Goal: Information Seeking & Learning: Learn about a topic

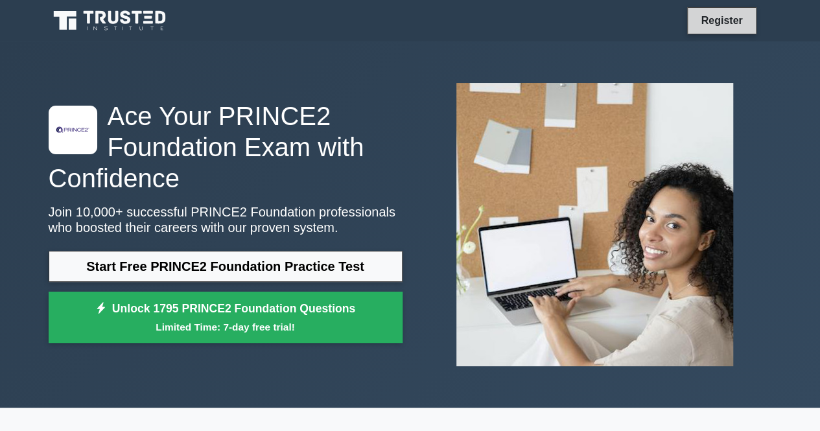
click at [731, 21] on link "Register" at bounding box center [721, 20] width 57 height 16
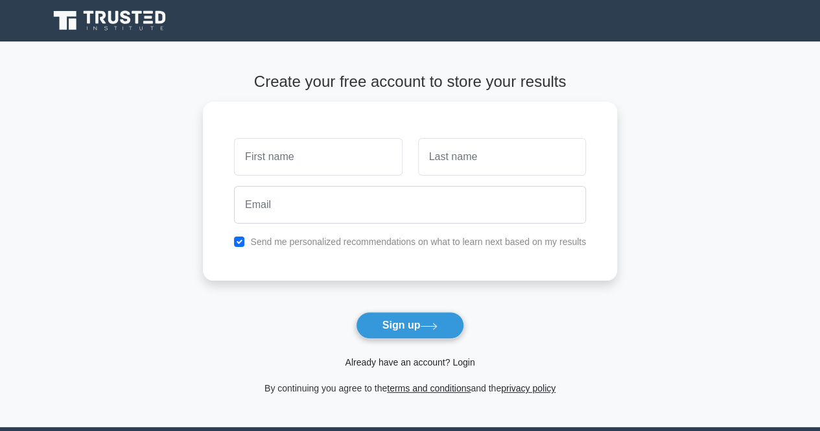
click at [416, 359] on link "Already have an account? Login" at bounding box center [410, 362] width 130 height 10
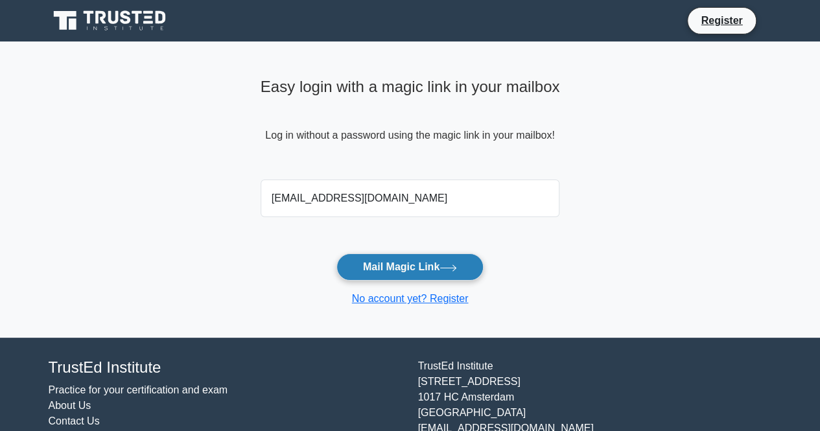
type input "[EMAIL_ADDRESS][DOMAIN_NAME]"
click at [420, 268] on button "Mail Magic Link" at bounding box center [410, 267] width 147 height 27
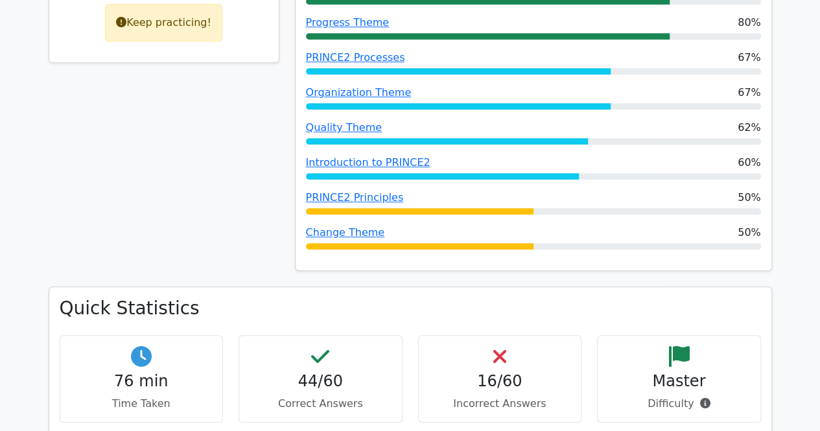
scroll to position [18, 0]
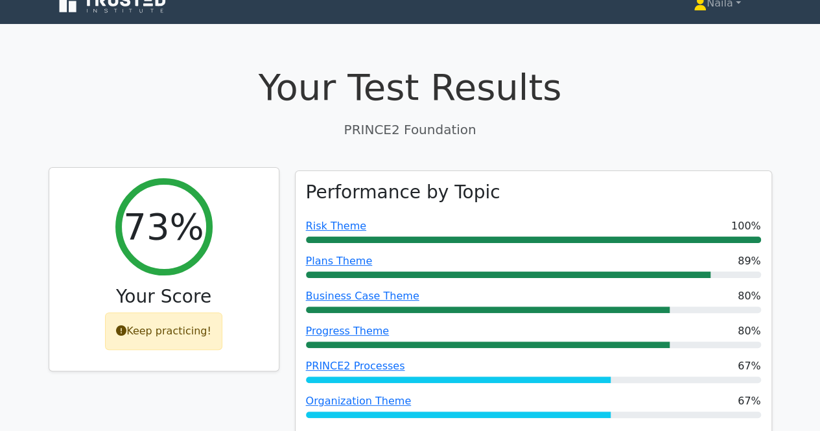
click at [179, 327] on div "Keep practicing!" at bounding box center [163, 332] width 117 height 38
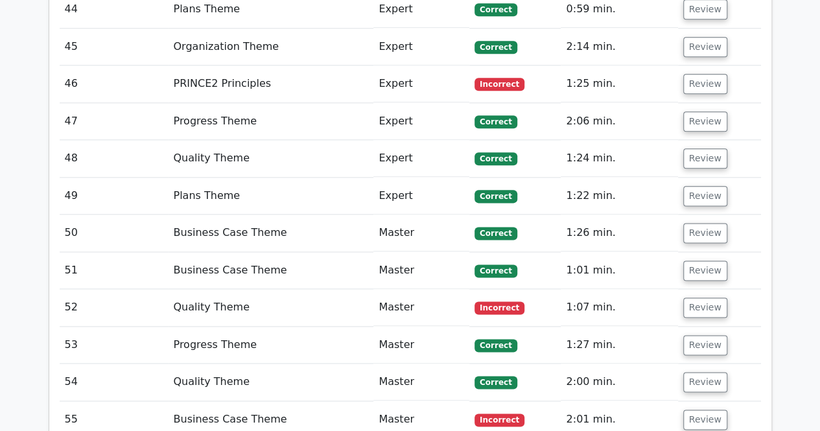
scroll to position [3602, 0]
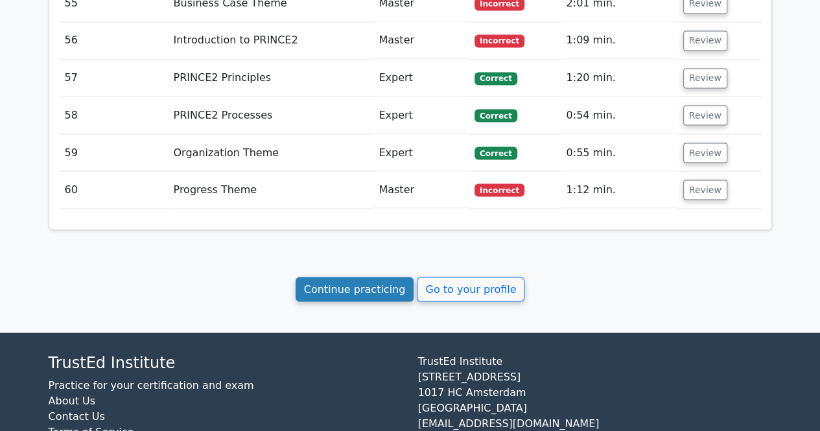
click at [337, 277] on link "Continue practicing" at bounding box center [355, 289] width 119 height 25
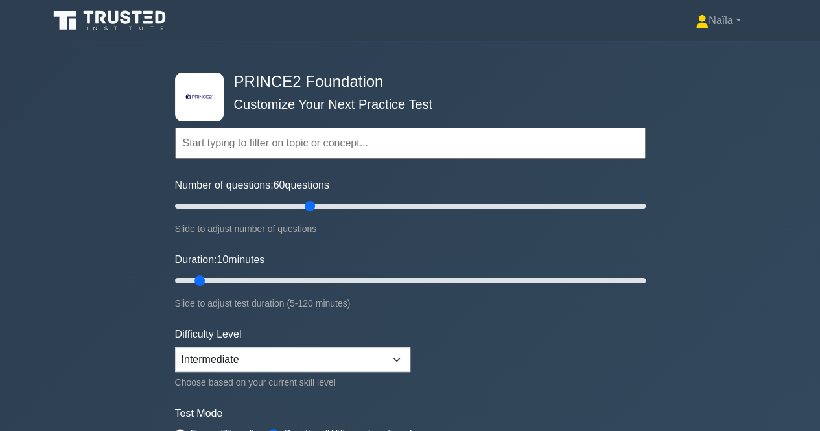
drag, startPoint x: 192, startPoint y: 206, endPoint x: 314, endPoint y: 201, distance: 122.6
type input "60"
click at [314, 201] on input "Number of questions: 60 questions" at bounding box center [410, 206] width 471 height 16
drag, startPoint x: 199, startPoint y: 282, endPoint x: 395, endPoint y: 272, distance: 196.1
click at [395, 273] on input "Duration: 60 minutes" at bounding box center [410, 281] width 471 height 16
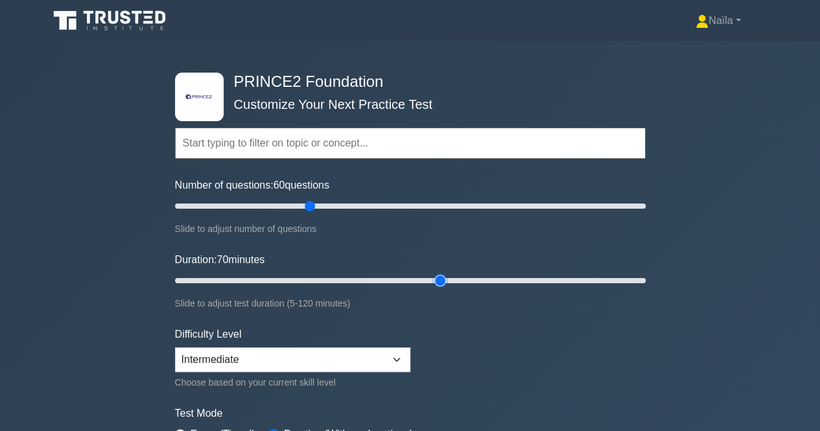
drag, startPoint x: 399, startPoint y: 279, endPoint x: 449, endPoint y: 282, distance: 50.0
click at [449, 282] on input "Duration: 70 minutes" at bounding box center [410, 281] width 471 height 16
drag, startPoint x: 434, startPoint y: 276, endPoint x: 578, endPoint y: 270, distance: 144.7
click at [578, 273] on input "Duration: 105 minutes" at bounding box center [410, 281] width 471 height 16
drag, startPoint x: 578, startPoint y: 275, endPoint x: 597, endPoint y: 276, distance: 18.8
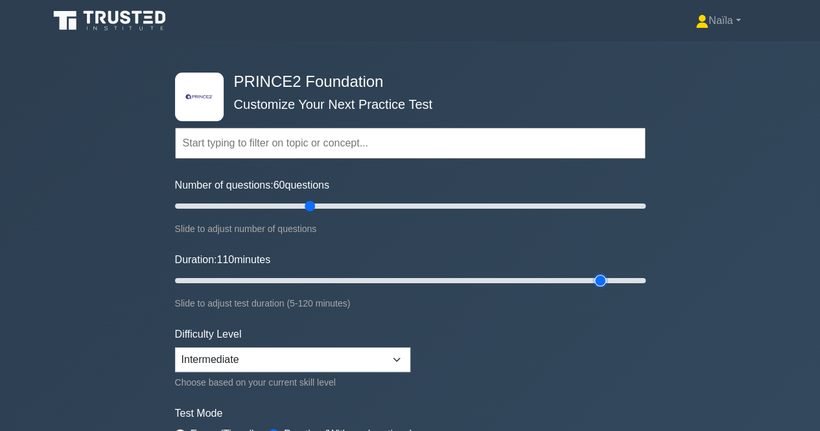
type input "110"
click at [597, 276] on input "Duration: 110 minutes" at bounding box center [410, 281] width 471 height 16
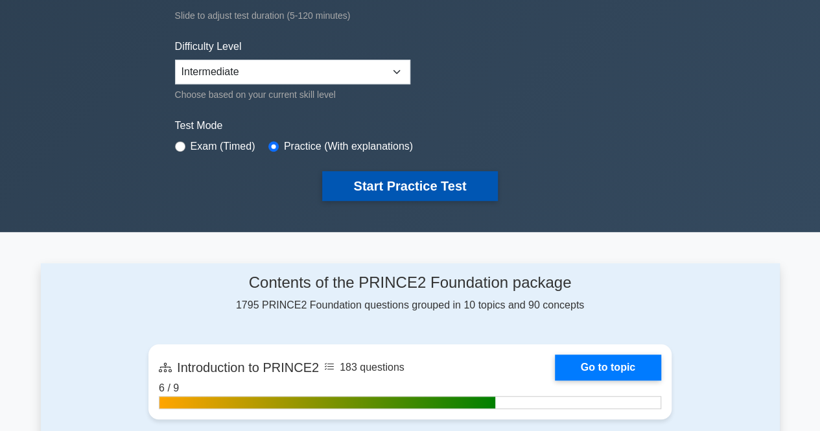
click at [432, 195] on button "Start Practice Test" at bounding box center [409, 186] width 175 height 30
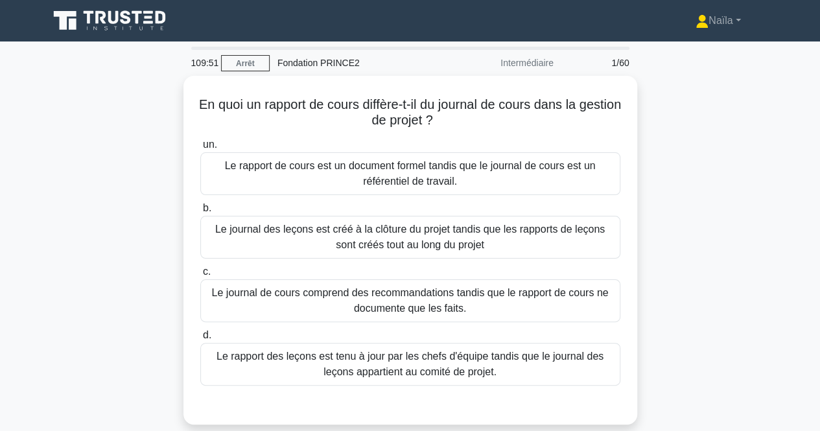
click at [704, 161] on div "En quoi un rapport de cours diffère-t-il du journal de cours dans la gestion de…" at bounding box center [410, 258] width 739 height 364
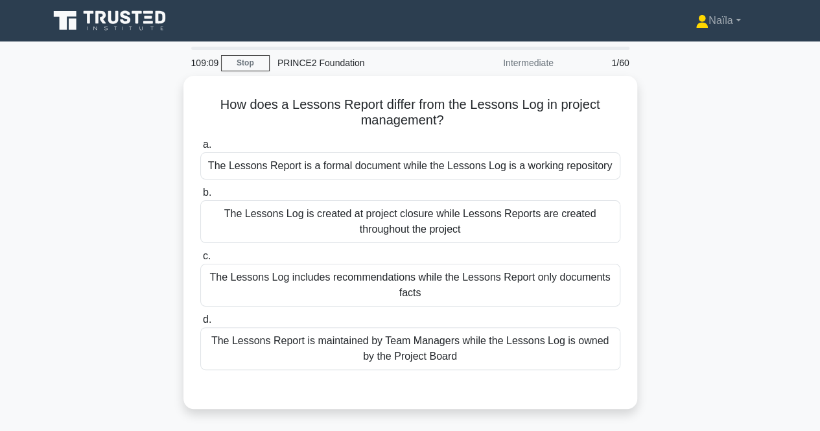
click at [686, 150] on div "How does a Lessons Report differ from the Lessons Log in project management? .s…" at bounding box center [410, 250] width 739 height 349
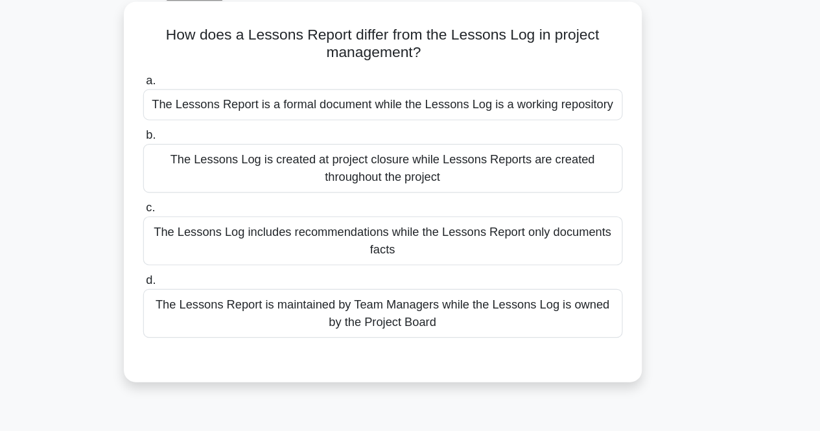
scroll to position [18, 0]
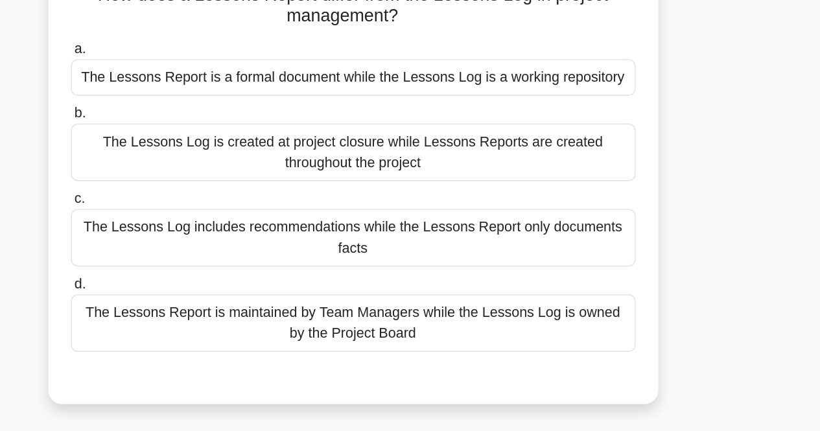
click at [582, 205] on div "The Lessons Log is created at project closure while Lessons Reports are created…" at bounding box center [410, 200] width 420 height 43
click at [200, 176] on input "b. The Lessons Log is created at project closure while Lessons Reports are crea…" at bounding box center [200, 171] width 0 height 8
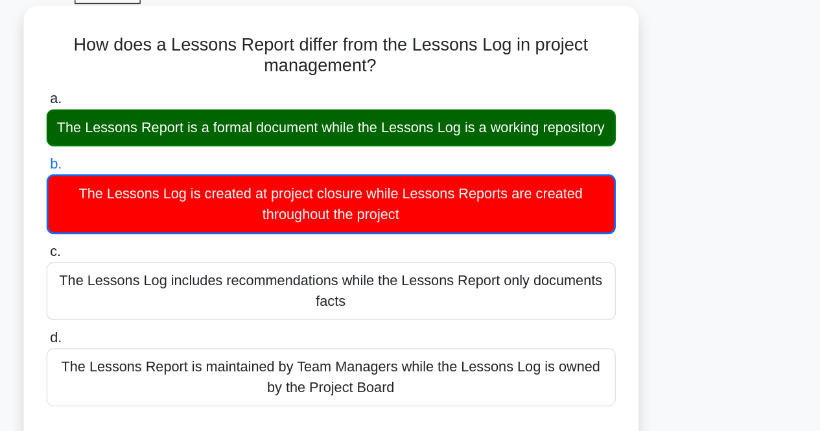
scroll to position [19, 0]
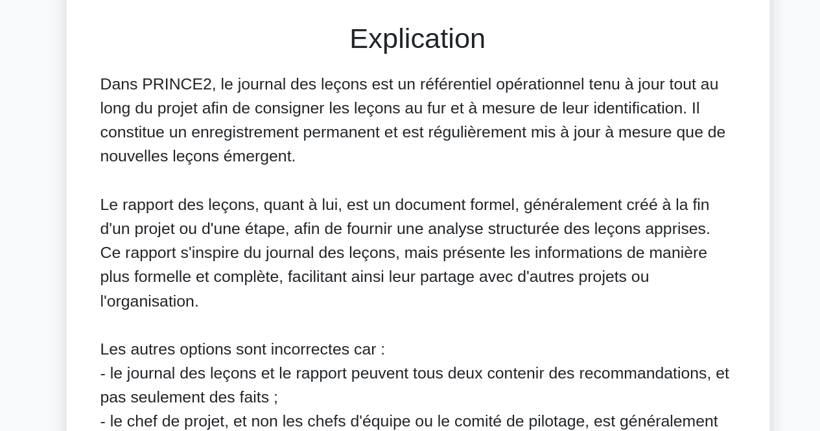
scroll to position [337, 0]
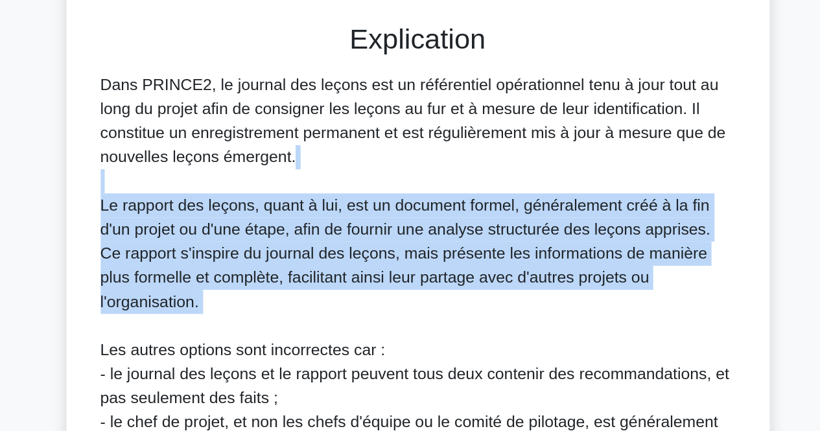
drag, startPoint x: 396, startPoint y: 173, endPoint x: 384, endPoint y: 237, distance: 64.6
click at [384, 237] on div "Dans PRINCE2, le journal des leçons est un référentiel opérationnel tenu à jour…" at bounding box center [411, 245] width 410 height 296
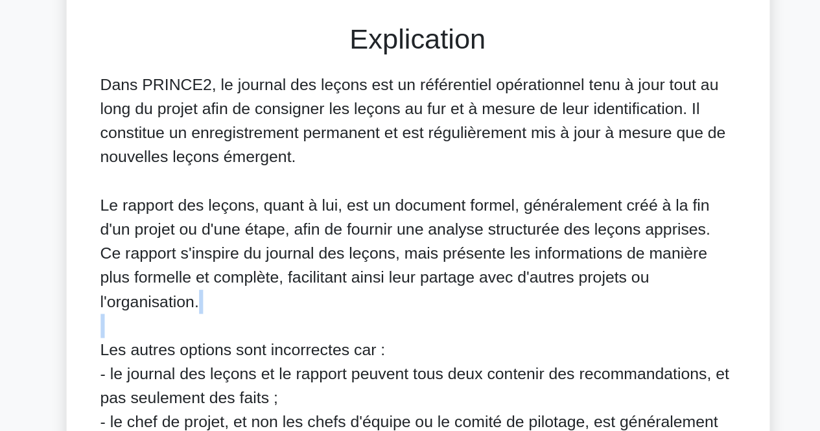
click at [384, 237] on div "Dans PRINCE2, le journal des leçons est un référentiel opérationnel tenu à jour…" at bounding box center [411, 245] width 410 height 296
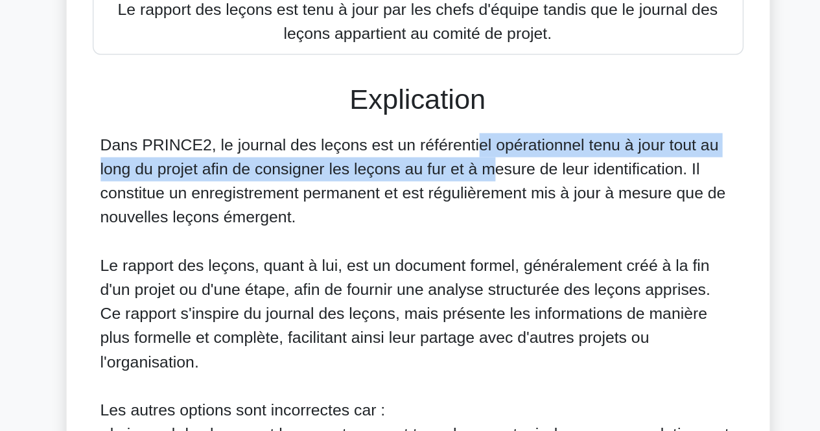
drag, startPoint x: 382, startPoint y: 124, endPoint x: 368, endPoint y: 93, distance: 34.2
click at [368, 93] on div "Explication Dans PRINCE2, le journal des leçons est un référentiel opérationnel…" at bounding box center [410, 263] width 420 height 397
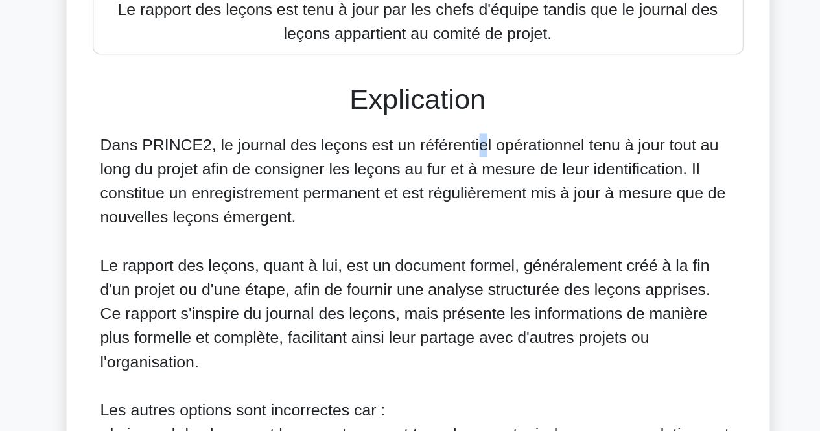
click at [368, 93] on div "Explication Dans PRINCE2, le journal des leçons est un référentiel opérationnel…" at bounding box center [410, 263] width 420 height 397
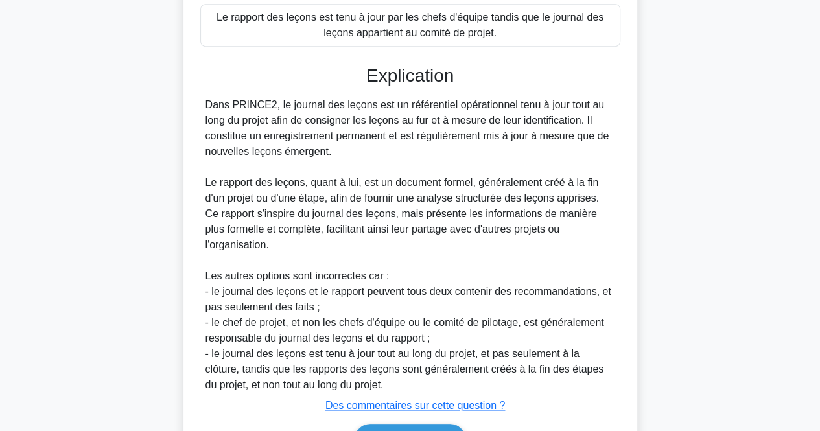
scroll to position [381, 0]
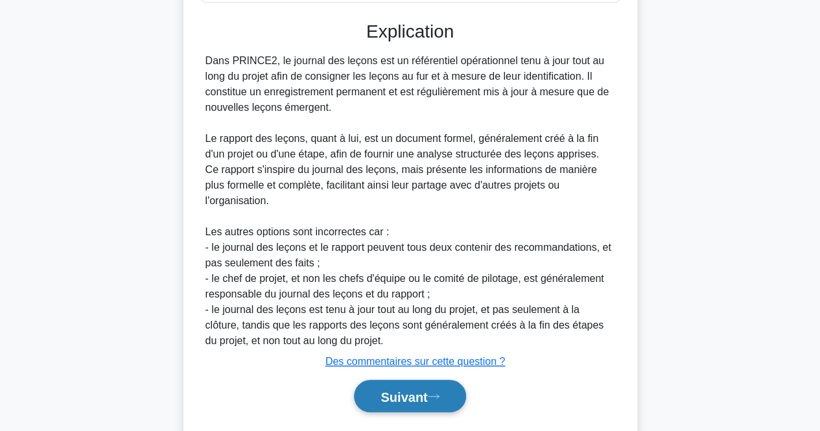
click at [407, 390] on font "Suivant" at bounding box center [404, 397] width 47 height 14
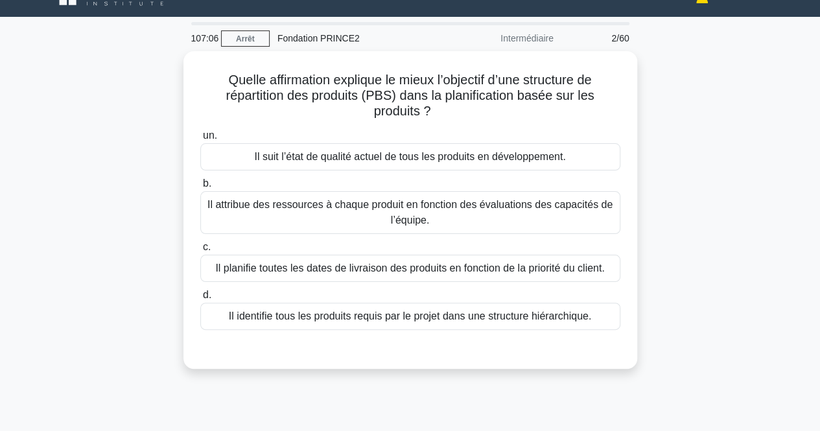
scroll to position [0, 0]
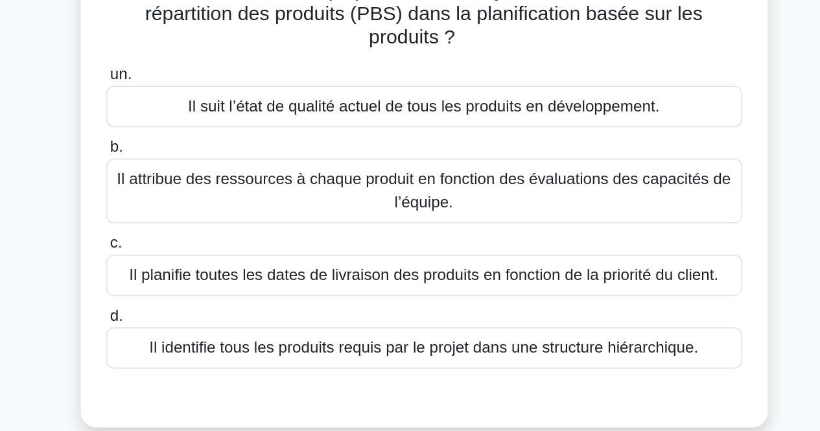
click at [385, 338] on font "Il identifie tous les produits requis par le projet dans une structure hiérarch…" at bounding box center [410, 337] width 362 height 11
click at [200, 321] on input "d. Il identifie tous les produits requis par le projet dans une structure hiéra…" at bounding box center [200, 317] width 0 height 8
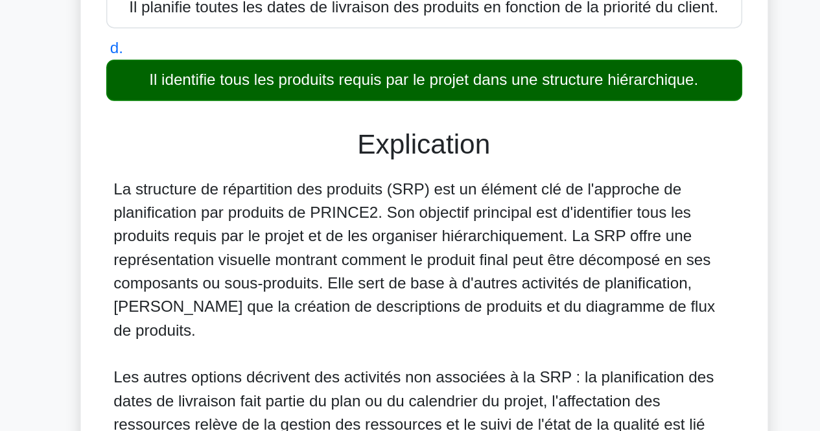
scroll to position [187, 0]
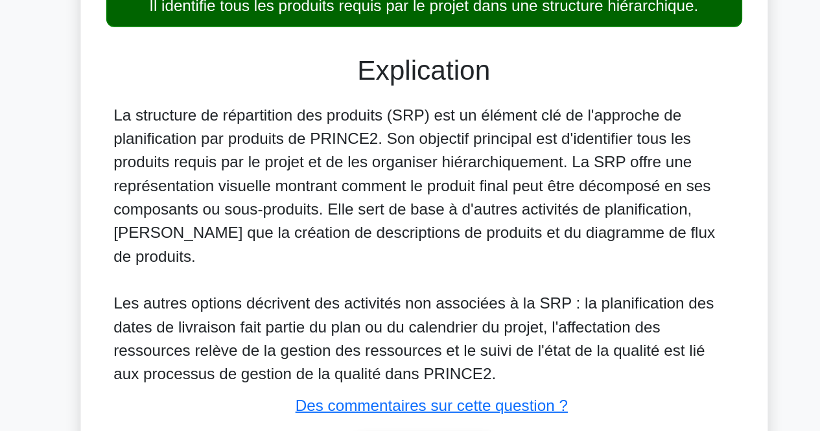
click at [353, 341] on font "Les autres options décrivent des activités non associées à la SRP : la planific…" at bounding box center [404, 370] width 397 height 58
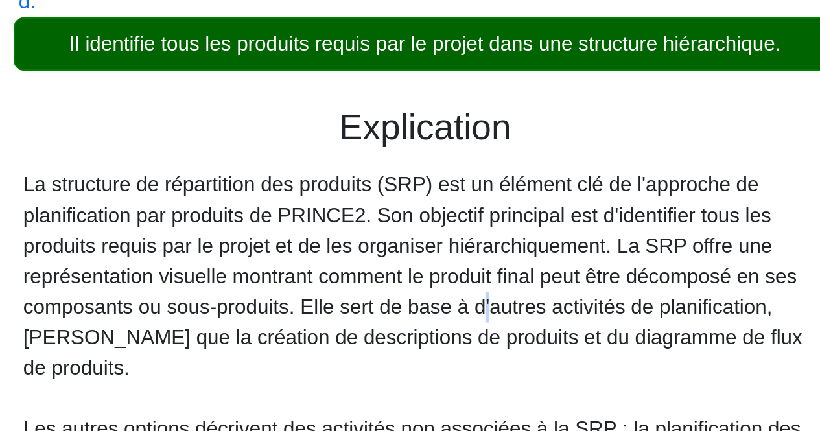
click at [364, 285] on font "La structure de répartition des produits (SRP) est un élément clé de l'approche…" at bounding box center [404, 269] width 397 height 104
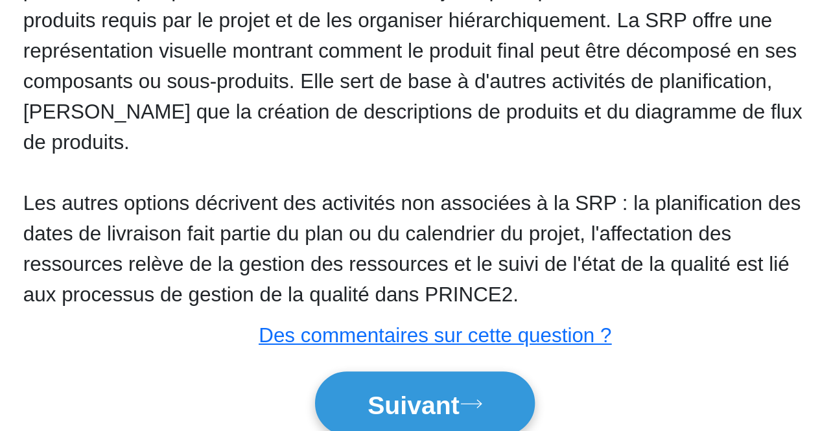
scroll to position [219, 0]
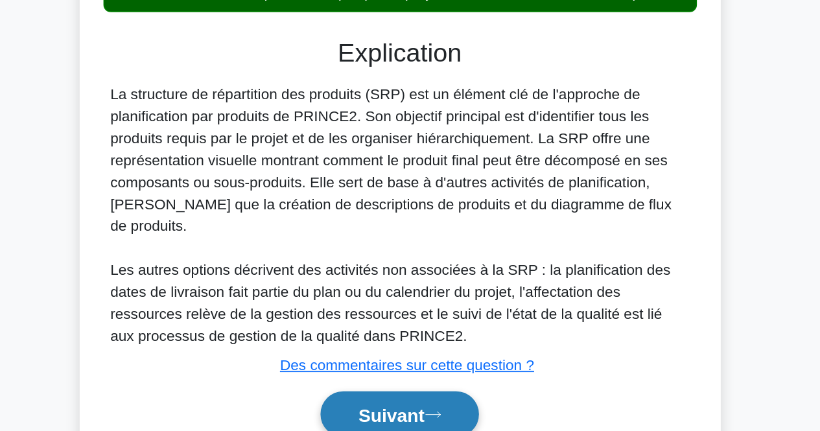
click at [390, 410] on font "Suivant" at bounding box center [404, 417] width 47 height 14
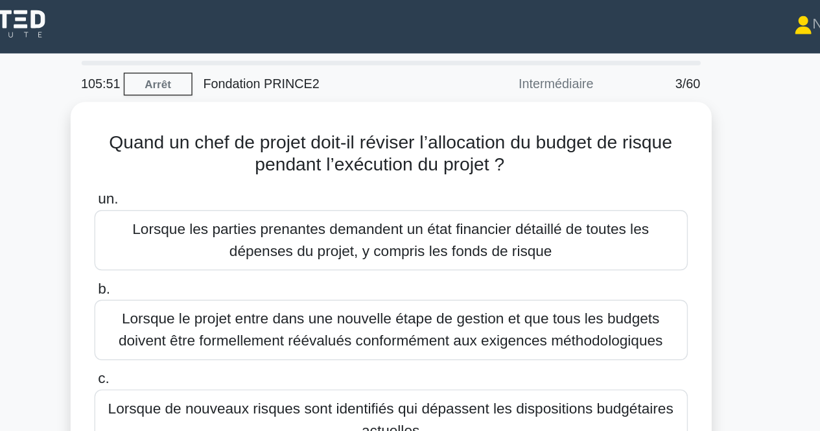
scroll to position [0, 0]
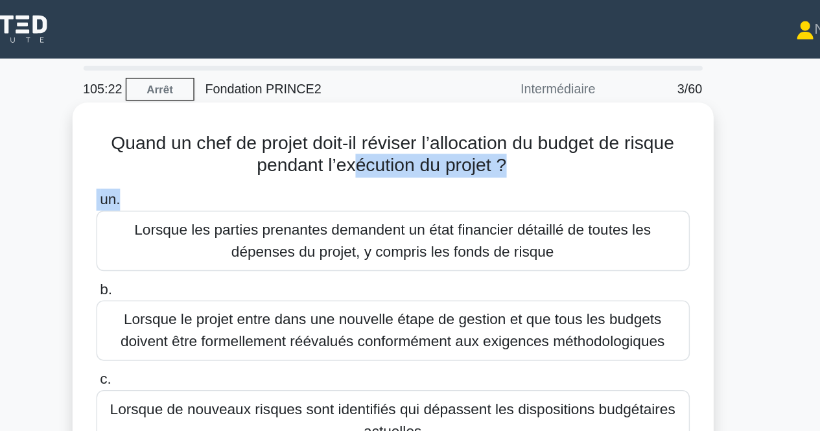
drag, startPoint x: 379, startPoint y: 117, endPoint x: 384, endPoint y: 137, distance: 20.6
click at [384, 137] on div "Quand un chef de projet doit-il réviser l’allocation du budget de risque pendan…" at bounding box center [410, 247] width 443 height 338
click at [384, 137] on label "un. Lorsque les parties prenantes demandent un état financier détaillé de toute…" at bounding box center [410, 163] width 420 height 58
click at [200, 137] on input "un. Lorsque les parties prenantes demandent un état financier détaillé de toute…" at bounding box center [200, 141] width 0 height 8
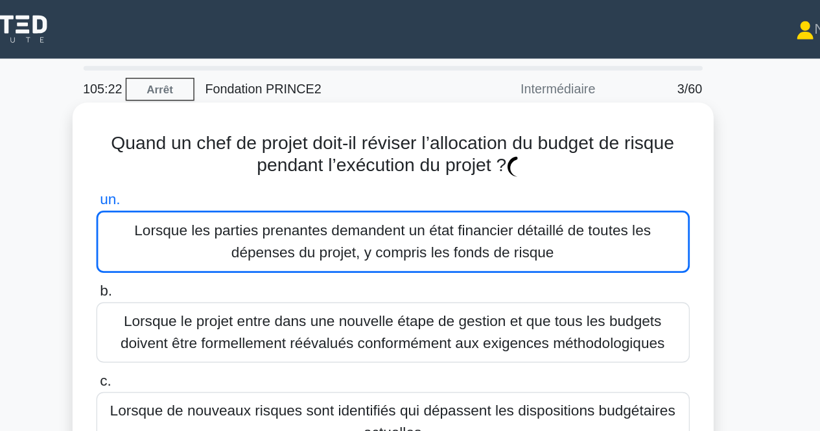
click at [384, 137] on label "un. Lorsque les parties prenantes demandent un état financier détaillé de toute…" at bounding box center [410, 164] width 420 height 60
click at [200, 137] on input "un. Lorsque les parties prenantes demandent un état financier détaillé de toute…" at bounding box center [200, 141] width 0 height 8
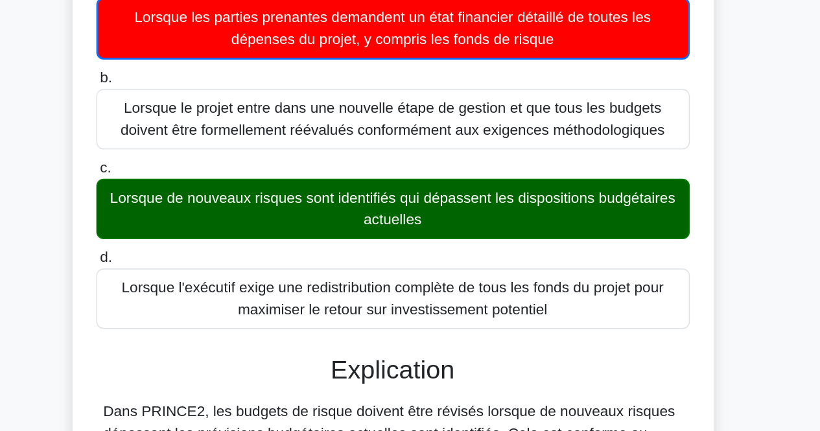
scroll to position [29, 0]
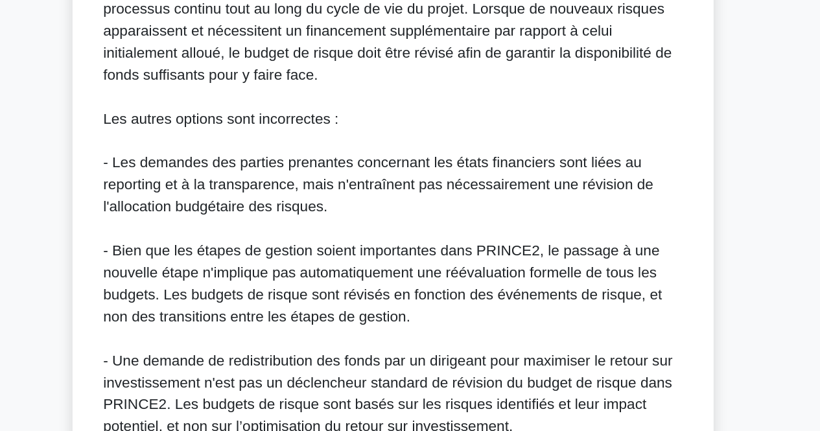
scroll to position [541, 0]
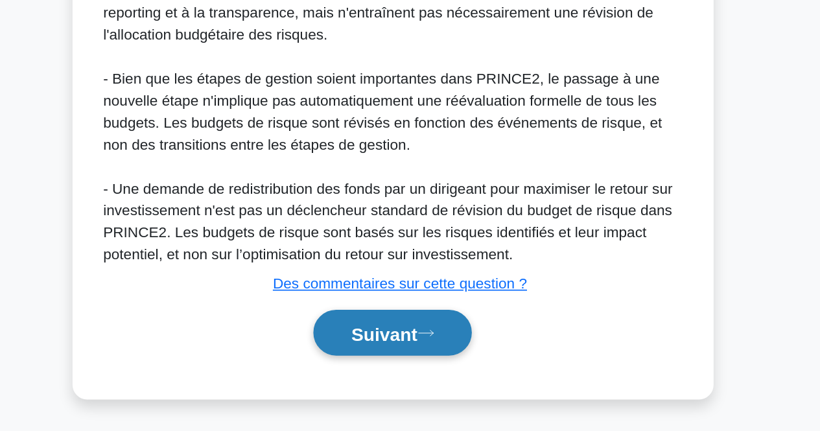
click at [452, 351] on button "Suivant" at bounding box center [410, 361] width 112 height 33
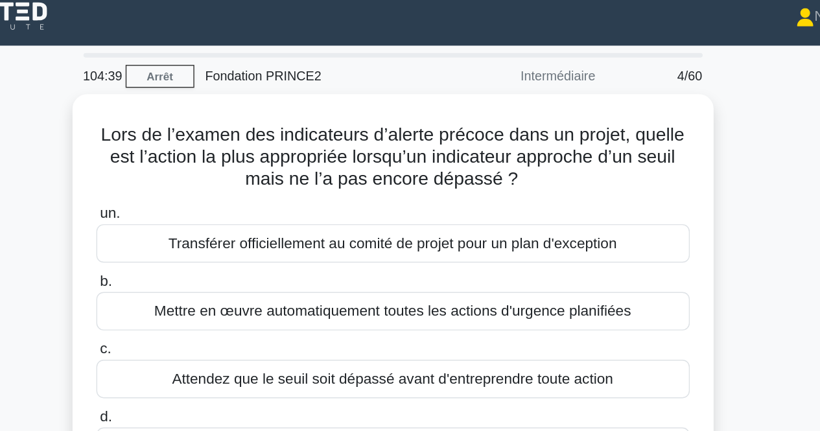
scroll to position [0, 0]
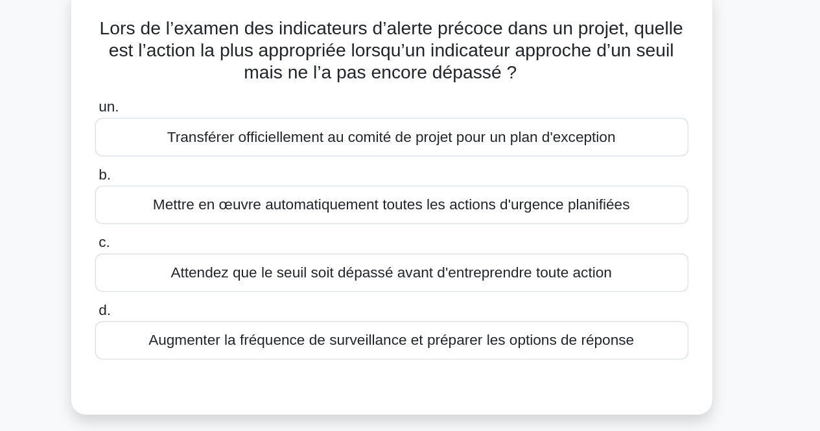
click at [442, 325] on font "Augmenter la fréquence de surveillance et préparer les options de réponse" at bounding box center [410, 321] width 344 height 11
click at [200, 305] on input "d. Augmenter la fréquence de surveillance et préparer les options de réponse" at bounding box center [200, 301] width 0 height 8
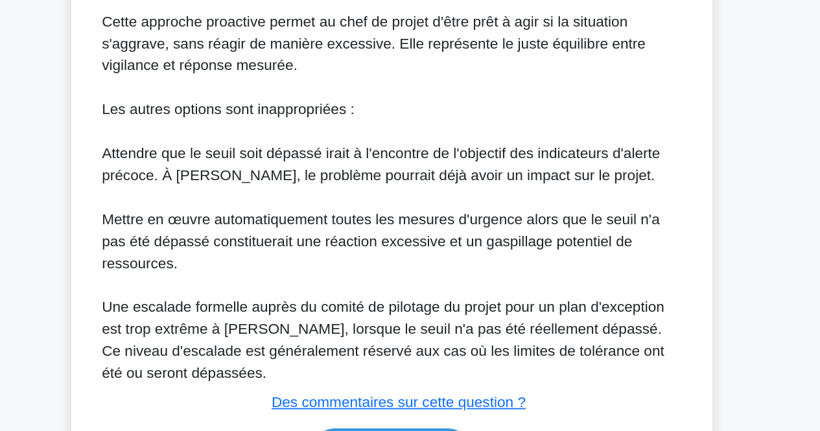
scroll to position [415, 0]
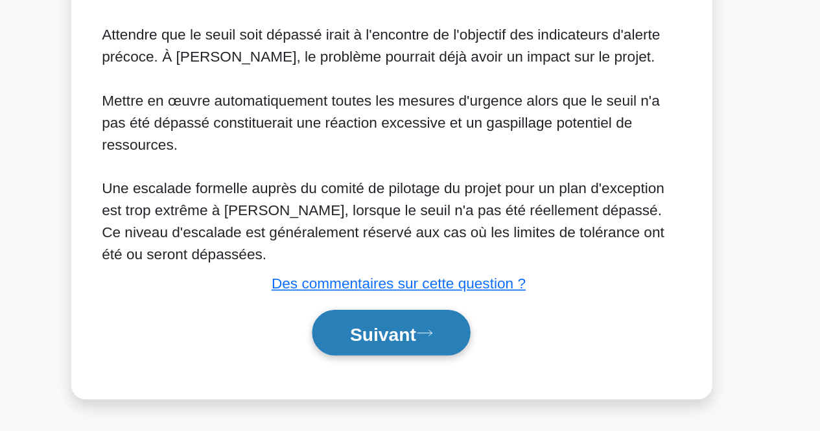
click at [460, 353] on button "Suivant" at bounding box center [410, 361] width 112 height 33
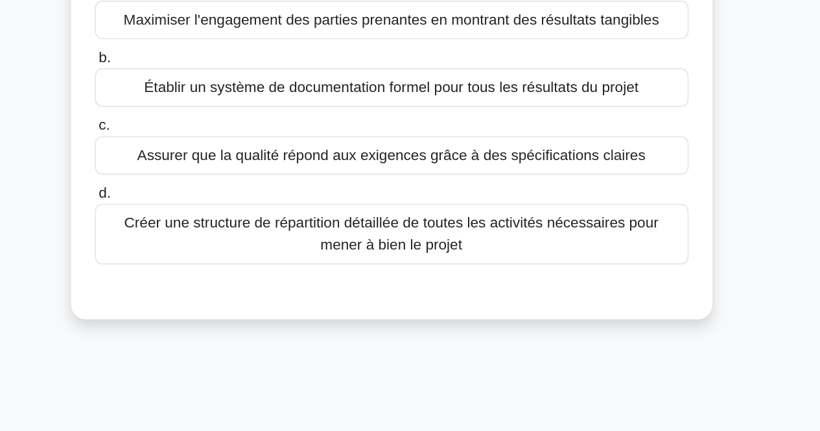
scroll to position [0, 0]
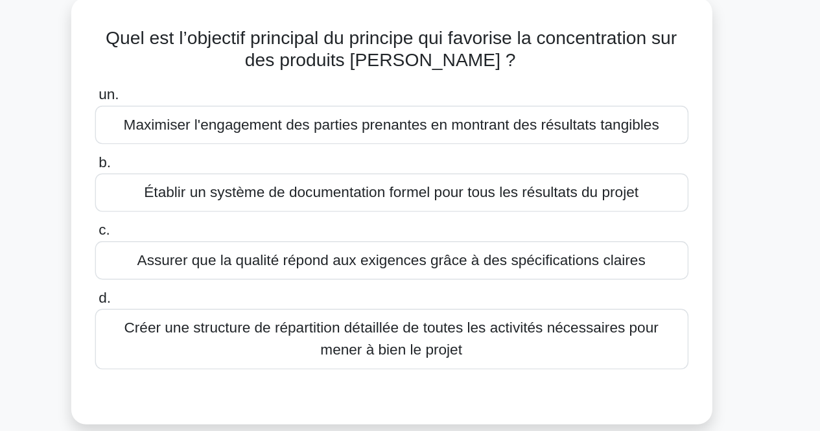
click at [564, 258] on font "Assurer que la qualité répond aux exigences grâce à des spécifications claires" at bounding box center [410, 258] width 360 height 11
click at [200, 242] on input "c. Assurer que la qualité répond aux exigences grâce à des spécifications clair…" at bounding box center [200, 237] width 0 height 8
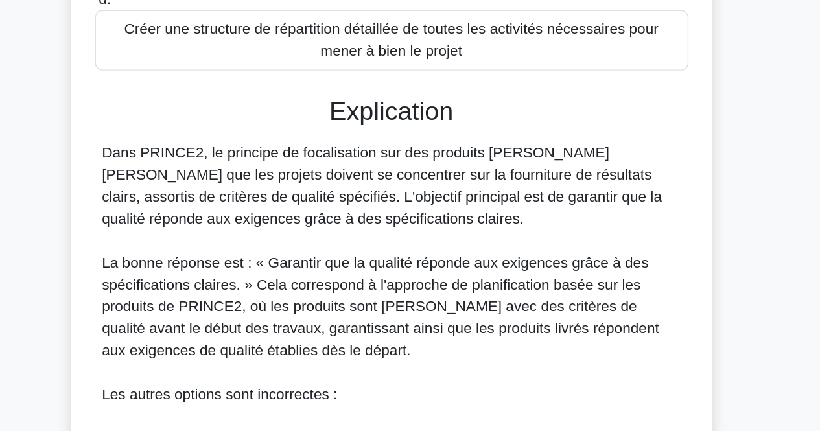
scroll to position [266, 0]
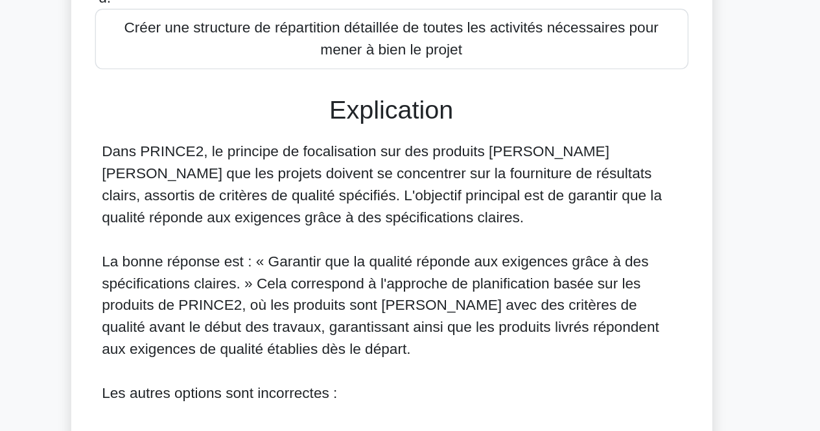
drag, startPoint x: 490, startPoint y: 117, endPoint x: 488, endPoint y: 145, distance: 27.9
click at [488, 145] on div "Explication Dans PRINCE2, le principe de focalisation sur des produits [PERSON_…" at bounding box center [410, 317] width 420 height 459
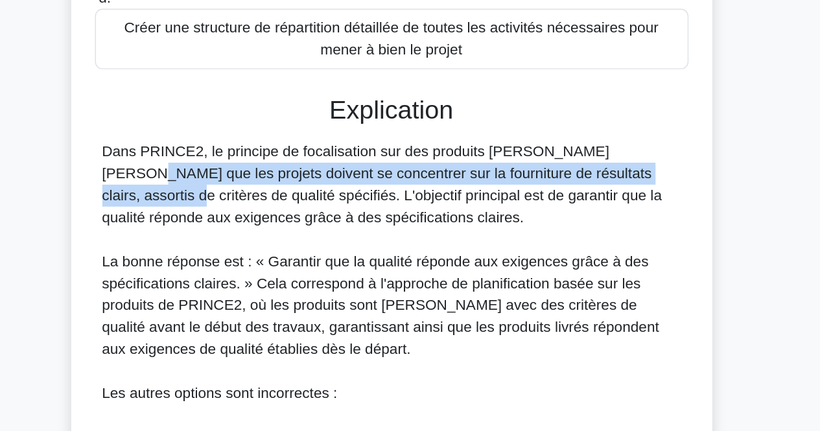
click at [488, 145] on font "Dans PRINCE2, le principe de focalisation sur des produits [PERSON_NAME] [PERSO…" at bounding box center [404, 151] width 396 height 58
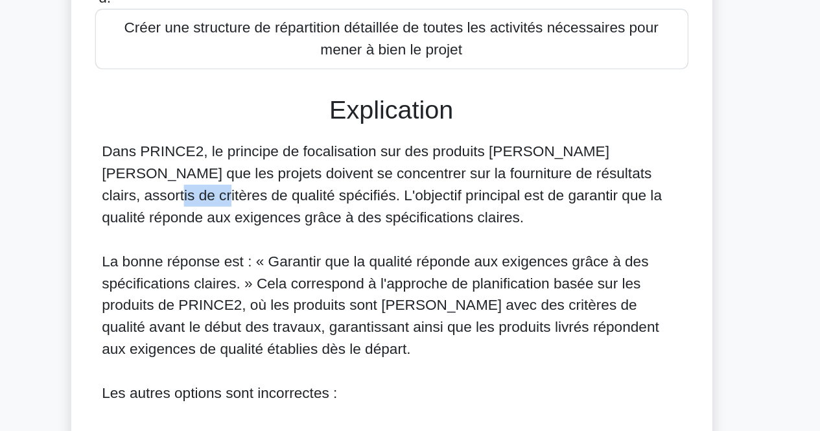
click at [488, 145] on font "Dans PRINCE2, le principe de focalisation sur des produits [PERSON_NAME] [PERSO…" at bounding box center [404, 151] width 396 height 58
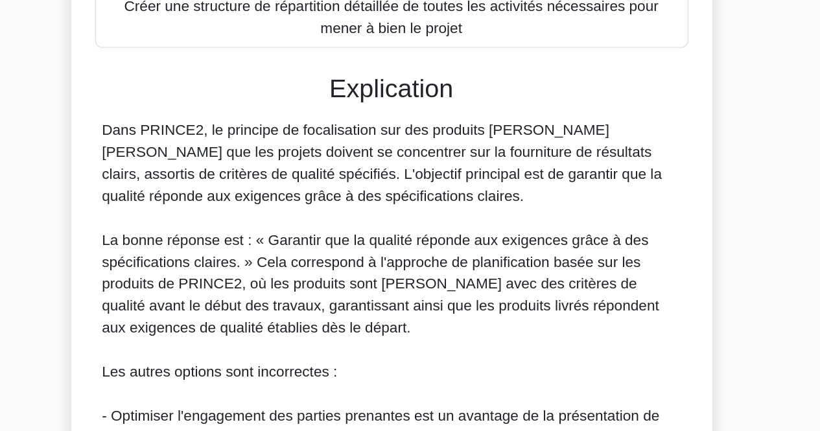
scroll to position [415, 0]
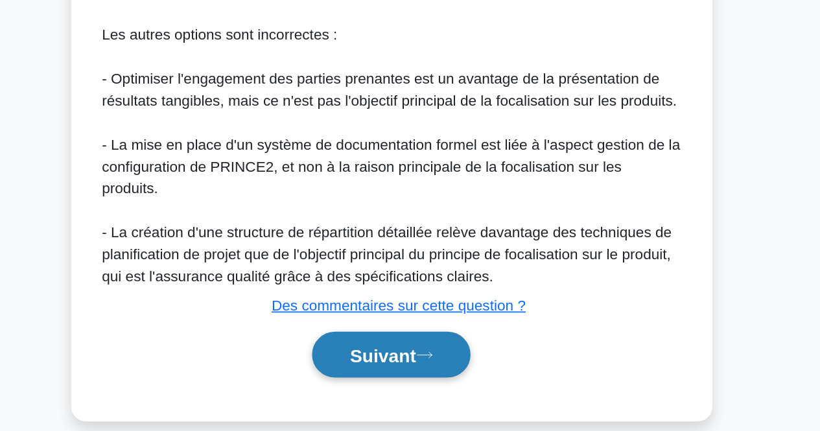
click at [407, 370] on font "Suivant" at bounding box center [404, 377] width 47 height 14
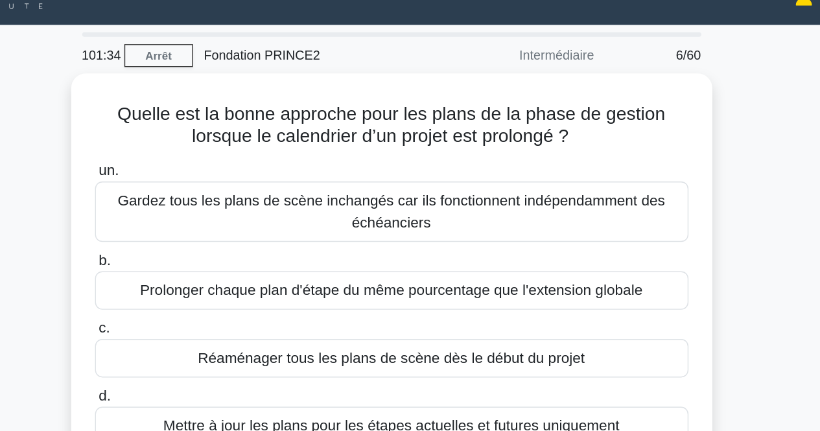
scroll to position [0, 0]
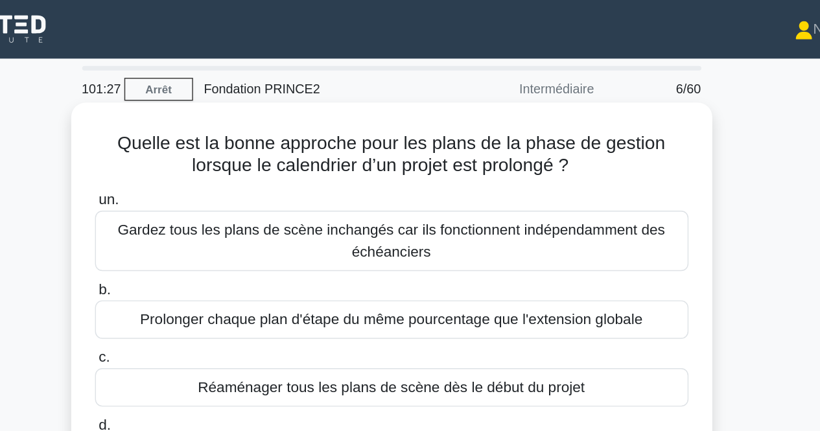
click at [585, 129] on div "Quelle est la bonne approche pour les plans de la phase de gestion lorsque le c…" at bounding box center [410, 224] width 443 height 292
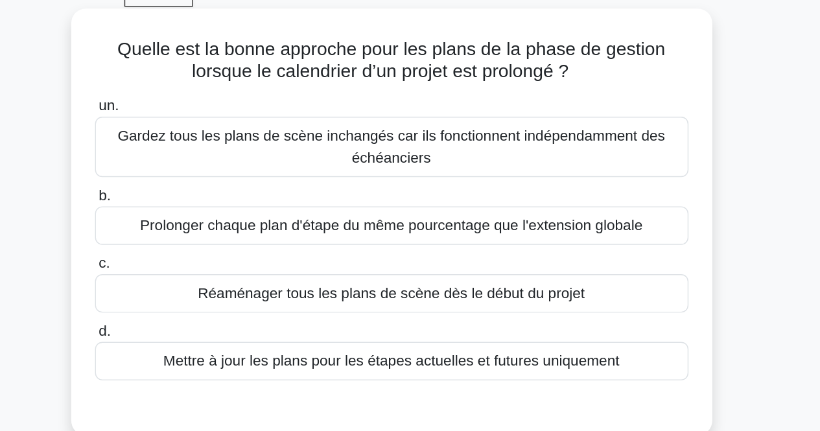
click at [549, 306] on label "d. Mettre à jour les plans pour les étapes actuelles et futures uniquement" at bounding box center [410, 314] width 420 height 43
click at [200, 305] on input "d. Mettre à jour les plans pour les étapes actuelles et futures uniquement" at bounding box center [200, 301] width 0 height 8
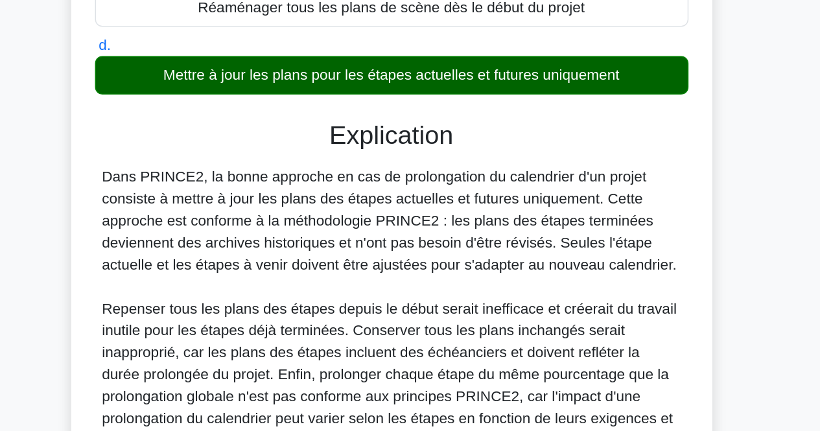
scroll to position [166, 0]
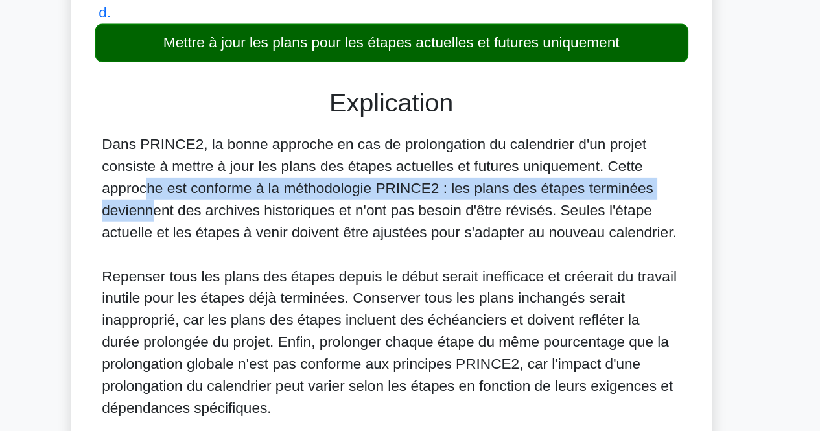
drag, startPoint x: 542, startPoint y: 263, endPoint x: 536, endPoint y: 241, distance: 22.8
click at [536, 241] on font "Dans PRINCE2, la bonne approche en cas de prolongation du calendrier d'un proje…" at bounding box center [409, 258] width 407 height 73
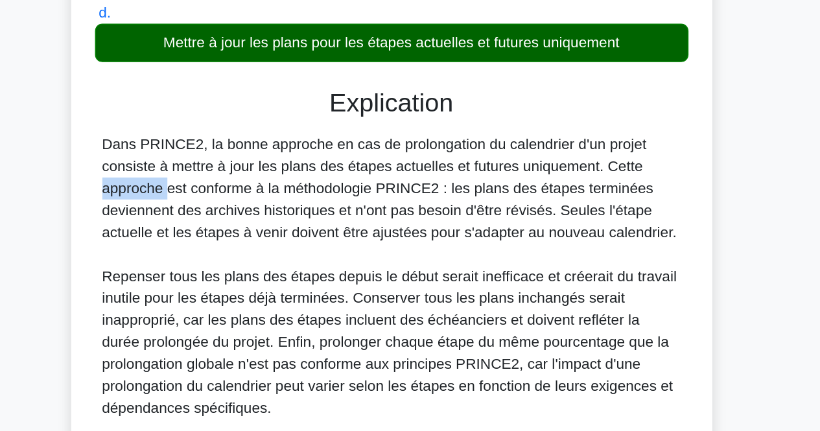
click at [536, 241] on font "Dans PRINCE2, la bonne approche en cas de prolongation du calendrier d'un proje…" at bounding box center [409, 258] width 407 height 73
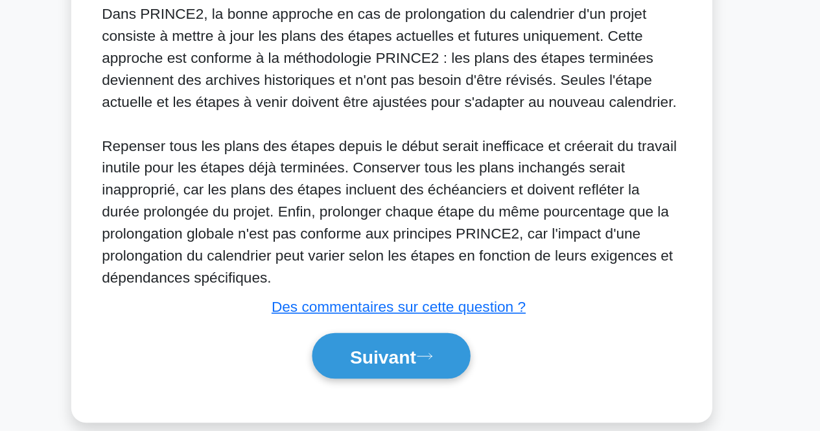
scroll to position [274, 0]
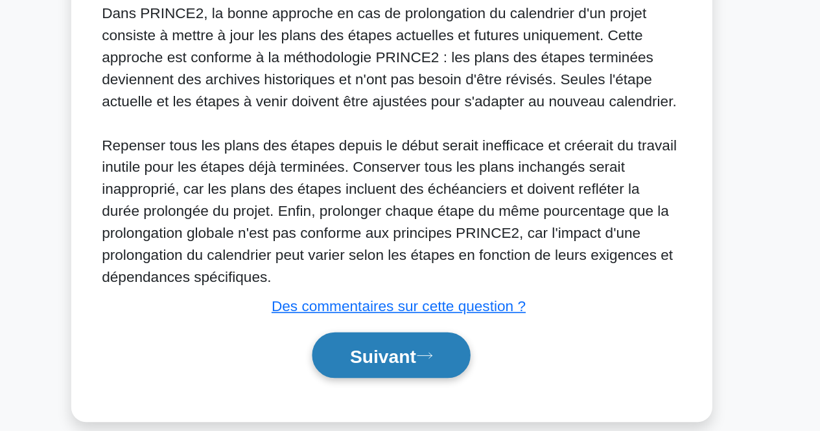
click at [446, 360] on button "Suivant" at bounding box center [410, 362] width 112 height 33
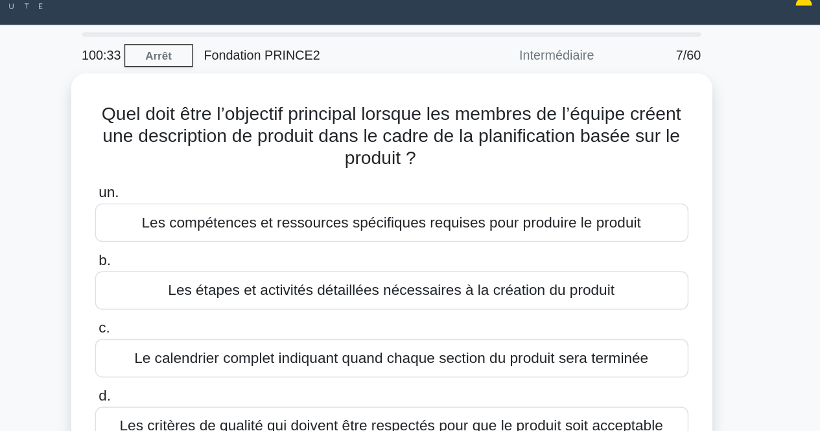
scroll to position [0, 0]
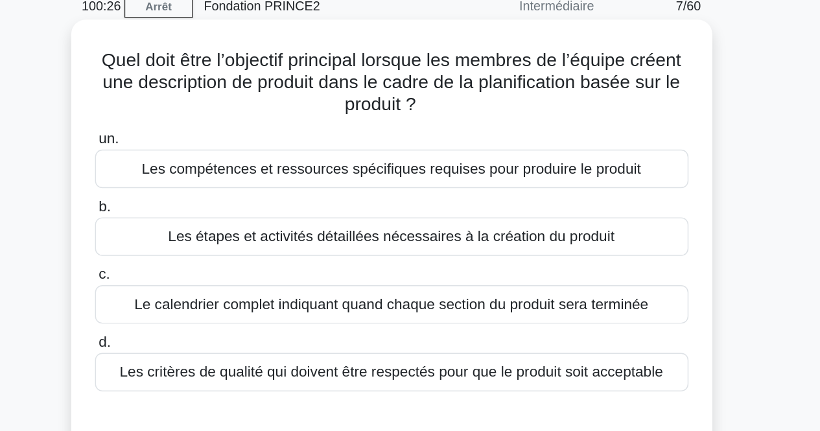
drag, startPoint x: 482, startPoint y: 118, endPoint x: 475, endPoint y: 137, distance: 20.7
click at [475, 137] on h5 "Quel doit être l’objectif principal lorsque les membres de l’équipe créent une …" at bounding box center [410, 117] width 423 height 48
click at [443, 137] on icon ".spinner_0XTQ{transform-origin:center;animation:spinner_y6GP .75s linear infini…" at bounding box center [435, 134] width 16 height 16
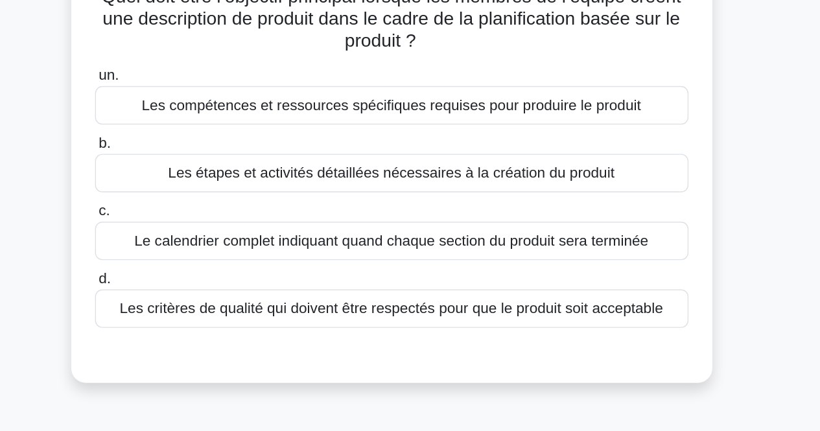
click at [424, 325] on font "Les critères de qualité qui doivent être respectés pour que le produit soit acc…" at bounding box center [410, 321] width 384 height 11
click at [200, 305] on input "d. Les critères de qualité qui doivent être respectés pour que le produit soit …" at bounding box center [200, 301] width 0 height 8
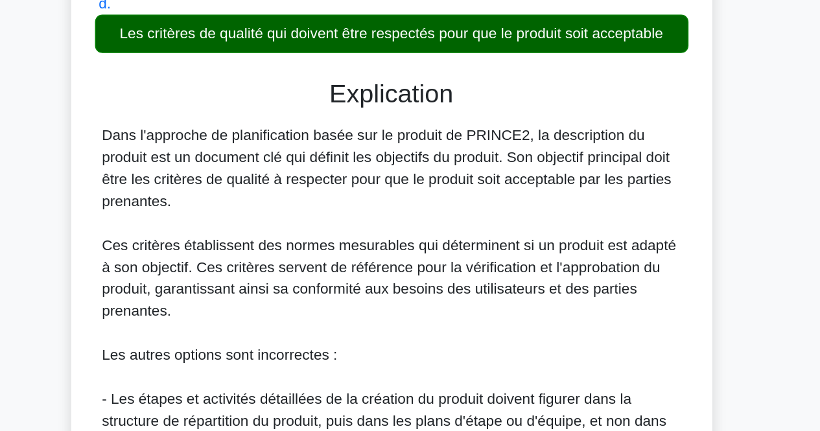
scroll to position [173, 0]
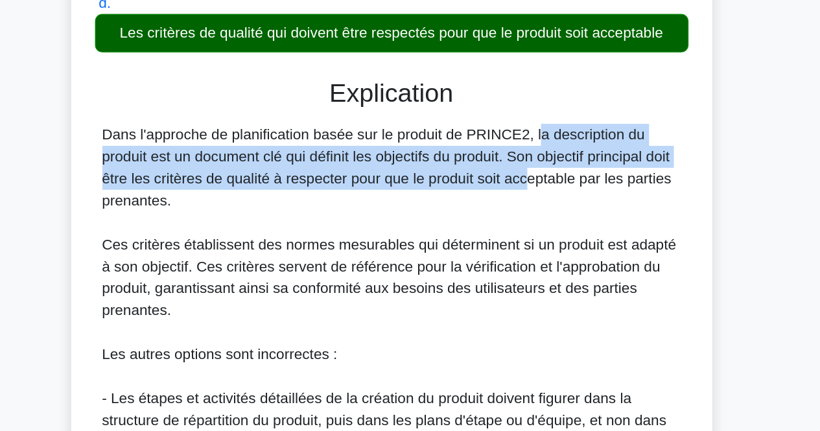
drag, startPoint x: 436, startPoint y: 224, endPoint x: 431, endPoint y: 260, distance: 36.0
click at [431, 260] on div "Dans l'approche de planification basée sur le produit de PRINCE2, la descriptio…" at bounding box center [411, 376] width 410 height 327
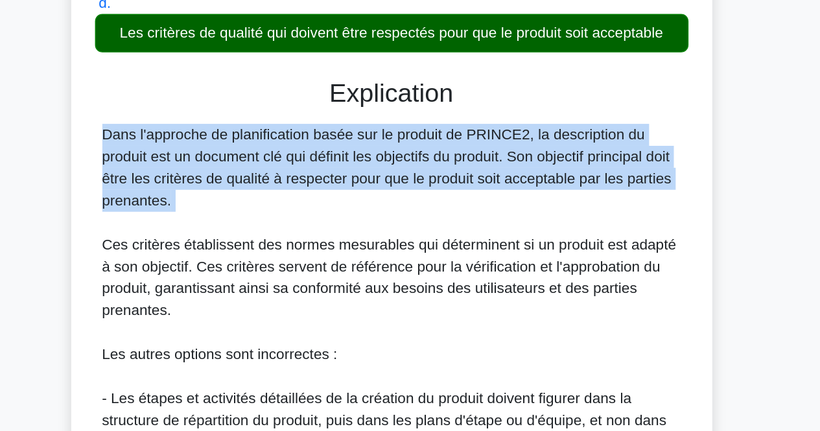
click at [431, 260] on div "Dans l'approche de planification basée sur le produit de PRINCE2, la descriptio…" at bounding box center [411, 376] width 410 height 327
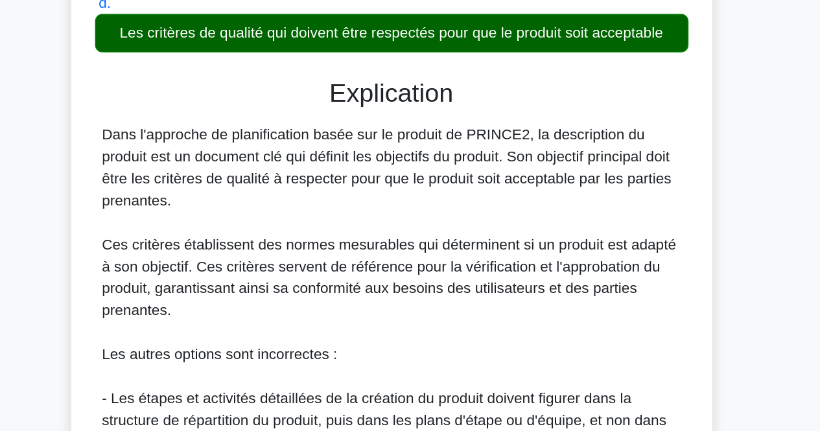
drag, startPoint x: 431, startPoint y: 260, endPoint x: 434, endPoint y: 235, distance: 24.8
click at [434, 235] on div "Dans l'approche de planification basée sur le produit de PRINCE2, la descriptio…" at bounding box center [411, 376] width 410 height 327
click at [434, 235] on font "Dans l'approche de planification basée sur le produit de PRINCE2, la descriptio…" at bounding box center [407, 244] width 403 height 58
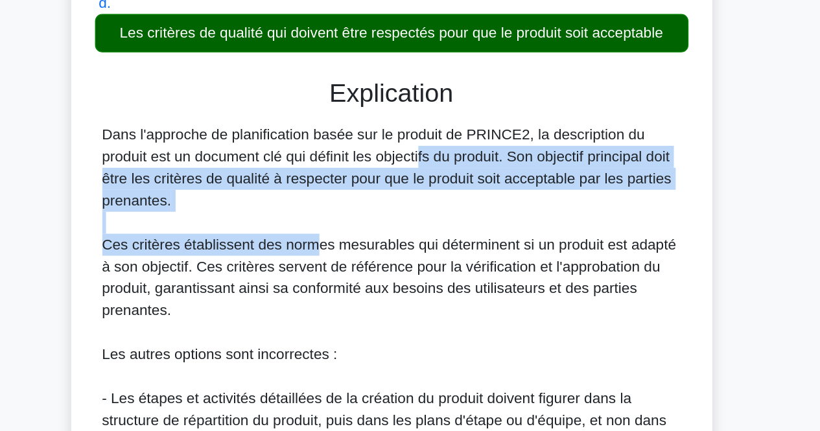
drag, startPoint x: 367, startPoint y: 233, endPoint x: 355, endPoint y: 305, distance: 72.4
click at [355, 305] on div "Dans l'approche de planification basée sur le produit de PRINCE2, la descriptio…" at bounding box center [411, 376] width 410 height 327
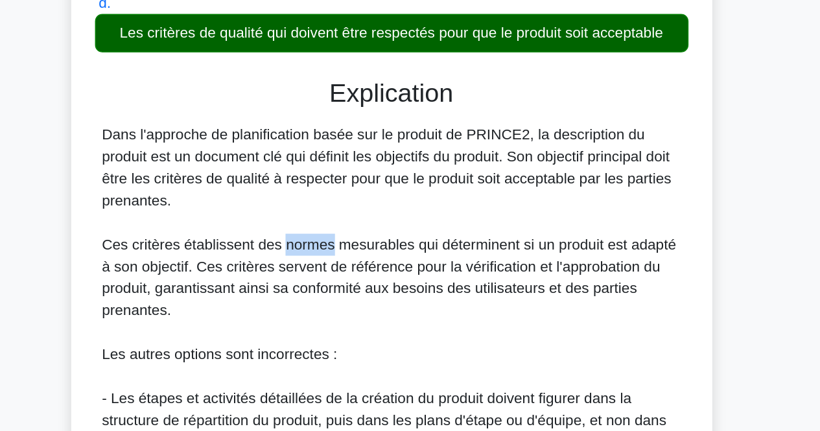
click at [355, 305] on div "Dans l'approche de planification basée sur le produit de PRINCE2, la descriptio…" at bounding box center [411, 376] width 410 height 327
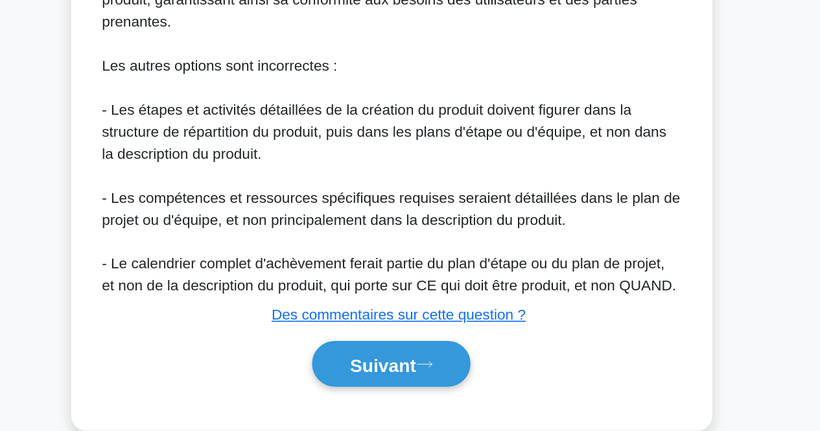
scroll to position [378, 0]
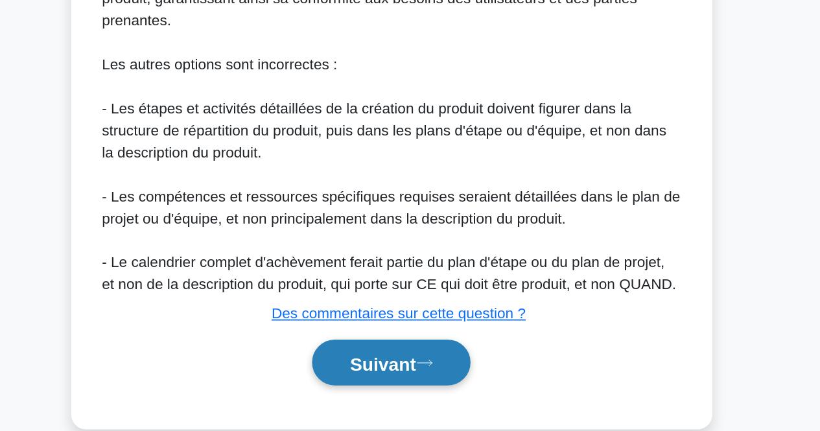
click at [432, 399] on button "Suivant" at bounding box center [410, 382] width 112 height 33
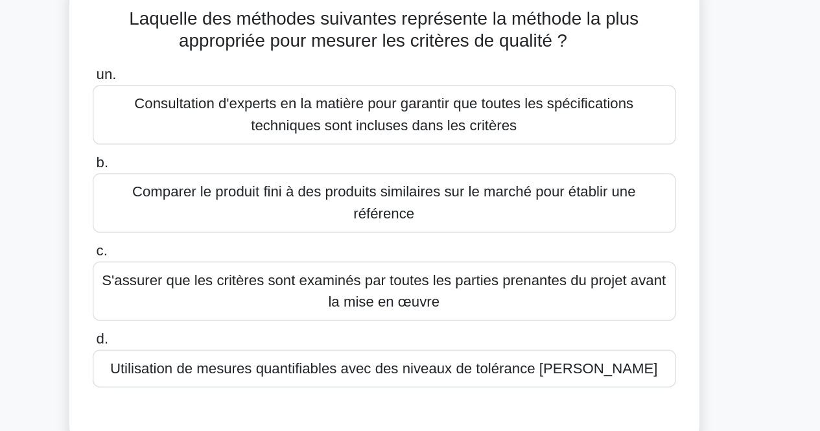
scroll to position [34, 0]
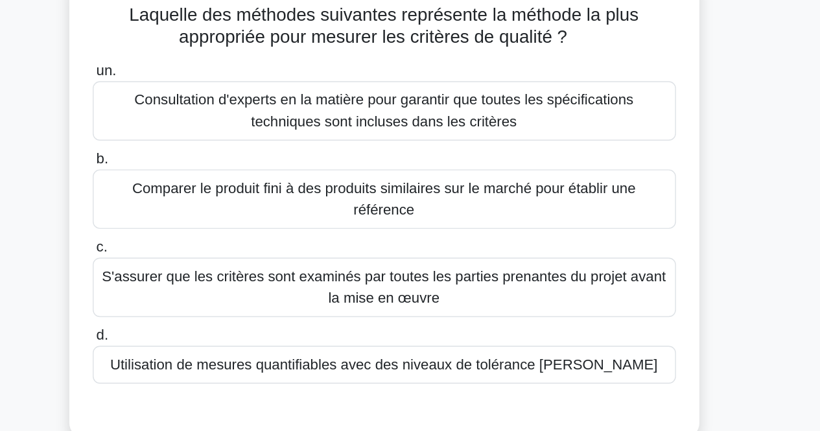
click at [536, 317] on font "Utilisation de mesures quantifiables avec des niveaux de tolérance [PERSON_NAME]" at bounding box center [410, 319] width 394 height 11
click at [200, 303] on input "d. Utilisation de mesures quantifiables avec des niveaux de tolérance [PERSON_N…" at bounding box center [200, 298] width 0 height 8
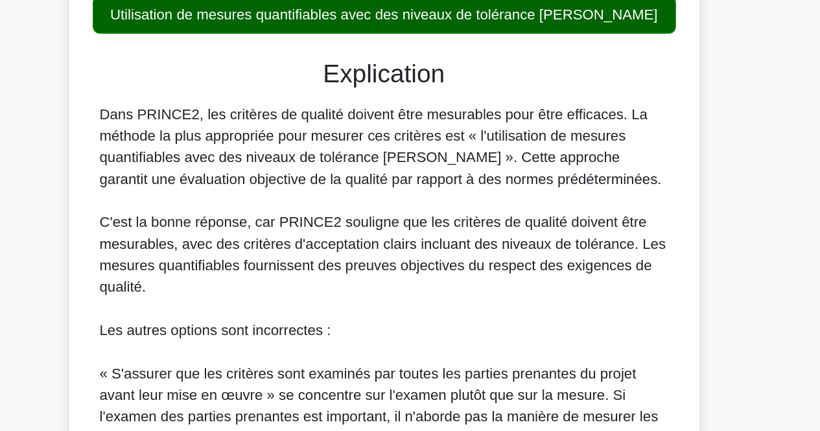
scroll to position [228, 0]
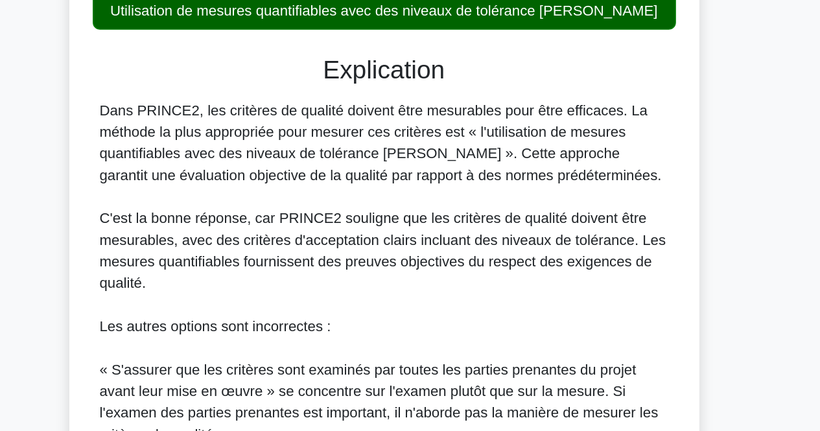
click at [134, 303] on div "Laquelle des méthodes suivantes représente la méthode la plus appropriée pour m…" at bounding box center [410, 270] width 739 height 844
click at [134, 351] on div "Laquelle des méthodes suivantes représente la méthode la plus appropriée pour m…" at bounding box center [410, 270] width 739 height 844
click at [134, 352] on div "Laquelle des méthodes suivantes représente la méthode la plus appropriée pour m…" at bounding box center [410, 270] width 739 height 844
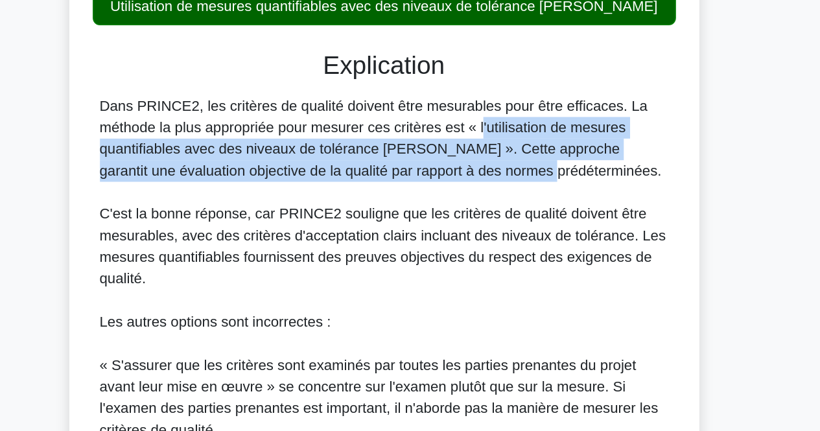
drag, startPoint x: 413, startPoint y: 207, endPoint x: 423, endPoint y: 244, distance: 39.0
click at [423, 244] on font "Dans PRINCE2, les critères de qualité doivent être mesurables pour être efficac…" at bounding box center [408, 220] width 405 height 58
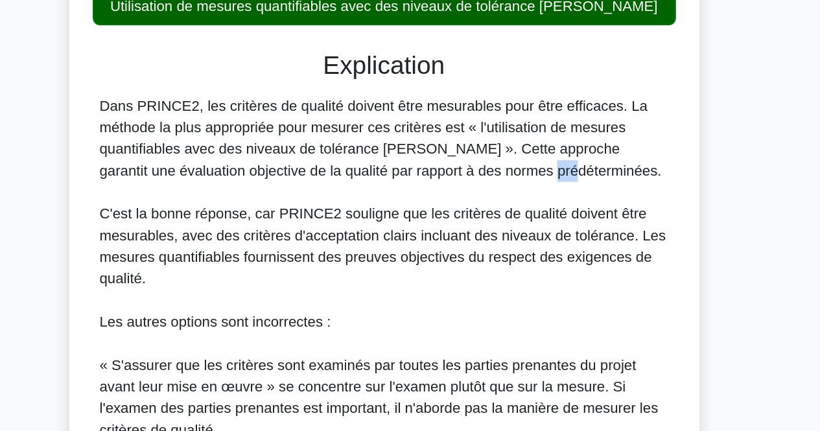
click at [423, 244] on font "Dans PRINCE2, les critères de qualité doivent être mesurables pour être efficac…" at bounding box center [408, 220] width 405 height 58
drag, startPoint x: 423, startPoint y: 244, endPoint x: 421, endPoint y: 262, distance: 17.7
click at [421, 262] on div "Dans PRINCE2, les critères de qualité doivent être mesurables pour être efficac…" at bounding box center [411, 383] width 410 height 389
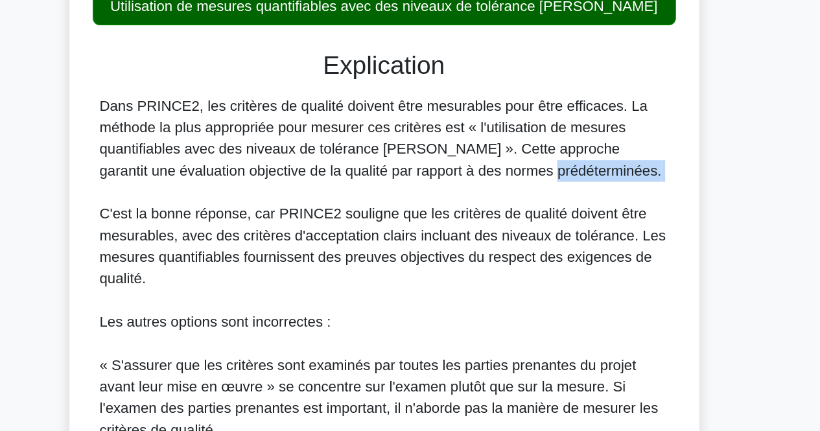
click at [421, 262] on div "Dans PRINCE2, les critères de qualité doivent être mesurables pour être efficac…" at bounding box center [411, 383] width 410 height 389
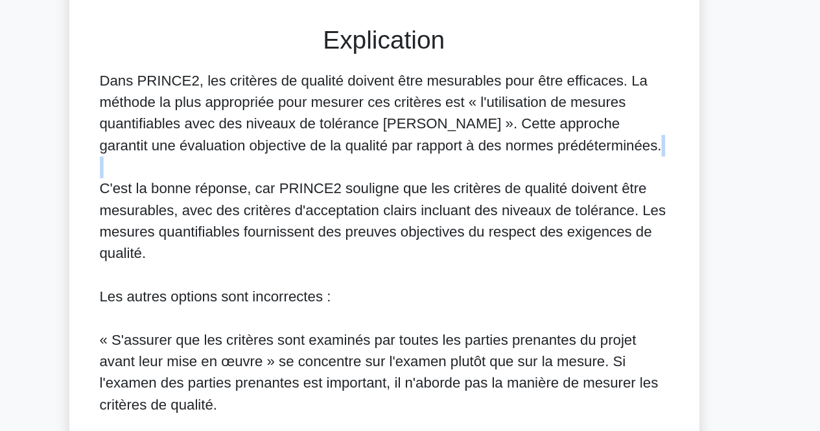
scroll to position [248, 0]
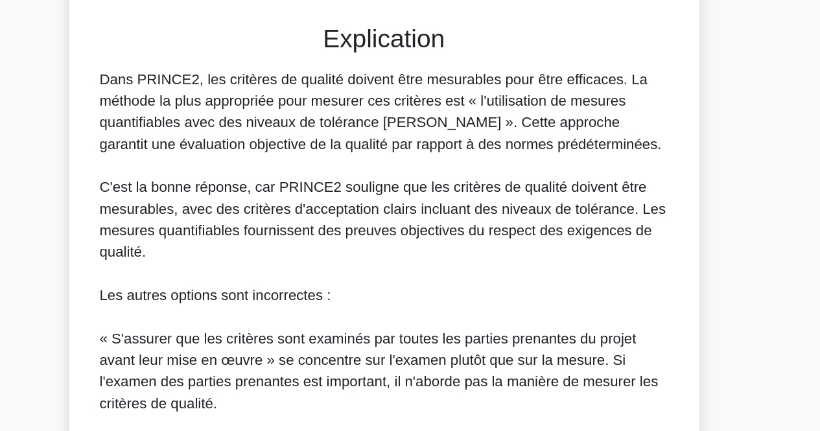
click at [421, 262] on font "C'est la bonne réponse, car PRINCE2 souligne que les critères de qualité doiven…" at bounding box center [410, 279] width 408 height 58
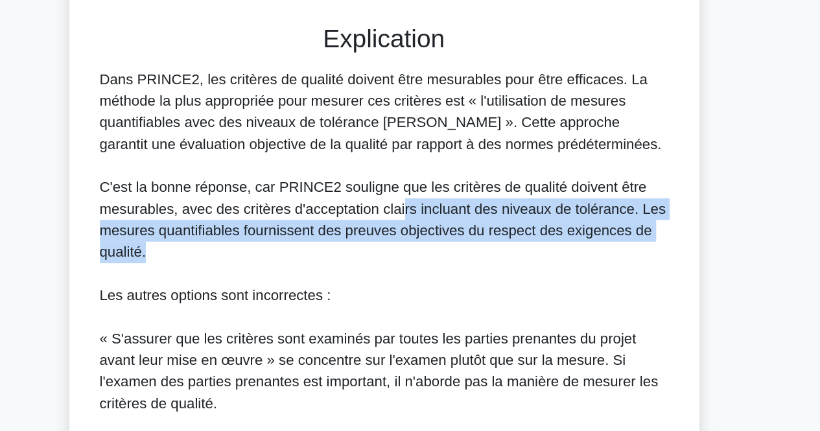
drag, startPoint x: 421, startPoint y: 262, endPoint x: 431, endPoint y: 305, distance: 44.7
click at [431, 305] on div "Dans PRINCE2, les critères de qualité doivent être mesurables pour être efficac…" at bounding box center [411, 364] width 410 height 389
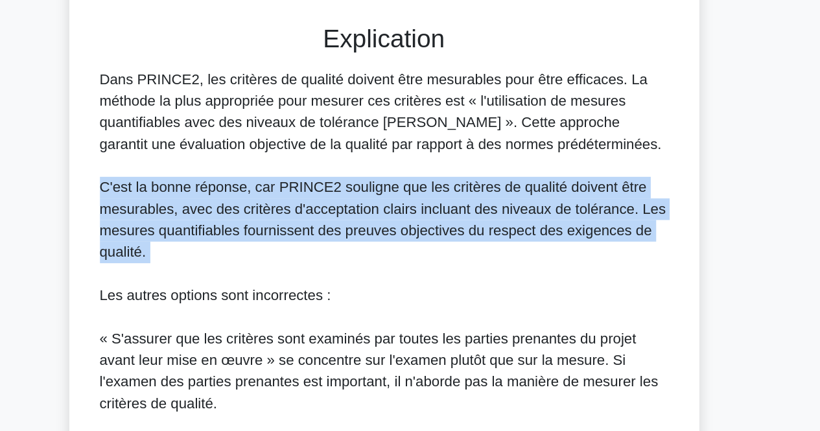
click at [431, 305] on div "Dans PRINCE2, les critères de qualité doivent être mesurables pour être efficac…" at bounding box center [411, 364] width 410 height 389
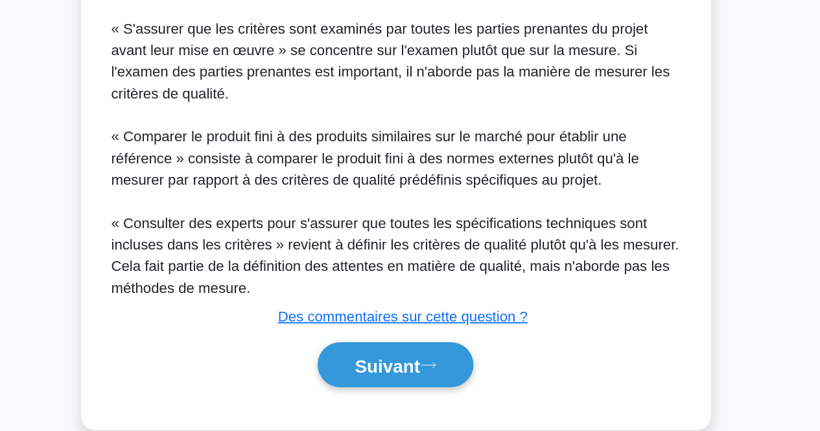
scroll to position [493, 0]
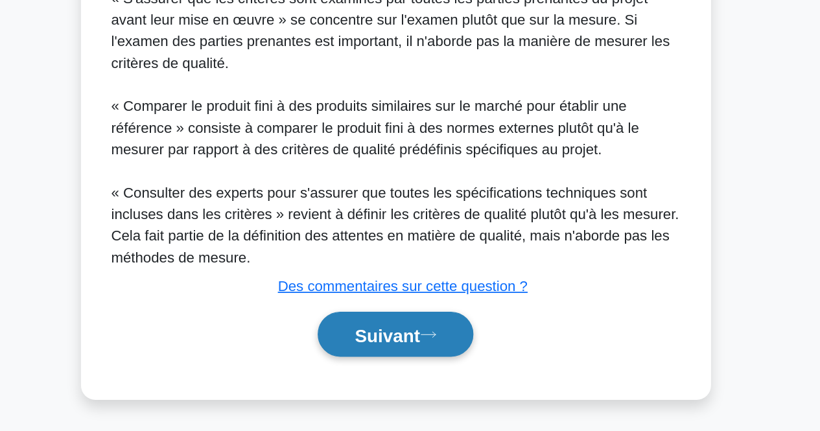
click at [396, 360] on font "Suivant" at bounding box center [404, 362] width 47 height 14
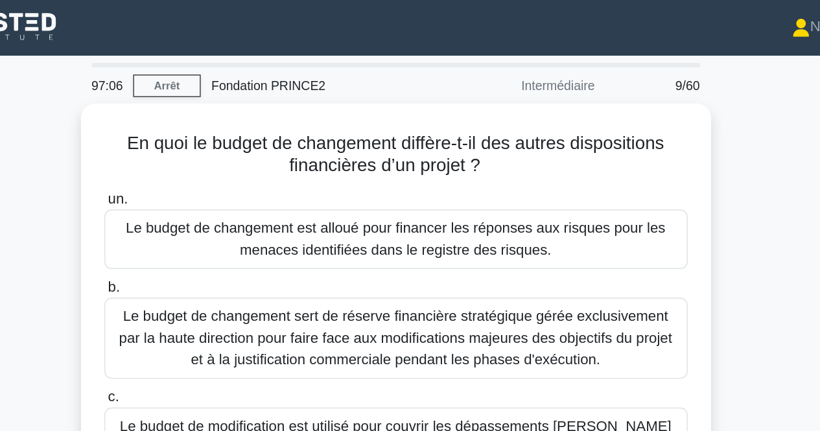
scroll to position [0, 0]
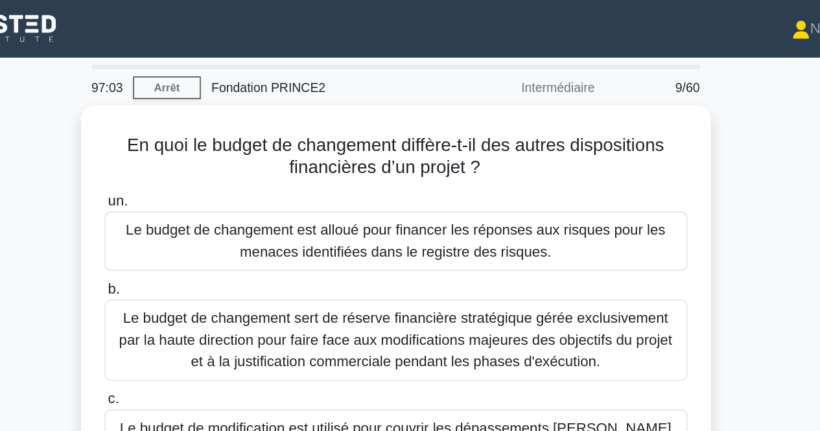
click at [125, 235] on div "En quoi le budget de changement diffère-t-il des autres dispositions financière…" at bounding box center [410, 266] width 739 height 380
click at [125, 214] on div "En quoi le budget de changement diffère-t-il des autres dispositions financière…" at bounding box center [410, 266] width 739 height 380
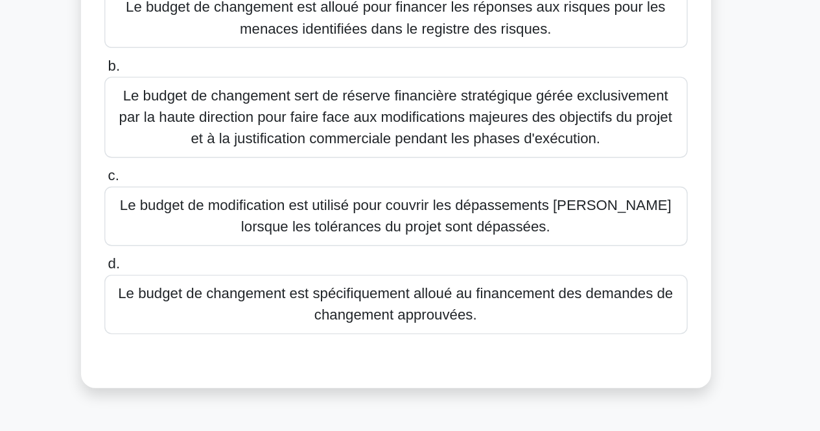
scroll to position [38, 0]
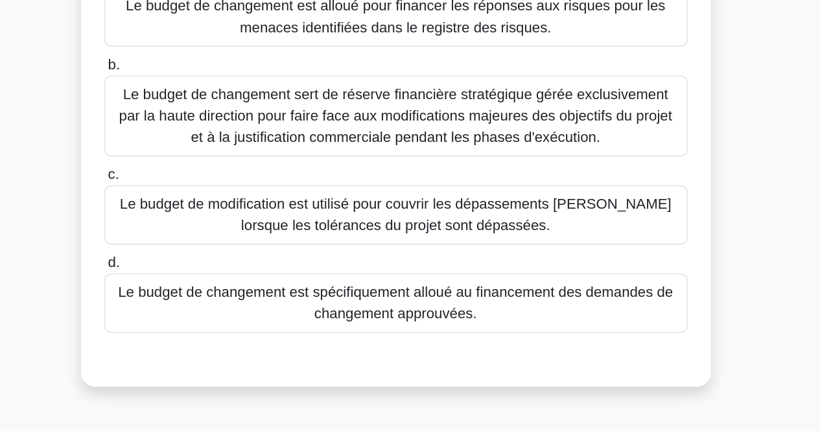
click at [407, 339] on font "Le budget de changement est spécifiquement alloué au financement des demandes d…" at bounding box center [409, 338] width 399 height 27
click at [200, 314] on input "d. Le budget de changement est spécifiquement alloué au financement des demande…" at bounding box center [200, 310] width 0 height 8
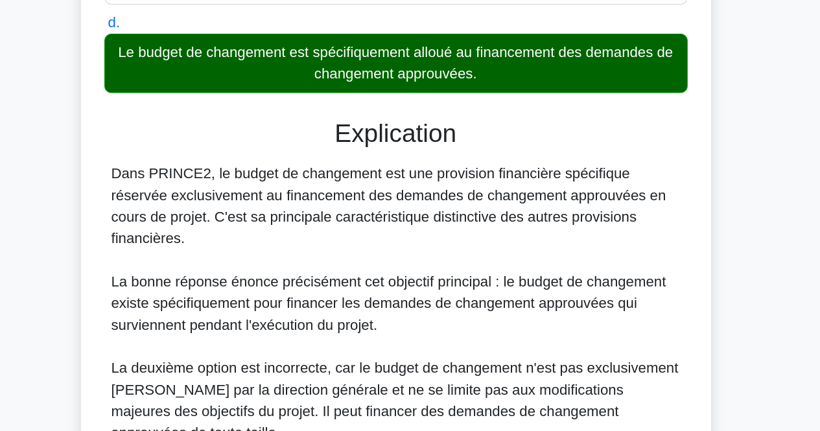
scroll to position [211, 0]
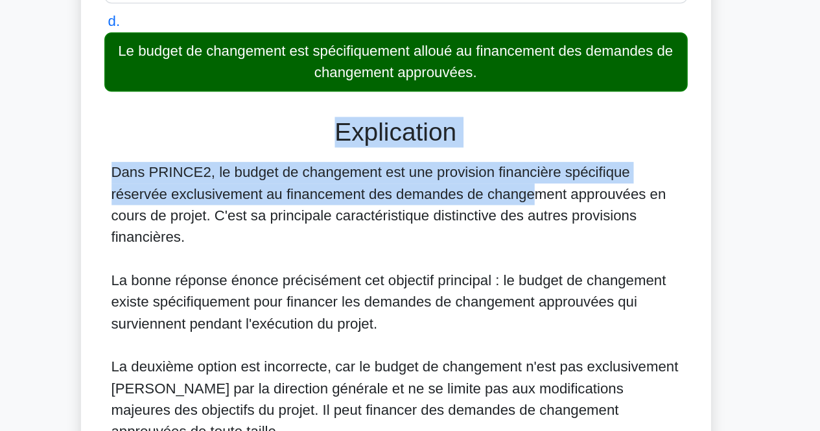
drag, startPoint x: 355, startPoint y: 215, endPoint x: 373, endPoint y: 264, distance: 52.1
click at [373, 264] on div "Explication Dans PRINCE2, le budget de changement est une provision financière …" at bounding box center [410, 426] width 420 height 443
click at [373, 264] on font "Dans PRINCE2, le budget de changement est une provision financière spécifique r…" at bounding box center [405, 268] width 399 height 58
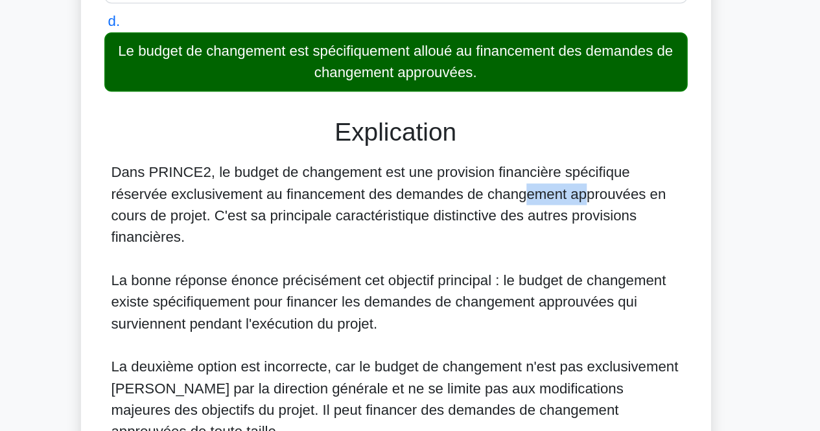
click at [373, 264] on font "Dans PRINCE2, le budget de changement est une provision financière spécifique r…" at bounding box center [405, 268] width 399 height 58
drag, startPoint x: 373, startPoint y: 264, endPoint x: 383, endPoint y: 292, distance: 30.1
click at [383, 292] on div "Dans PRINCE2, le budget de changement est une provision financière spécifique r…" at bounding box center [411, 408] width 410 height 342
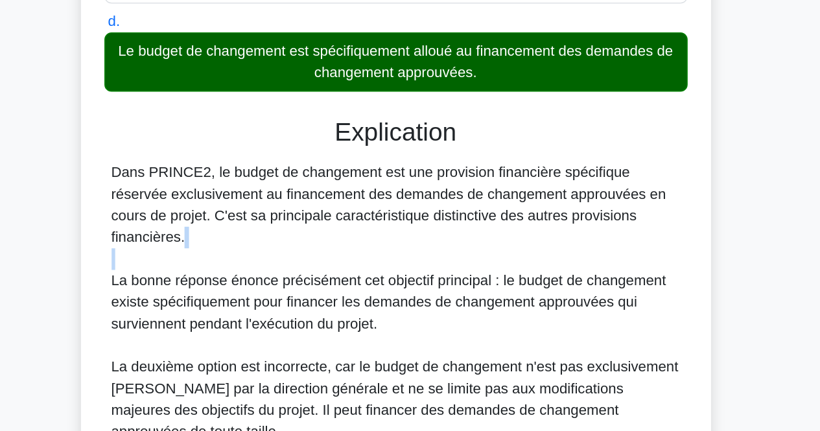
click at [383, 292] on div "Dans PRINCE2, le budget de changement est une provision financière spécifique r…" at bounding box center [411, 408] width 410 height 342
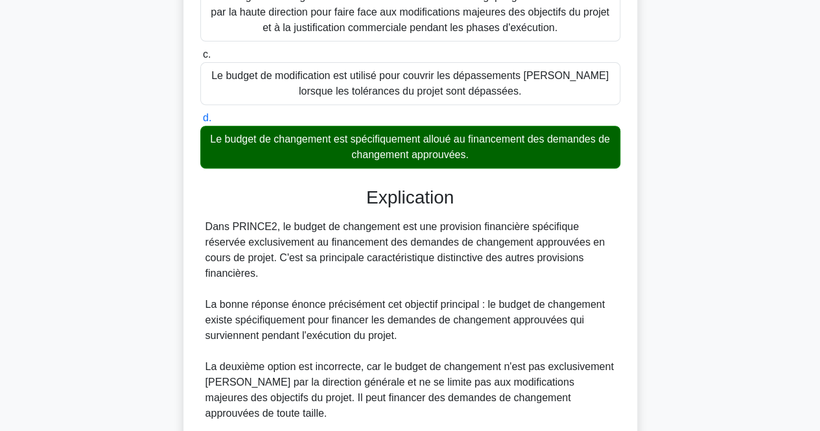
scroll to position [446, 0]
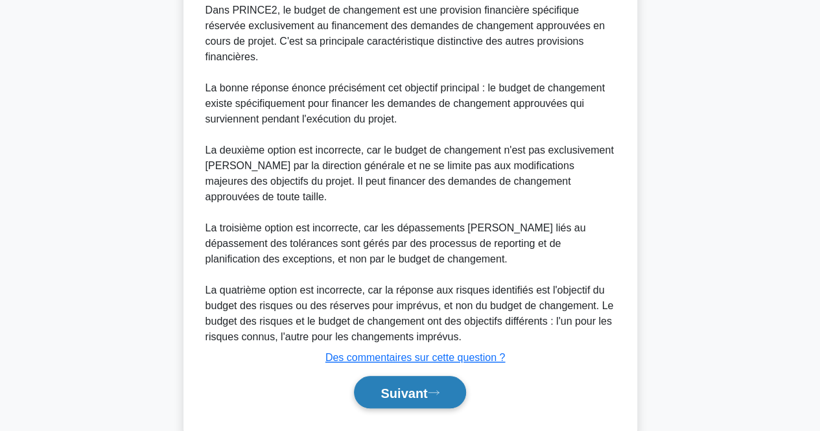
click at [391, 376] on button "Suivant" at bounding box center [410, 392] width 112 height 33
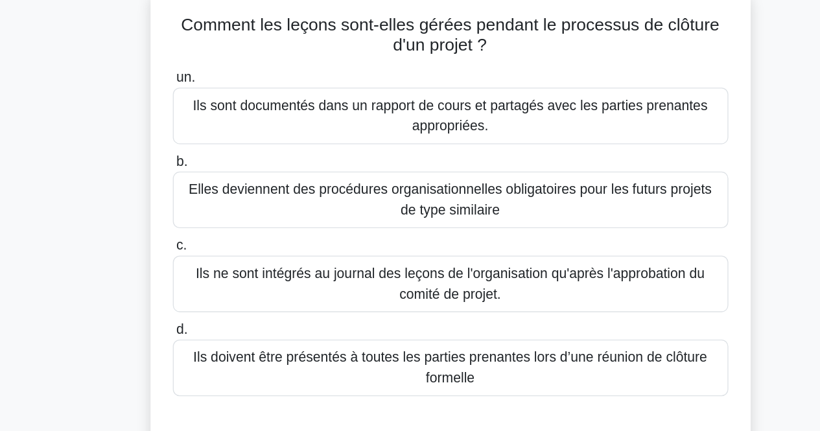
scroll to position [9, 0]
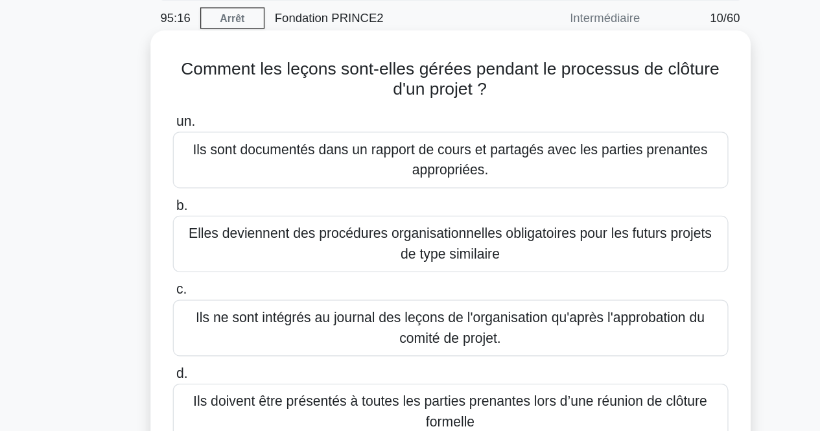
click at [502, 165] on font "Ils sont documentés dans un rapport de cours et partagés avec les parties prena…" at bounding box center [410, 161] width 408 height 31
click at [200, 137] on input "un. Ils sont documentés dans un rapport de cours et partagés avec les parties p…" at bounding box center [200, 132] width 0 height 8
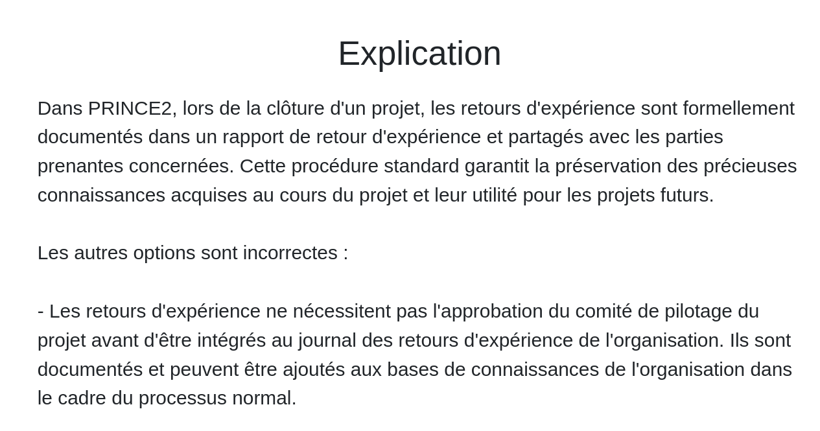
scroll to position [244, 0]
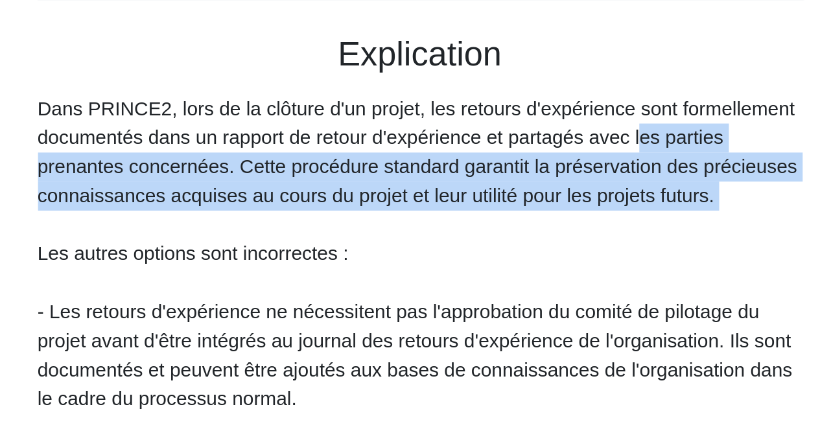
drag, startPoint x: 453, startPoint y: 217, endPoint x: 476, endPoint y: 263, distance: 51.9
click at [476, 263] on div "Dans PRINCE2, lors de la clôture d'un projet, les retours d'expérience sont for…" at bounding box center [411, 344] width 410 height 311
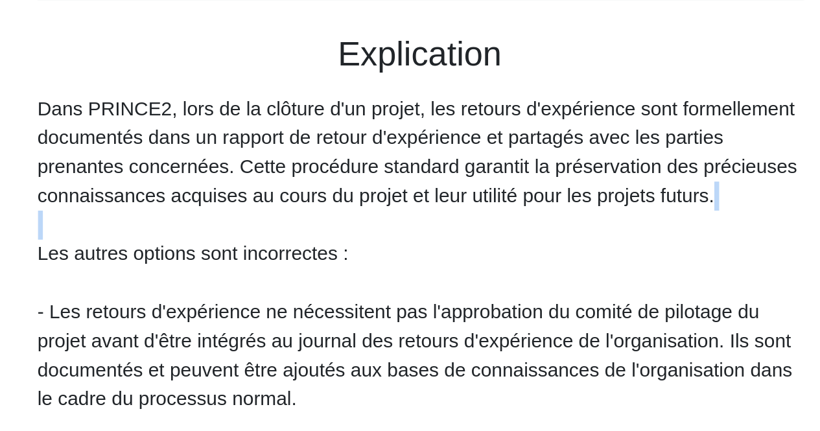
click at [476, 263] on div "Dans PRINCE2, lors de la clôture d'un projet, les retours d'expérience sont for…" at bounding box center [411, 344] width 410 height 311
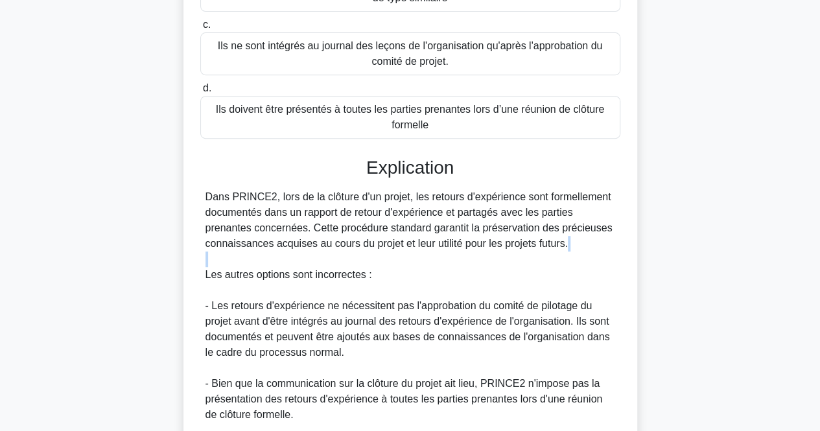
scroll to position [431, 0]
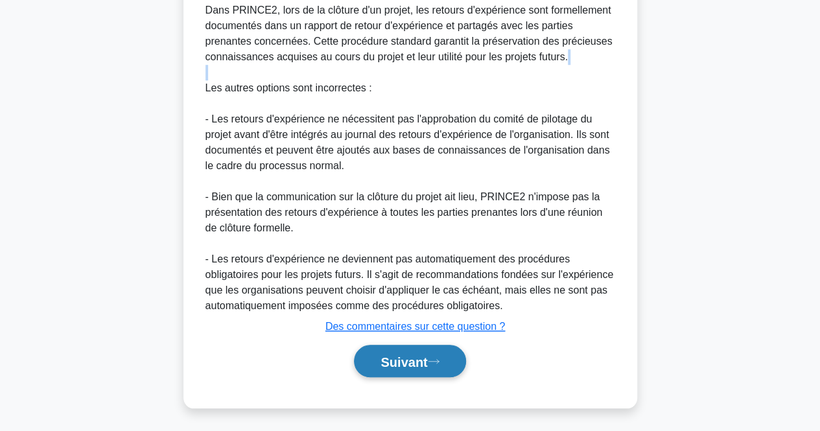
click at [440, 358] on icon at bounding box center [434, 361] width 12 height 7
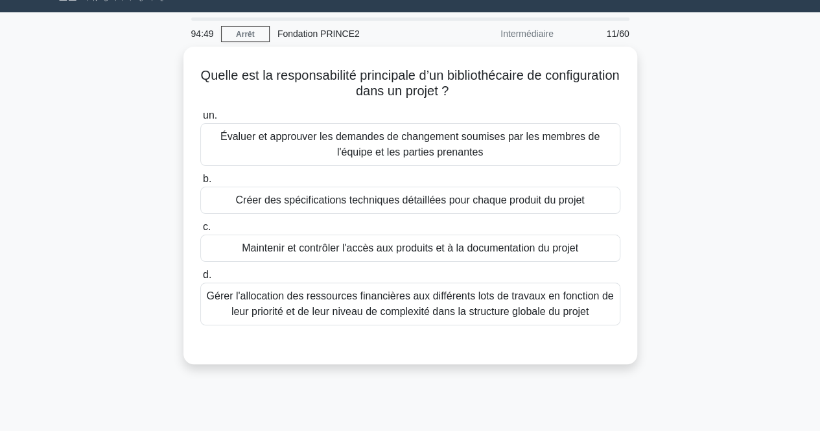
scroll to position [0, 0]
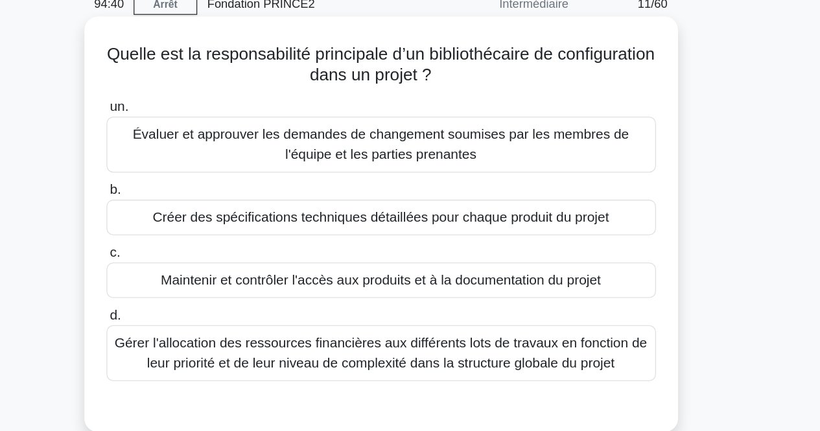
click at [523, 266] on font "Maintenir et contrôler l'accès aux produits et à la documentation du projet" at bounding box center [410, 274] width 337 height 16
click at [200, 257] on input "c. Maintenir et contrôler l'accès aux produits et à la documentation du projet" at bounding box center [200, 253] width 0 height 8
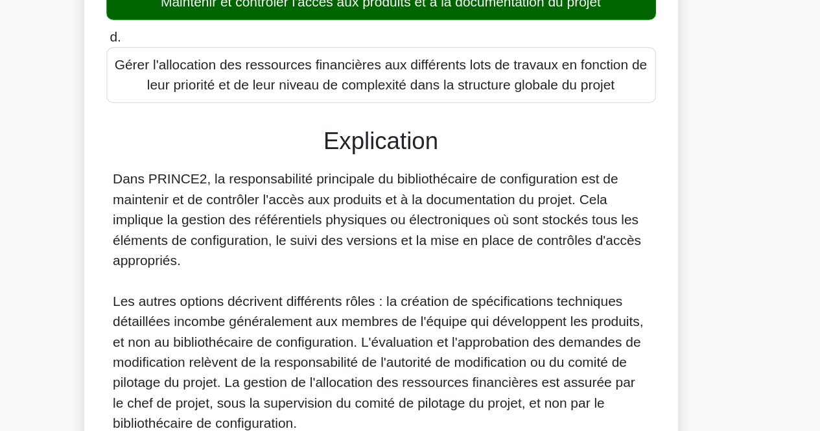
scroll to position [290, 0]
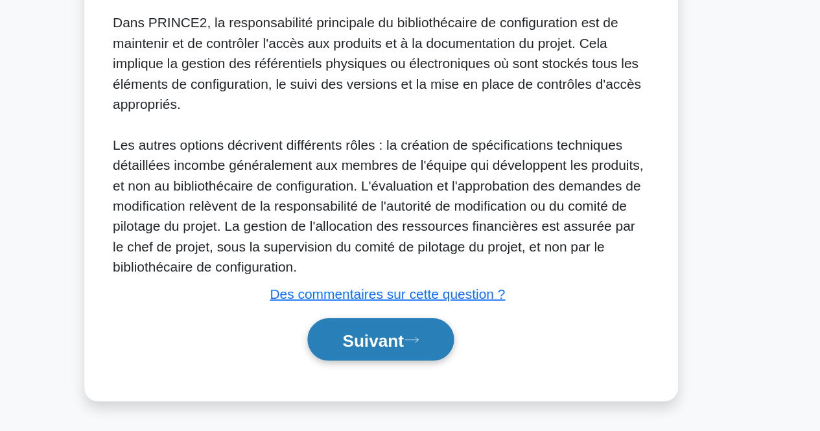
click at [445, 363] on button "Suivant" at bounding box center [410, 361] width 112 height 33
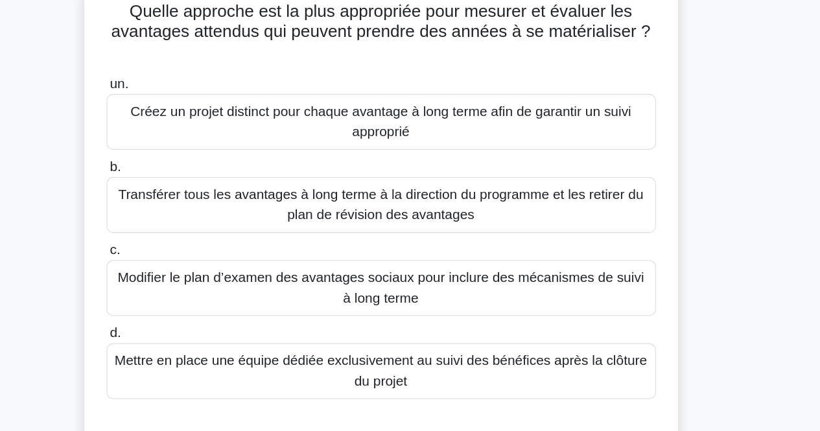
scroll to position [0, 0]
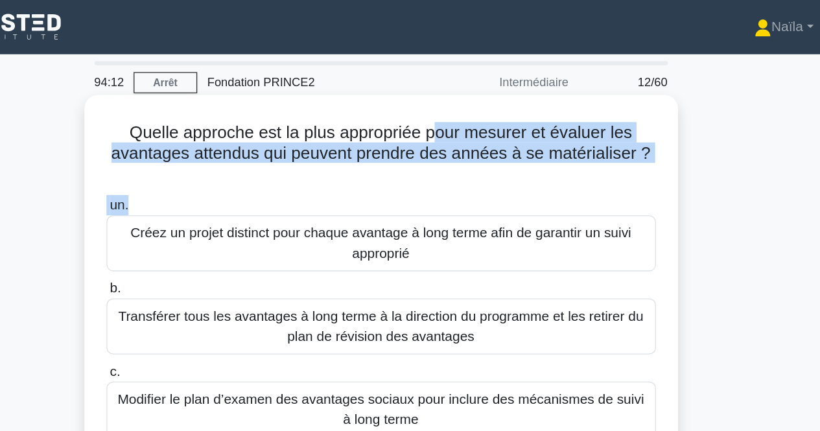
drag, startPoint x: 460, startPoint y: 248, endPoint x: 451, endPoint y: 98, distance: 150.7
click at [451, 98] on div "Quelle approche est la plus appropriée pour mesurer et évaluer les avantages at…" at bounding box center [410, 255] width 443 height 354
click at [451, 98] on font "Quelle approche est la plus appropriée pour mesurer et évaluer les avantages at…" at bounding box center [410, 109] width 412 height 30
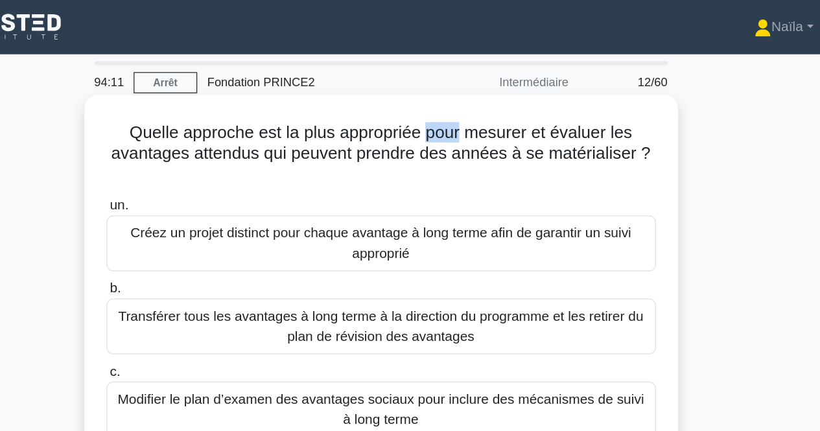
click at [451, 98] on font "Quelle approche est la plus appropriée pour mesurer et évaluer les avantages at…" at bounding box center [410, 109] width 412 height 30
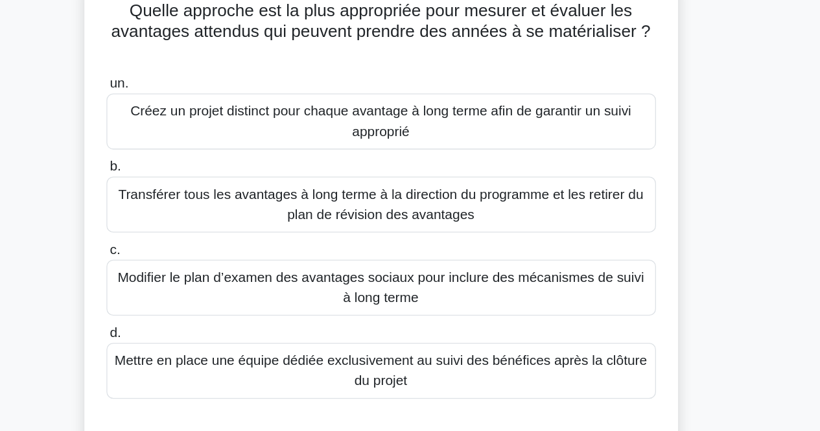
scroll to position [43, 0]
click at [472, 276] on font "Modifier le plan d’examen des avantages sociaux pour inclure des mécanismes de …" at bounding box center [410, 270] width 408 height 31
click at [200, 246] on input "c. Modifier le plan d’examen des avantages sociaux pour inclure des mécanismes …" at bounding box center [200, 241] width 0 height 8
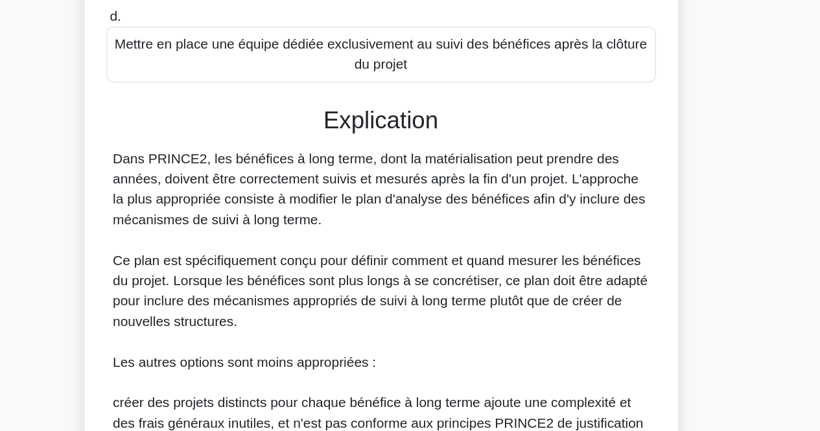
scroll to position [233, 0]
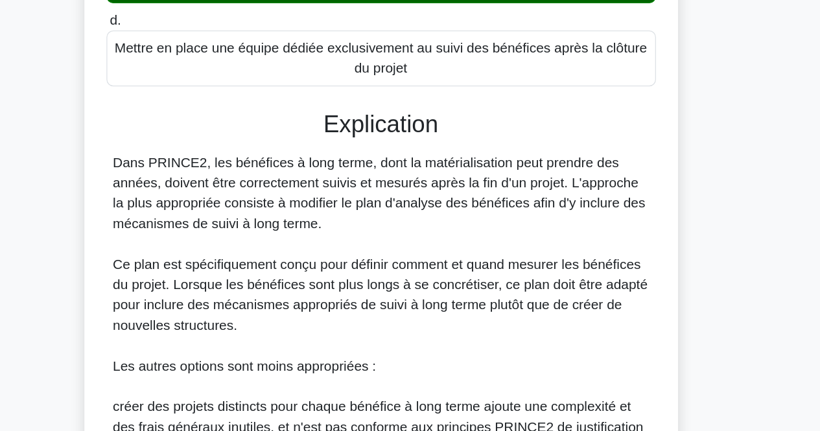
click at [460, 289] on div "Dans PRINCE2, les bénéfices à long terme, dont la matérialisation peut prendre …" at bounding box center [411, 401] width 410 height 373
click at [462, 323] on div "Dans PRINCE2, les bénéfices à long terme, dont la matérialisation peut prendre …" at bounding box center [411, 401] width 410 height 373
drag, startPoint x: 403, startPoint y: 262, endPoint x: 386, endPoint y: 211, distance: 53.3
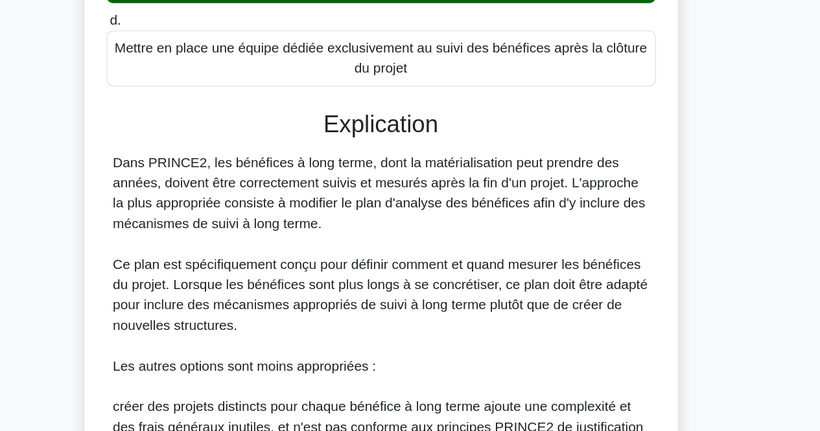
click at [386, 211] on div "Explication Dans PRINCE2, les bénéfices à long terme, dont la matérialisation p…" at bounding box center [410, 420] width 420 height 475
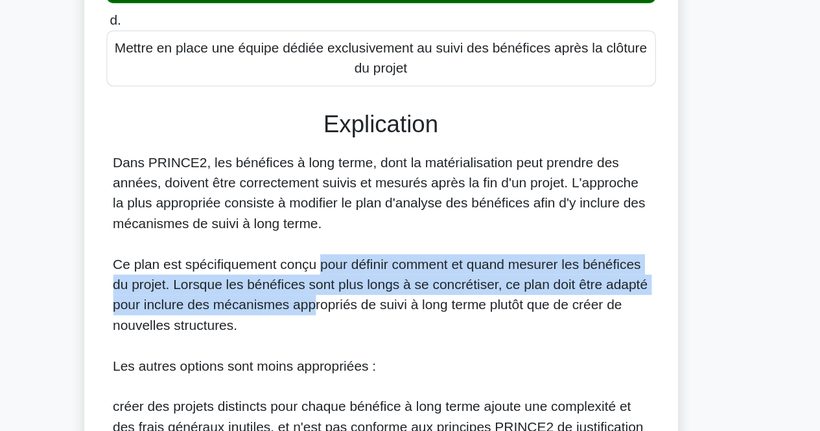
drag, startPoint x: 363, startPoint y: 292, endPoint x: 359, endPoint y: 335, distance: 43.6
click at [359, 335] on div "Dans PRINCE2, les bénéfices à long terme, dont la matérialisation peut prendre …" at bounding box center [411, 401] width 410 height 373
click at [359, 335] on font "Ce plan est spécifiquement conçu pour définir comment et quand mesurer les béné…" at bounding box center [410, 324] width 409 height 58
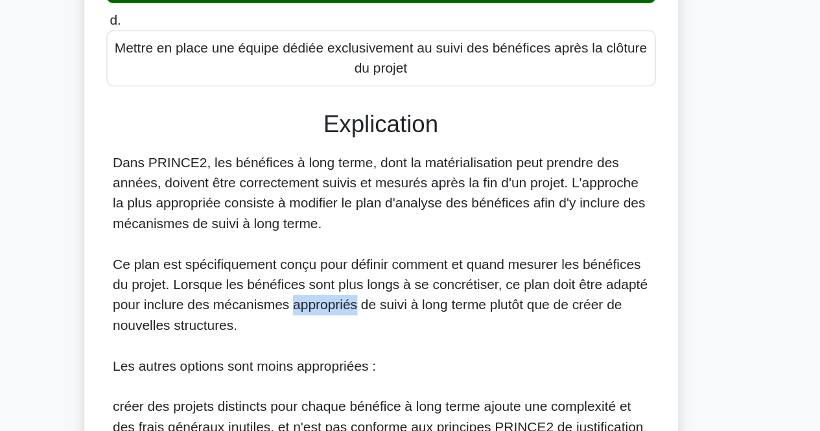
click at [359, 335] on font "Ce plan est spécifiquement conçu pour définir comment et quand mesurer les béné…" at bounding box center [410, 324] width 409 height 58
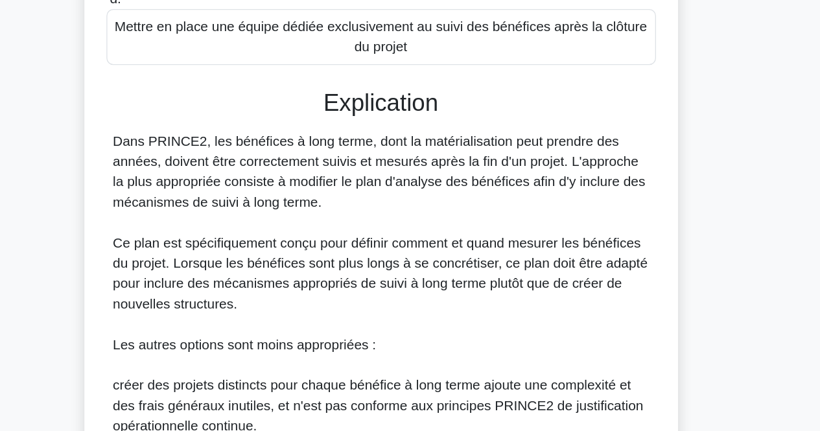
scroll to position [248, 0]
click at [350, 351] on div "Dans PRINCE2, les bénéfices à long terme, dont la matérialisation peut prendre …" at bounding box center [411, 387] width 410 height 373
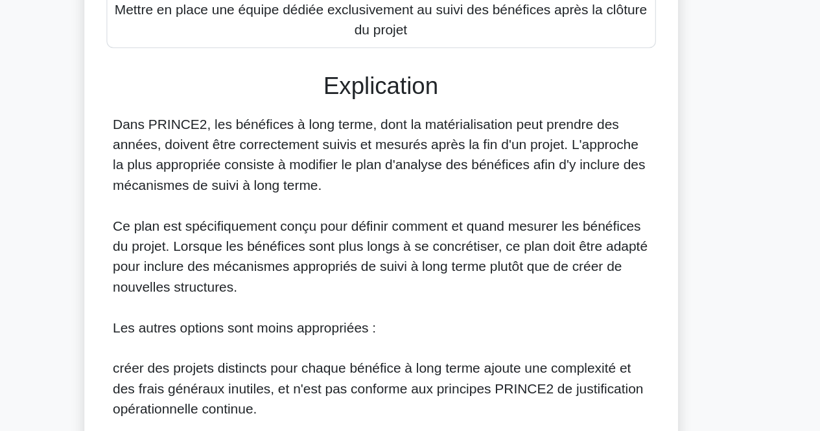
scroll to position [261, 0]
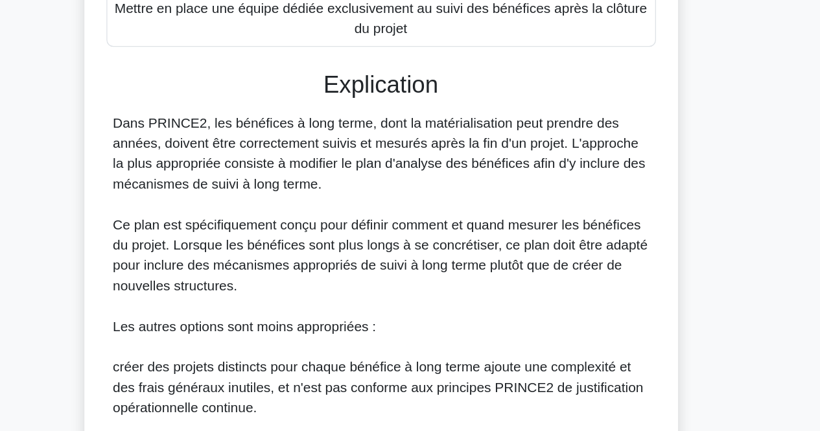
click at [335, 279] on div "Dans PRINCE2, les bénéfices à long terme, dont la matérialisation peut prendre …" at bounding box center [411, 374] width 410 height 373
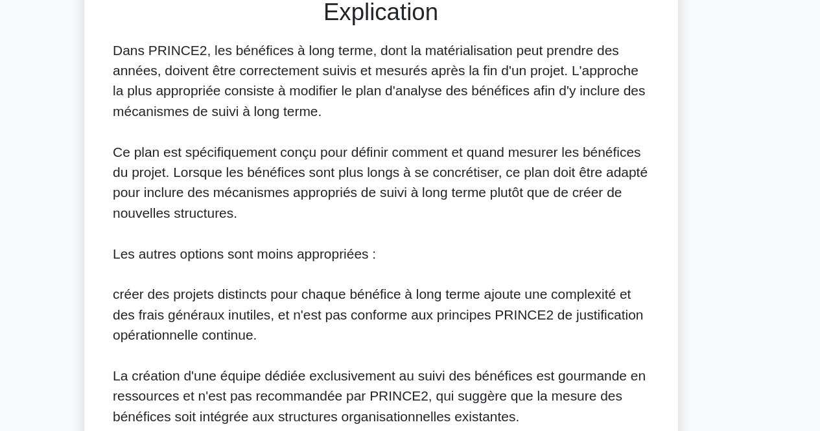
scroll to position [508, 0]
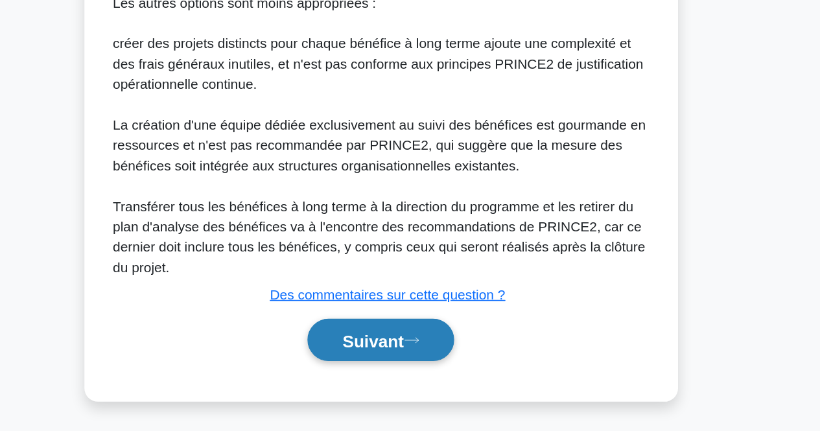
click at [381, 361] on font "Suivant" at bounding box center [404, 362] width 47 height 14
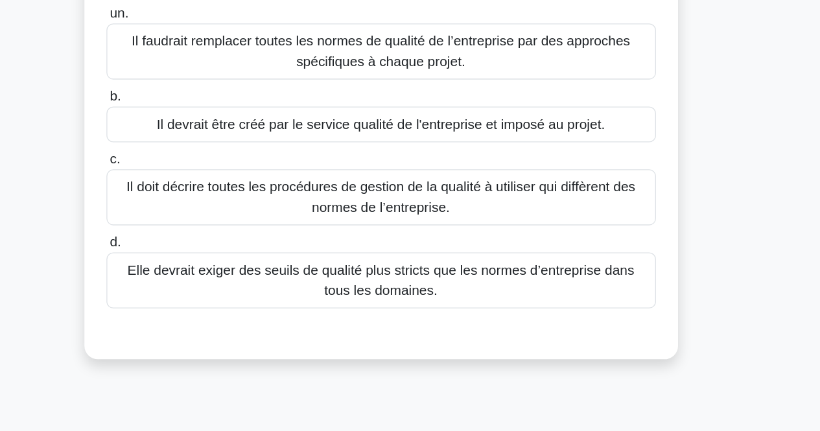
scroll to position [46, 0]
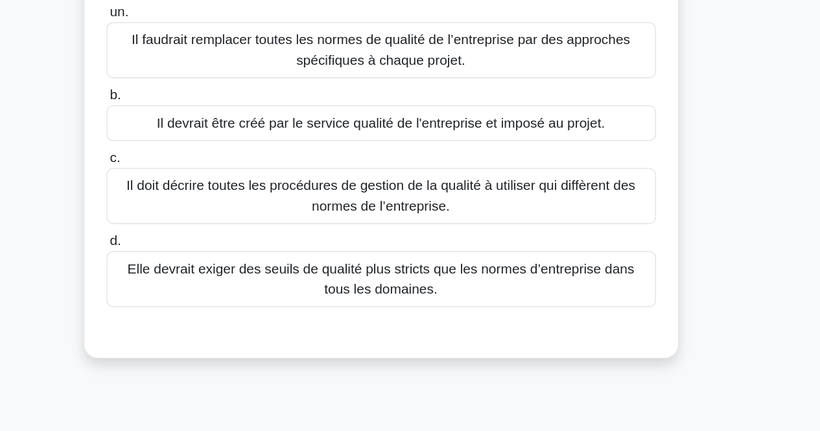
click at [413, 368] on div "Quelle affirmation décrit avec précision la manière dont la stratégie de gestio…" at bounding box center [410, 201] width 443 height 338
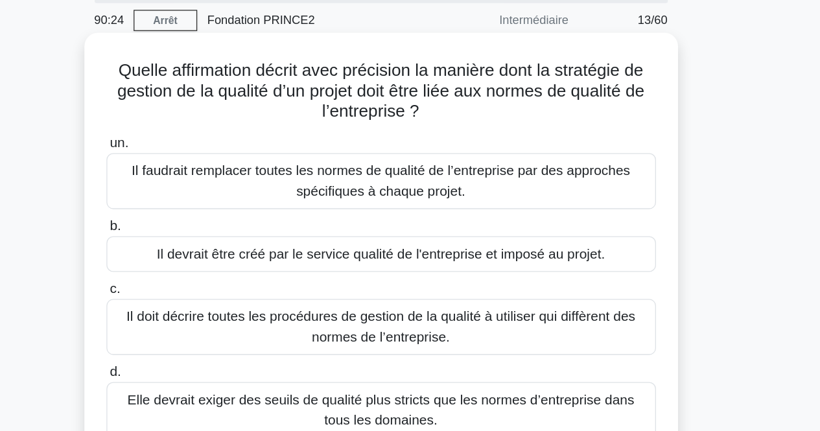
scroll to position [45, 0]
click at [425, 202] on font "Il devrait être créé par le service qualité de l'entreprise et imposé au projet." at bounding box center [410, 196] width 343 height 11
click at [200, 180] on input "b. Il devrait être créé par le service qualité de l'entreprise et imposé au pro…" at bounding box center [200, 175] width 0 height 8
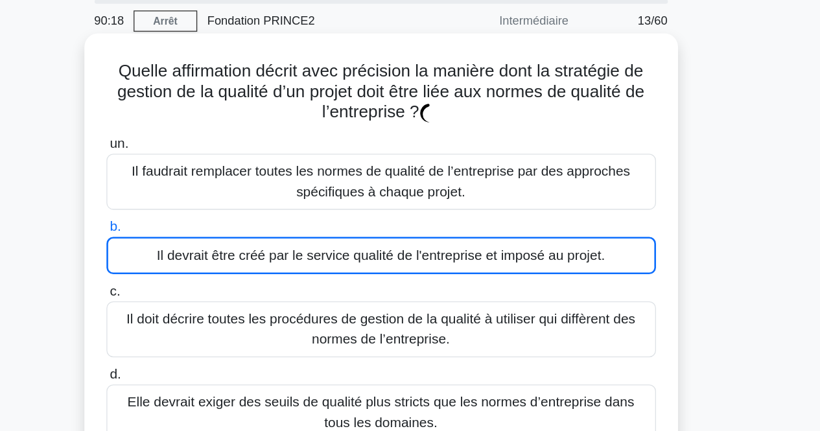
click at [425, 202] on font "Il devrait être créé par le service qualité de l'entreprise et imposé au projet." at bounding box center [410, 196] width 343 height 11
click at [200, 180] on input "b. Il devrait être créé par le service qualité de l'entreprise et imposé au pro…" at bounding box center [200, 175] width 0 height 8
click at [425, 202] on font "Il devrait être créé par le service qualité de l'entreprise et imposé au projet." at bounding box center [410, 196] width 343 height 11
click at [200, 180] on input "b. Il devrait être créé par le service qualité de l'entreprise et imposé au pro…" at bounding box center [200, 175] width 0 height 8
click at [425, 202] on font "Il devrait être créé par le service qualité de l'entreprise et imposé au projet." at bounding box center [410, 196] width 343 height 11
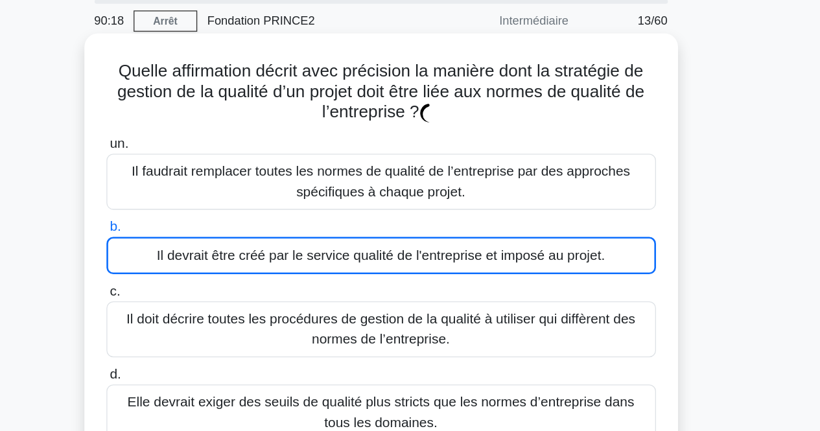
click at [200, 180] on input "b. Il devrait être créé par le service qualité de l'entreprise et imposé au pro…" at bounding box center [200, 175] width 0 height 8
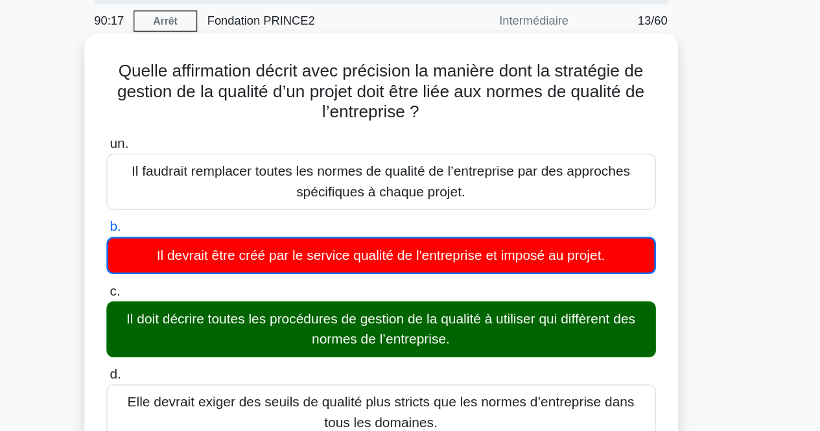
click at [411, 251] on font "Il doit décrire toutes les procédures de gestion de la qualité à utiliser qui d…" at bounding box center [409, 253] width 389 height 27
click at [200, 229] on input "c. Il doit décrire toutes les procédures de gestion de la qualité à utiliser qu…" at bounding box center [200, 224] width 0 height 8
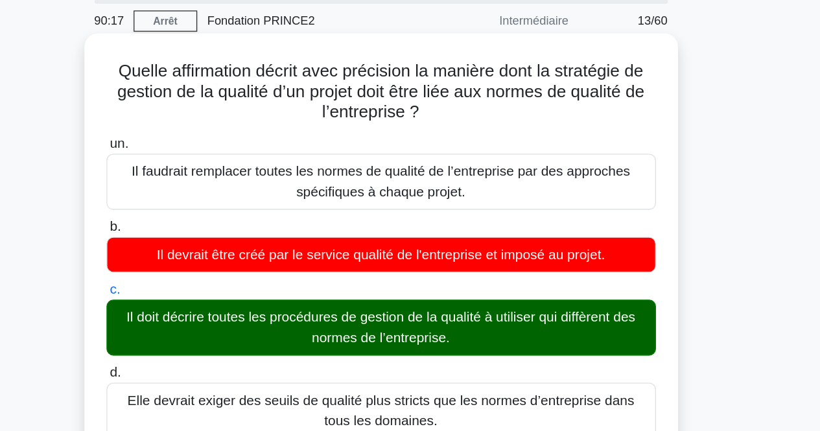
click at [411, 251] on font "Il doit décrire toutes les procédures de gestion de la qualité à utiliser qui d…" at bounding box center [410, 252] width 408 height 31
click at [200, 228] on input "c. Il doit décrire toutes les procédures de gestion de la qualité à utiliser qu…" at bounding box center [200, 223] width 0 height 8
click at [411, 251] on font "Il doit décrire toutes les procédures de gestion de la qualité à utiliser qui d…" at bounding box center [410, 252] width 408 height 31
click at [200, 228] on input "c. Il doit décrire toutes les procédures de gestion de la qualité à utiliser qu…" at bounding box center [200, 223] width 0 height 8
click at [411, 251] on font "Il doit décrire toutes les procédures de gestion de la qualité à utiliser qui d…" at bounding box center [410, 252] width 408 height 31
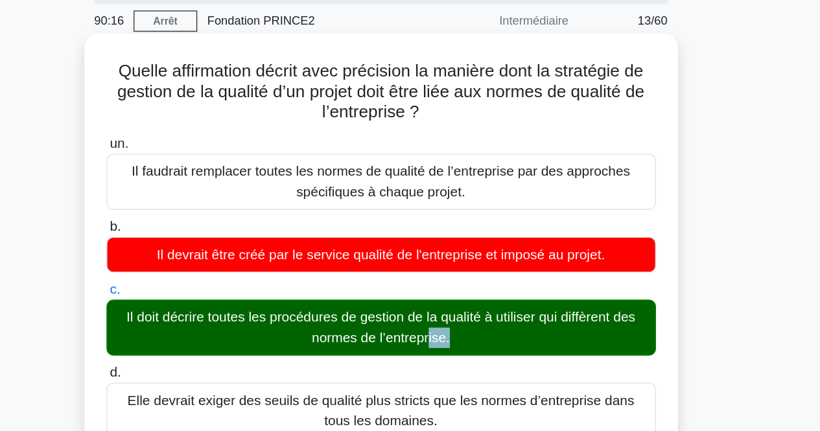
click at [200, 228] on input "c. Il doit décrire toutes les procédures de gestion de la qualité à utiliser qu…" at bounding box center [200, 223] width 0 height 8
click at [411, 251] on font "Il doit décrire toutes les procédures de gestion de la qualité à utiliser qui d…" at bounding box center [410, 252] width 408 height 31
click at [200, 228] on input "c. Il doit décrire toutes les procédures de gestion de la qualité à utiliser qu…" at bounding box center [200, 223] width 0 height 8
click at [411, 251] on font "Il doit décrire toutes les procédures de gestion de la qualité à utiliser qui d…" at bounding box center [410, 252] width 408 height 31
click at [200, 228] on input "c. Il doit décrire toutes les procédures de gestion de la qualité à utiliser qu…" at bounding box center [200, 223] width 0 height 8
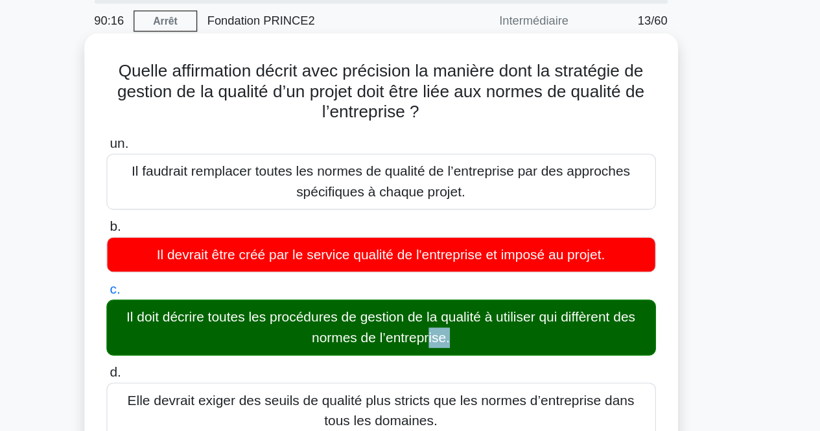
click at [411, 251] on font "Il doit décrire toutes les procédures de gestion de la qualité à utiliser qui d…" at bounding box center [410, 252] width 408 height 31
click at [200, 228] on input "c. Il doit décrire toutes les procédures de gestion de la qualité à utiliser qu…" at bounding box center [200, 223] width 0 height 8
click at [411, 251] on font "Il doit décrire toutes les procédures de gestion de la qualité à utiliser qui d…" at bounding box center [410, 252] width 408 height 31
click at [200, 228] on input "c. Il doit décrire toutes les procédures de gestion de la qualité à utiliser qu…" at bounding box center [200, 223] width 0 height 8
click at [411, 251] on font "Il doit décrire toutes les procédures de gestion de la qualité à utiliser qui d…" at bounding box center [410, 252] width 408 height 31
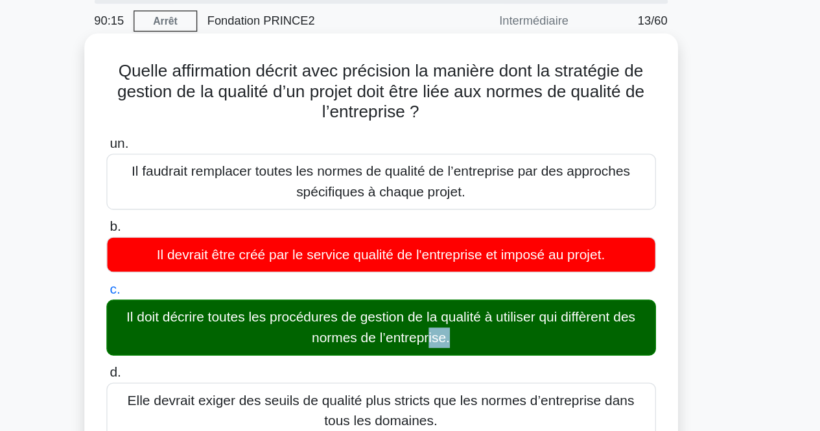
click at [200, 228] on input "c. Il doit décrire toutes les procédures de gestion de la qualité à utiliser qu…" at bounding box center [200, 223] width 0 height 8
click at [411, 251] on font "Il doit décrire toutes les procédures de gestion de la qualité à utiliser qui d…" at bounding box center [410, 252] width 408 height 31
click at [200, 228] on input "c. Il doit décrire toutes les procédures de gestion de la qualité à utiliser qu…" at bounding box center [200, 223] width 0 height 8
click at [411, 251] on font "Il doit décrire toutes les procédures de gestion de la qualité à utiliser qui d…" at bounding box center [410, 252] width 408 height 31
click at [200, 228] on input "c. Il doit décrire toutes les procédures de gestion de la qualité à utiliser qu…" at bounding box center [200, 223] width 0 height 8
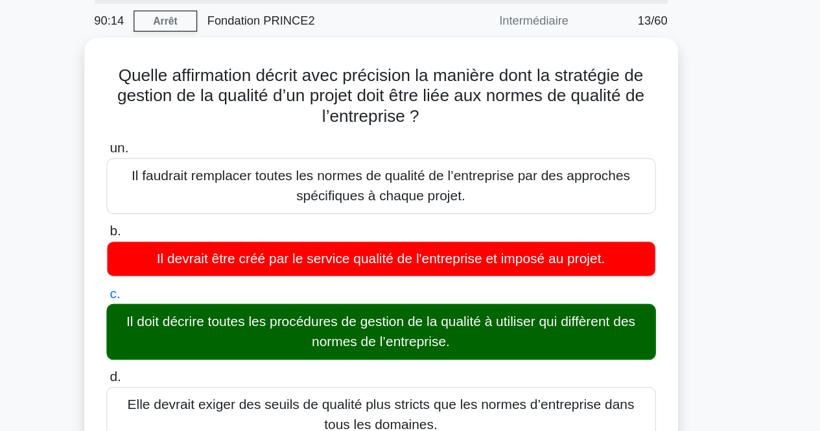
click at [737, 180] on div "Quelle affirmation décrit avec précision la manière dont la stratégie de gestio…" at bounding box center [410, 397] width 739 height 735
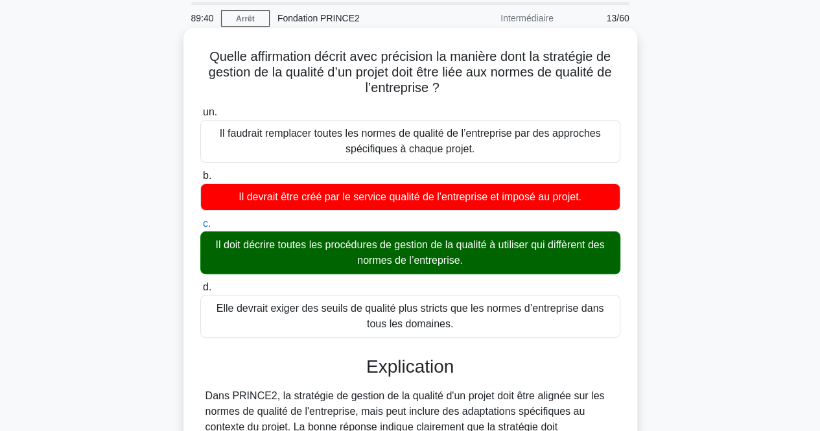
scroll to position [44, 0]
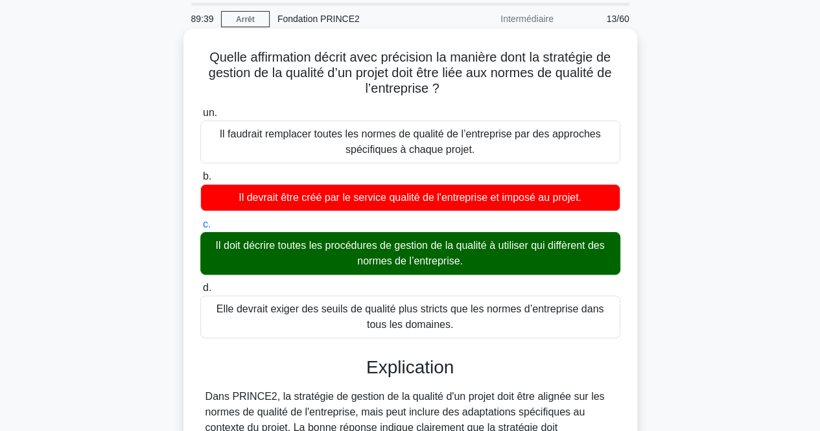
click at [401, 248] on font "Il doit décrire toutes les procédures de gestion de la qualité à utiliser qui d…" at bounding box center [409, 253] width 389 height 27
click at [200, 229] on input "c. Il doit décrire toutes les procédures de gestion de la qualité à utiliser qu…" at bounding box center [200, 224] width 0 height 8
click at [401, 248] on font "Il doit décrire toutes les procédures de gestion de la qualité à utiliser qui d…" at bounding box center [409, 253] width 389 height 27
click at [200, 229] on input "c. Il doit décrire toutes les procédures de gestion de la qualité à utiliser qu…" at bounding box center [200, 224] width 0 height 8
click at [401, 248] on font "Il doit décrire toutes les procédures de gestion de la qualité à utiliser qui d…" at bounding box center [409, 253] width 389 height 27
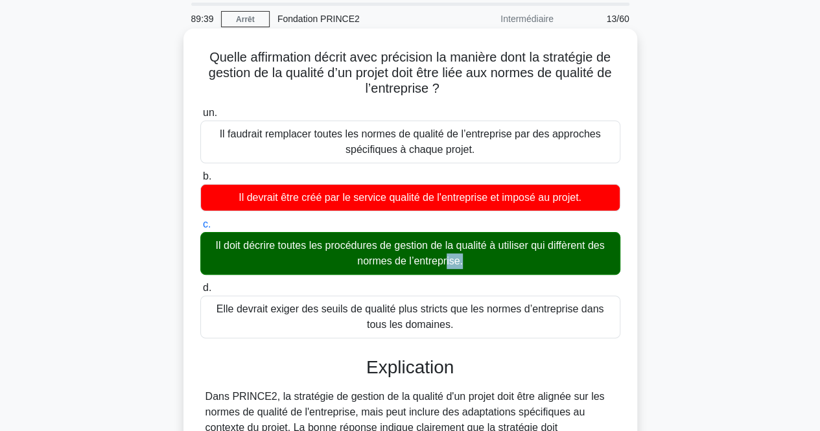
click at [200, 229] on input "c. Il doit décrire toutes les procédures de gestion de la qualité à utiliser qu…" at bounding box center [200, 224] width 0 height 8
click at [401, 248] on font "Il doit décrire toutes les procédures de gestion de la qualité à utiliser qui d…" at bounding box center [409, 253] width 389 height 27
click at [200, 229] on input "c. Il doit décrire toutes les procédures de gestion de la qualité à utiliser qu…" at bounding box center [200, 224] width 0 height 8
click at [401, 248] on font "Il doit décrire toutes les procédures de gestion de la qualité à utiliser qui d…" at bounding box center [409, 253] width 389 height 27
click at [200, 229] on input "c. Il doit décrire toutes les procédures de gestion de la qualité à utiliser qu…" at bounding box center [200, 224] width 0 height 8
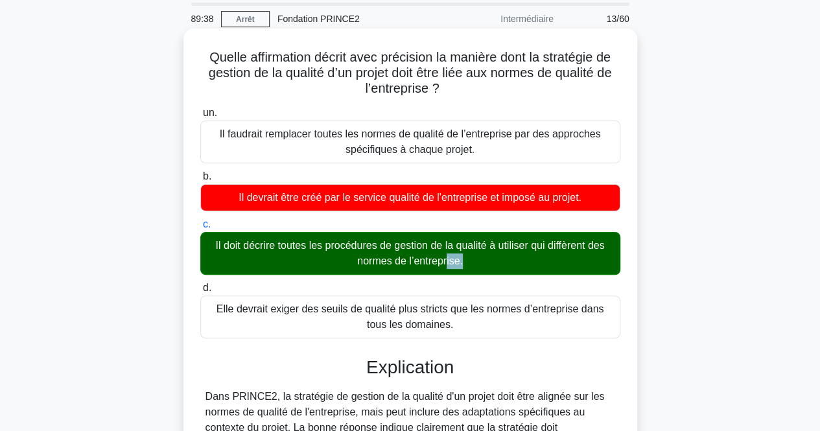
click at [401, 248] on font "Il doit décrire toutes les procédures de gestion de la qualité à utiliser qui d…" at bounding box center [409, 253] width 389 height 27
click at [200, 229] on input "c. Il doit décrire toutes les procédures de gestion de la qualité à utiliser qu…" at bounding box center [200, 224] width 0 height 8
click at [401, 248] on font "Il doit décrire toutes les procédures de gestion de la qualité à utiliser qui d…" at bounding box center [409, 253] width 389 height 27
click at [200, 229] on input "c. Il doit décrire toutes les procédures de gestion de la qualité à utiliser qu…" at bounding box center [200, 224] width 0 height 8
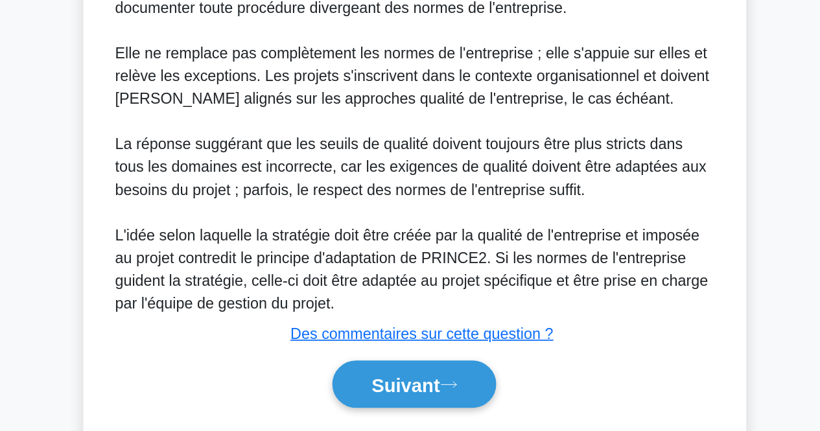
scroll to position [379, 0]
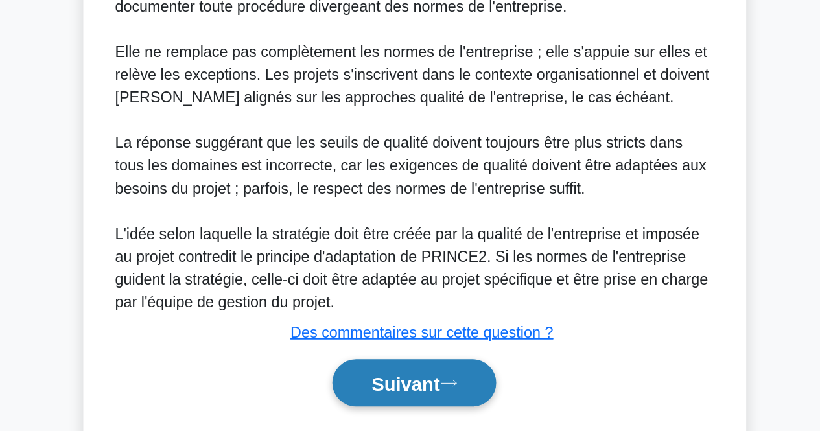
click at [404, 368] on font "Suivant" at bounding box center [404, 367] width 47 height 14
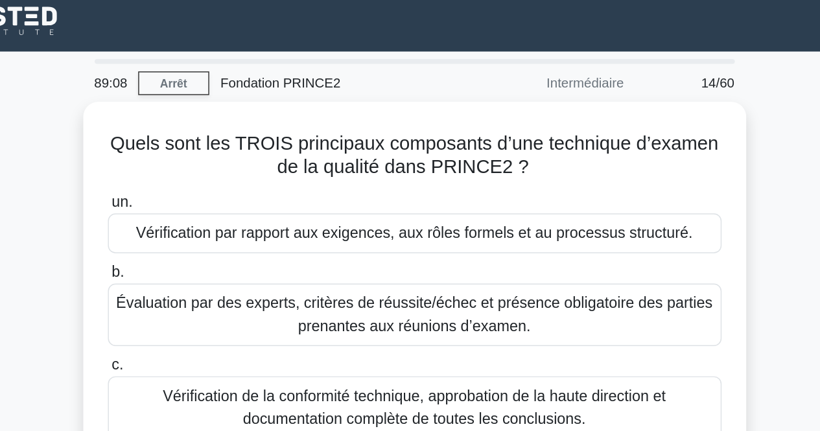
scroll to position [0, 0]
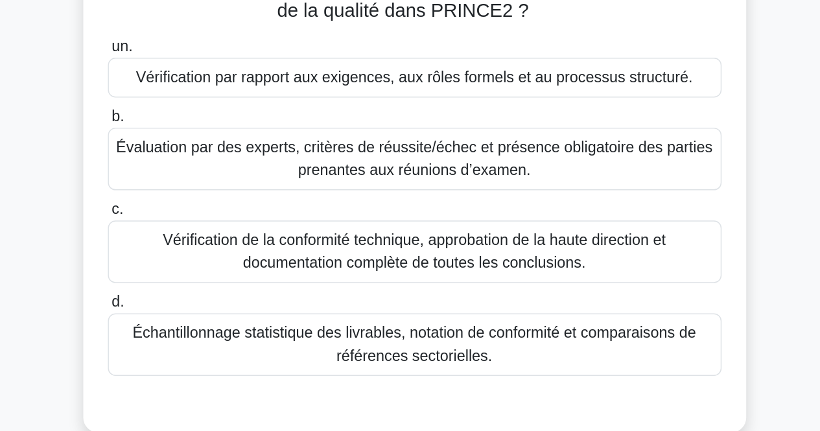
click at [578, 273] on font "Vérification de la conformité technique, approbation de la haute direction et d…" at bounding box center [410, 281] width 344 height 27
click at [200, 257] on input "c. Vérification de la conformité technique, approbation de la haute direction e…" at bounding box center [200, 253] width 0 height 8
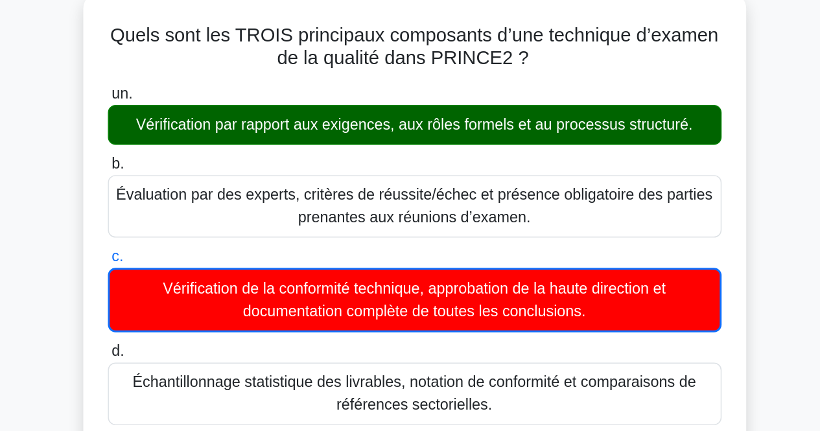
click at [571, 153] on div "Vérification par rapport aux exigences, aux rôles formels et au processus struc…" at bounding box center [410, 162] width 420 height 27
click at [200, 146] on input "un. Vérification par rapport aux exigences, aux rôles formels et au processus s…" at bounding box center [200, 141] width 0 height 8
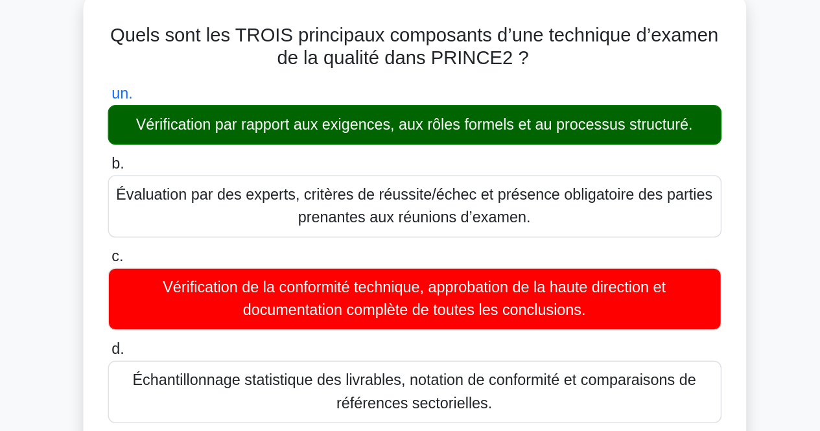
drag, startPoint x: 571, startPoint y: 153, endPoint x: 575, endPoint y: 191, distance: 37.9
click at [575, 191] on div "un. Vérification par rapport aux exigences, aux rôles formels et au processus s…" at bounding box center [411, 250] width 436 height 239
click at [575, 191] on label "b. Évaluation par des experts, critères de réussite/échec et présence obligatoi…" at bounding box center [410, 211] width 420 height 58
click at [200, 191] on input "b. Évaluation par des experts, critères de réussite/échec et présence obligatoi…" at bounding box center [200, 189] width 0 height 8
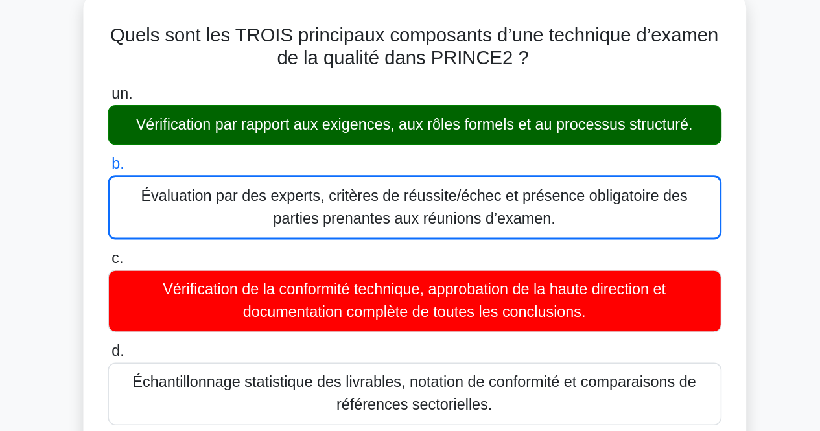
click at [575, 191] on label "b. Évaluation par des experts, critères de réussite/échec et présence obligatoi…" at bounding box center [410, 212] width 420 height 60
click at [200, 191] on input "b. Évaluation par des experts, critères de réussite/échec et présence obligatoi…" at bounding box center [200, 189] width 0 height 8
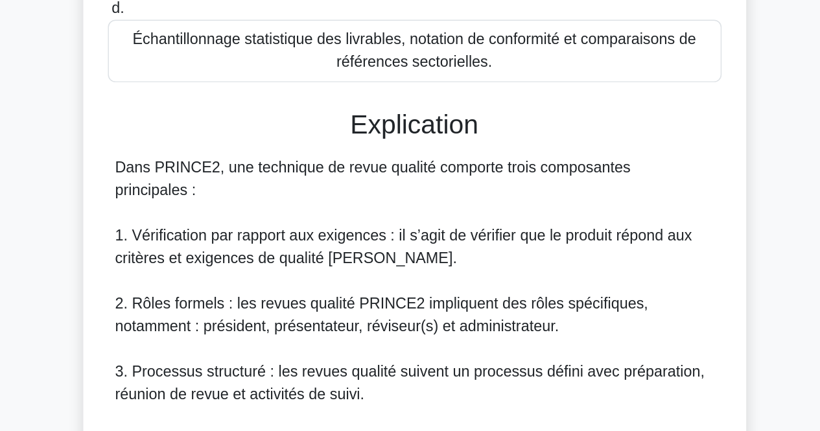
scroll to position [183, 0]
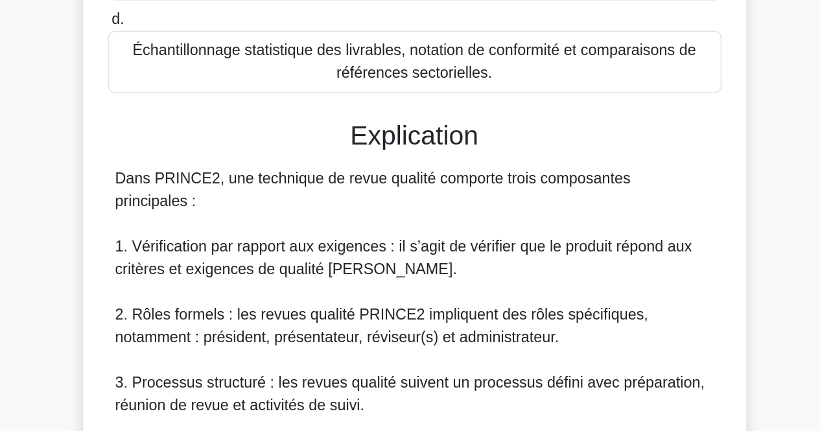
drag, startPoint x: 575, startPoint y: 191, endPoint x: 567, endPoint y: 287, distance: 96.3
click at [567, 287] on div "Dans PRINCE2, une technique de revue qualité comporte trois composantes princip…" at bounding box center [411, 421] width 410 height 373
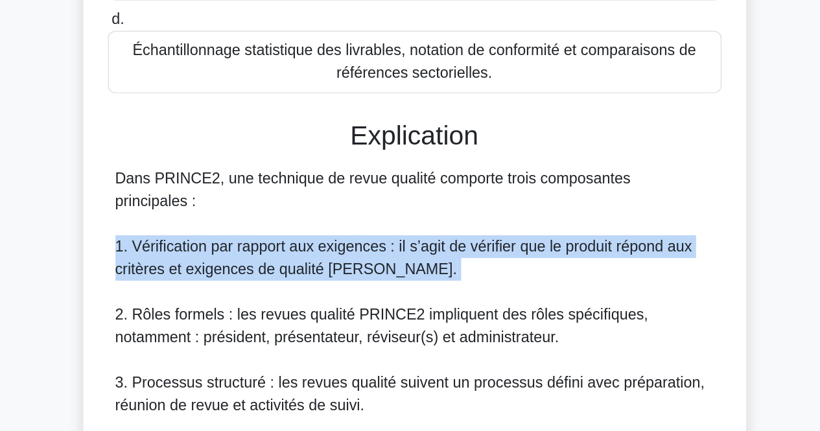
click at [567, 287] on div "Dans PRINCE2, une technique de revue qualité comporte trois composantes princip…" at bounding box center [411, 421] width 410 height 373
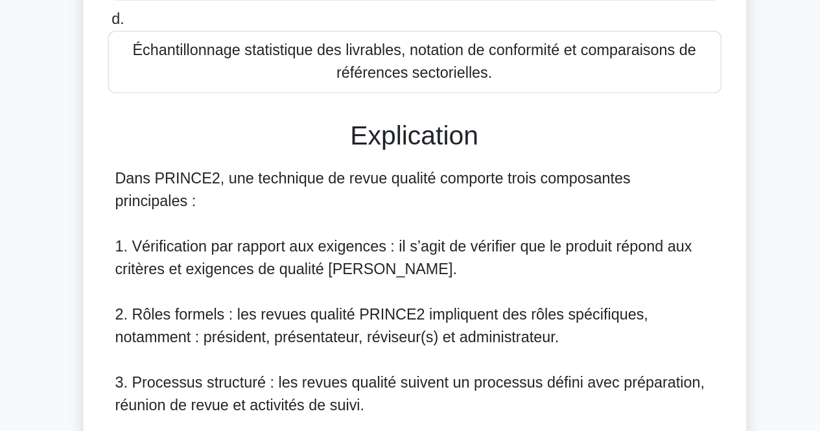
scroll to position [235, 0]
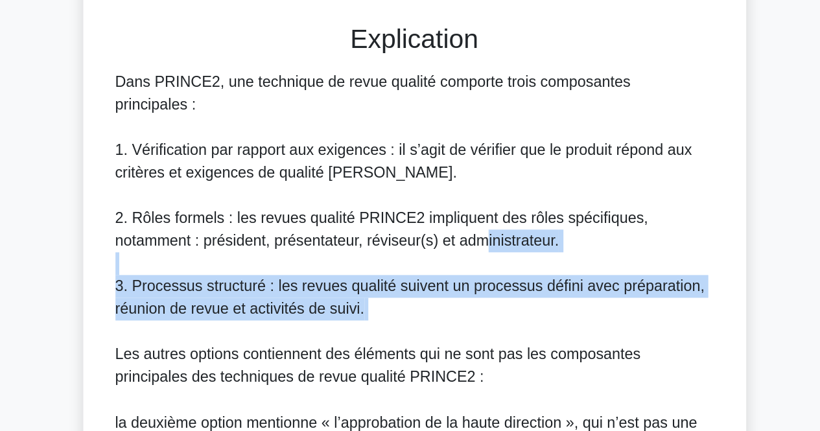
drag, startPoint x: 473, startPoint y: 329, endPoint x: 457, endPoint y: 290, distance: 42.1
click at [457, 290] on div "Dans PRINCE2, une technique de revue qualité comporte trois composantes princip…" at bounding box center [411, 370] width 410 height 373
click at [457, 290] on font "2. Rôles formels : les revues qualité PRINCE2 impliquent des rôles spécifiques,…" at bounding box center [388, 292] width 365 height 27
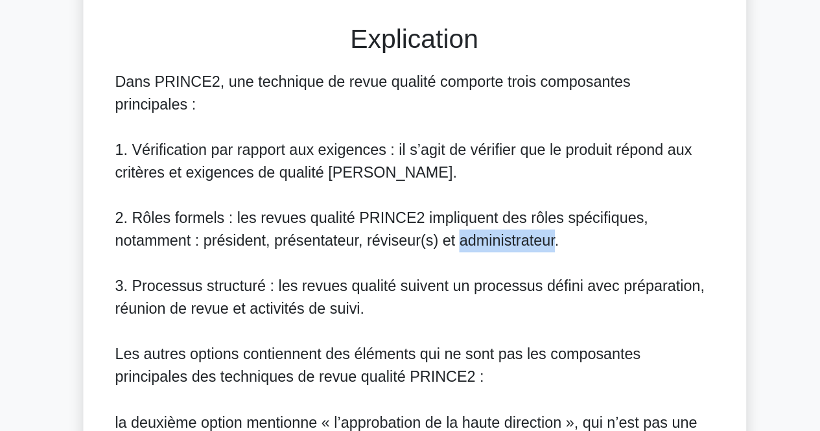
click at [457, 290] on font "2. Rôles formels : les revues qualité PRINCE2 impliquent des rôles spécifiques,…" at bounding box center [388, 292] width 365 height 27
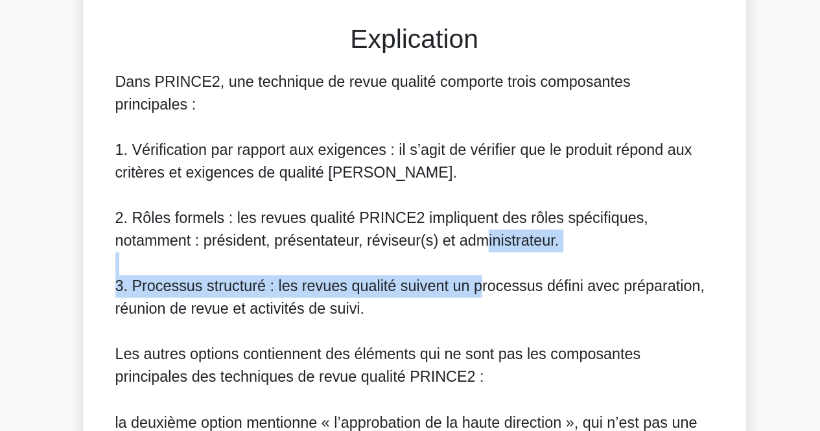
drag, startPoint x: 457, startPoint y: 290, endPoint x: 448, endPoint y: 321, distance: 31.8
click at [448, 321] on div "Dans PRINCE2, une technique de revue qualité comporte trois composantes princip…" at bounding box center [411, 370] width 410 height 373
click at [448, 326] on font "3. Processus structuré : les revues qualité suivent un processus défini avec pr…" at bounding box center [408, 339] width 404 height 27
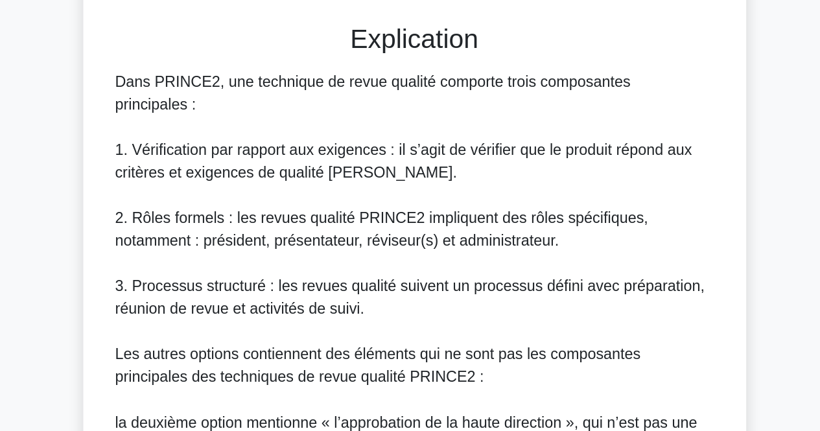
drag, startPoint x: 448, startPoint y: 321, endPoint x: 449, endPoint y: 308, distance: 13.0
click at [449, 326] on font "3. Processus structuré : les revues qualité suivent un processus défini avec pr…" at bounding box center [408, 339] width 404 height 27
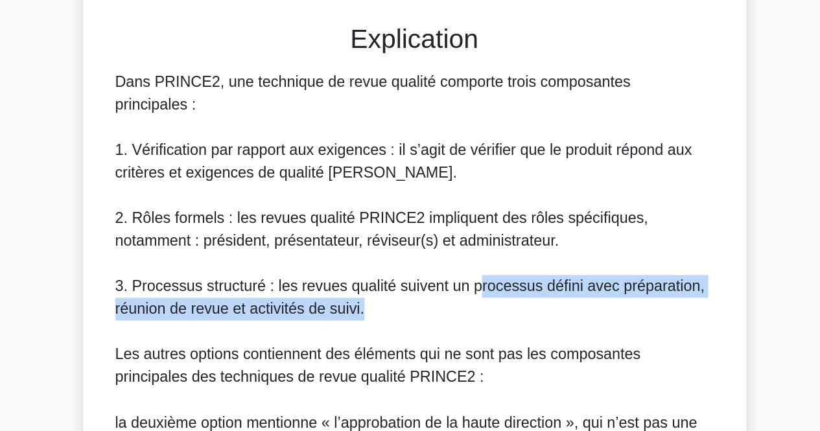
drag, startPoint x: 449, startPoint y: 308, endPoint x: 449, endPoint y: 324, distance: 16.2
click at [449, 324] on div "Dans PRINCE2, une technique de revue qualité comporte trois composantes princip…" at bounding box center [411, 370] width 410 height 373
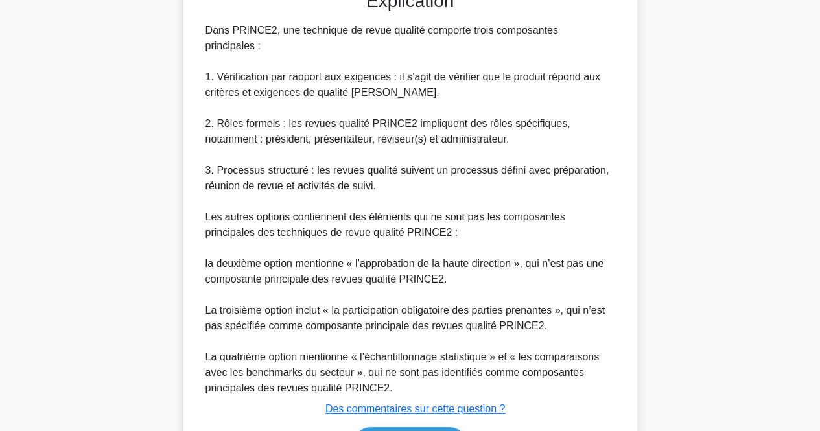
scroll to position [463, 0]
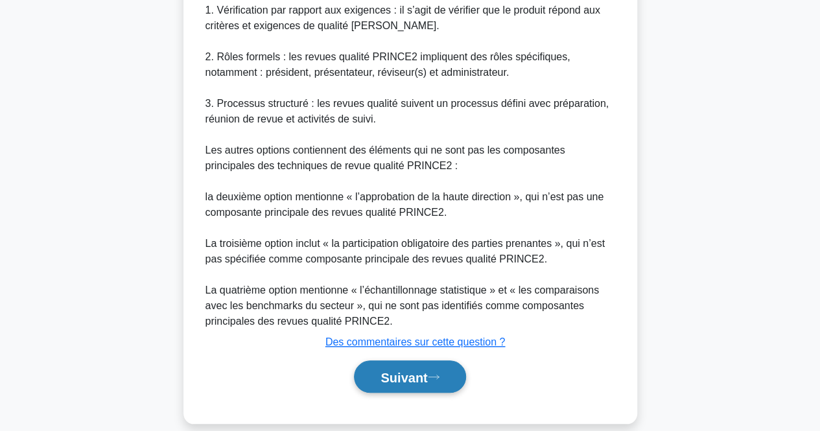
click at [447, 373] on button "Suivant" at bounding box center [410, 376] width 112 height 33
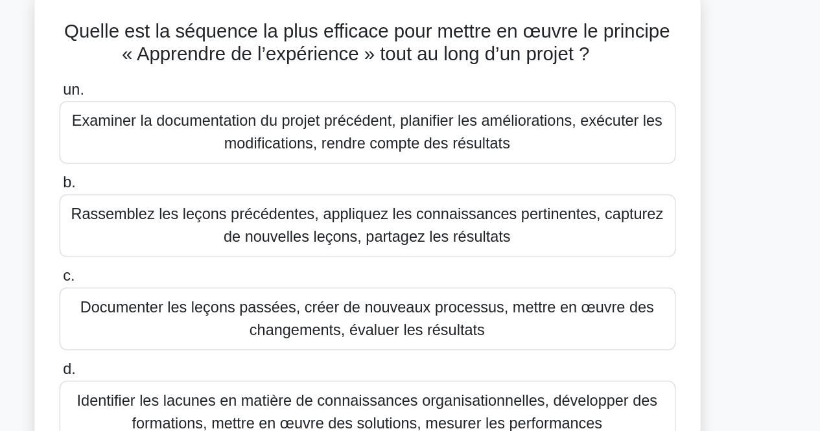
scroll to position [9, 0]
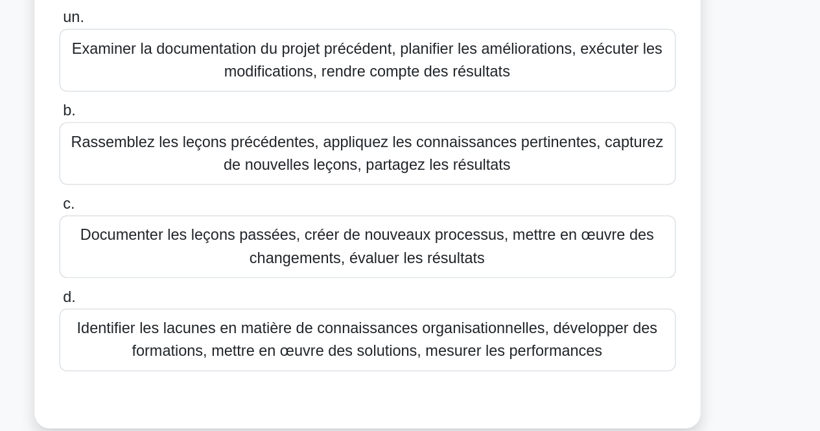
click at [573, 216] on font "Rassemblez les leçons précédentes, appliquez les connaissances pertinentes, cap…" at bounding box center [410, 224] width 404 height 27
click at [200, 200] on input "b. Rassemblez les leçons précédentes, appliquez les connaissances pertinentes, …" at bounding box center [200, 196] width 0 height 8
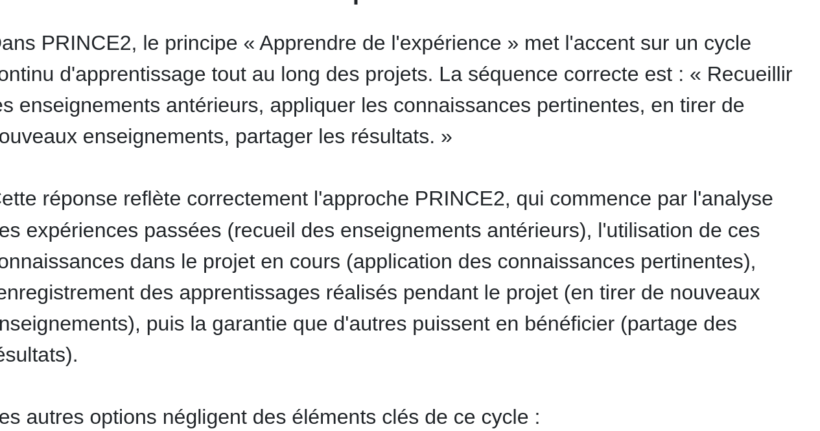
scroll to position [309, 0]
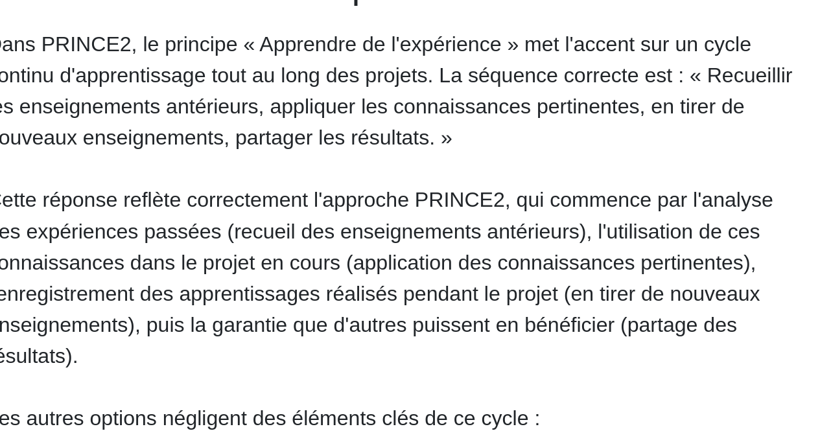
click at [448, 218] on font "Cette réponse reflète correctement l'approche PRINCE2, qui commence par l'analy…" at bounding box center [402, 248] width 393 height 89
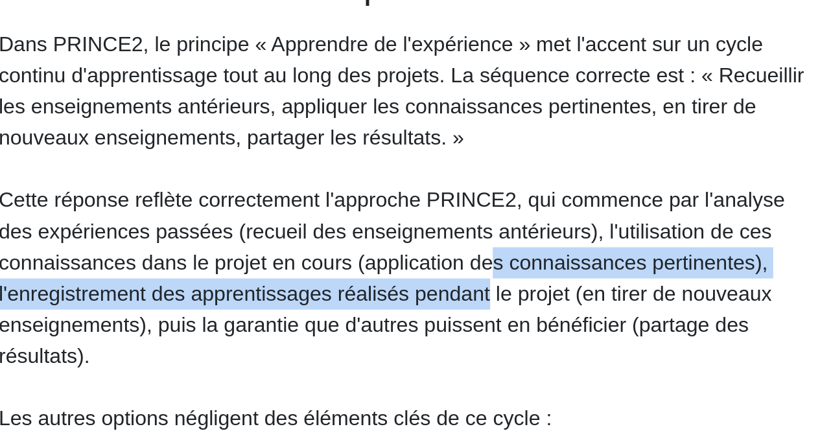
drag, startPoint x: 447, startPoint y: 233, endPoint x: 447, endPoint y: 256, distance: 22.7
click at [447, 256] on font "Cette réponse reflète correctement l'approche PRINCE2, qui commence par l'analy…" at bounding box center [402, 248] width 393 height 89
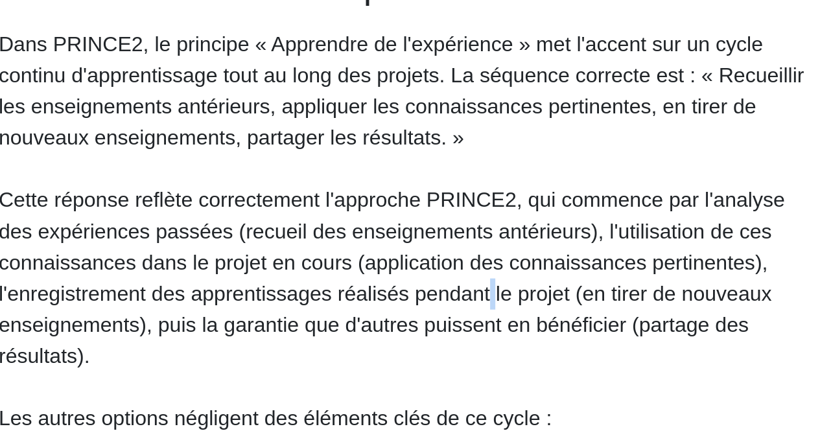
click at [447, 256] on font "Cette réponse reflète correctement l'approche PRINCE2, qui commence par l'analy…" at bounding box center [402, 248] width 393 height 89
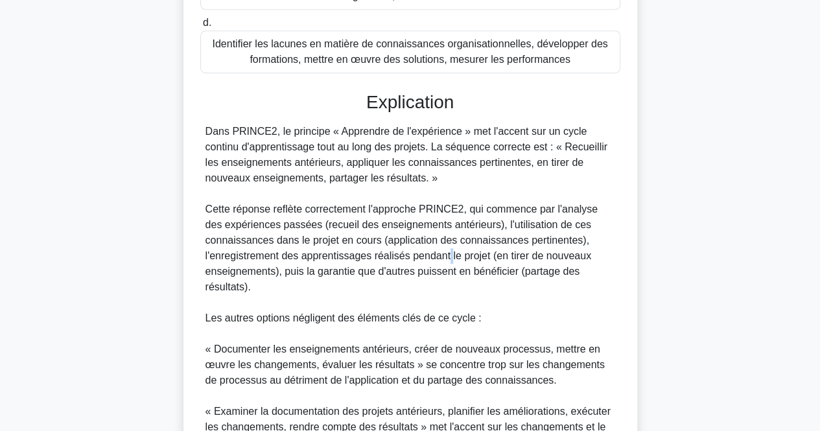
scroll to position [524, 0]
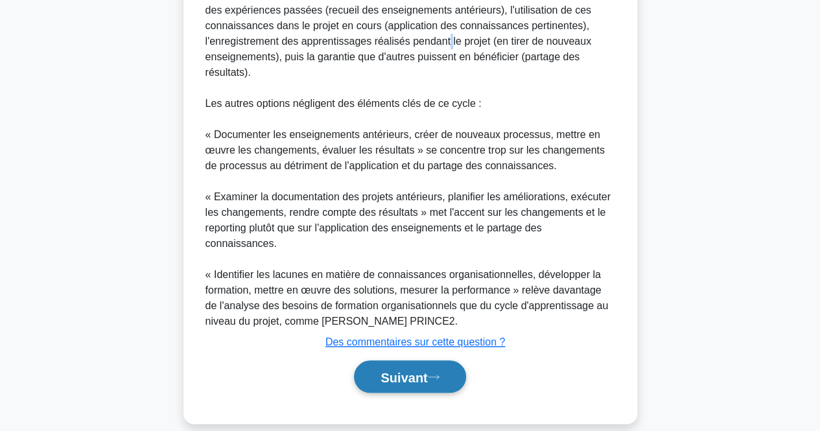
click at [440, 373] on icon at bounding box center [434, 376] width 12 height 7
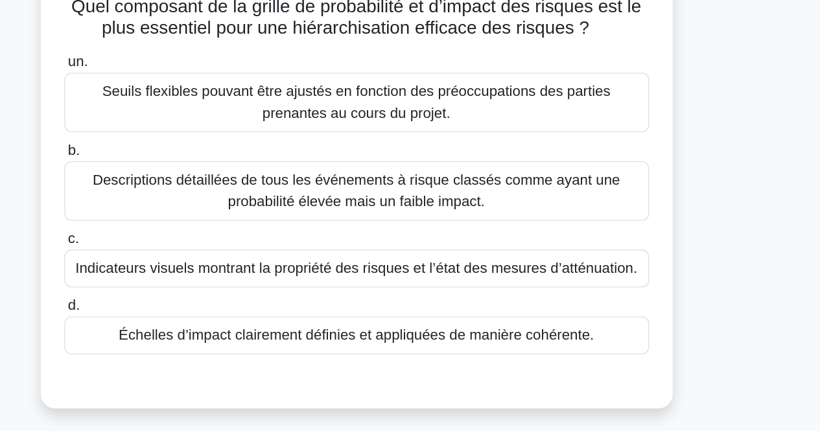
scroll to position [0, 0]
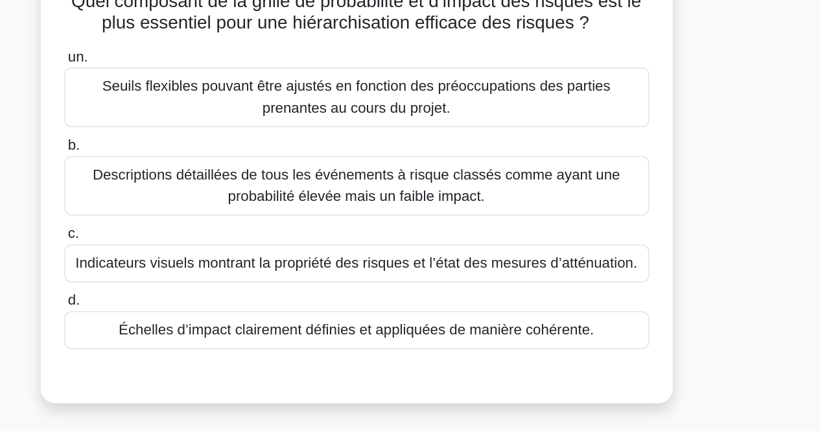
click at [473, 342] on font "Échelles d’impact clairement définies et appliquées de manière cohérente." at bounding box center [410, 337] width 342 height 11
click at [200, 321] on input "d. Échelles d’impact clairement définies et appliquées de manière cohérente." at bounding box center [200, 317] width 0 height 8
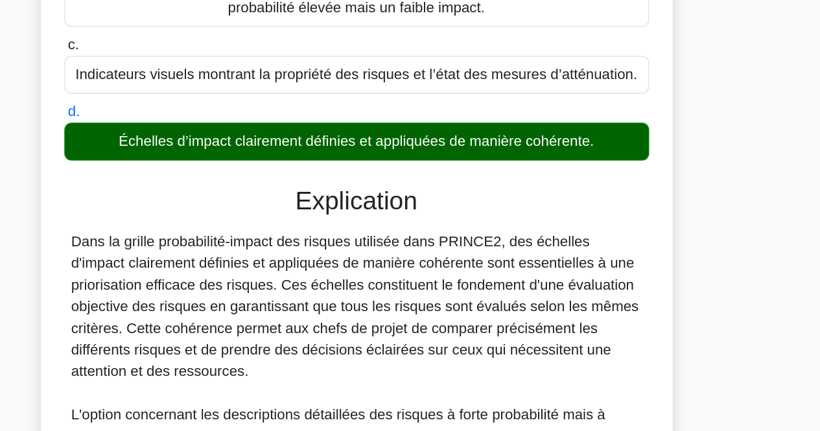
scroll to position [121, 0]
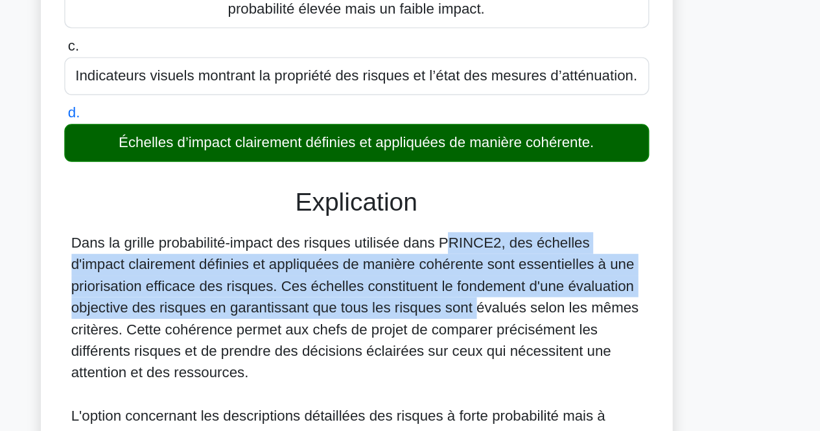
drag, startPoint x: 401, startPoint y: 291, endPoint x: 419, endPoint y: 332, distance: 44.7
click at [419, 332] on font "Dans la grille probabilité-impact des risques utilisée dans PRINCE2, des échell…" at bounding box center [410, 335] width 408 height 104
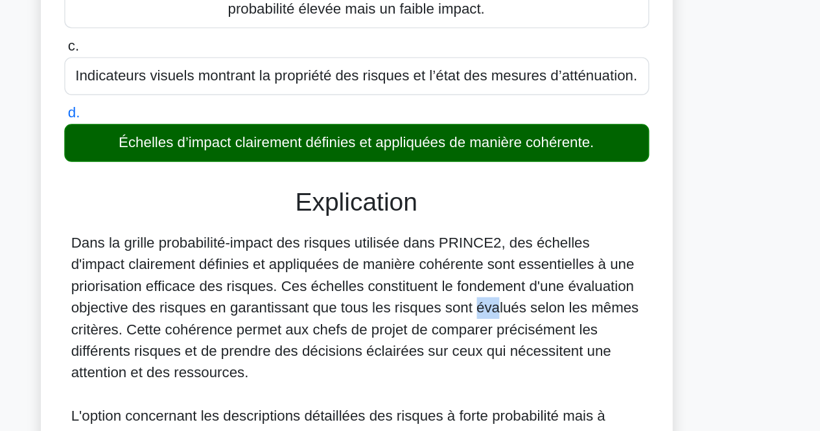
click at [419, 332] on font "Dans la grille probabilité-impact des risques utilisée dans PRINCE2, des échell…" at bounding box center [410, 335] width 408 height 104
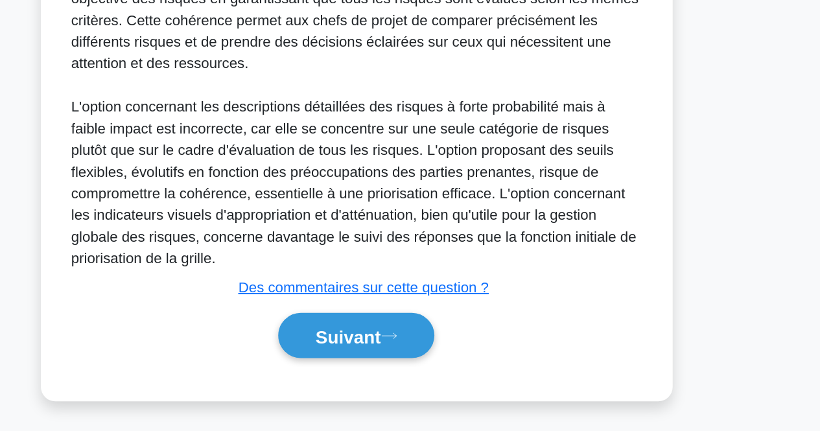
scroll to position [337, 0]
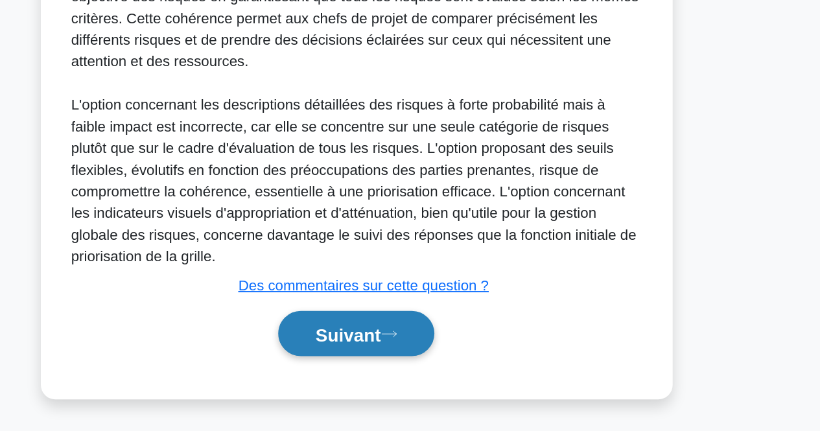
click at [427, 360] on font "Suivant" at bounding box center [404, 362] width 47 height 14
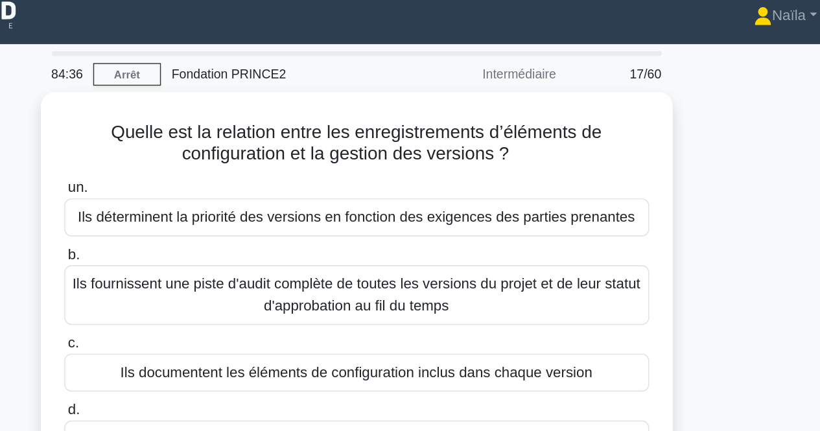
scroll to position [8, 0]
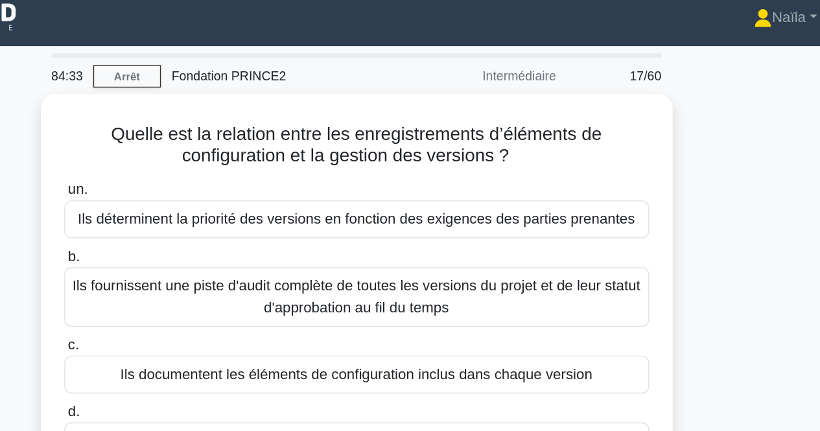
click at [705, 137] on div "Quelle est la relation entre les enregistrements d’éléments de configuration et…" at bounding box center [410, 233] width 739 height 333
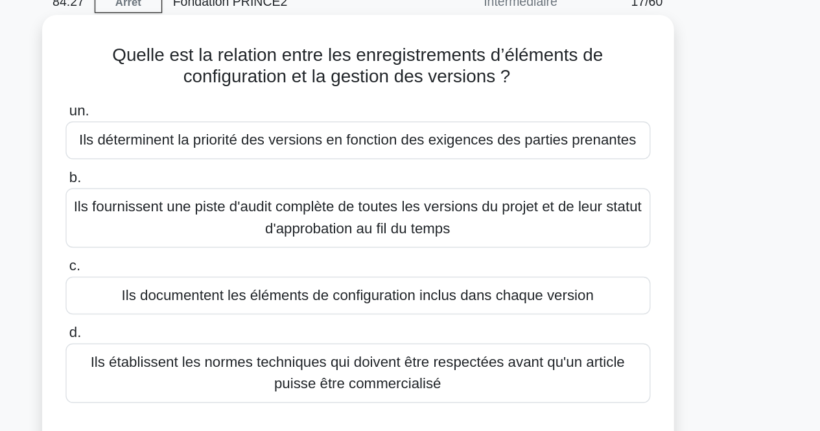
click at [572, 263] on font "Ils documentent les éléments de configuration inclus dans chaque version" at bounding box center [410, 265] width 339 height 11
click at [200, 249] on input "c. Ils documentent les éléments de configuration inclus dans chaque version" at bounding box center [200, 245] width 0 height 8
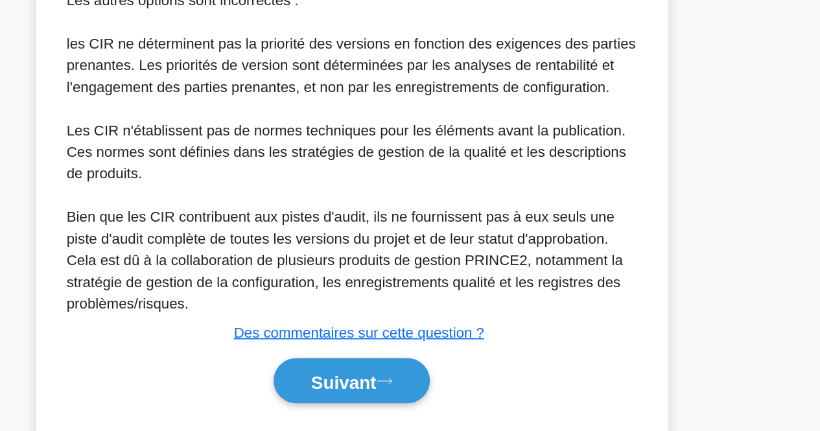
scroll to position [477, 0]
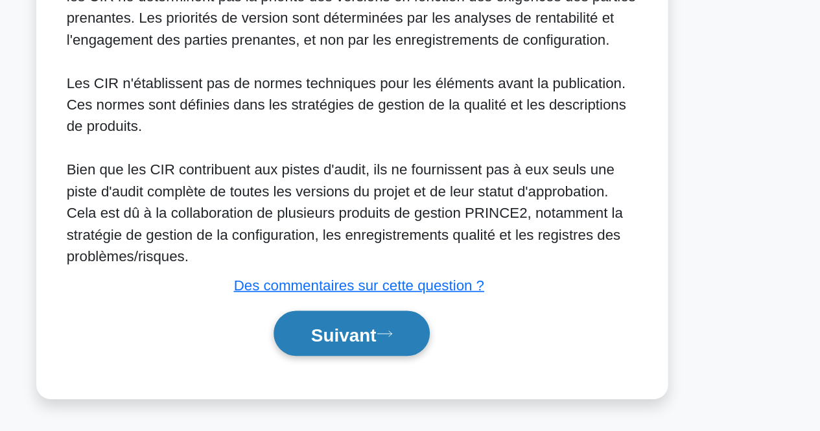
click at [464, 352] on button "Suivant" at bounding box center [410, 361] width 112 height 33
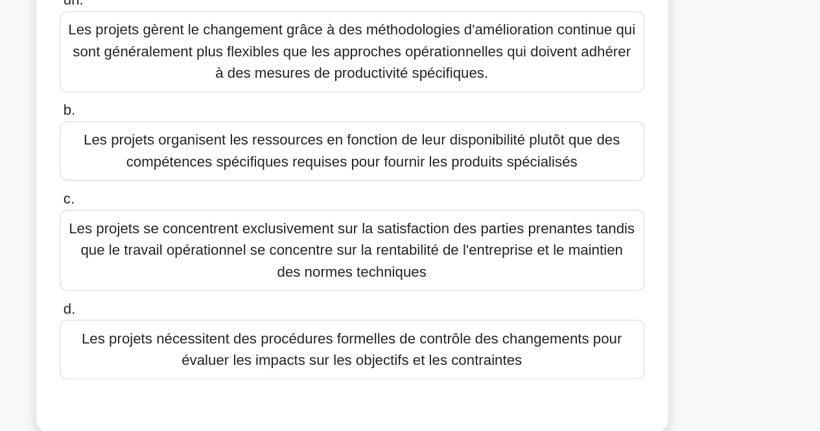
scroll to position [27, 0]
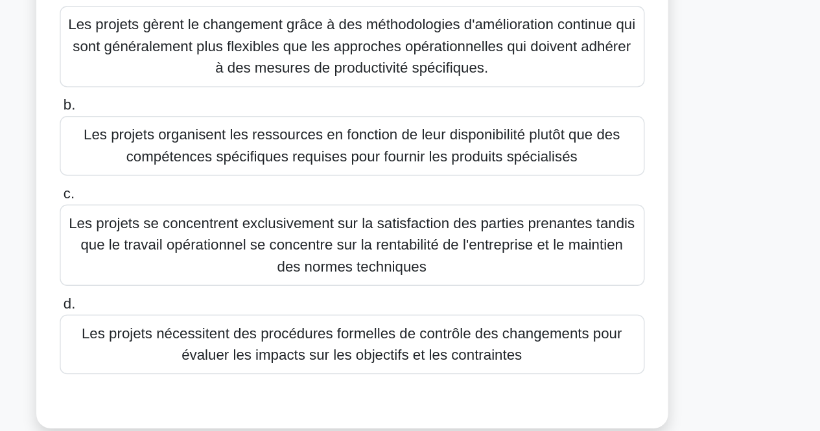
click at [483, 346] on div "Les projets nécessitent des procédures formelles de contrôle des changements po…" at bounding box center [410, 365] width 420 height 43
click at [200, 340] on input "d. Les projets nécessitent des procédures formelles de contrôle des changements…" at bounding box center [200, 336] width 0 height 8
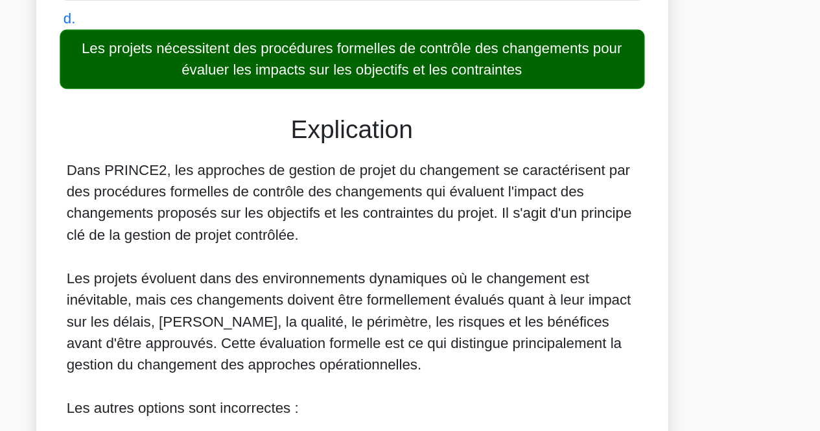
scroll to position [226, 0]
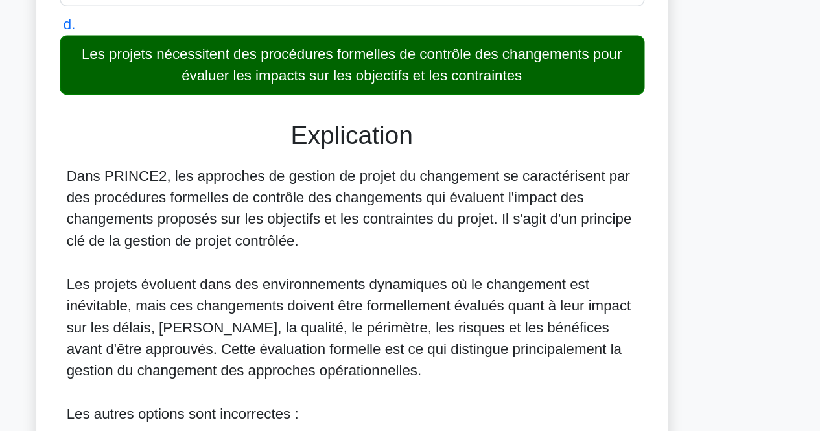
click at [304, 368] on font "Les projets évoluent dans des environnements dynamiques où le changement est in…" at bounding box center [408, 354] width 405 height 73
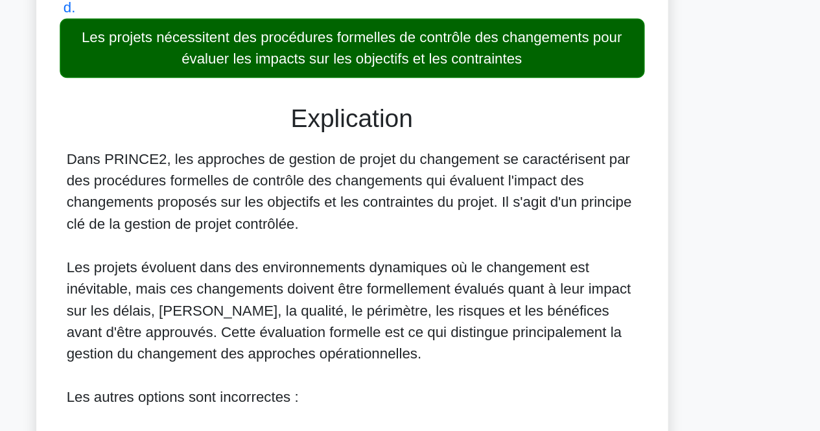
scroll to position [516, 0]
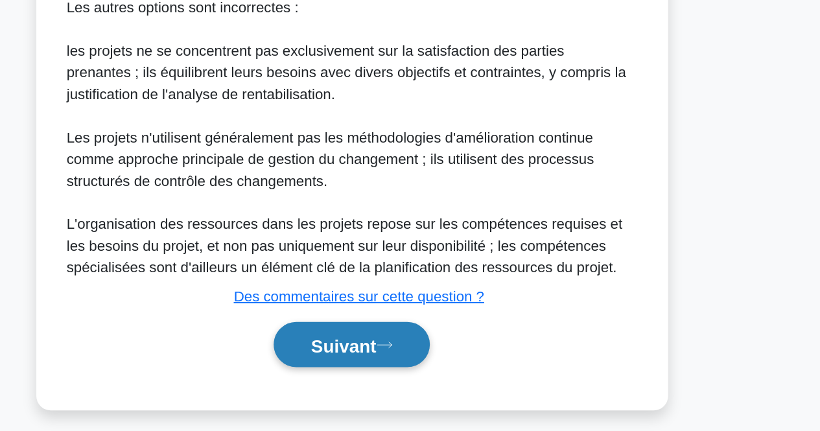
click at [381, 375] on font "Suivant" at bounding box center [404, 369] width 47 height 14
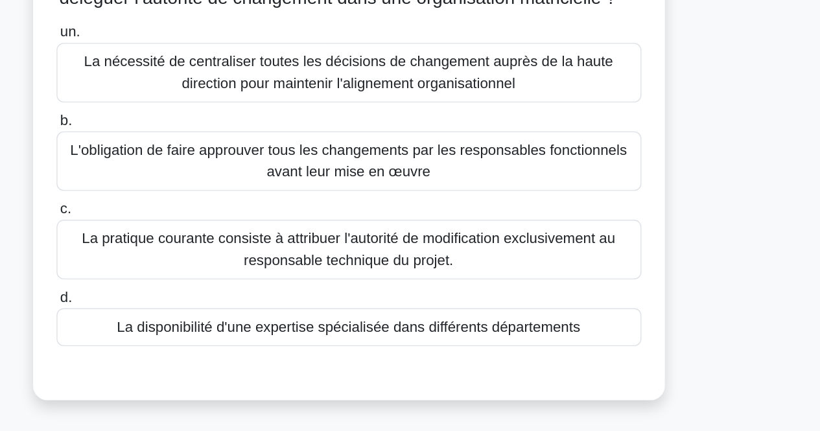
scroll to position [0, 0]
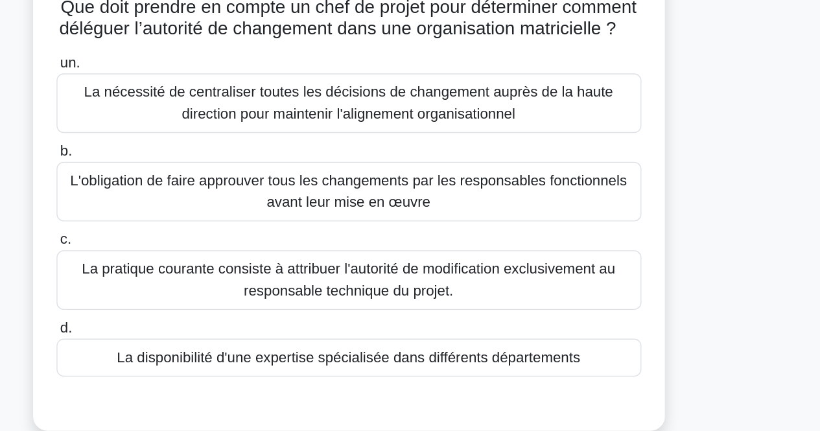
click at [508, 183] on font "La nécessité de centraliser toutes les décisions de changement auprès de la hau…" at bounding box center [410, 170] width 380 height 27
click at [200, 146] on input "un. La nécessité de centraliser toutes les décisions de changement auprès de la…" at bounding box center [200, 141] width 0 height 8
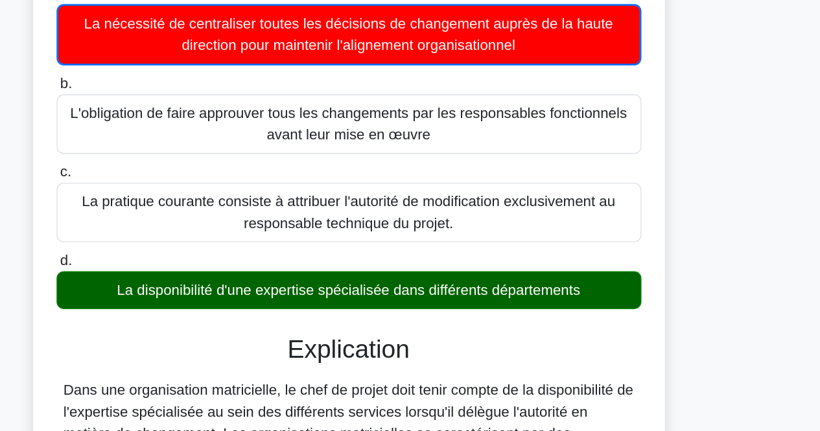
scroll to position [26, 0]
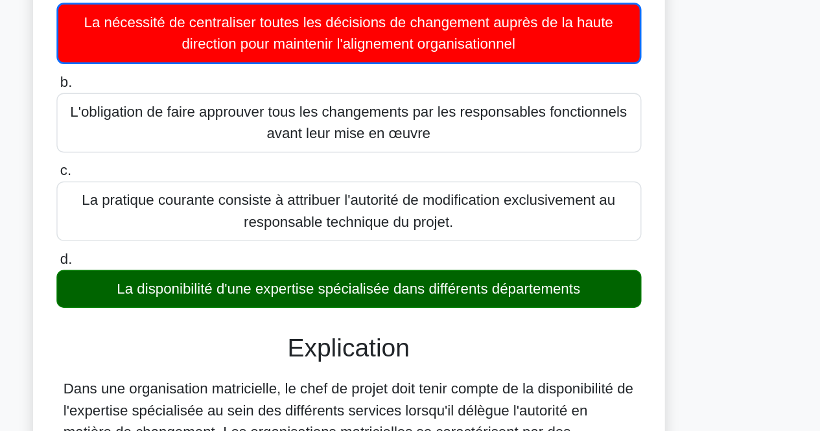
click at [480, 336] on font "La disponibilité d'une expertise spécialisée dans différents départements" at bounding box center [410, 329] width 333 height 16
click at [200, 312] on input "d. La disponibilité d'une expertise spécialisée dans différents départements" at bounding box center [200, 307] width 0 height 8
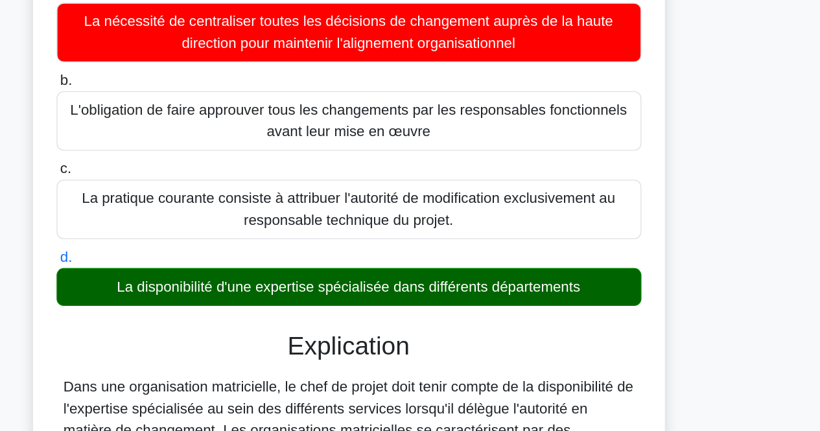
drag, startPoint x: 480, startPoint y: 311, endPoint x: 480, endPoint y: 336, distance: 24.6
click at [480, 333] on font "La disponibilité d'une expertise spécialisée dans différents départements" at bounding box center [410, 327] width 333 height 11
click at [200, 311] on input "d. La disponibilité d'une expertise spécialisée dans différents départements" at bounding box center [200, 306] width 0 height 8
click at [480, 333] on font "La disponibilité d'une expertise spécialisée dans différents départements" at bounding box center [410, 327] width 333 height 11
click at [200, 311] on input "d. La disponibilité d'une expertise spécialisée dans différents départements" at bounding box center [200, 306] width 0 height 8
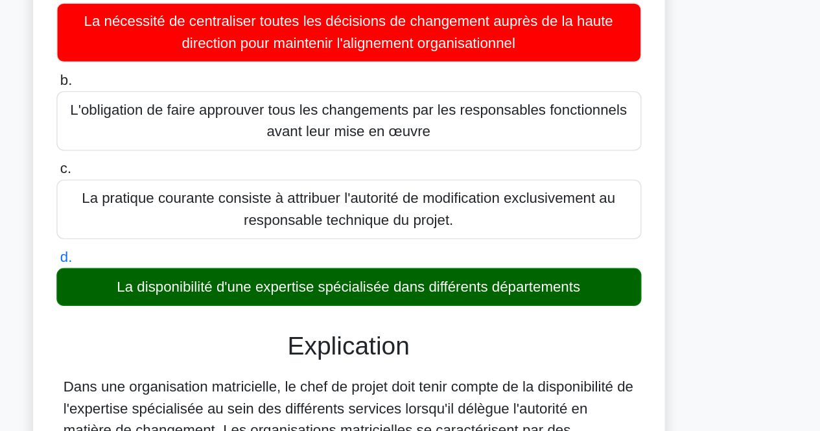
click at [480, 333] on font "La disponibilité d'une expertise spécialisée dans différents départements" at bounding box center [410, 327] width 333 height 11
click at [200, 311] on input "d. La disponibilité d'une expertise spécialisée dans différents départements" at bounding box center [200, 306] width 0 height 8
click at [480, 333] on font "La disponibilité d'une expertise spécialisée dans différents départements" at bounding box center [410, 327] width 333 height 11
click at [200, 311] on input "d. La disponibilité d'une expertise spécialisée dans différents départements" at bounding box center [200, 306] width 0 height 8
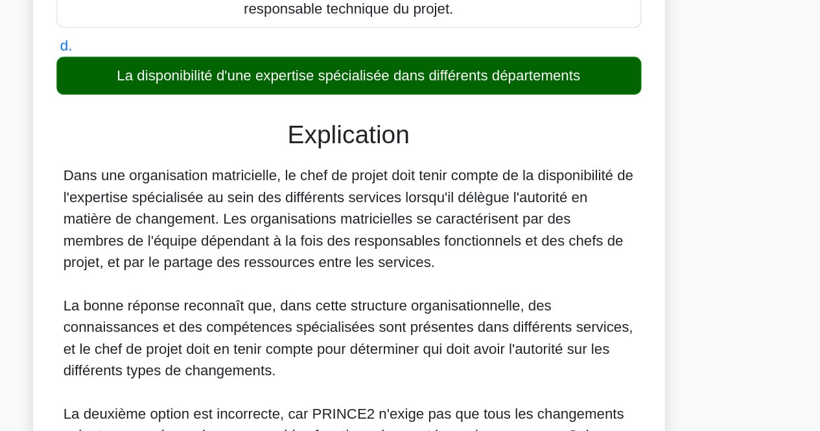
scroll to position [178, 0]
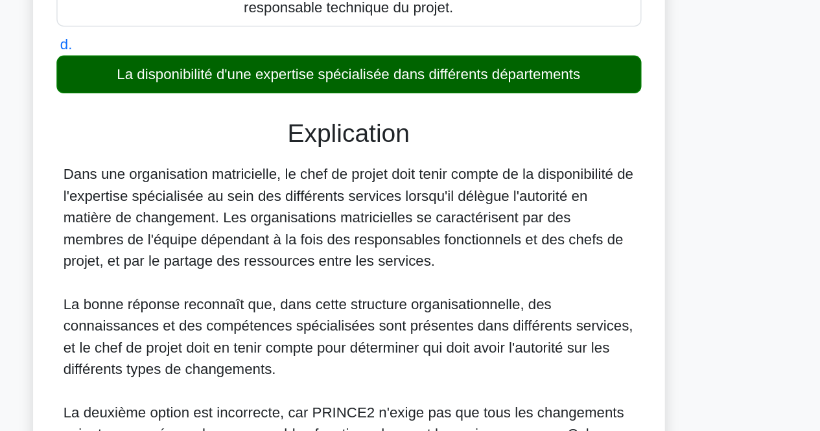
click at [480, 336] on div "Dans une organisation matricielle, le chef de projet doit tenir compte de la di…" at bounding box center [411, 418] width 410 height 358
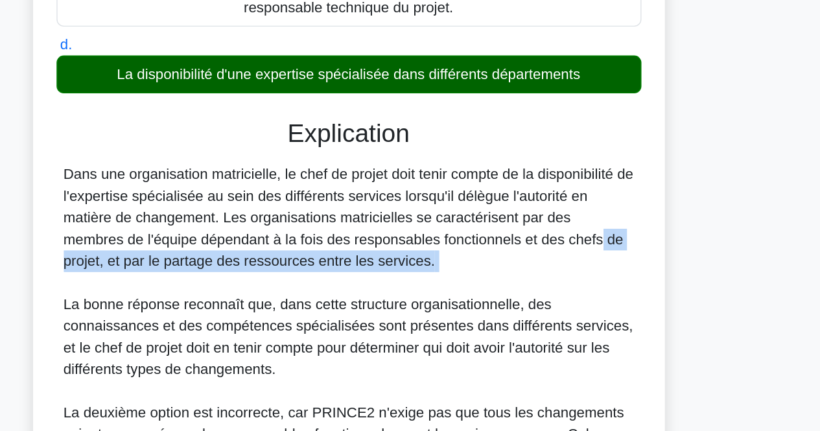
drag, startPoint x: 480, startPoint y: 336, endPoint x: 471, endPoint y: 300, distance: 37.0
click at [471, 300] on div "Dans une organisation matricielle, le chef de projet doit tenir compte de la di…" at bounding box center [411, 418] width 410 height 358
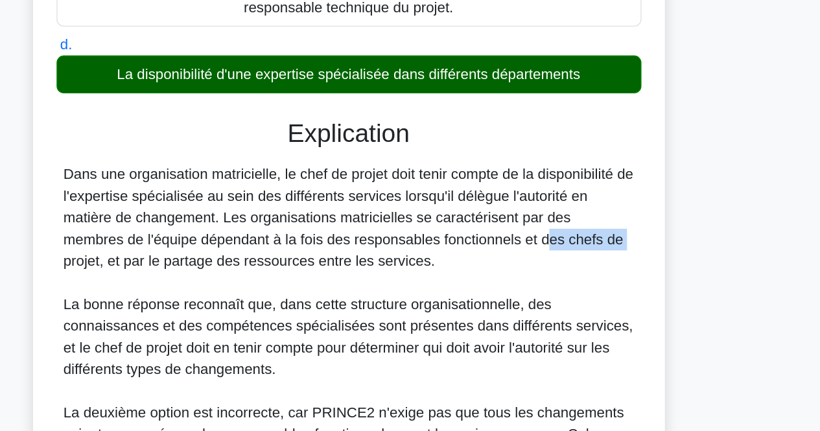
click at [471, 300] on div "Dans une organisation matricielle, le chef de projet doit tenir compte de la di…" at bounding box center [411, 418] width 410 height 358
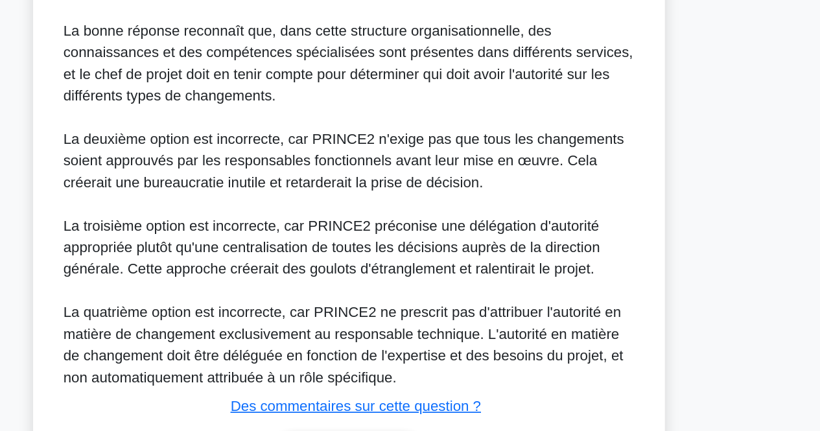
scroll to position [477, 0]
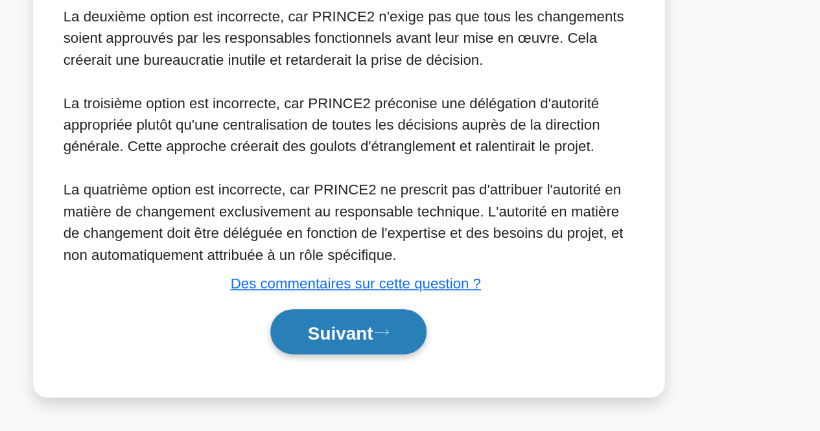
click at [408, 366] on font "Suivant" at bounding box center [404, 360] width 47 height 14
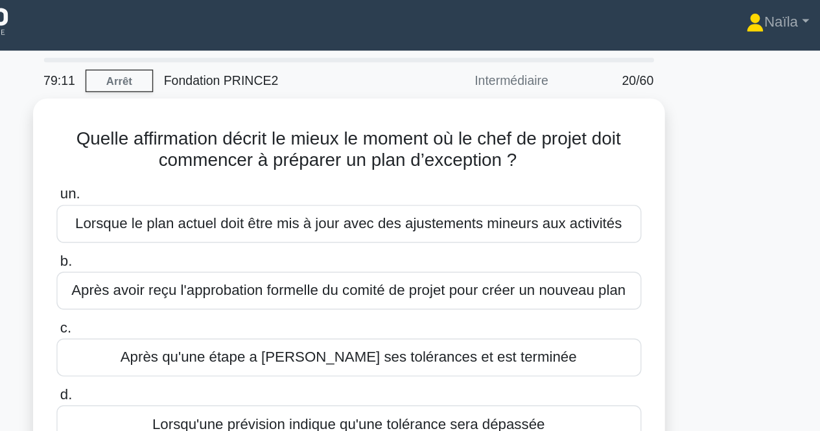
scroll to position [0, 0]
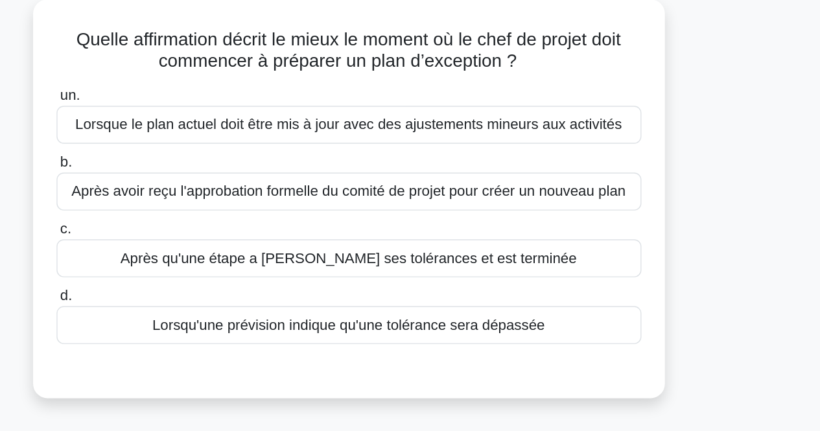
click at [396, 216] on font "Après avoir reçu l'approbation formelle du comité de projet pour créer un nouve…" at bounding box center [410, 210] width 398 height 11
click at [200, 194] on input "b. Après avoir reçu l'approbation formelle du comité de projet pour créer un no…" at bounding box center [200, 189] width 0 height 8
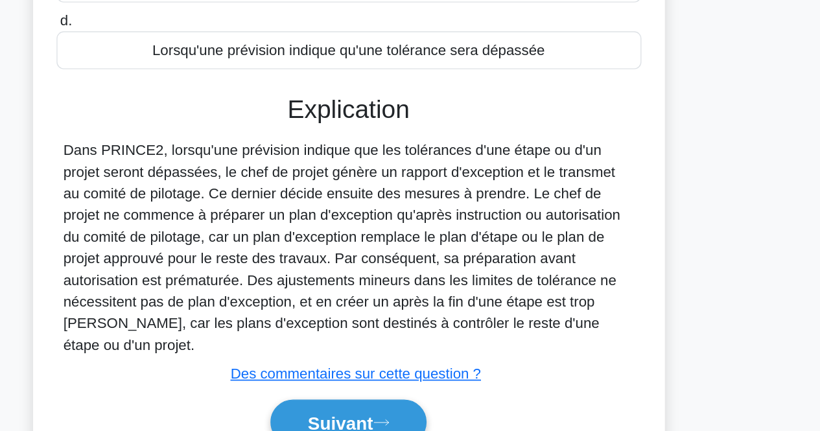
scroll to position [179, 0]
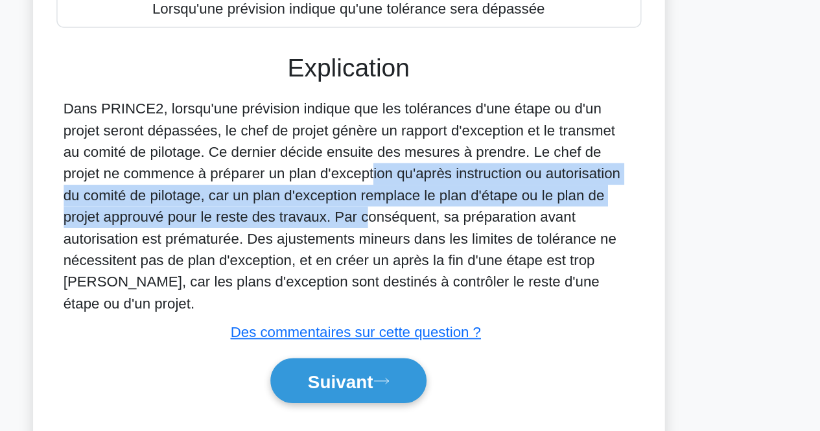
drag, startPoint x: 349, startPoint y: 255, endPoint x: 350, endPoint y: 291, distance: 35.7
click at [350, 291] on font "Dans PRINCE2, lorsqu'une prévision indique que les tolérances d'une étape ou d'…" at bounding box center [406, 269] width 400 height 151
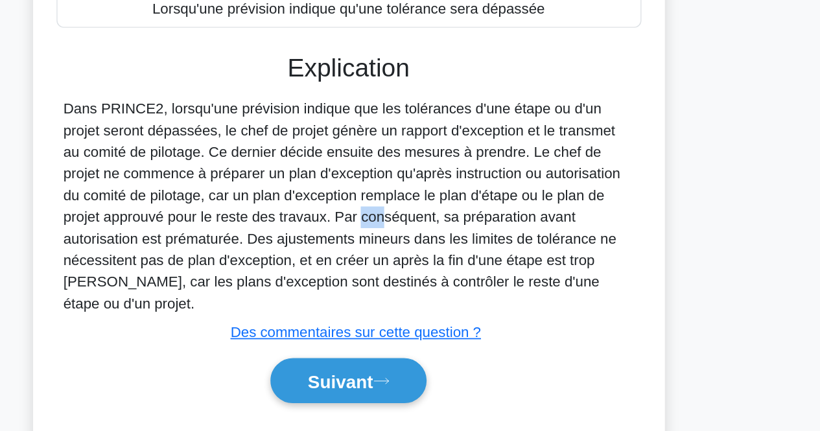
click at [350, 291] on font "Dans PRINCE2, lorsqu'une prévision indique que les tolérances d'une étape ou d'…" at bounding box center [406, 269] width 400 height 151
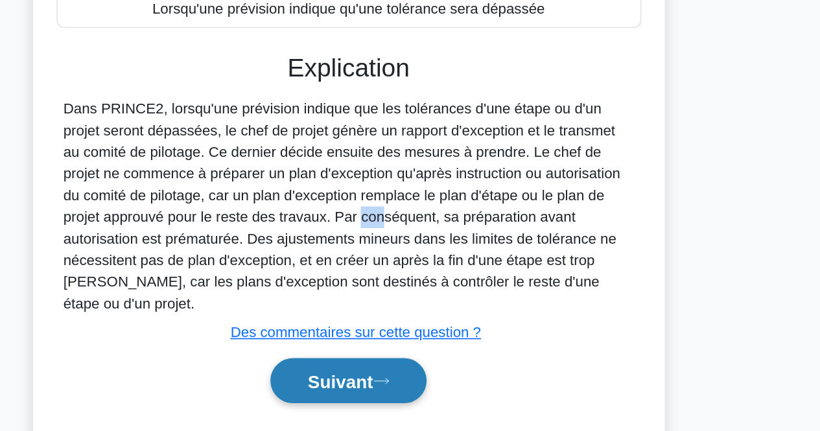
click at [445, 396] on button "Suivant" at bounding box center [410, 395] width 112 height 33
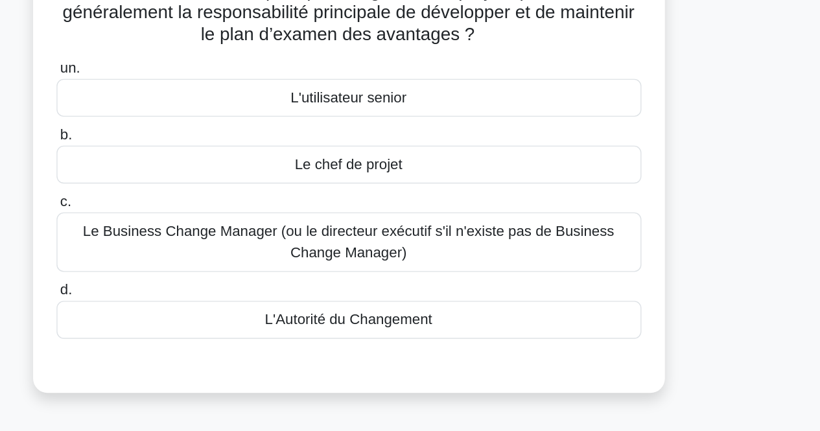
scroll to position [60, 0]
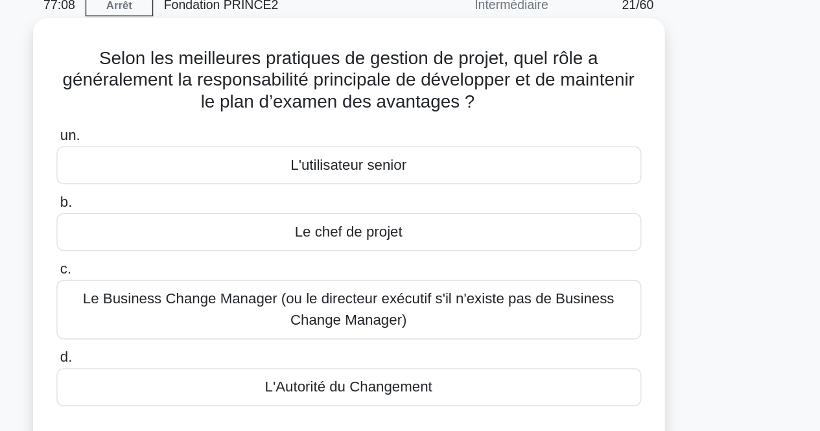
click at [494, 120] on div "L'utilisateur senior" at bounding box center [410, 118] width 420 height 27
click at [200, 102] on input "un. L'utilisateur senior" at bounding box center [200, 97] width 0 height 8
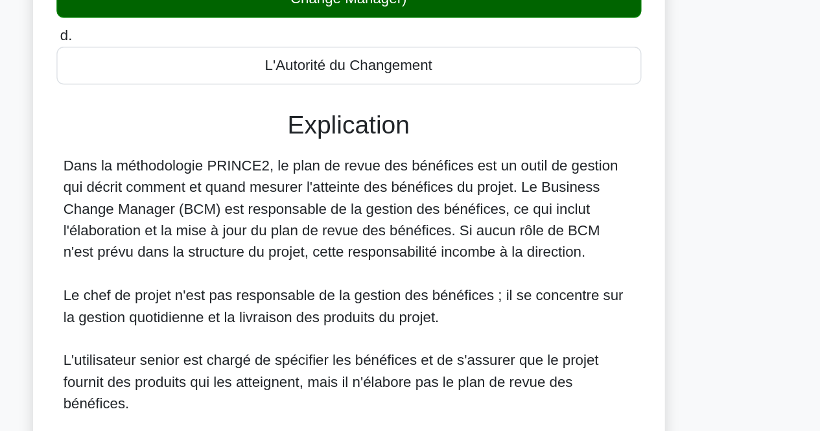
scroll to position [174, 0]
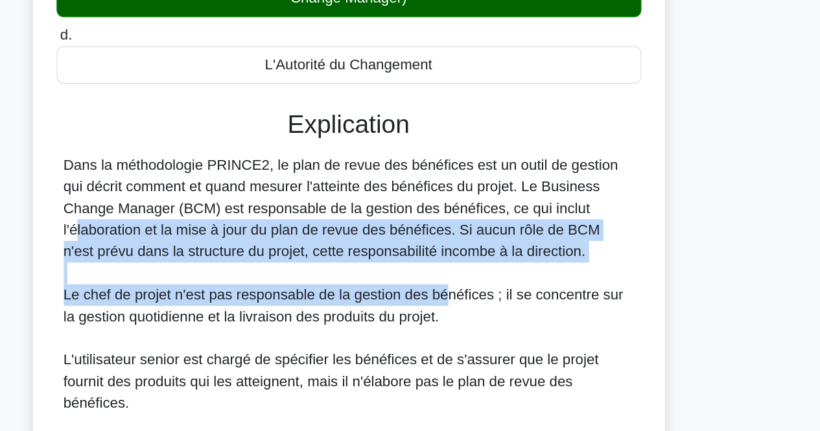
drag, startPoint x: 482, startPoint y: 274, endPoint x: 476, endPoint y: 335, distance: 61.2
click at [476, 335] on div "Dans la méthodologie PRINCE2, le plan de revue des bénéfices est un outil de ge…" at bounding box center [411, 344] width 410 height 233
click at [476, 335] on font "Le chef de projet n'est pas responsable de la gestion des bénéfices ; il se con…" at bounding box center [407, 337] width 402 height 27
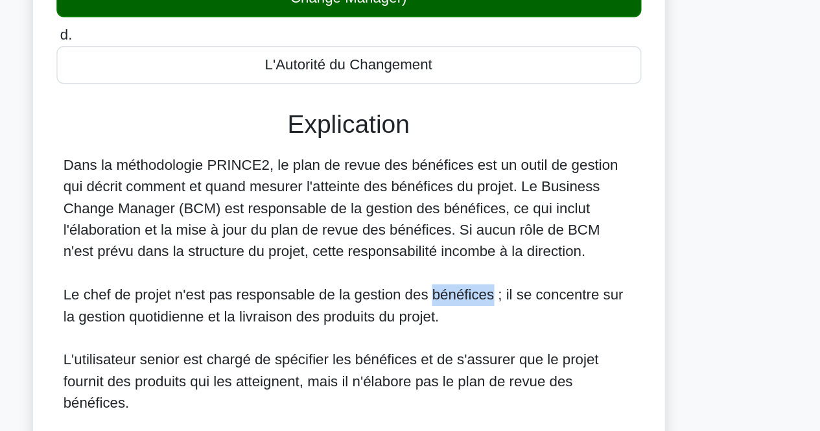
click at [476, 335] on font "Le chef de projet n'est pas responsable de la gestion des bénéfices ; il se con…" at bounding box center [407, 337] width 402 height 27
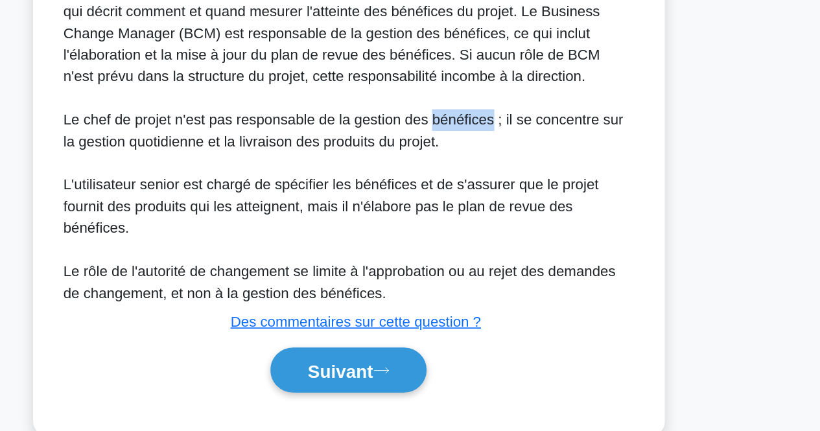
scroll to position [298, 0]
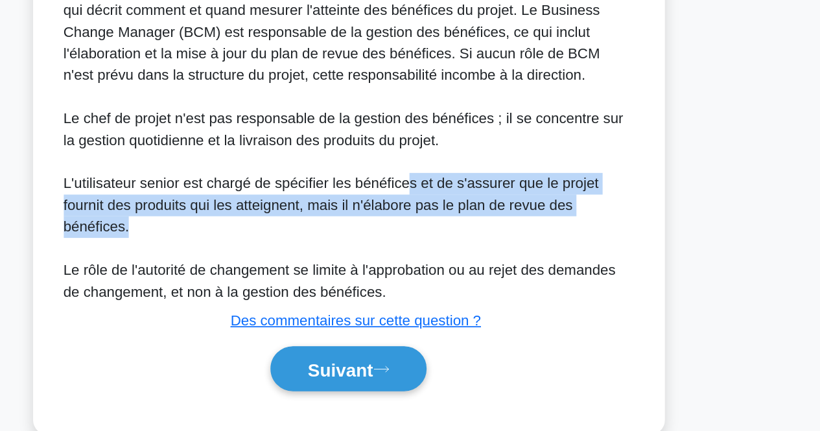
drag, startPoint x: 452, startPoint y: 253, endPoint x: 457, endPoint y: 288, distance: 35.4
click at [457, 288] on div "Dans la méthodologie PRINCE2, le plan de revue des bénéfices est un outil de ge…" at bounding box center [411, 222] width 410 height 233
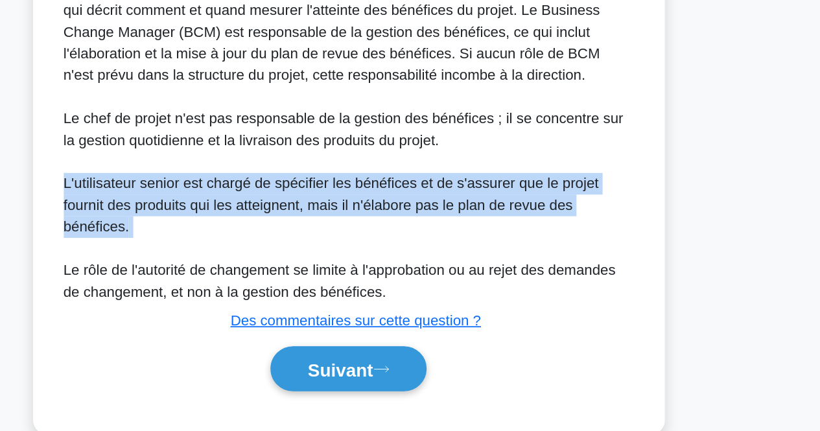
click at [457, 288] on div "Dans la méthodologie PRINCE2, le plan de revue des bénéfices est un outil de ge…" at bounding box center [411, 222] width 410 height 233
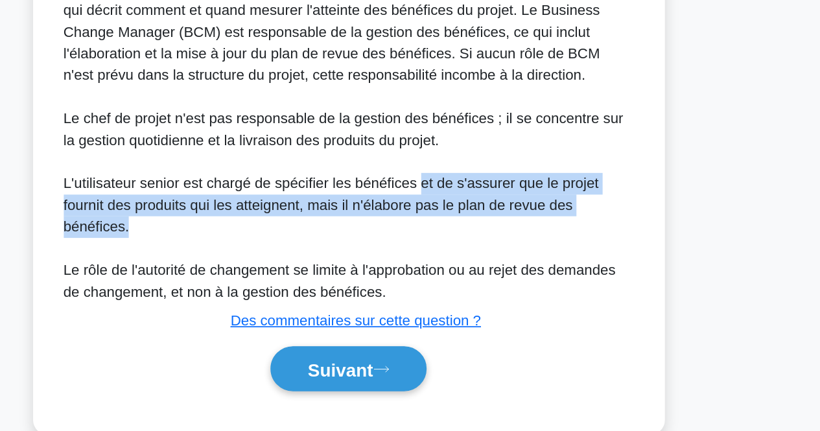
drag, startPoint x: 457, startPoint y: 288, endPoint x: 458, endPoint y: 254, distance: 34.4
click at [458, 254] on div "Dans la méthodologie PRINCE2, le plan de revue des bénéfices est un outil de ge…" at bounding box center [411, 222] width 410 height 233
click at [458, 254] on font "L'utilisateur senior est chargé de spécifier les bénéfices et de s'assurer que …" at bounding box center [398, 269] width 384 height 42
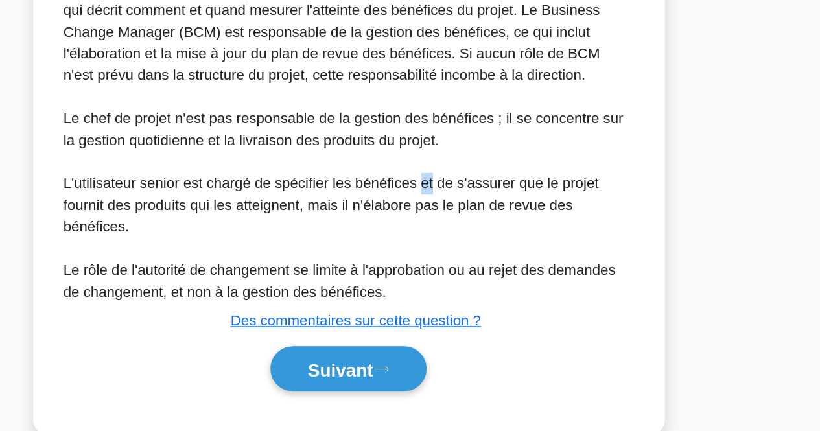
click at [458, 254] on font "L'utilisateur senior est chargé de spécifier les bénéfices et de s'assurer que …" at bounding box center [398, 269] width 384 height 42
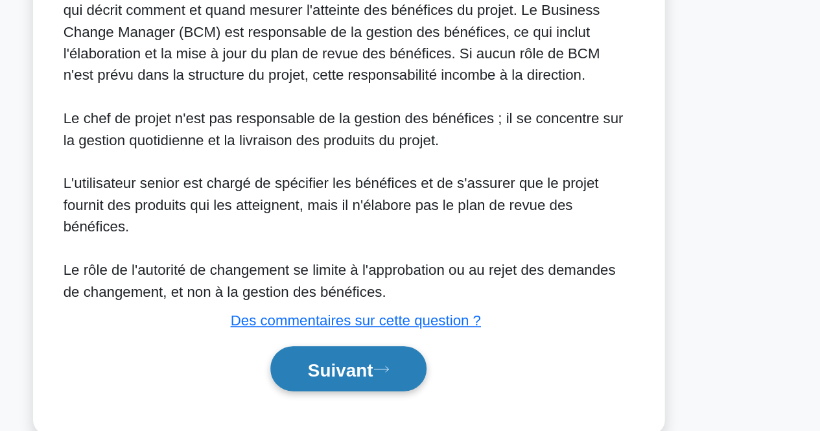
click at [433, 384] on icon at bounding box center [434, 386] width 12 height 7
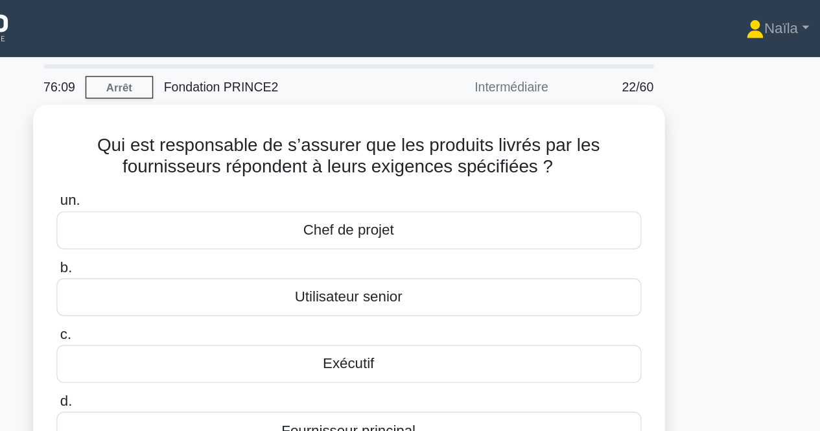
scroll to position [0, 0]
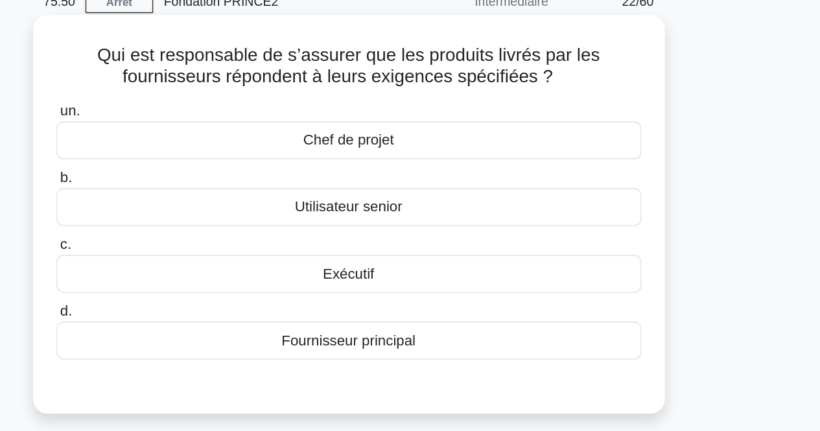
click at [427, 214] on font "Utilisateur senior" at bounding box center [410, 210] width 77 height 11
click at [200, 194] on input "b. Utilisateur senior" at bounding box center [200, 189] width 0 height 8
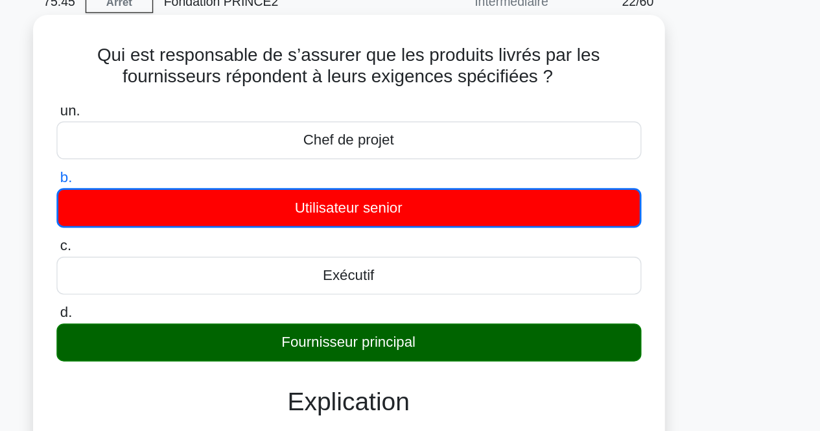
click at [436, 297] on div "Fournisseur principal" at bounding box center [410, 307] width 420 height 27
click at [200, 291] on input "d. Fournisseur principal" at bounding box center [200, 287] width 0 height 8
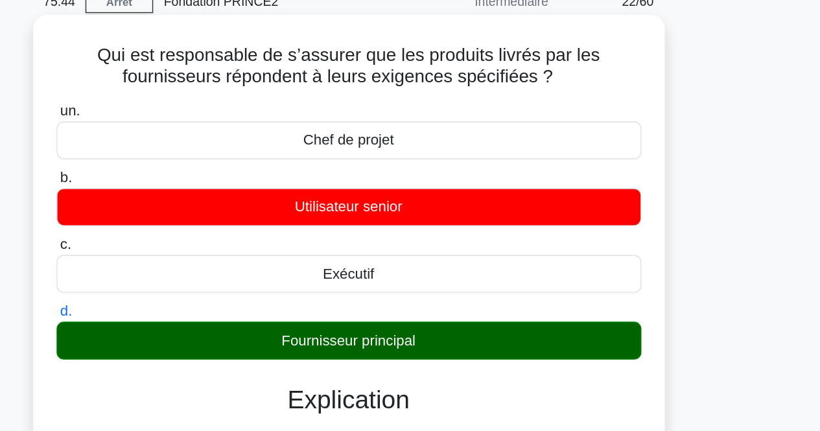
click at [436, 297] on div "Fournisseur principal" at bounding box center [410, 306] width 420 height 27
click at [200, 290] on input "d. Fournisseur principal" at bounding box center [200, 285] width 0 height 8
click at [436, 297] on div "Fournisseur principal" at bounding box center [410, 306] width 420 height 27
click at [200, 290] on input "d. Fournisseur principal" at bounding box center [200, 285] width 0 height 8
click at [436, 297] on div "Fournisseur principal" at bounding box center [410, 306] width 420 height 27
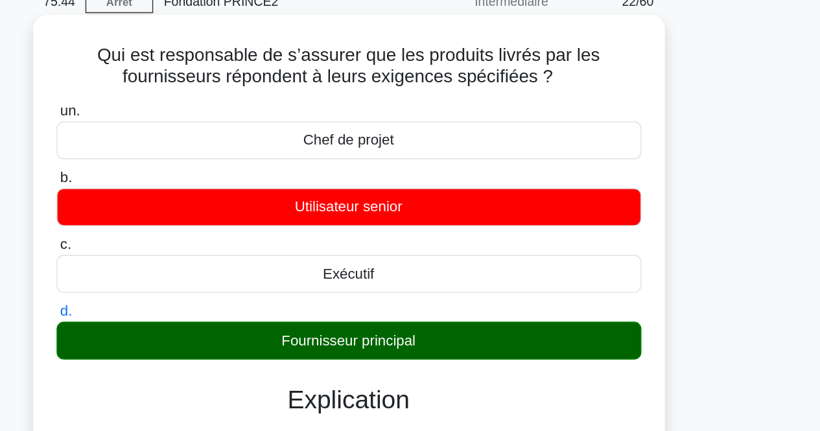
click at [200, 290] on input "d. Fournisseur principal" at bounding box center [200, 285] width 0 height 8
click at [436, 297] on div "Fournisseur principal" at bounding box center [410, 306] width 420 height 27
click at [200, 290] on input "d. Fournisseur principal" at bounding box center [200, 285] width 0 height 8
click at [436, 297] on div "Fournisseur principal" at bounding box center [410, 306] width 420 height 27
click at [200, 290] on input "d. Fournisseur principal" at bounding box center [200, 285] width 0 height 8
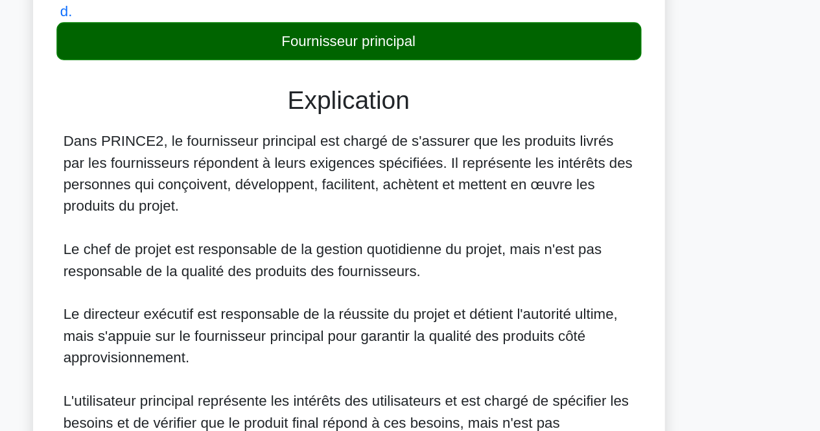
scroll to position [290, 0]
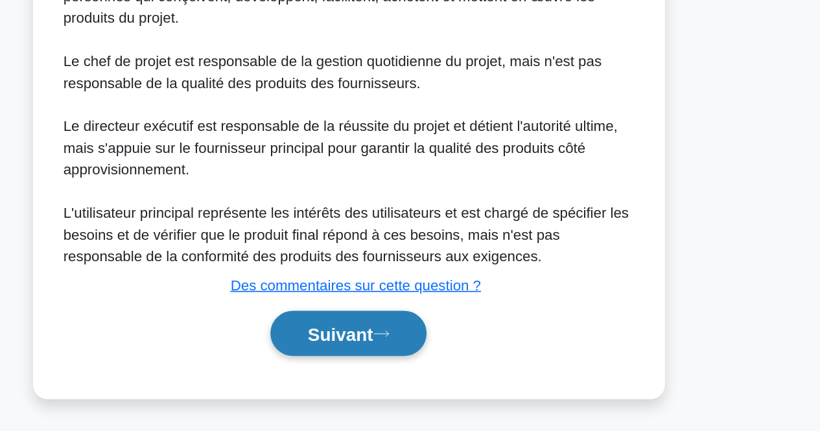
click at [419, 367] on font "Suivant" at bounding box center [404, 362] width 47 height 14
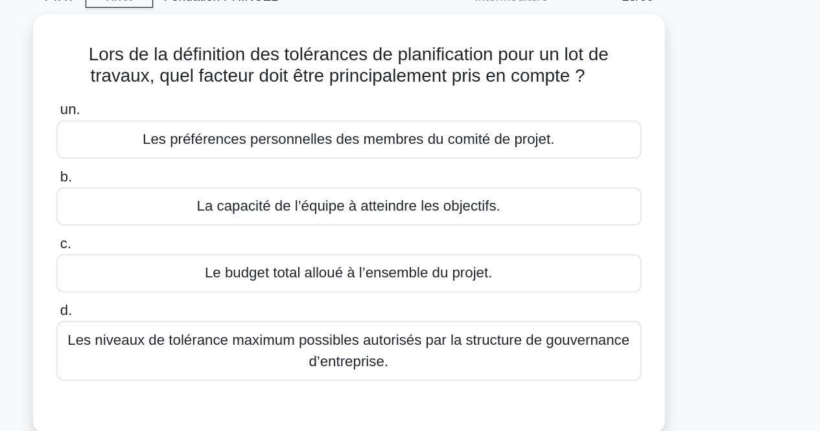
scroll to position [8, 0]
click at [659, 206] on div "Lors de la définition des tolérances de planification pour un lot de travaux, q…" at bounding box center [410, 227] width 739 height 318
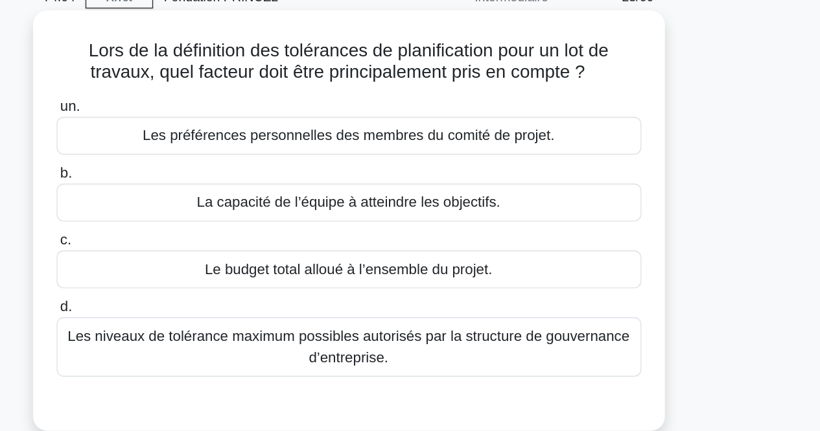
click at [550, 318] on font "Les niveaux de tolérance maximum possibles autorisés par la structure de gouver…" at bounding box center [410, 306] width 408 height 31
click at [200, 282] on input "d. Les niveaux de tolérance maximum possibles autorisés par la structure de gou…" at bounding box center [200, 278] width 0 height 8
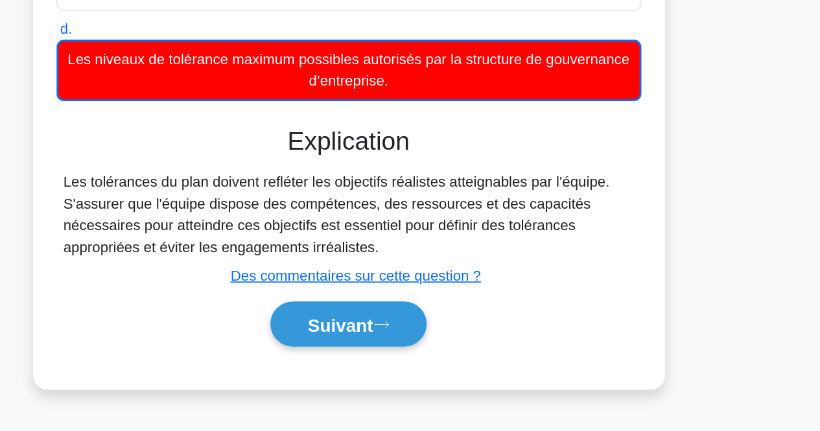
scroll to position [143, 0]
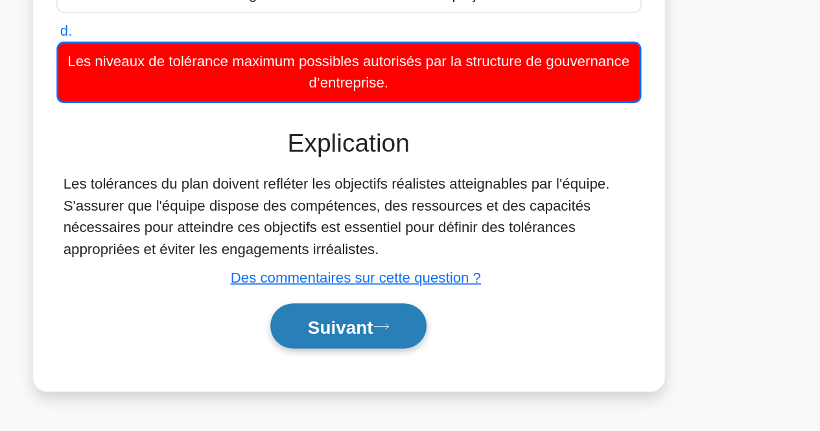
click at [463, 347] on button "Suivant" at bounding box center [410, 354] width 112 height 33
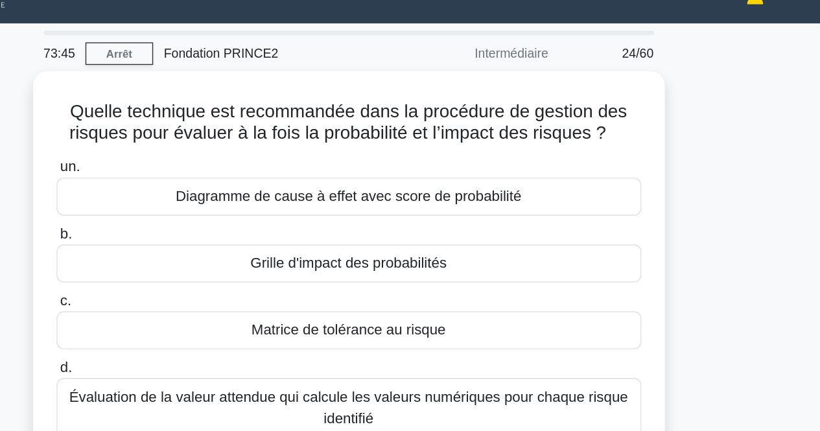
scroll to position [5, 0]
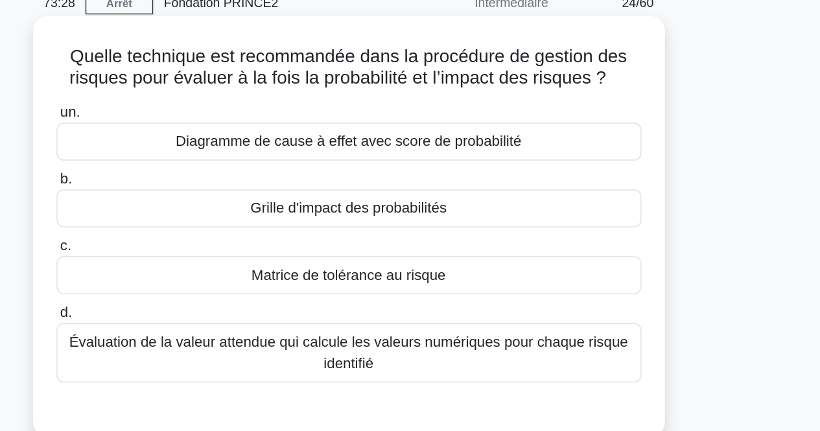
drag, startPoint x: 615, startPoint y: 98, endPoint x: 608, endPoint y: 106, distance: 10.1
click at [608, 106] on h5 "Quelle technique est recommandée dans la procédure de gestion des risques pour …" at bounding box center [410, 104] width 423 height 32
click at [608, 106] on icon ".spinner_0XTQ{transform-origin:center;animation:spinner_y6GP .75s linear infini…" at bounding box center [603, 113] width 16 height 16
click at [537, 204] on div "Grille d'impact des probabilités" at bounding box center [410, 205] width 420 height 27
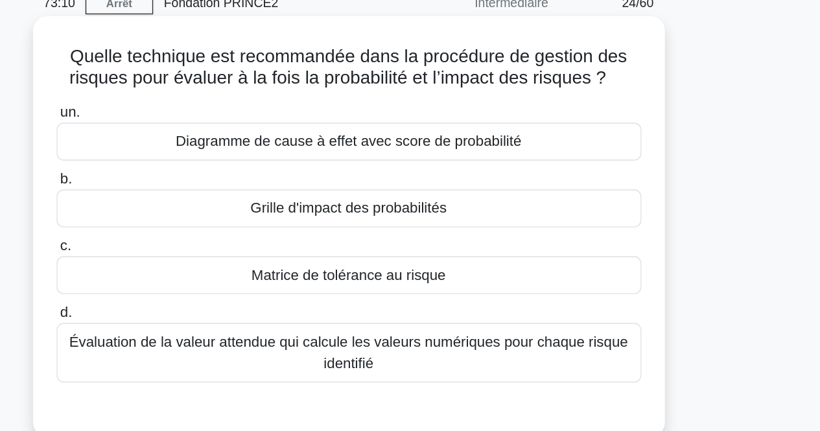
click at [200, 189] on input "b. Grille d'impact des probabilités" at bounding box center [200, 184] width 0 height 8
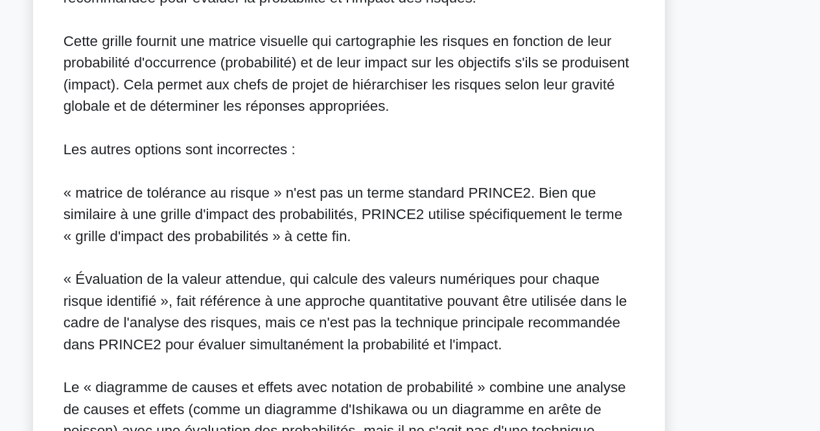
scroll to position [431, 0]
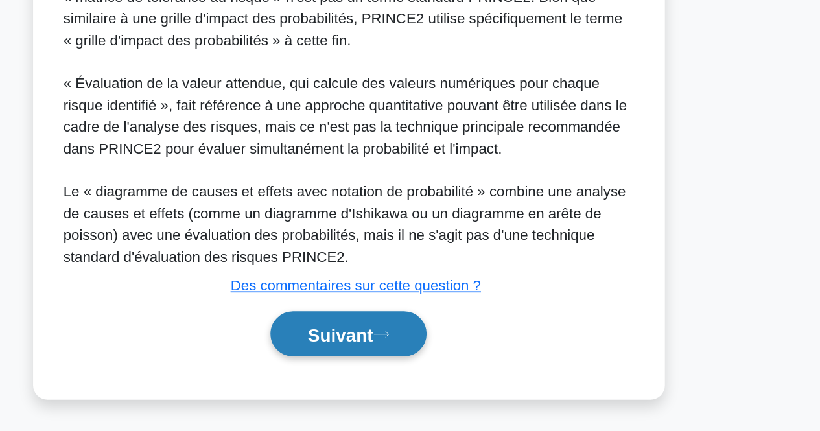
click at [427, 356] on font "Suivant" at bounding box center [404, 362] width 47 height 14
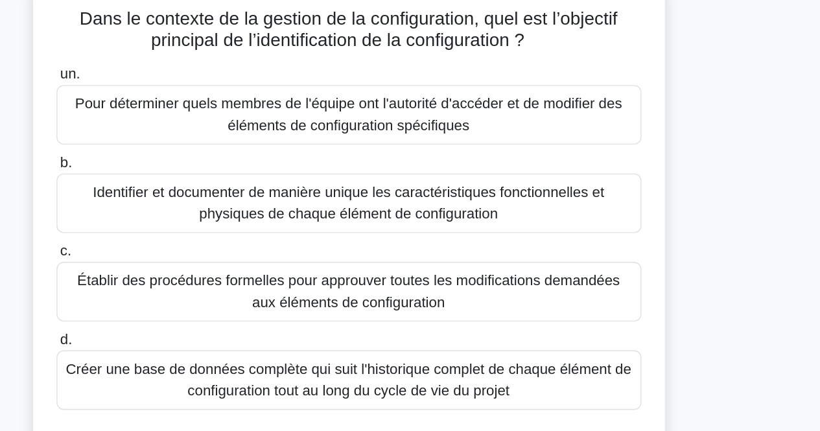
scroll to position [24, 0]
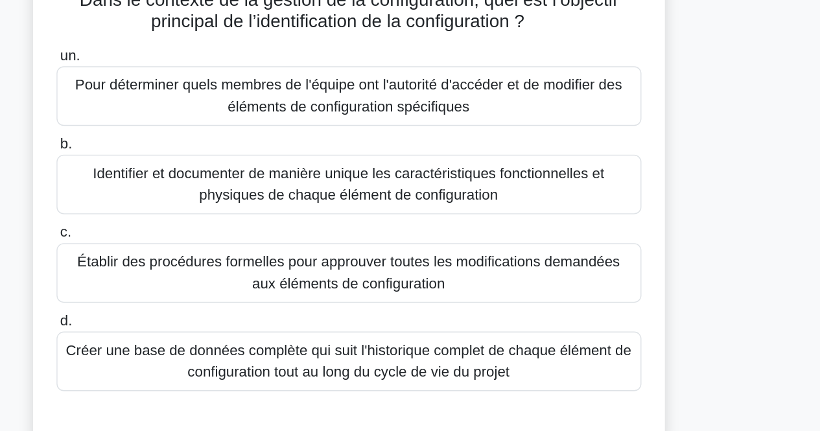
click at [427, 283] on font "Établir des procédures formelles pour approuver toutes les modifications demand…" at bounding box center [410, 273] width 390 height 27
click at [200, 249] on input "c. Établir des procédures formelles pour approuver toutes les modifications dem…" at bounding box center [200, 245] width 0 height 8
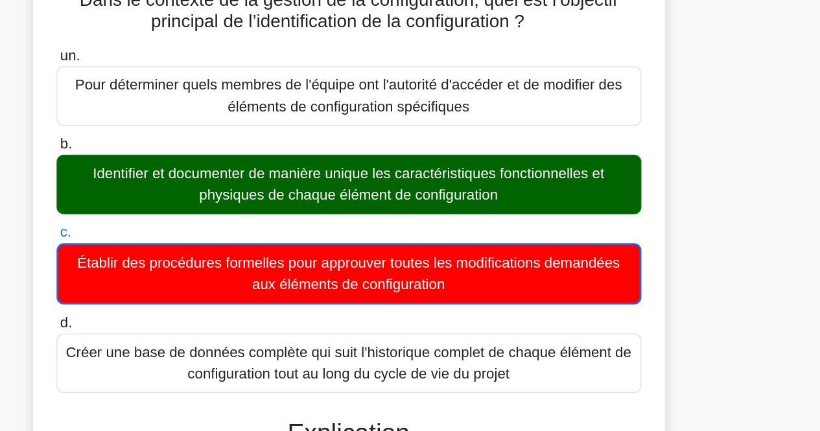
click at [444, 222] on font "Identifier et documenter de manière unique les caractéristiques fonctionnelles …" at bounding box center [410, 209] width 368 height 27
click at [200, 185] on input "b. Identifier et documenter de manière unique les caractéristiques fonctionnell…" at bounding box center [200, 181] width 0 height 8
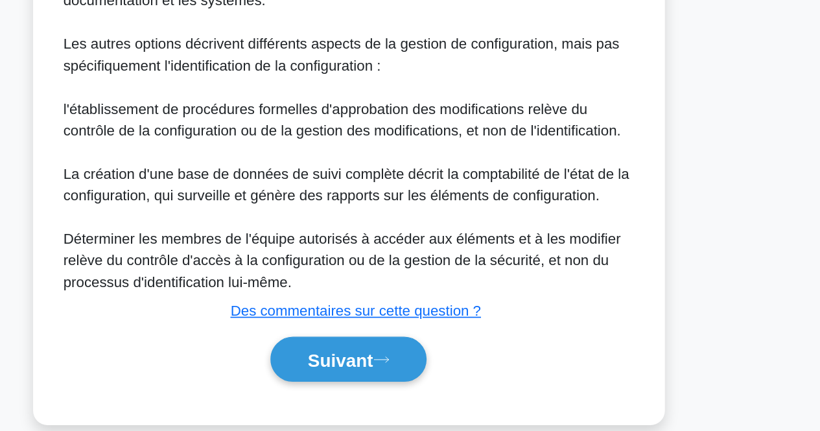
scroll to position [399, 0]
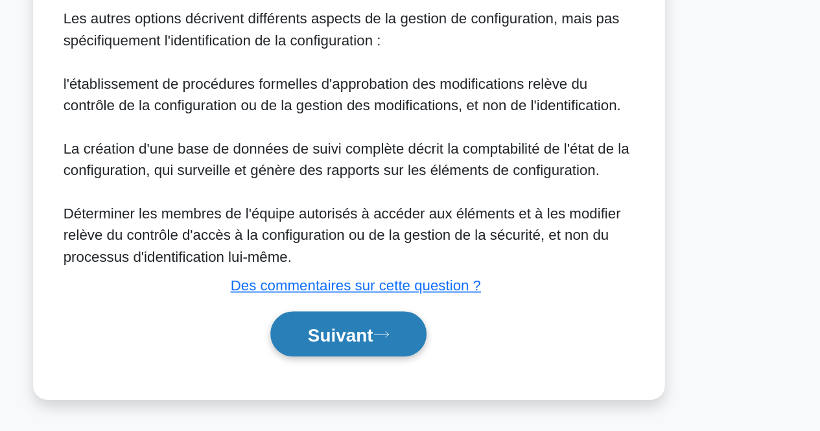
click at [410, 367] on font "Suivant" at bounding box center [404, 362] width 47 height 14
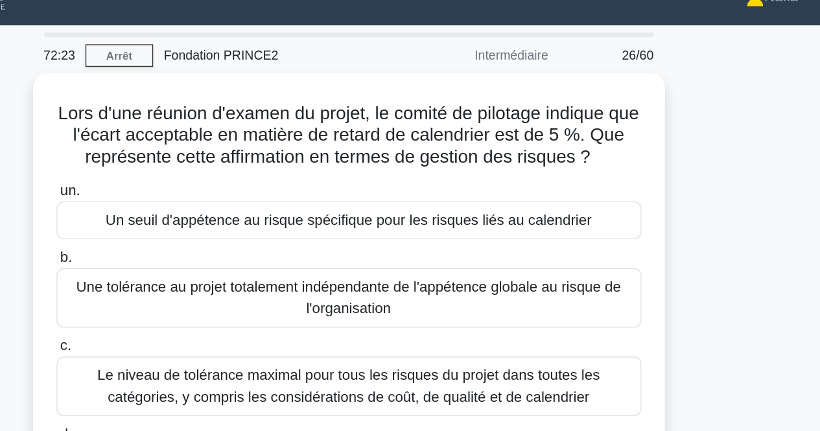
scroll to position [0, 0]
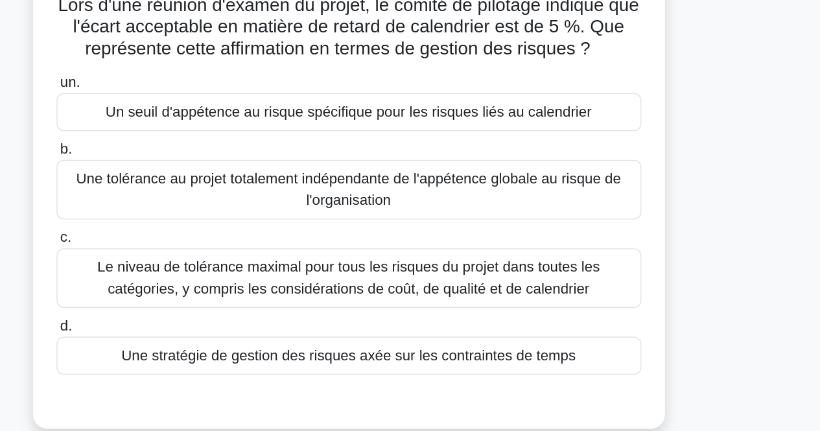
click at [483, 246] on font "Une tolérance au projet totalement indépendante de l'appétence globale au risqu…" at bounding box center [410, 234] width 408 height 31
click at [200, 209] on input "b. Une tolérance au projet totalement indépendante de l'appétence globale au ri…" at bounding box center [200, 205] width 0 height 8
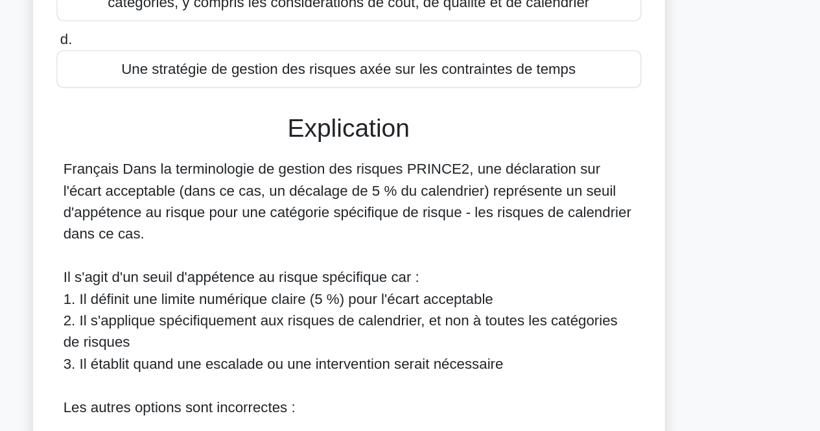
scroll to position [184, 0]
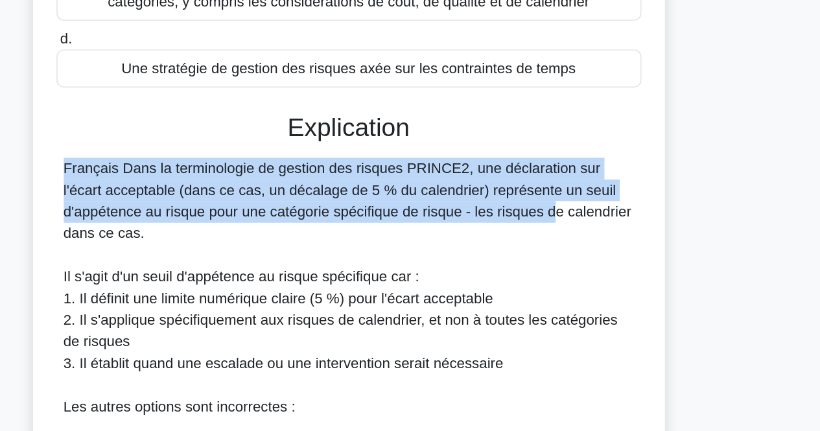
drag, startPoint x: 483, startPoint y: 246, endPoint x: 488, endPoint y: 211, distance: 35.3
click at [488, 211] on h3 "Explication" at bounding box center [410, 213] width 405 height 22
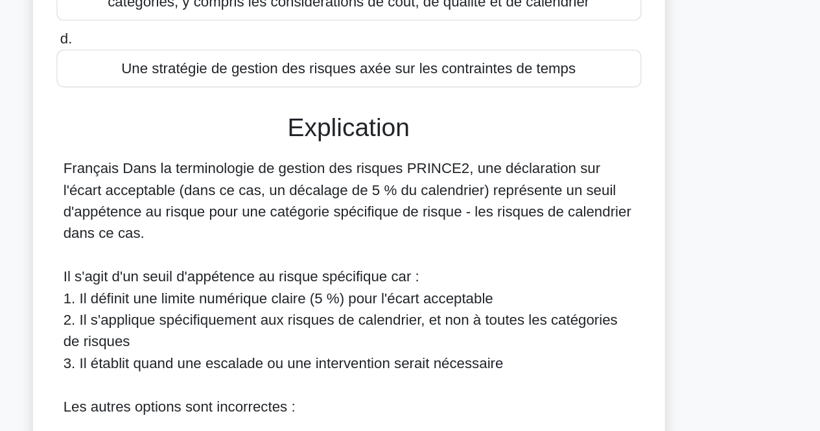
click at [488, 211] on h3 "Explication" at bounding box center [410, 213] width 405 height 22
click at [476, 291] on div "Français Dans la terminologie de gestion des risques PRINCE2, une déclaration s…" at bounding box center [411, 421] width 410 height 373
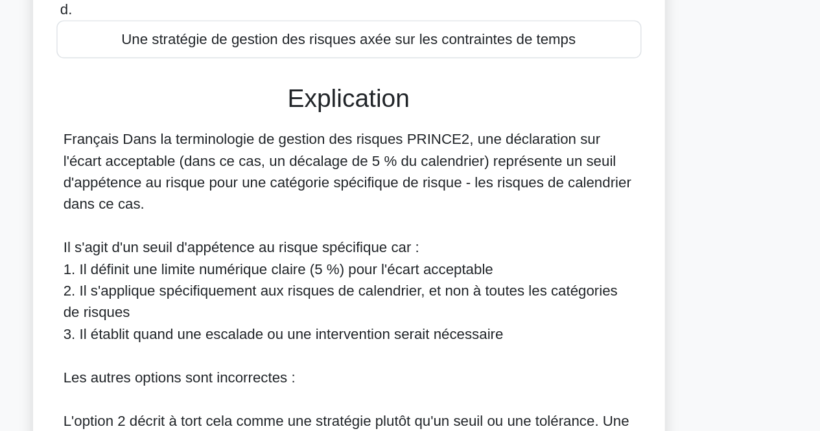
scroll to position [207, 0]
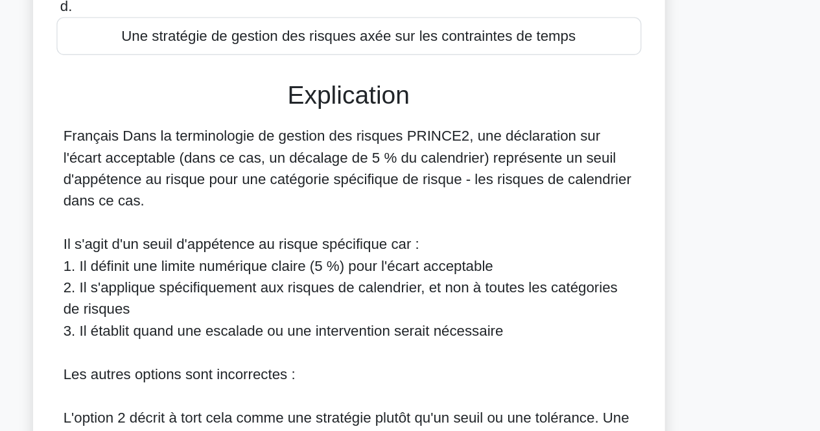
click at [456, 333] on font "2. Il s'applique spécifiquement aux risques de calendrier, et non à toutes les …" at bounding box center [405, 335] width 398 height 27
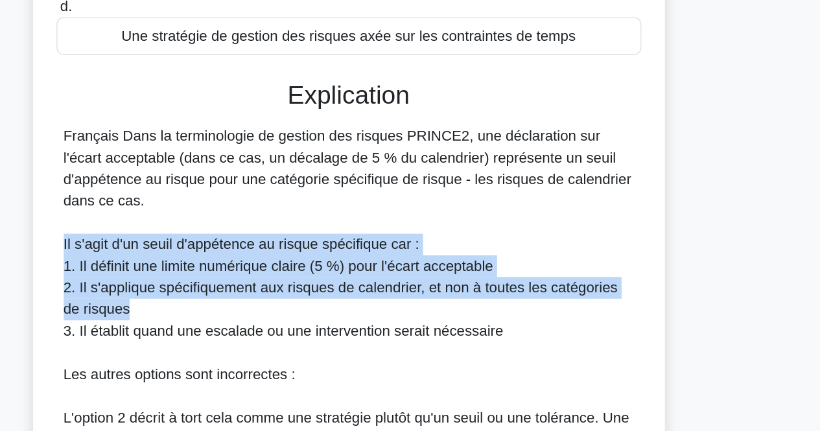
drag, startPoint x: 469, startPoint y: 292, endPoint x: 467, endPoint y: 342, distance: 50.0
click at [467, 342] on div "Français Dans la terminologie de gestion des risques PRINCE2, une déclaration s…" at bounding box center [411, 397] width 410 height 373
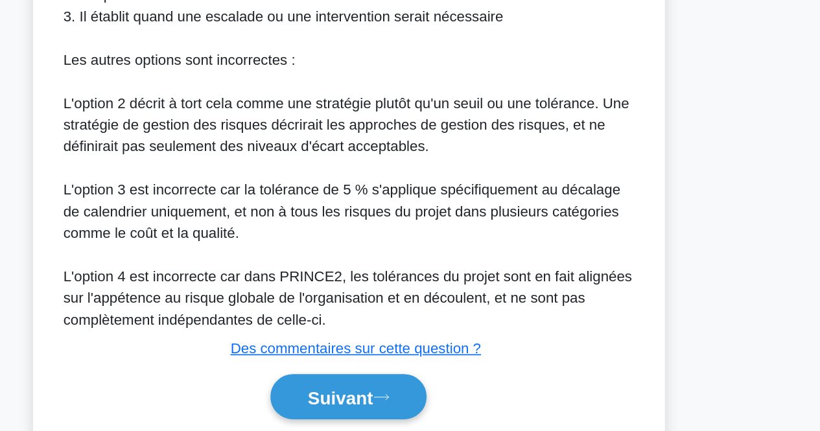
scroll to position [434, 0]
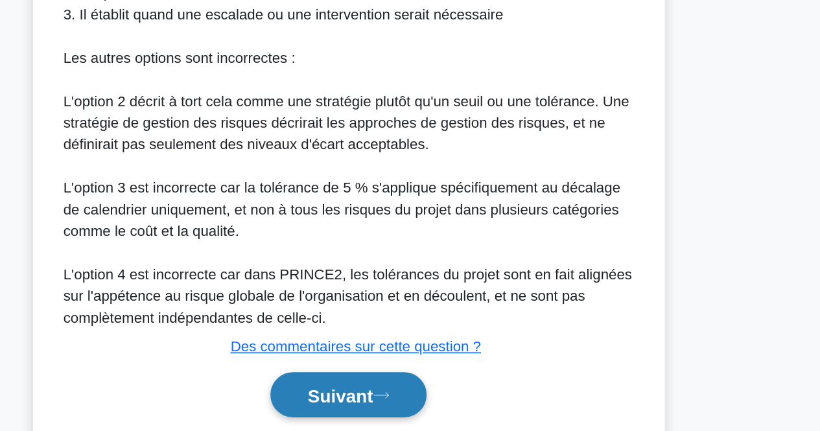
click at [419, 405] on font "Suivant" at bounding box center [404, 406] width 47 height 14
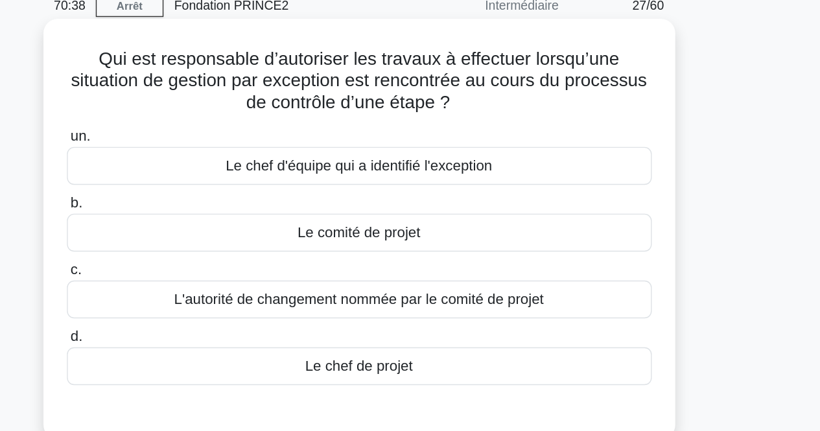
scroll to position [4, 0]
click at [407, 317] on font "Le chef de projet" at bounding box center [410, 318] width 77 height 11
click at [200, 301] on input "d. Le chef de projet" at bounding box center [200, 297] width 0 height 8
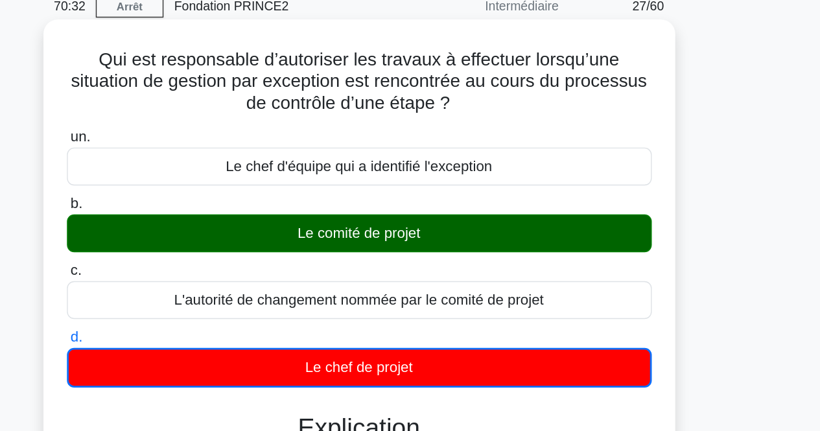
drag, startPoint x: 426, startPoint y: 112, endPoint x: 443, endPoint y: 134, distance: 28.7
click at [443, 134] on font "Qui est responsable d’autoriser les travaux à effectuer lorsqu’une situation de…" at bounding box center [410, 112] width 414 height 45
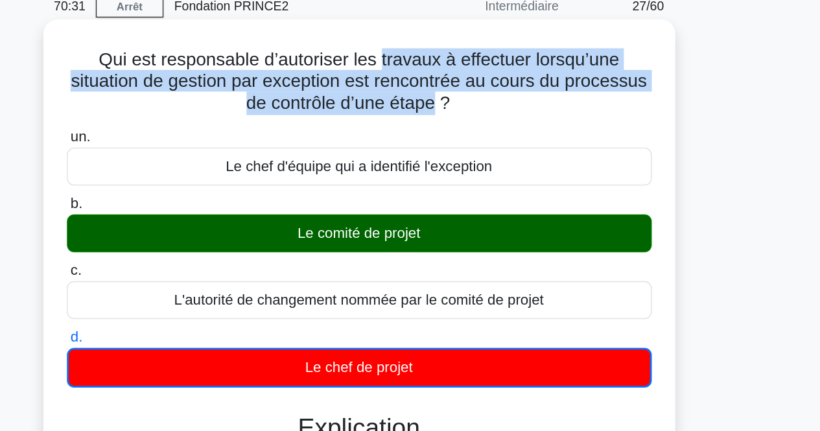
drag, startPoint x: 443, startPoint y: 134, endPoint x: 443, endPoint y: 93, distance: 40.8
click at [443, 93] on font "Qui est responsable d’autoriser les travaux à effectuer lorsqu’une situation de…" at bounding box center [410, 112] width 414 height 45
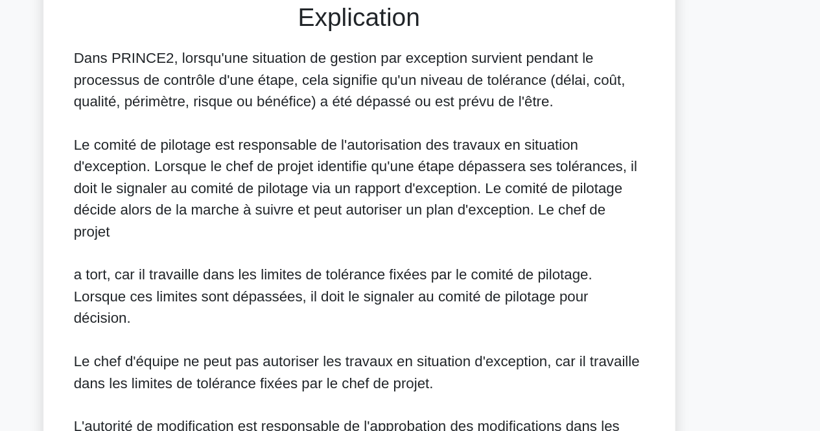
scroll to position [233, 0]
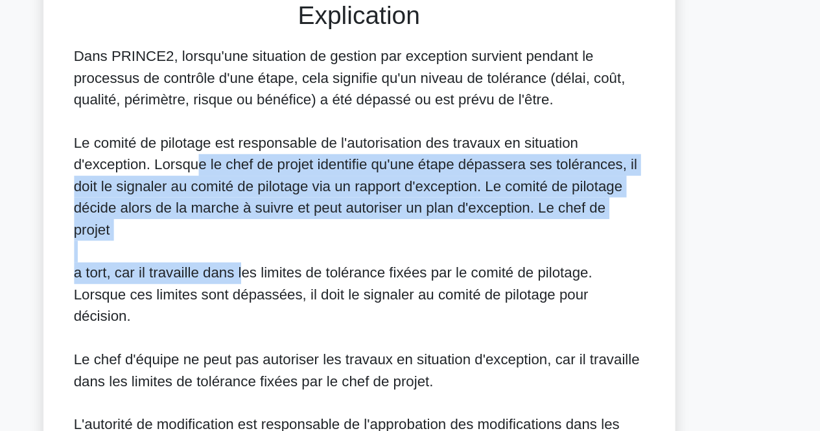
drag, startPoint x: 295, startPoint y: 235, endPoint x: 325, endPoint y: 307, distance: 78.8
click at [325, 307] on div "Dans PRINCE2, lorsqu'une situation de gestion par exception survient pendant le…" at bounding box center [411, 317] width 410 height 327
click at [325, 312] on font "a tort, car il travaille dans les limites de tolérance fixées par le comité de …" at bounding box center [392, 333] width 373 height 42
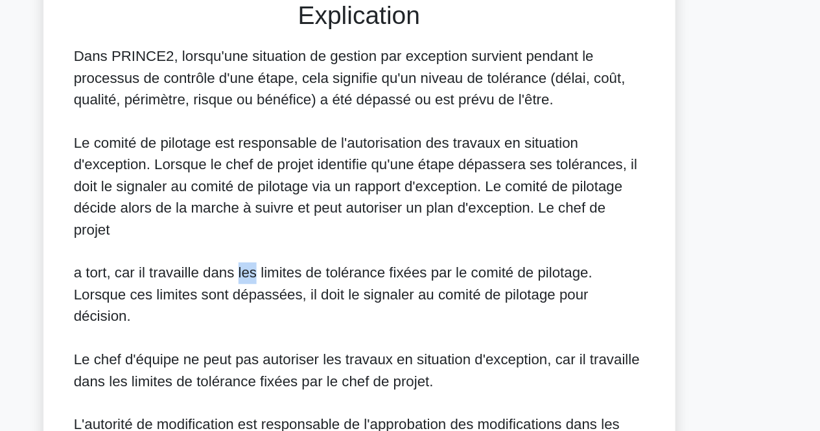
click at [325, 312] on font "a tort, car il travaille dans les limites de tolérance fixées par le comité de …" at bounding box center [392, 333] width 373 height 42
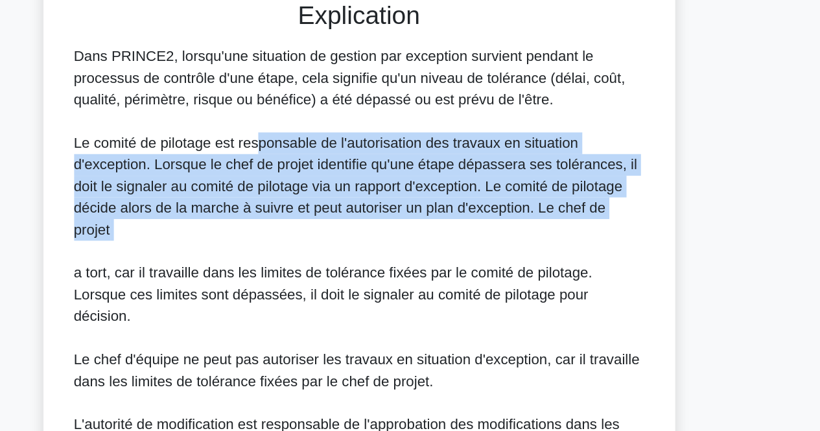
drag, startPoint x: 335, startPoint y: 230, endPoint x: 346, endPoint y: 290, distance: 60.5
click at [346, 290] on div "Dans PRINCE2, lorsqu'une situation de gestion par exception survient pendant le…" at bounding box center [411, 317] width 410 height 327
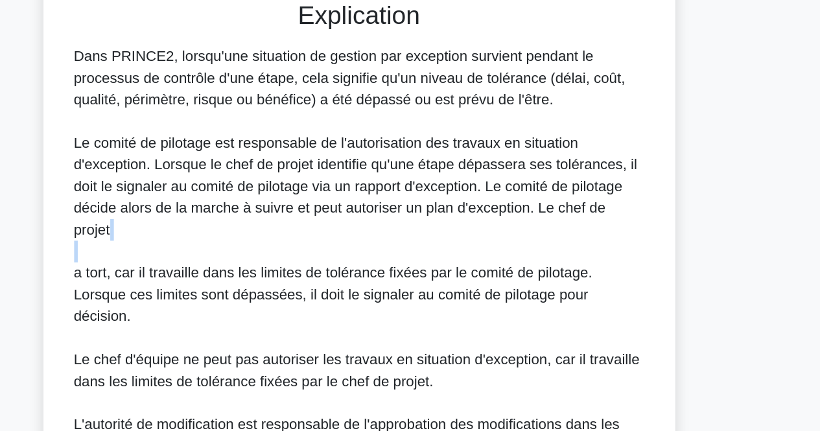
click at [346, 290] on div "Dans PRINCE2, lorsqu'une situation de gestion par exception survient pendant le…" at bounding box center [411, 317] width 410 height 327
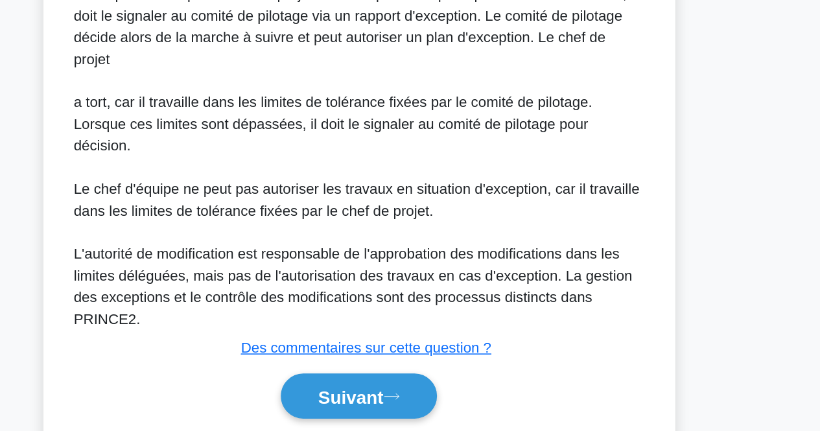
scroll to position [357, 0]
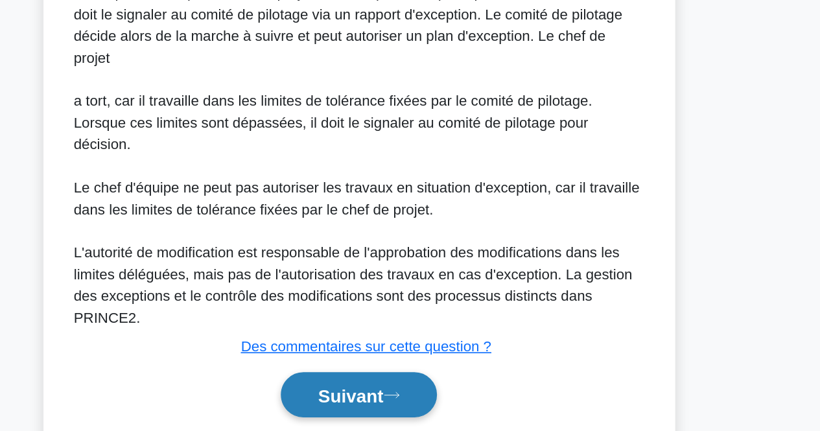
click at [414, 399] on font "Suivant" at bounding box center [404, 406] width 47 height 14
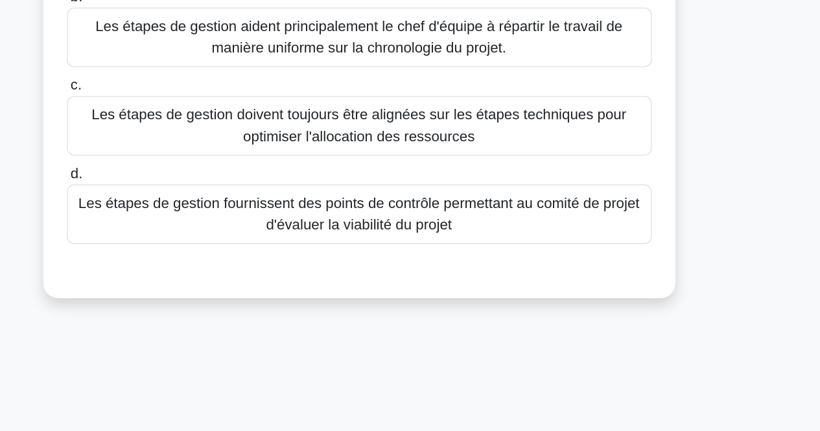
scroll to position [91, 0]
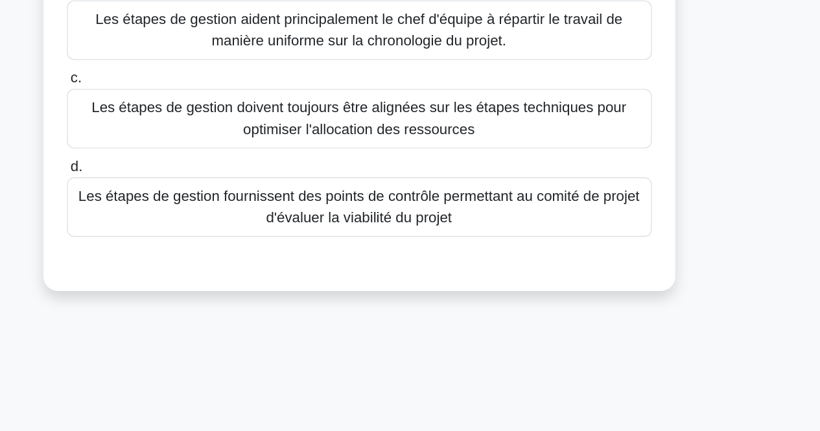
click at [487, 274] on font "Les étapes de gestion fournissent des points de contrôle permettant au comité d…" at bounding box center [410, 270] width 408 height 31
click at [200, 246] on input "d. Les étapes de gestion fournissent des points de contrôle permettant au comit…" at bounding box center [200, 241] width 0 height 8
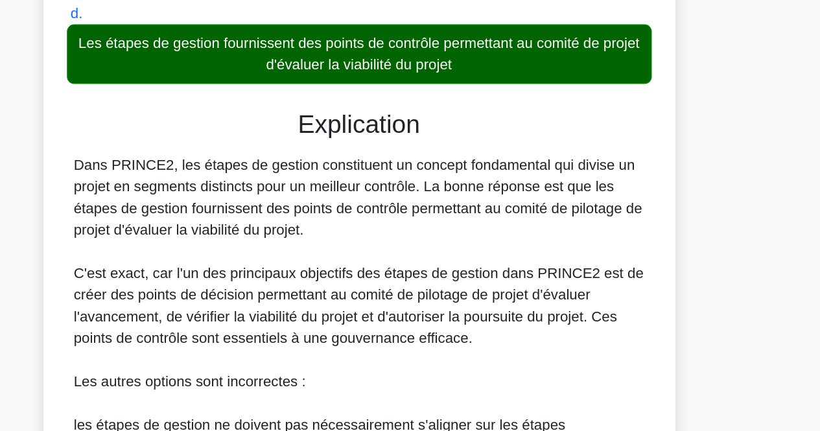
scroll to position [201, 0]
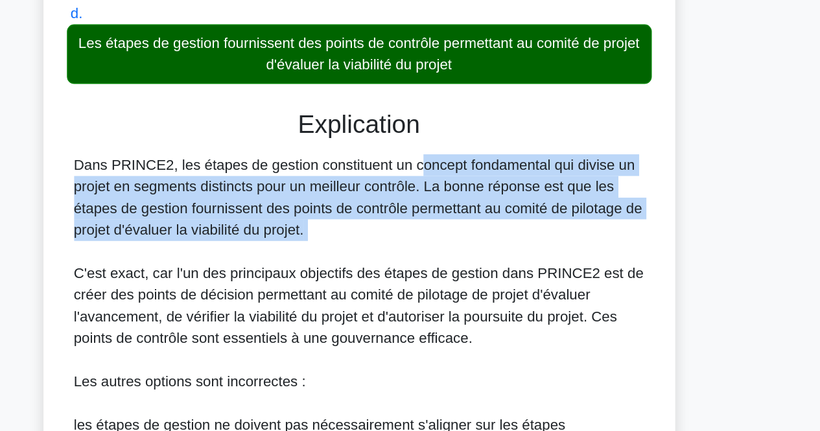
drag, startPoint x: 371, startPoint y: 239, endPoint x: 405, endPoint y: 296, distance: 66.8
click at [405, 296] on div "Dans PRINCE2, les étapes de gestion constituent un concept fondamental qui divi…" at bounding box center [411, 418] width 410 height 373
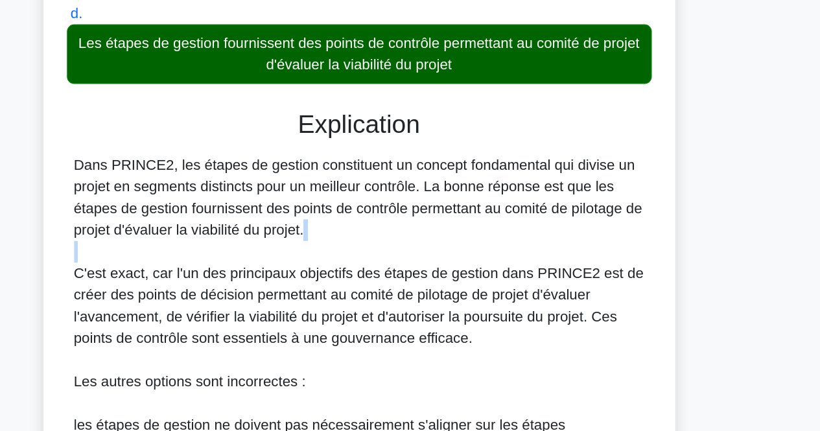
click at [405, 296] on div "Dans PRINCE2, les étapes de gestion constituent un concept fondamental qui divi…" at bounding box center [411, 418] width 410 height 373
click at [396, 283] on div "Dans PRINCE2, les étapes de gestion constituent un concept fondamental qui divi…" at bounding box center [411, 418] width 410 height 373
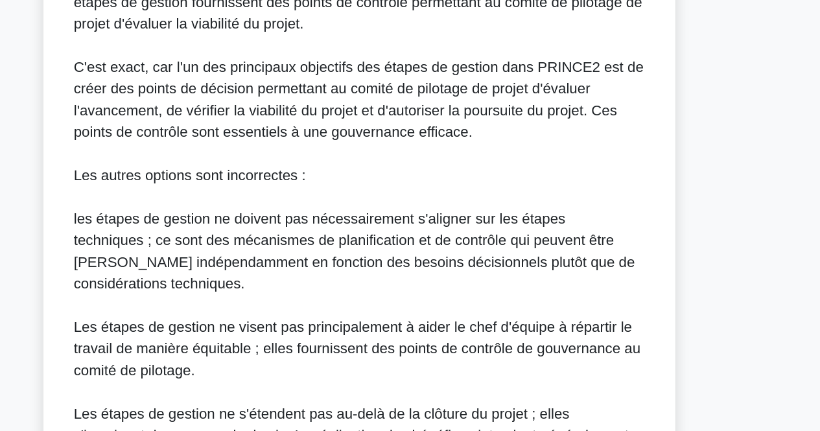
scroll to position [493, 0]
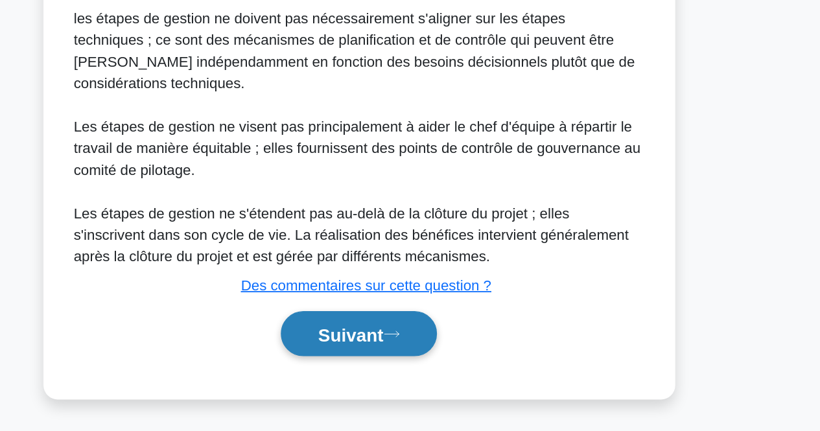
click at [416, 372] on button "Suivant" at bounding box center [410, 361] width 112 height 33
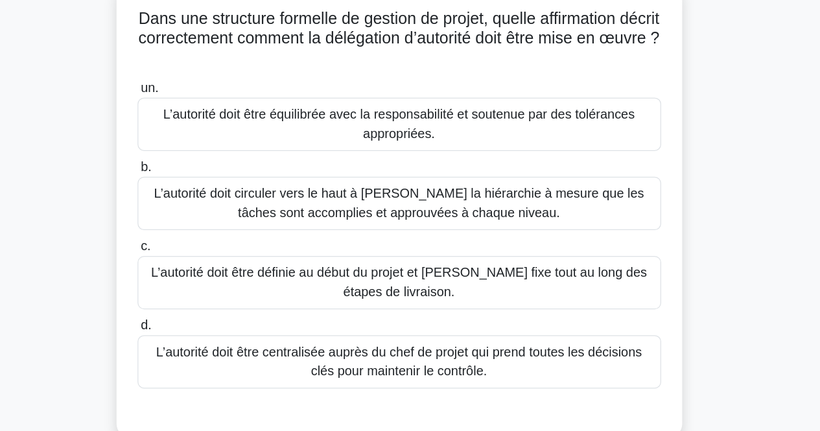
scroll to position [66, 0]
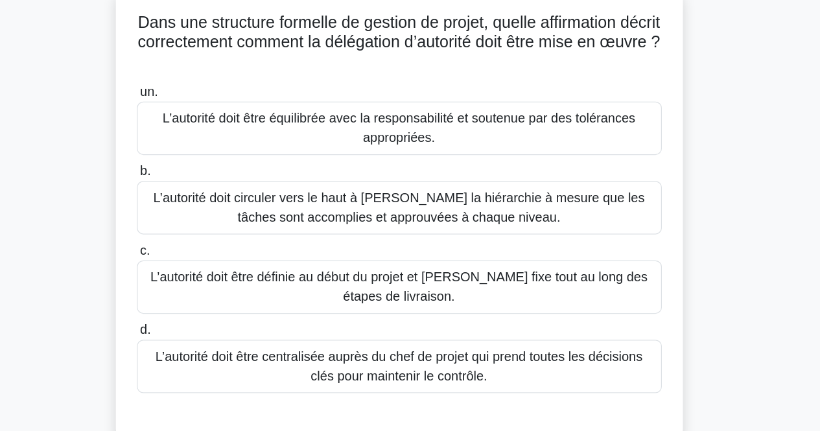
click at [723, 154] on div "Dans une structure formelle de gestion de projet, quelle affirmation décrit cor…" at bounding box center [410, 200] width 739 height 380
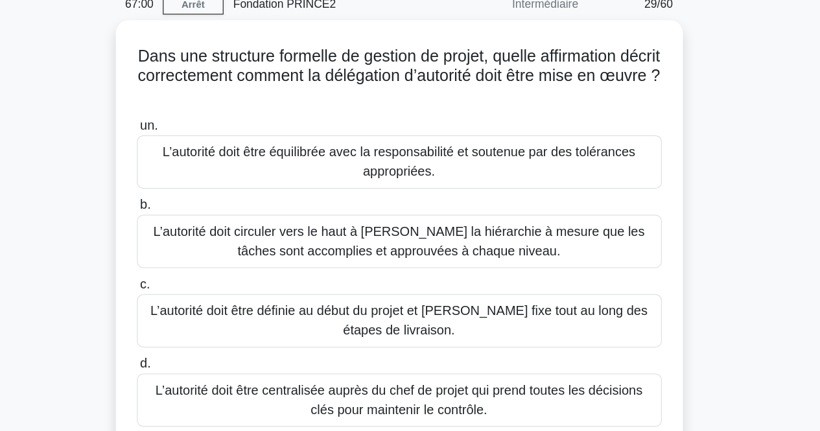
scroll to position [59, 0]
click at [145, 166] on div "Dans une structure formelle de gestion de projet, quelle affirmation décrit cor…" at bounding box center [410, 207] width 739 height 380
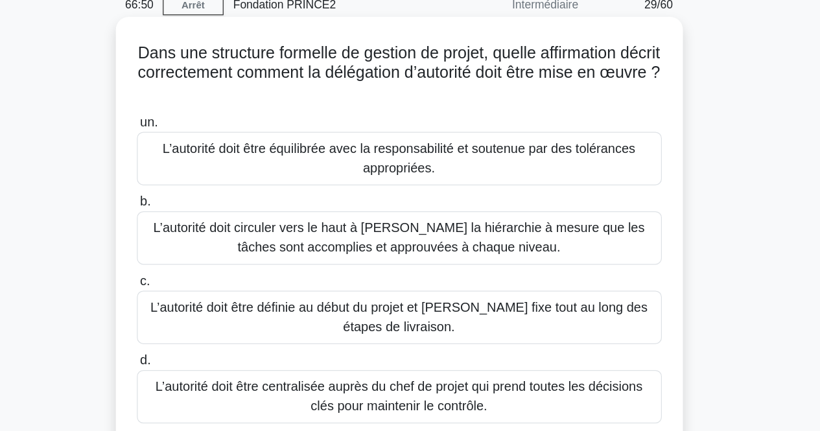
click at [278, 196] on font "L’autorité doit circuler vers le haut à [PERSON_NAME] la hiérarchie à mesure qu…" at bounding box center [410, 190] width 408 height 31
click at [200, 166] on input "b. L’autorité doit circuler vers le haut à [PERSON_NAME] la hiérarchie à mesure…" at bounding box center [200, 162] width 0 height 8
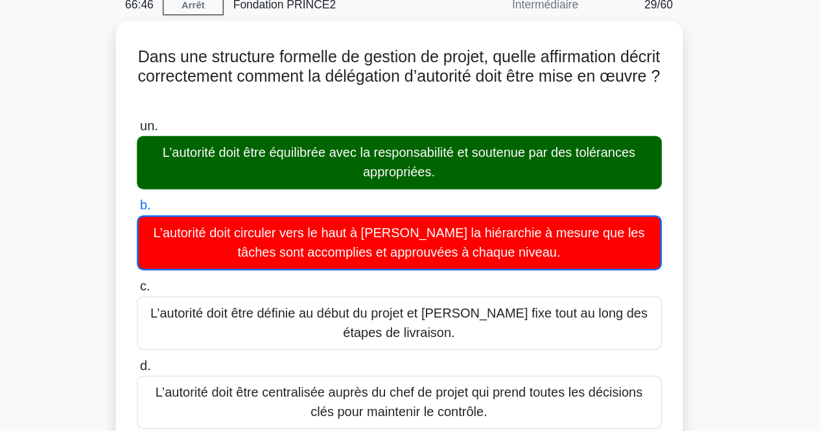
click at [656, 169] on div "Dans une structure formelle de gestion de projet, quelle affirmation décrit cor…" at bounding box center [410, 408] width 739 height 783
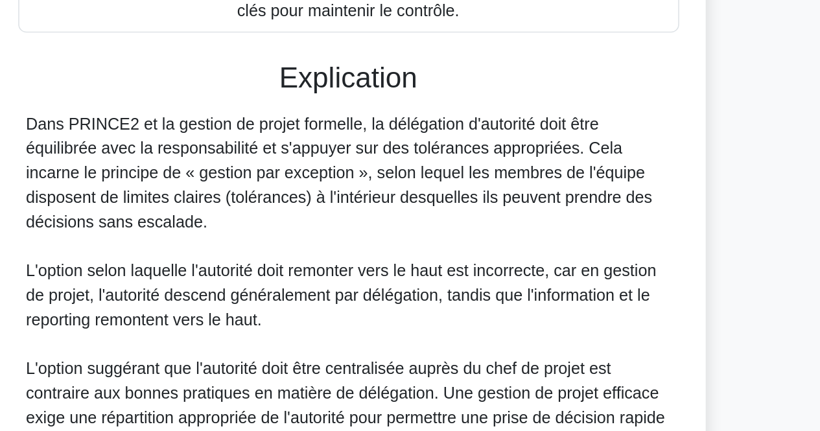
scroll to position [275, 0]
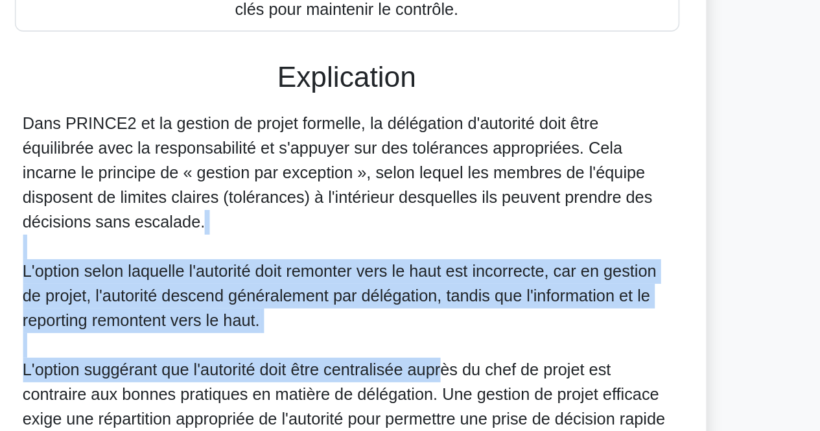
drag, startPoint x: 457, startPoint y: 265, endPoint x: 475, endPoint y: 333, distance: 70.9
click at [475, 333] on div "Dans PRINCE2 et la gestion de projet formelle, la délégation d'autorité doit êt…" at bounding box center [411, 323] width 410 height 296
click at [475, 333] on font "L'option suggérant que l'autorité doit être centralisée auprès du chef de proje…" at bounding box center [409, 362] width 407 height 58
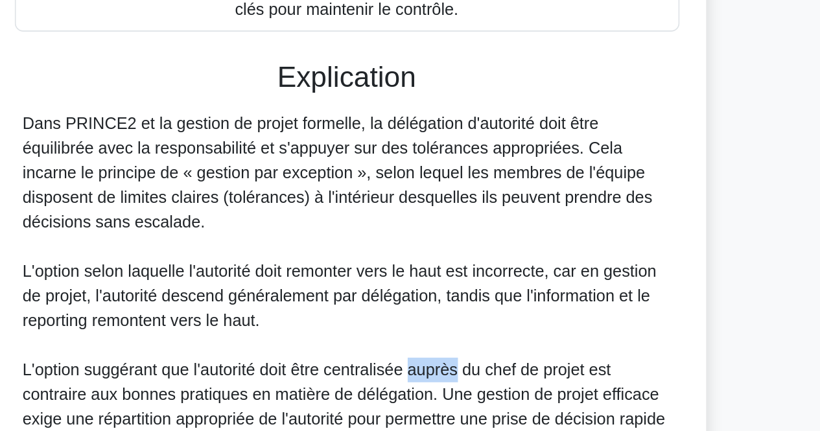
click at [475, 333] on font "L'option suggérant que l'autorité doit être centralisée auprès du chef de proje…" at bounding box center [409, 362] width 407 height 58
click at [462, 305] on div "Dans PRINCE2 et la gestion de projet formelle, la délégation d'autorité doit êt…" at bounding box center [411, 323] width 410 height 296
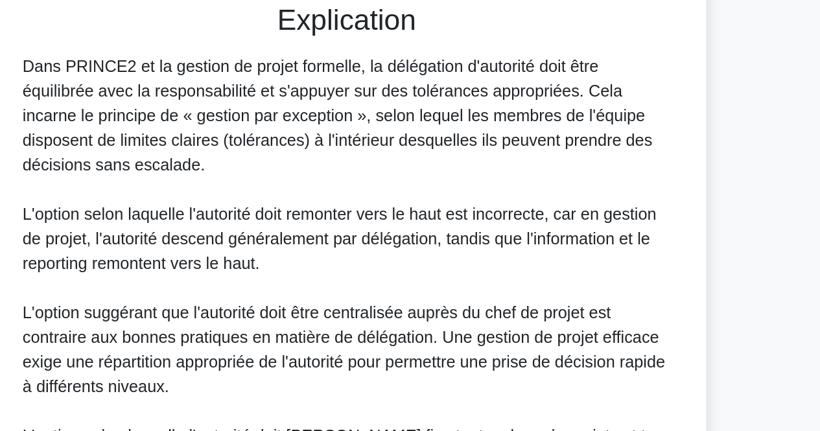
scroll to position [432, 0]
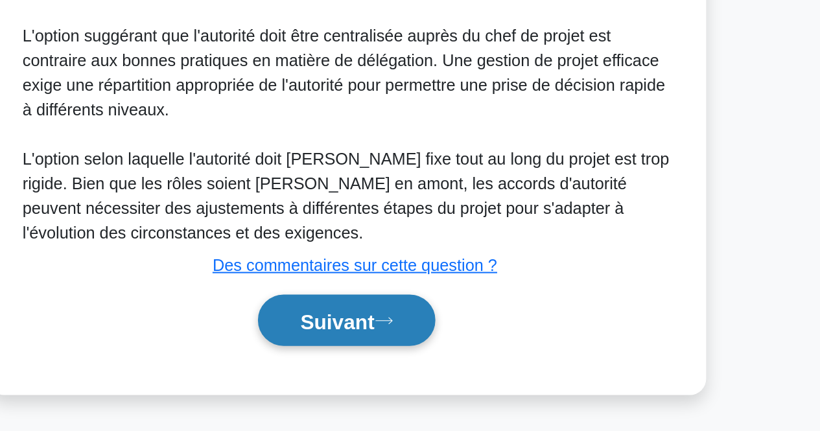
click at [440, 364] on button "Suivant" at bounding box center [410, 361] width 112 height 33
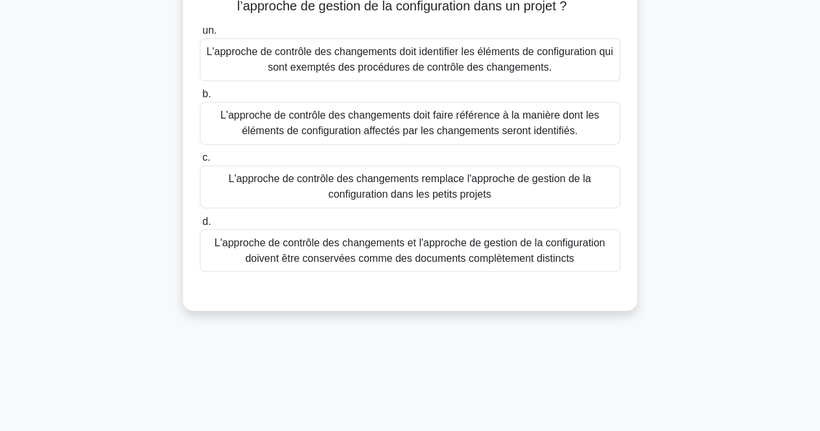
scroll to position [0, 0]
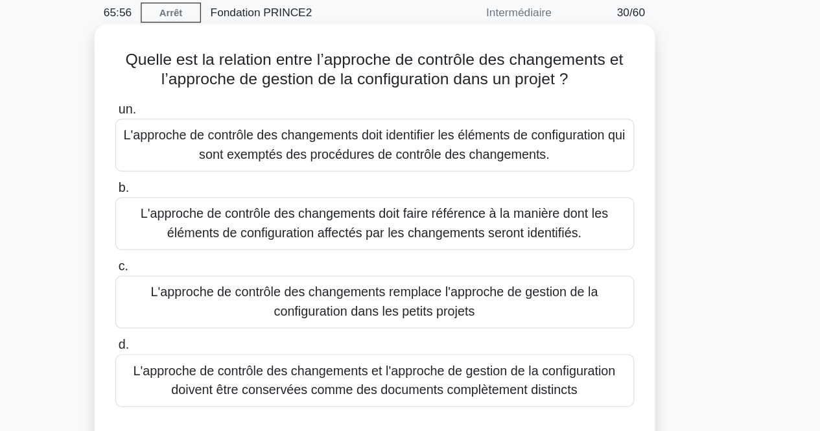
click at [495, 284] on font "L'approche de contrôle des changements remplace l'approche de gestion de la con…" at bounding box center [410, 297] width 362 height 27
click at [200, 273] on input "c. L'approche de contrôle des changements remplace l'approche de gestion de la …" at bounding box center [200, 269] width 0 height 8
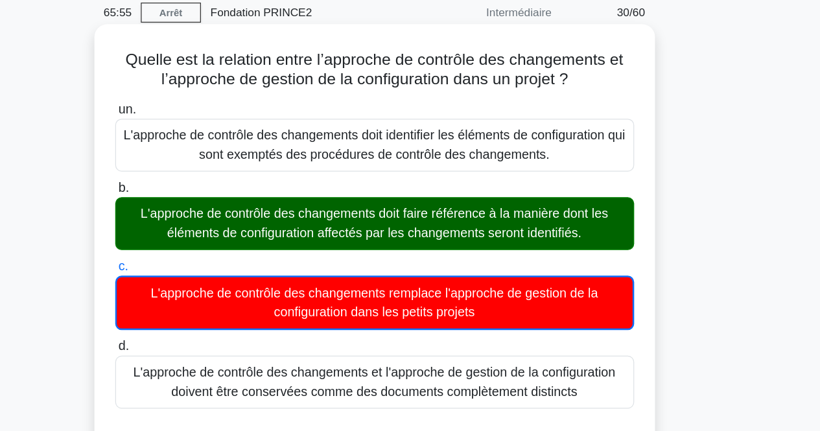
click at [511, 241] on font "L'approche de contrôle des changements doit faire référence à la manière dont l…" at bounding box center [410, 233] width 379 height 27
click at [200, 209] on input "b. L'approche de contrôle des changements doit faire référence à la manière don…" at bounding box center [200, 205] width 0 height 8
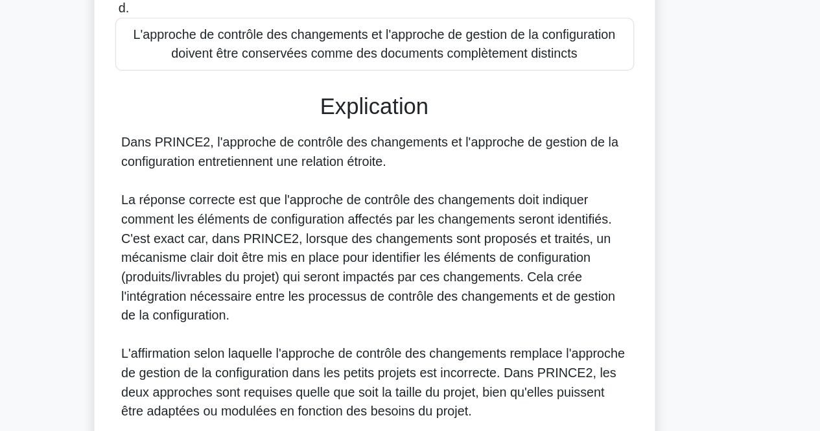
scroll to position [508, 0]
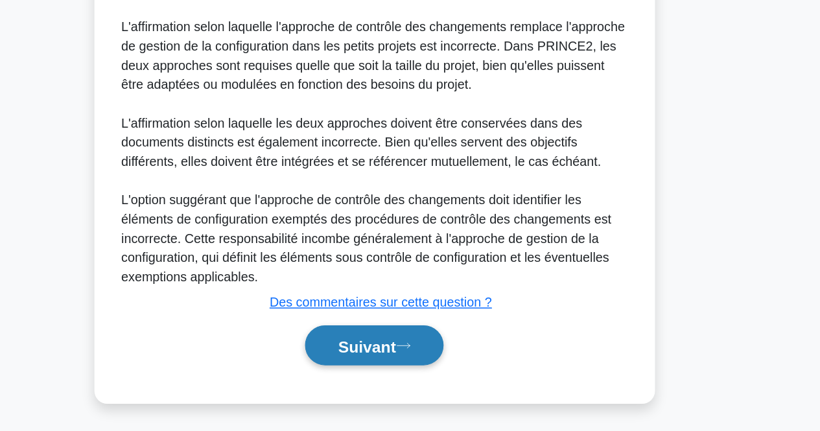
click at [432, 345] on button "Suivant" at bounding box center [410, 361] width 112 height 33
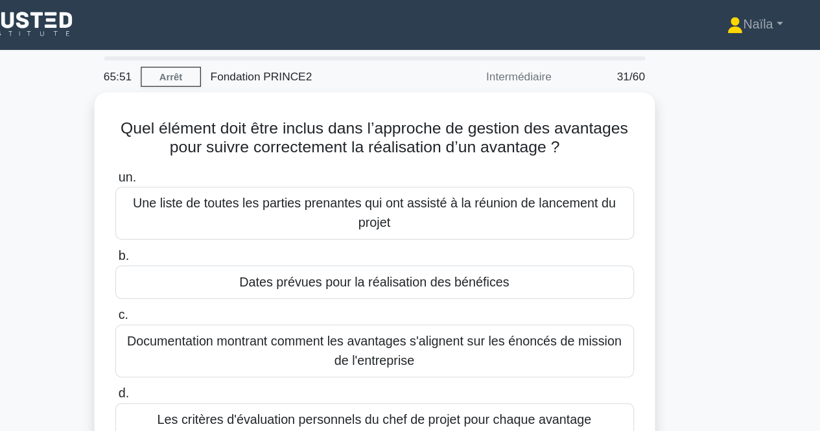
scroll to position [0, 0]
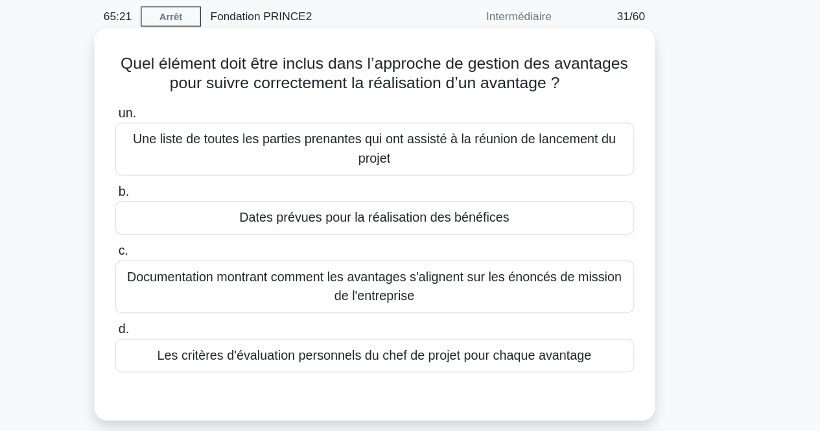
click at [576, 226] on div "Dates prévues pour la réalisation des bénéfices" at bounding box center [410, 226] width 420 height 27
click at [200, 209] on input "b. Dates prévues pour la réalisation des bénéfices" at bounding box center [200, 205] width 0 height 8
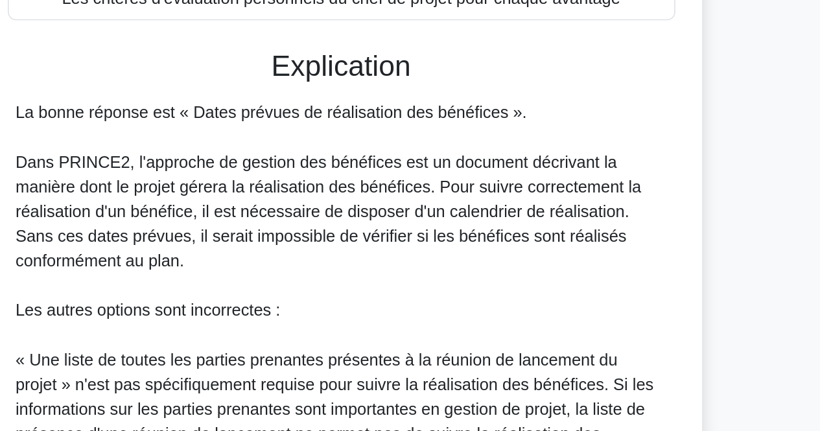
scroll to position [215, 0]
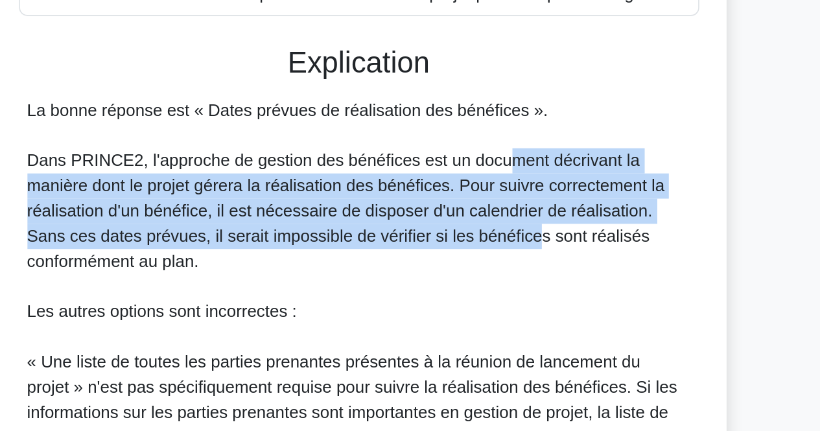
drag, startPoint x: 504, startPoint y: 268, endPoint x: 501, endPoint y: 222, distance: 45.5
click at [501, 222] on font "Dans PRINCE2, l'approche de gestion des bénéfices est un document décrivant la …" at bounding box center [403, 256] width 394 height 73
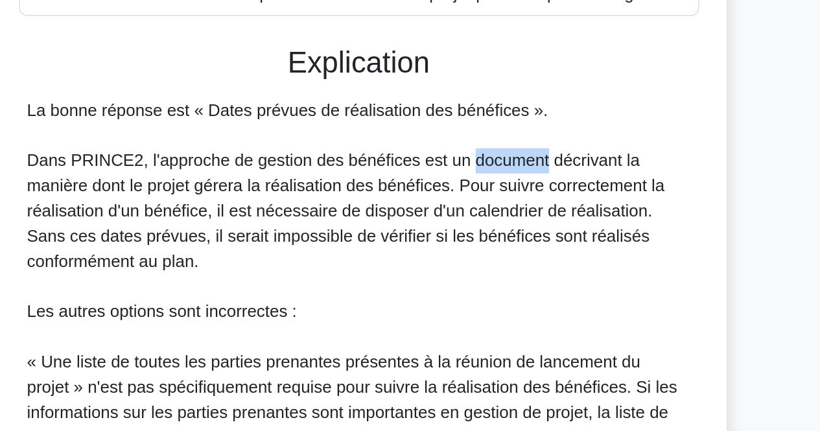
click at [501, 222] on font "Dans PRINCE2, l'approche de gestion des bénéfices est un document décrivant la …" at bounding box center [403, 256] width 394 height 73
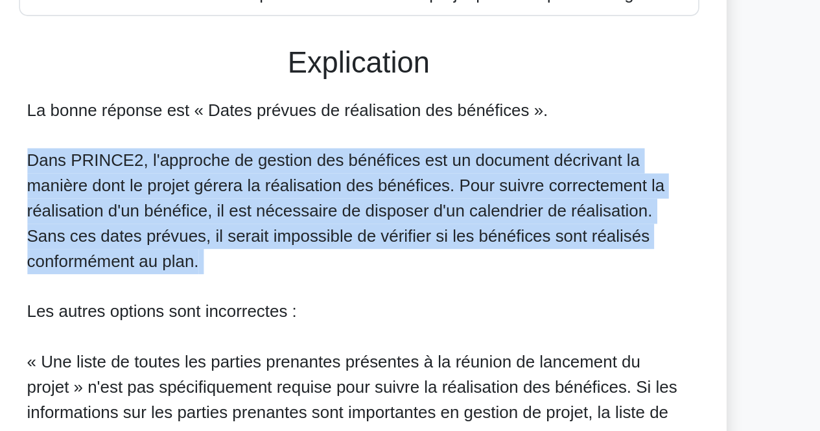
click at [501, 222] on font "Dans PRINCE2, l'approche de gestion des bénéfices est un document décrivant la …" at bounding box center [403, 256] width 394 height 73
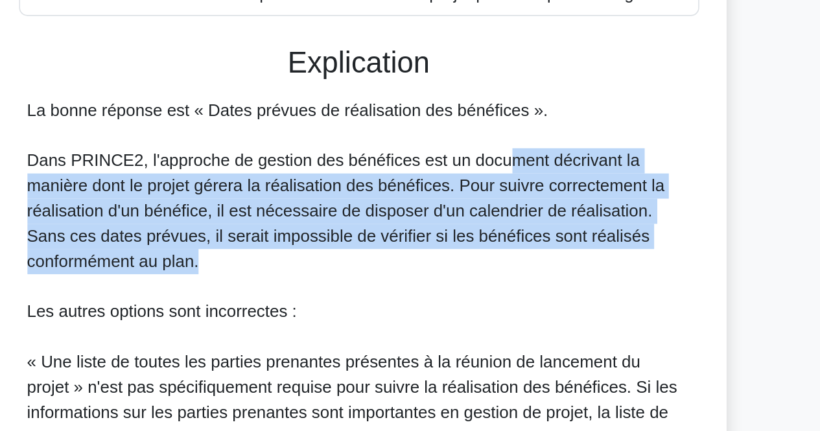
drag, startPoint x: 501, startPoint y: 222, endPoint x: 484, endPoint y: 294, distance: 73.1
click at [484, 294] on div "La bonne réponse est « Dates prévues de réalisation des bénéfices ». Dans PRINC…" at bounding box center [411, 373] width 410 height 373
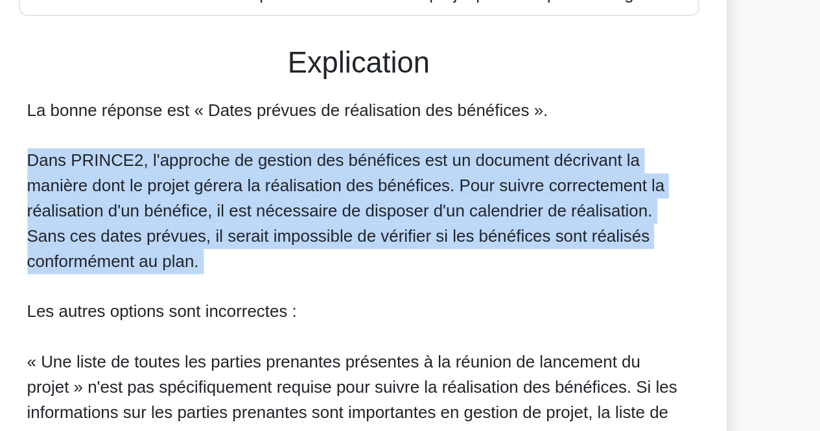
click at [484, 294] on div "La bonne réponse est « Dates prévues de réalisation des bénéfices ». Dans PRINC…" at bounding box center [411, 373] width 410 height 373
drag, startPoint x: 484, startPoint y: 294, endPoint x: 490, endPoint y: 242, distance: 51.6
click at [490, 242] on div "La bonne réponse est « Dates prévues de réalisation des bénéfices ». Dans PRINC…" at bounding box center [411, 373] width 410 height 373
click at [490, 242] on font "Dans PRINCE2, l'approche de gestion des bénéfices est un document décrivant la …" at bounding box center [403, 256] width 394 height 73
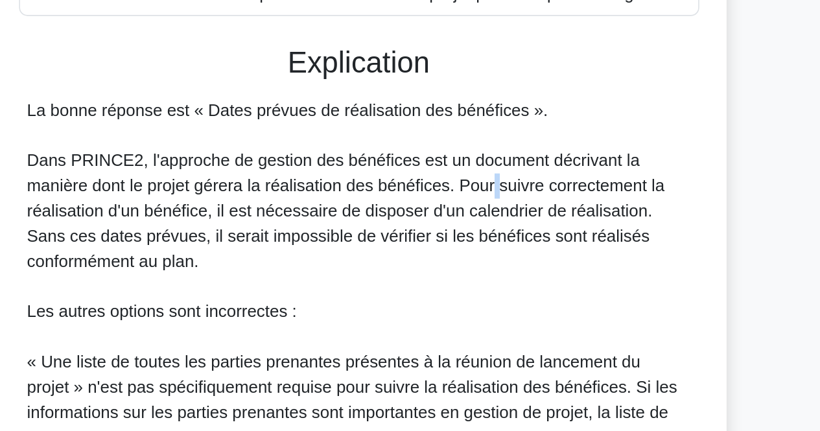
click at [490, 242] on font "Dans PRINCE2, l'approche de gestion des bénéfices est un document décrivant la …" at bounding box center [403, 256] width 394 height 73
click at [497, 269] on font "Dans PRINCE2, l'approche de gestion des bénéfices est un document décrivant la …" at bounding box center [403, 256] width 394 height 73
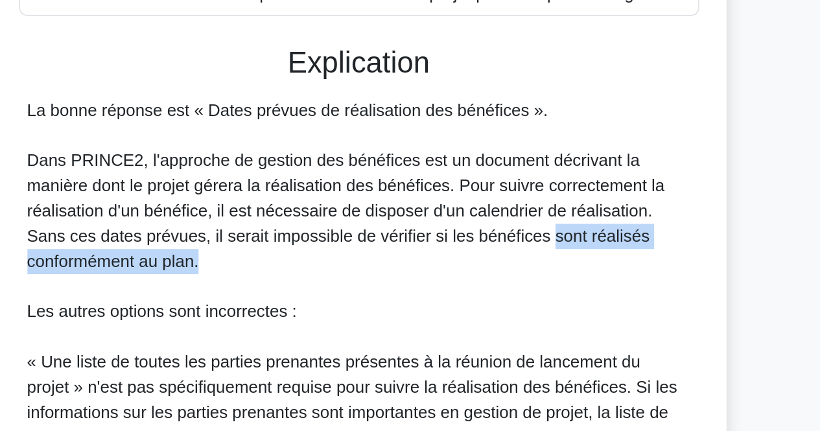
drag, startPoint x: 497, startPoint y: 269, endPoint x: 491, endPoint y: 292, distance: 24.1
click at [491, 292] on div "La bonne réponse est « Dates prévues de réalisation des bénéfices ». Dans PRINC…" at bounding box center [411, 373] width 410 height 373
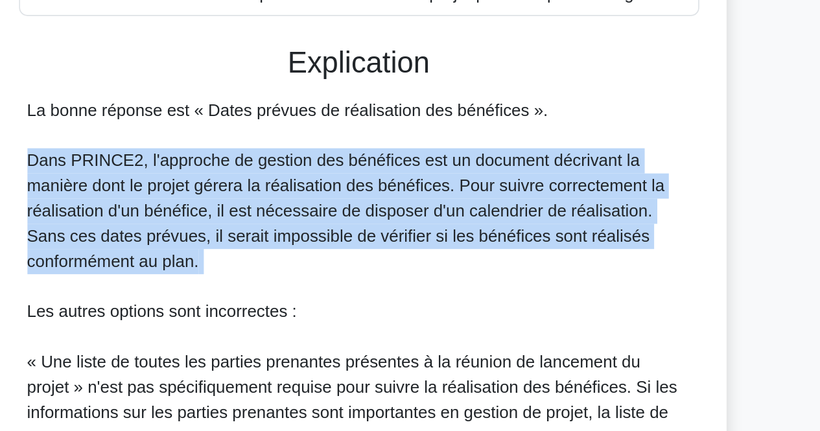
click at [491, 292] on div "La bonne réponse est « Dates prévues de réalisation des bénéfices ». Dans PRINC…" at bounding box center [411, 373] width 410 height 373
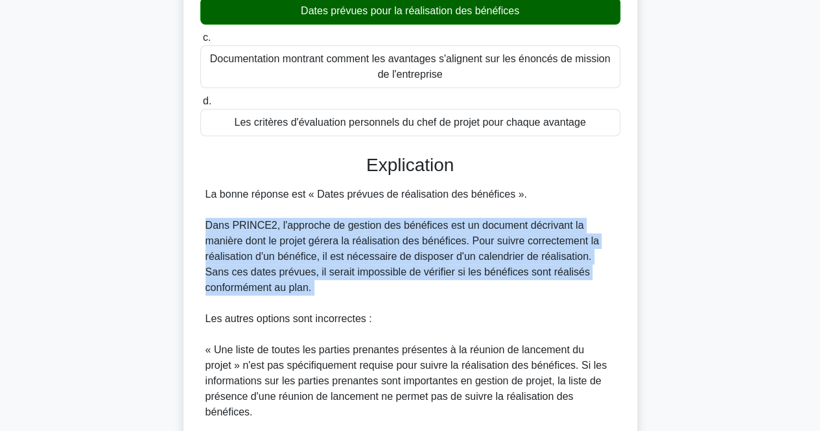
scroll to position [462, 0]
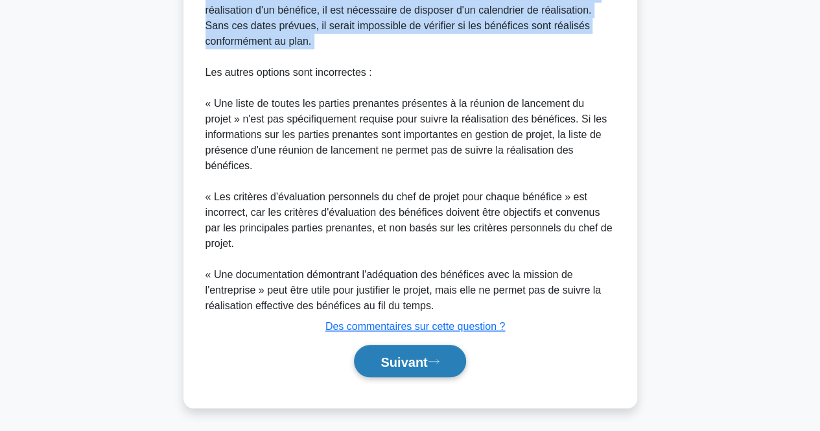
click at [450, 373] on button "Suivant" at bounding box center [410, 361] width 112 height 33
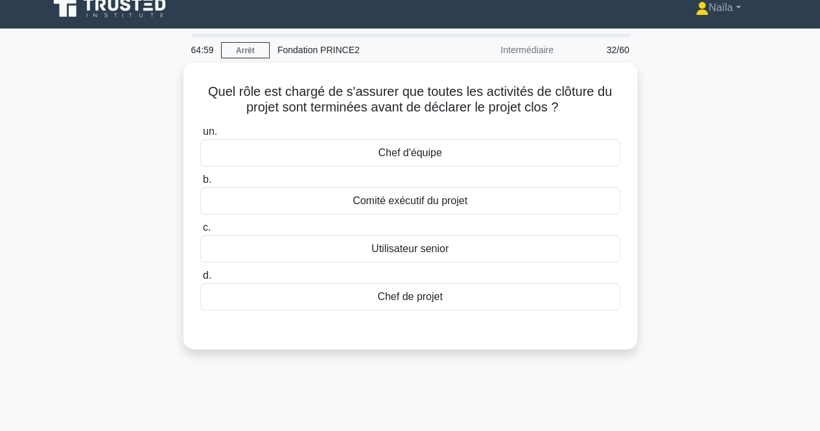
scroll to position [0, 0]
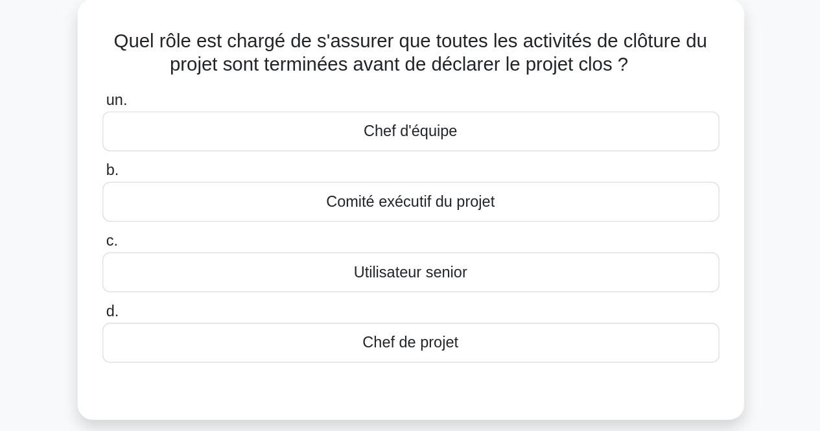
click at [428, 309] on font "Chef de projet" at bounding box center [409, 306] width 65 height 11
click at [200, 290] on input "d. Chef de projet" at bounding box center [200, 285] width 0 height 8
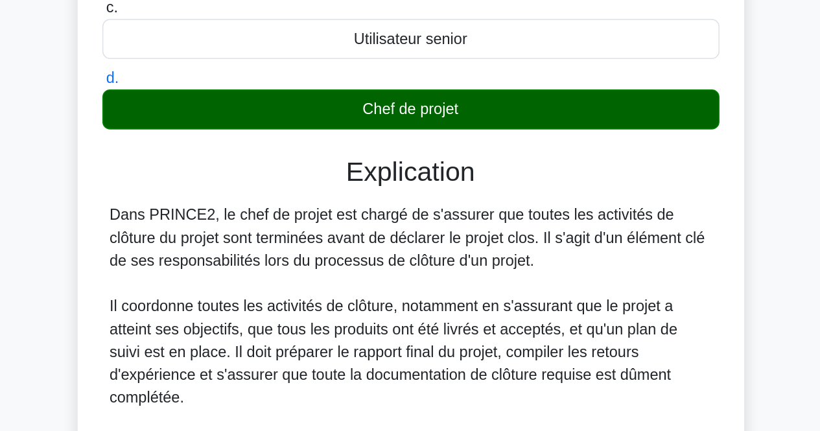
scroll to position [95, 0]
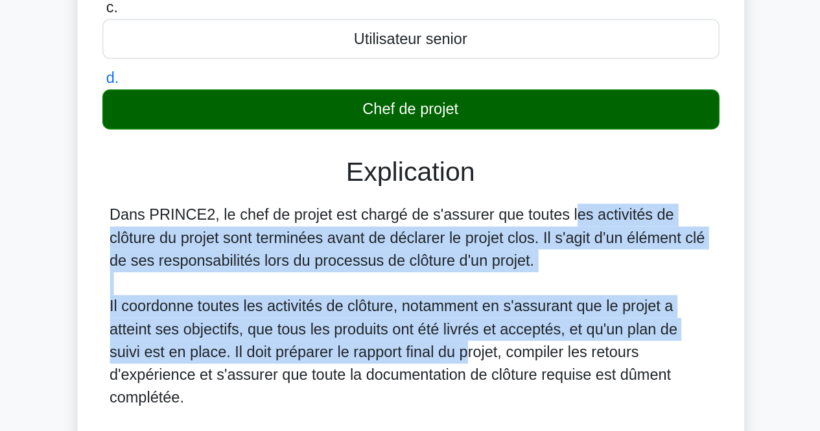
drag, startPoint x: 428, startPoint y: 309, endPoint x: 441, endPoint y: 281, distance: 30.2
click at [441, 281] on div "Dans PRINCE2, le chef de projet est chargé de s'assurer que toutes les activité…" at bounding box center [411, 431] width 410 height 311
click at [441, 281] on font "Dans PRINCE2, le chef de projet est chargé de s'assurer que toutes les activité…" at bounding box center [408, 299] width 405 height 42
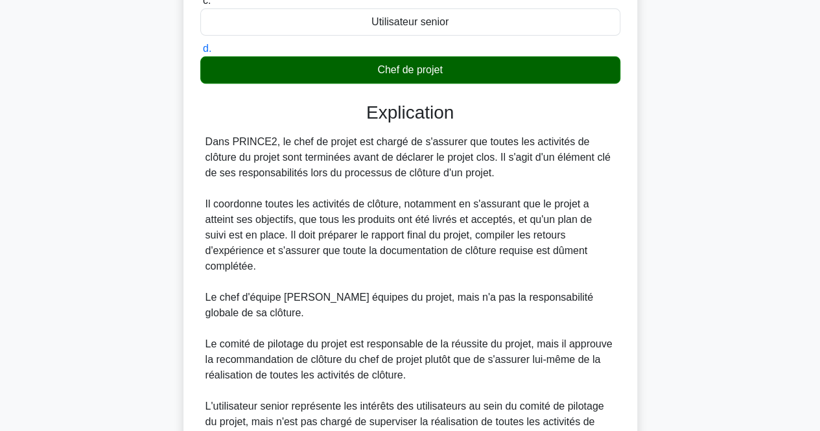
scroll to position [353, 0]
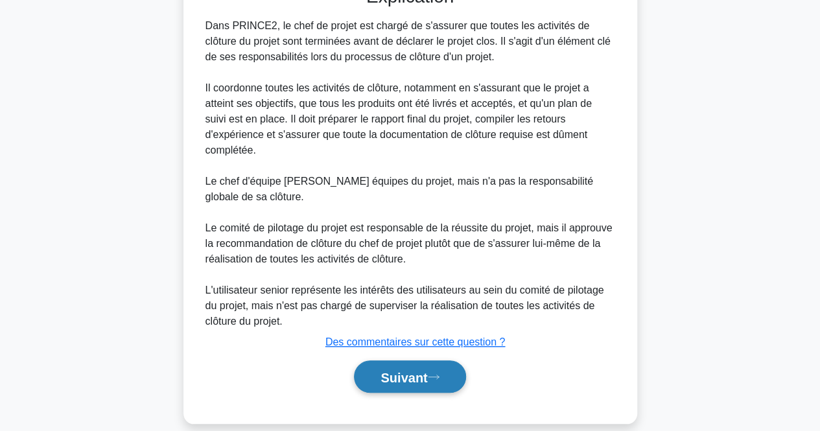
click at [414, 370] on font "Suivant" at bounding box center [404, 377] width 47 height 14
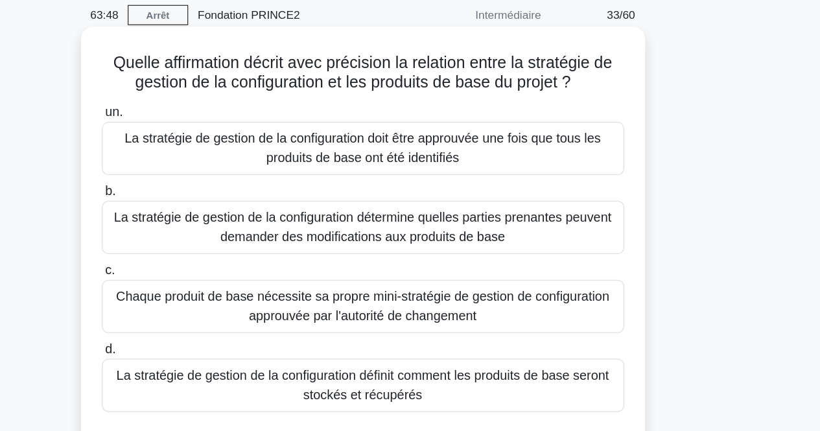
scroll to position [13, 0]
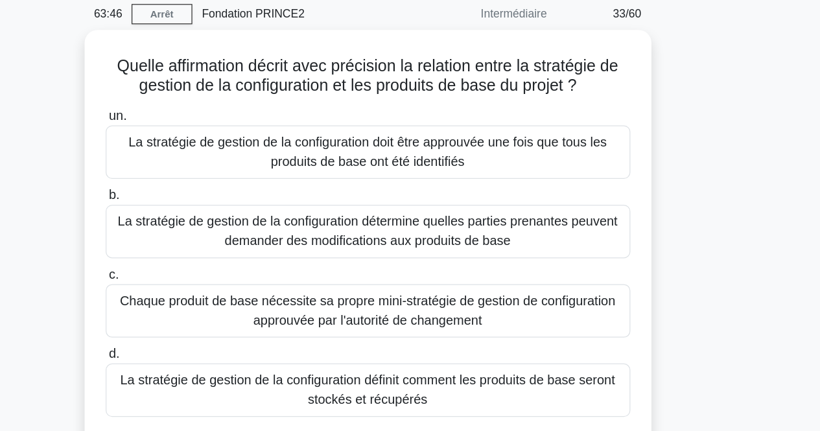
click at [688, 119] on div "Quelle affirmation décrit avec précision la relation entre la stratégie de gest…" at bounding box center [410, 245] width 739 height 364
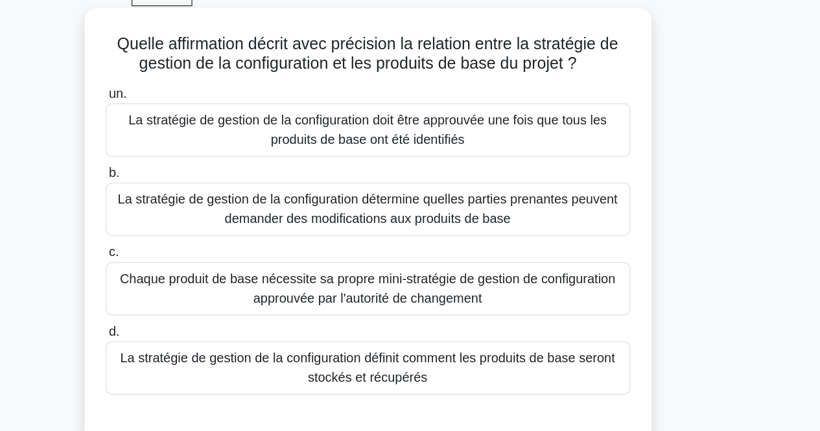
click at [598, 228] on font "La stratégie de gestion de la configuration détermine quelles parties prenantes…" at bounding box center [410, 221] width 408 height 31
click at [200, 196] on input "b. La stratégie de gestion de la configuration détermine quelles parties prenan…" at bounding box center [200, 192] width 0 height 8
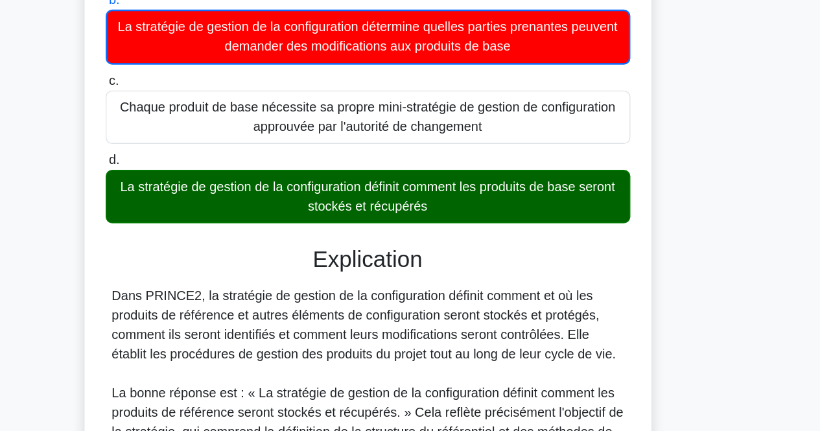
scroll to position [122, 0]
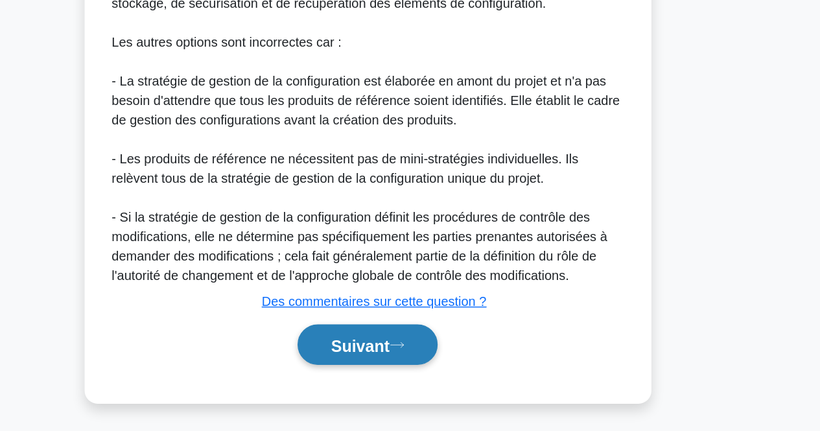
click at [446, 373] on button "Suivant" at bounding box center [410, 362] width 112 height 33
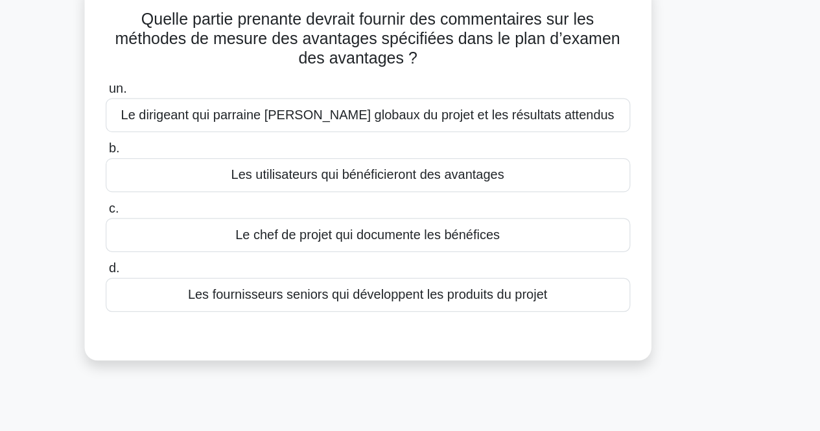
scroll to position [0, 0]
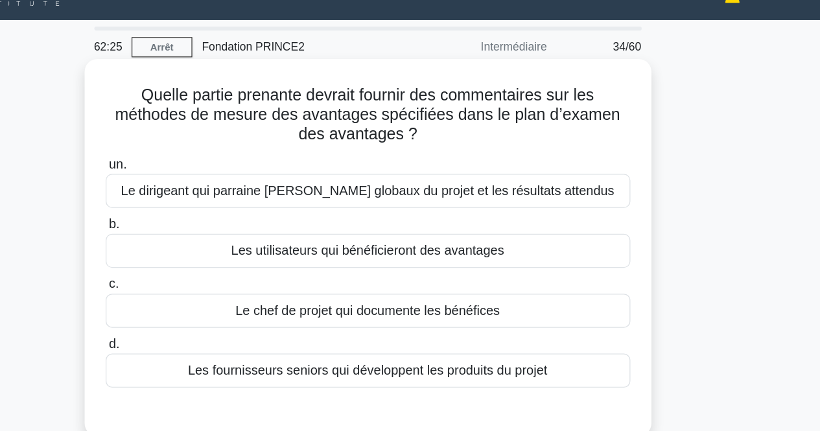
drag, startPoint x: 479, startPoint y: 113, endPoint x: 474, endPoint y: 117, distance: 6.9
click at [474, 117] on h5 "Quelle partie prenante devrait fournir des commentaires sur les méthodes de mes…" at bounding box center [410, 117] width 423 height 48
click at [474, 117] on font "Quelle partie prenante devrait fournir des commentaires sur les méthodes de mes…" at bounding box center [410, 116] width 405 height 45
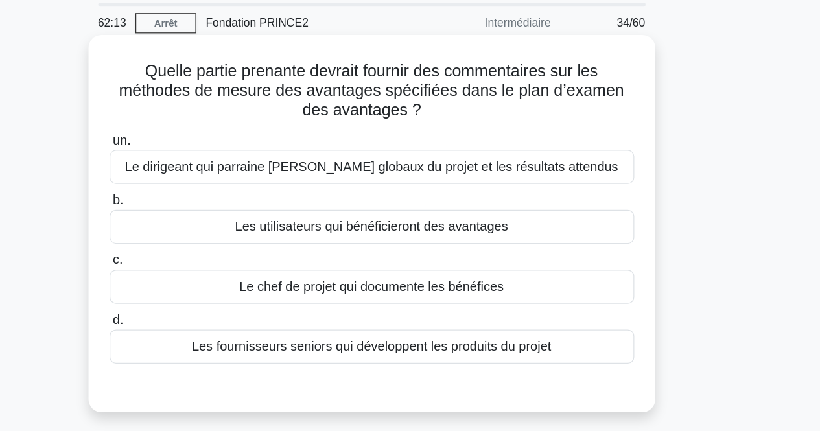
click at [600, 176] on div "Le dirigeant qui parraine [PERSON_NAME] globaux du projet et les résultats atte…" at bounding box center [410, 178] width 420 height 27
click at [200, 161] on input "un. Le dirigeant qui parraine [PERSON_NAME] globaux du projet et les résultats …" at bounding box center [200, 157] width 0 height 8
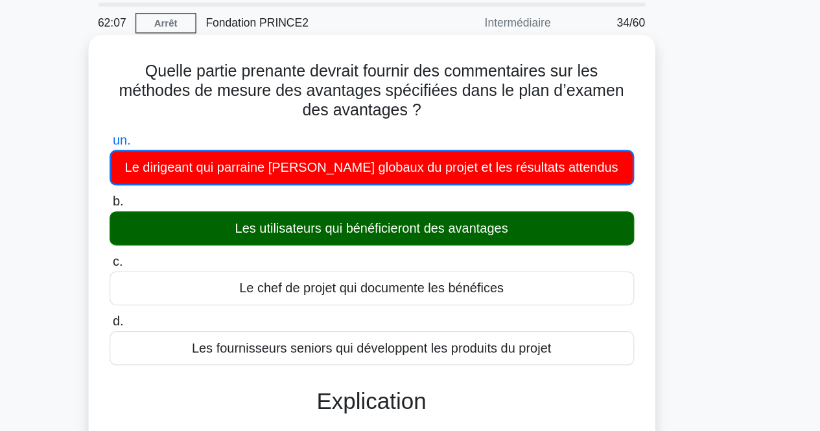
drag, startPoint x: 501, startPoint y: 128, endPoint x: 495, endPoint y: 92, distance: 36.0
click at [495, 93] on h5 "Quelle partie prenante devrait fournir des commentaires sur les méthodes de mes…" at bounding box center [410, 117] width 423 height 48
click at [495, 94] on font "Quelle partie prenante devrait fournir des commentaires sur les méthodes de mes…" at bounding box center [410, 116] width 405 height 45
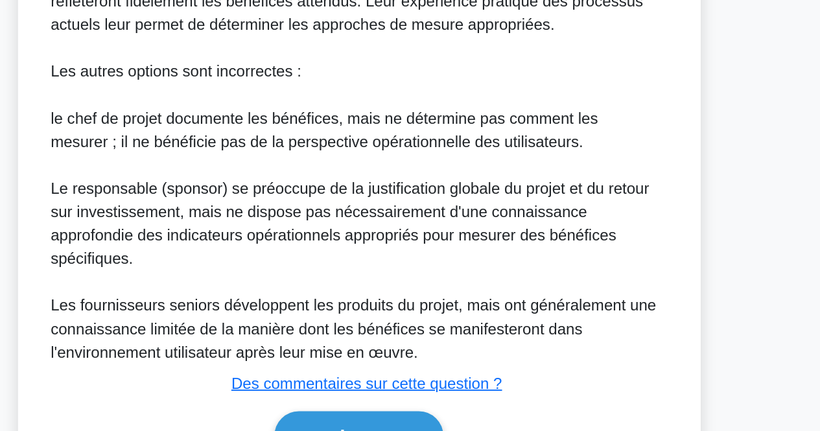
scroll to position [373, 0]
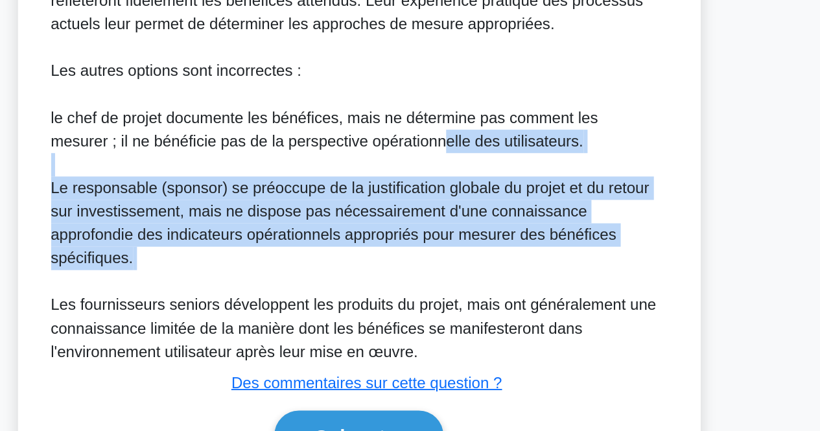
drag, startPoint x: 419, startPoint y: 231, endPoint x: 438, endPoint y: 298, distance: 69.4
click at [438, 298] on div "Dans PRINCE2, le plan d'analyse des bénéfices décrit comment et quand les bénéf…" at bounding box center [411, 194] width 410 height 358
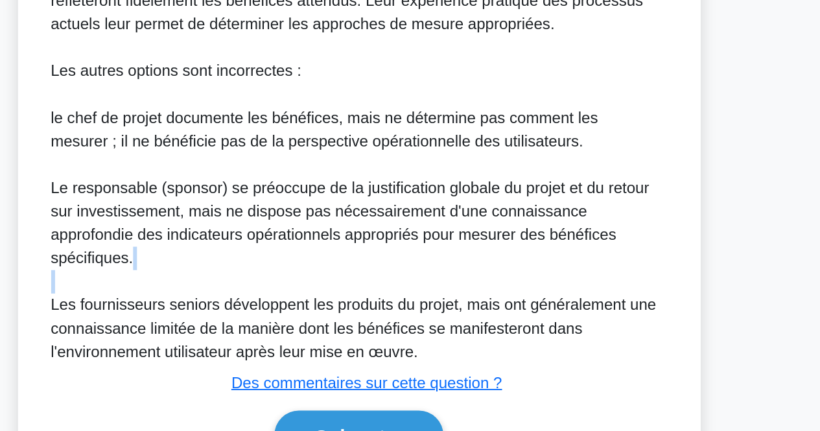
click at [438, 298] on div "Dans PRINCE2, le plan d'analyse des bénéfices décrit comment et quand les bénéf…" at bounding box center [411, 194] width 410 height 358
click at [442, 222] on font "le chef de projet documente les bénéfices, mais ne détermine pas comment les me…" at bounding box center [388, 217] width 364 height 27
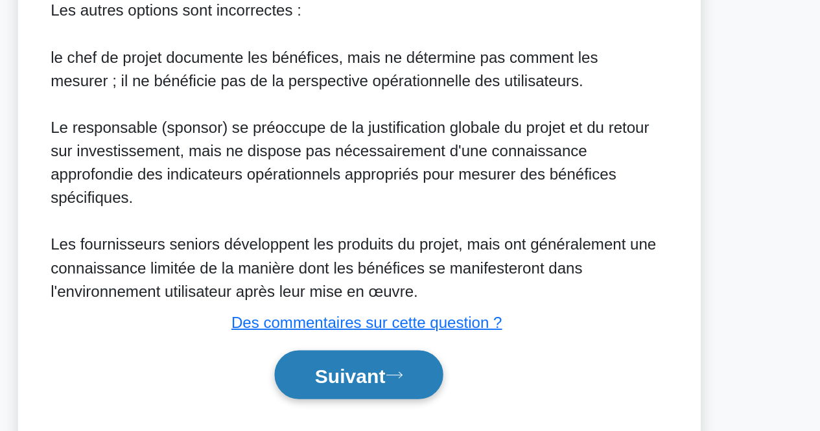
click at [427, 387] on font "Suivant" at bounding box center [404, 394] width 47 height 14
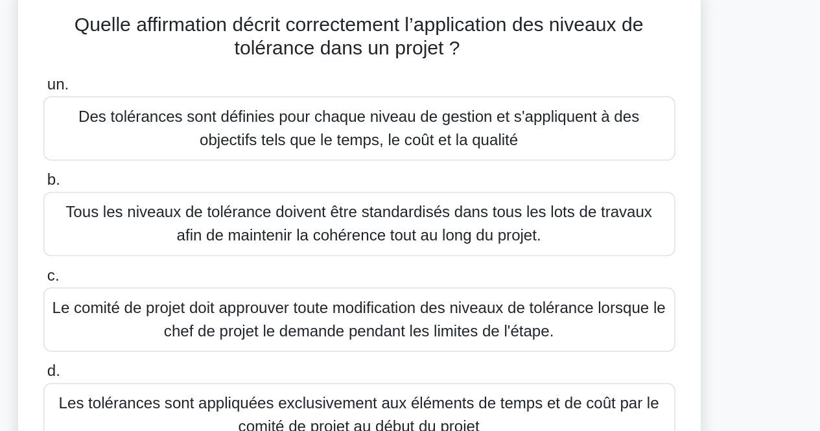
scroll to position [58, 0]
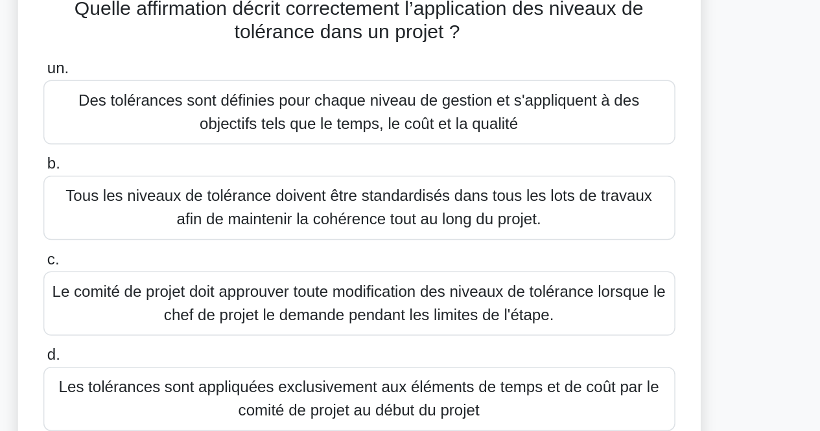
click at [683, 147] on div "Quelle affirmation décrit correctement l’application des niveaux de tolérance d…" at bounding box center [410, 200] width 739 height 364
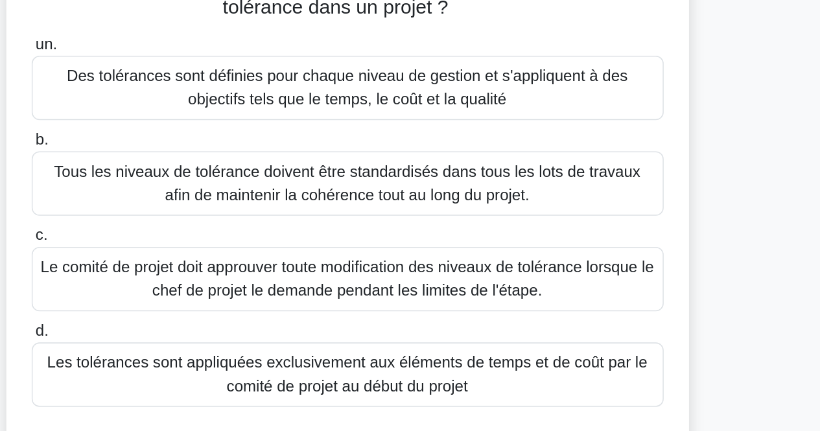
click at [514, 108] on font "Des tolérances sont définies pour chaque niveau de gestion et s'appliquent à de…" at bounding box center [410, 112] width 373 height 27
click at [200, 88] on input "un. Des tolérances sont définies pour chaque niveau de gestion et s'appliquent …" at bounding box center [200, 84] width 0 height 8
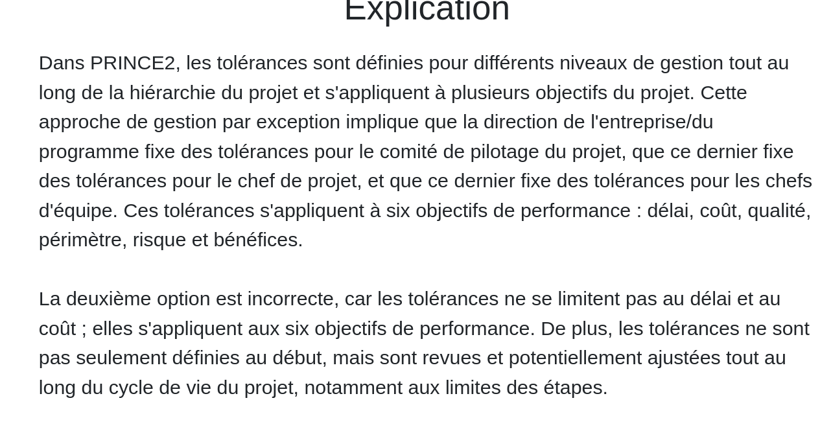
scroll to position [339, 0]
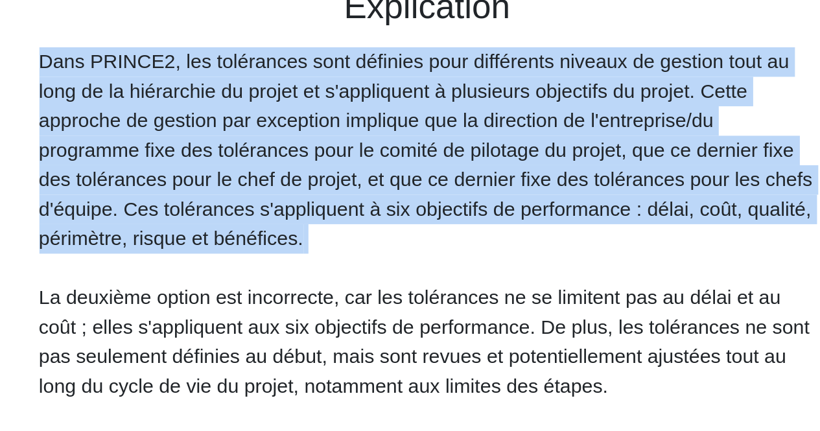
drag, startPoint x: 412, startPoint y: 193, endPoint x: 413, endPoint y: 205, distance: 12.4
click at [413, 205] on div "Dans PRINCE2, les tolérances sont définies pour différents niveaux de gestion t…" at bounding box center [411, 264] width 410 height 342
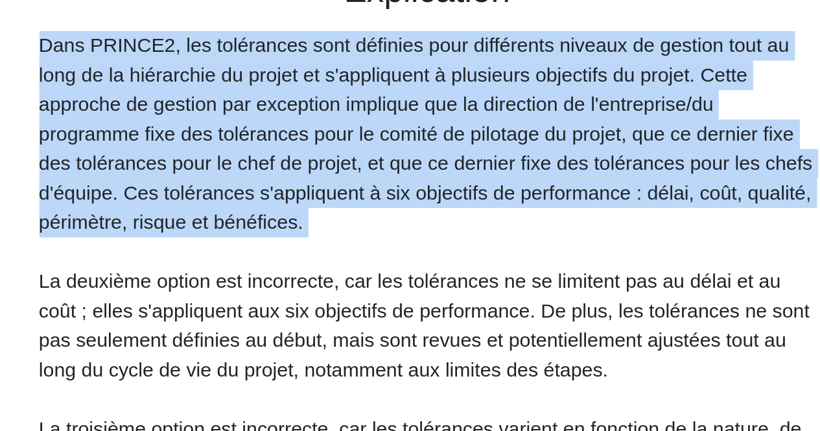
scroll to position [340, 0]
click at [413, 214] on div "Dans PRINCE2, les tolérances sont définies pour différents niveaux de gestion t…" at bounding box center [411, 264] width 410 height 342
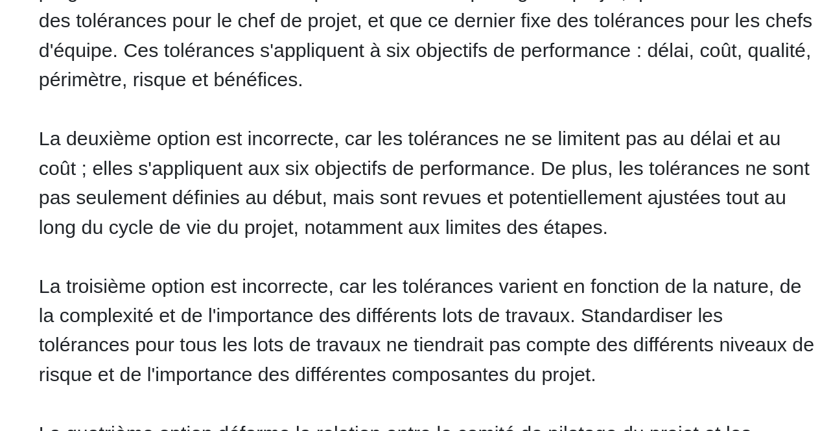
scroll to position [339, 0]
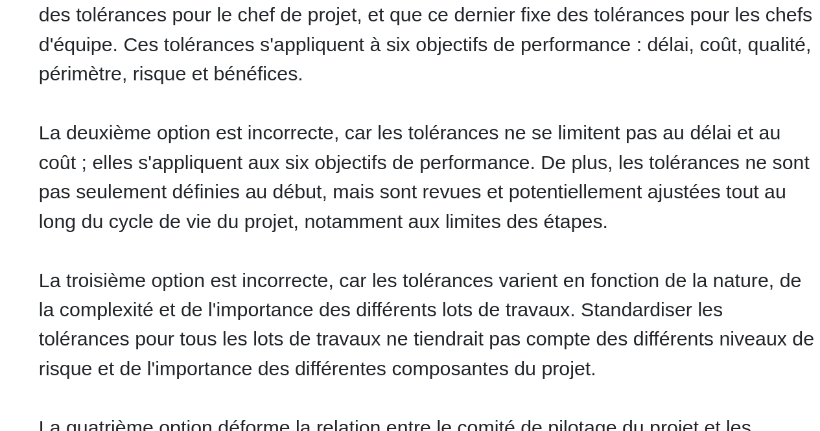
click at [423, 335] on font "La troisième option est incorrecte, car les tolérances varient en fonction de l…" at bounding box center [410, 327] width 409 height 58
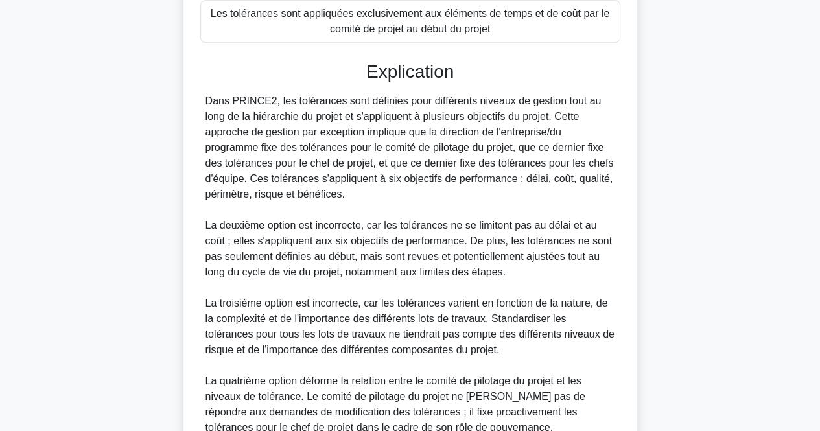
scroll to position [462, 0]
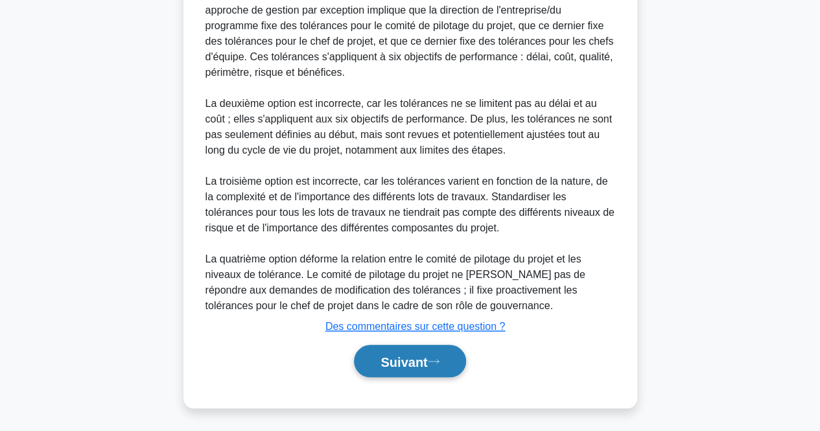
click at [425, 357] on font "Suivant" at bounding box center [404, 362] width 47 height 14
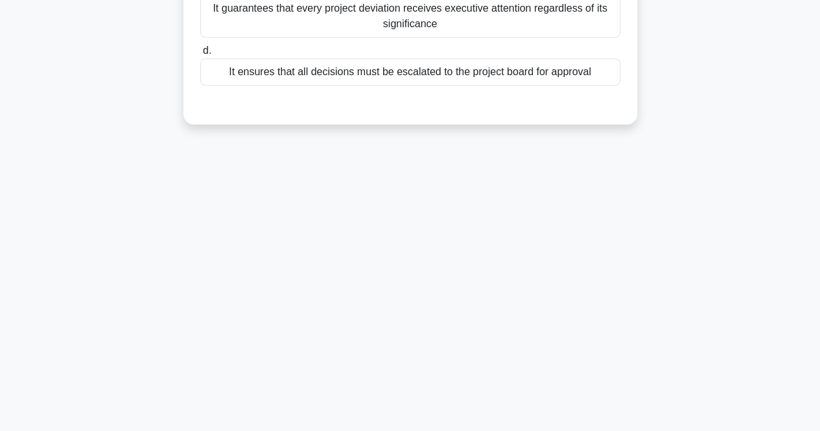
scroll to position [0, 0]
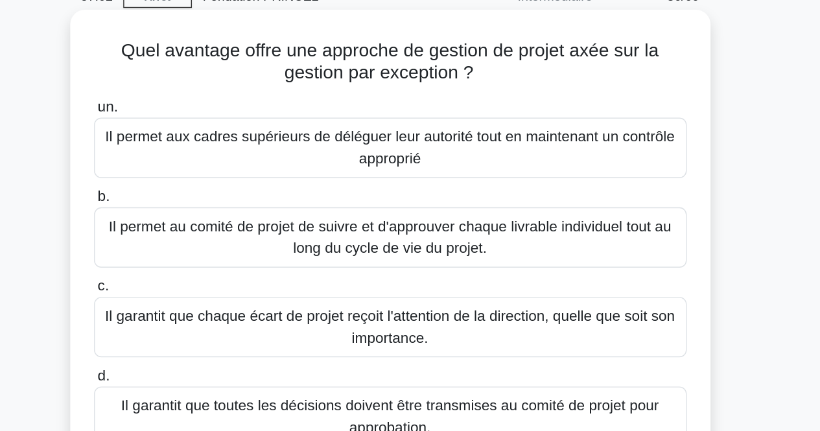
click at [556, 171] on font "Il permet aux cadres supérieurs de déléguer leur autorité tout en maintenant un…" at bounding box center [410, 170] width 408 height 31
click at [200, 146] on input "un. Il permet aux cadres supérieurs de déléguer leur autorité tout en maintenan…" at bounding box center [200, 141] width 0 height 8
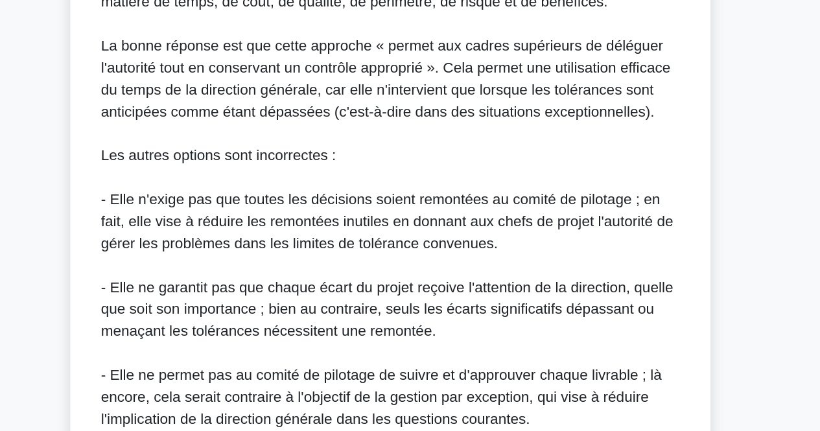
scroll to position [477, 0]
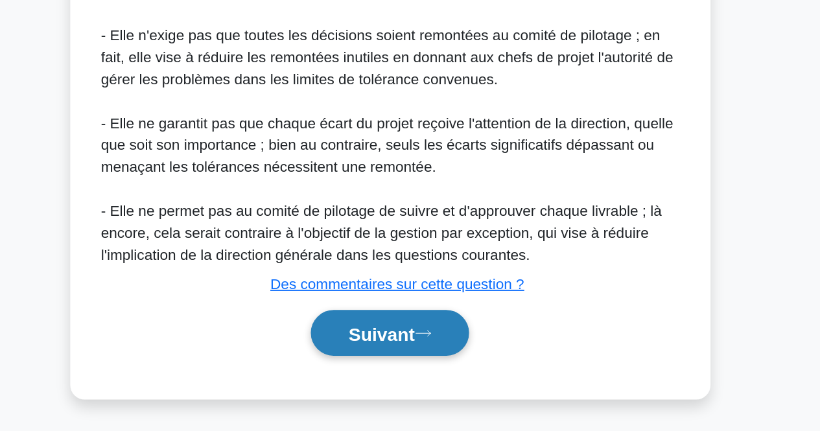
click at [407, 365] on font "Suivant" at bounding box center [404, 362] width 47 height 14
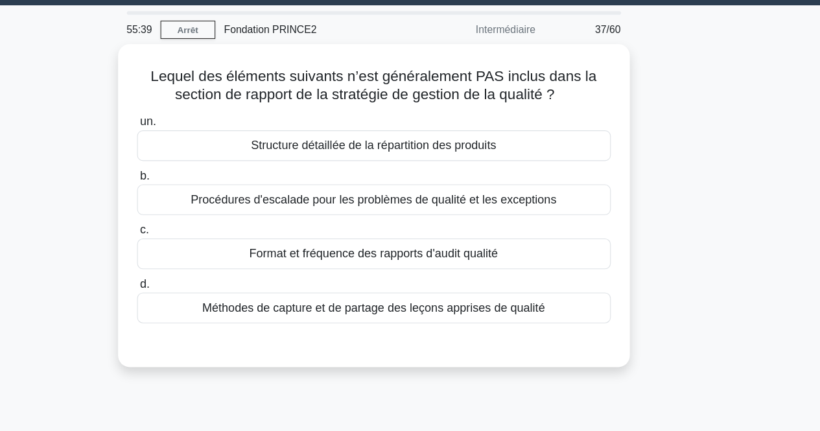
scroll to position [20, 0]
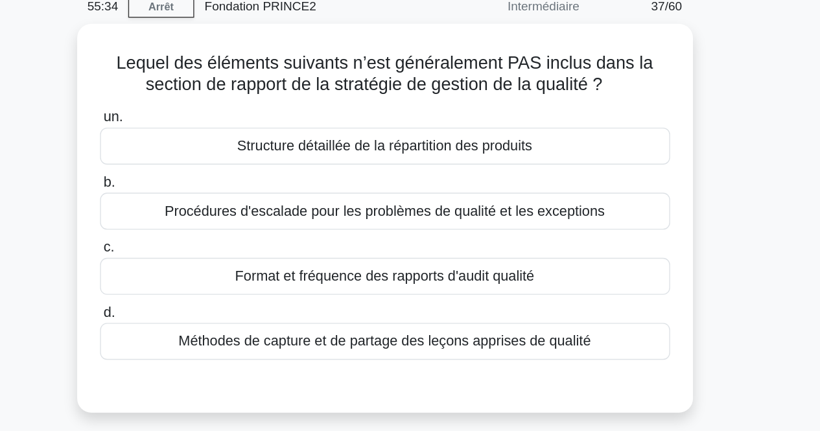
click at [702, 113] on div "Lequel des éléments suivants n’est généralement PAS inclus dans la section de r…" at bounding box center [410, 207] width 739 height 302
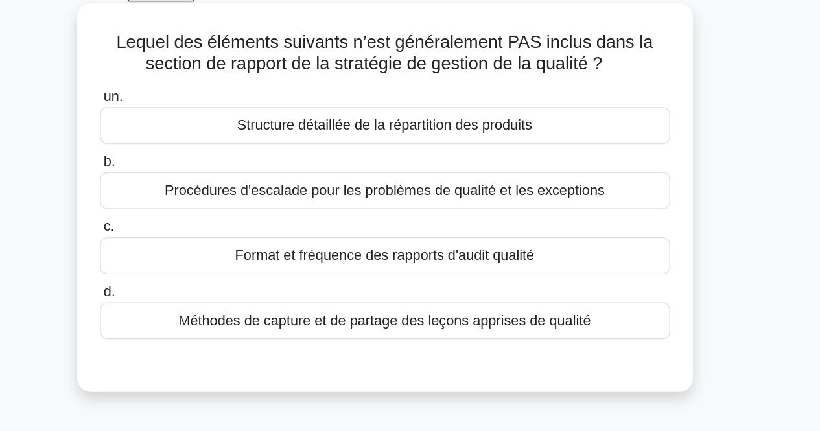
click at [558, 141] on div "Structure détaillée de la répartition des produits" at bounding box center [410, 142] width 420 height 27
click at [200, 126] on input "un. Structure détaillée de la répartition des produits" at bounding box center [200, 121] width 0 height 8
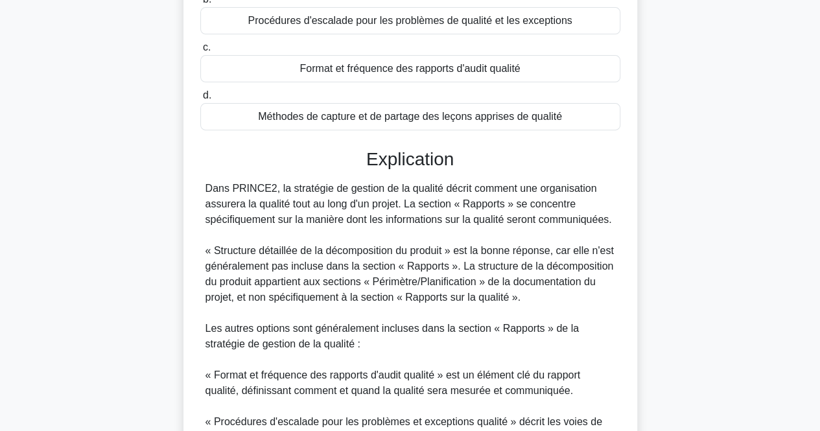
scroll to position [384, 0]
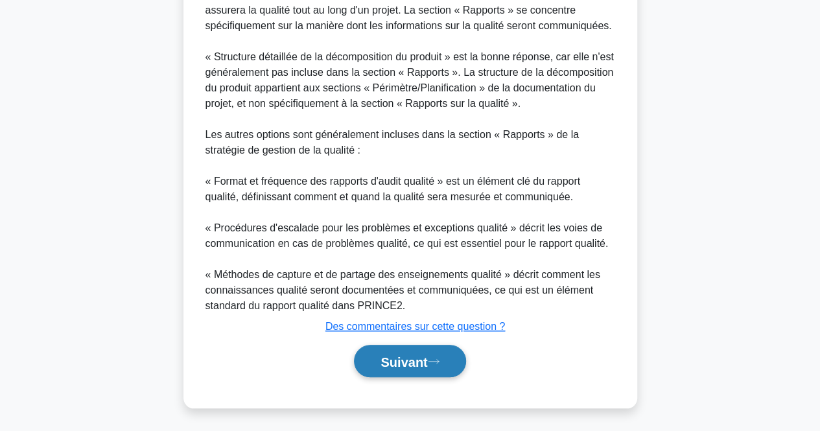
click at [453, 362] on button "Suivant" at bounding box center [410, 361] width 112 height 33
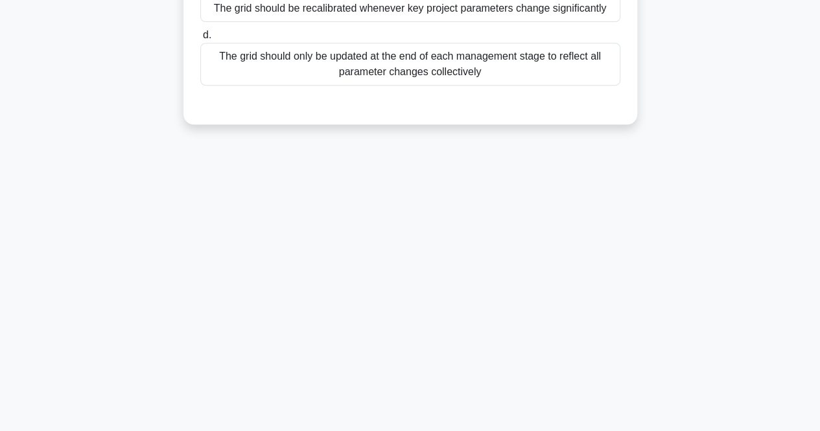
scroll to position [0, 0]
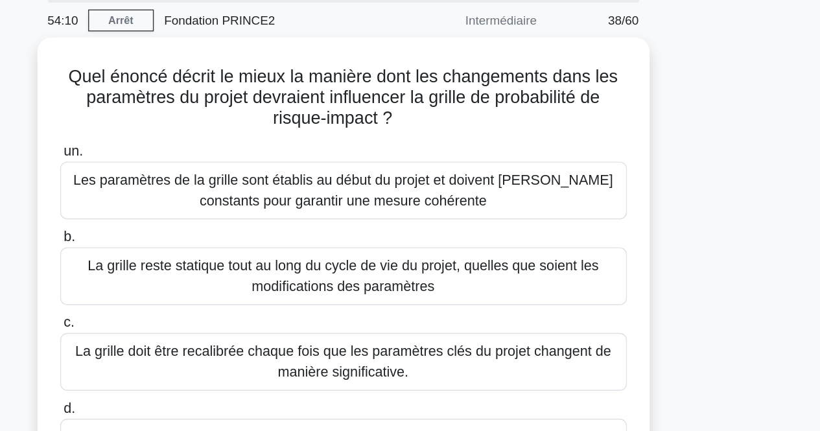
click at [724, 185] on div "Quel énoncé décrit le mieux la manière dont les changements dans les paramètres…" at bounding box center [410, 266] width 739 height 380
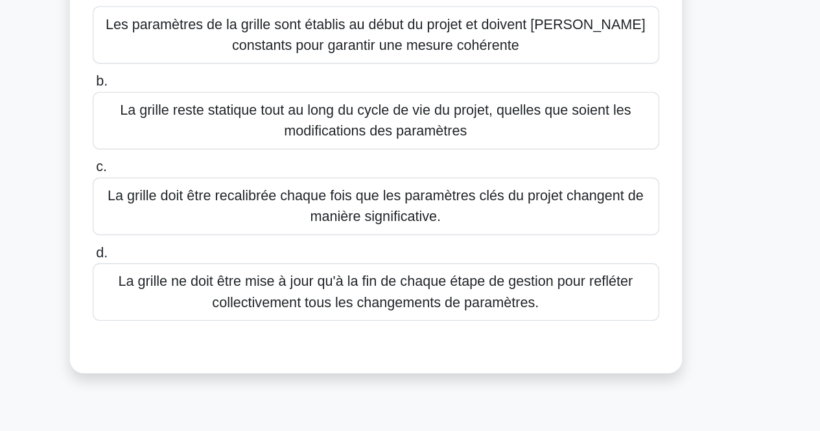
scroll to position [52, 0]
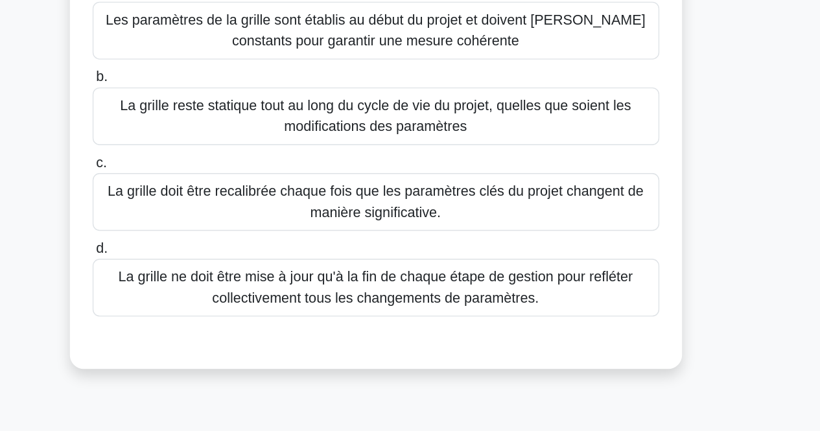
click at [571, 248] on font "La grille doit être recalibrée chaque fois que les paramètres clés du projet ch…" at bounding box center [409, 261] width 397 height 27
click at [200, 237] on input "c. La grille doit être recalibrée chaque fois que les paramètres clés du projet…" at bounding box center [200, 232] width 0 height 8
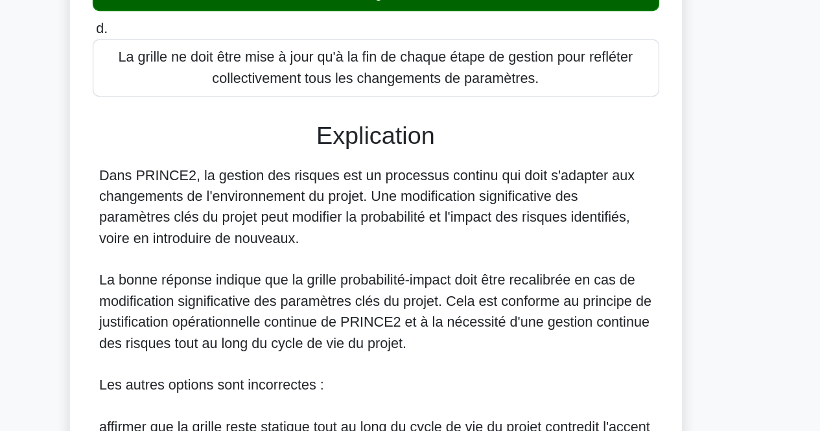
scroll to position [215, 0]
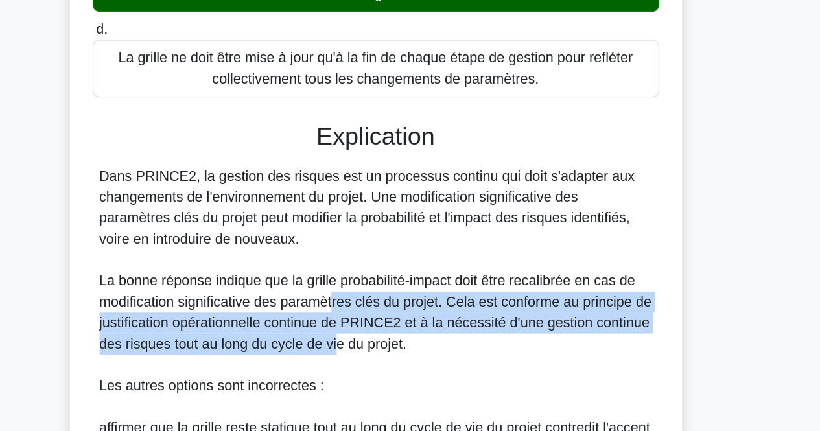
drag, startPoint x: 378, startPoint y: 333, endPoint x: 379, endPoint y: 370, distance: 37.0
click at [379, 370] on font "La bonne réponse indique que la grille probabilité-impact doit être recalibrée …" at bounding box center [410, 343] width 409 height 58
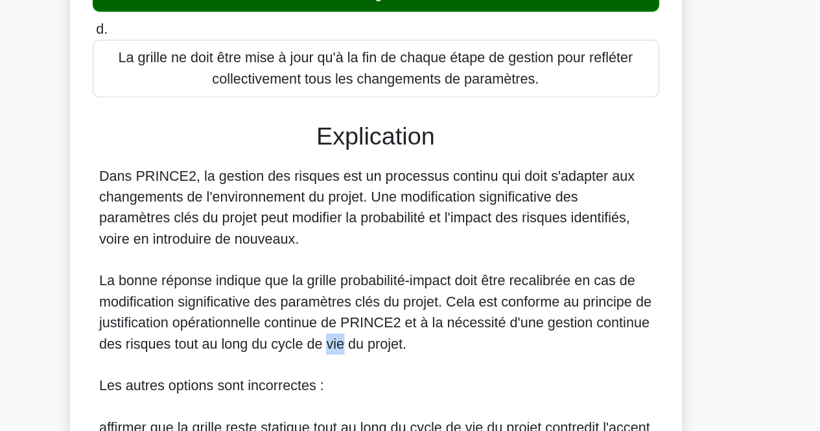
click at [379, 370] on font "La bonne réponse indique que la grille probabilité-impact doit être recalibrée …" at bounding box center [410, 343] width 409 height 58
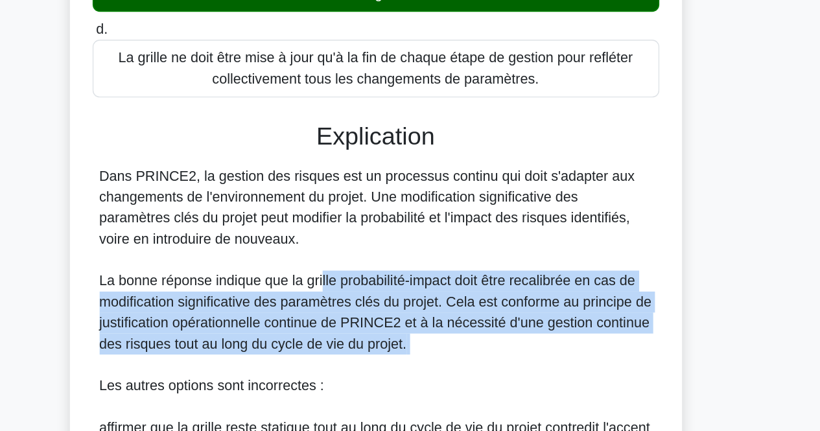
drag, startPoint x: 370, startPoint y: 313, endPoint x: 421, endPoint y: 375, distance: 80.2
click at [421, 375] on div "Dans PRINCE2, la gestion des risques est un processus continu qui doit s'adapte…" at bounding box center [411, 405] width 410 height 342
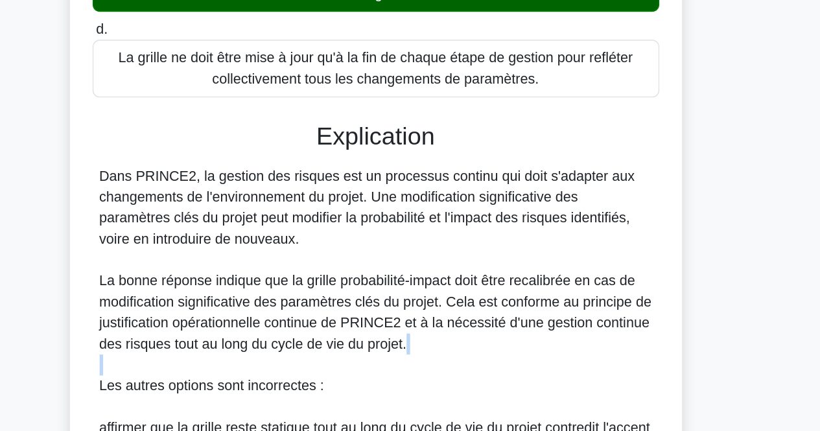
click at [421, 375] on div "Dans PRINCE2, la gestion des risques est un processus continu qui doit s'adapte…" at bounding box center [411, 405] width 410 height 342
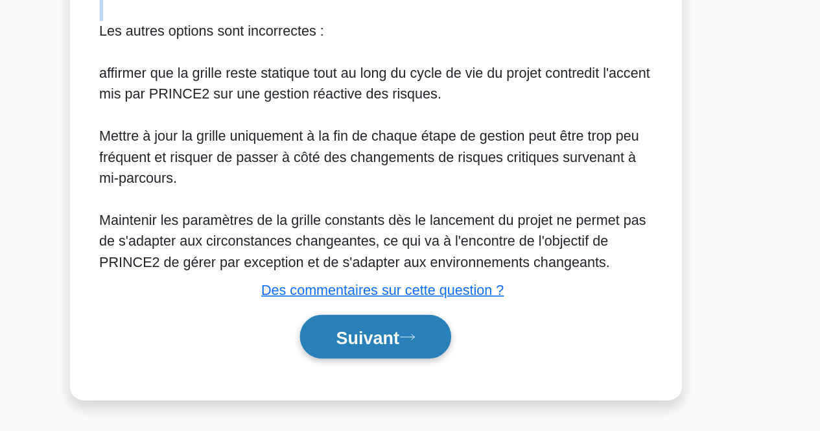
click at [453, 370] on button "Suivant" at bounding box center [410, 361] width 112 height 33
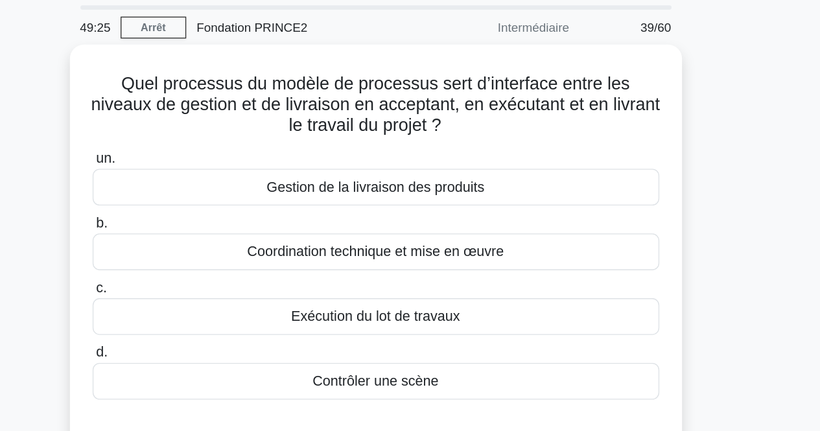
scroll to position [25, 0]
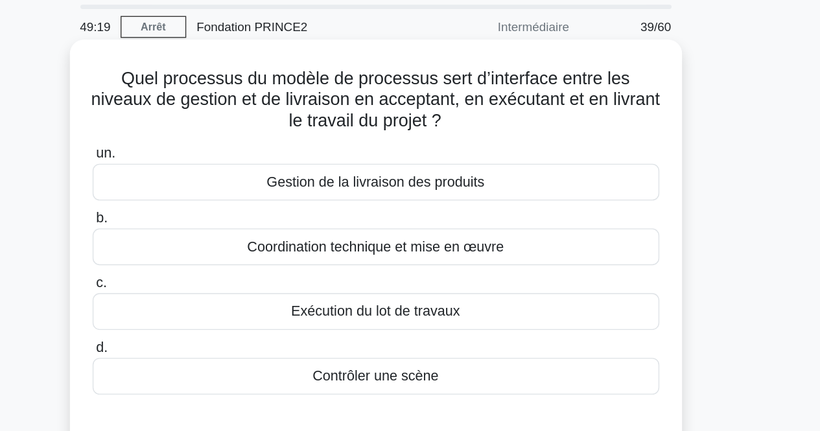
click at [493, 71] on font "Quel processus du modèle de processus sert d’interface entre les niveaux de ges…" at bounding box center [409, 91] width 421 height 45
drag, startPoint x: 493, startPoint y: 71, endPoint x: 490, endPoint y: 115, distance: 44.9
click at [490, 115] on h5 "Quel processus du modèle de processus sert d’interface entre les niveaux de ges…" at bounding box center [410, 93] width 423 height 48
click at [475, 115] on icon ".spinner_0XTQ{transform-origin:center;animation:spinner_y6GP .75s linear infini…" at bounding box center [467, 109] width 16 height 16
click at [457, 248] on font "Exécution du lot de travaux" at bounding box center [410, 249] width 125 height 11
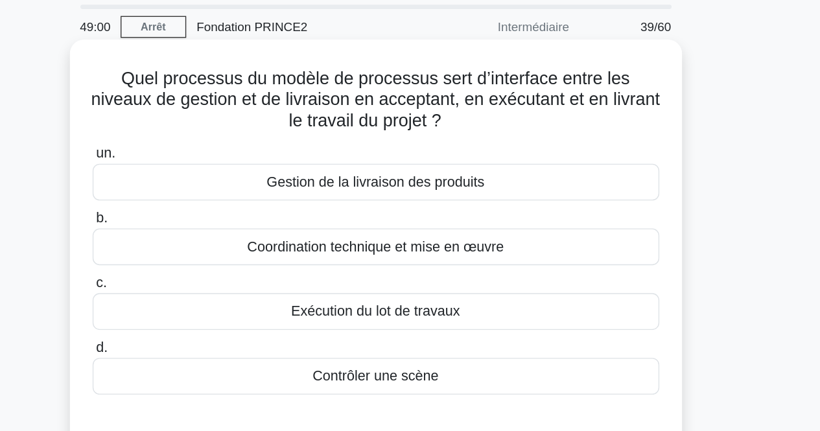
click at [200, 233] on input "c. Exécution du lot de travaux" at bounding box center [200, 228] width 0 height 8
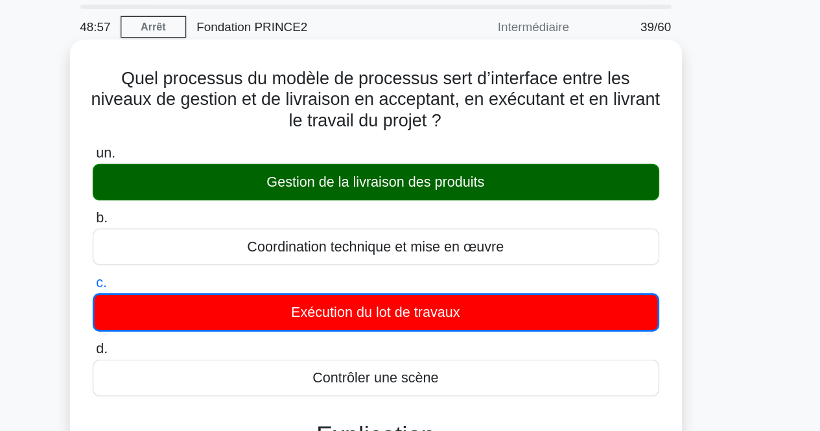
click at [472, 152] on font "Gestion de la livraison des produits" at bounding box center [409, 153] width 161 height 11
click at [200, 137] on input "un. Gestion de la livraison des produits" at bounding box center [200, 132] width 0 height 8
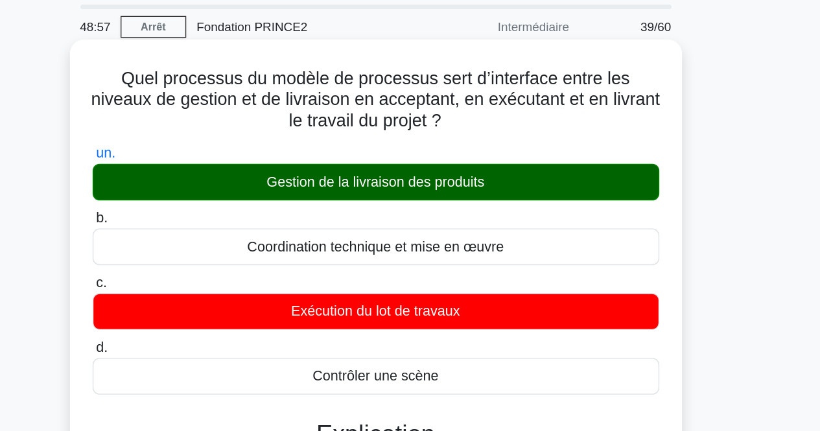
click at [472, 152] on font "Gestion de la livraison des produits" at bounding box center [409, 153] width 161 height 11
click at [200, 137] on input "un. Gestion de la livraison des produits" at bounding box center [200, 132] width 0 height 8
click at [472, 152] on font "Gestion de la livraison des produits" at bounding box center [409, 153] width 161 height 11
click at [200, 137] on input "un. Gestion de la livraison des produits" at bounding box center [200, 132] width 0 height 8
click at [472, 152] on font "Gestion de la livraison des produits" at bounding box center [409, 153] width 161 height 11
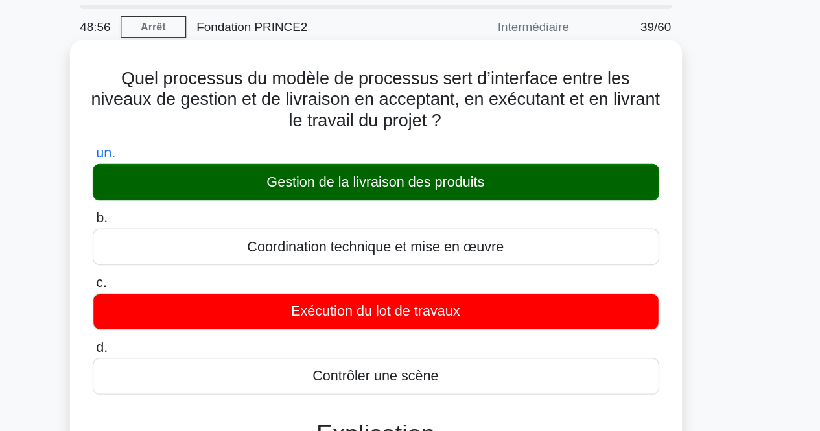
click at [200, 137] on input "un. Gestion de la livraison des produits" at bounding box center [200, 132] width 0 height 8
click at [472, 152] on font "Gestion de la livraison des produits" at bounding box center [409, 153] width 161 height 11
click at [200, 137] on input "un. Gestion de la livraison des produits" at bounding box center [200, 132] width 0 height 8
click at [472, 152] on font "Gestion de la livraison des produits" at bounding box center [409, 153] width 161 height 11
click at [200, 137] on input "un. Gestion de la livraison des produits" at bounding box center [200, 132] width 0 height 8
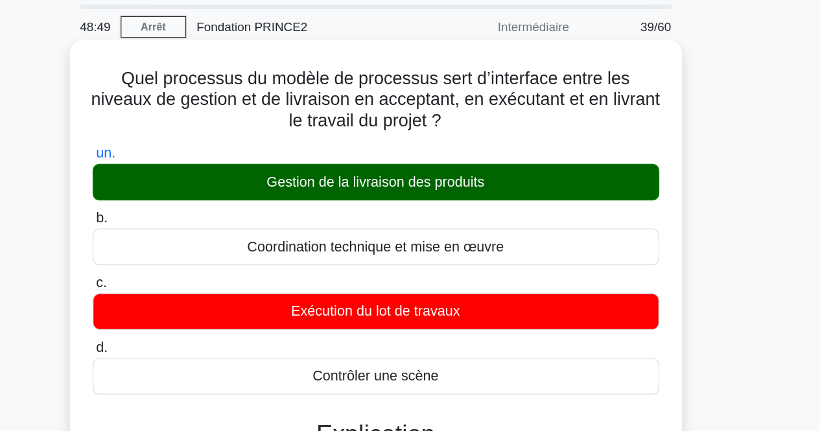
scroll to position [123, 0]
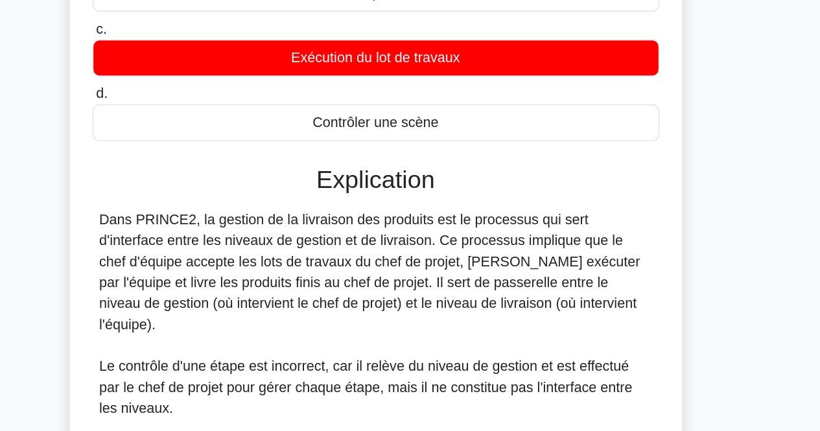
click at [132, 294] on div "Quel processus du modèle de processus sert d’interface entre les niveaux de ges…" at bounding box center [410, 297] width 739 height 689
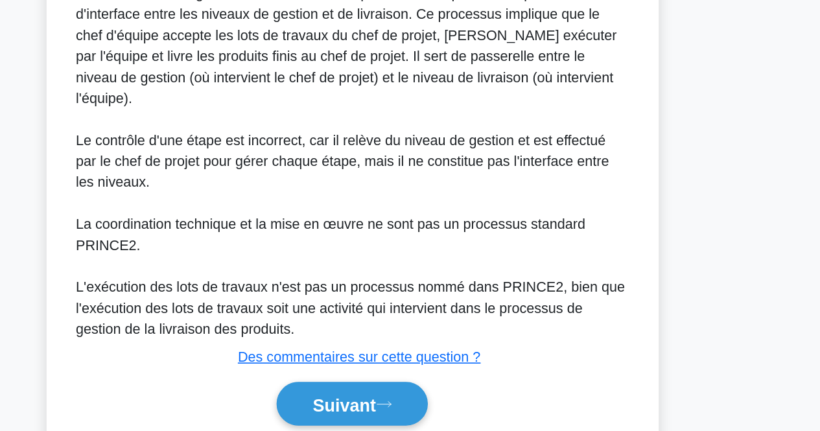
scroll to position [322, 0]
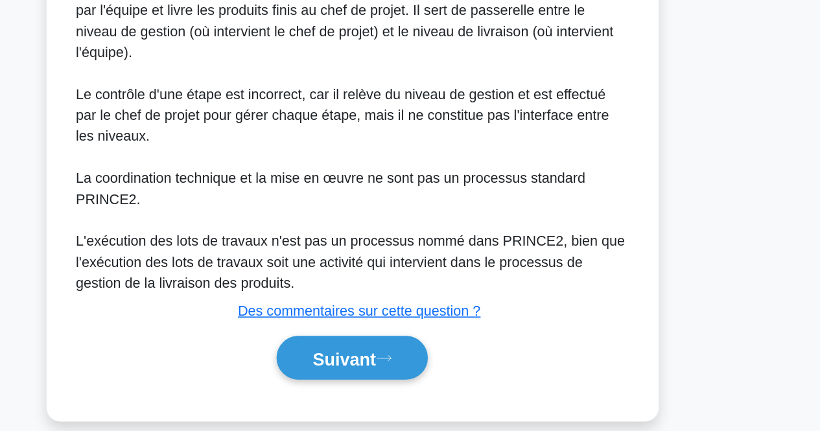
click at [455, 378] on div "Suivant" at bounding box center [410, 376] width 420 height 43
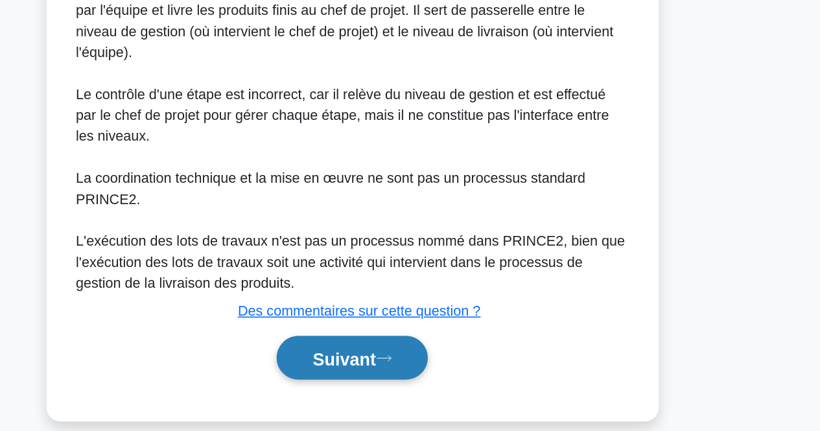
click at [439, 373] on icon at bounding box center [434, 376] width 12 height 7
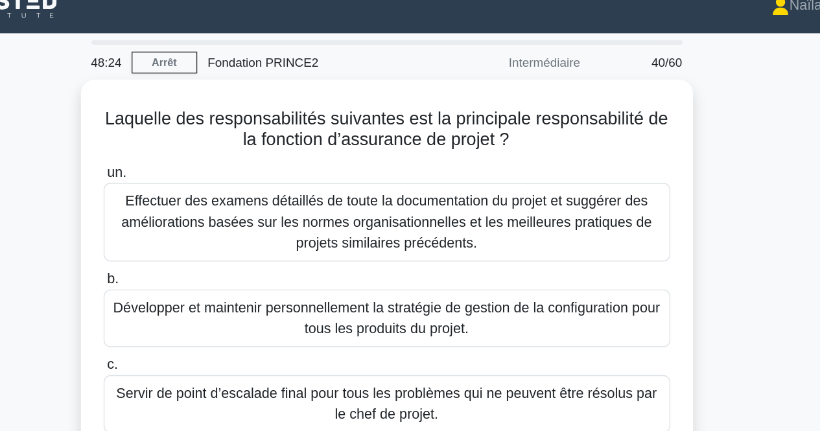
scroll to position [16, 0]
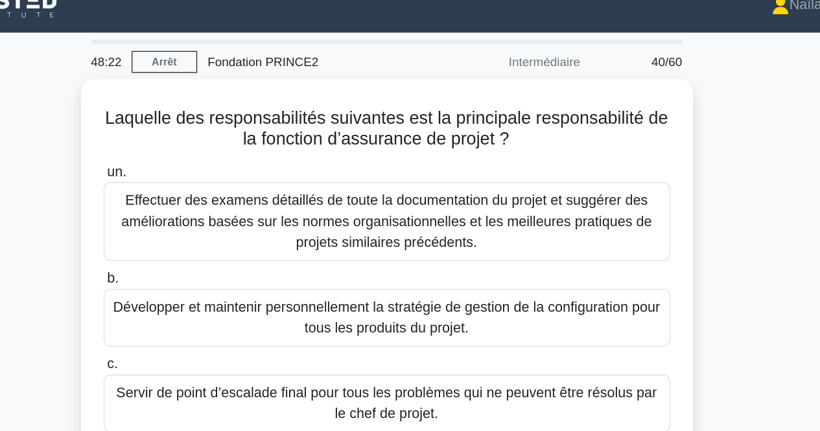
click at [689, 123] on div "Laquelle des responsabilités suivantes est la principale responsabilité de la f…" at bounding box center [410, 241] width 739 height 364
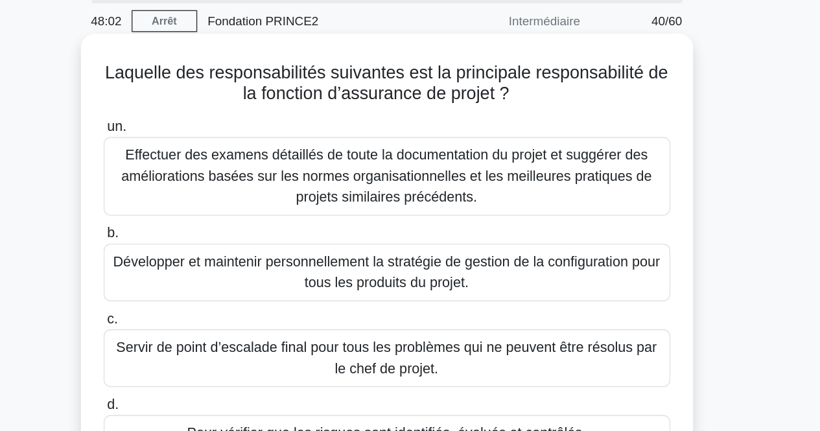
scroll to position [17, 0]
click at [542, 183] on font "Effectuer des examens détaillés de toute la documentation du projet et suggérer…" at bounding box center [410, 161] width 408 height 47
click at [200, 129] on input "un. Effectuer des examens détaillés de toute la documentation du projet et sugg…" at bounding box center [200, 125] width 0 height 8
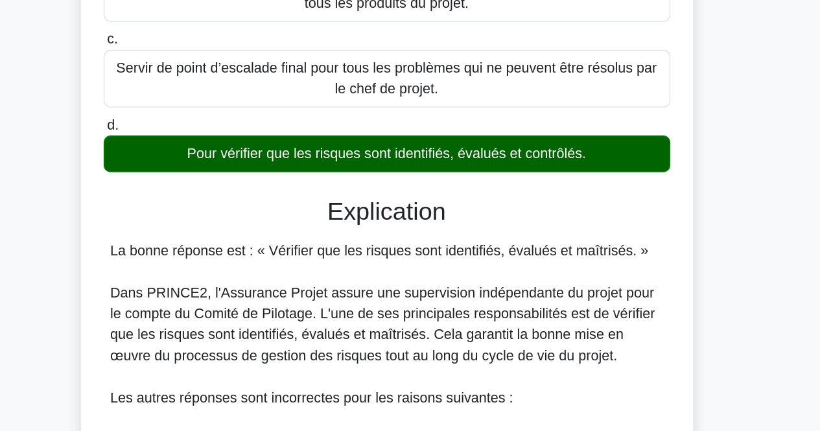
scroll to position [147, 0]
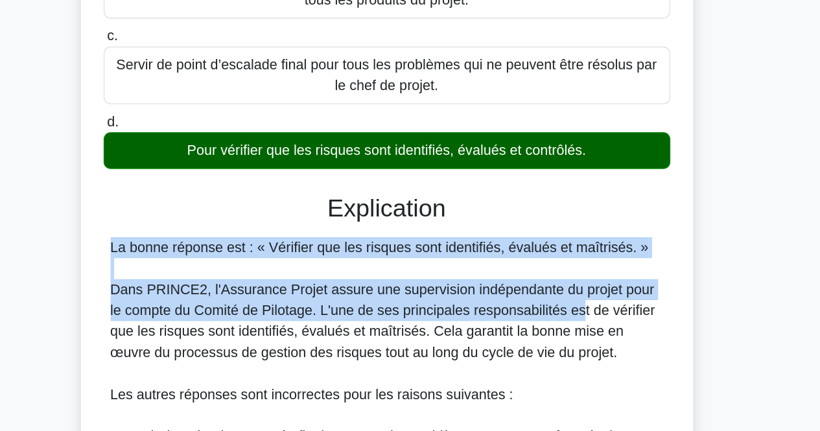
drag, startPoint x: 542, startPoint y: 183, endPoint x: 539, endPoint y: 339, distance: 156.3
click at [539, 339] on font "Dans PRINCE2, l'Assurance Projet assure une supervision indépendante du projet …" at bounding box center [408, 349] width 404 height 58
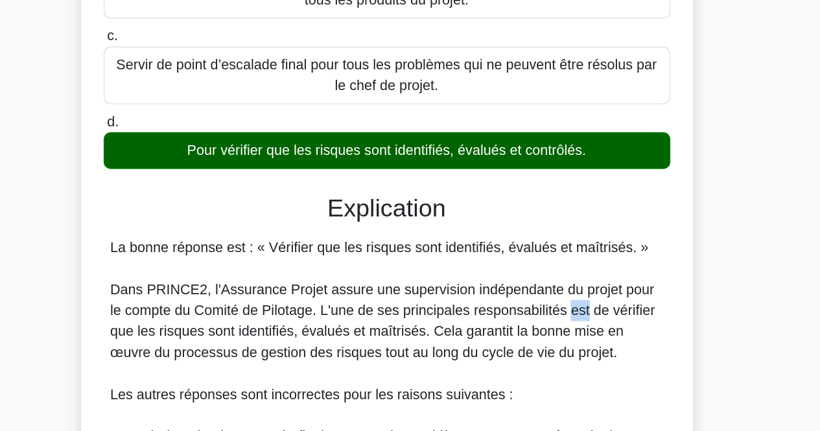
click at [539, 339] on font "Dans PRINCE2, l'Assurance Projet assure une supervision indépendante du projet …" at bounding box center [408, 349] width 404 height 58
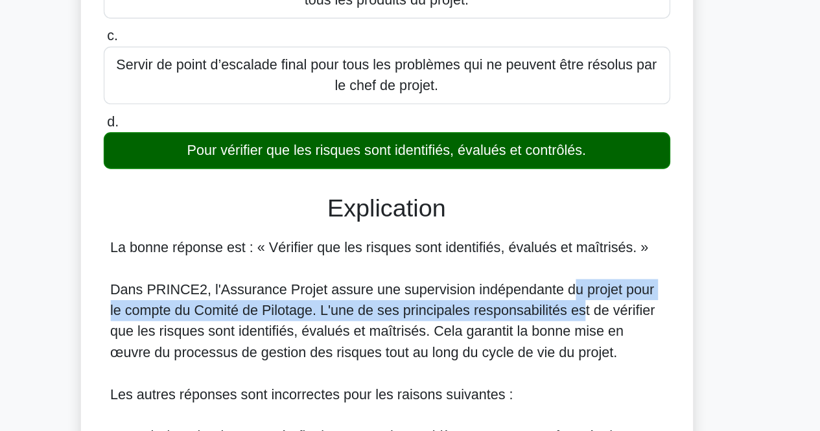
drag, startPoint x: 539, startPoint y: 339, endPoint x: 537, endPoint y: 319, distance: 20.2
click at [537, 320] on font "Dans PRINCE2, l'Assurance Projet assure une supervision indépendante du projet …" at bounding box center [408, 349] width 404 height 58
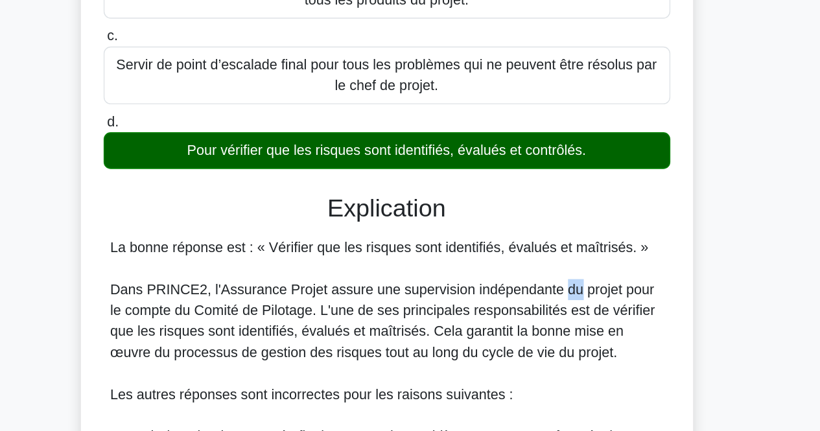
click at [537, 320] on font "Dans PRINCE2, l'Assurance Projet assure une supervision indépendante du projet …" at bounding box center [408, 349] width 404 height 58
click at [540, 349] on font "Dans PRINCE2, l'Assurance Projet assure une supervision indépendante du projet …" at bounding box center [408, 349] width 404 height 58
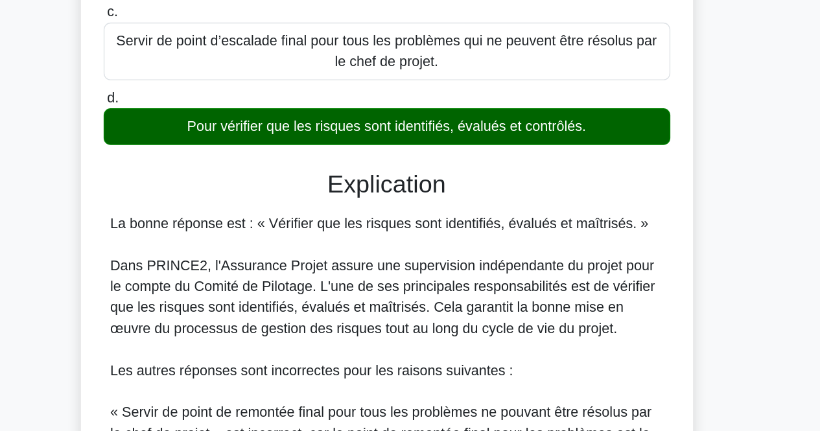
scroll to position [165, 0]
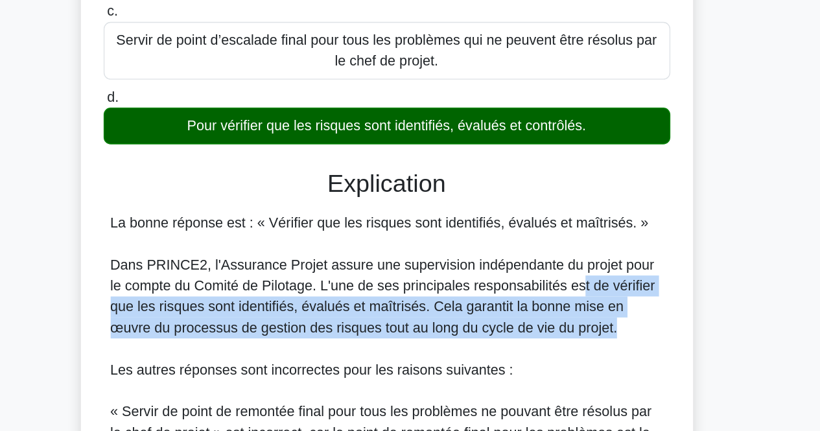
drag, startPoint x: 540, startPoint y: 349, endPoint x: 541, endPoint y: 315, distance: 33.7
click at [541, 315] on font "Dans PRINCE2, l'Assurance Projet assure une supervision indépendante du projet …" at bounding box center [408, 331] width 404 height 58
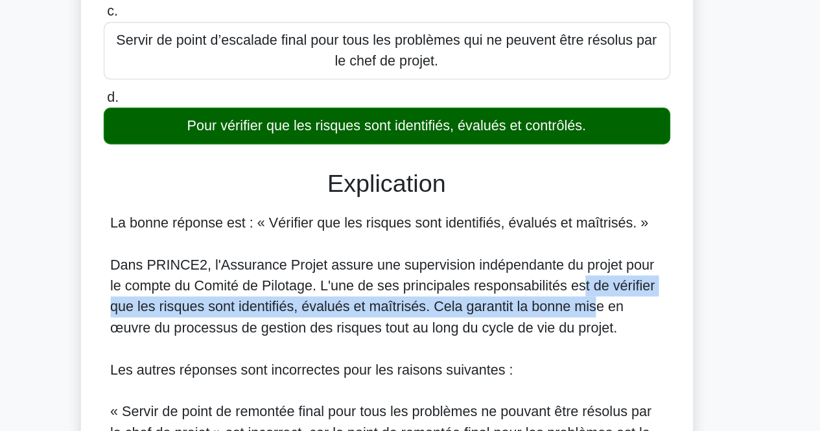
drag, startPoint x: 541, startPoint y: 315, endPoint x: 537, endPoint y: 337, distance: 22.4
click at [537, 337] on font "Dans PRINCE2, l'Assurance Projet assure une supervision indépendante du projet …" at bounding box center [408, 331] width 404 height 58
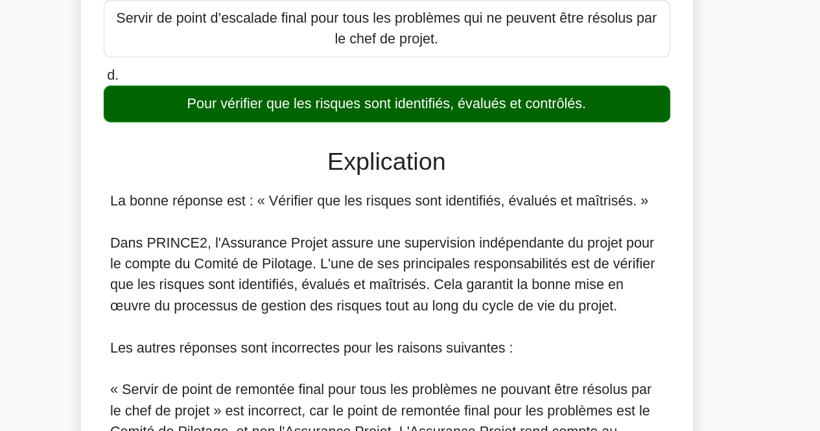
scroll to position [182, 0]
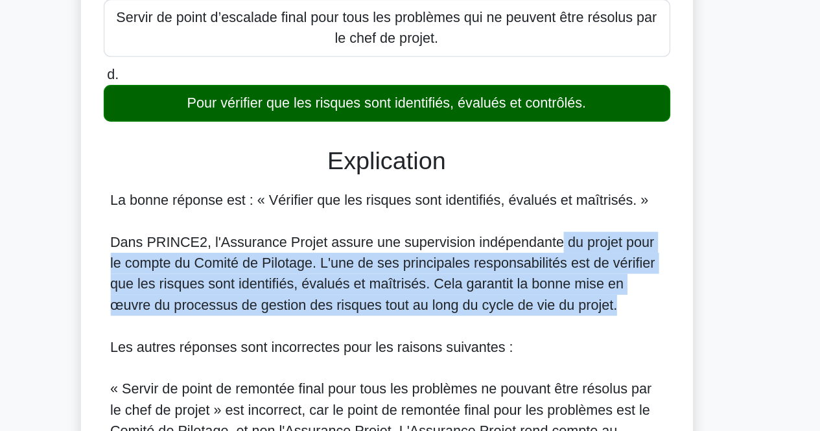
drag, startPoint x: 537, startPoint y: 337, endPoint x: 526, endPoint y: 292, distance: 46.6
click at [526, 292] on div "La bonne réponse est : « Vérifier que les risques sont identifiés, évalués et m…" at bounding box center [411, 438] width 410 height 373
click at [526, 292] on font "Dans PRINCE2, l'Assurance Projet assure une supervision indépendante du projet …" at bounding box center [408, 314] width 404 height 58
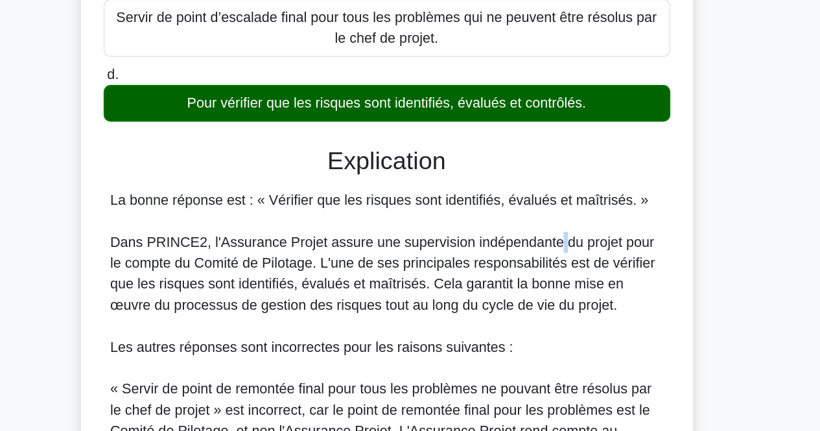
click at [526, 292] on font "Dans PRINCE2, l'Assurance Projet assure une supervision indépendante du projet …" at bounding box center [408, 314] width 404 height 58
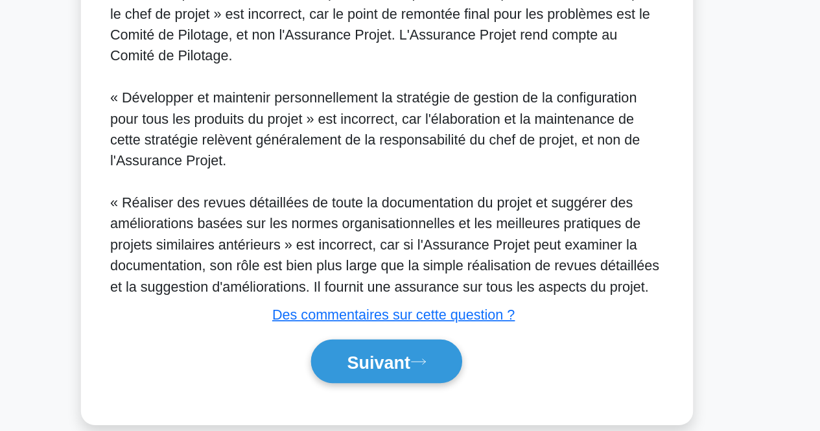
scroll to position [477, 0]
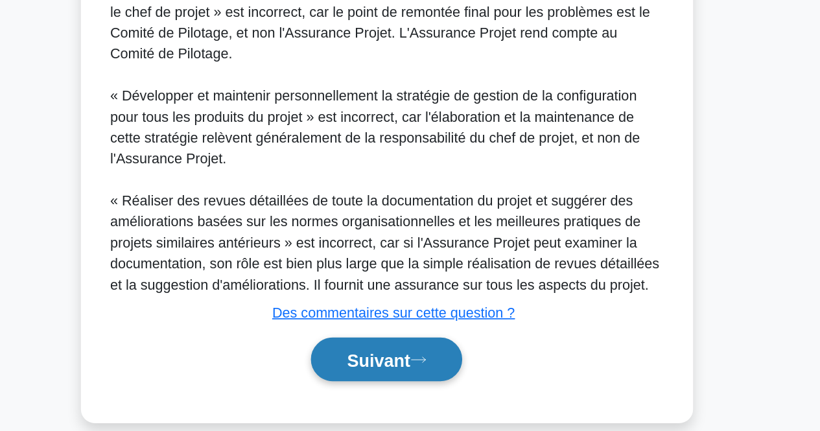
click at [423, 390] on button "Suivant" at bounding box center [410, 378] width 112 height 33
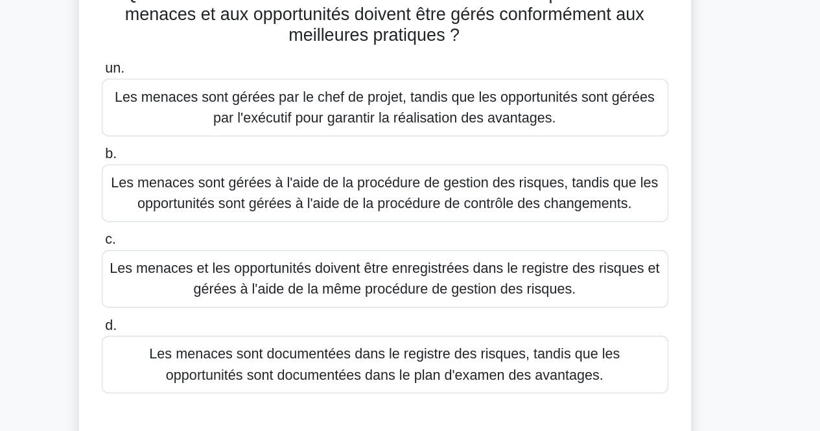
scroll to position [72, 0]
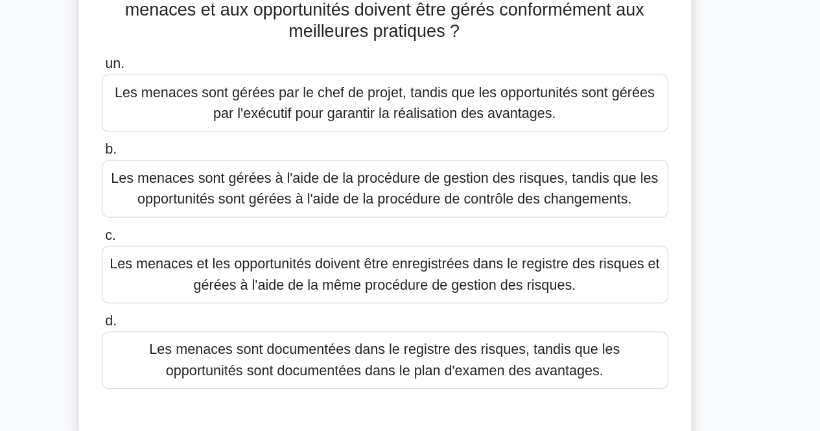
click at [578, 235] on font "Les menaces et les opportunités doivent être enregistrées dans le registre des …" at bounding box center [410, 240] width 408 height 27
click at [200, 216] on input "c. Les menaces et les opportunités doivent être enregistrées dans le registre d…" at bounding box center [200, 211] width 0 height 8
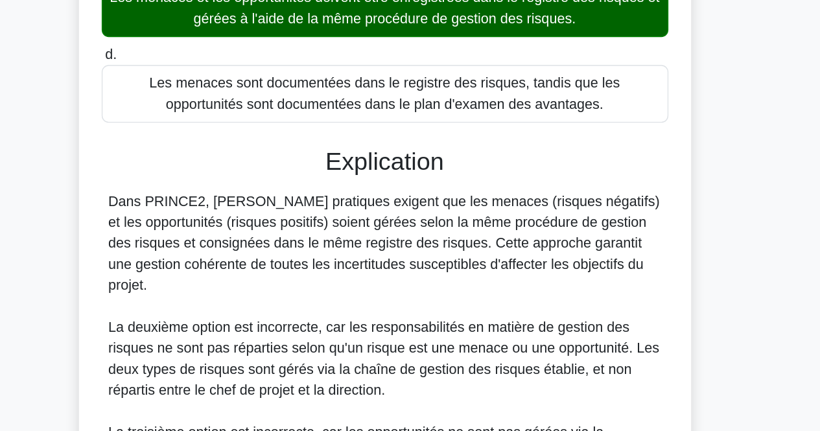
scroll to position [197, 0]
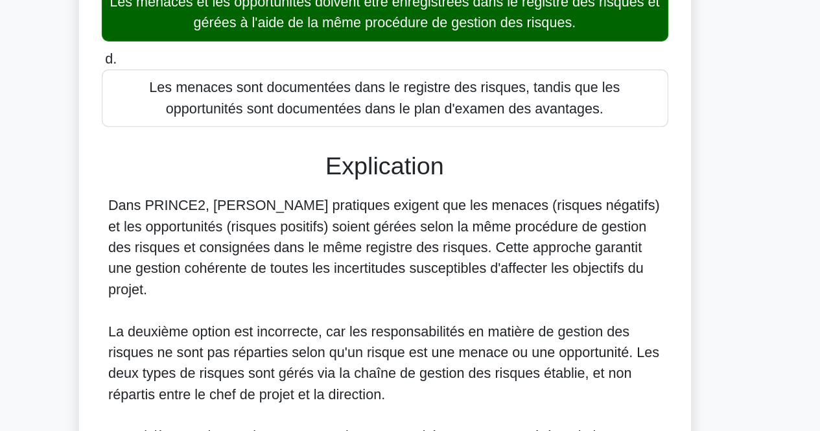
click at [124, 344] on div "Quelle affirmation décrit correctement comment les risques liés aux menaces et …" at bounding box center [410, 277] width 739 height 797
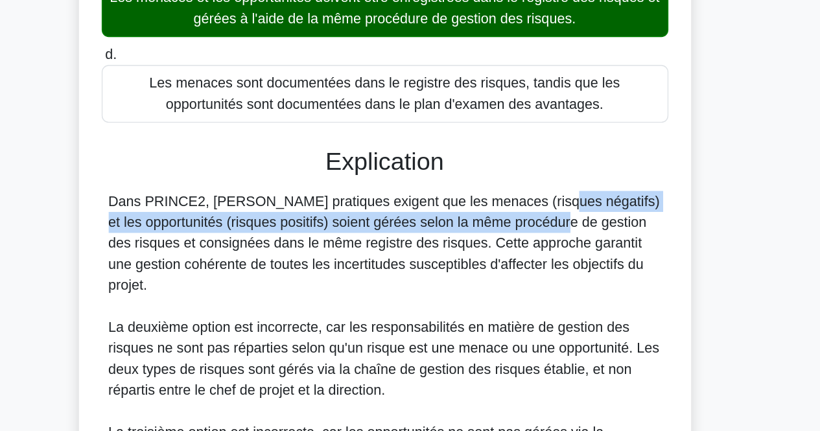
drag, startPoint x: 442, startPoint y: 252, endPoint x: 441, endPoint y: 278, distance: 26.6
click at [441, 278] on font "Dans PRINCE2, [PERSON_NAME] pratiques exigent que les menaces (risques négatifs…" at bounding box center [410, 290] width 409 height 73
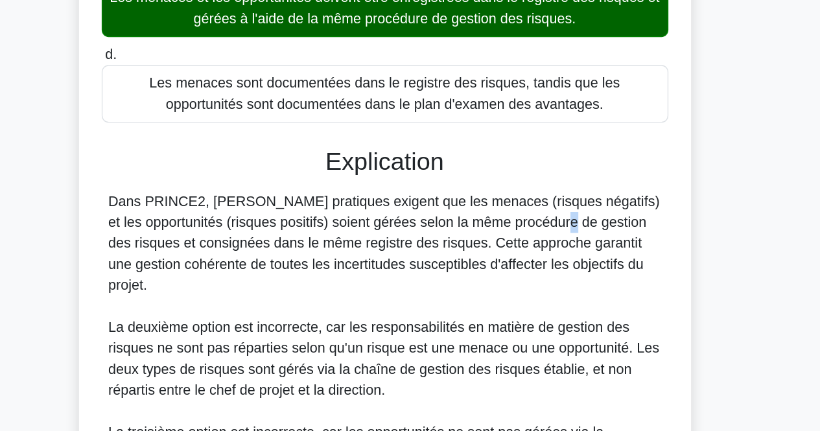
click at [441, 278] on font "Dans PRINCE2, [PERSON_NAME] pratiques exigent que les menaces (risques négatifs…" at bounding box center [410, 290] width 409 height 73
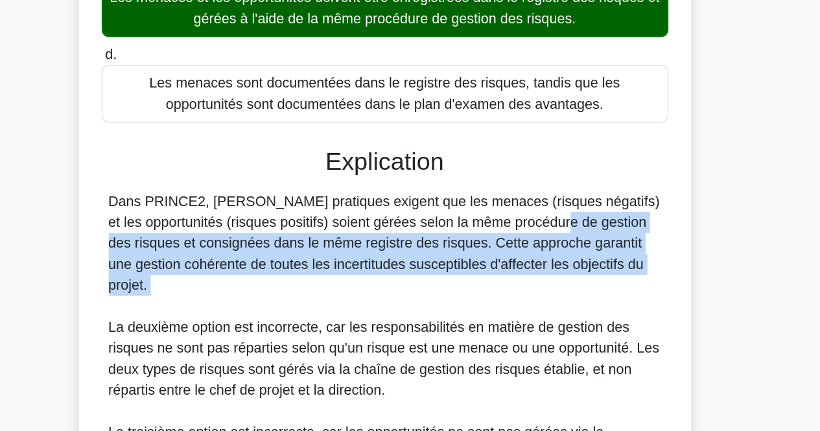
drag, startPoint x: 441, startPoint y: 278, endPoint x: 436, endPoint y: 327, distance: 49.5
click at [436, 327] on div "Dans PRINCE2, [PERSON_NAME] pratiques exigent que les menaces (risques négatifs…" at bounding box center [411, 407] width 410 height 311
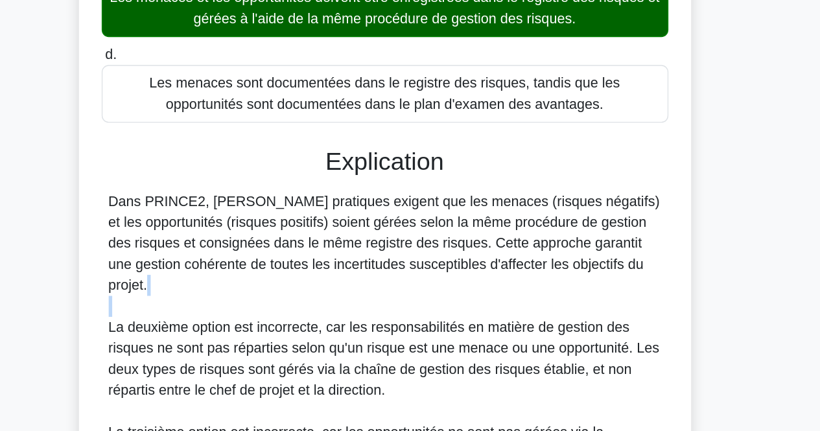
click at [436, 327] on div "Dans PRINCE2, [PERSON_NAME] pratiques exigent que les menaces (risques négatifs…" at bounding box center [411, 407] width 410 height 311
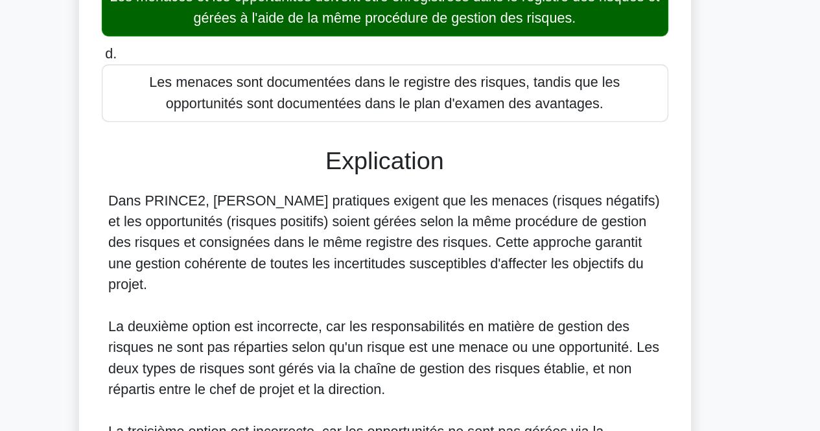
click at [379, 308] on font "Dans PRINCE2, [PERSON_NAME] pratiques exigent que les menaces (risques négatifs…" at bounding box center [410, 290] width 409 height 73
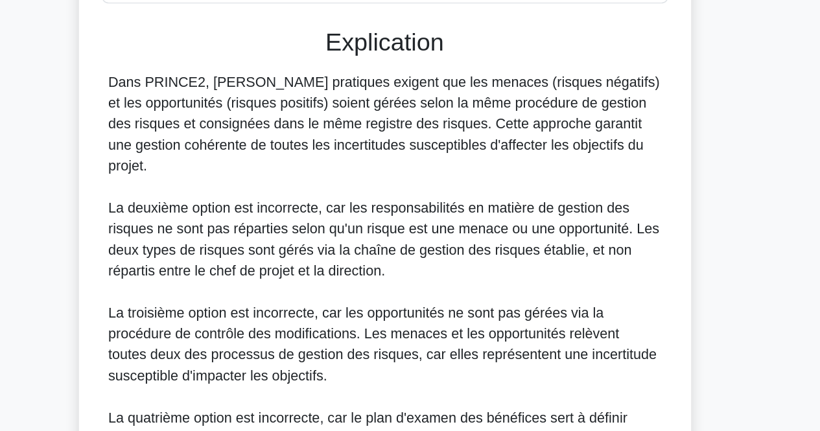
scroll to position [431, 0]
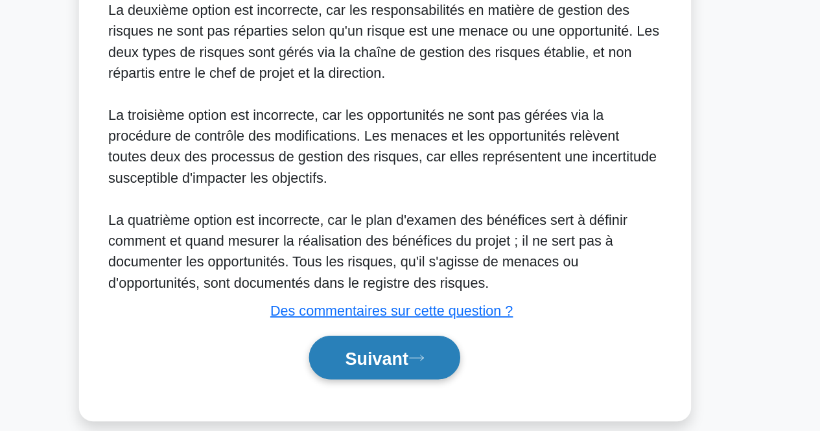
click at [410, 370] on font "Suivant" at bounding box center [404, 377] width 47 height 14
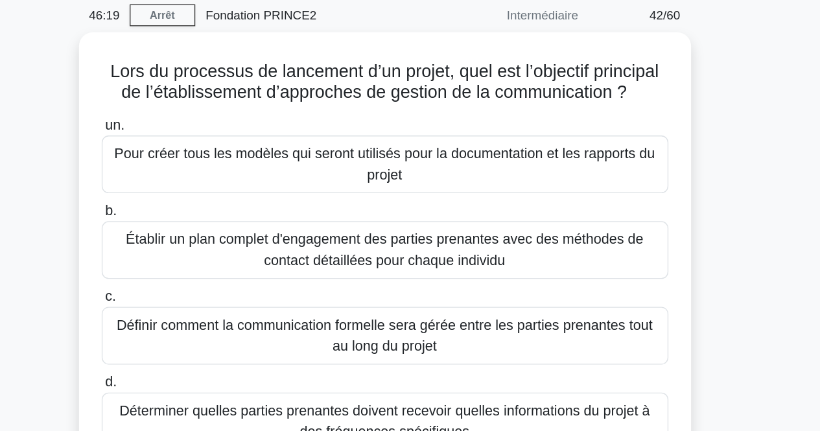
scroll to position [51, 0]
click at [703, 186] on div "Lors du processus de lancement d’un projet, quel est l’objectif principal de l’…" at bounding box center [410, 206] width 739 height 364
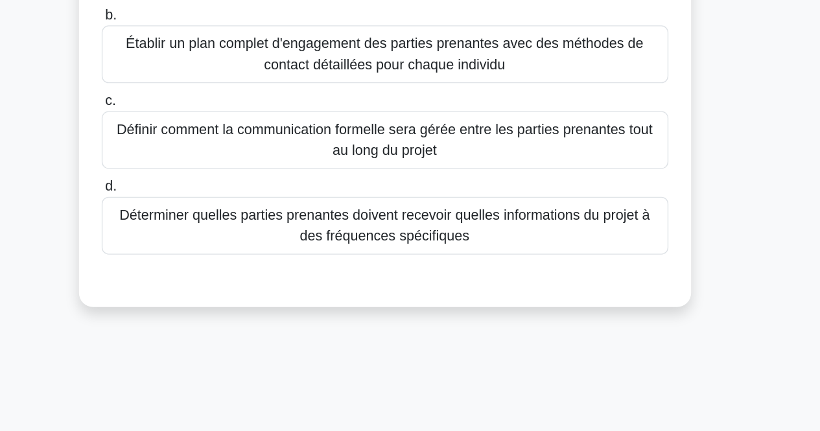
scroll to position [86, 0]
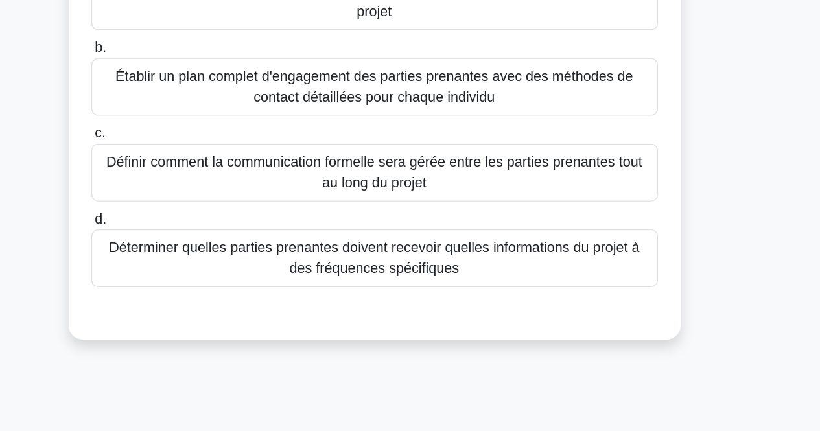
click at [511, 217] on font "Définir comment la communication formelle sera gérée entre les parties prenante…" at bounding box center [410, 211] width 408 height 31
click at [200, 187] on input "c. Définir comment la communication formelle sera gérée entre les parties prena…" at bounding box center [200, 183] width 0 height 8
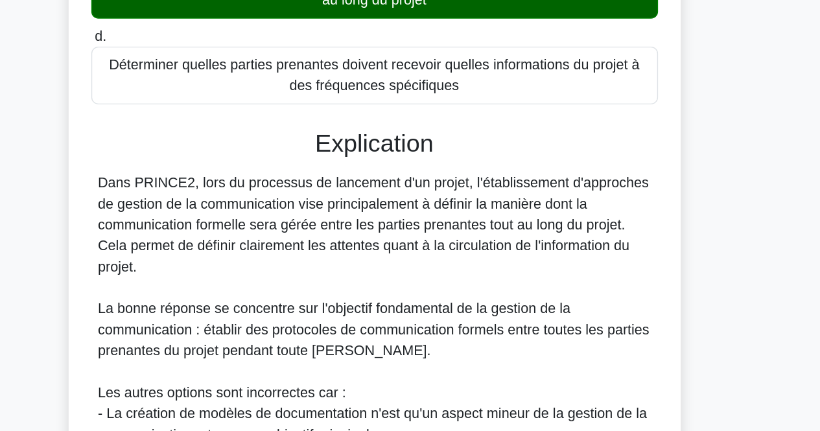
scroll to position [415, 0]
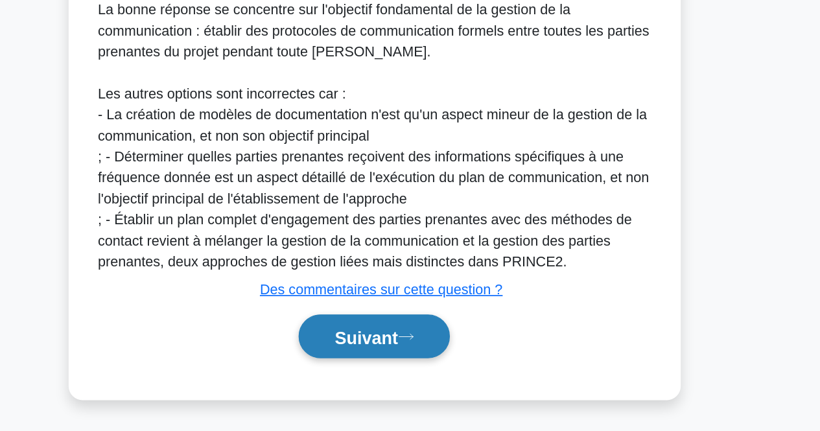
click at [409, 355] on font "Suivant" at bounding box center [404, 362] width 47 height 14
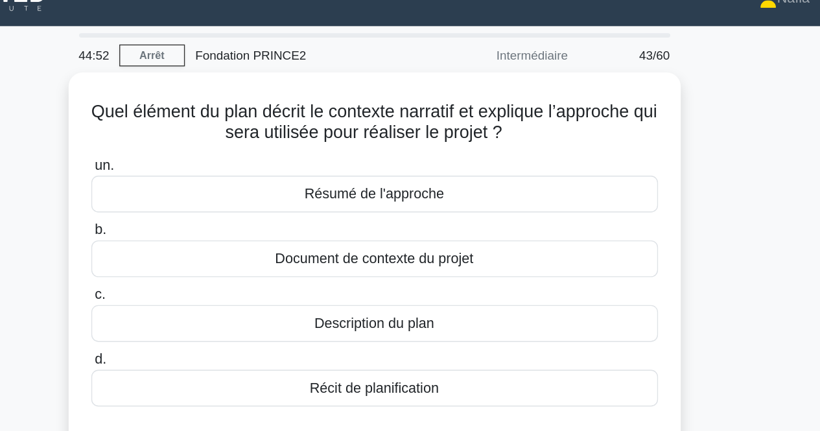
scroll to position [0, 0]
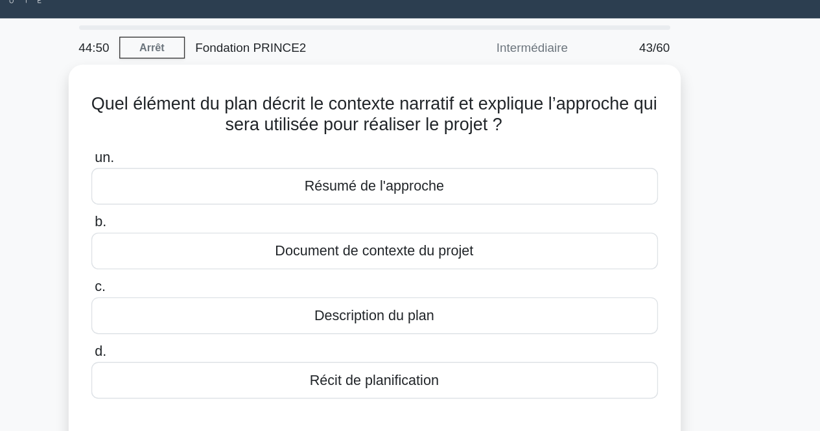
click at [689, 169] on div "Quel élément du plan décrit le contexte narratif et explique l’approche qui ser…" at bounding box center [410, 227] width 739 height 302
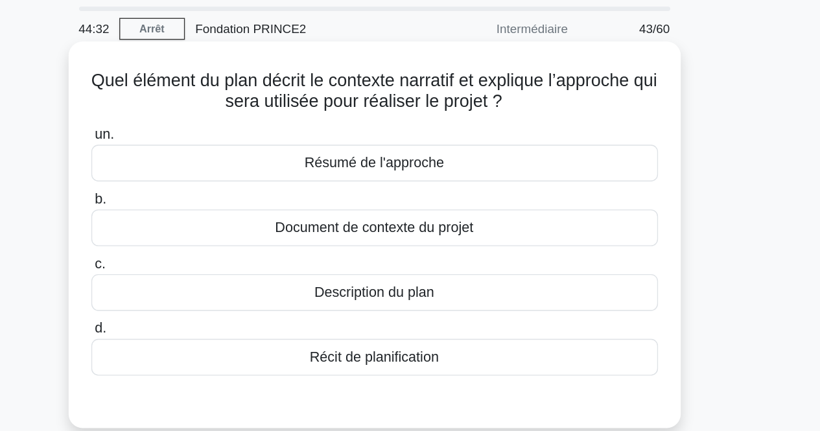
click at [584, 207] on div "Document de contexte du projet" at bounding box center [410, 210] width 420 height 27
click at [200, 194] on input "b. Document de contexte du projet" at bounding box center [200, 189] width 0 height 8
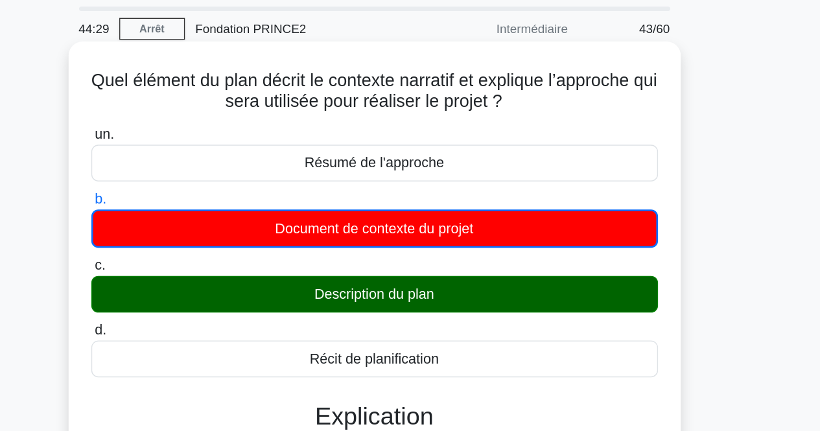
click at [539, 262] on div "Description du plan" at bounding box center [410, 259] width 420 height 27
click at [200, 243] on input "c. Description du plan" at bounding box center [200, 239] width 0 height 8
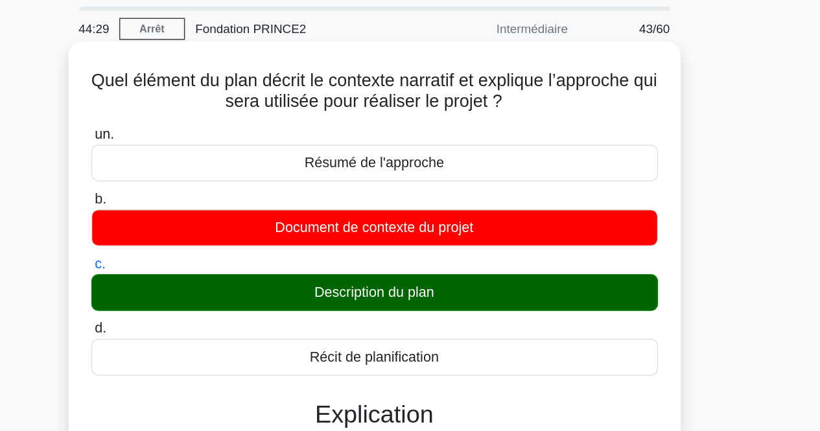
click at [539, 262] on div "Description du plan" at bounding box center [410, 258] width 420 height 27
click at [200, 242] on input "c. Description du plan" at bounding box center [200, 237] width 0 height 8
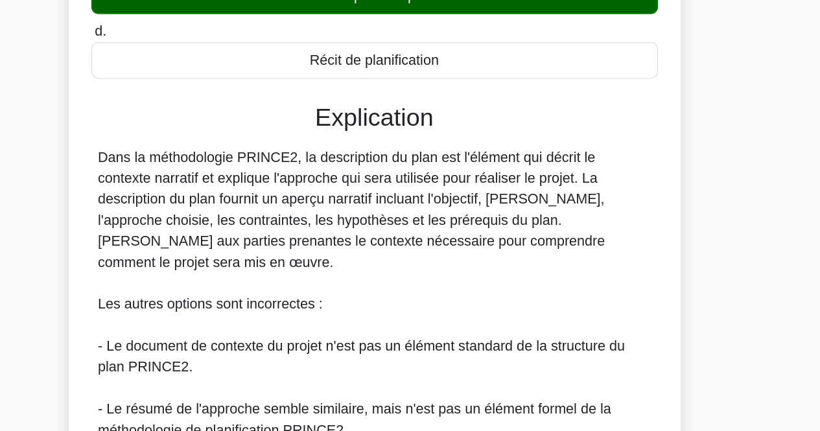
scroll to position [150, 0]
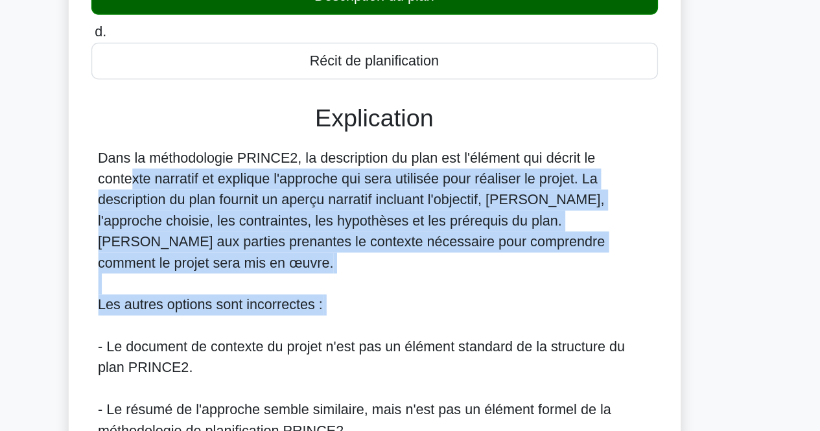
drag, startPoint x: 539, startPoint y: 262, endPoint x: 526, endPoint y: 226, distance: 38.3
click at [526, 226] on div "Dans la méthodologie PRINCE2, la description du plan est l'élément qui décrit l…" at bounding box center [411, 352] width 410 height 265
click at [526, 226] on font "Dans la méthodologie PRINCE2, la description du plan est l'élément qui décrit l…" at bounding box center [394, 266] width 376 height 89
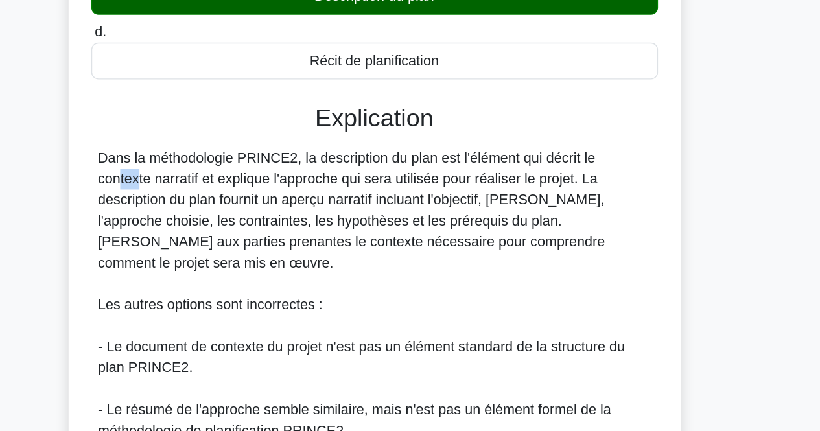
click at [526, 226] on font "Dans la méthodologie PRINCE2, la description du plan est l'élément qui décrit l…" at bounding box center [394, 266] width 376 height 89
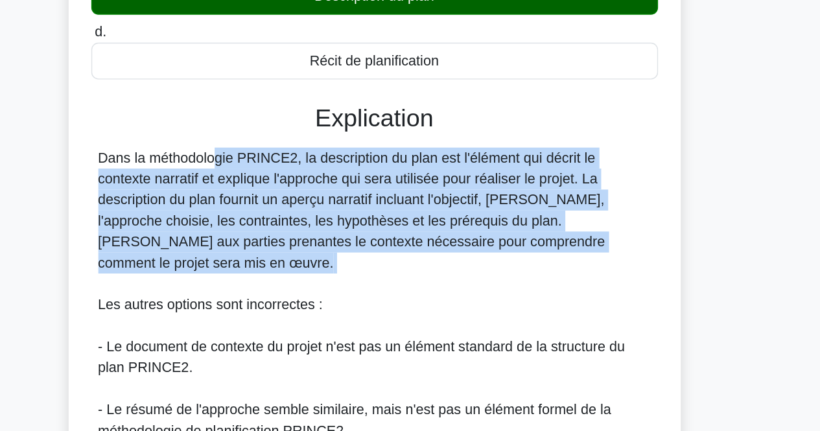
drag, startPoint x: 526, startPoint y: 226, endPoint x: 527, endPoint y: 269, distance: 43.4
click at [527, 269] on font "Dans la méthodologie PRINCE2, la description du plan est l'élément qui décrit l…" at bounding box center [394, 266] width 376 height 89
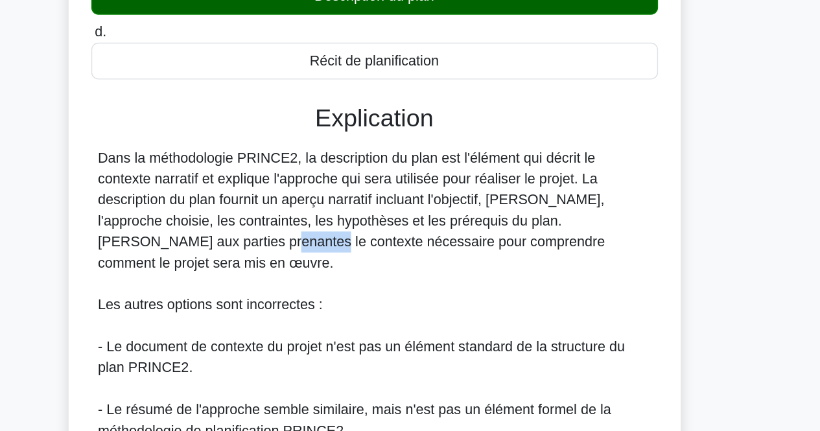
click at [527, 269] on font "Dans la méthodologie PRINCE2, la description du plan est l'élément qui décrit l…" at bounding box center [394, 266] width 376 height 89
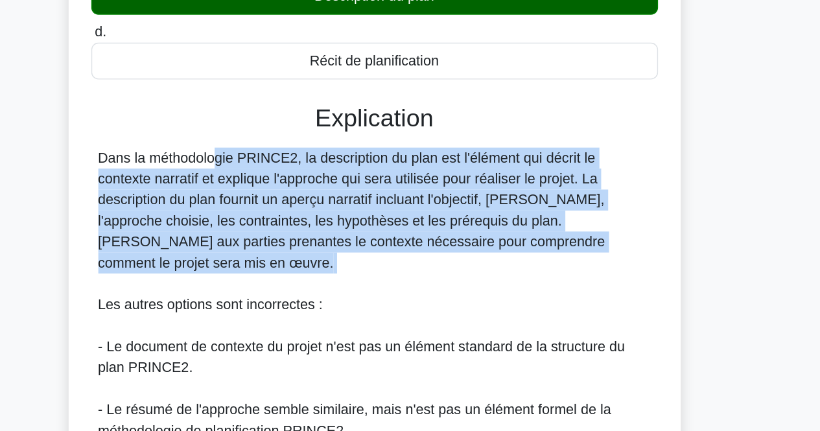
drag, startPoint x: 527, startPoint y: 269, endPoint x: 526, endPoint y: 244, distance: 25.3
click at [526, 244] on font "Dans la méthodologie PRINCE2, la description du plan est l'élément qui décrit l…" at bounding box center [394, 266] width 376 height 89
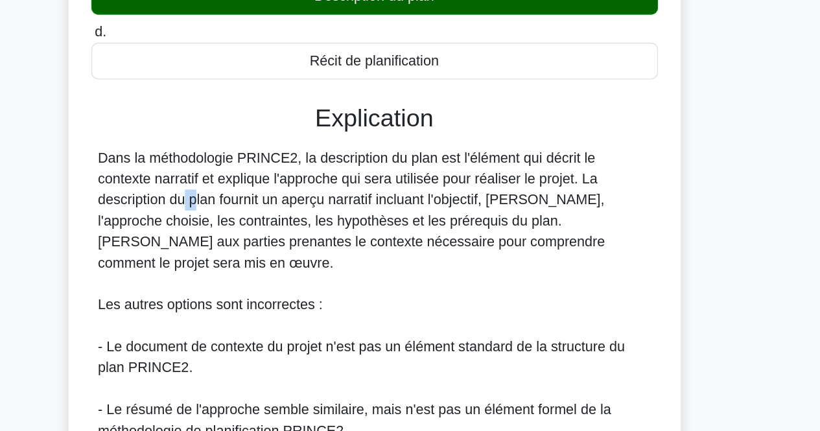
click at [526, 244] on font "Dans la méthodologie PRINCE2, la description du plan est l'élément qui décrit l…" at bounding box center [394, 266] width 376 height 89
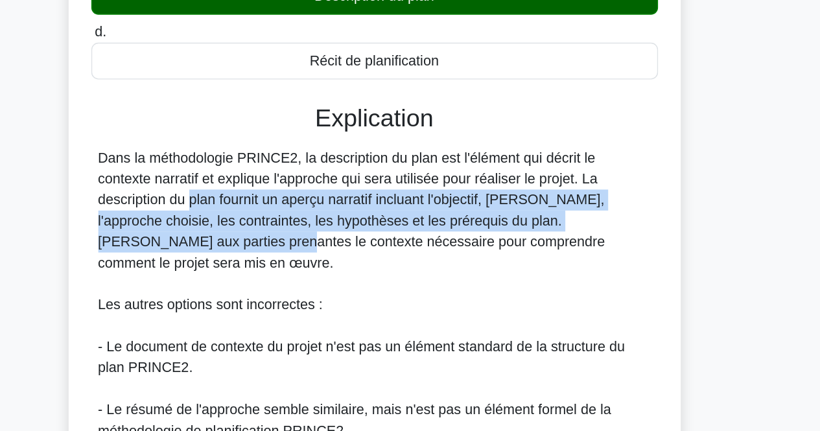
drag, startPoint x: 526, startPoint y: 244, endPoint x: 528, endPoint y: 276, distance: 32.5
click at [528, 276] on font "Dans la méthodologie PRINCE2, la description du plan est l'élément qui décrit l…" at bounding box center [394, 266] width 376 height 89
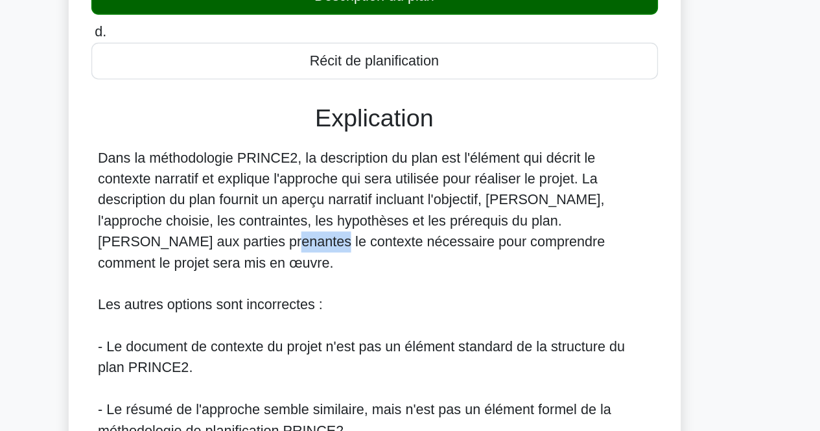
click at [528, 276] on font "Dans la méthodologie PRINCE2, la description du plan est l'élément qui décrit l…" at bounding box center [394, 266] width 376 height 89
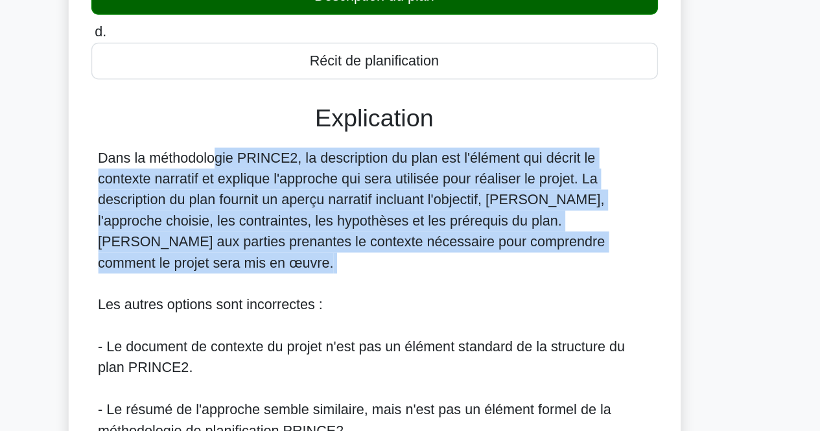
drag, startPoint x: 528, startPoint y: 276, endPoint x: 525, endPoint y: 246, distance: 30.0
click at [525, 246] on font "Dans la méthodologie PRINCE2, la description du plan est l'élément qui décrit l…" at bounding box center [394, 266] width 376 height 89
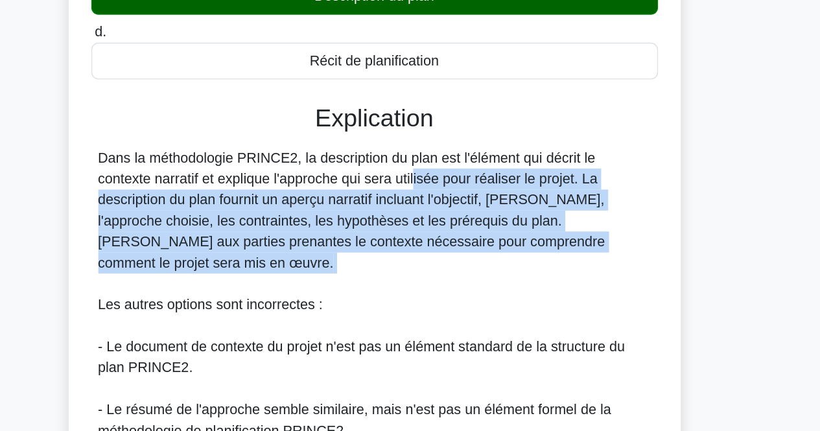
drag, startPoint x: 323, startPoint y: 245, endPoint x: 338, endPoint y: 300, distance: 56.6
click at [338, 300] on div "Dans la méthodologie PRINCE2, la description du plan est l'élément qui décrit l…" at bounding box center [411, 352] width 410 height 265
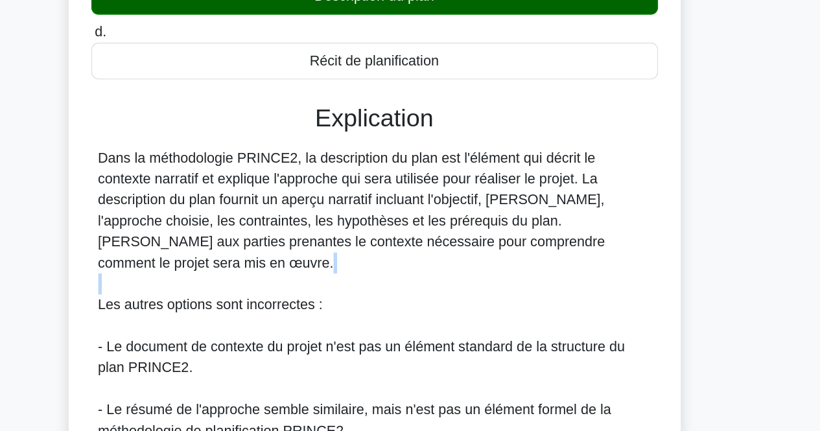
click at [338, 300] on div "Dans la méthodologie PRINCE2, la description du plan est l'élément qui décrit l…" at bounding box center [411, 352] width 410 height 265
click at [330, 259] on font "Dans la méthodologie PRINCE2, la description du plan est l'élément qui décrit l…" at bounding box center [394, 266] width 376 height 89
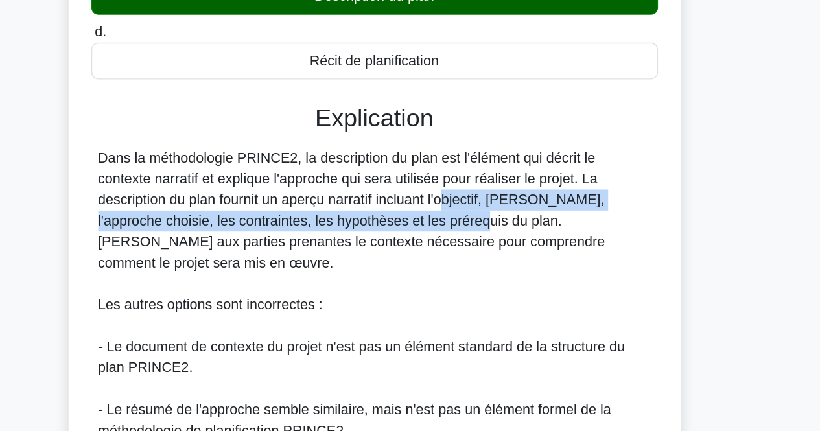
drag, startPoint x: 330, startPoint y: 259, endPoint x: 331, endPoint y: 277, distance: 17.6
click at [331, 277] on font "Dans la méthodologie PRINCE2, la description du plan est l'élément qui décrit l…" at bounding box center [394, 266] width 376 height 89
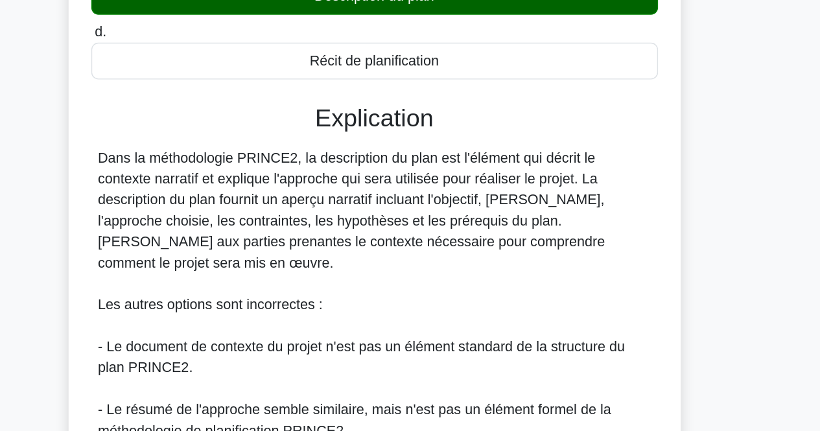
click at [331, 277] on font "Dans la méthodologie PRINCE2, la description du plan est l'élément qui décrit l…" at bounding box center [394, 266] width 376 height 89
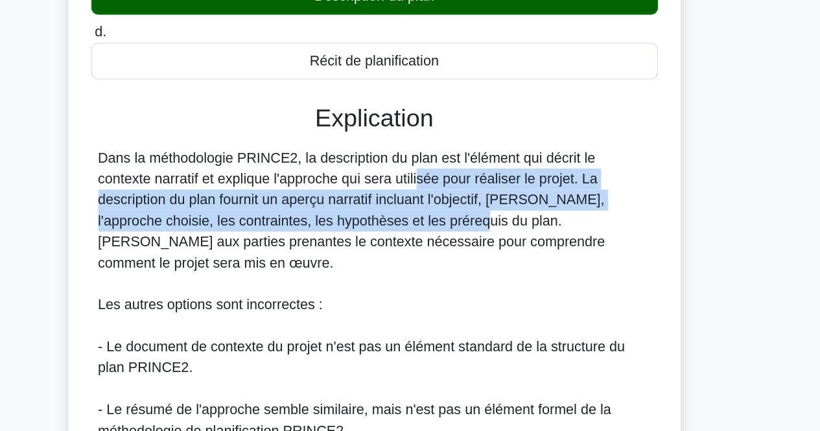
drag, startPoint x: 331, startPoint y: 277, endPoint x: 329, endPoint y: 242, distance: 34.4
click at [329, 242] on font "Dans la méthodologie PRINCE2, la description du plan est l'élément qui décrit l…" at bounding box center [394, 266] width 376 height 89
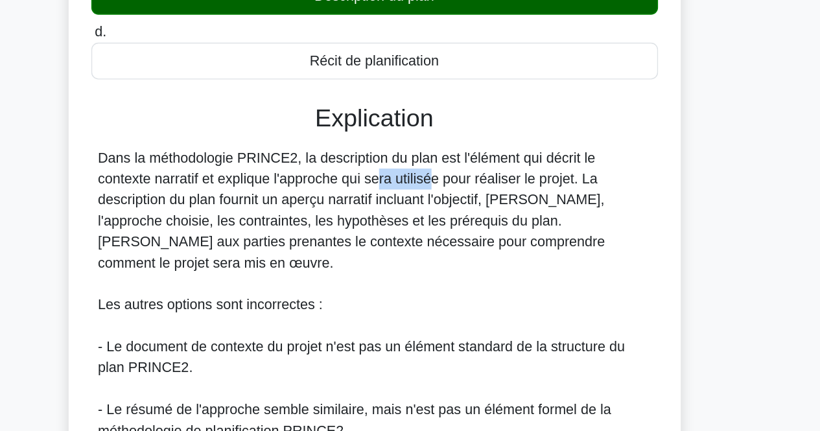
click at [329, 242] on font "Dans la méthodologie PRINCE2, la description du plan est l'élément qui décrit l…" at bounding box center [394, 266] width 376 height 89
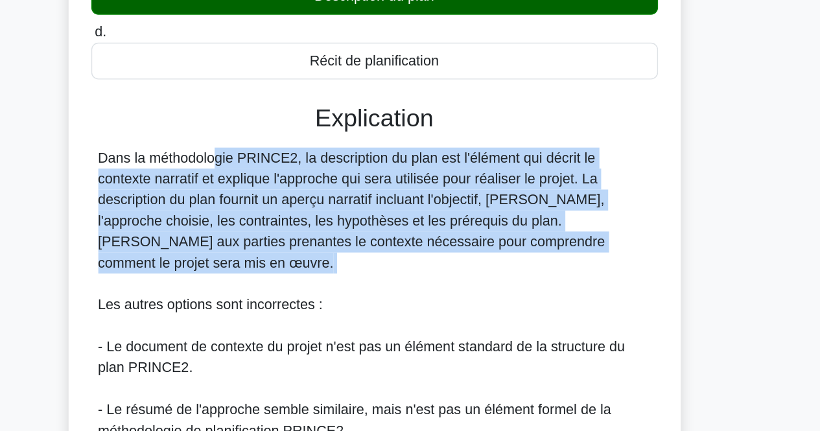
drag, startPoint x: 329, startPoint y: 242, endPoint x: 335, endPoint y: 270, distance: 27.7
click at [335, 270] on font "Dans la méthodologie PRINCE2, la description du plan est l'élément qui décrit l…" at bounding box center [394, 266] width 376 height 89
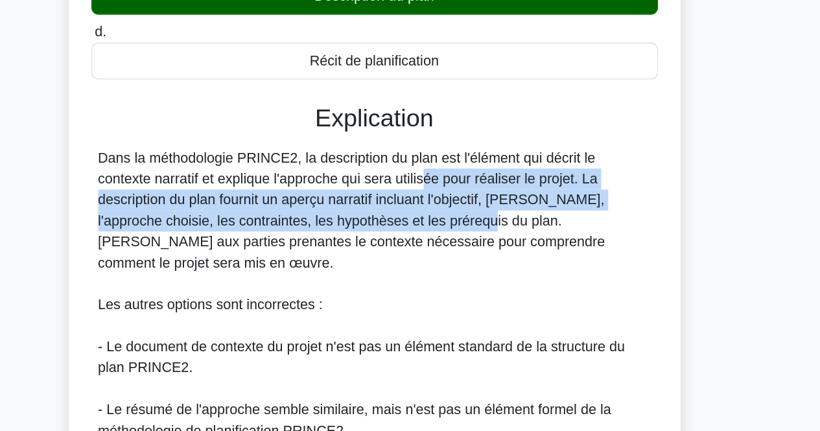
drag, startPoint x: 335, startPoint y: 270, endPoint x: 336, endPoint y: 250, distance: 20.1
click at [336, 250] on div "Dans la méthodologie PRINCE2, la description du plan est l'élément qui décrit l…" at bounding box center [411, 352] width 410 height 265
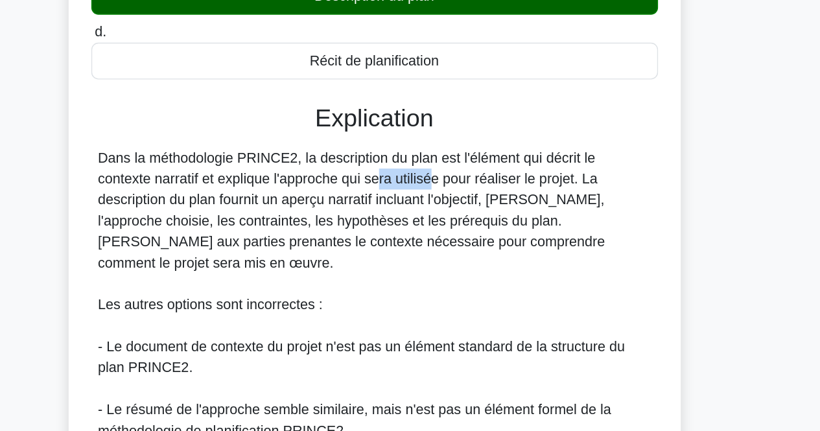
click at [336, 250] on div "Dans la méthodologie PRINCE2, la description du plan est l'élément qui décrit l…" at bounding box center [411, 352] width 410 height 265
click at [337, 255] on font "Dans la méthodologie PRINCE2, la description du plan est l'élément qui décrit l…" at bounding box center [394, 266] width 376 height 89
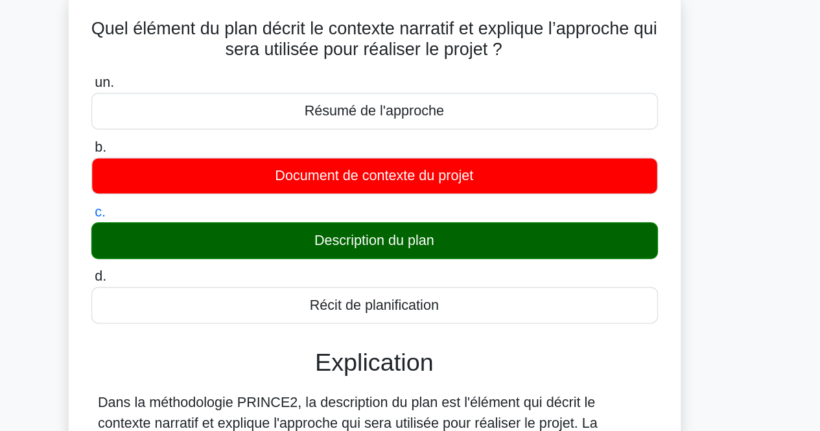
scroll to position [12, 0]
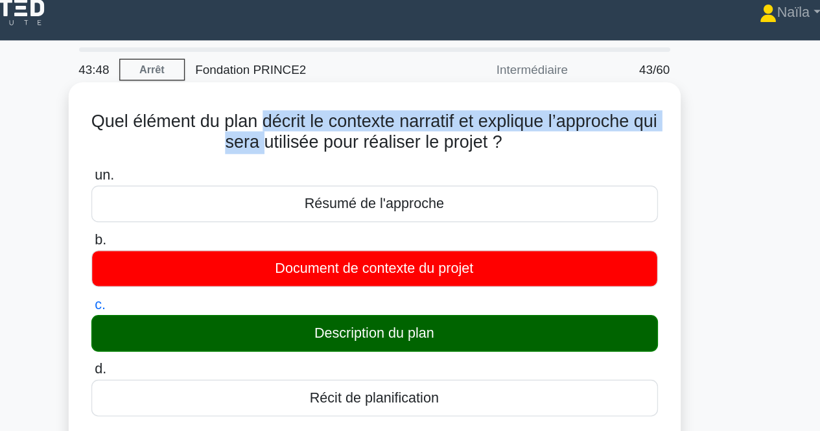
drag, startPoint x: 337, startPoint y: 75, endPoint x: 338, endPoint y: 113, distance: 38.3
click at [338, 113] on div "Quel élément du plan décrit le contexte narratif et explique l’approche qui ser…" at bounding box center [410, 389] width 443 height 647
click at [338, 112] on font "Quel élément du plan décrit le contexte narratif et explique l’approche qui ser…" at bounding box center [409, 97] width 419 height 30
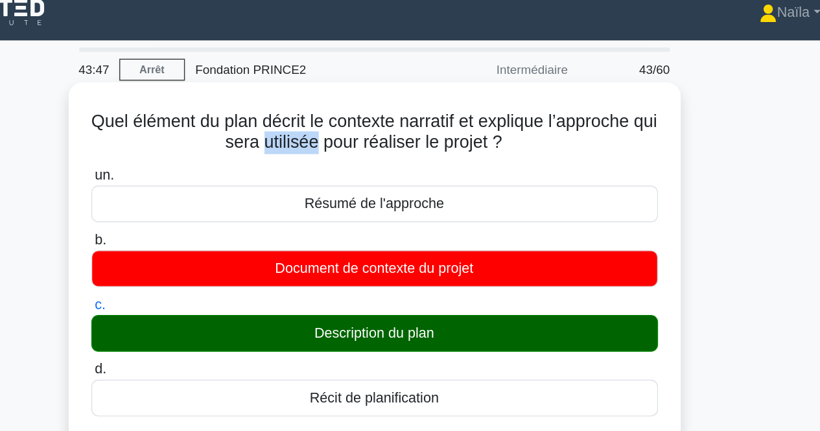
click at [338, 112] on font "Quel élément du plan décrit le contexte narratif et explique l’approche qui ser…" at bounding box center [409, 97] width 419 height 30
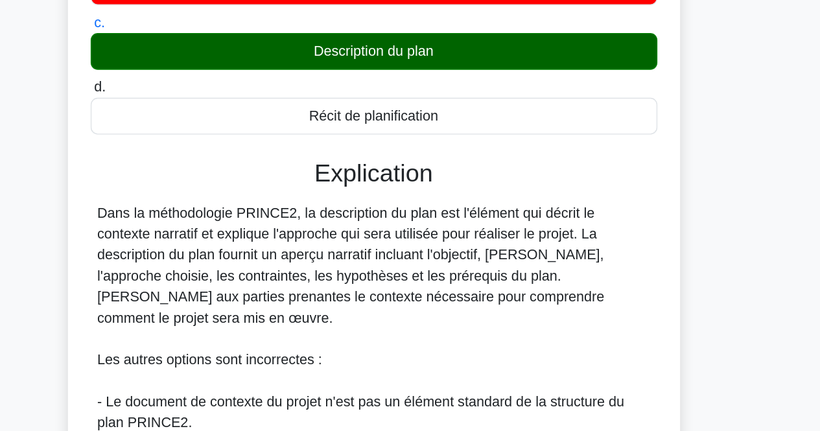
scroll to position [306, 0]
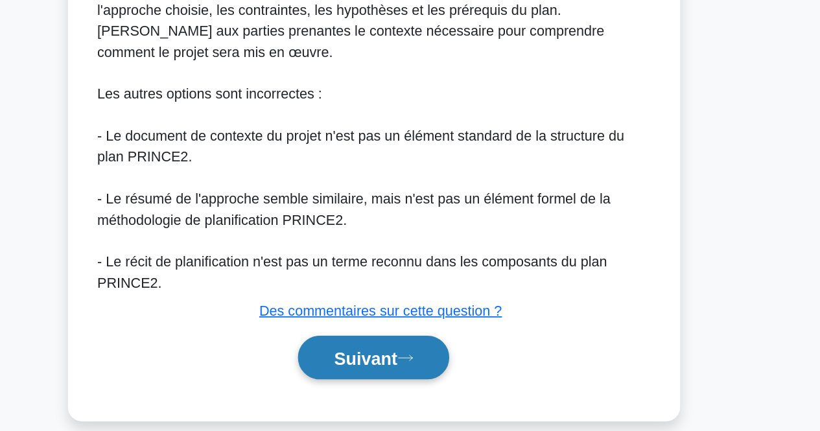
click at [368, 360] on button "Suivant" at bounding box center [410, 376] width 112 height 33
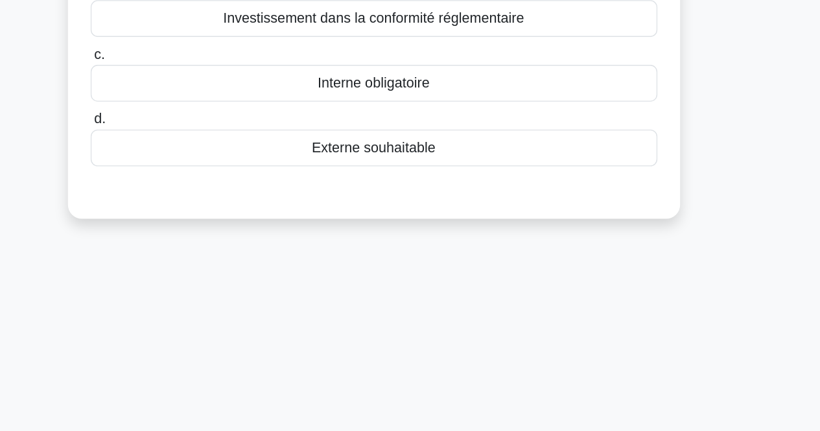
scroll to position [206, 0]
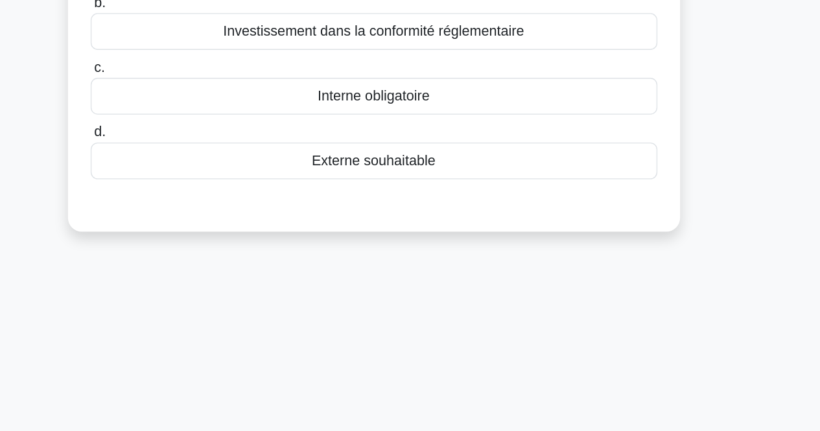
click at [689, 88] on div "Lorsqu’un projet est [PERSON_NAME] pour se conformer à de nouvelles réglementat…" at bounding box center [410, 29] width 739 height 318
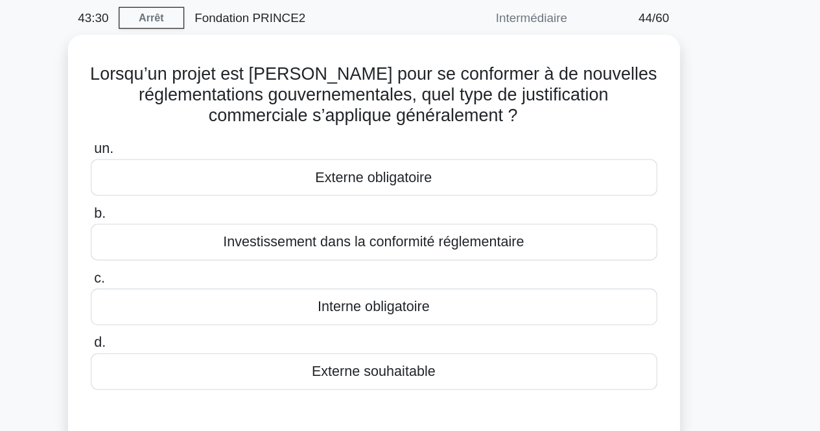
click at [715, 109] on div "Lorsqu’un projet est [PERSON_NAME] pour se conformer à de nouvelles réglementat…" at bounding box center [410, 185] width 739 height 318
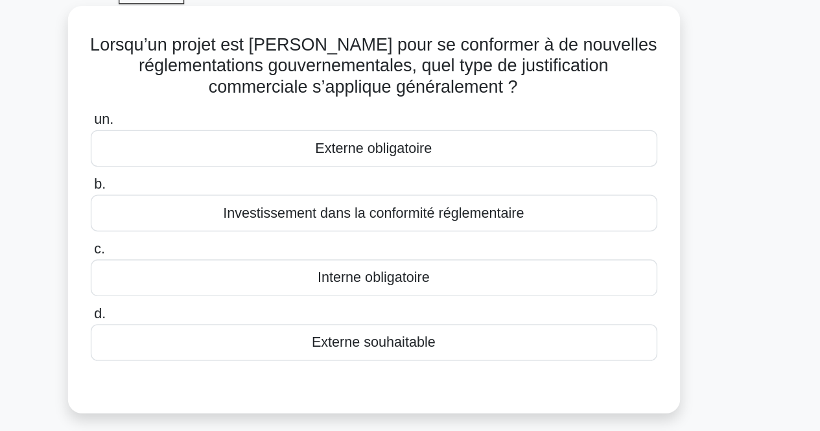
click at [552, 136] on div "Externe obligatoire" at bounding box center [410, 128] width 420 height 27
click at [200, 112] on input "un. Externe obligatoire" at bounding box center [200, 107] width 0 height 8
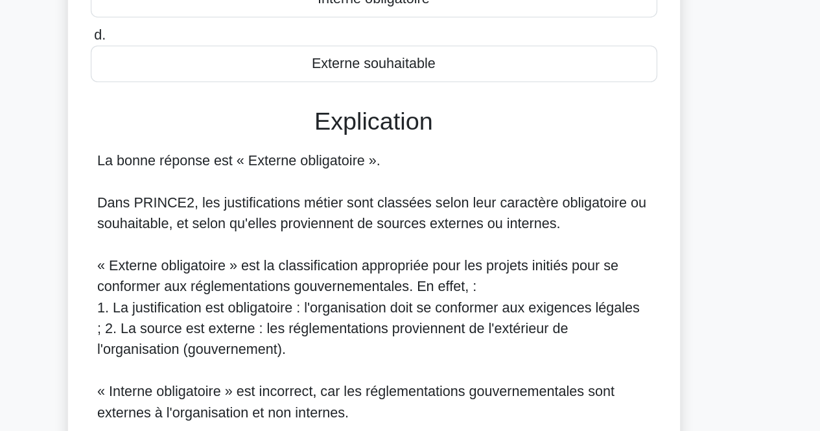
scroll to position [163, 0]
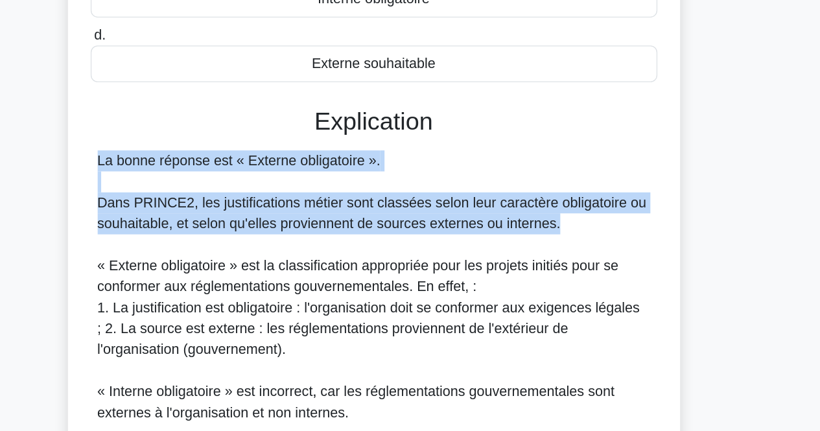
drag, startPoint x: 552, startPoint y: 136, endPoint x: 552, endPoint y: 276, distance: 139.4
click at [552, 276] on div "La bonne réponse est « Externe obligatoire ». Dans PRINCE2, les justifications …" at bounding box center [411, 378] width 410 height 311
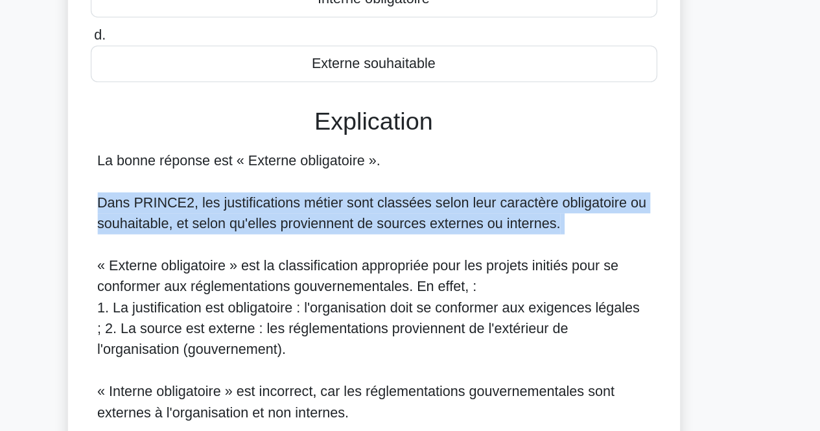
click at [552, 276] on div "La bonne réponse est « Externe obligatoire ». Dans PRINCE2, les justifications …" at bounding box center [411, 378] width 410 height 311
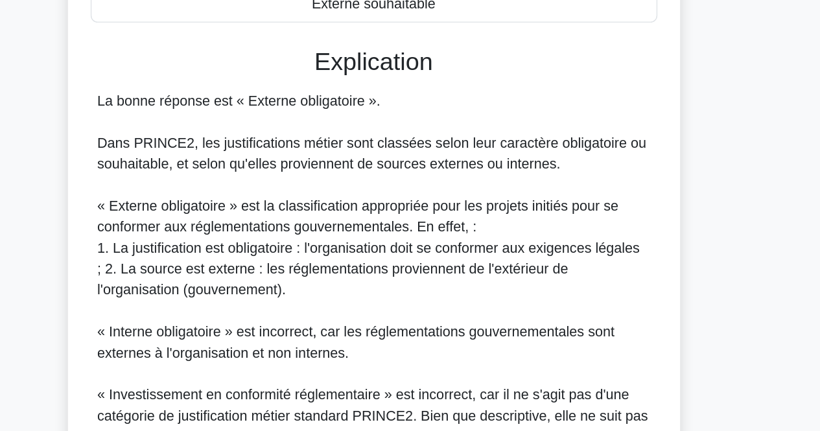
scroll to position [208, 0]
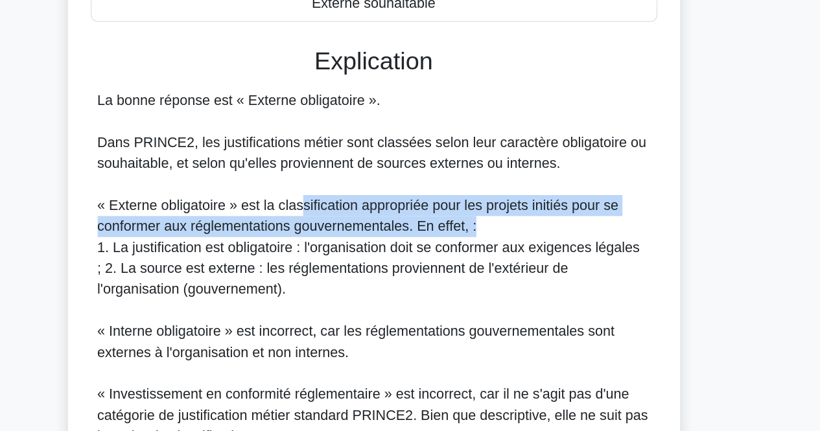
drag, startPoint x: 353, startPoint y: 258, endPoint x: 483, endPoint y: 285, distance: 133.1
click at [483, 285] on div "La bonne réponse est « Externe obligatoire ». Dans PRINCE2, les justifications …" at bounding box center [411, 333] width 410 height 311
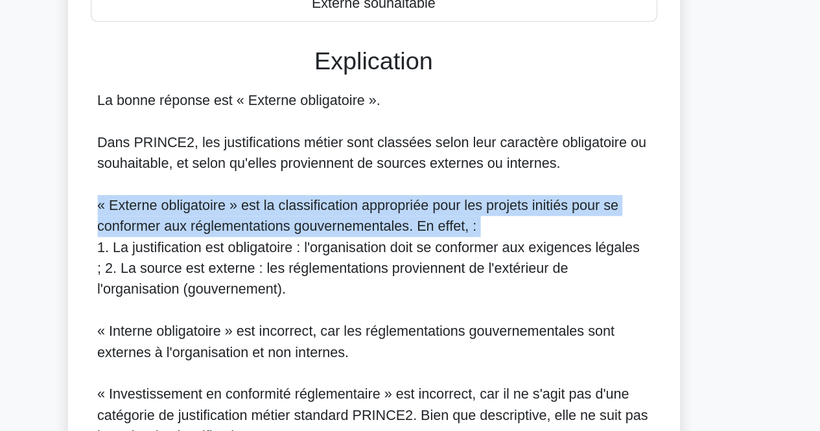
click at [483, 285] on div "La bonne réponse est « Externe obligatoire ». Dans PRINCE2, les justifications …" at bounding box center [411, 333] width 410 height 311
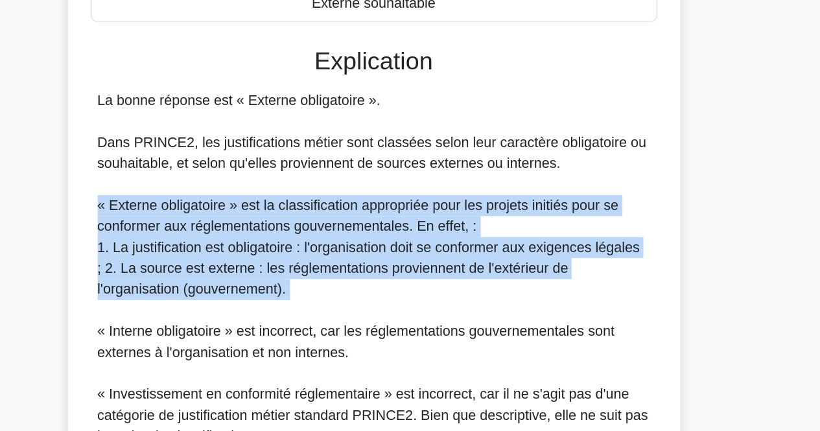
drag, startPoint x: 483, startPoint y: 285, endPoint x: 477, endPoint y: 333, distance: 47.8
click at [477, 333] on div "La bonne réponse est « Externe obligatoire ». Dans PRINCE2, les justifications …" at bounding box center [411, 333] width 410 height 311
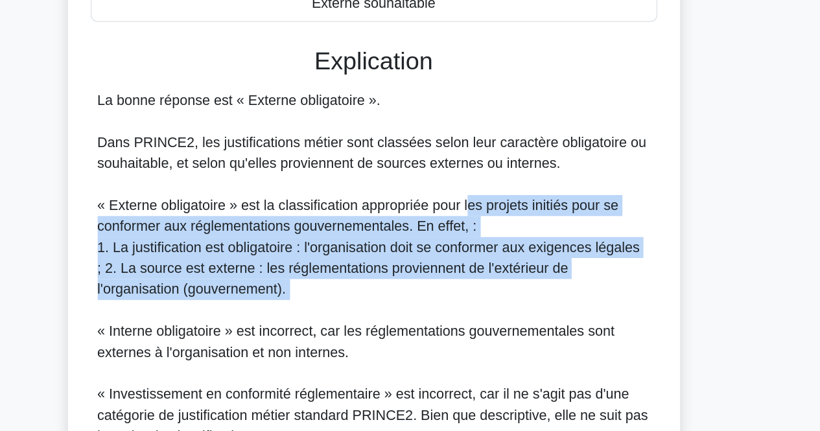
drag, startPoint x: 477, startPoint y: 333, endPoint x: 479, endPoint y: 267, distance: 65.5
click at [479, 267] on div "La bonne réponse est « Externe obligatoire ». Dans PRINCE2, les justifications …" at bounding box center [411, 333] width 410 height 311
click at [479, 267] on font "« Externe obligatoire » est la classification appropriée pour les projets initi…" at bounding box center [399, 271] width 386 height 27
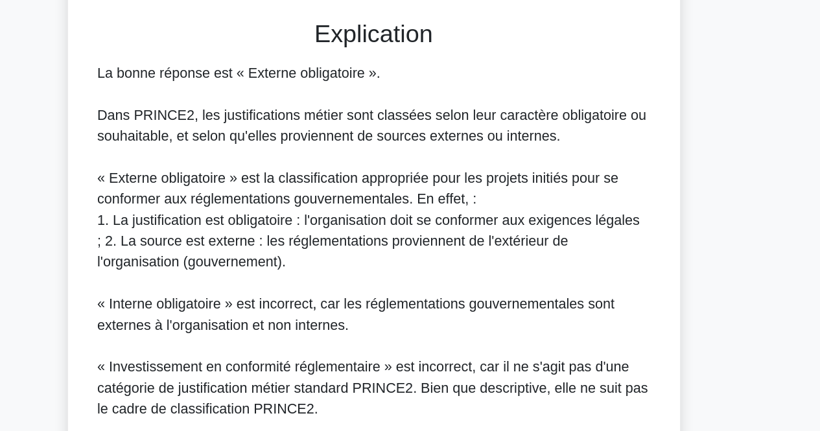
scroll to position [229, 0]
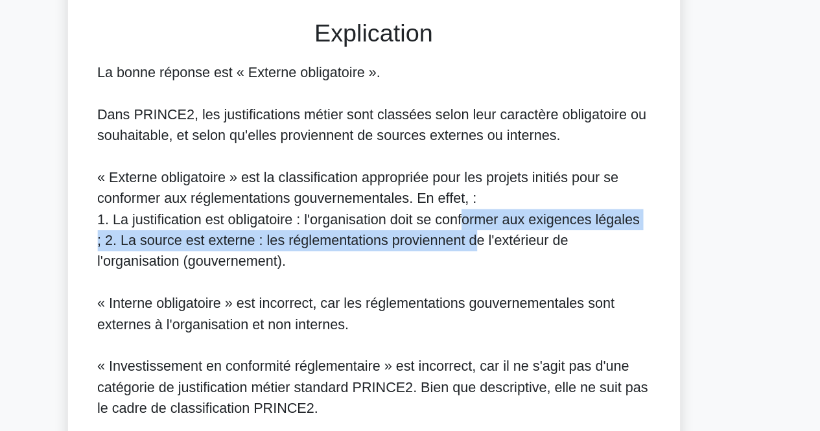
drag, startPoint x: 479, startPoint y: 267, endPoint x: 479, endPoint y: 296, distance: 28.5
click at [479, 296] on div "La bonne réponse est « Externe obligatoire ». Dans PRINCE2, les justifications …" at bounding box center [411, 313] width 410 height 311
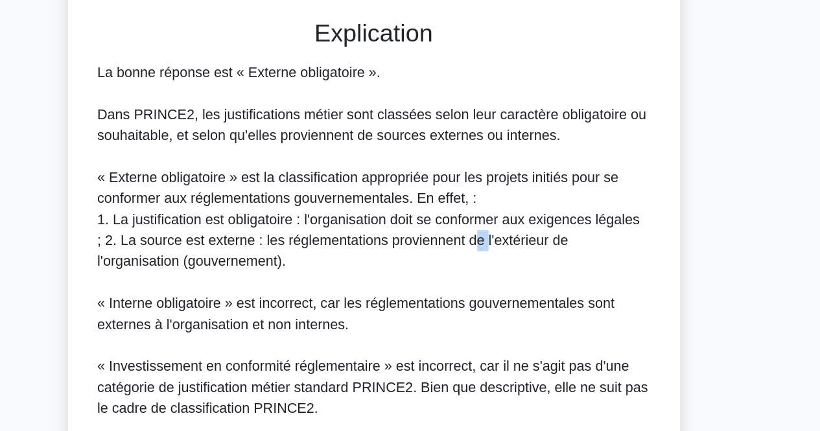
click at [479, 296] on div "La bonne réponse est « Externe obligatoire ». Dans PRINCE2, les justifications …" at bounding box center [411, 313] width 410 height 311
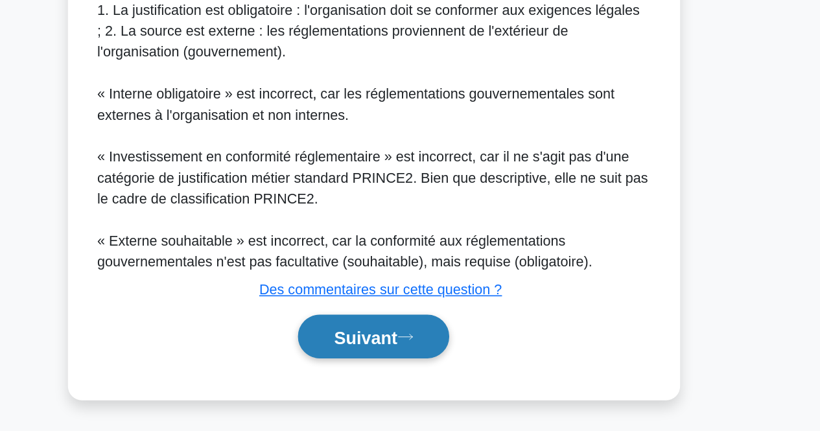
click at [438, 372] on button "Suivant" at bounding box center [410, 361] width 112 height 33
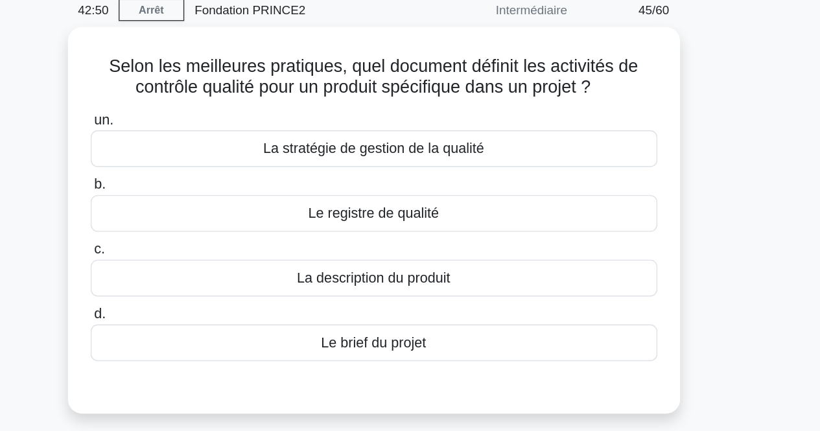
scroll to position [51, 0]
click at [692, 80] on div "Selon les meilleures pratiques, quel document définit les activités de contrôle…" at bounding box center [410, 176] width 739 height 302
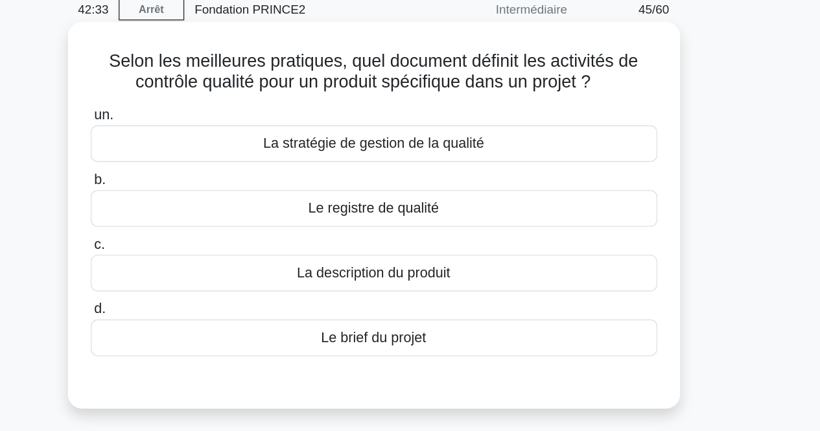
click at [597, 162] on div "Le registre de qualité" at bounding box center [410, 159] width 420 height 27
click at [200, 143] on input "[PERSON_NAME] de qualité" at bounding box center [200, 138] width 0 height 8
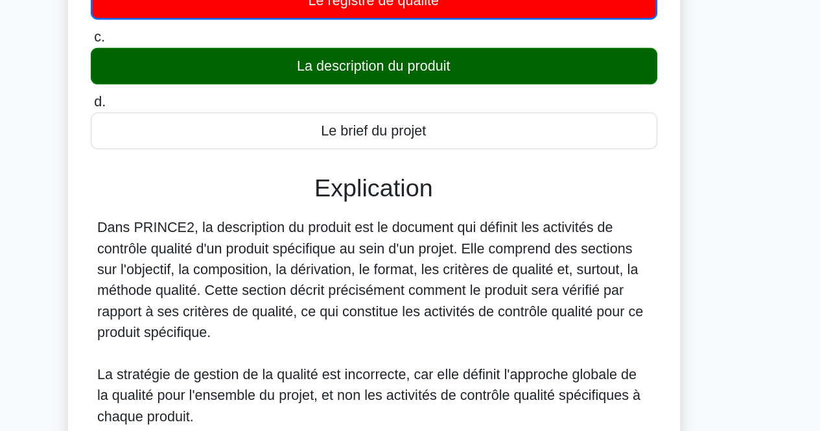
scroll to position [109, 0]
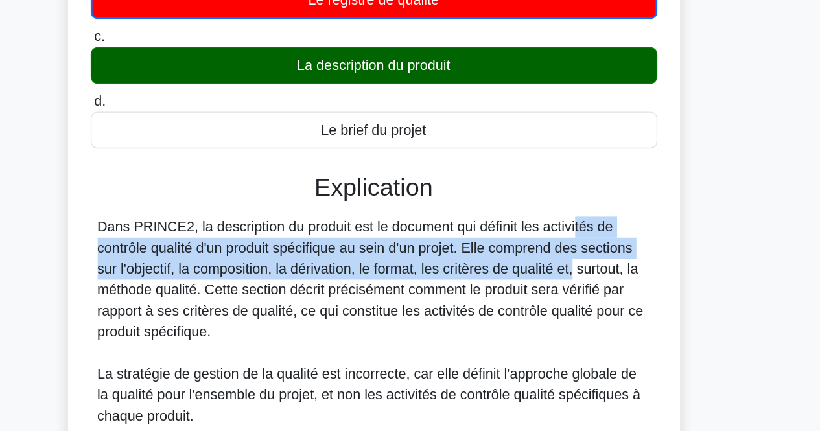
drag, startPoint x: 487, startPoint y: 300, endPoint x: 494, endPoint y: 267, distance: 33.8
click at [494, 267] on font "Dans PRINCE2, la description du produit est le document qui définit les activit…" at bounding box center [408, 309] width 405 height 89
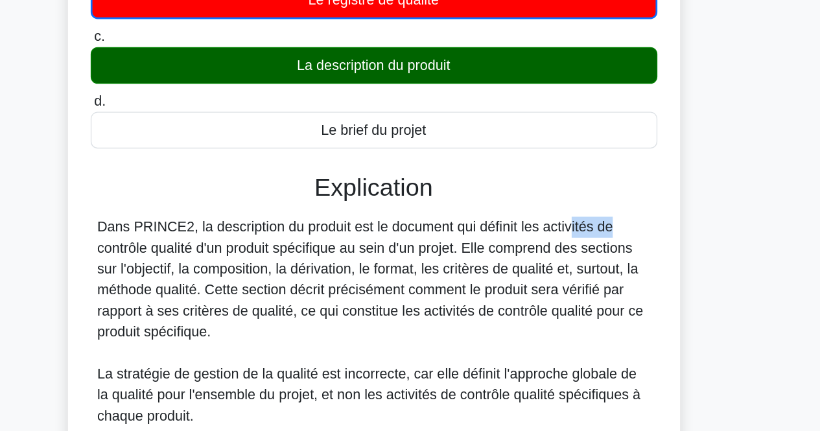
click at [494, 267] on font "Dans PRINCE2, la description du produit est le document qui définit les activit…" at bounding box center [408, 309] width 405 height 89
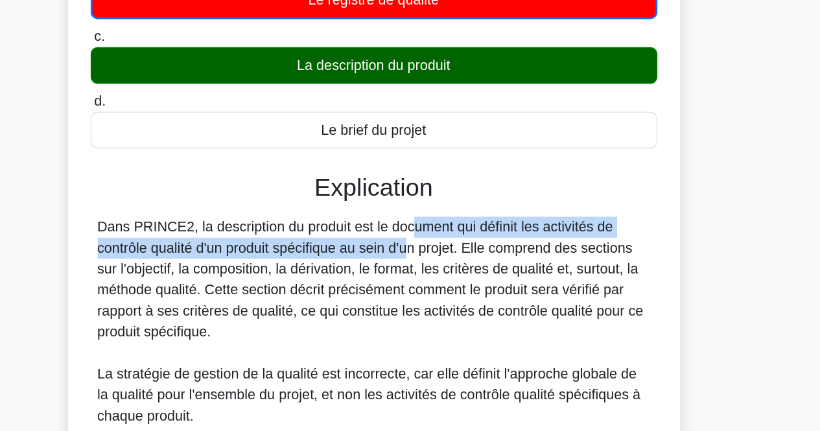
drag, startPoint x: 360, startPoint y: 266, endPoint x: 362, endPoint y: 286, distance: 20.2
click at [362, 286] on font "Dans PRINCE2, la description du produit est le document qui définit les activit…" at bounding box center [408, 309] width 405 height 89
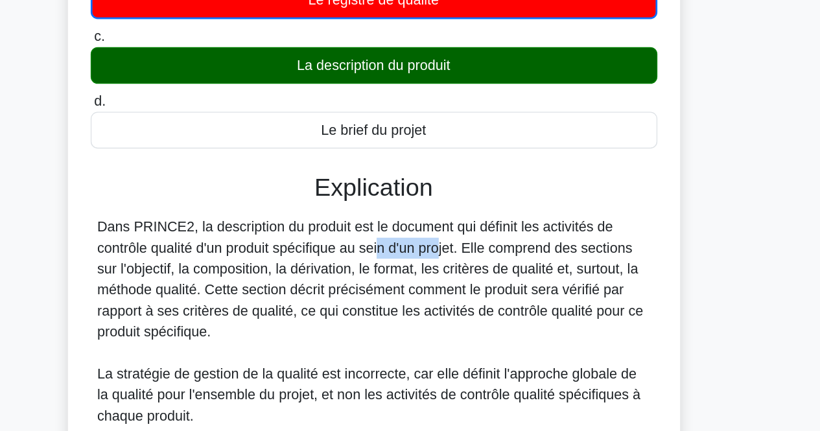
click at [362, 286] on font "Dans PRINCE2, la description du produit est le document qui définit les activit…" at bounding box center [408, 309] width 405 height 89
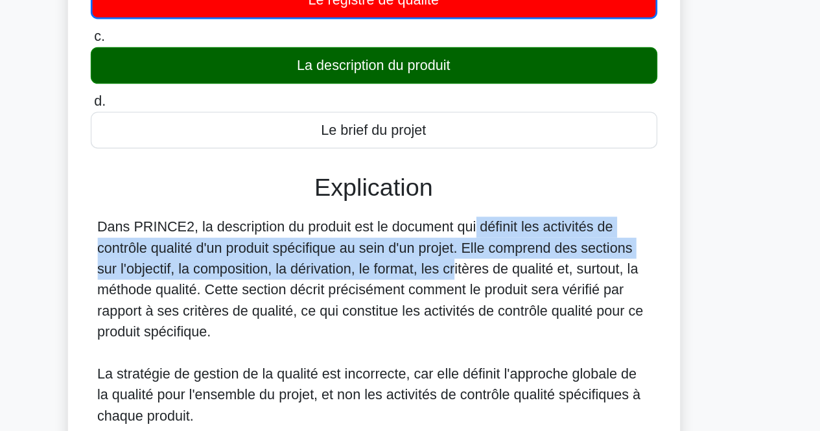
drag, startPoint x: 399, startPoint y: 295, endPoint x: 401, endPoint y: 263, distance: 31.9
click at [401, 265] on font "Dans PRINCE2, la description du produit est le document qui définit les activit…" at bounding box center [408, 309] width 405 height 89
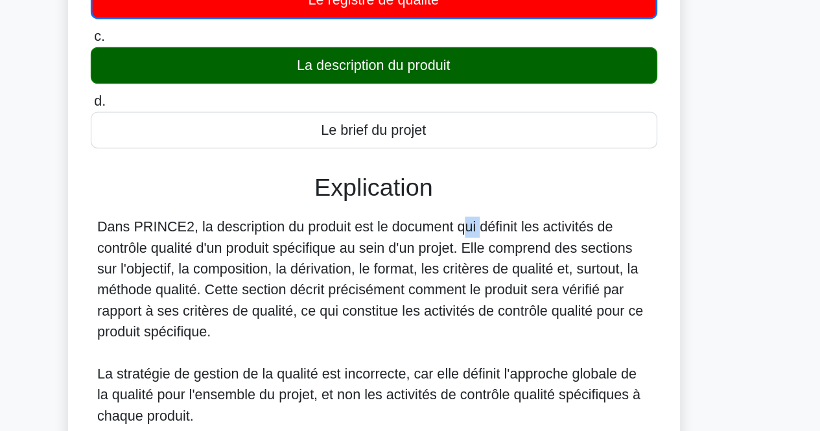
click at [401, 265] on font "Dans PRINCE2, la description du produit est le document qui définit les activit…" at bounding box center [408, 309] width 405 height 89
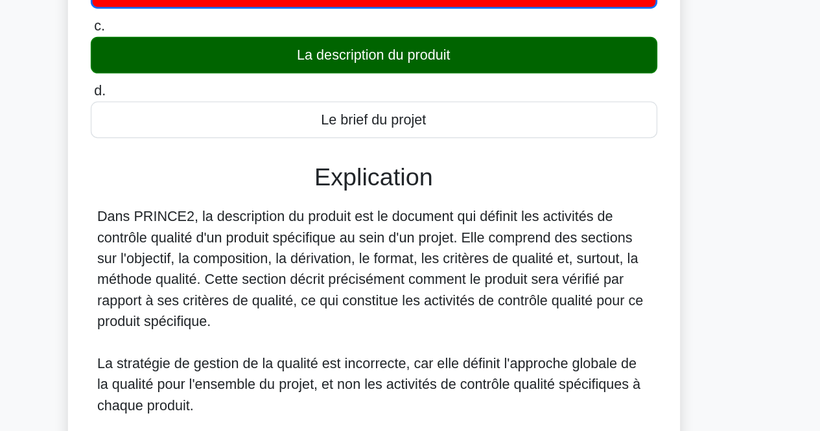
click at [332, 309] on font "Dans PRINCE2, la description du produit est le document qui définit les activit…" at bounding box center [408, 309] width 405 height 89
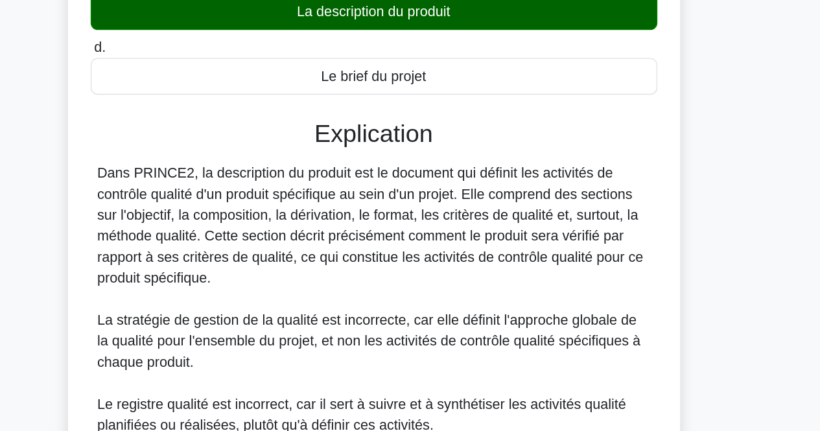
scroll to position [141, 0]
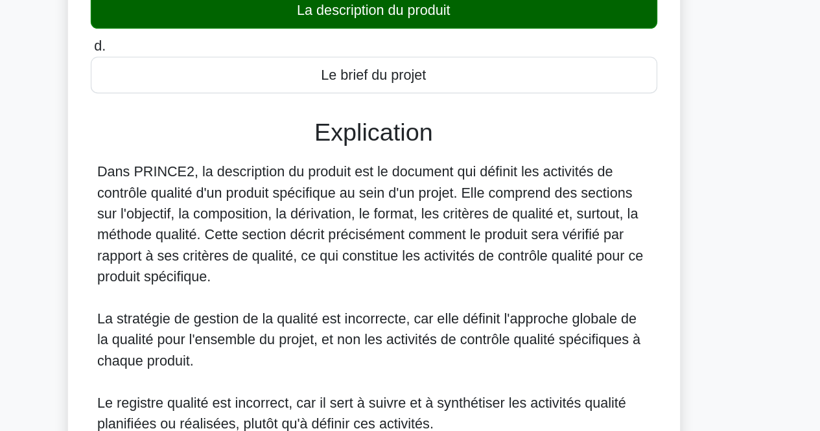
click at [375, 271] on font "Dans PRINCE2, la description du produit est le document qui définit les activit…" at bounding box center [408, 277] width 405 height 89
drag, startPoint x: 375, startPoint y: 271, endPoint x: 375, endPoint y: 315, distance: 44.1
click at [375, 315] on div "Dans PRINCE2, la description du produit est le document qui définit les activit…" at bounding box center [411, 363] width 410 height 265
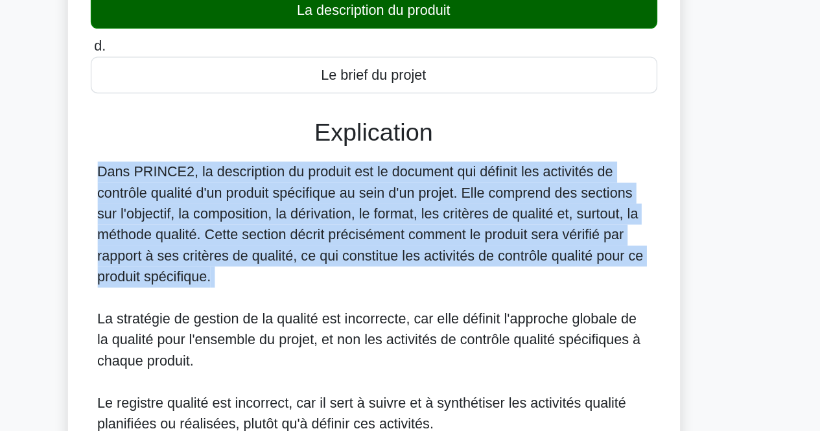
click at [375, 315] on div "Dans PRINCE2, la description du produit est le document qui définit les activit…" at bounding box center [411, 363] width 410 height 265
drag, startPoint x: 375, startPoint y: 315, endPoint x: 379, endPoint y: 273, distance: 42.3
click at [379, 273] on div "Dans PRINCE2, la description du produit est le document qui définit les activit…" at bounding box center [411, 363] width 410 height 265
click at [379, 273] on font "Dans PRINCE2, la description du produit est le document qui définit les activit…" at bounding box center [408, 277] width 405 height 89
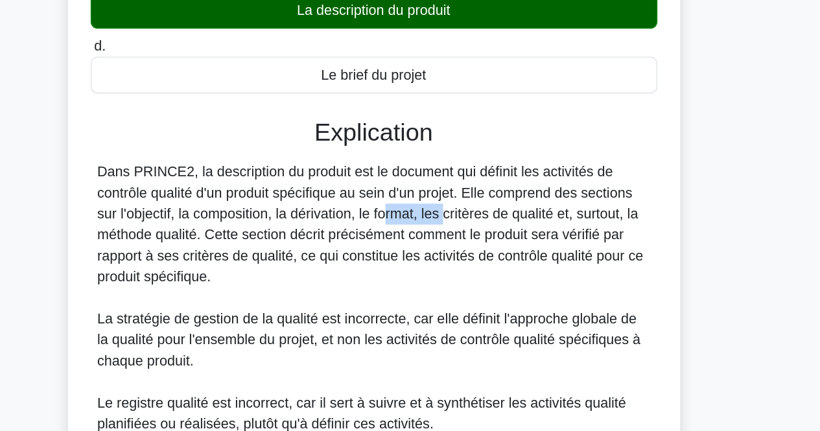
click at [379, 273] on font "Dans PRINCE2, la description du produit est le document qui définit les activit…" at bounding box center [408, 277] width 405 height 89
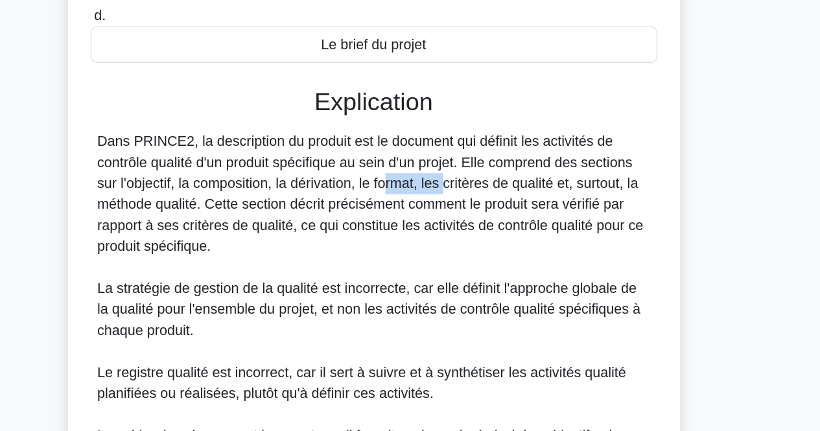
scroll to position [163, 0]
click at [379, 273] on font "Dans PRINCE2, la description du produit est le document qui définit les activit…" at bounding box center [408, 255] width 405 height 89
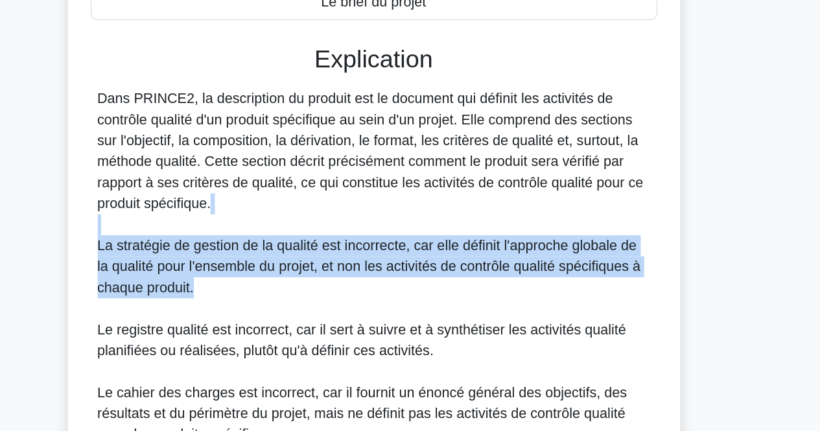
drag, startPoint x: 379, startPoint y: 273, endPoint x: 378, endPoint y: 325, distance: 51.9
click at [378, 325] on div "Dans PRINCE2, la description du produit est le document qui définit les activit…" at bounding box center [411, 309] width 410 height 265
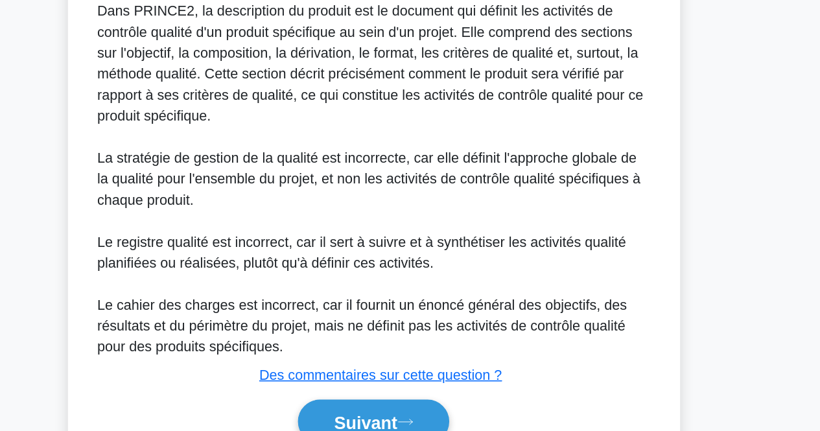
scroll to position [261, 0]
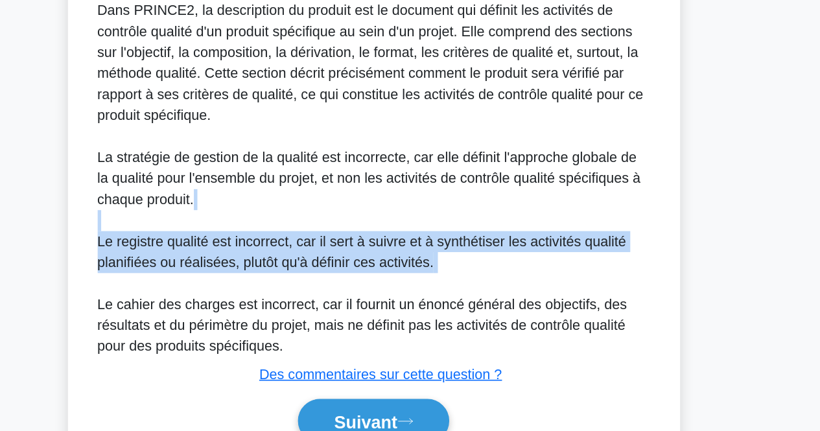
drag, startPoint x: 378, startPoint y: 325, endPoint x: 384, endPoint y: 276, distance: 49.7
click at [384, 276] on div "Dans PRINCE2, la description du produit est le document qui définit les activit…" at bounding box center [411, 244] width 410 height 265
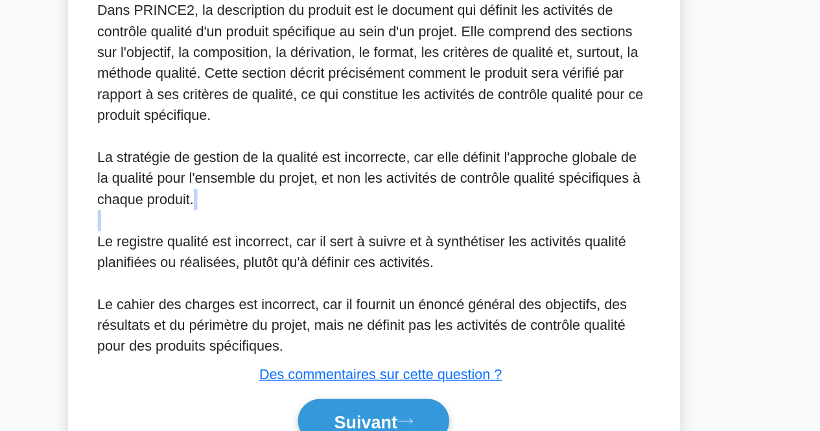
click at [384, 276] on div "Dans PRINCE2, la description du produit est le document qui définit les activit…" at bounding box center [411, 244] width 410 height 265
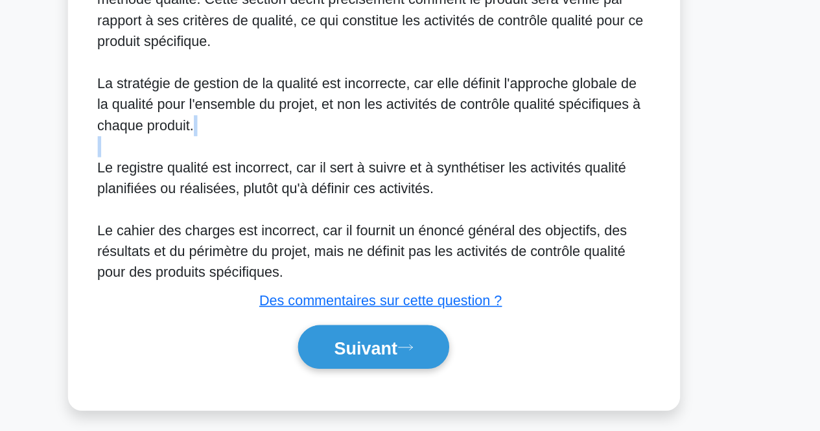
scroll to position [316, 0]
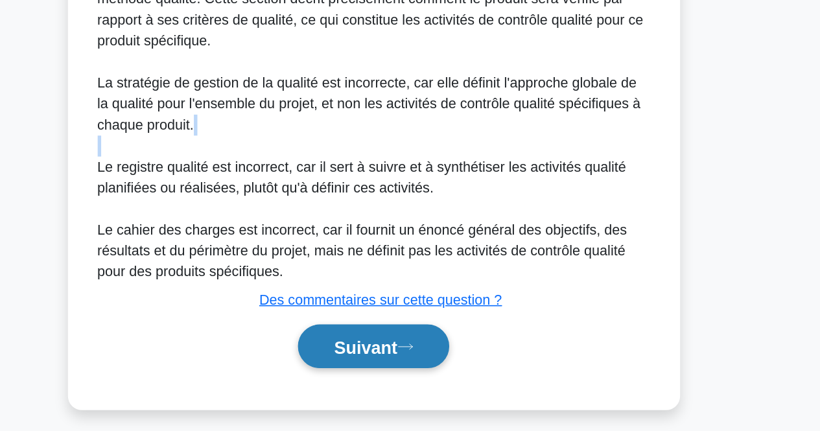
click at [397, 365] on font "Suivant" at bounding box center [404, 369] width 47 height 14
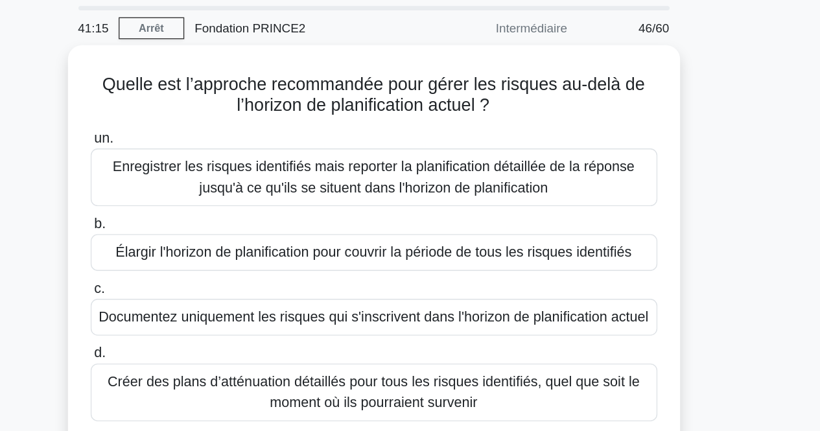
scroll to position [12, 0]
click at [674, 117] on div "Quelle est l’approche recommandée pour gérer les risques au-delà de l’horizon d…" at bounding box center [410, 230] width 739 height 333
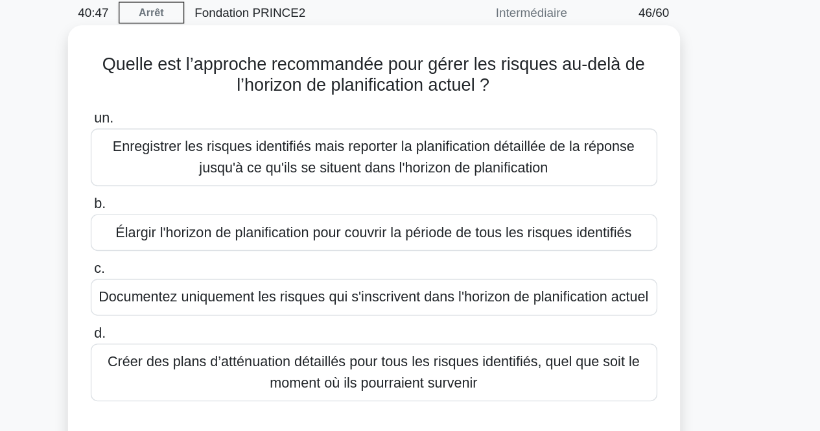
click at [563, 155] on font "Enregistrer les risques identifiés mais reporter la planification détaillée de …" at bounding box center [410, 158] width 387 height 27
click at [200, 134] on input "un. Enregistrer les risques identifiés mais reporter la planification détaillée…" at bounding box center [200, 130] width 0 height 8
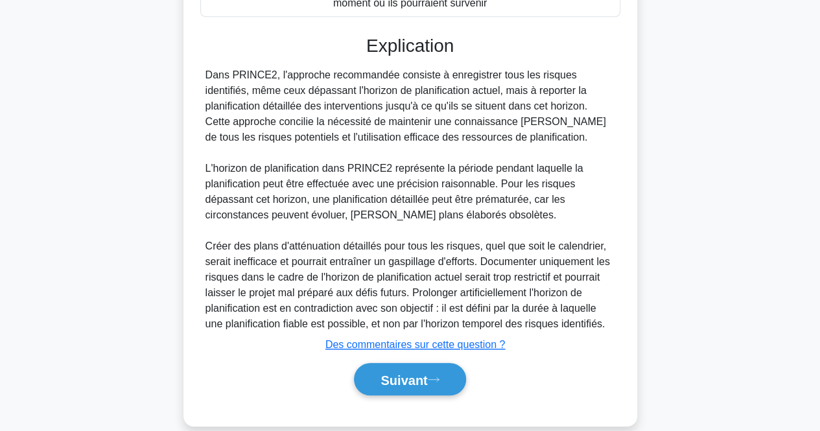
scroll to position [353, 0]
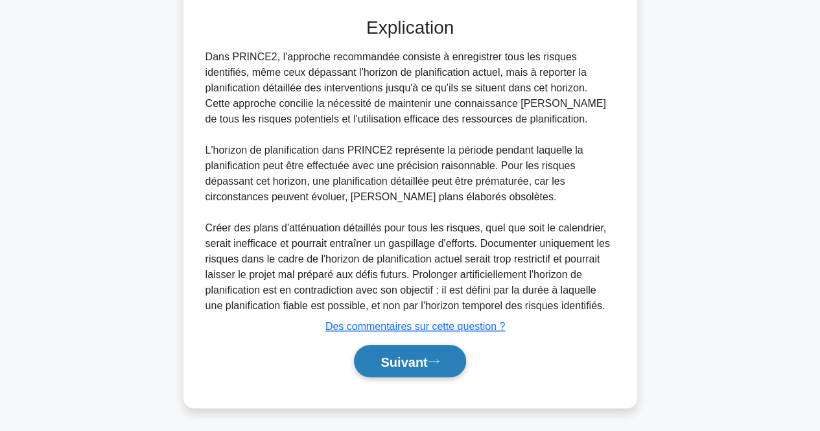
click at [448, 366] on button "Suivant" at bounding box center [410, 361] width 112 height 33
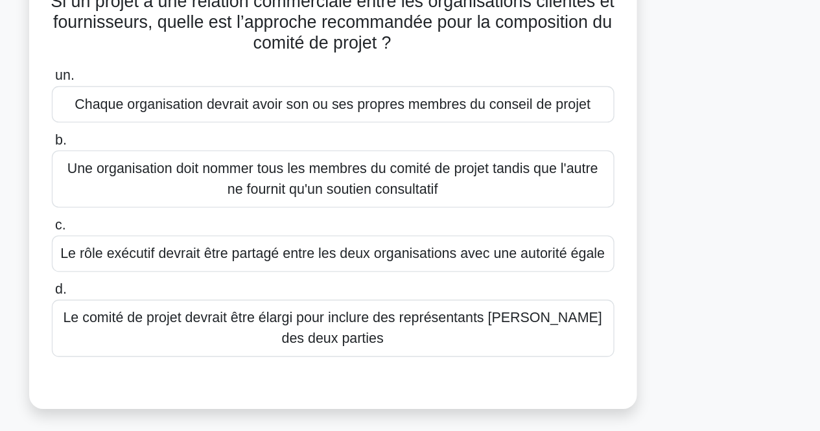
scroll to position [14, 0]
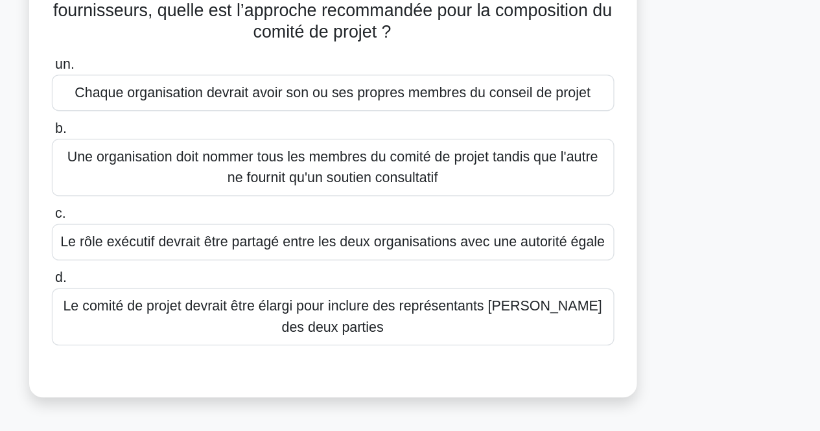
click at [585, 280] on font "Le rôle exécutif devrait être partagé entre les deux organisations avec une aut…" at bounding box center [410, 275] width 407 height 11
click at [200, 259] on input "c. Le rôle exécutif devrait être partagé entre les deux organisations avec une …" at bounding box center [200, 254] width 0 height 8
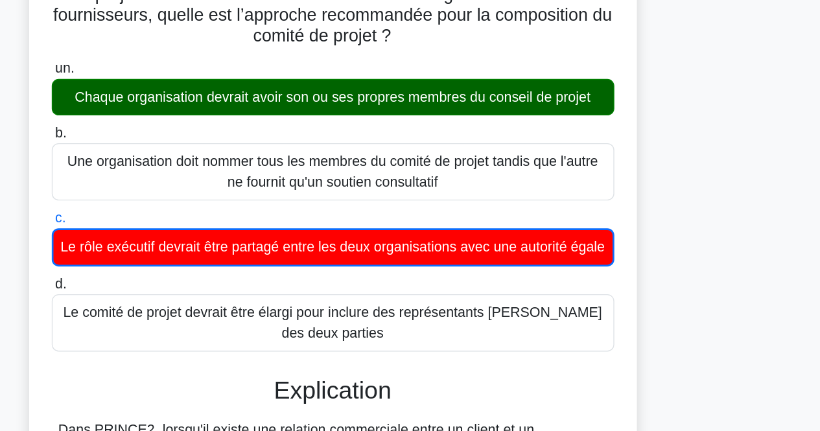
drag, startPoint x: 588, startPoint y: 147, endPoint x: 650, endPoint y: 167, distance: 64.8
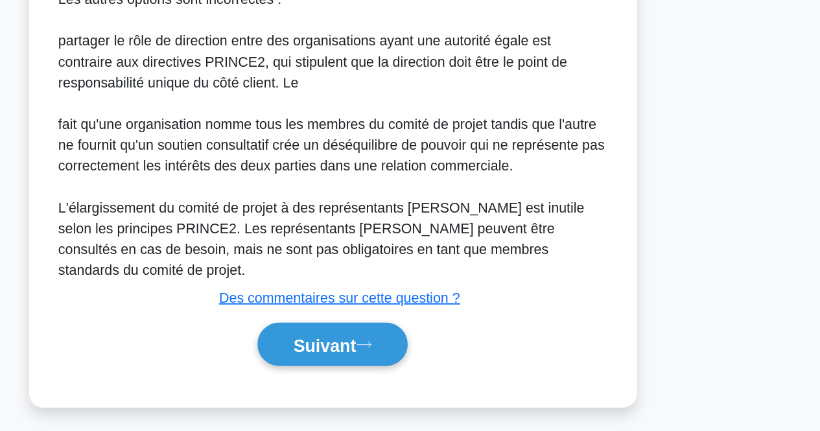
scroll to position [463, 0]
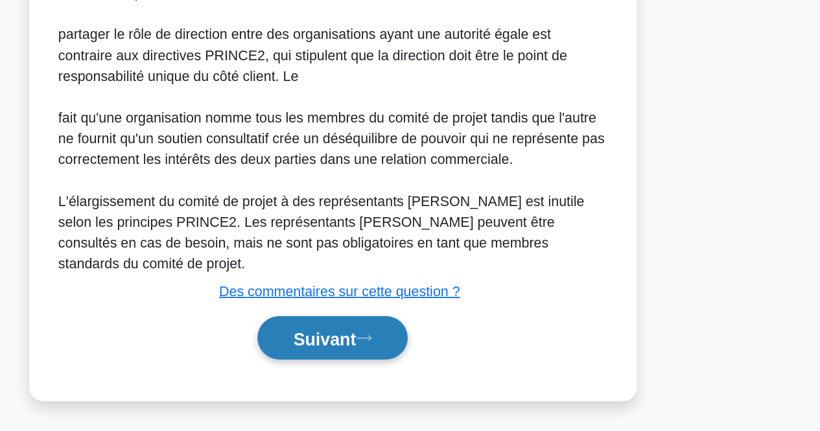
click at [450, 370] on button "Suivant" at bounding box center [410, 361] width 112 height 33
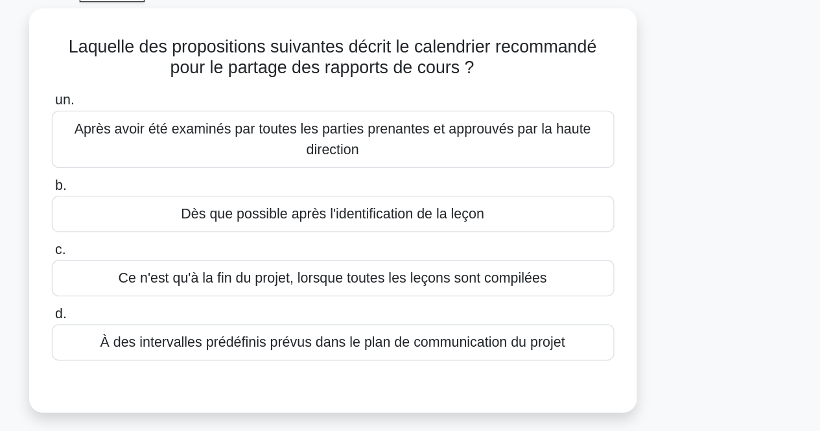
scroll to position [51, 0]
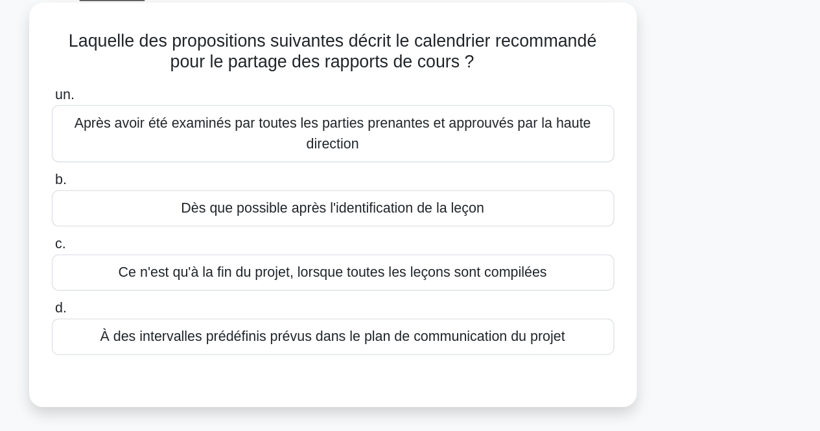
click at [585, 222] on div "Ce n'est qu'à la fin du projet, lorsque toutes les leçons sont compilées" at bounding box center [410, 222] width 420 height 27
click at [200, 206] on input "c. Ce n'est qu'à la fin du projet, lorsque toutes les leçons sont compilées" at bounding box center [200, 201] width 0 height 8
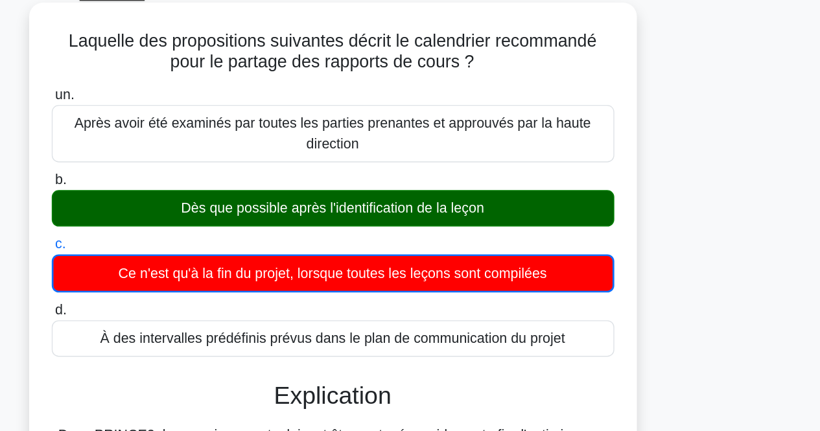
drag, startPoint x: 553, startPoint y: 161, endPoint x: 552, endPoint y: 186, distance: 25.3
click at [552, 186] on label "b. Dès que possible après l'identification de la leçon" at bounding box center [410, 166] width 420 height 43
click at [552, 186] on div "Dès que possible après l'identification de la leçon" at bounding box center [410, 174] width 420 height 27
click at [200, 158] on input "b. Dès que possible après l'identification de la leçon" at bounding box center [200, 153] width 0 height 8
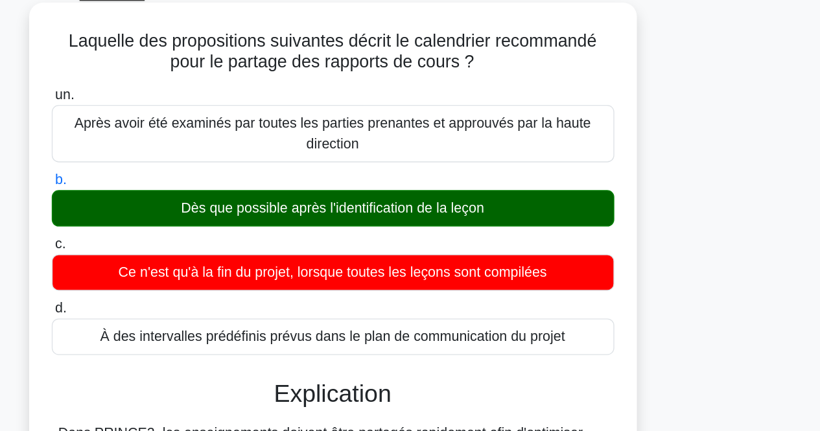
click at [552, 186] on div "Dès que possible après l'identification de la leçon" at bounding box center [410, 174] width 420 height 27
click at [200, 158] on input "b. Dès que possible après l'identification de la leçon" at bounding box center [200, 153] width 0 height 8
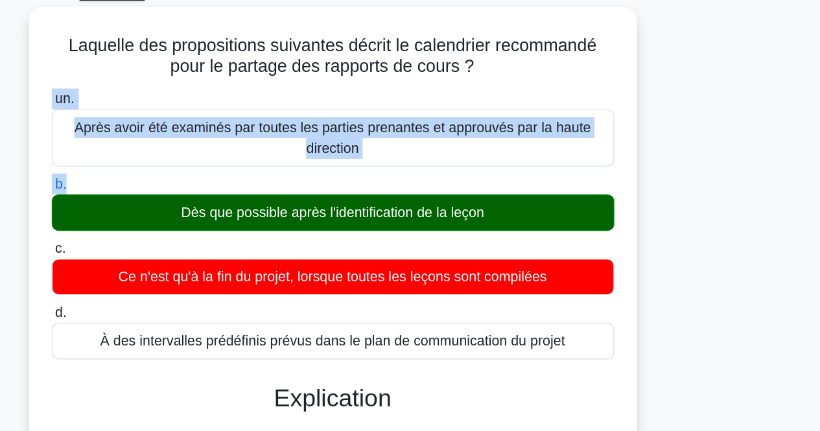
drag, startPoint x: 537, startPoint y: 64, endPoint x: 676, endPoint y: 165, distance: 171.7
click at [676, 165] on div "Laquelle des propositions suivantes décrit le calendrier recommandé pour le par…" at bounding box center [410, 399] width 739 height 751
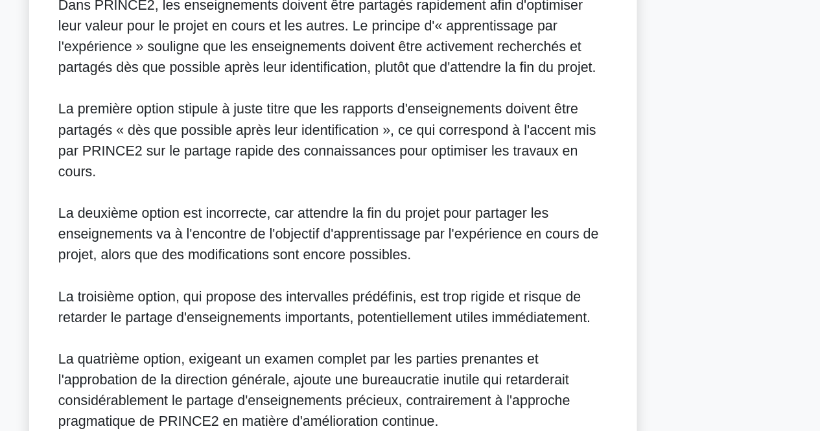
scroll to position [298, 0]
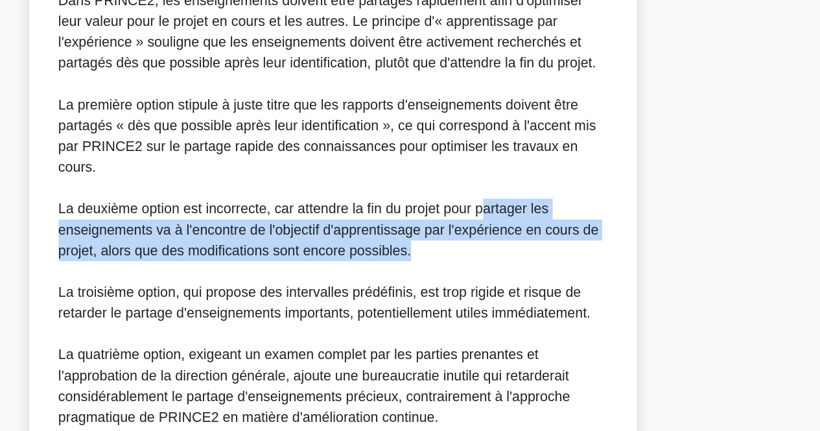
drag, startPoint x: 523, startPoint y: 233, endPoint x: 529, endPoint y: 272, distance: 40.1
click at [529, 272] on div "Dans PRINCE2, les enseignements doivent être partagés rapidement afin d'optimis…" at bounding box center [411, 251] width 410 height 327
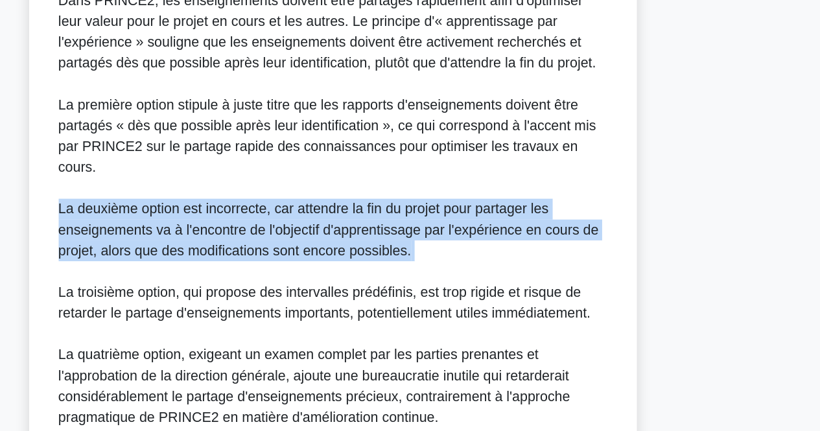
click at [529, 272] on div "Dans PRINCE2, les enseignements doivent être partagés rapidement afin d'optimis…" at bounding box center [411, 251] width 410 height 327
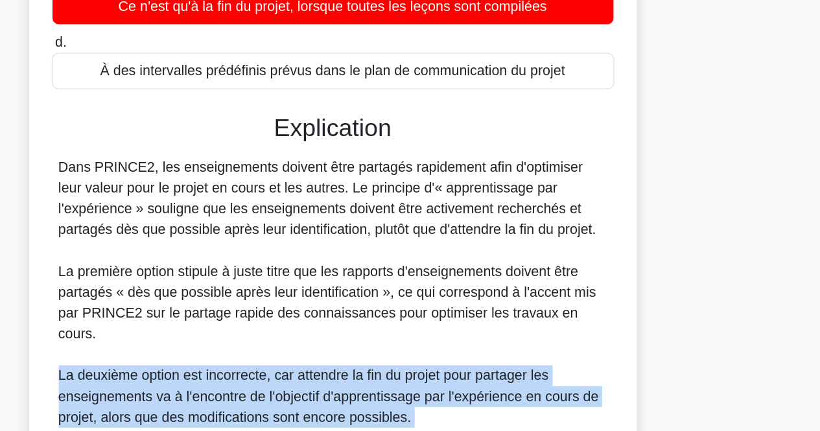
scroll to position [233, 0]
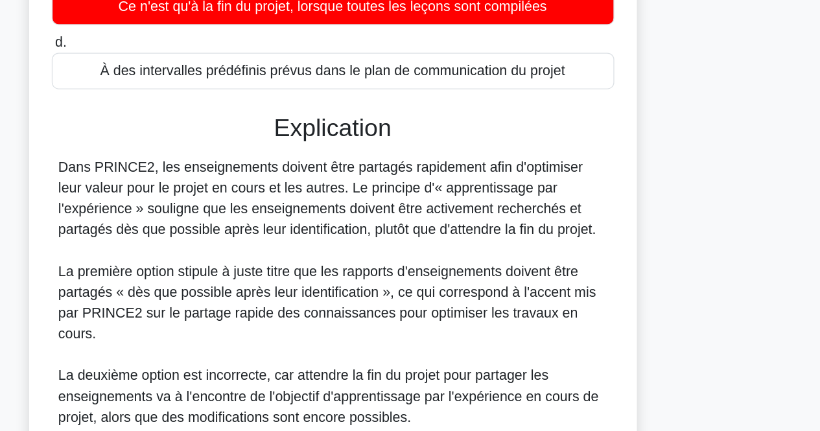
click at [529, 213] on font "Dans PRINCE2, les enseignements doivent être partagés rapidement afin d'optimis…" at bounding box center [406, 184] width 401 height 58
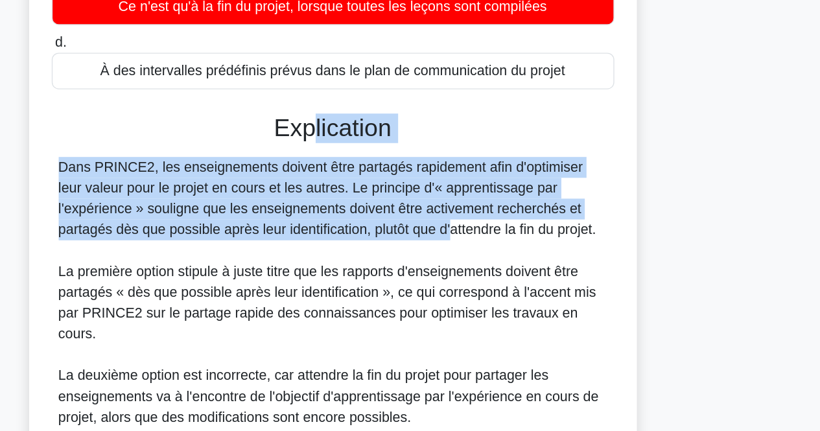
drag, startPoint x: 392, startPoint y: 127, endPoint x: 425, endPoint y: 213, distance: 92.0
click at [425, 213] on div "Explication Dans PRINCE2, les enseignements doivent être partagés rapidement af…" at bounding box center [410, 335] width 420 height 428
click at [425, 213] on font "Dans PRINCE2, les enseignements doivent être partagés rapidement afin d'optimis…" at bounding box center [406, 184] width 401 height 58
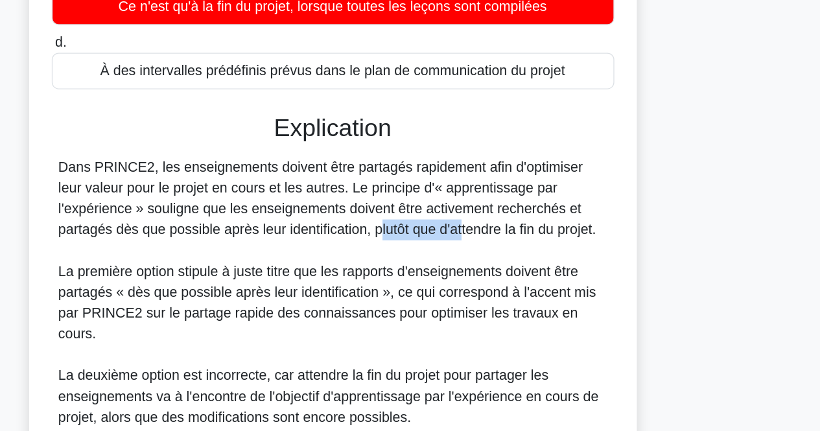
click at [425, 213] on font "Dans PRINCE2, les enseignements doivent être partagés rapidement afin d'optimis…" at bounding box center [406, 184] width 401 height 58
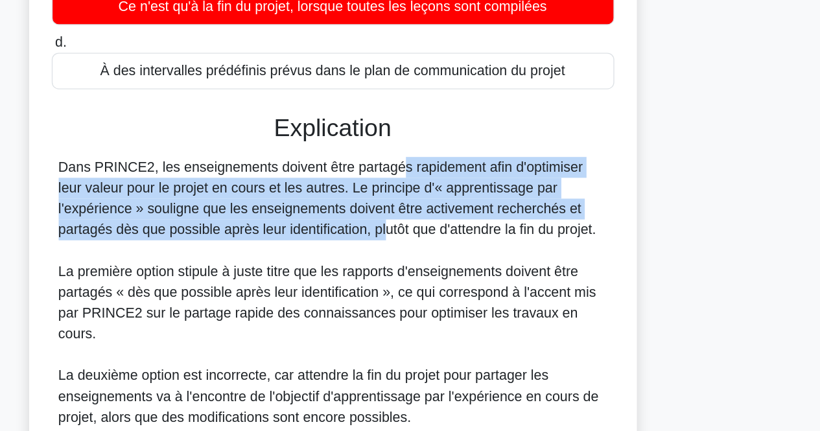
drag, startPoint x: 377, startPoint y: 164, endPoint x: 380, endPoint y: 209, distance: 45.5
click at [380, 209] on font "Dans PRINCE2, les enseignements doivent être partagés rapidement afin d'optimis…" at bounding box center [406, 184] width 401 height 58
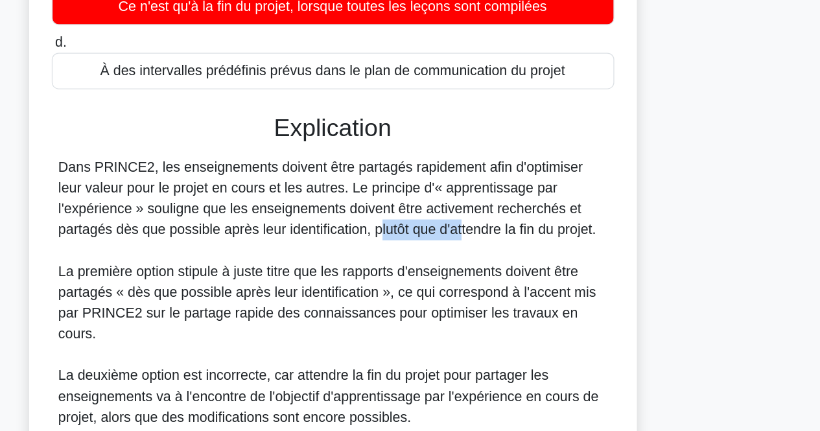
click at [380, 209] on font "Dans PRINCE2, les enseignements doivent être partagés rapidement afin d'optimis…" at bounding box center [406, 184] width 401 height 58
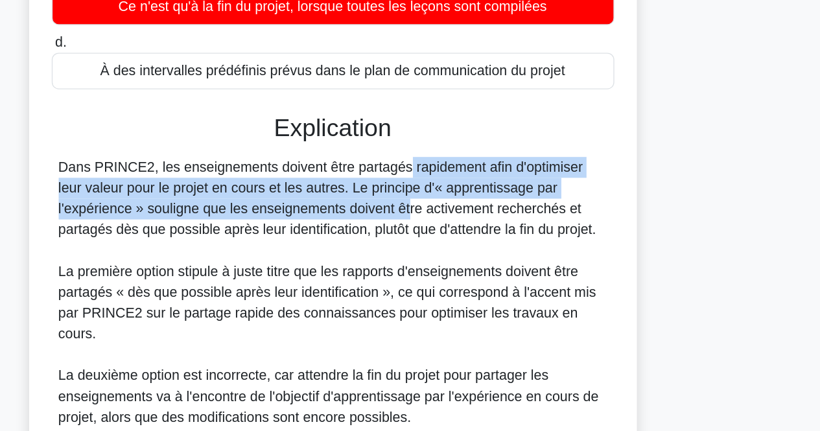
drag, startPoint x: 383, startPoint y: 148, endPoint x: 385, endPoint y: 187, distance: 38.3
click at [385, 187] on div "Explication Dans PRINCE2, les enseignements doivent être partagés rapidement af…" at bounding box center [410, 335] width 420 height 428
click at [385, 187] on font "Dans PRINCE2, les enseignements doivent être partagés rapidement afin d'optimis…" at bounding box center [406, 184] width 401 height 58
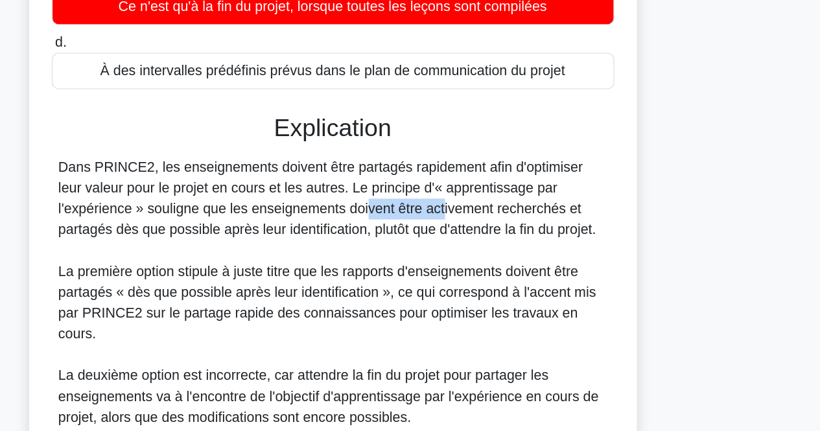
click at [385, 187] on font "Dans PRINCE2, les enseignements doivent être partagés rapidement afin d'optimis…" at bounding box center [406, 184] width 401 height 58
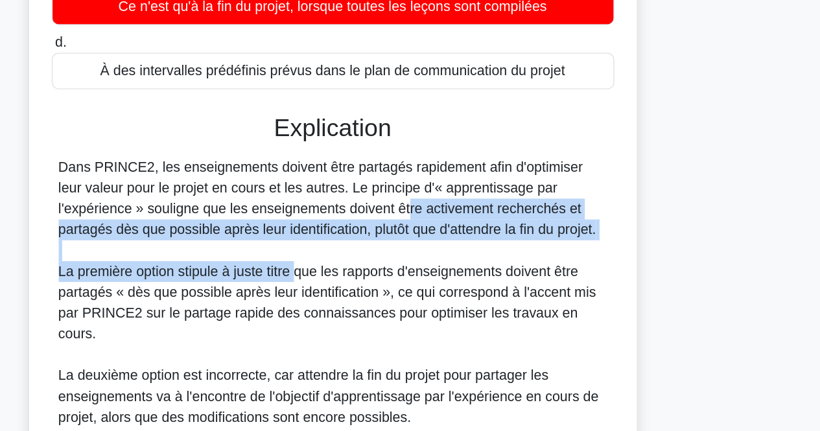
drag, startPoint x: 385, startPoint y: 187, endPoint x: 384, endPoint y: 231, distance: 44.8
click at [384, 231] on div "Dans PRINCE2, les enseignements doivent être partagés rapidement afin d'optimis…" at bounding box center [411, 316] width 410 height 327
click at [384, 233] on font "La première option stipule à juste titre que les rapports d'enseignements doive…" at bounding box center [406, 262] width 401 height 58
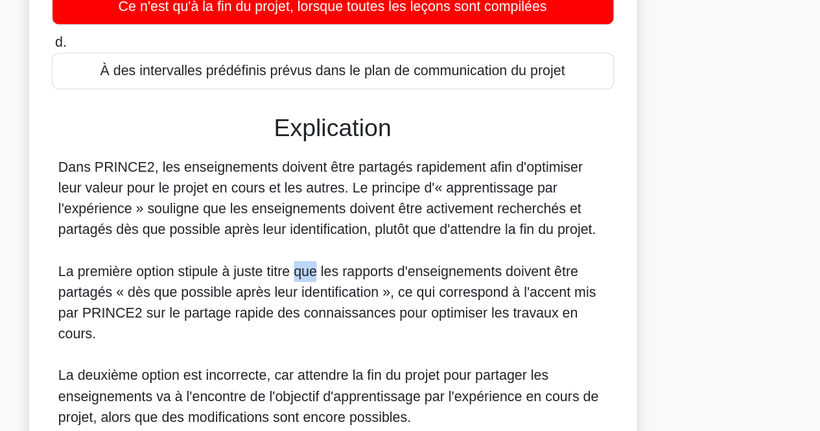
click at [384, 233] on font "La première option stipule à juste titre que les rapports d'enseignements doive…" at bounding box center [406, 262] width 401 height 58
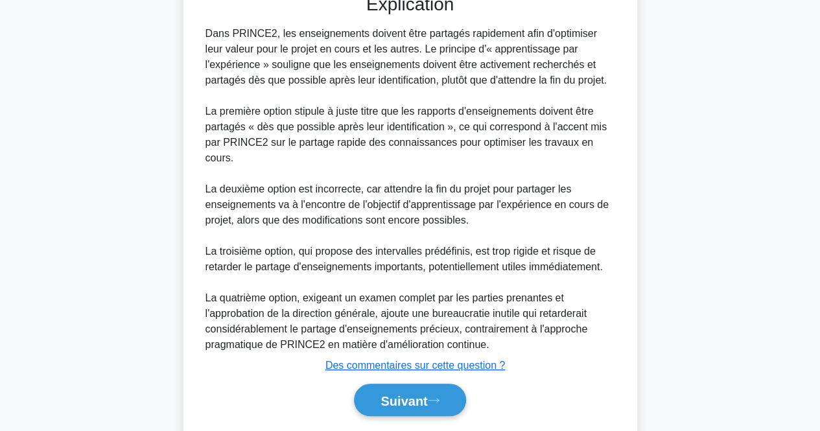
scroll to position [361, 0]
click at [384, 393] on font "Suivant" at bounding box center [404, 400] width 47 height 14
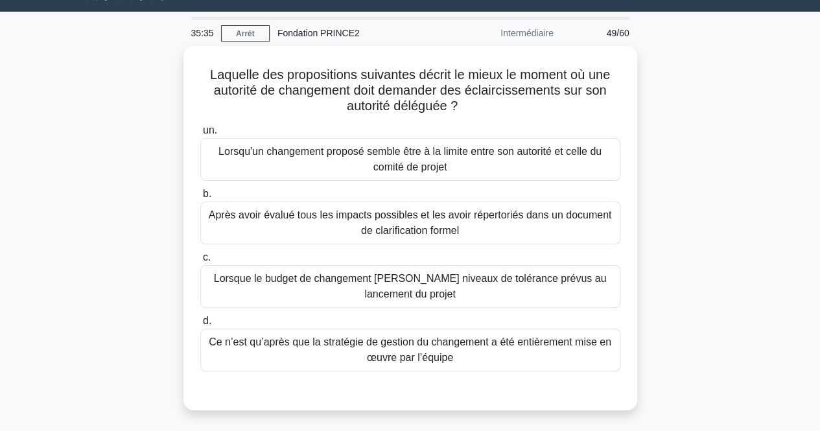
scroll to position [39, 0]
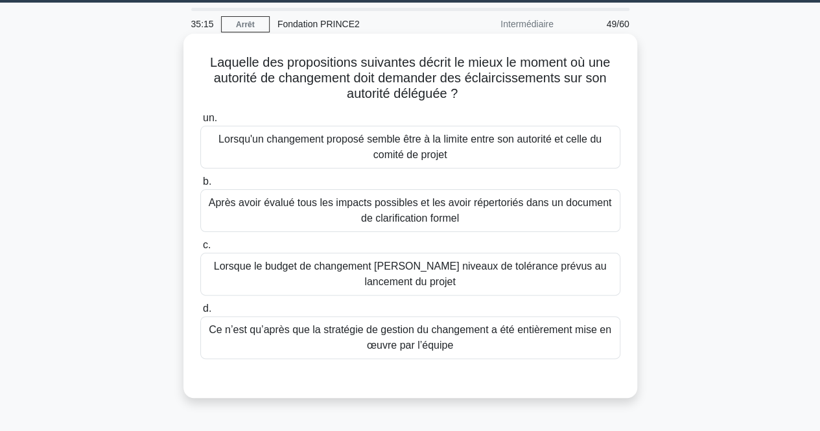
click at [558, 148] on font "Lorsqu'un changement proposé semble être à la limite entre son autorité et cell…" at bounding box center [410, 147] width 408 height 31
click at [200, 123] on input "un. Lorsqu'un changement proposé semble être à la limite entre son autorité et …" at bounding box center [200, 118] width 0 height 8
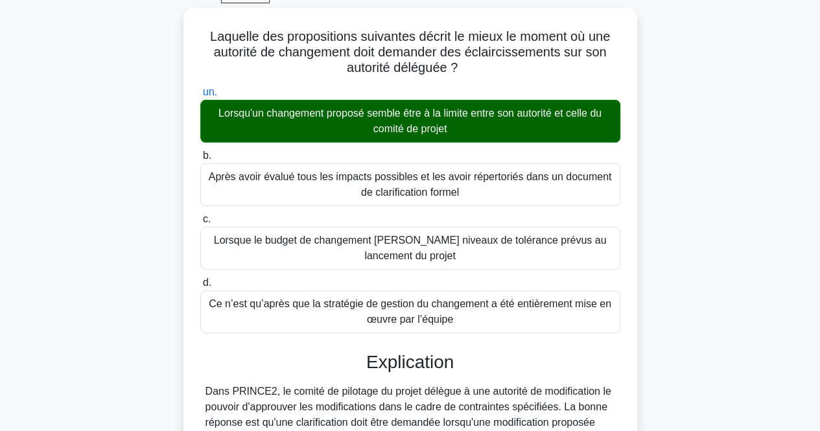
scroll to position [69, 0]
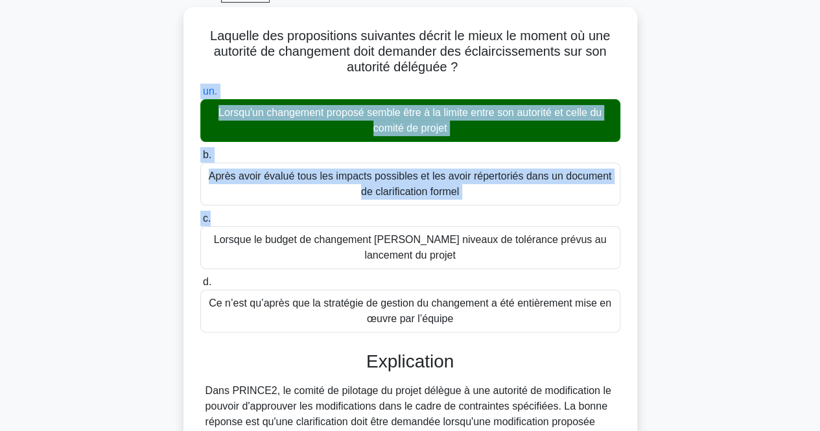
drag, startPoint x: 736, startPoint y: 216, endPoint x: 746, endPoint y: 73, distance: 143.0
click at [746, 73] on div "Laquelle des propositions suivantes décrit le mieux le moment où une autorité d…" at bounding box center [410, 437] width 739 height 860
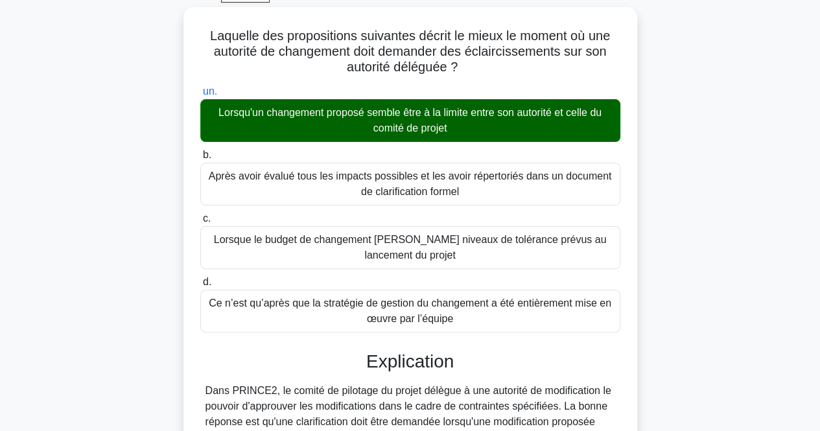
click at [746, 73] on div "Laquelle des propositions suivantes décrit le mieux le moment où une autorité d…" at bounding box center [410, 437] width 739 height 860
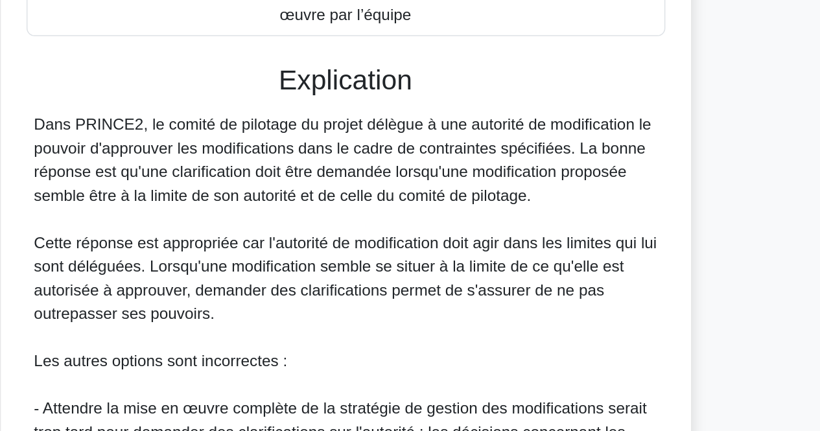
scroll to position [279, 0]
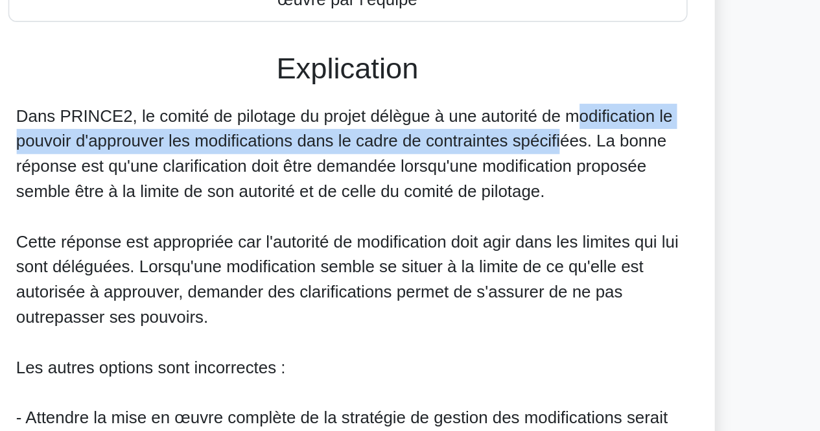
drag, startPoint x: 467, startPoint y: 176, endPoint x: 467, endPoint y: 196, distance: 20.8
click at [467, 196] on font "Dans PRINCE2, le comité de pilotage du projet délègue à une autorité de modific…" at bounding box center [409, 200] width 406 height 58
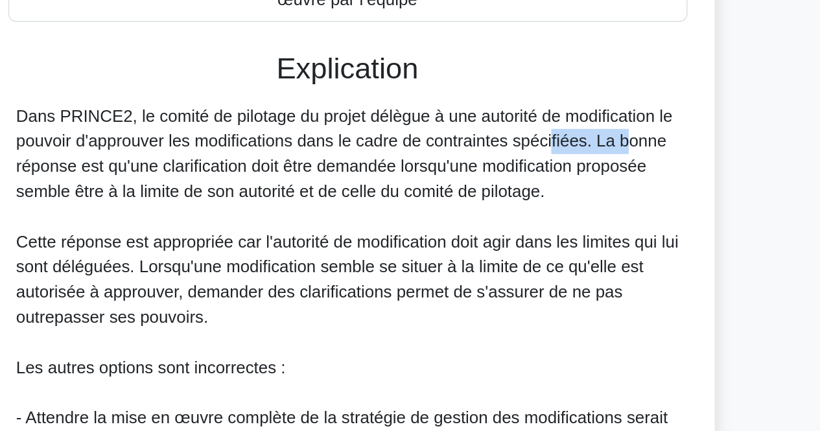
click at [467, 196] on font "Dans PRINCE2, le comité de pilotage du projet délègue à une autorité de modific…" at bounding box center [409, 200] width 406 height 58
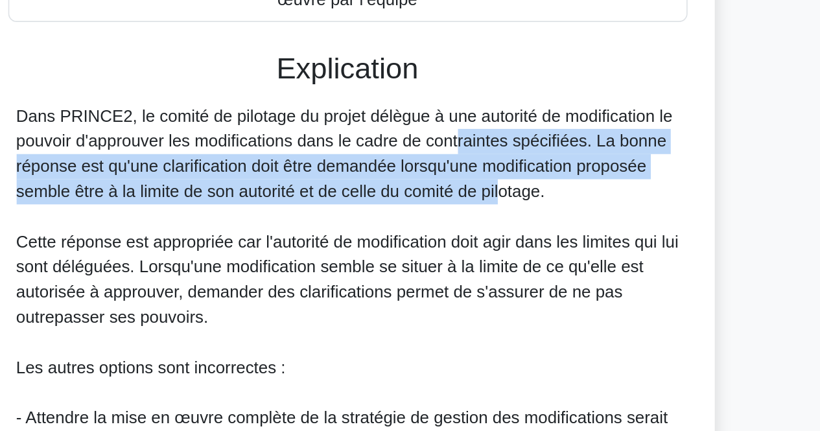
drag, startPoint x: 403, startPoint y: 185, endPoint x: 427, endPoint y: 221, distance: 42.6
click at [427, 221] on font "Dans PRINCE2, le comité de pilotage du projet délègue à une autorité de modific…" at bounding box center [409, 200] width 406 height 58
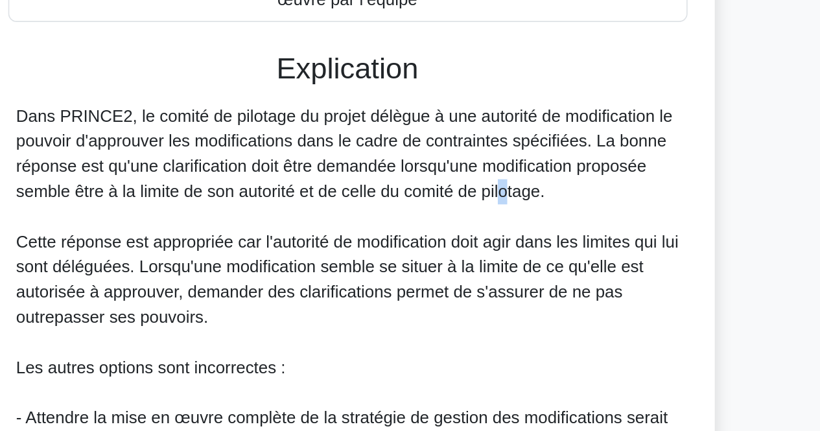
click at [427, 221] on font "Dans PRINCE2, le comité de pilotage du projet délègue à une autorité de modific…" at bounding box center [409, 200] width 406 height 58
click at [429, 178] on font "Dans PRINCE2, le comité de pilotage du projet délègue à une autorité de modific…" at bounding box center [409, 200] width 406 height 58
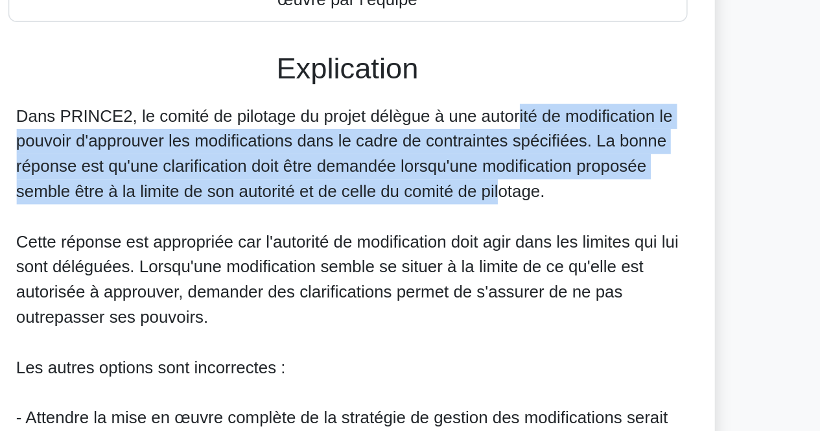
drag, startPoint x: 429, startPoint y: 178, endPoint x: 427, endPoint y: 221, distance: 43.5
click at [427, 221] on font "Dans PRINCE2, le comité de pilotage du projet délègue à une autorité de modific…" at bounding box center [409, 200] width 406 height 58
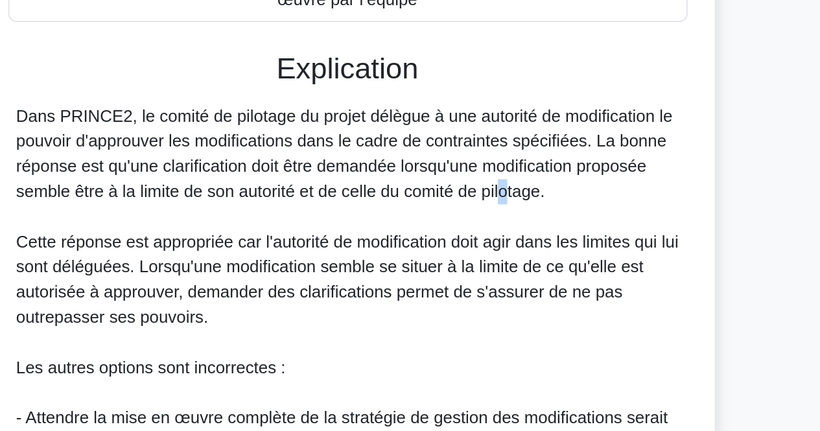
click at [427, 221] on font "Dans PRINCE2, le comité de pilotage du projet délègue à une autorité de modific…" at bounding box center [409, 200] width 406 height 58
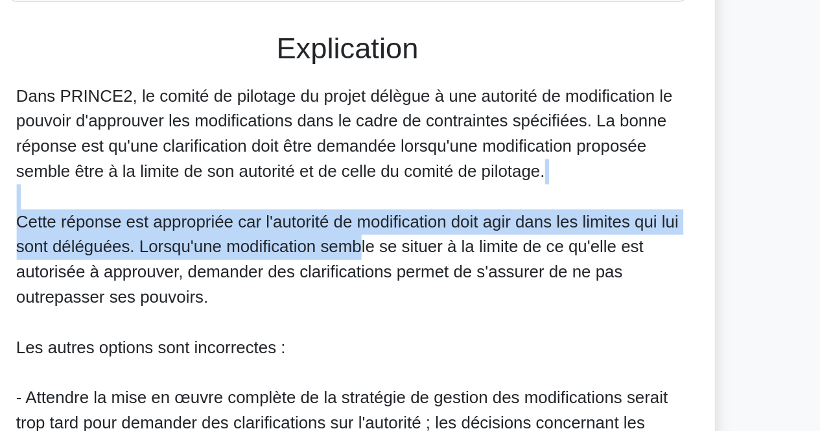
drag, startPoint x: 427, startPoint y: 221, endPoint x: 432, endPoint y: 276, distance: 54.7
click at [432, 276] on div "Dans PRINCE2, le comité de pilotage du projet délègue à une autorité de modific…" at bounding box center [411, 355] width 410 height 373
click at [432, 276] on font "Cette réponse est appropriée car l'autorité de modification doit agir dans les …" at bounding box center [411, 278] width 410 height 58
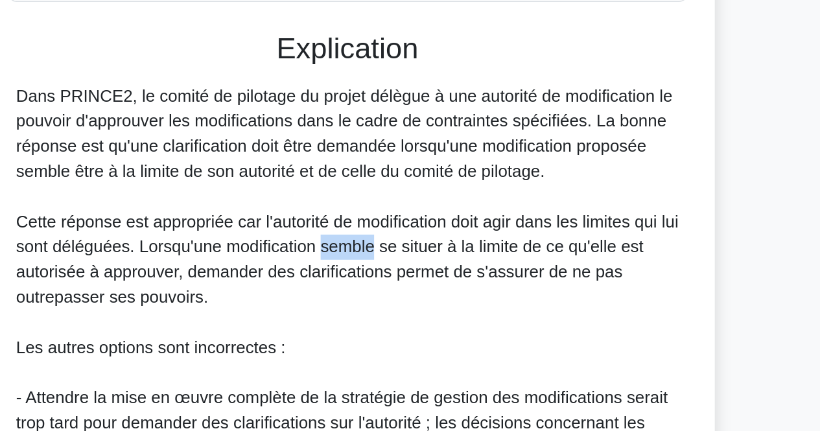
click at [432, 276] on font "Cette réponse est appropriée car l'autorité de modification doit agir dans les …" at bounding box center [411, 278] width 410 height 58
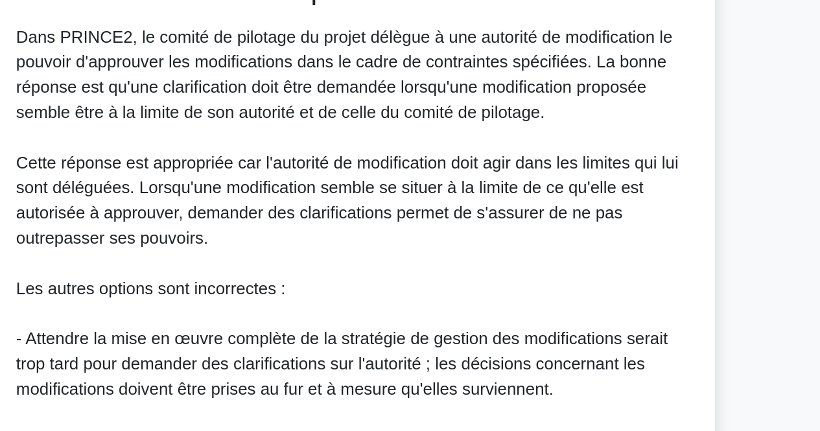
click at [432, 312] on div "Dans PRINCE2, le comité de pilotage du projet délègue à une autorité de modific…" at bounding box center [411, 355] width 410 height 373
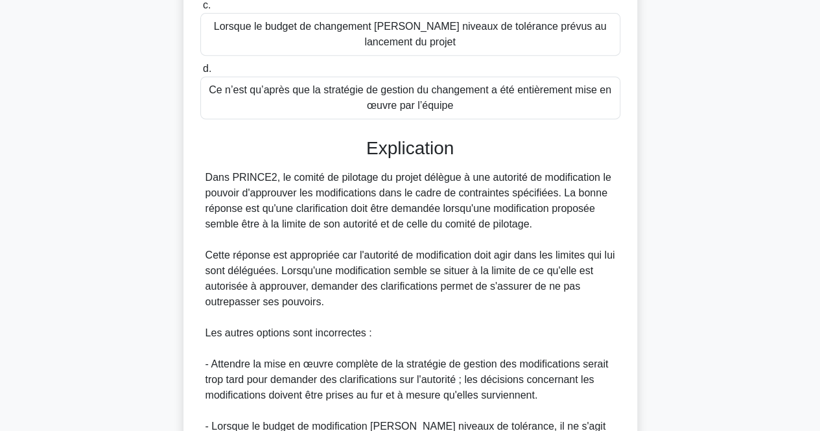
scroll to position [508, 0]
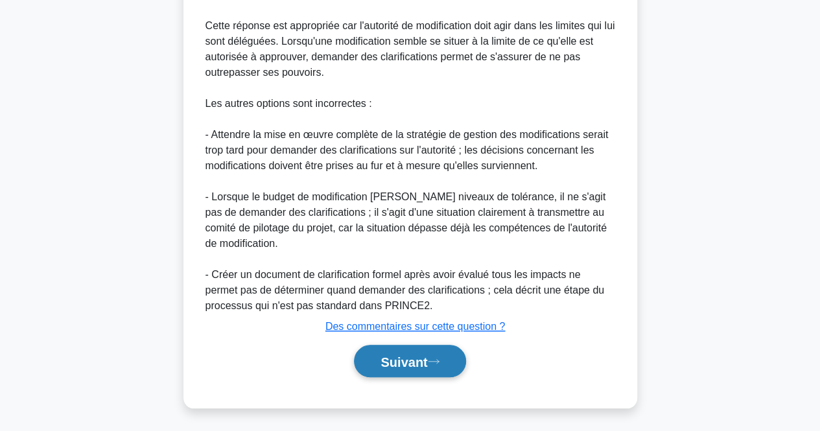
click at [399, 359] on font "Suivant" at bounding box center [404, 362] width 47 height 14
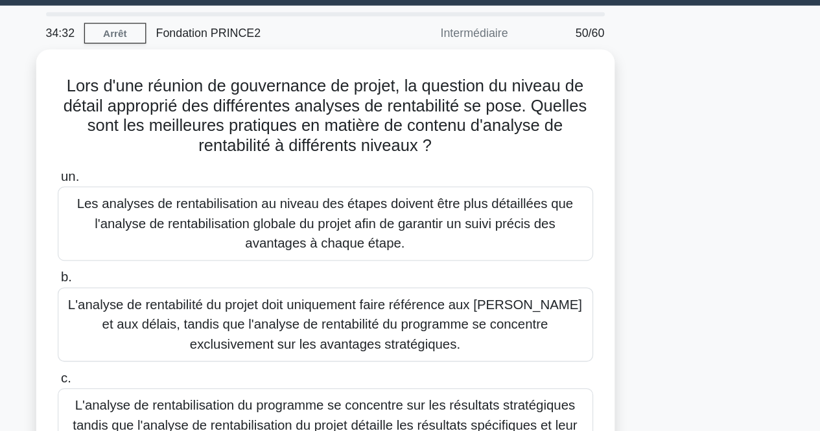
scroll to position [18, 0]
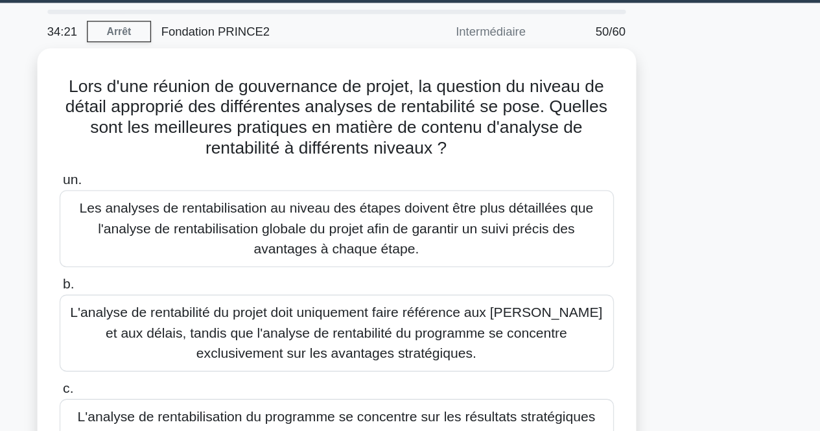
click at [716, 148] on div "Lors d'une réunion de gouvernance de projet, la question du niveau de détail ap…" at bounding box center [410, 279] width 739 height 442
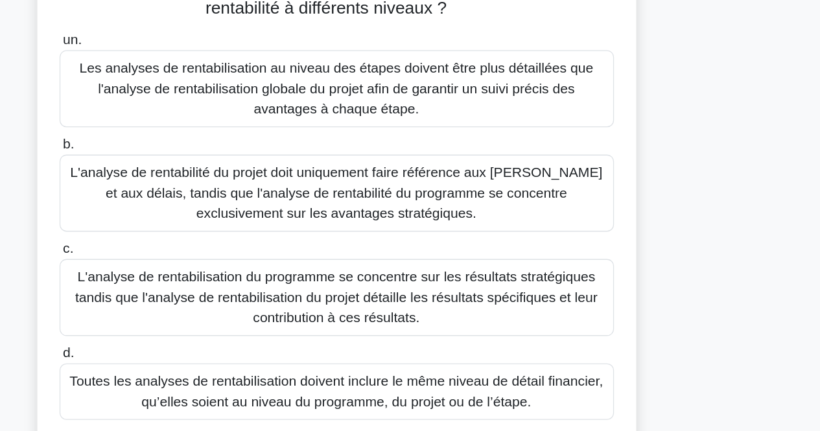
scroll to position [92, 0]
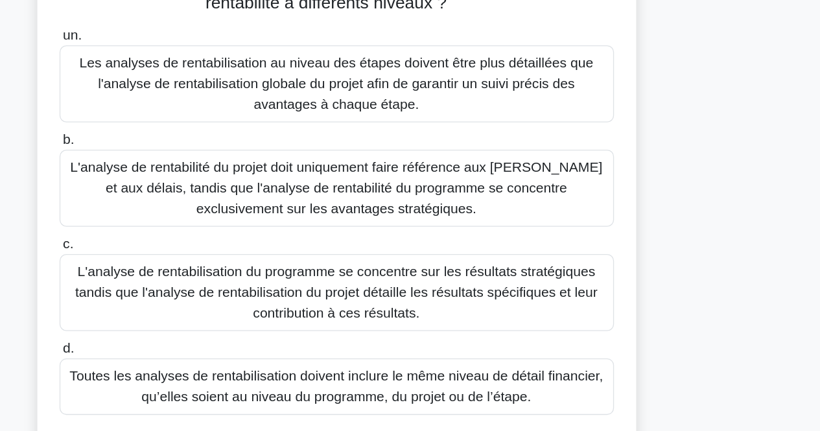
click at [560, 128] on font "Les analyses de rentabilisation au niveau des étapes doivent être plus détaillé…" at bounding box center [410, 117] width 408 height 47
click at [200, 85] on input "un. Les analyses de rentabilisation au niveau des étapes doivent être plus déta…" at bounding box center [200, 81] width 0 height 8
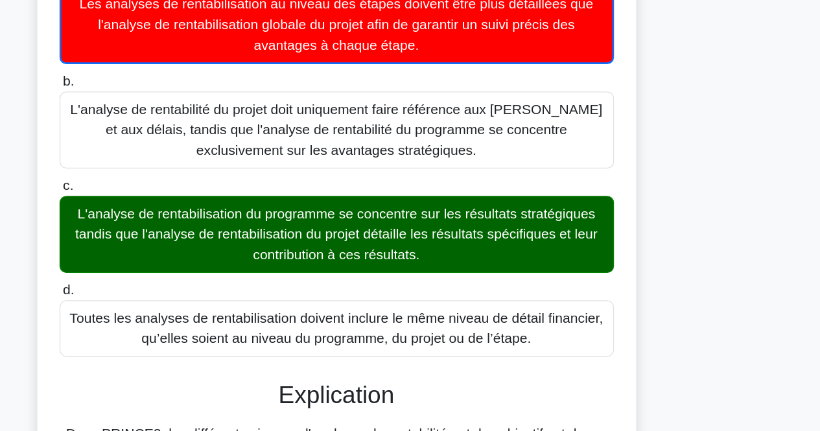
drag, startPoint x: 683, startPoint y: 224, endPoint x: 679, endPoint y: 281, distance: 57.8
click at [679, 281] on div "Lors d'une réunion de gouvernance de projet, la question du niveau de détail ap…" at bounding box center [410, 430] width 739 height 892
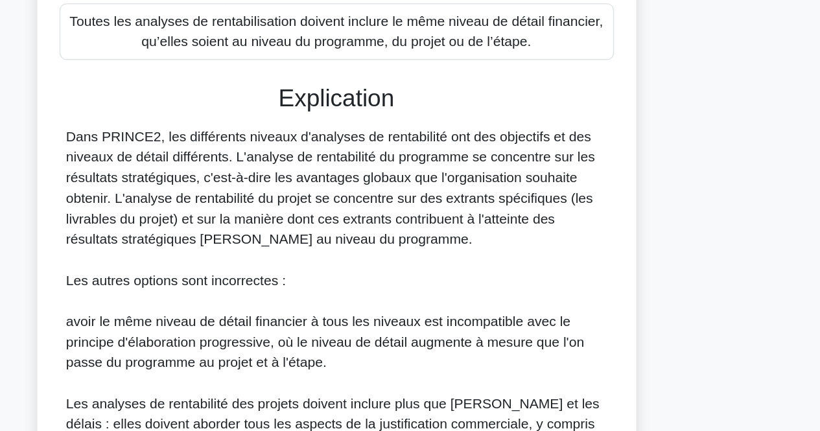
scroll to position [314, 0]
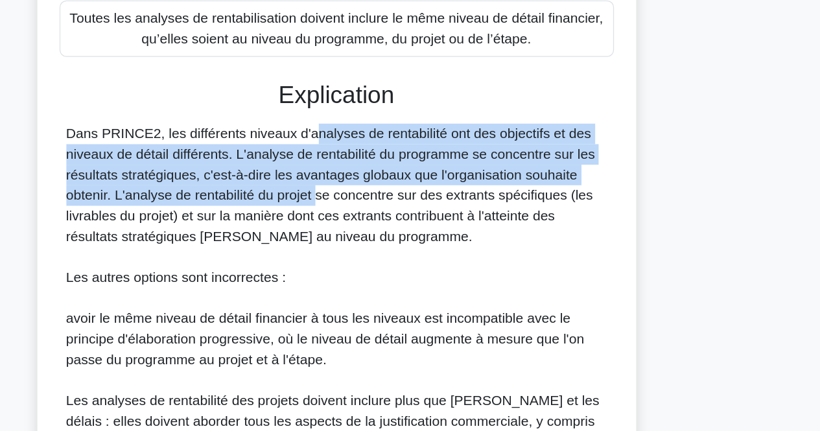
drag, startPoint x: 311, startPoint y: 202, endPoint x: 326, endPoint y: 258, distance: 58.3
click at [326, 258] on div "Dans PRINCE2, les différents niveaux d'analyses de rentabilité ont des objectif…" at bounding box center [411, 369] width 410 height 342
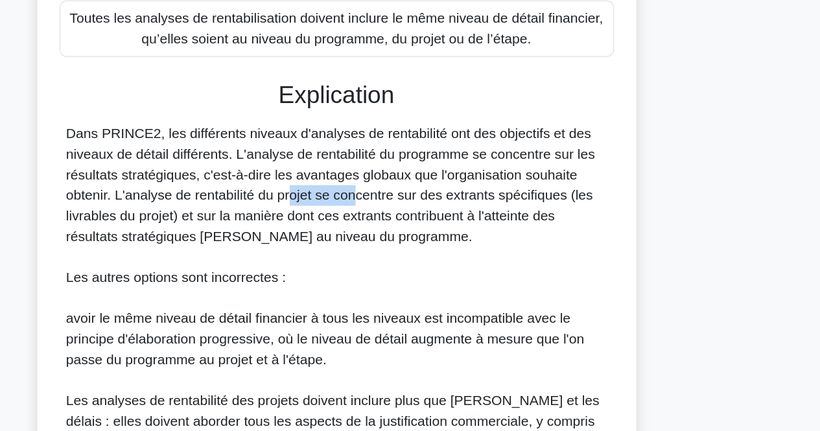
click at [326, 258] on div "Dans PRINCE2, les différents niveaux d'analyses de rentabilité ont des objectif…" at bounding box center [411, 369] width 410 height 342
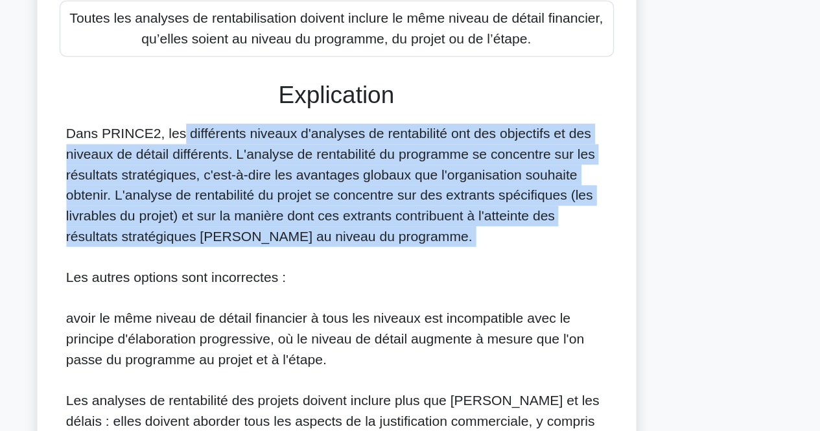
drag, startPoint x: 326, startPoint y: 258, endPoint x: 329, endPoint y: 219, distance: 39.7
click at [329, 219] on div "Dans PRINCE2, les différents niveaux d'analyses de rentabilité ont des objectif…" at bounding box center [411, 369] width 410 height 342
click at [329, 219] on font "Dans PRINCE2, les différents niveaux d'analyses de rentabilité ont des objectif…" at bounding box center [406, 244] width 401 height 89
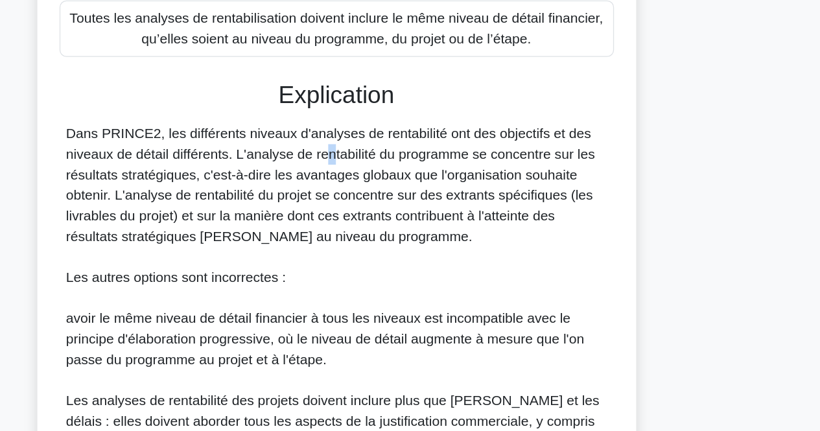
click at [329, 219] on font "Dans PRINCE2, les différents niveaux d'analyses de rentabilité ont des objectif…" at bounding box center [406, 244] width 401 height 89
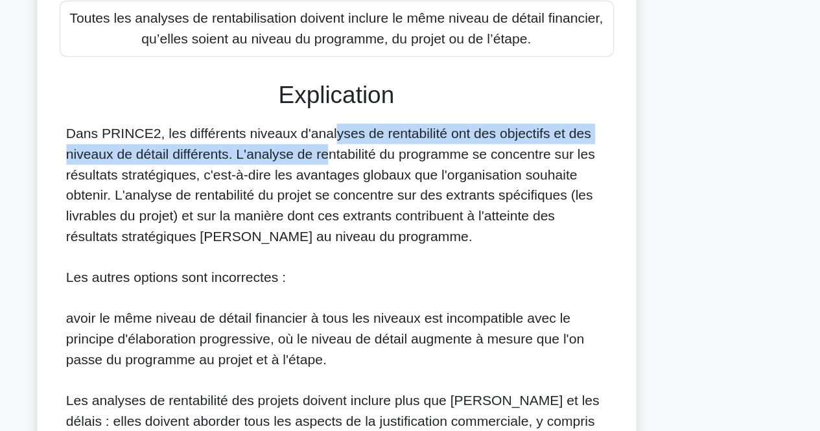
drag, startPoint x: 329, startPoint y: 219, endPoint x: 327, endPoint y: 189, distance: 29.9
click at [327, 189] on div "Explication Dans PRINCE2, les différents niveaux d'analyses de rentabilité ont …" at bounding box center [410, 386] width 420 height 443
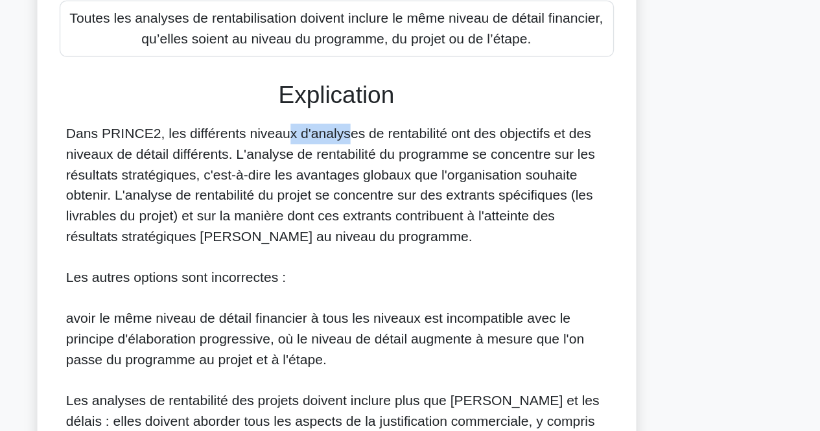
click at [327, 189] on div "Explication Dans PRINCE2, les différents niveaux d'analyses de rentabilité ont …" at bounding box center [410, 386] width 420 height 443
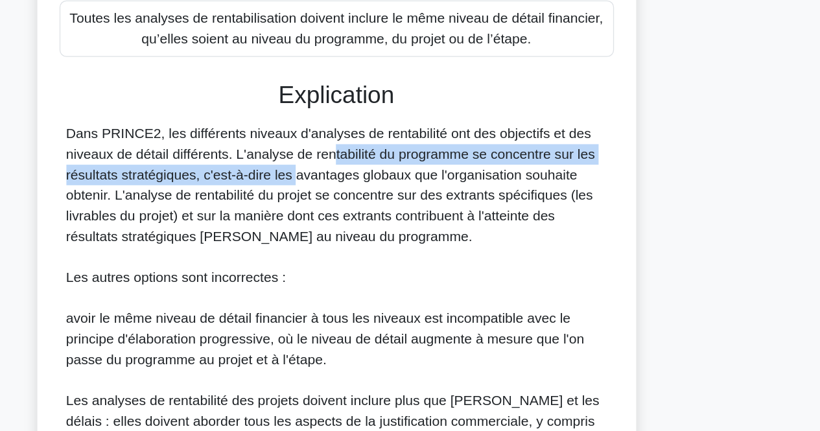
drag, startPoint x: 331, startPoint y: 220, endPoint x: 310, endPoint y: 237, distance: 26.7
click at [310, 237] on font "Dans PRINCE2, les différents niveaux d'analyses de rentabilité ont des objectif…" at bounding box center [406, 244] width 401 height 89
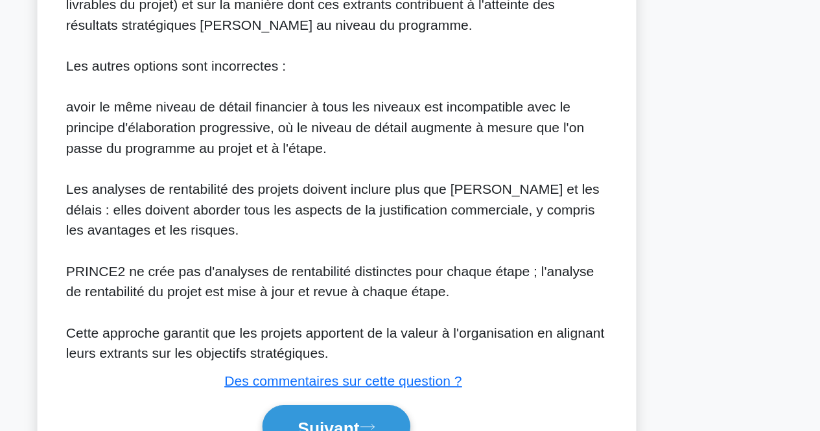
scroll to position [476, 0]
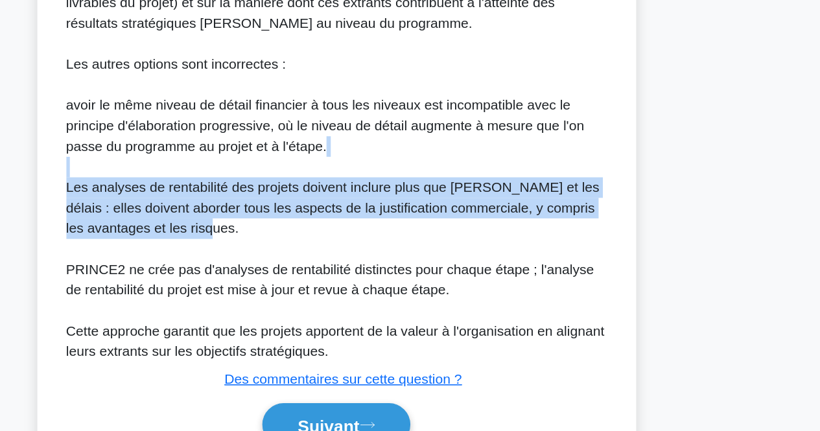
drag, startPoint x: 350, startPoint y: 283, endPoint x: 359, endPoint y: 231, distance: 53.2
click at [359, 231] on div "Dans PRINCE2, les différents niveaux d'analyses de rentabilité ont des objectif…" at bounding box center [411, 207] width 410 height 342
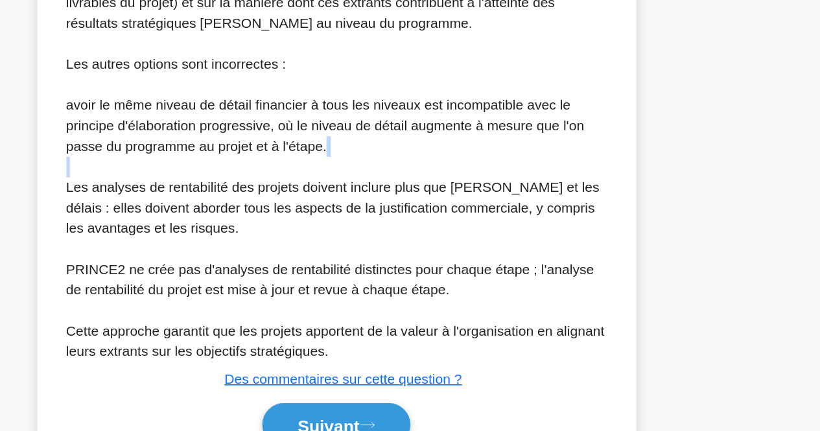
click at [359, 231] on div "Dans PRINCE2, les différents niveaux d'analyses de rentabilité ont des objectif…" at bounding box center [411, 207] width 410 height 342
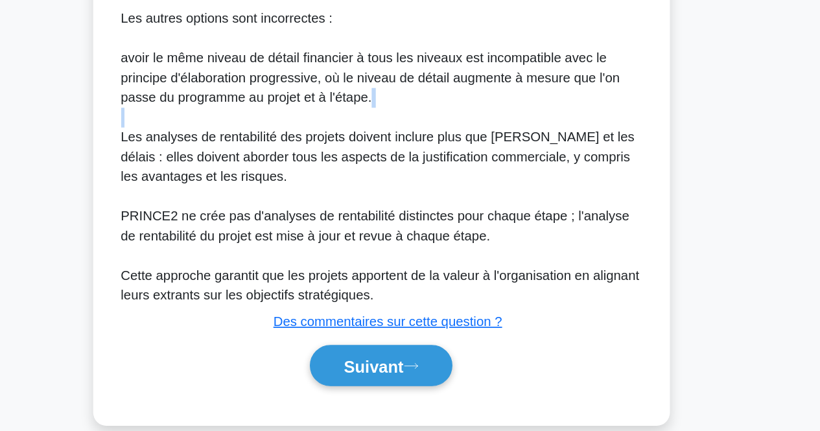
scroll to position [541, 0]
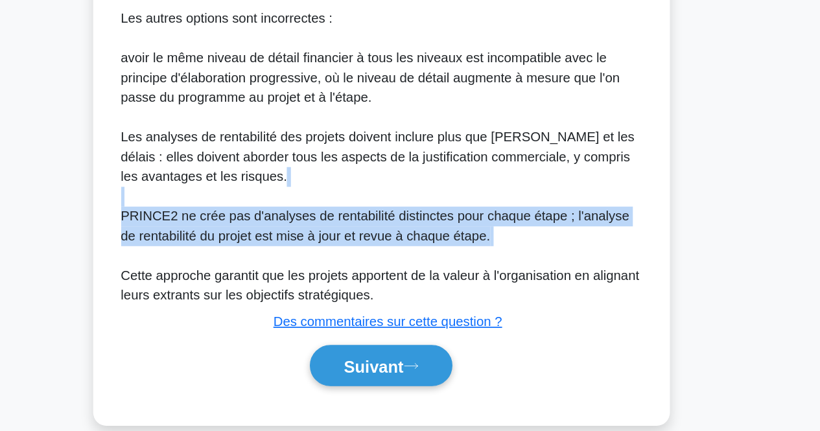
drag, startPoint x: 517, startPoint y: 196, endPoint x: 520, endPoint y: 266, distance: 70.1
click at [520, 266] on div "Dans PRINCE2, les différents niveaux d'analyses de rentabilité ont des objectif…" at bounding box center [411, 142] width 410 height 342
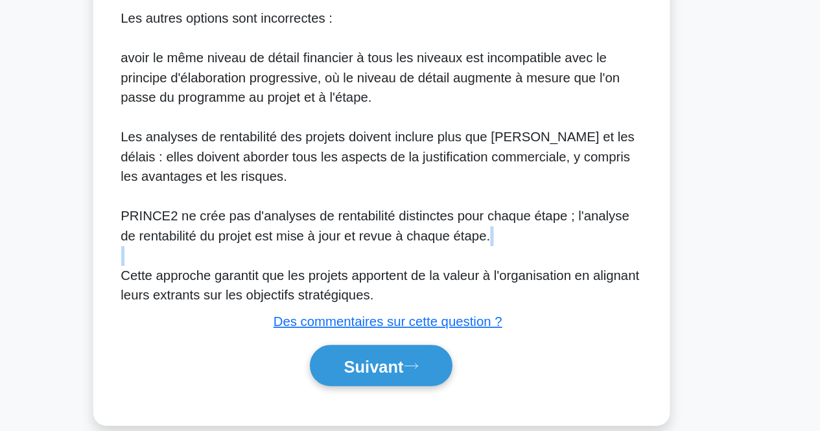
click at [520, 266] on div "Dans PRINCE2, les différents niveaux d'analyses de rentabilité ont des objectif…" at bounding box center [411, 142] width 410 height 342
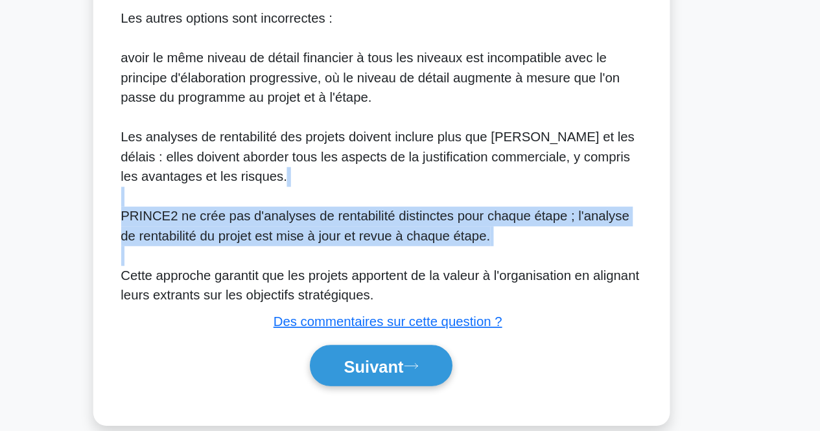
drag, startPoint x: 520, startPoint y: 266, endPoint x: 526, endPoint y: 236, distance: 31.0
click at [526, 236] on div "Dans PRINCE2, les différents niveaux d'analyses de rentabilité ont des objectif…" at bounding box center [411, 142] width 410 height 342
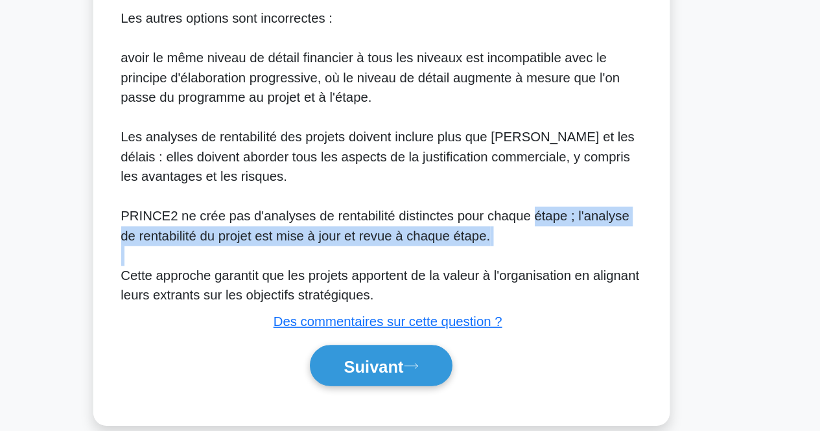
click at [526, 238] on font "PRINCE2 ne crée pas d'analyses de rentabilité distinctes pour chaque étape ; l'…" at bounding box center [406, 251] width 400 height 27
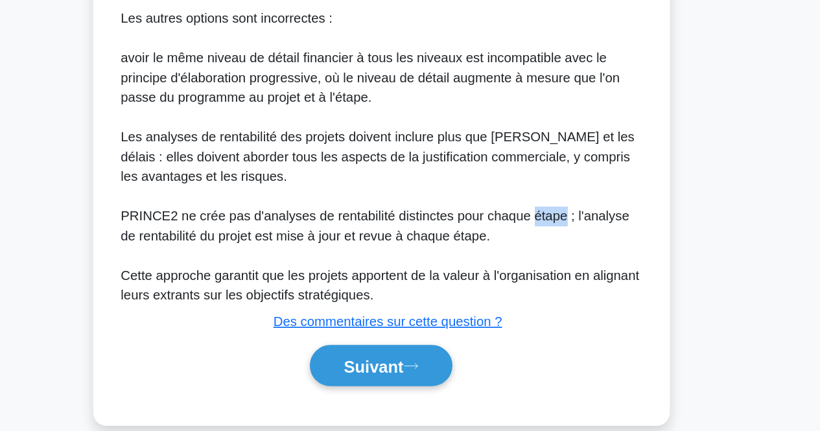
click at [526, 238] on font "PRINCE2 ne crée pas d'analyses de rentabilité distinctes pour chaque étape ; l'…" at bounding box center [406, 251] width 400 height 27
click at [537, 286] on font "Cette approche garantit que les projets apportent de la valeur à l'organisation…" at bounding box center [410, 298] width 408 height 27
click at [539, 257] on div "Dans PRINCE2, les différents niveaux d'analyses de rentabilité ont des objectif…" at bounding box center [411, 142] width 410 height 342
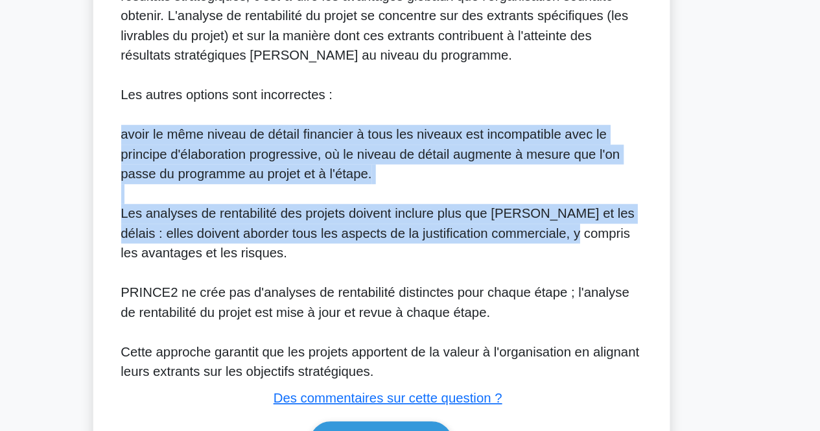
drag, startPoint x: 550, startPoint y: 262, endPoint x: 550, endPoint y: 147, distance: 114.8
click at [550, 147] on div "Dans PRINCE2, les différents niveaux d'analyses de rentabilité ont des objectif…" at bounding box center [411, 142] width 410 height 342
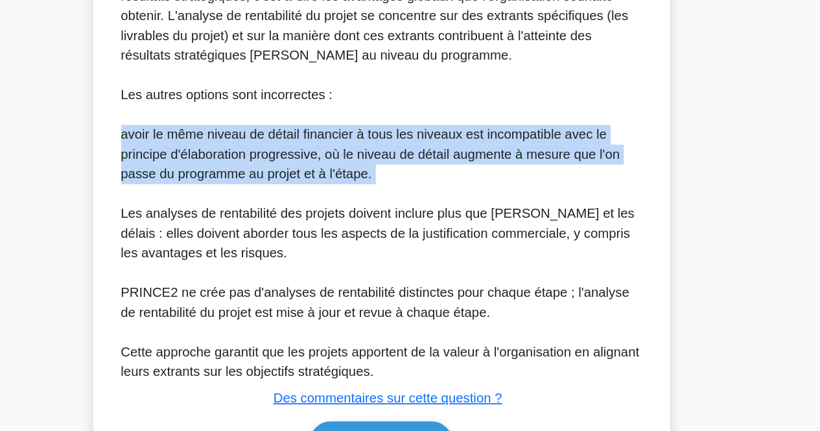
click at [550, 147] on div "Dans PRINCE2, les différents niveaux d'analyses de rentabilité ont des objectif…" at bounding box center [411, 142] width 410 height 342
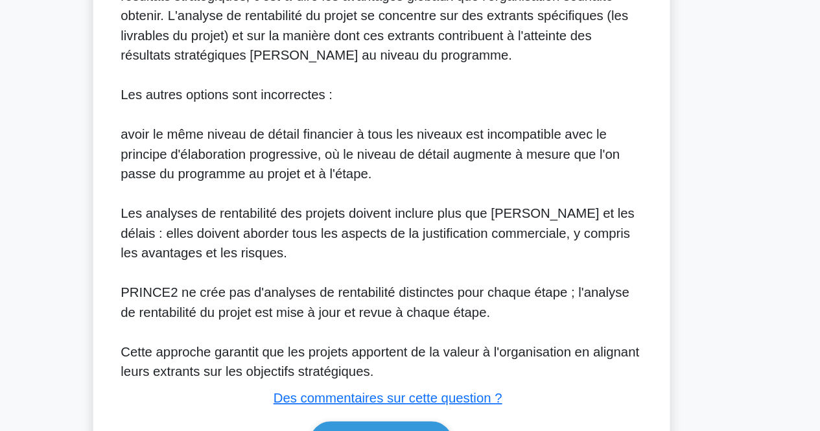
click at [554, 206] on div "Dans PRINCE2, les différents niveaux d'analyses de rentabilité ont des objectif…" at bounding box center [411, 142] width 410 height 342
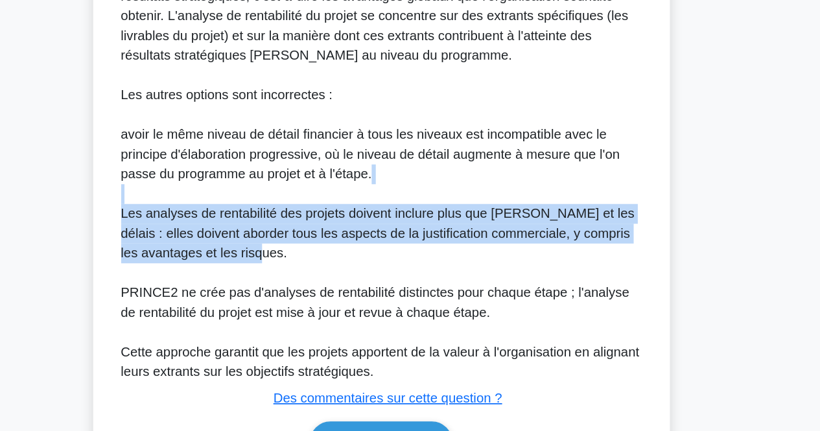
drag, startPoint x: 554, startPoint y: 206, endPoint x: 556, endPoint y: 169, distance: 36.4
click at [556, 169] on div "Dans PRINCE2, les différents niveaux d'analyses de rentabilité ont des objectif…" at bounding box center [411, 142] width 410 height 342
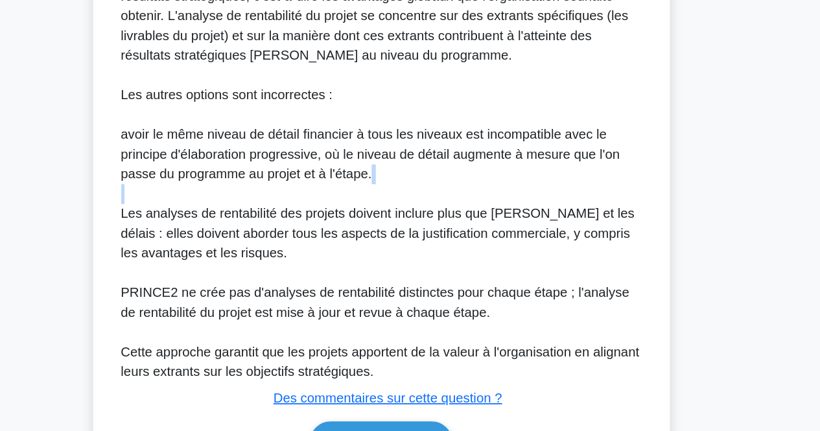
click at [556, 169] on div "Dans PRINCE2, les différents niveaux d'analyses de rentabilité ont des objectif…" at bounding box center [411, 142] width 410 height 342
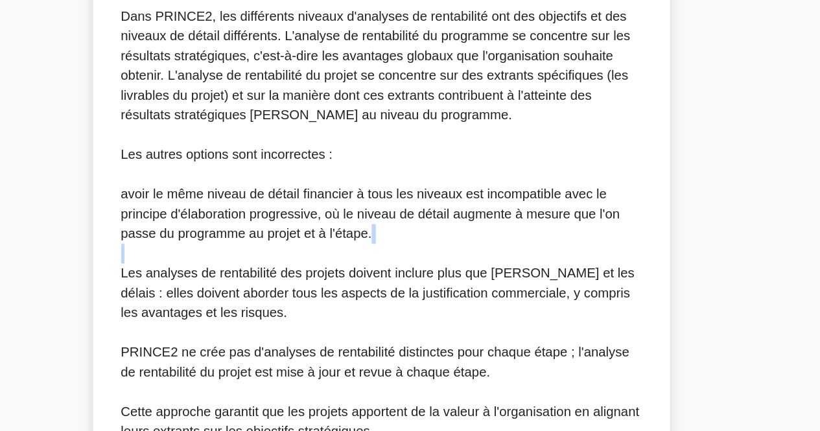
scroll to position [506, 0]
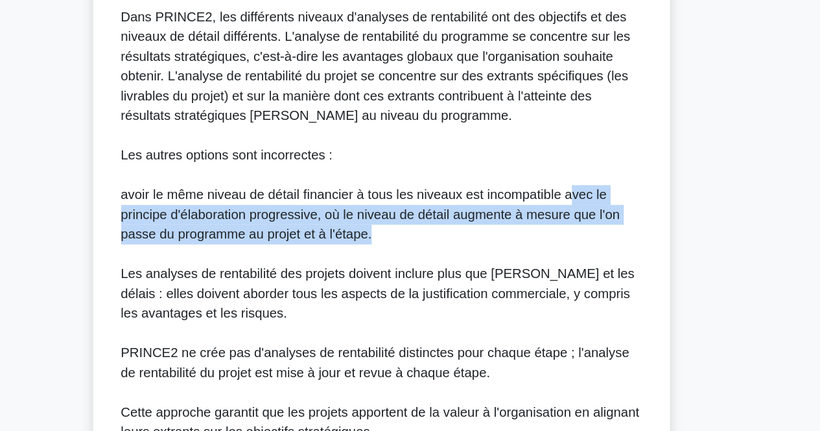
drag, startPoint x: 556, startPoint y: 169, endPoint x: 560, endPoint y: 180, distance: 11.5
click at [560, 180] on div "Dans PRINCE2, les différents niveaux d'analyses de rentabilité ont des objectif…" at bounding box center [411, 177] width 410 height 342
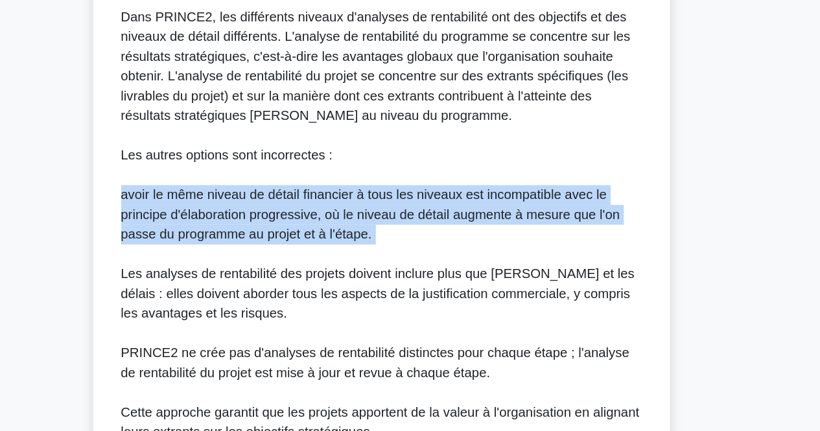
click at [560, 180] on div "Dans PRINCE2, les différents niveaux d'analyses de rentabilité ont des objectif…" at bounding box center [411, 177] width 410 height 342
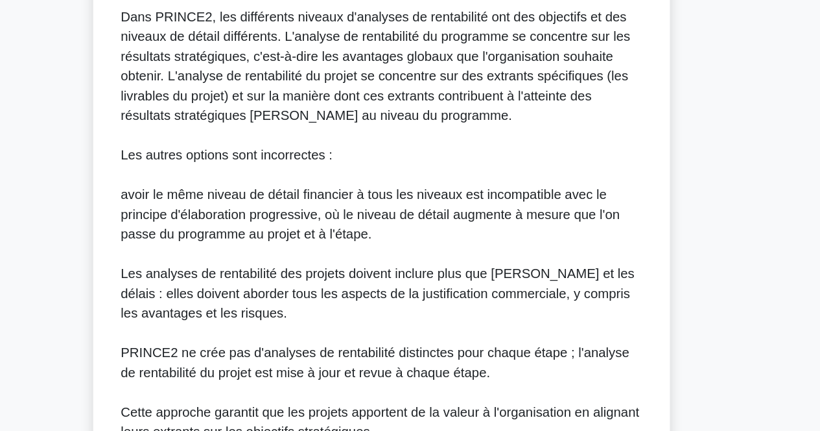
click at [560, 137] on div "Dans PRINCE2, les différents niveaux d'analyses de rentabilité ont des objectif…" at bounding box center [411, 177] width 410 height 342
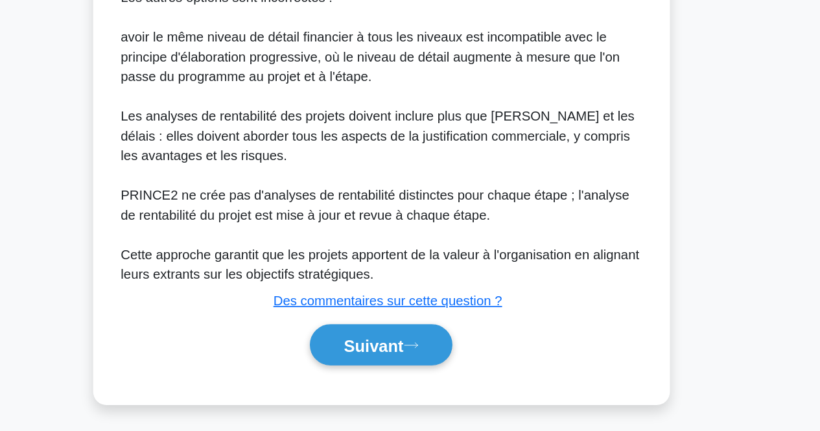
scroll to position [539, 0]
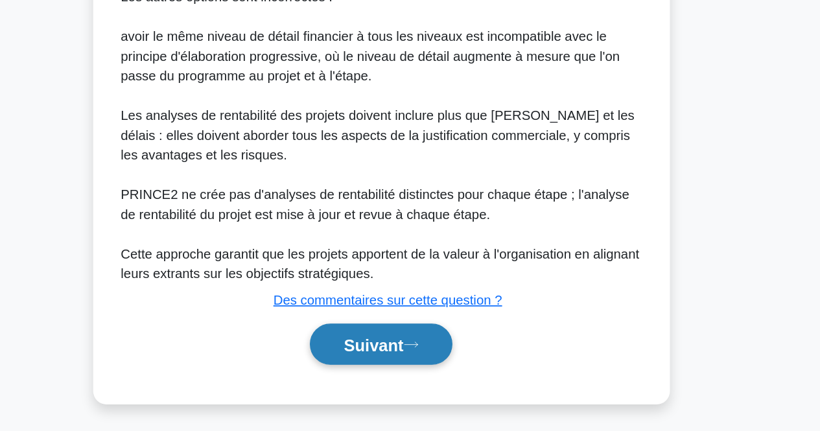
click at [436, 363] on icon at bounding box center [434, 362] width 12 height 7
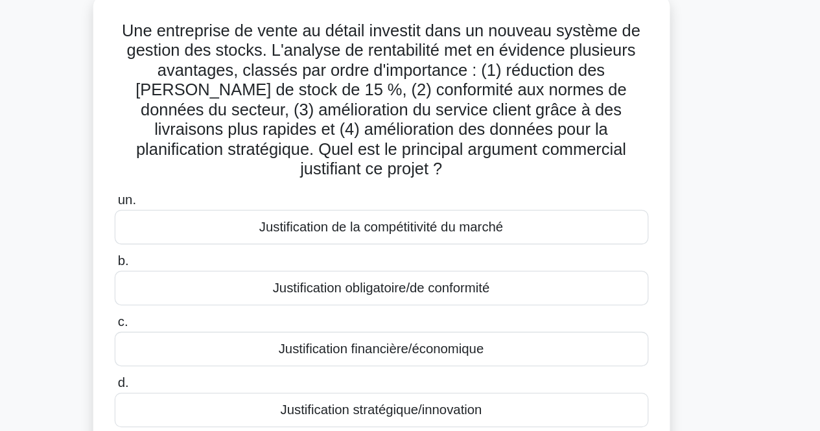
scroll to position [29, 0]
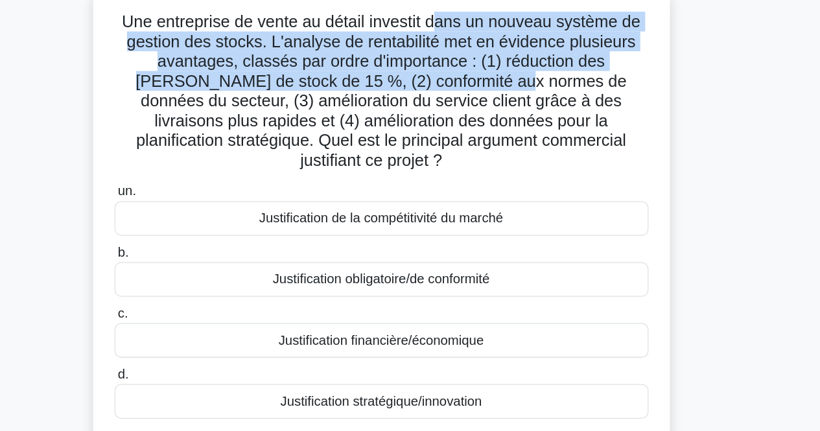
drag, startPoint x: 456, startPoint y: 75, endPoint x: 453, endPoint y: 115, distance: 40.4
click at [453, 115] on font "Une entreprise de vente au détail investit dans un nouveau système de gestion d…" at bounding box center [410, 126] width 408 height 123
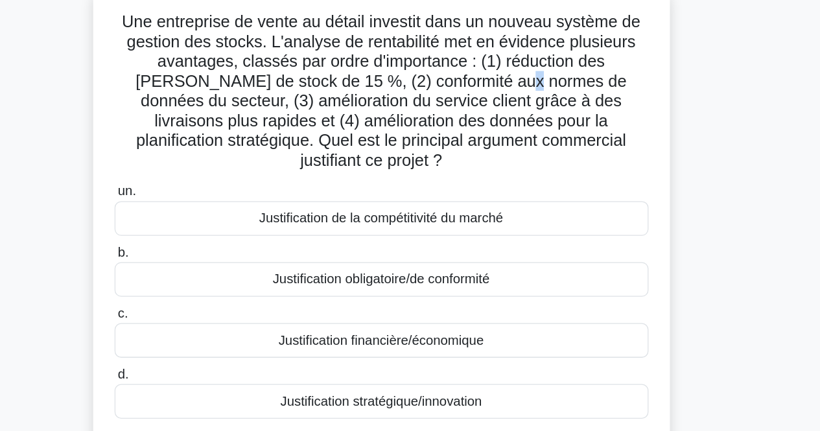
click at [453, 115] on font "Une entreprise de vente au détail investit dans un nouveau système de gestion d…" at bounding box center [410, 126] width 408 height 123
click at [406, 61] on div "Une entreprise de vente au détail investit dans un nouveau système de gestion d…" at bounding box center [410, 234] width 443 height 370
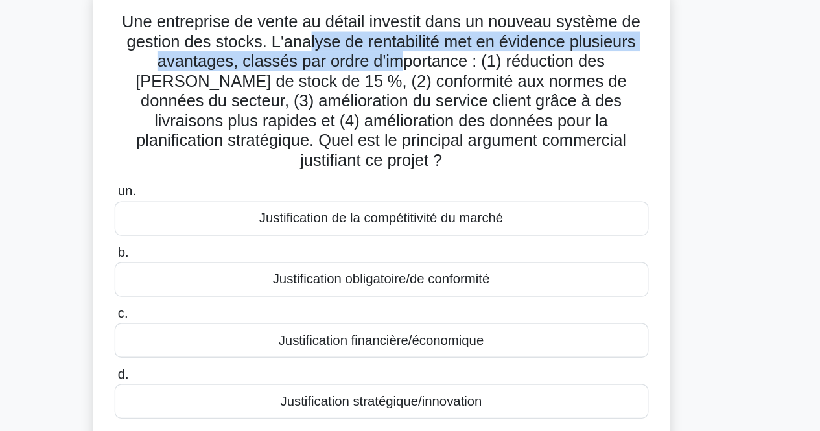
drag, startPoint x: 349, startPoint y: 88, endPoint x: 402, endPoint y: 108, distance: 56.5
click at [402, 108] on font "Une entreprise de vente au détail investit dans un nouveau système de gestion d…" at bounding box center [410, 126] width 408 height 123
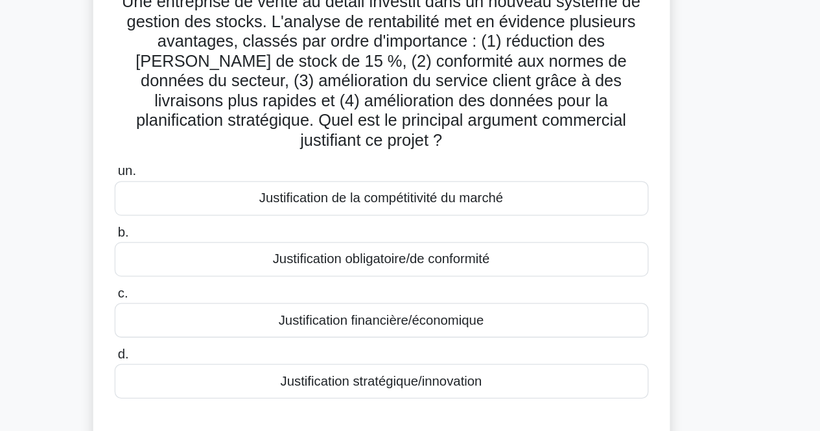
click at [402, 124] on font "Une entreprise de vente au détail investit dans un nouveau système de gestion d…" at bounding box center [410, 126] width 408 height 123
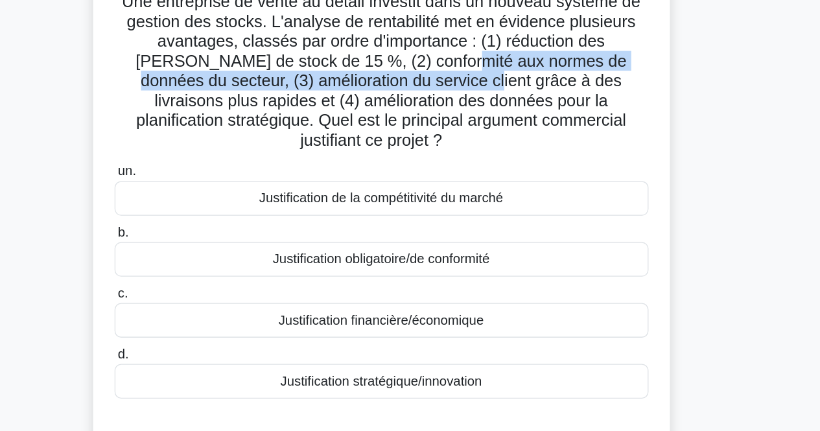
drag, startPoint x: 402, startPoint y: 108, endPoint x: 404, endPoint y: 143, distance: 34.4
click at [404, 143] on font "Une entreprise de vente au détail investit dans un nouveau système de gestion d…" at bounding box center [410, 126] width 408 height 123
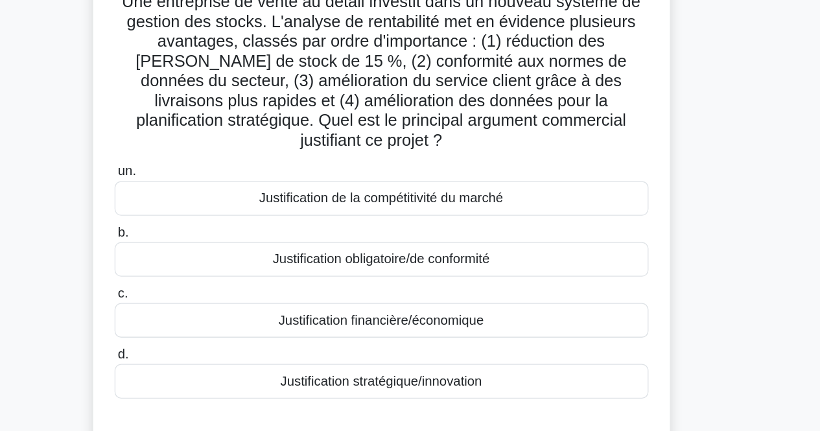
click at [404, 143] on font "Une entreprise de vente au détail investit dans un nouveau système de gestion d…" at bounding box center [410, 126] width 408 height 123
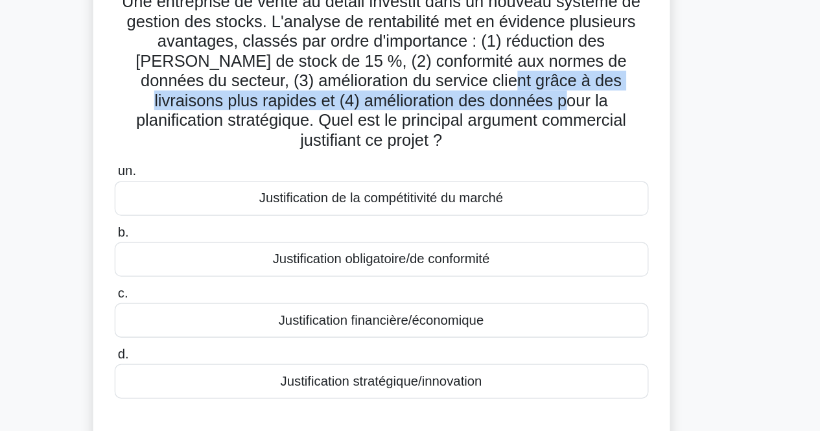
drag, startPoint x: 411, startPoint y: 156, endPoint x: 413, endPoint y: 128, distance: 27.3
click at [413, 128] on font "Une entreprise de vente au détail investit dans un nouveau système de gestion d…" at bounding box center [410, 126] width 408 height 123
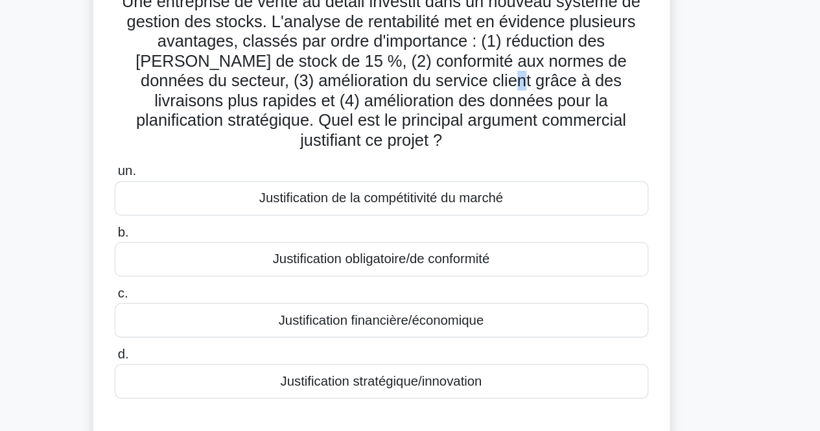
click at [413, 128] on font "Une entreprise de vente au détail investit dans un nouveau système de gestion d…" at bounding box center [410, 126] width 408 height 123
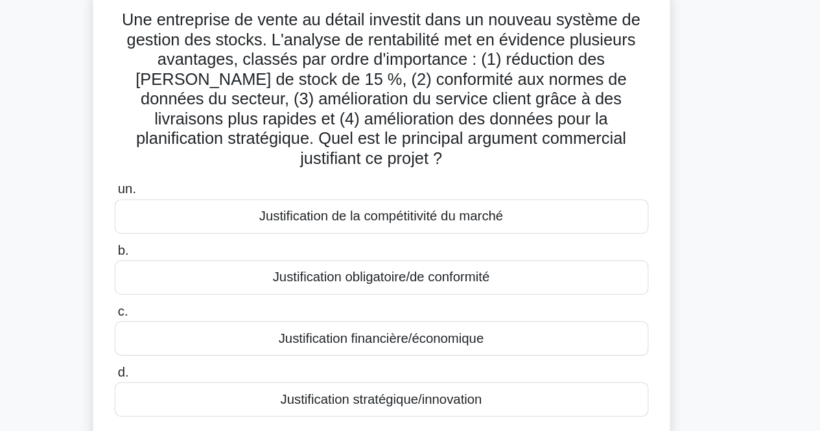
click at [421, 117] on font "Une entreprise de vente au détail investit dans un nouveau système de gestion d…" at bounding box center [410, 126] width 408 height 123
drag, startPoint x: 411, startPoint y: 129, endPoint x: 436, endPoint y: 121, distance: 26.7
click at [436, 121] on font "Une entreprise de vente au détail investit dans un nouveau système de gestion d…" at bounding box center [410, 126] width 408 height 123
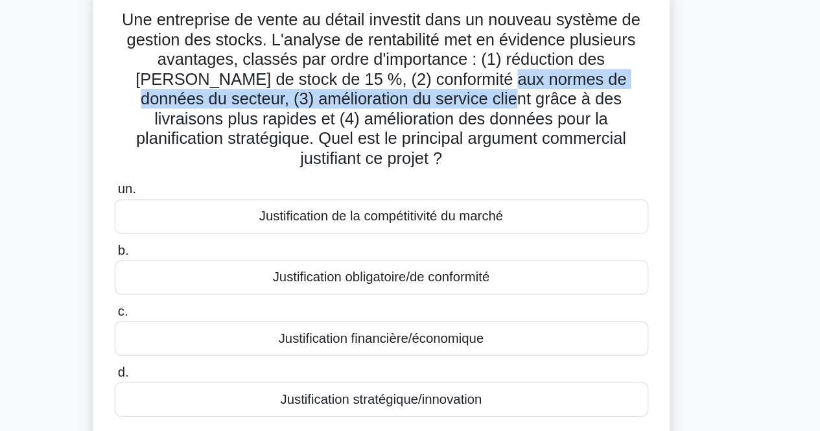
click at [436, 121] on font "Une entreprise de vente au détail investit dans un nouveau système de gestion d…" at bounding box center [410, 126] width 408 height 123
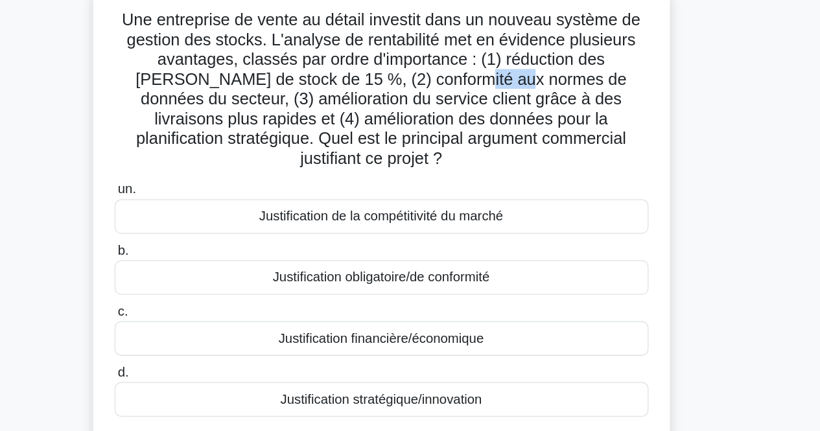
click at [436, 121] on font "Une entreprise de vente au détail investit dans un nouveau système de gestion d…" at bounding box center [410, 126] width 408 height 123
click at [464, 142] on font "Une entreprise de vente au détail investit dans un nouveau système de gestion d…" at bounding box center [410, 126] width 408 height 123
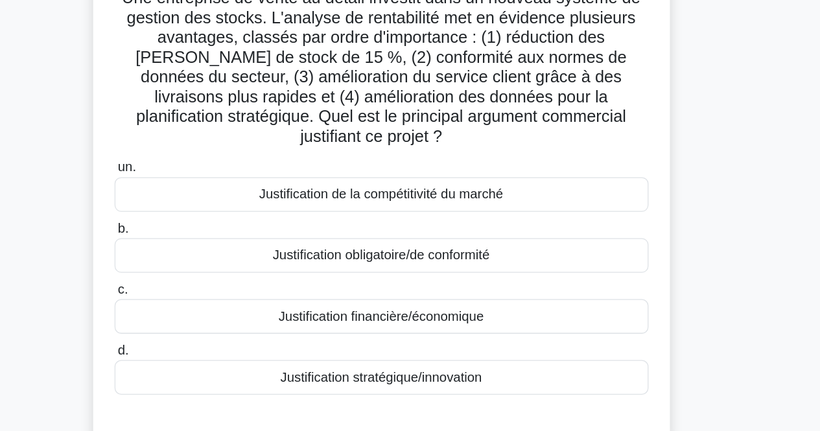
click at [455, 270] on font "Justification obligatoire/de conformité" at bounding box center [410, 275] width 171 height 11
click at [200, 258] on input "b. Justification obligatoire/de conformité" at bounding box center [200, 254] width 0 height 8
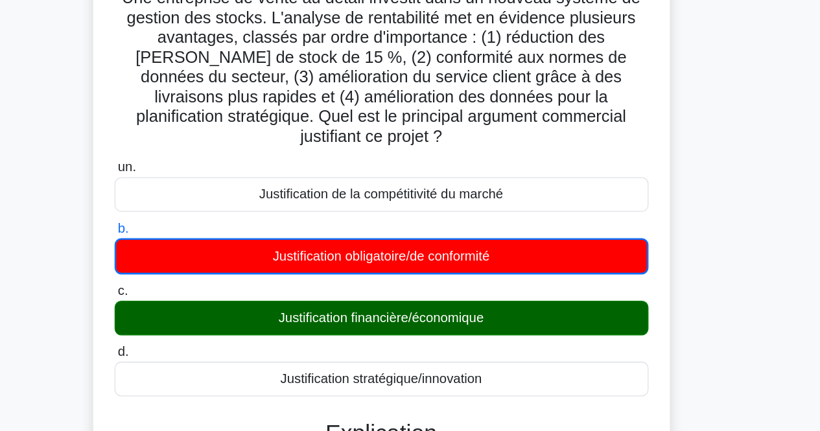
click at [454, 319] on font "Justification financière/économique" at bounding box center [409, 324] width 161 height 11
click at [200, 308] on input "c. Justification financière/économique" at bounding box center [200, 304] width 0 height 8
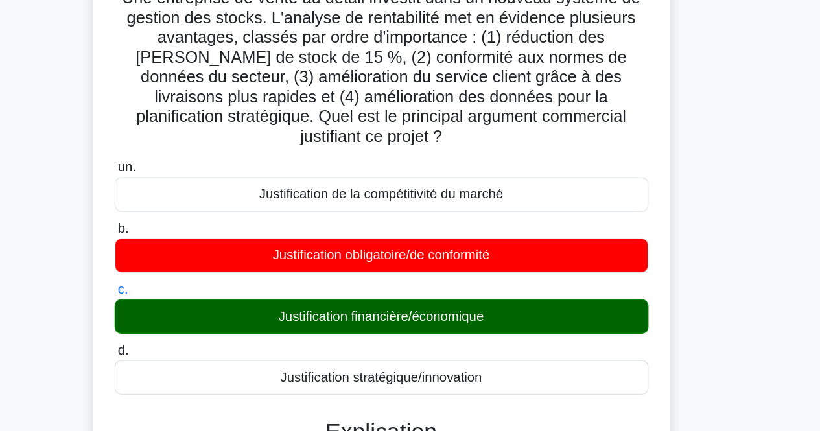
click at [454, 318] on font "Justification financière/économique" at bounding box center [409, 323] width 161 height 11
click at [200, 307] on input "c. Justification financière/économique" at bounding box center [200, 302] width 0 height 8
click at [454, 318] on font "Justification financière/économique" at bounding box center [409, 323] width 161 height 11
click at [200, 307] on input "c. Justification financière/économique" at bounding box center [200, 302] width 0 height 8
click at [454, 318] on font "Justification financière/économique" at bounding box center [409, 323] width 161 height 11
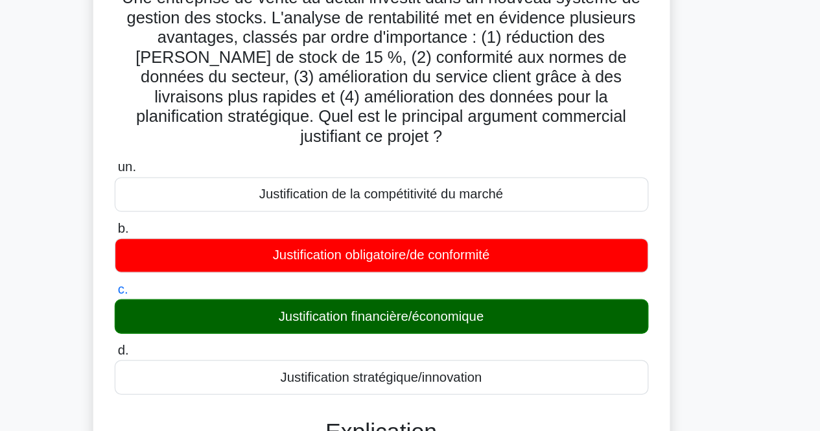
click at [200, 307] on input "c. Justification financière/économique" at bounding box center [200, 302] width 0 height 8
click at [454, 318] on font "Justification financière/économique" at bounding box center [409, 323] width 161 height 11
click at [200, 307] on input "c. Justification financière/économique" at bounding box center [200, 302] width 0 height 8
click at [454, 318] on font "Justification financière/économique" at bounding box center [409, 323] width 161 height 11
click at [200, 307] on input "c. Justification financière/économique" at bounding box center [200, 302] width 0 height 8
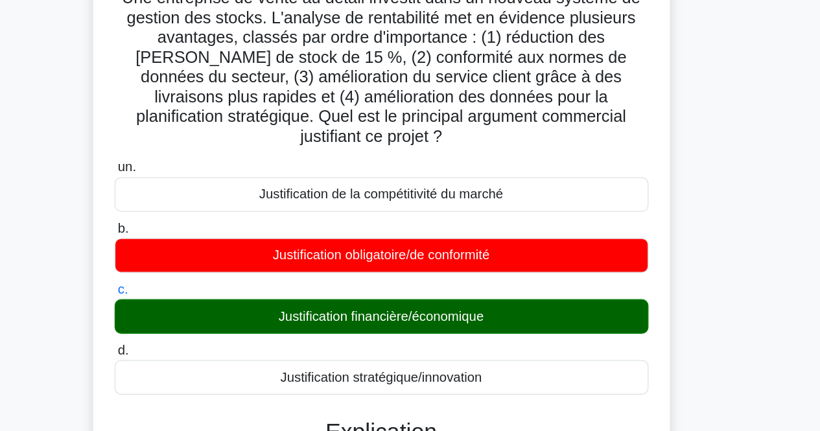
click at [454, 318] on font "Justification financière/économique" at bounding box center [409, 323] width 161 height 11
click at [200, 307] on input "c. Justification financière/économique" at bounding box center [200, 302] width 0 height 8
click at [454, 318] on font "Justification financière/économique" at bounding box center [409, 323] width 161 height 11
click at [200, 307] on input "c. Justification financière/économique" at bounding box center [200, 302] width 0 height 8
click at [454, 318] on font "Justification financière/économique" at bounding box center [409, 323] width 161 height 11
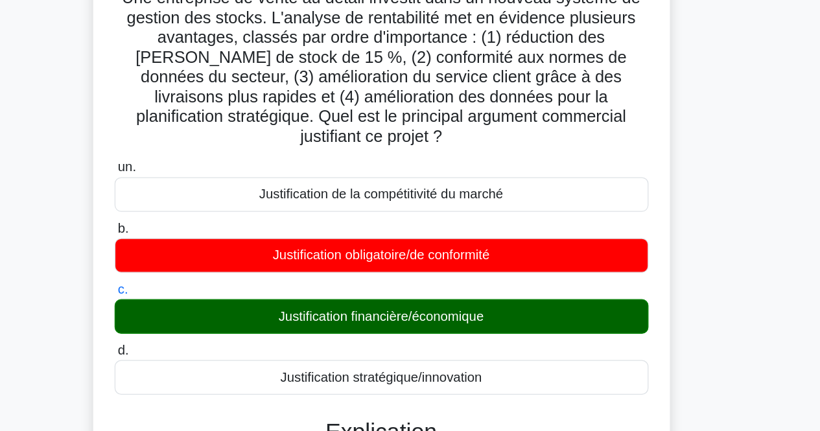
click at [200, 307] on input "c. Justification financière/économique" at bounding box center [200, 302] width 0 height 8
click at [454, 318] on font "Justification financière/économique" at bounding box center [409, 323] width 161 height 11
click at [200, 307] on input "c. Justification financière/économique" at bounding box center [200, 302] width 0 height 8
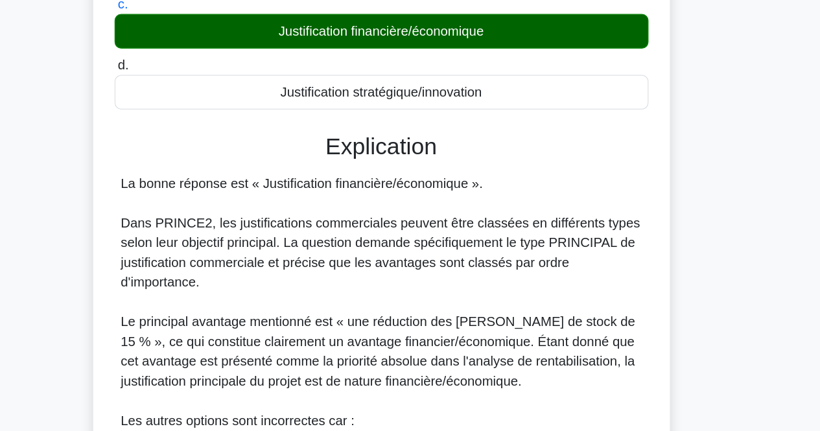
scroll to position [237, 0]
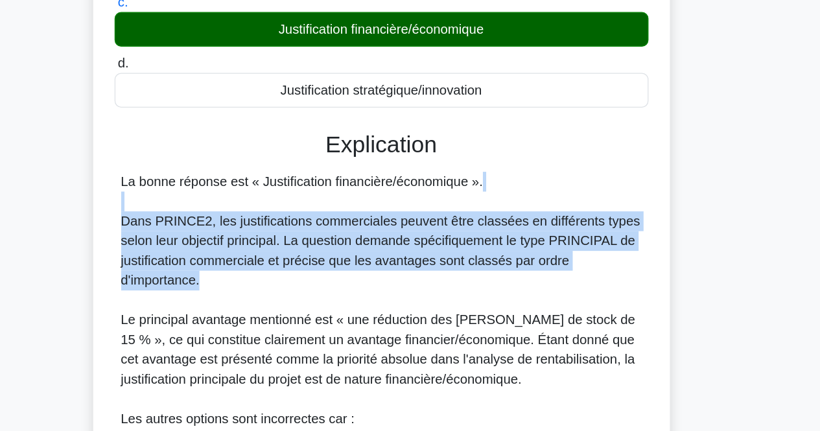
drag, startPoint x: 455, startPoint y: 196, endPoint x: 456, endPoint y: 239, distance: 42.2
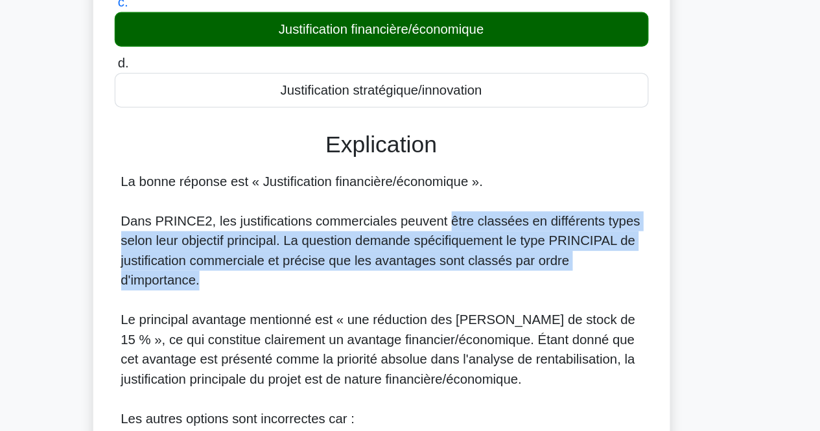
drag, startPoint x: 452, startPoint y: 290, endPoint x: 456, endPoint y: 248, distance: 42.4
click at [456, 260] on font "Dans PRINCE2, les justifications commerciales peuvent être classées en différen…" at bounding box center [410, 289] width 408 height 58
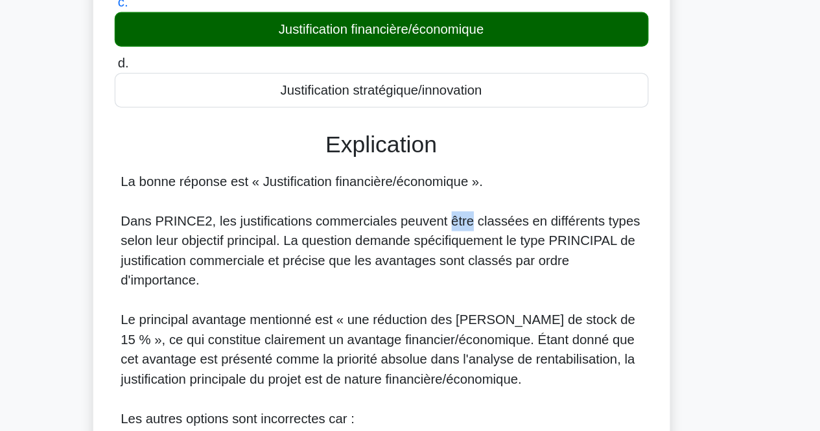
click at [456, 260] on font "Dans PRINCE2, les justifications commerciales peuvent être classées en différen…" at bounding box center [410, 289] width 408 height 58
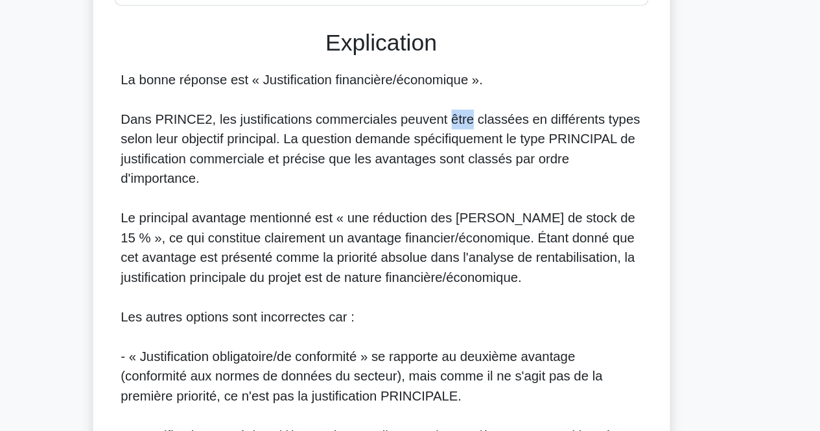
scroll to position [320, 0]
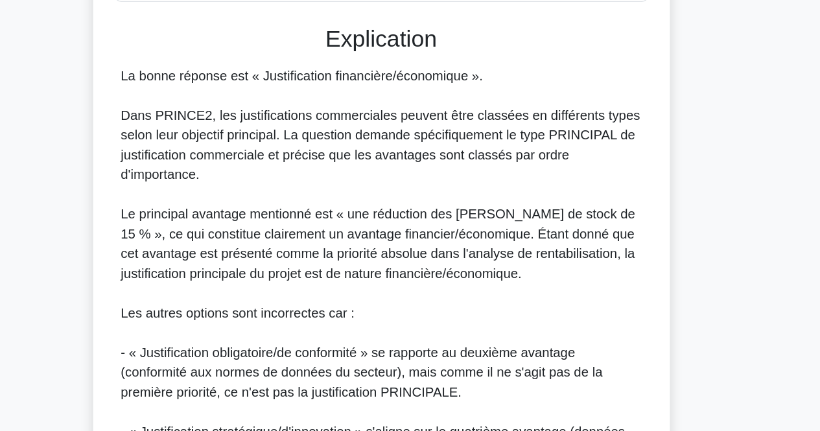
click at [456, 255] on font "Le principal avantage mentionné est « une réduction des [PERSON_NAME] de stock …" at bounding box center [408, 284] width 405 height 58
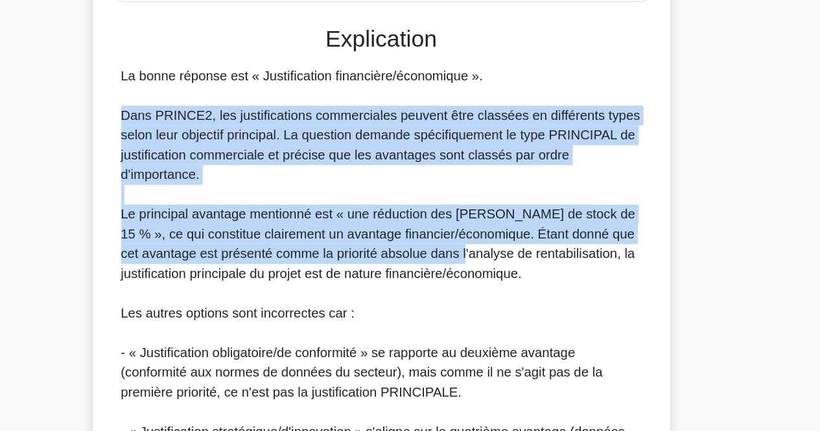
drag, startPoint x: 454, startPoint y: 219, endPoint x: 448, endPoint y: 279, distance: 60.6
click at [448, 279] on div "La bonne réponse est « Justification financière/économique ». Dans PRINCE2, les…" at bounding box center [411, 362] width 410 height 436
click at [448, 279] on font "Le principal avantage mentionné est « une réduction des [PERSON_NAME] de stock …" at bounding box center [408, 284] width 405 height 58
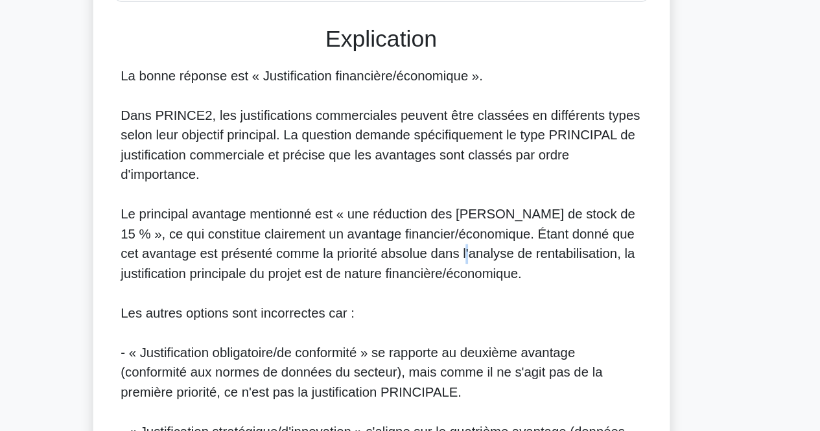
click at [448, 279] on font "Le principal avantage mentionné est « une réduction des [PERSON_NAME] de stock …" at bounding box center [408, 284] width 405 height 58
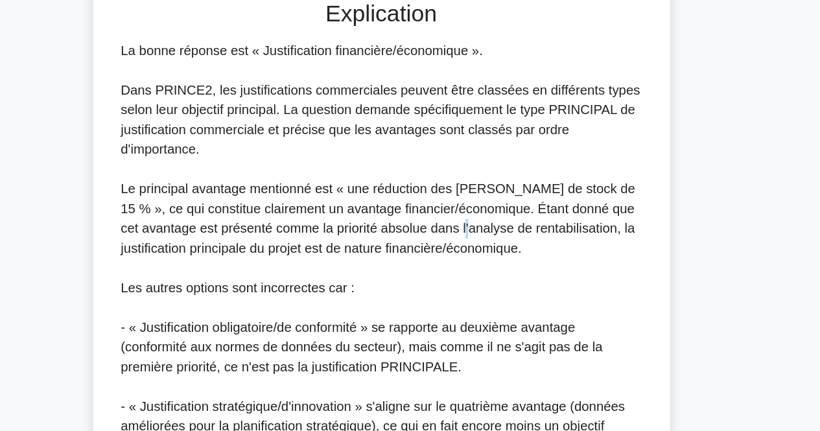
scroll to position [340, 0]
click at [448, 279] on div "La bonne réponse est « Justification financière/économique ». Dans PRINCE2, les…" at bounding box center [411, 341] width 410 height 436
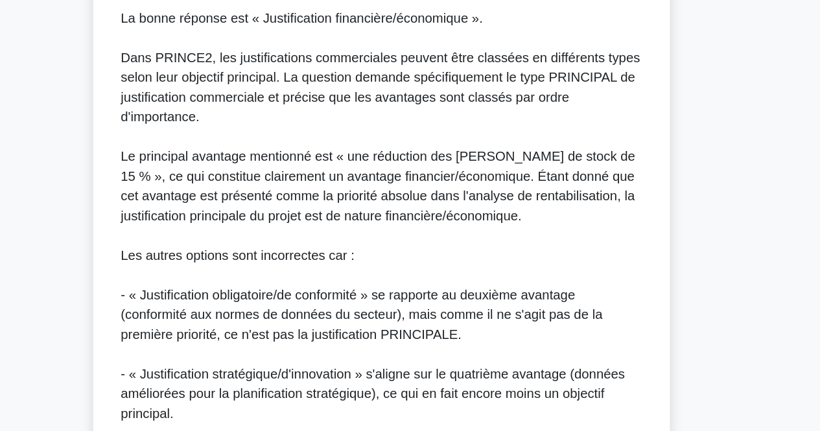
scroll to position [366, 0]
click at [448, 279] on div "La bonne réponse est « Justification financière/économique ». Dans PRINCE2, les…" at bounding box center [411, 317] width 410 height 436
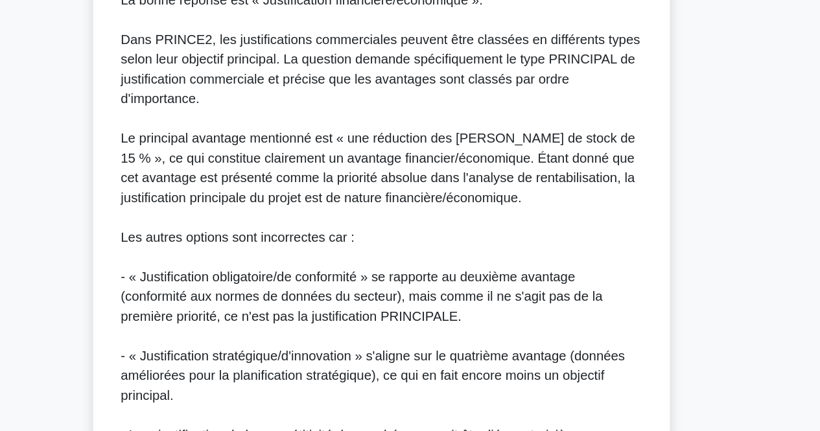
scroll to position [380, 0]
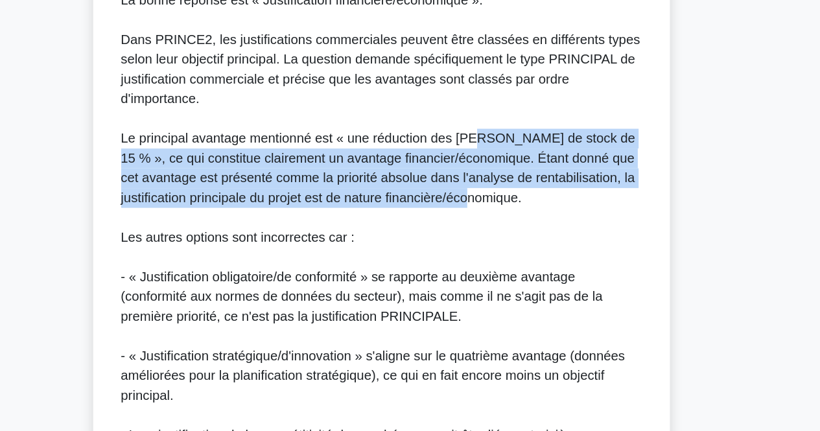
drag, startPoint x: 484, startPoint y: 179, endPoint x: 473, endPoint y: 226, distance: 48.5
click at [473, 226] on div "La bonne réponse est « Justification financière/économique ». Dans PRINCE2, les…" at bounding box center [411, 302] width 410 height 436
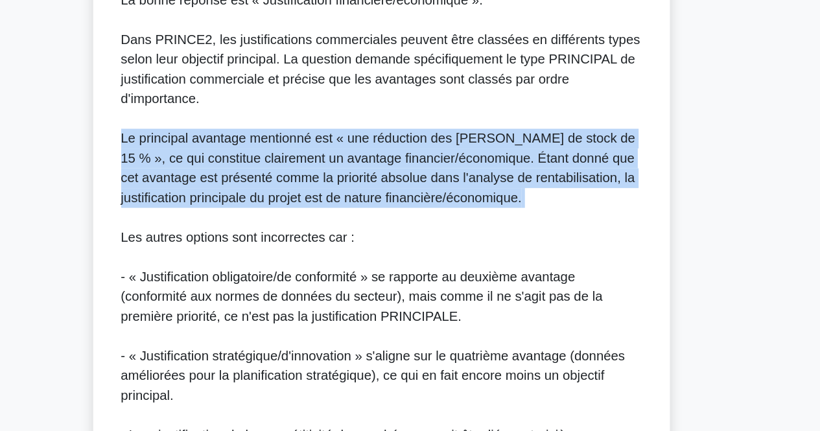
click at [473, 226] on div "La bonne réponse est « Justification financière/économique ». Dans PRINCE2, les…" at bounding box center [411, 302] width 410 height 436
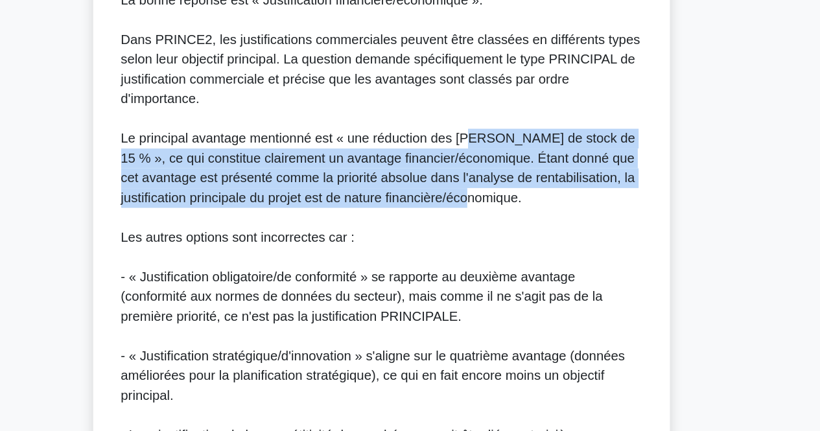
drag, startPoint x: 473, startPoint y: 226, endPoint x: 478, endPoint y: 188, distance: 38.6
click at [478, 188] on div "La bonne réponse est « Justification financière/économique ». Dans PRINCE2, les…" at bounding box center [411, 302] width 410 height 436
click at [478, 195] on font "Le principal avantage mentionné est « une réduction des [PERSON_NAME] de stock …" at bounding box center [408, 224] width 405 height 58
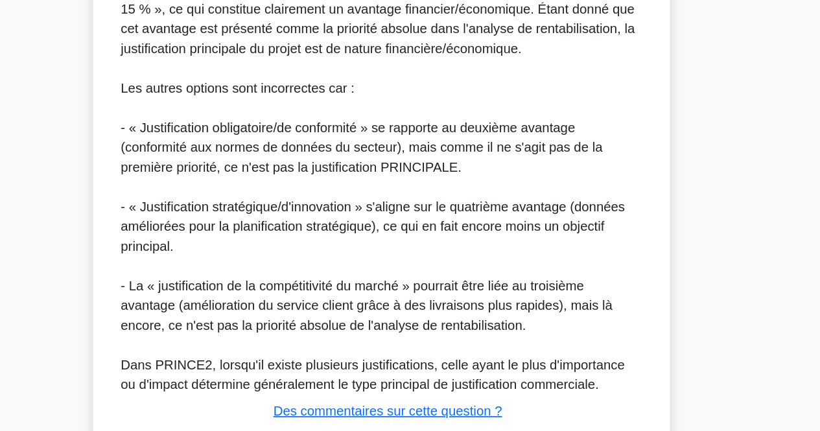
scroll to position [570, 0]
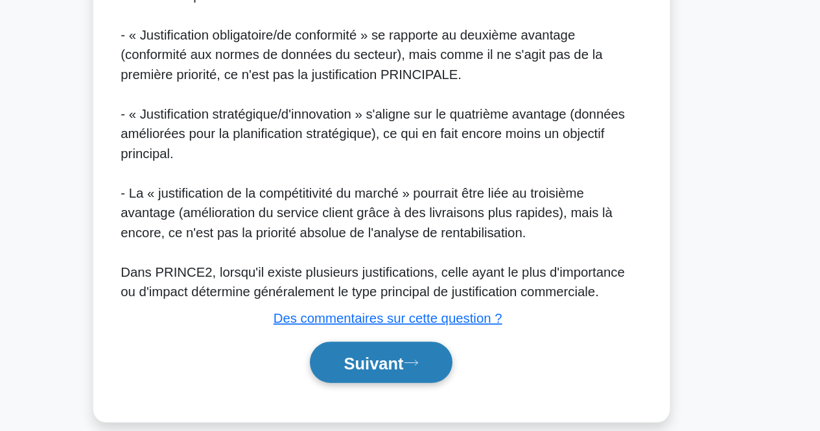
click at [427, 373] on button "Suivant" at bounding box center [410, 376] width 112 height 33
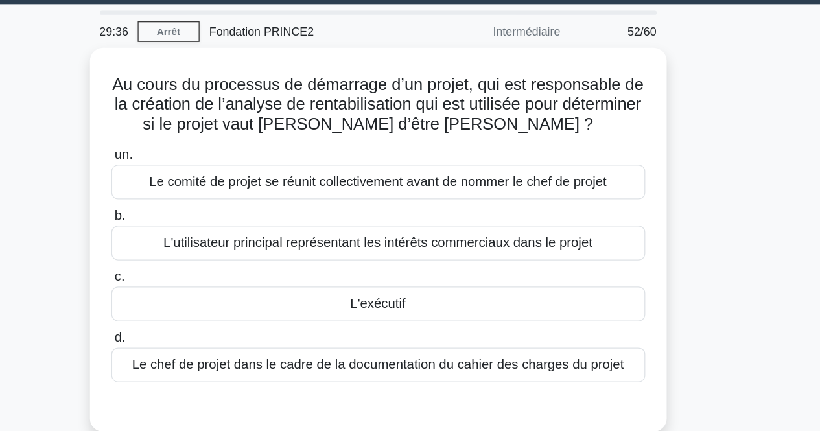
scroll to position [38, 0]
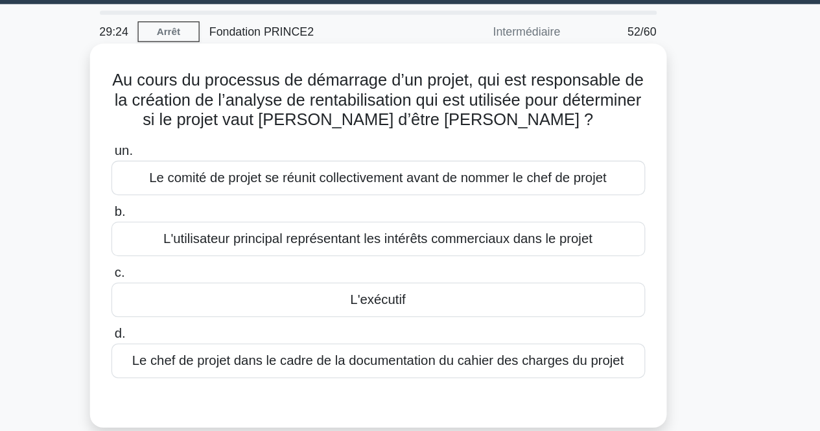
click at [532, 234] on div "L'exécutif" at bounding box center [410, 235] width 420 height 27
click at [200, 219] on input "c. L'exécutif" at bounding box center [200, 215] width 0 height 8
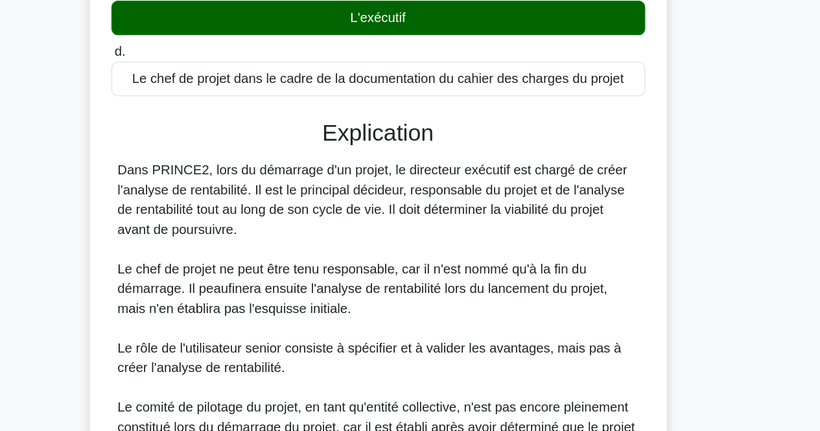
scroll to position [169, 0]
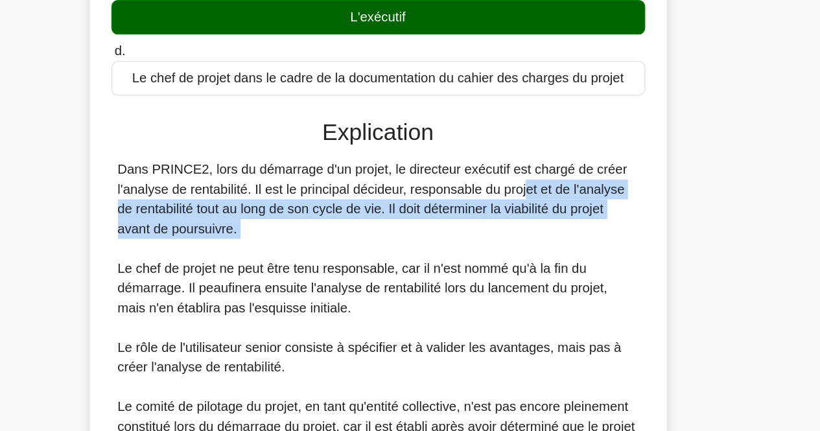
drag, startPoint x: 453, startPoint y: 286, endPoint x: 445, endPoint y: 235, distance: 51.8
click at [445, 235] on div "Dans PRINCE2, lors du démarrage d'un projet, le directeur exécutif est chargé d…" at bounding box center [411, 333] width 410 height 233
click at [445, 235] on font "Dans PRINCE2, lors du démarrage d'un projet, le directeur exécutif est chargé d…" at bounding box center [406, 248] width 401 height 58
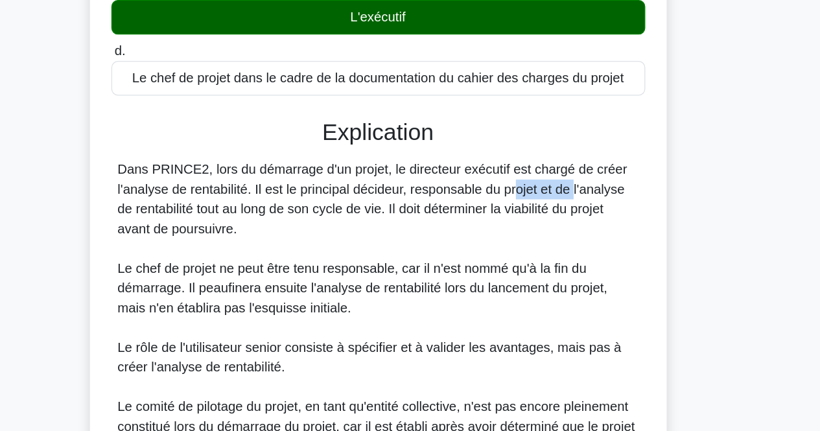
click at [445, 235] on font "Dans PRINCE2, lors du démarrage d'un projet, le directeur exécutif est chargé d…" at bounding box center [406, 248] width 401 height 58
drag, startPoint x: 445, startPoint y: 235, endPoint x: 446, endPoint y: 273, distance: 38.3
click at [446, 273] on div "Dans PRINCE2, lors du démarrage d'un projet, le directeur exécutif est chargé d…" at bounding box center [411, 333] width 410 height 233
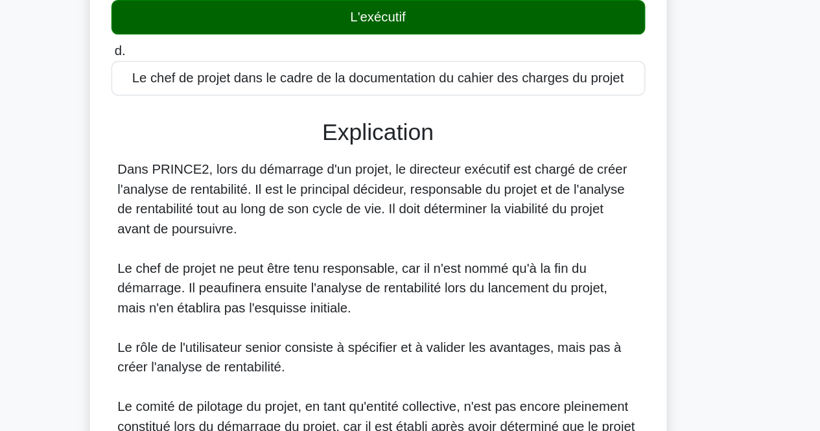
click at [446, 273] on div "Dans PRINCE2, lors du démarrage d'un projet, le directeur exécutif est chargé d…" at bounding box center [411, 333] width 410 height 233
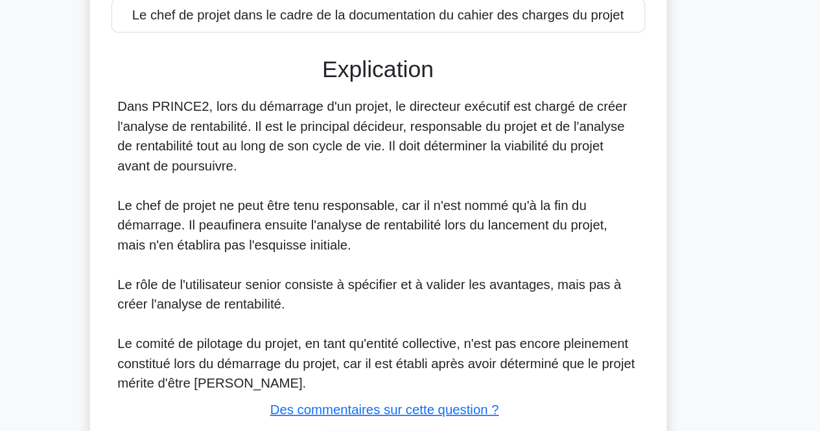
scroll to position [219, 0]
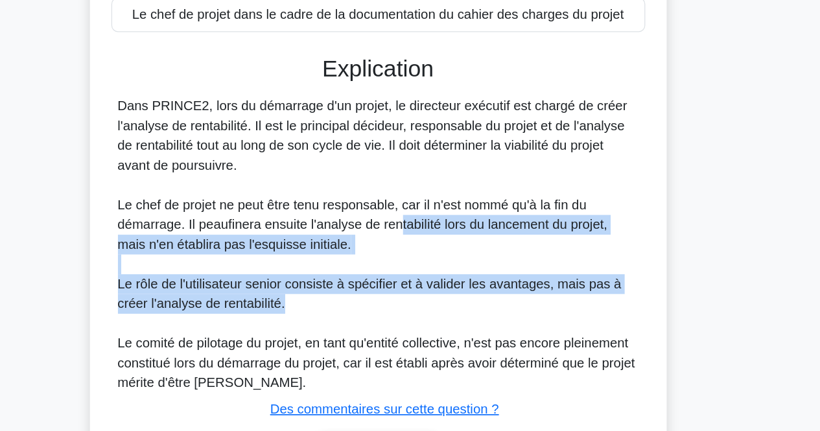
drag, startPoint x: 426, startPoint y: 262, endPoint x: 419, endPoint y: 337, distance: 75.5
click at [419, 337] on div "Dans PRINCE2, lors du démarrage d'un projet, le directeur exécutif est chargé d…" at bounding box center [411, 283] width 410 height 233
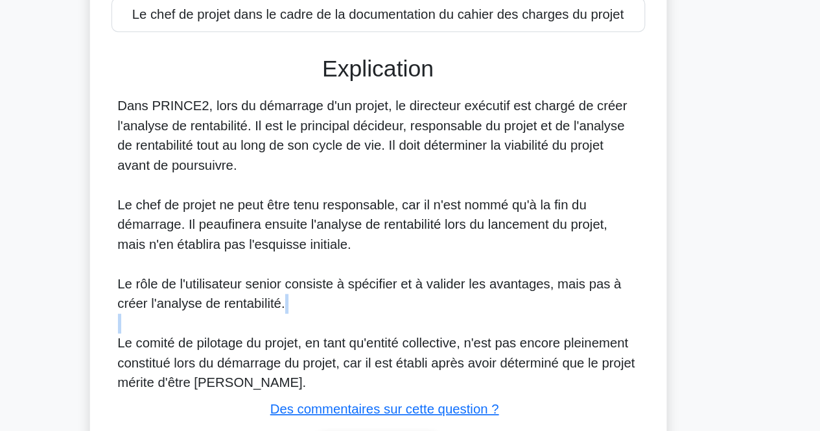
click at [419, 337] on div "Dans PRINCE2, lors du démarrage d'un projet, le directeur exécutif est chargé d…" at bounding box center [411, 283] width 410 height 233
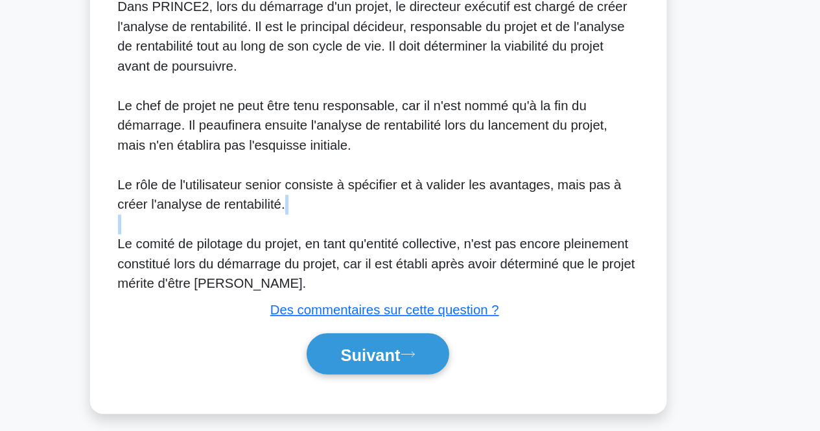
scroll to position [305, 0]
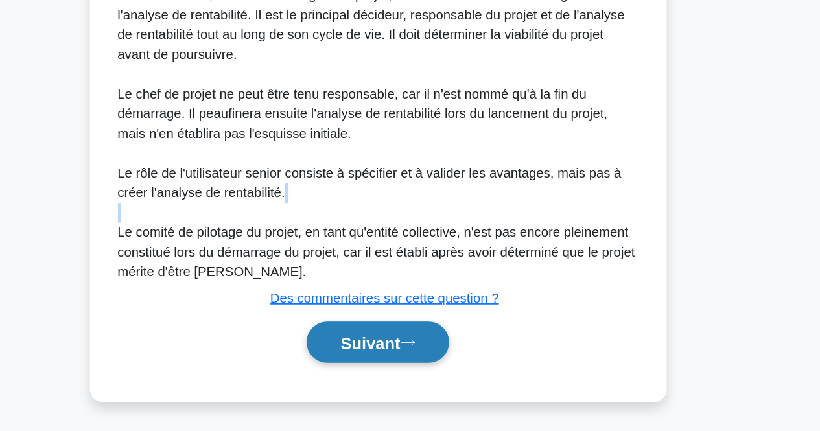
click at [419, 360] on font "Suivant" at bounding box center [404, 362] width 47 height 14
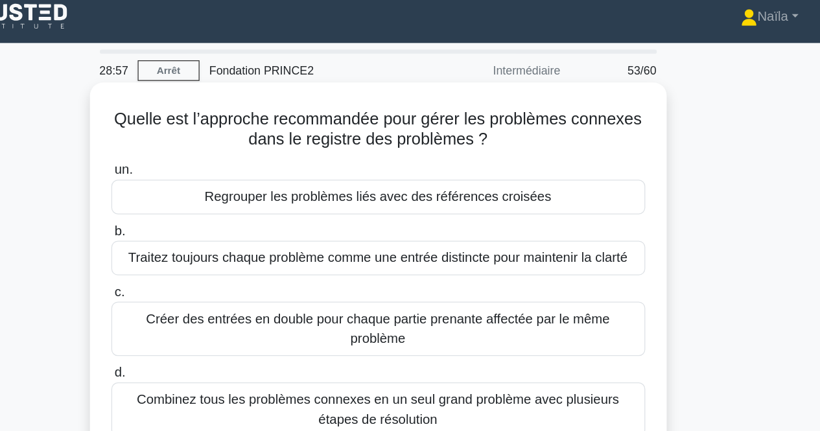
scroll to position [7, 0]
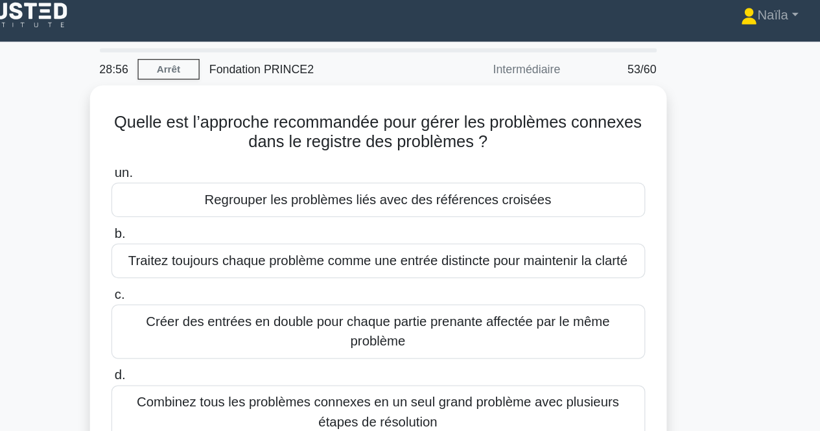
click at [698, 129] on div "Quelle est l’approche recommandée pour gérer les problèmes connexes dans le reg…" at bounding box center [410, 235] width 739 height 333
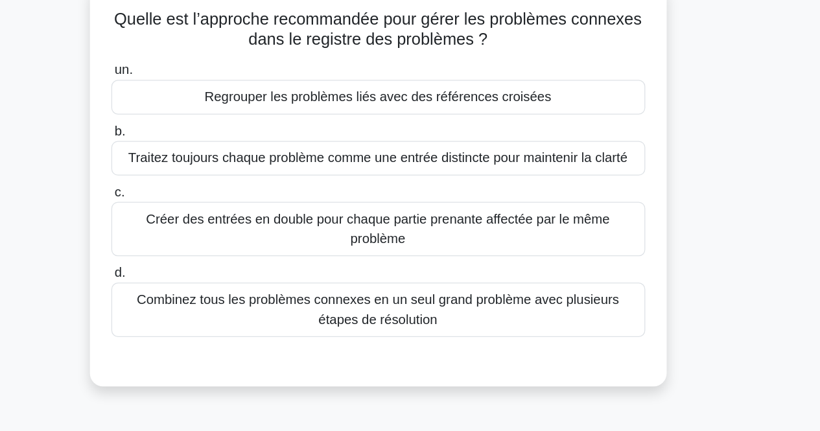
click at [528, 208] on font "Traitez toujours chaque problème comme une entrée distincte pour maintenir la c…" at bounding box center [410, 203] width 393 height 11
click at [200, 187] on input "b. Traitez toujours chaque problème comme une entrée distincte pour maintenir l…" at bounding box center [200, 182] width 0 height 8
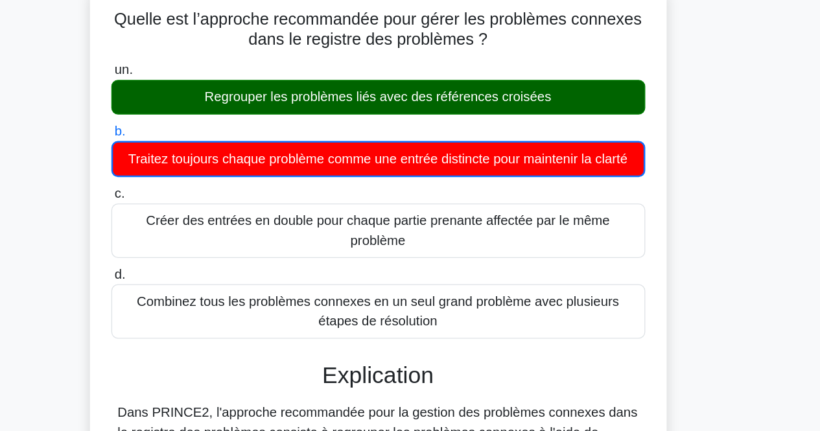
drag, startPoint x: 509, startPoint y: 144, endPoint x: 513, endPoint y: 180, distance: 36.5
click at [513, 180] on div "un. Regrouper les problèmes liés avec des références croisées b. Traitez toujou…" at bounding box center [411, 236] width 436 height 224
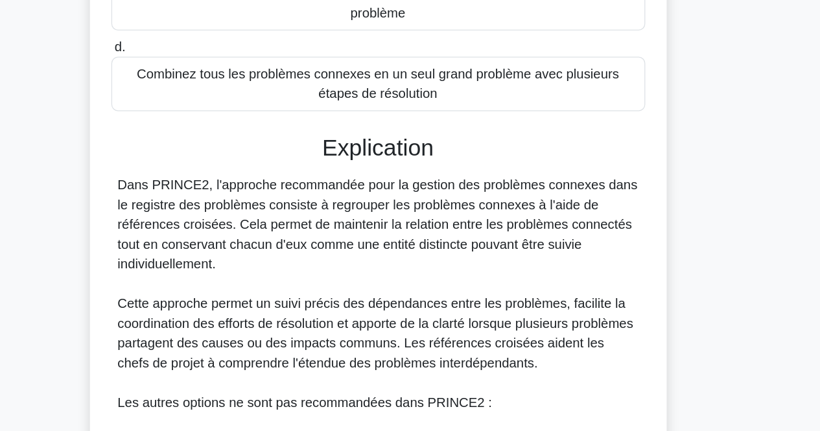
scroll to position [175, 0]
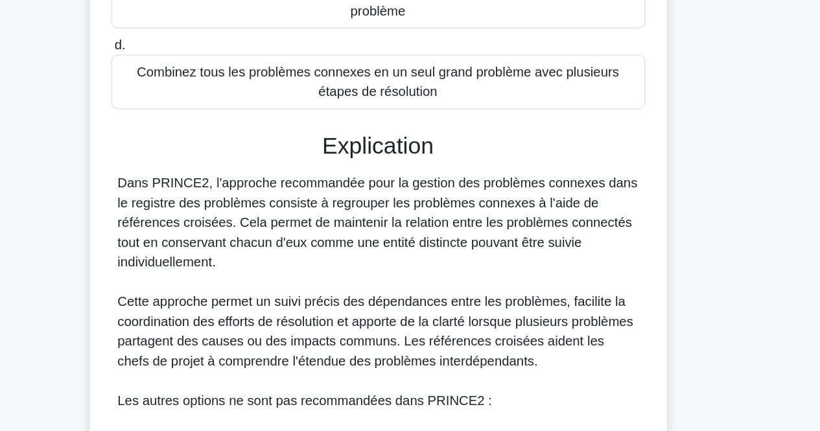
click at [565, 292] on div "Dans PRINCE2, l'approche recommandée pour la gestion des problèmes connexes dan…" at bounding box center [411, 414] width 410 height 373
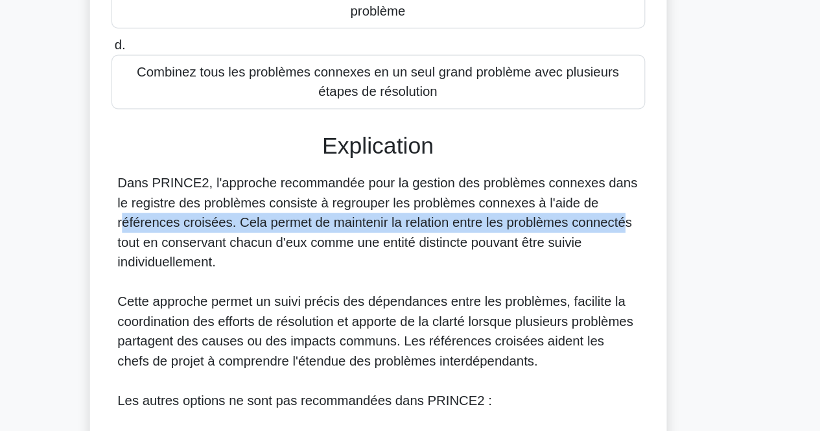
drag, startPoint x: 513, startPoint y: 273, endPoint x: 514, endPoint y: 244, distance: 29.2
click at [514, 244] on div "Dans PRINCE2, l'approche recommandée pour la gestion des problèmes connexes dan…" at bounding box center [411, 414] width 410 height 373
click at [514, 244] on font "Dans PRINCE2, l'approche recommandée pour la gestion des problèmes connexes dan…" at bounding box center [410, 266] width 409 height 73
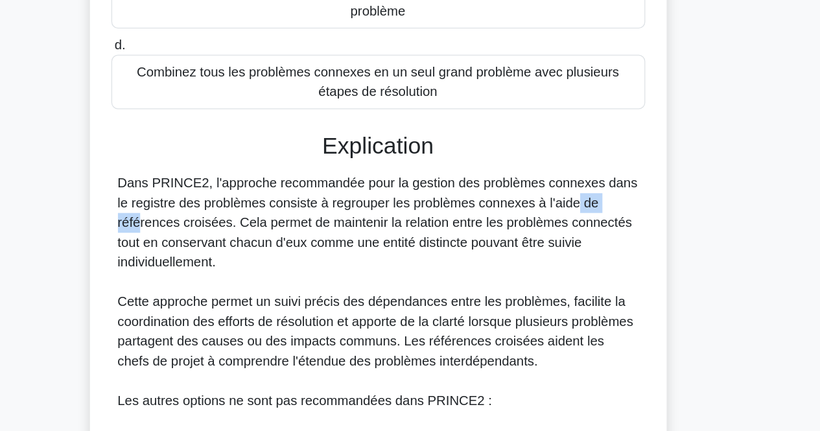
click at [514, 244] on font "Dans PRINCE2, l'approche recommandée pour la gestion des problèmes connexes dan…" at bounding box center [410, 266] width 409 height 73
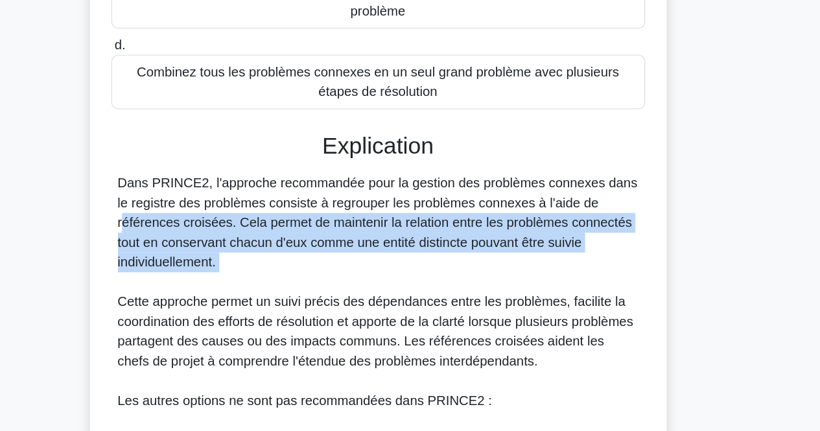
drag, startPoint x: 509, startPoint y: 314, endPoint x: 513, endPoint y: 254, distance: 61.1
click at [513, 254] on div "Dans PRINCE2, l'approche recommandée pour la gestion des problèmes connexes dan…" at bounding box center [411, 414] width 410 height 373
click at [513, 254] on font "Dans PRINCE2, l'approche recommandée pour la gestion des problèmes connexes dan…" at bounding box center [410, 266] width 409 height 73
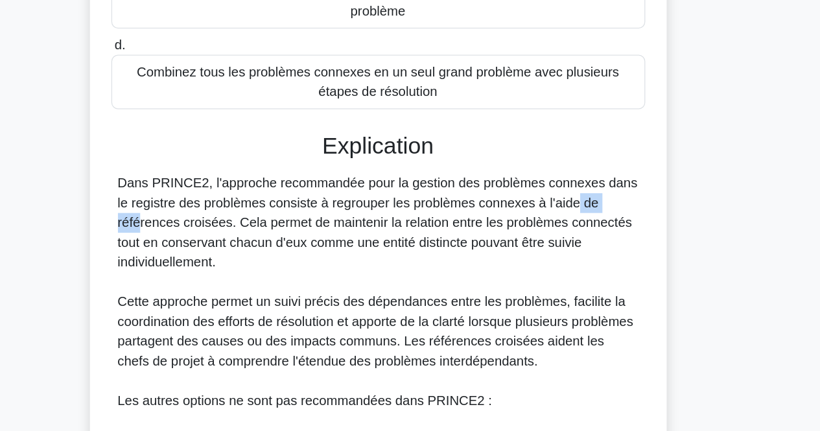
click at [513, 254] on font "Dans PRINCE2, l'approche recommandée pour la gestion des problèmes connexes dan…" at bounding box center [410, 266] width 409 height 73
drag, startPoint x: 513, startPoint y: 254, endPoint x: 510, endPoint y: 292, distance: 38.4
click at [510, 292] on div "Dans PRINCE2, l'approche recommandée pour la gestion des problèmes connexes dan…" at bounding box center [411, 414] width 410 height 373
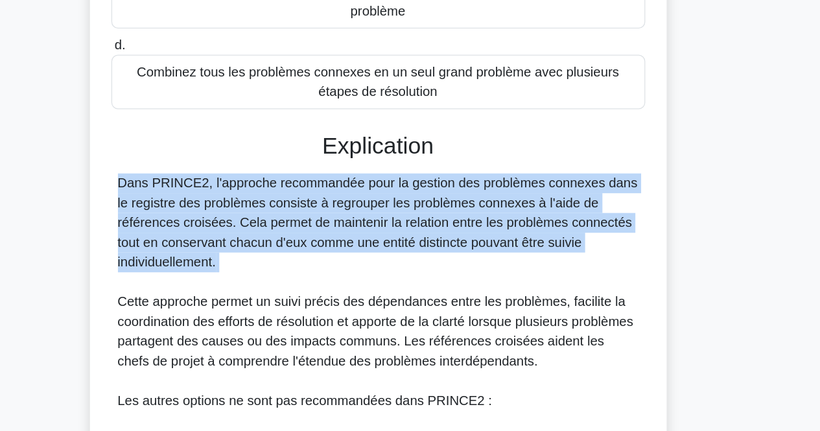
click at [510, 292] on div "Dans PRINCE2, l'approche recommandée pour la gestion des problèmes connexes dan…" at bounding box center [411, 414] width 410 height 373
drag, startPoint x: 510, startPoint y: 292, endPoint x: 514, endPoint y: 266, distance: 26.2
click at [514, 266] on div "Dans PRINCE2, l'approche recommandée pour la gestion des problèmes connexes dan…" at bounding box center [411, 414] width 410 height 373
click at [514, 266] on font "Dans PRINCE2, l'approche recommandée pour la gestion des problèmes connexes dan…" at bounding box center [410, 266] width 409 height 73
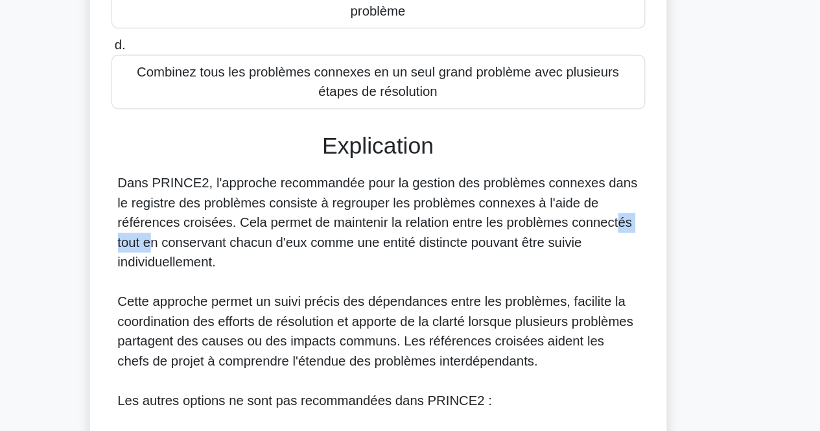
click at [514, 266] on font "Dans PRINCE2, l'approche recommandée pour la gestion des problèmes connexes dan…" at bounding box center [410, 266] width 409 height 73
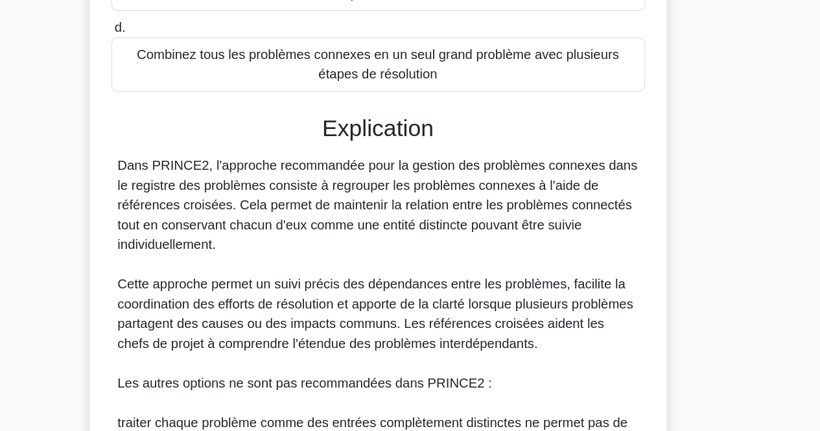
scroll to position [189, 0]
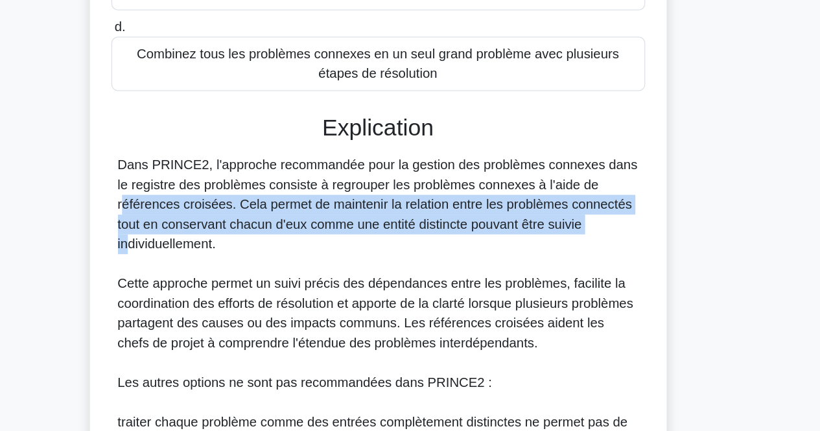
drag, startPoint x: 514, startPoint y: 266, endPoint x: 516, endPoint y: 240, distance: 26.1
click at [516, 240] on font "Dans PRINCE2, l'approche recommandée pour la gestion des problèmes connexes dan…" at bounding box center [410, 252] width 409 height 73
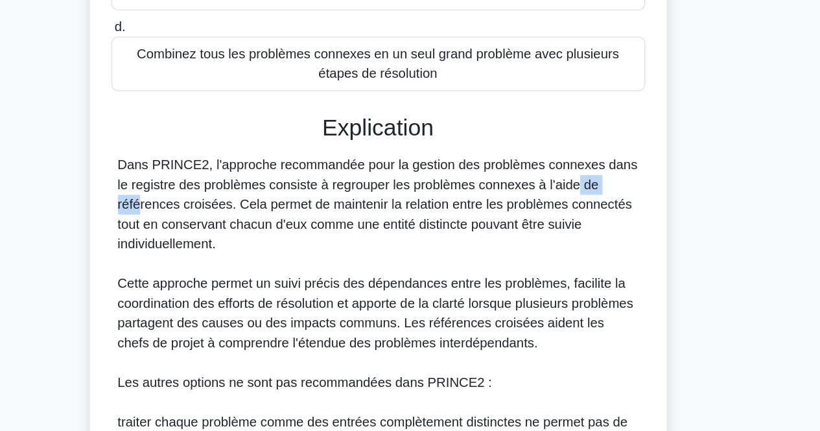
click at [516, 240] on font "Dans PRINCE2, l'approche recommandée pour la gestion des problèmes connexes dan…" at bounding box center [410, 252] width 409 height 73
click at [516, 290] on div "Dans PRINCE2, l'approche recommandée pour la gestion des problèmes connexes dan…" at bounding box center [411, 400] width 410 height 373
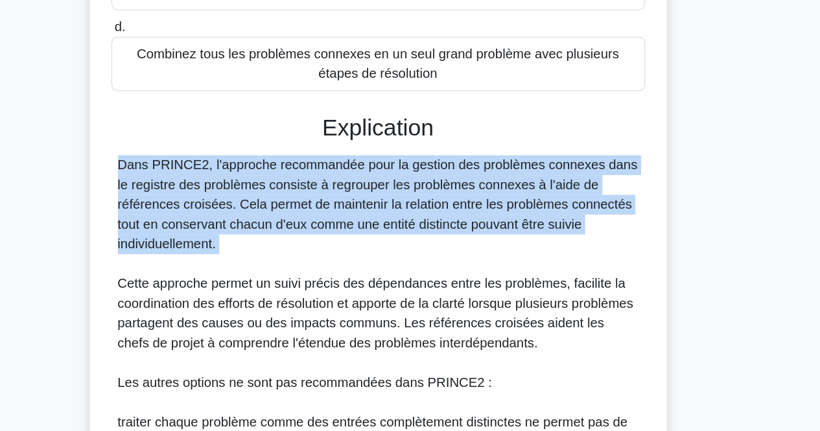
click at [516, 290] on div "Dans PRINCE2, l'approche recommandée pour la gestion des problèmes connexes dan…" at bounding box center [411, 400] width 410 height 373
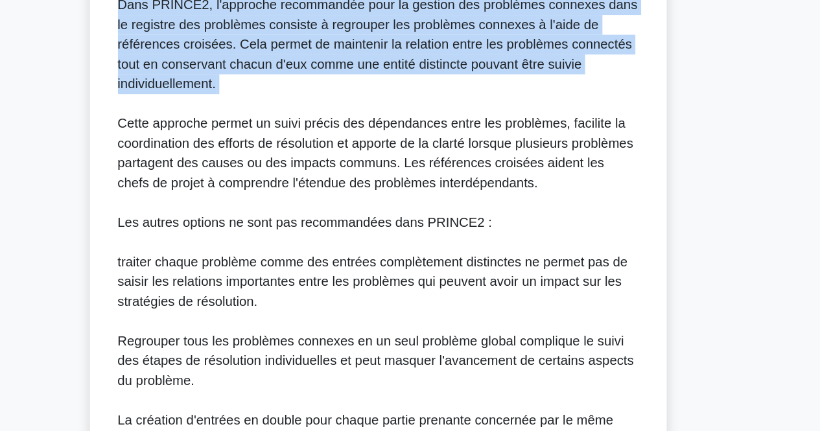
scroll to position [316, 0]
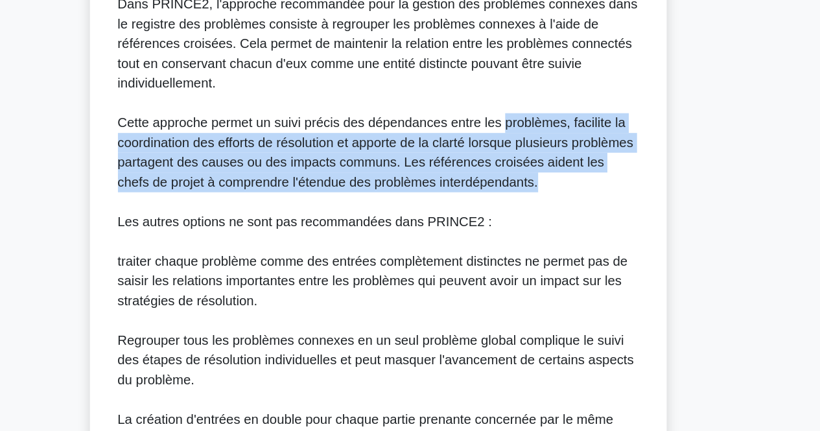
drag, startPoint x: 507, startPoint y: 189, endPoint x: 512, endPoint y: 235, distance: 46.3
click at [512, 235] on div "Dans PRINCE2, l'approche recommandée pour la gestion des problèmes connexes dan…" at bounding box center [411, 273] width 410 height 373
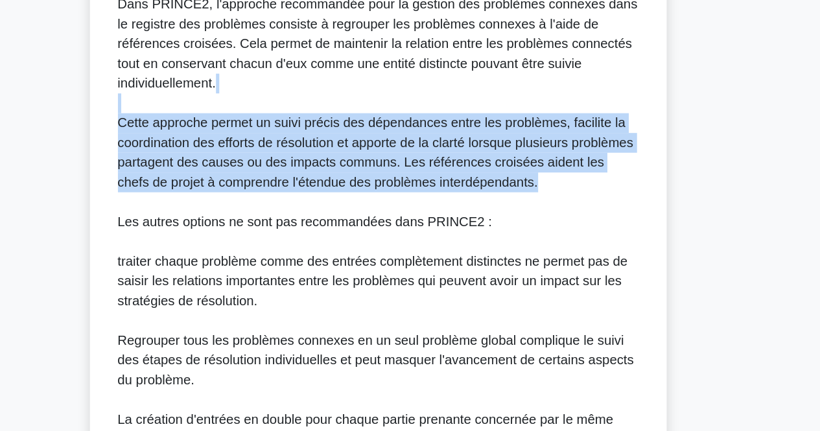
drag, startPoint x: 512, startPoint y: 235, endPoint x: 522, endPoint y: 178, distance: 57.2
click at [522, 178] on div "Dans PRINCE2, l'approche recommandée pour la gestion des problèmes connexes dan…" at bounding box center [411, 273] width 410 height 373
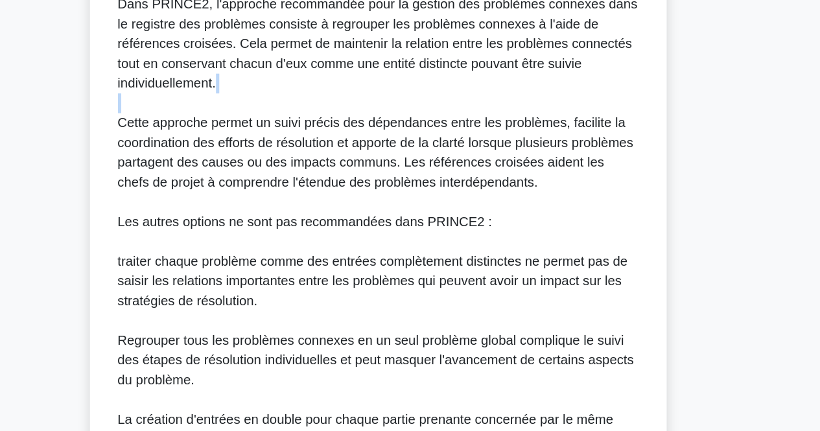
click at [522, 178] on div "Dans PRINCE2, l'approche recommandée pour la gestion des problèmes connexes dan…" at bounding box center [411, 273] width 410 height 373
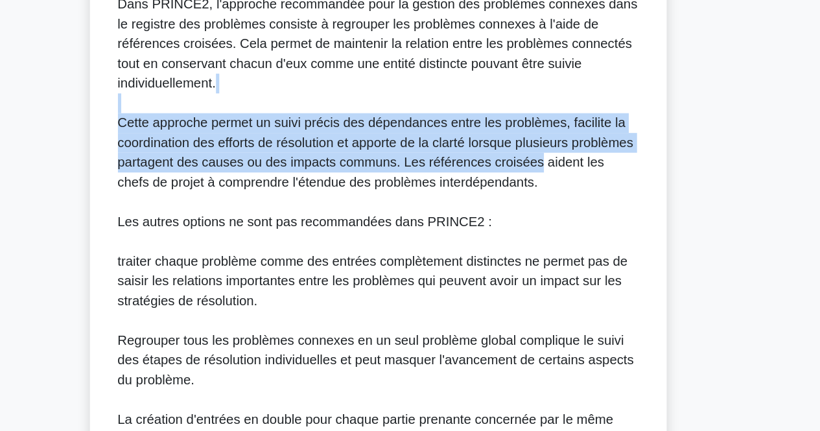
drag, startPoint x: 522, startPoint y: 178, endPoint x: 519, endPoint y: 215, distance: 36.5
click at [519, 215] on div "Dans PRINCE2, l'approche recommandée pour la gestion des problèmes connexes dan…" at bounding box center [411, 273] width 410 height 373
click at [519, 215] on font "Cette approche permet un suivi précis des dépendances entre les problèmes, faci…" at bounding box center [409, 211] width 406 height 58
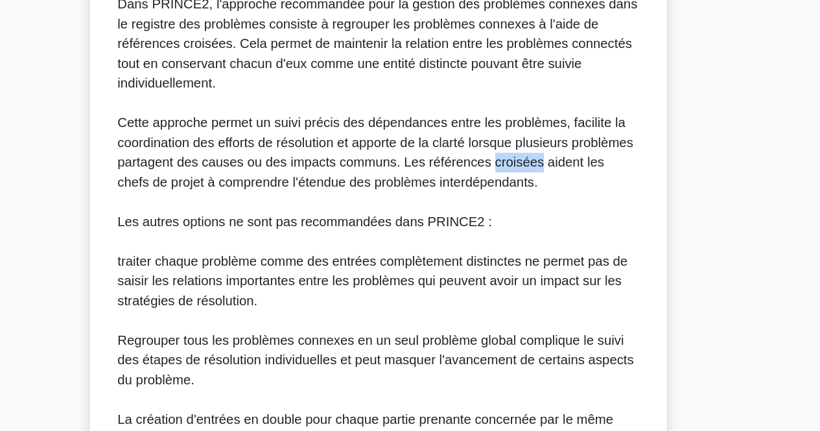
click at [519, 215] on font "Cette approche permet un suivi précis des dépendances entre les problèmes, faci…" at bounding box center [409, 211] width 406 height 58
click at [446, 187] on font "Cette approche permet un suivi précis des dépendances entre les problèmes, faci…" at bounding box center [409, 211] width 406 height 58
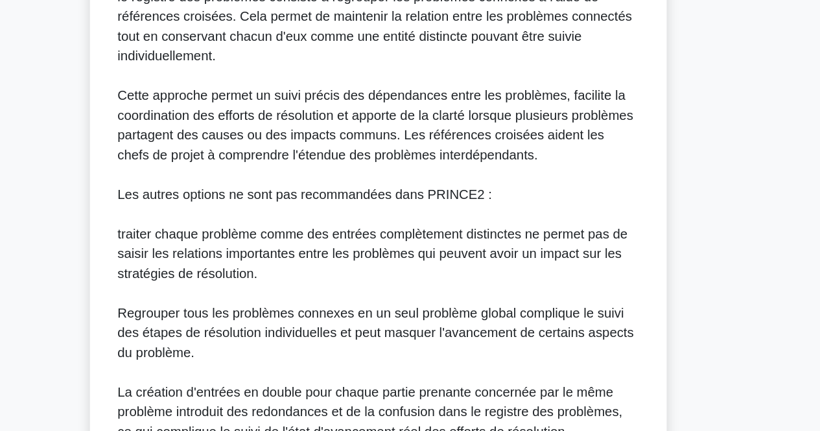
scroll to position [338, 0]
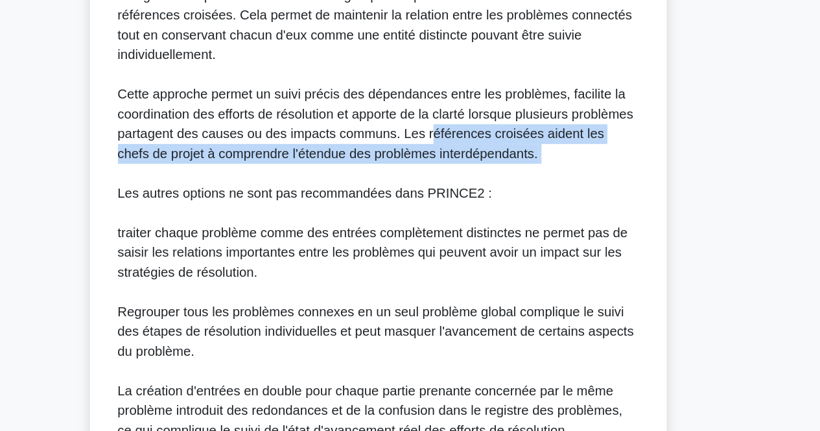
drag, startPoint x: 447, startPoint y: 201, endPoint x: 533, endPoint y: 226, distance: 89.9
click at [533, 226] on div "Dans PRINCE2, l'approche recommandée pour la gestion des problèmes connexes dan…" at bounding box center [411, 251] width 410 height 373
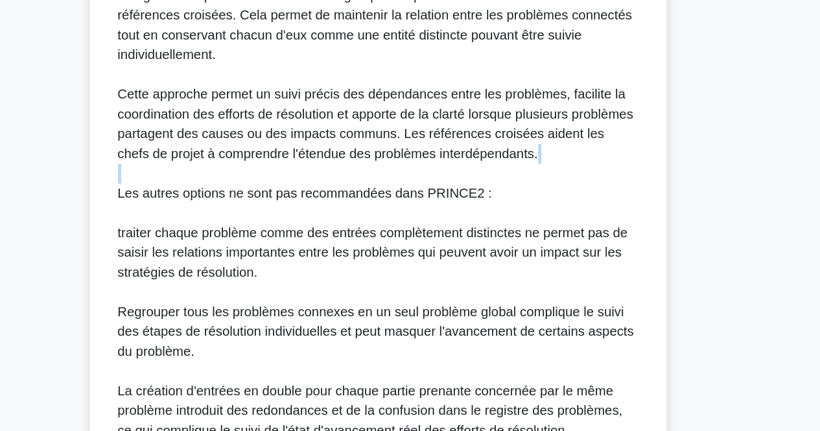
click at [533, 226] on div "Dans PRINCE2, l'approche recommandée pour la gestion des problèmes connexes dan…" at bounding box center [411, 251] width 410 height 373
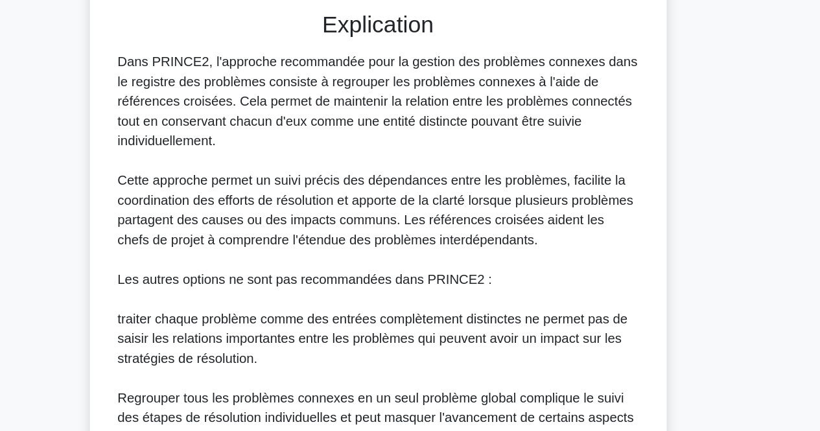
scroll to position [463, 0]
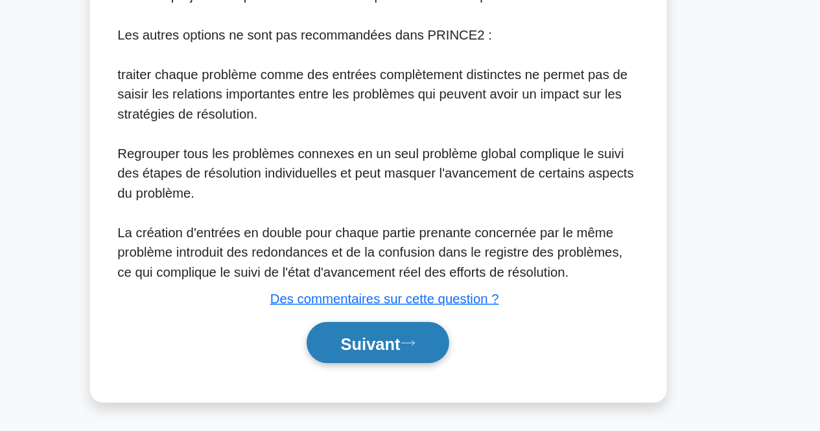
click at [440, 363] on icon at bounding box center [434, 361] width 12 height 7
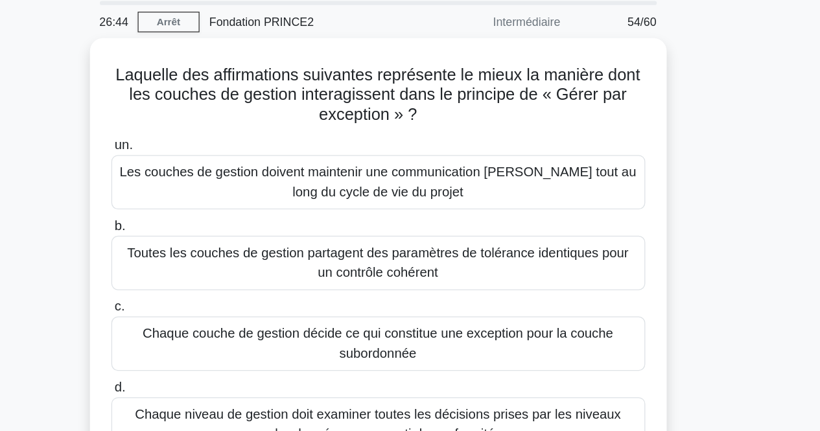
scroll to position [46, 0]
click at [707, 97] on div "Laquelle des affirmations suivantes représente le mieux la manière dont les cou…" at bounding box center [410, 220] width 739 height 380
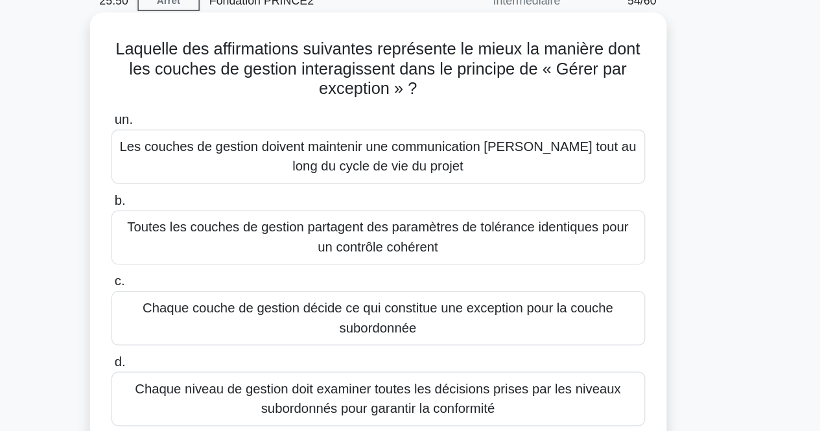
click at [424, 264] on font "Chaque couche de gestion décide ce qui constitue une exception pour la couche s…" at bounding box center [410, 267] width 370 height 27
click at [200, 242] on input "c. Chaque couche de gestion décide ce qui constitue une exception pour la couch…" at bounding box center [200, 238] width 0 height 8
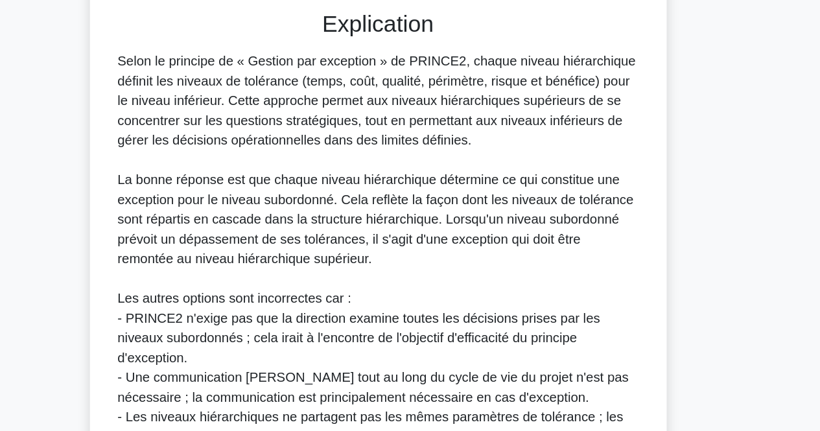
scroll to position [316, 0]
drag, startPoint x: 424, startPoint y: 264, endPoint x: 424, endPoint y: 357, distance: 93.4
click at [424, 357] on font "- PRINCE2 n'exige pas que la direction examine toutes les décisions prises par …" at bounding box center [396, 358] width 380 height 42
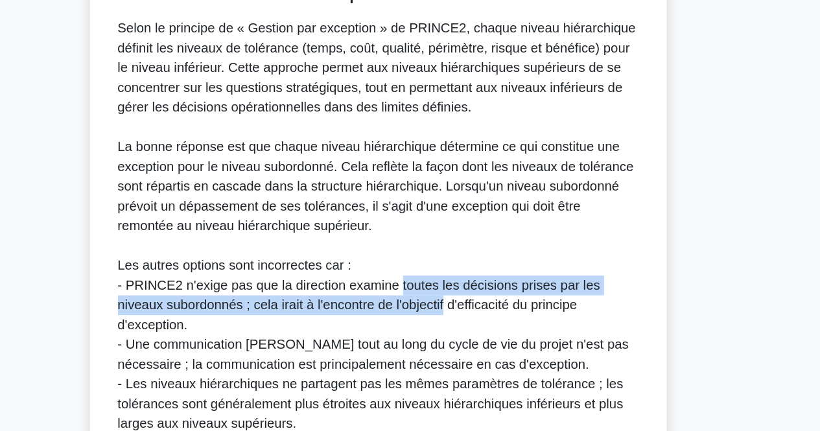
scroll to position [343, 0]
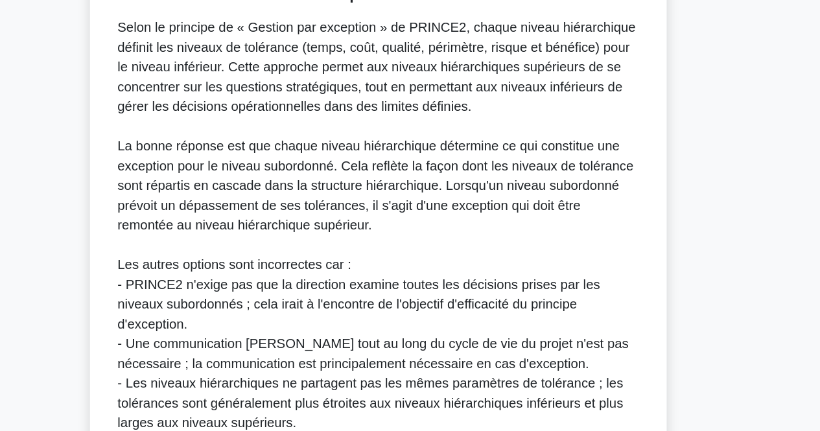
click at [424, 357] on font "- Une communication [PERSON_NAME] tout au long du cycle de vie du projet n'est …" at bounding box center [407, 370] width 402 height 27
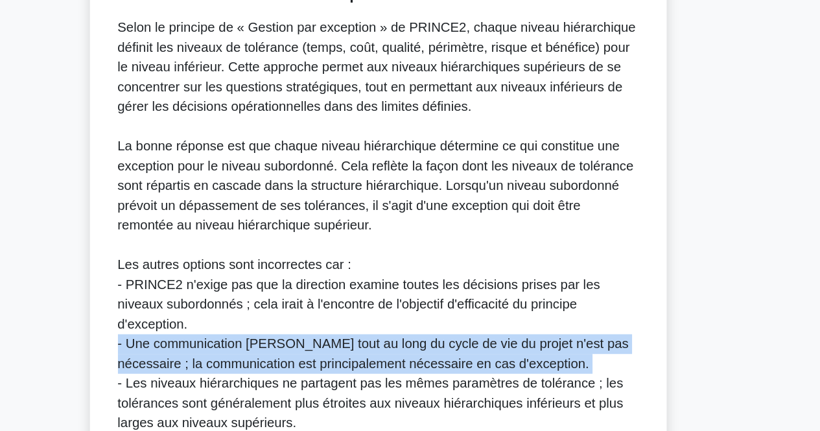
click at [424, 357] on font "- Une communication [PERSON_NAME] tout au long du cycle de vie du projet n'est …" at bounding box center [407, 370] width 402 height 27
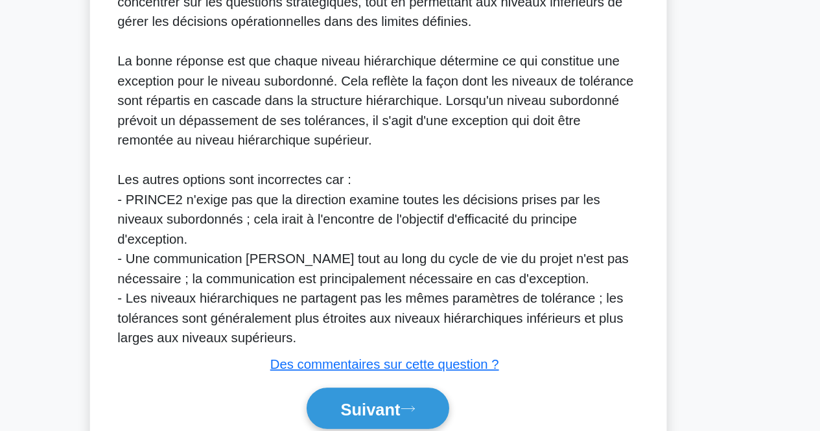
scroll to position [427, 0]
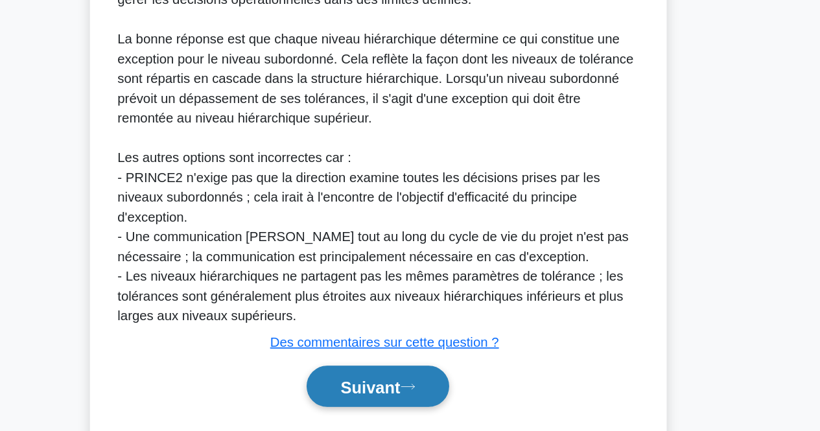
click at [425, 391] on button "Suivant" at bounding box center [410, 395] width 112 height 33
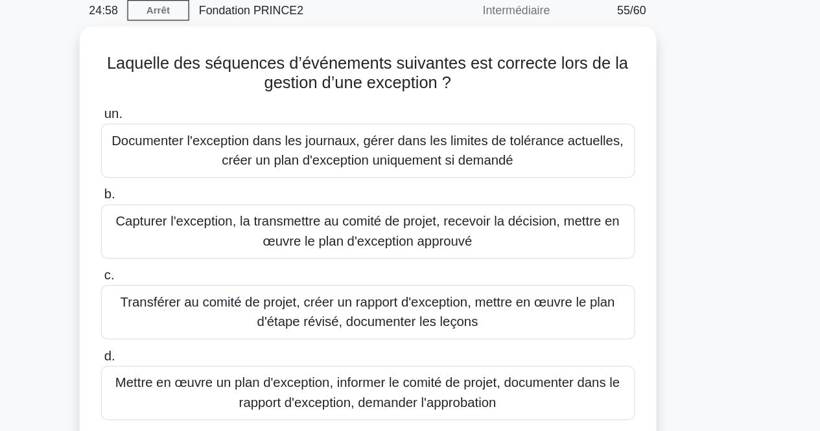
scroll to position [54, 0]
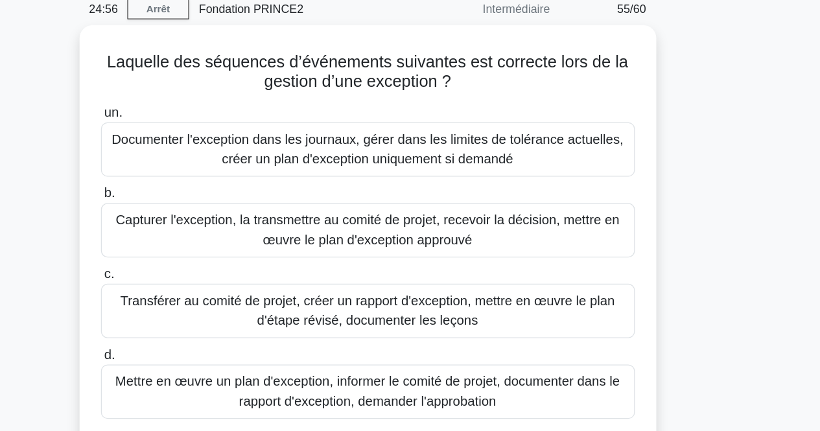
click at [698, 124] on div "Laquelle des séquences d’événements suivantes est correcte lors de la gestion d…" at bounding box center [410, 203] width 739 height 364
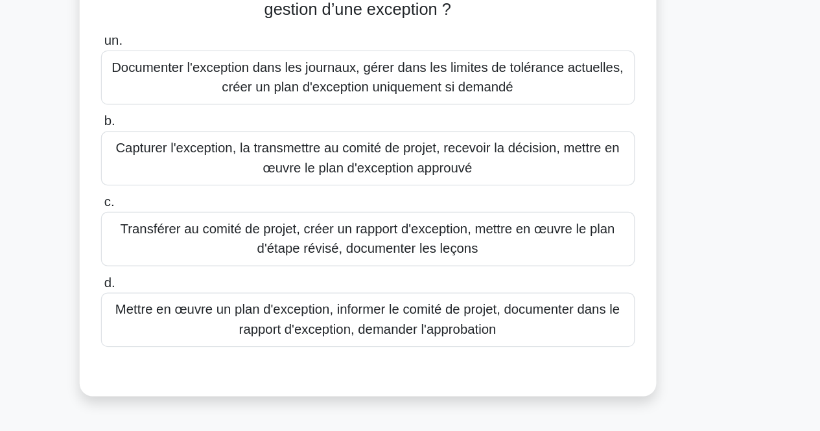
scroll to position [42, 0]
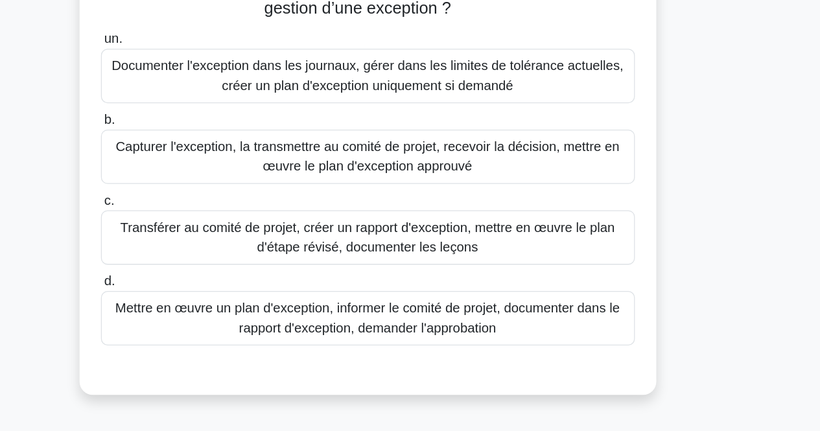
click at [603, 255] on font "Transférer au comité de projet, créer un rapport d'exception, mettre en œuvre l…" at bounding box center [410, 255] width 408 height 31
click at [200, 231] on input "c. Transférer au comité de projet, créer un rapport d'exception, mettre en œuvr…" at bounding box center [200, 226] width 0 height 8
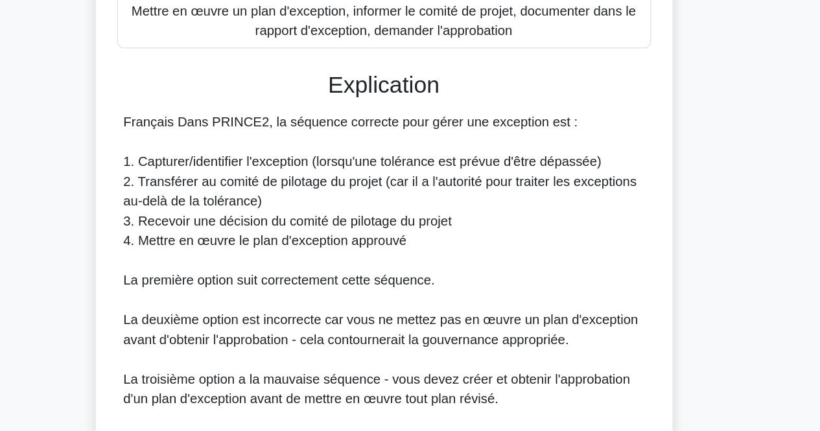
scroll to position [267, 0]
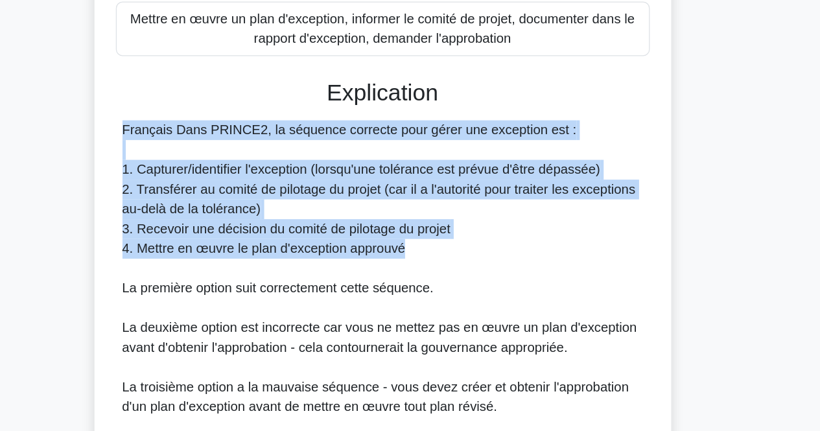
drag, startPoint x: 603, startPoint y: 255, endPoint x: 564, endPoint y: 181, distance: 84.1
click at [564, 181] on div "Français Dans PRINCE2, la séquence correcte pour gérer une exception est : 1. C…" at bounding box center [411, 322] width 410 height 311
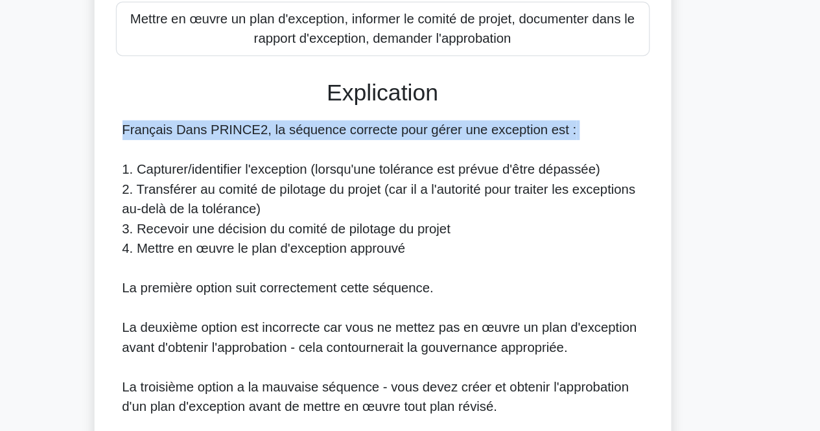
click at [564, 181] on div "Français Dans PRINCE2, la séquence correcte pour gérer une exception est : 1. C…" at bounding box center [411, 322] width 410 height 311
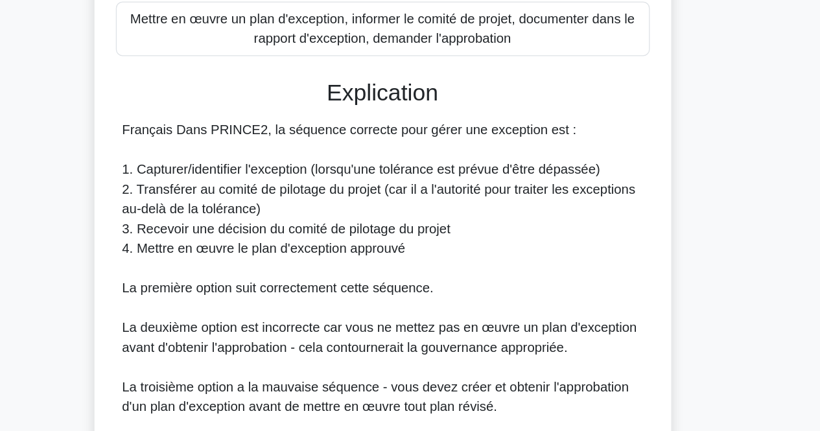
click at [351, 217] on font "2. Transférer au comité de pilotage du projet (car il a l'autorité pour traiter…" at bounding box center [408, 229] width 404 height 27
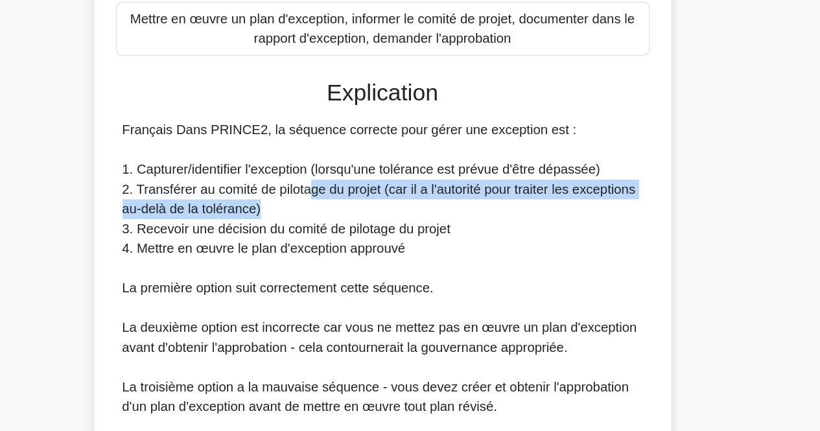
drag, startPoint x: 351, startPoint y: 217, endPoint x: 341, endPoint y: 237, distance: 23.2
click at [341, 237] on div "Français Dans PRINCE2, la séquence correcte pour gérer une exception est : 1. C…" at bounding box center [411, 322] width 410 height 311
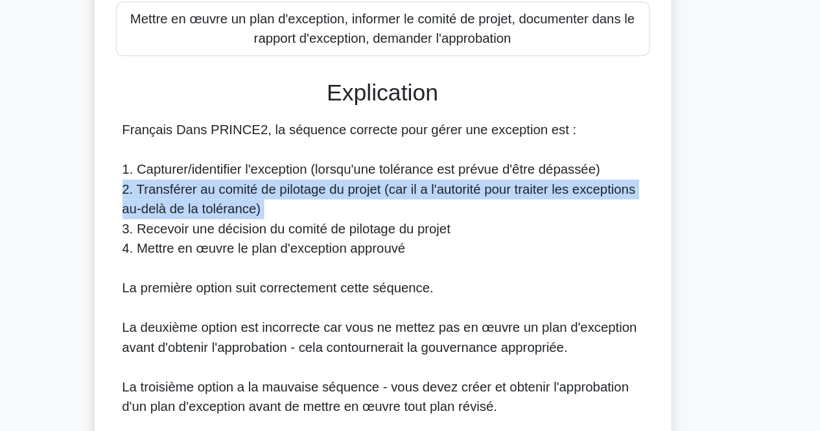
click at [341, 237] on div "Français Dans PRINCE2, la séquence correcte pour gérer une exception est : 1. C…" at bounding box center [411, 322] width 410 height 311
drag, startPoint x: 341, startPoint y: 237, endPoint x: 346, endPoint y: 213, distance: 25.2
click at [346, 213] on div "Français Dans PRINCE2, la séquence correcte pour gérer une exception est : 1. C…" at bounding box center [411, 322] width 410 height 311
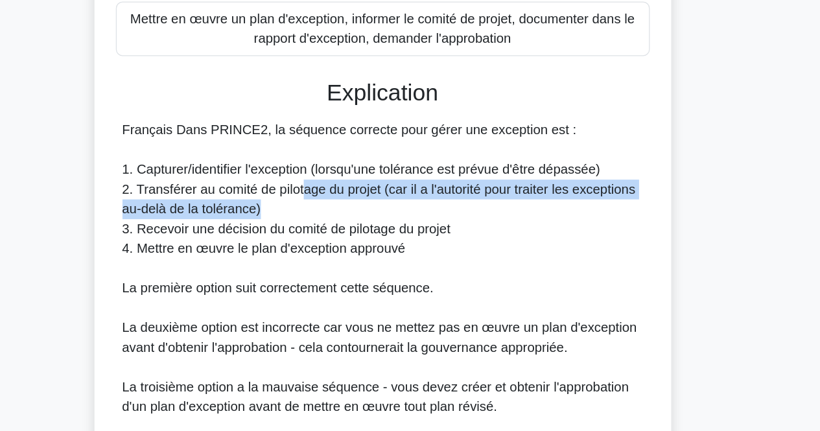
drag, startPoint x: 346, startPoint y: 213, endPoint x: 348, endPoint y: 239, distance: 26.7
click at [348, 239] on div "Français Dans PRINCE2, la séquence correcte pour gérer une exception est : 1. C…" at bounding box center [411, 322] width 410 height 311
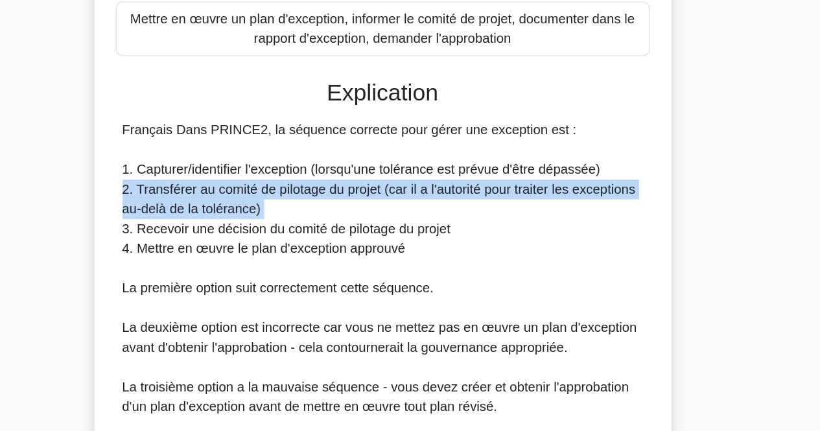
click at [348, 239] on div "Français Dans PRINCE2, la séquence correcte pour gérer une exception est : 1. C…" at bounding box center [411, 322] width 410 height 311
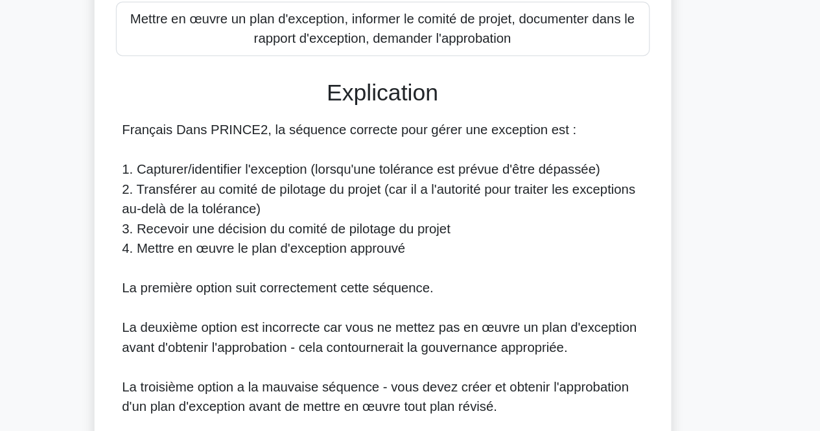
click at [383, 265] on font "4. Mettre en œuvre le plan d'exception approuvé" at bounding box center [317, 268] width 223 height 11
click at [381, 240] on div "Français Dans PRINCE2, la séquence correcte pour gérer une exception est : 1. C…" at bounding box center [411, 322] width 410 height 311
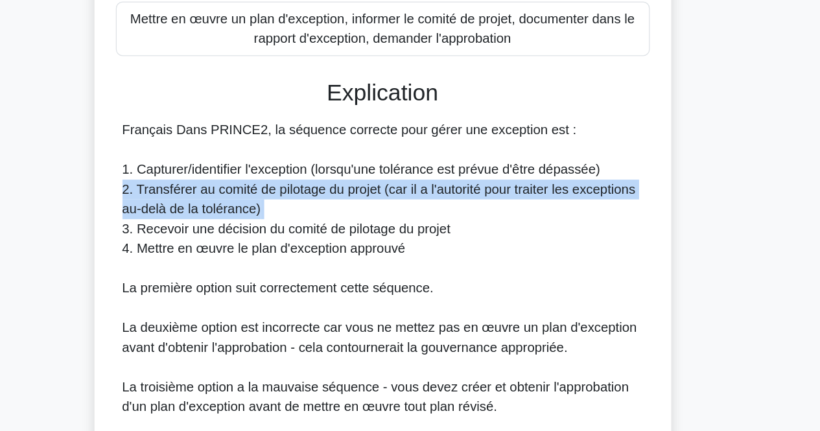
click at [381, 240] on div "Français Dans PRINCE2, la séquence correcte pour gérer une exception est : 1. C…" at bounding box center [411, 322] width 410 height 311
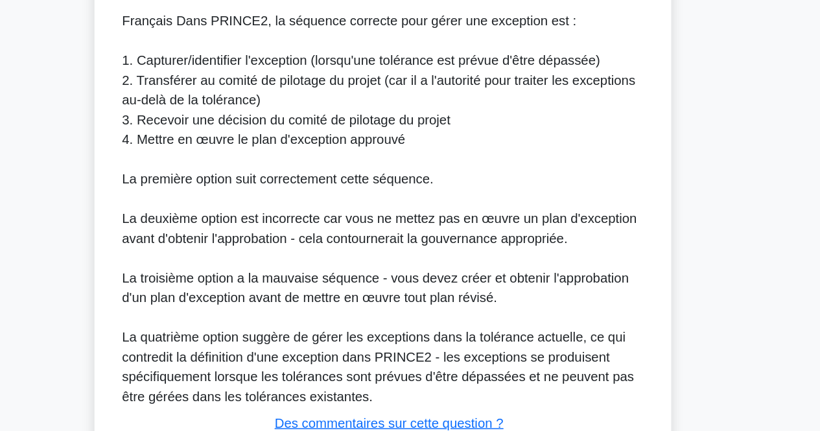
scroll to position [432, 0]
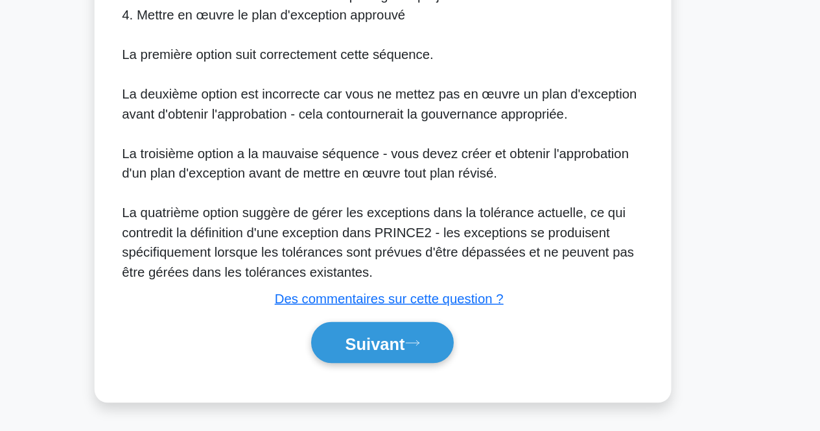
click at [436, 383] on div "un. Documenter l'exception dans les journaux, gérer dans les limites de toléran…" at bounding box center [410, 46] width 423 height 694
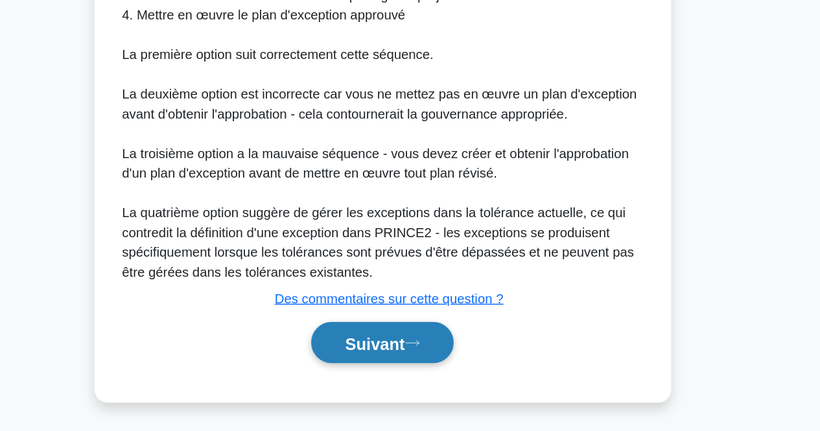
click at [434, 372] on button "Suivant" at bounding box center [410, 361] width 112 height 33
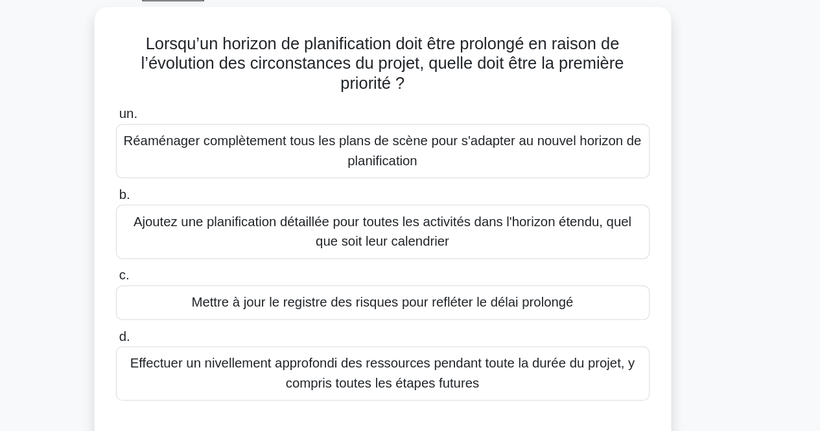
scroll to position [14, 0]
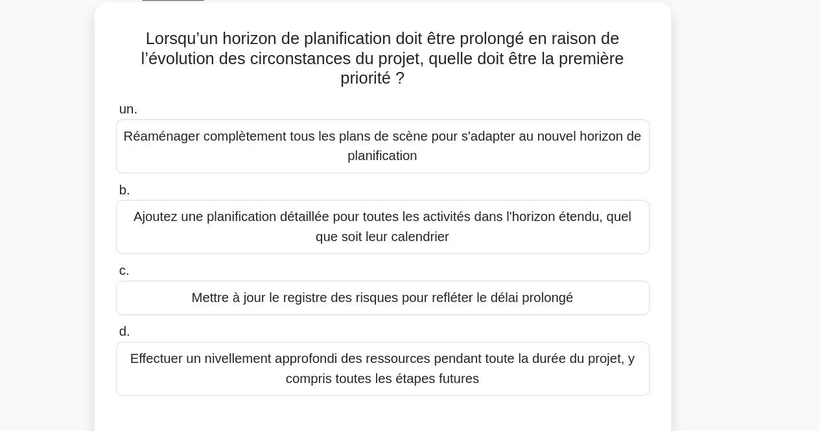
click at [529, 299] on div "Mettre à jour le registre des risques pour refléter le délai prolongé" at bounding box center [410, 291] width 420 height 27
click at [200, 274] on input "c. Mettre à jour le registre des risques pour refléter le délai prolongé" at bounding box center [200, 270] width 0 height 8
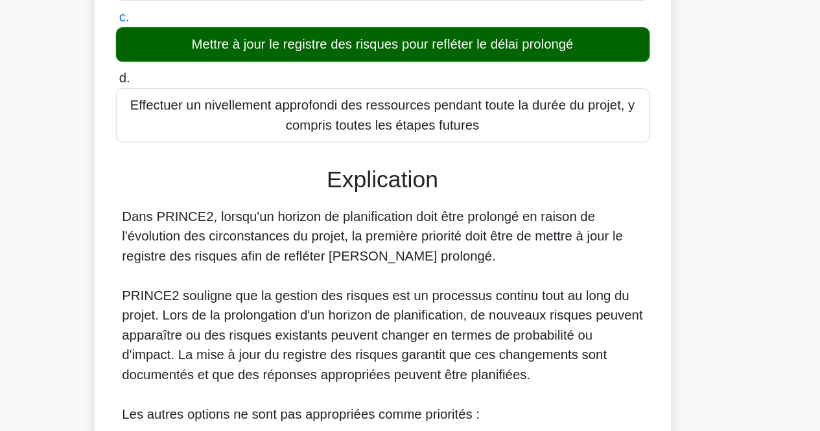
scroll to position [180, 0]
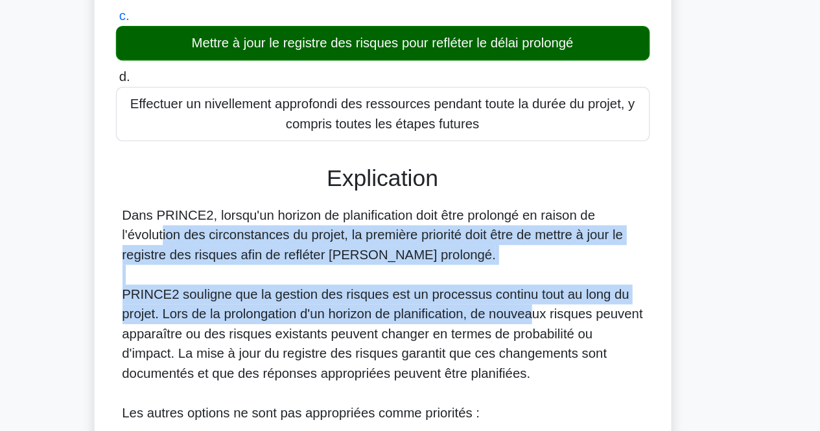
drag, startPoint x: 529, startPoint y: 299, endPoint x: 536, endPoint y: 263, distance: 37.0
click at [536, 263] on font "Dans PRINCE2, lorsqu'un horizon de planification doit être prolongé en raison d…" at bounding box center [403, 276] width 394 height 42
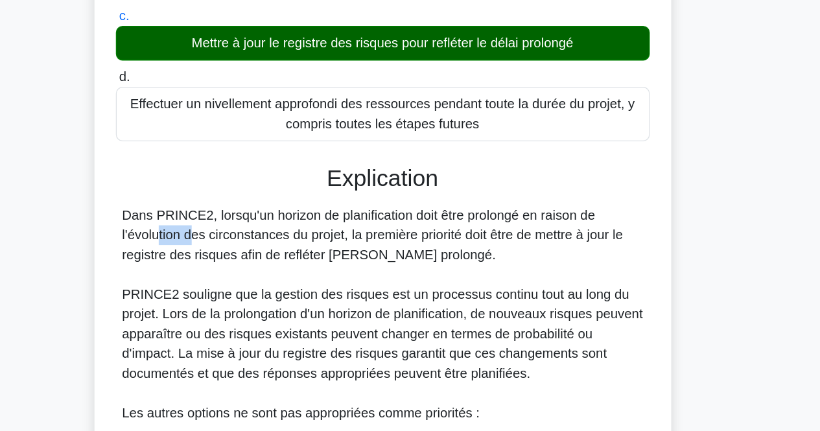
click at [536, 263] on font "Dans PRINCE2, lorsqu'un horizon de planification doit être prolongé en raison d…" at bounding box center [403, 276] width 394 height 42
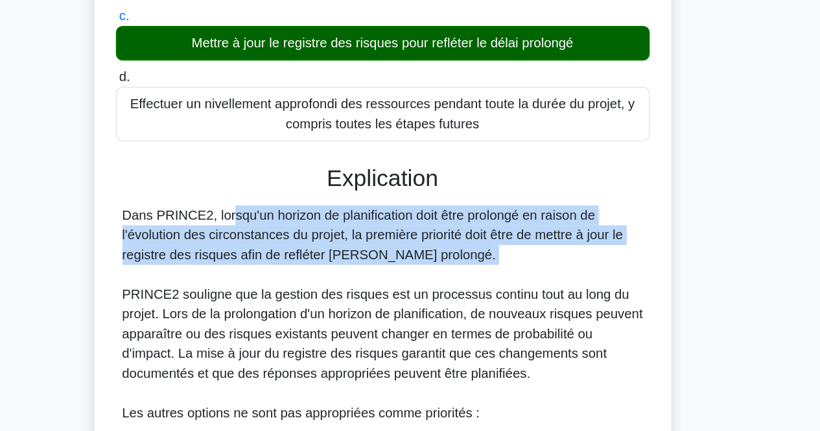
click at [536, 263] on font "Dans PRINCE2, lorsqu'un horizon de planification doit être prolongé en raison d…" at bounding box center [403, 276] width 394 height 42
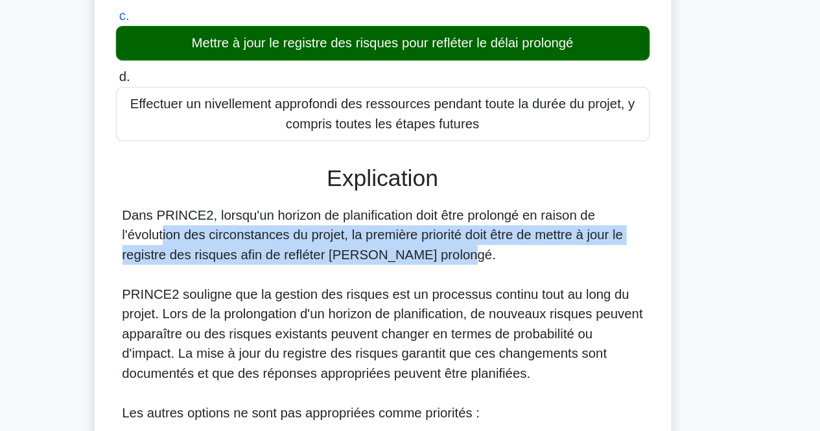
drag, startPoint x: 536, startPoint y: 263, endPoint x: 379, endPoint y: 285, distance: 159.2
click at [379, 285] on font "Dans PRINCE2, lorsqu'un horizon de planification doit être prolongé en raison d…" at bounding box center [403, 276] width 394 height 42
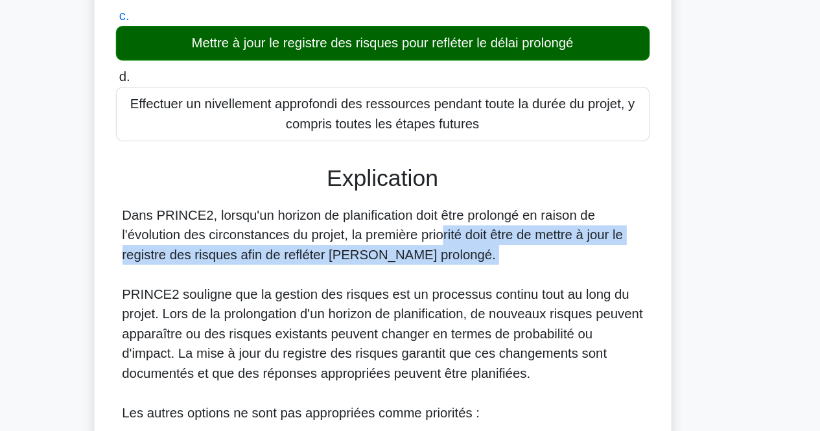
drag, startPoint x: 382, startPoint y: 276, endPoint x: 458, endPoint y: 301, distance: 80.4
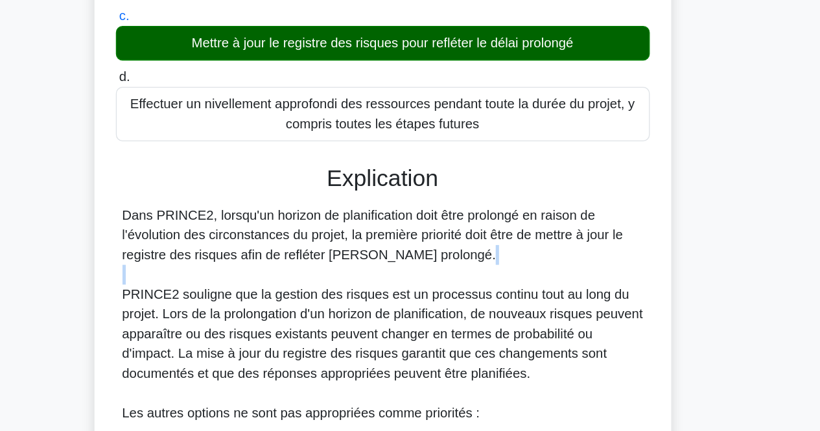
click at [460, 257] on font "Dans PRINCE2, lorsqu'un horizon de planification doit être prolongé en raison d…" at bounding box center [403, 276] width 394 height 42
drag, startPoint x: 460, startPoint y: 257, endPoint x: 458, endPoint y: 293, distance: 36.4
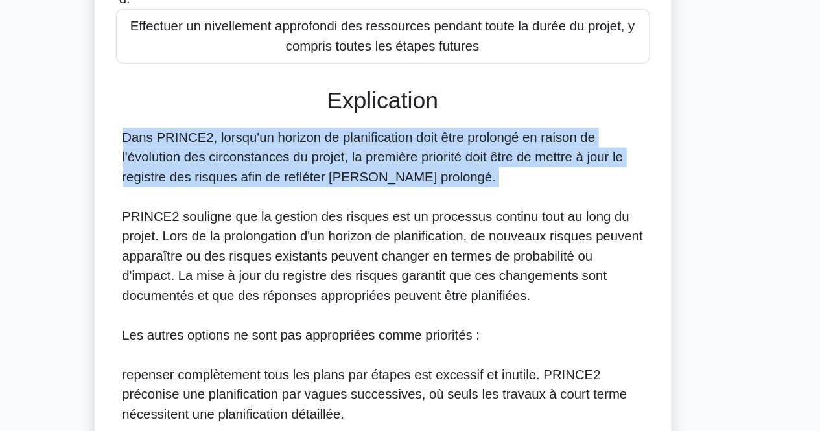
scroll to position [244, 0]
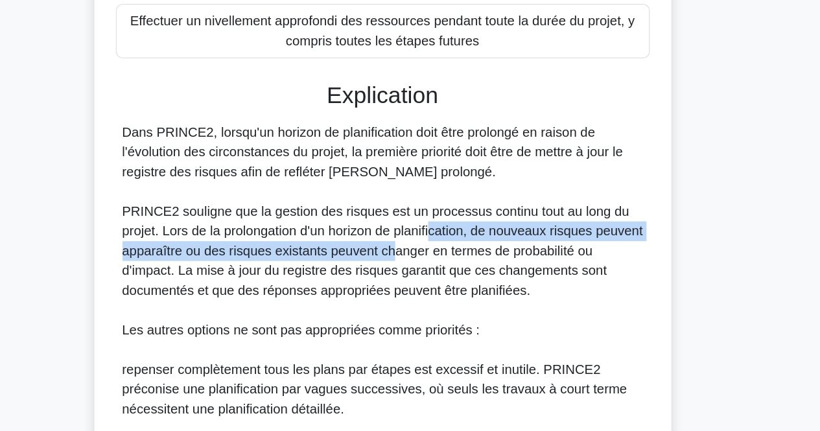
drag, startPoint x: 458, startPoint y: 293, endPoint x: 450, endPoint y: 269, distance: 25.4
click at [450, 269] on font "PRINCE2 souligne que la gestion des risques est un processus continu tout au lo…" at bounding box center [411, 288] width 410 height 73
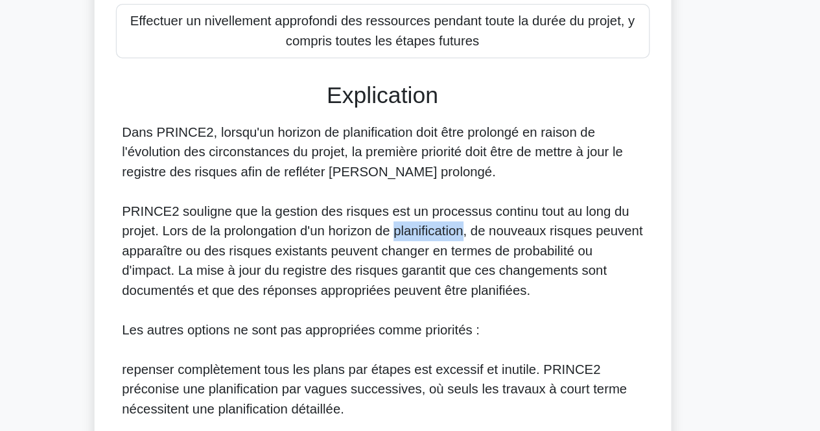
click at [450, 269] on font "PRINCE2 souligne que la gestion des risques est un processus continu tout au lo…" at bounding box center [411, 288] width 410 height 73
click at [351, 276] on font "PRINCE2 souligne que la gestion des risques est un processus continu tout au lo…" at bounding box center [411, 288] width 410 height 73
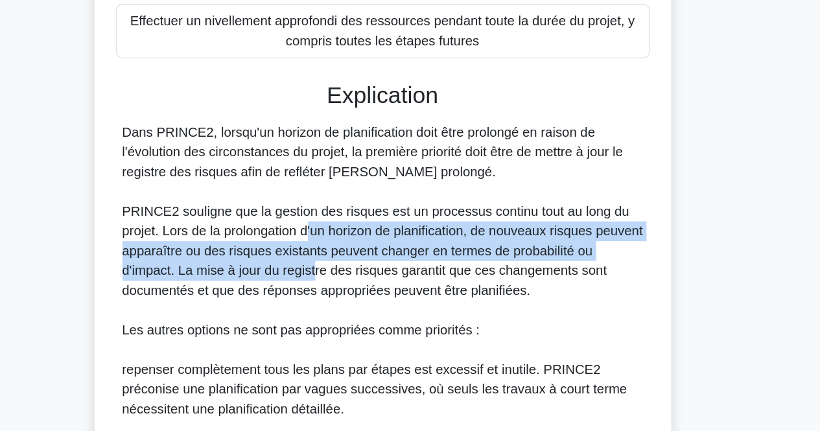
drag, startPoint x: 351, startPoint y: 276, endPoint x: 356, endPoint y: 309, distance: 33.4
click at [356, 309] on font "PRINCE2 souligne que la gestion des risques est un processus continu tout au lo…" at bounding box center [411, 288] width 410 height 73
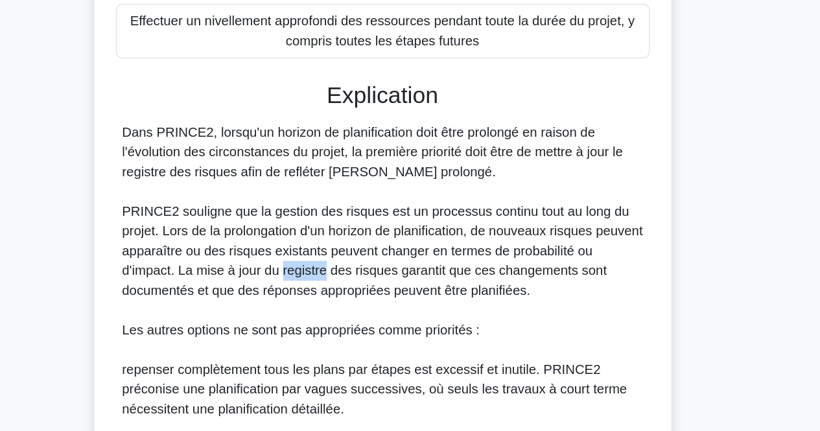
click at [356, 309] on font "PRINCE2 souligne que la gestion des risques est un processus continu tout au lo…" at bounding box center [411, 288] width 410 height 73
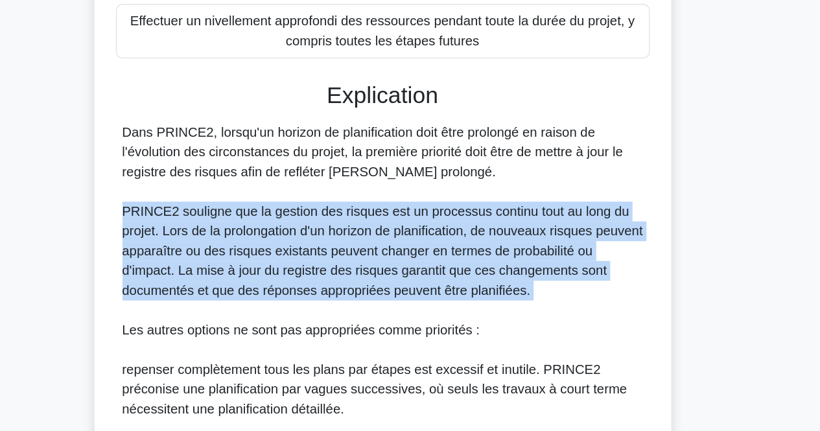
drag, startPoint x: 356, startPoint y: 309, endPoint x: 357, endPoint y: 291, distance: 17.6
click at [357, 291] on font "PRINCE2 souligne que la gestion des risques est un processus continu tout au lo…" at bounding box center [411, 288] width 410 height 73
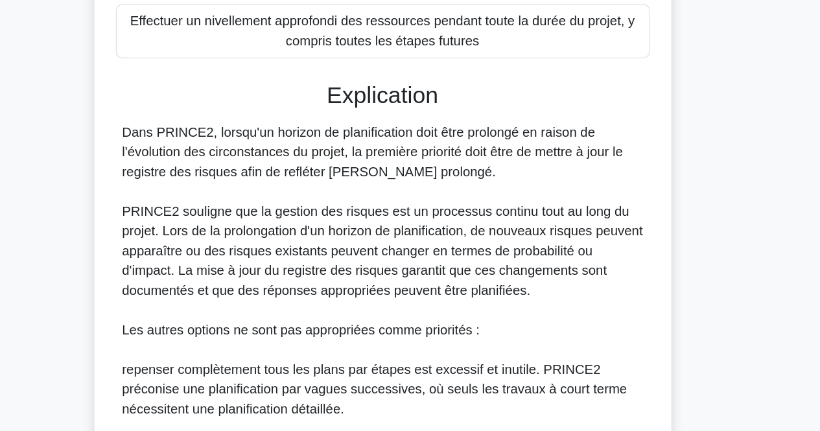
click at [357, 291] on font "PRINCE2 souligne que la gestion des risques est un processus continu tout au lo…" at bounding box center [411, 288] width 410 height 73
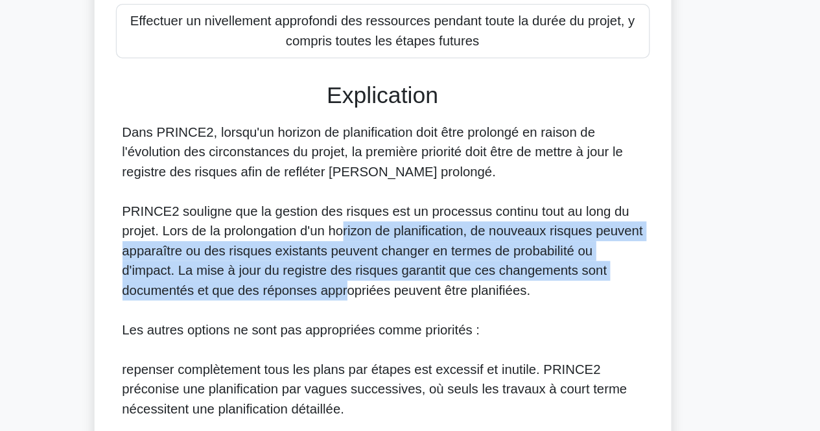
drag, startPoint x: 381, startPoint y: 272, endPoint x: 383, endPoint y: 315, distance: 43.5
click at [383, 315] on font "PRINCE2 souligne que la gestion des risques est un processus continu tout au lo…" at bounding box center [411, 288] width 410 height 73
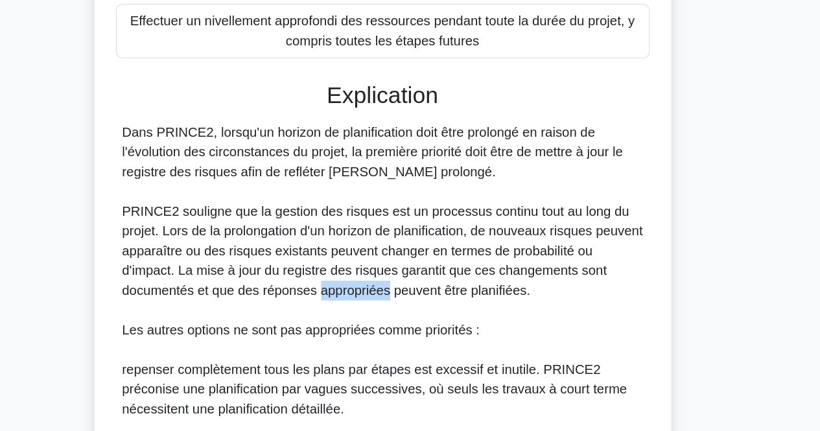
click at [383, 315] on font "PRINCE2 souligne que la gestion des risques est un processus continu tout au lo…" at bounding box center [411, 288] width 410 height 73
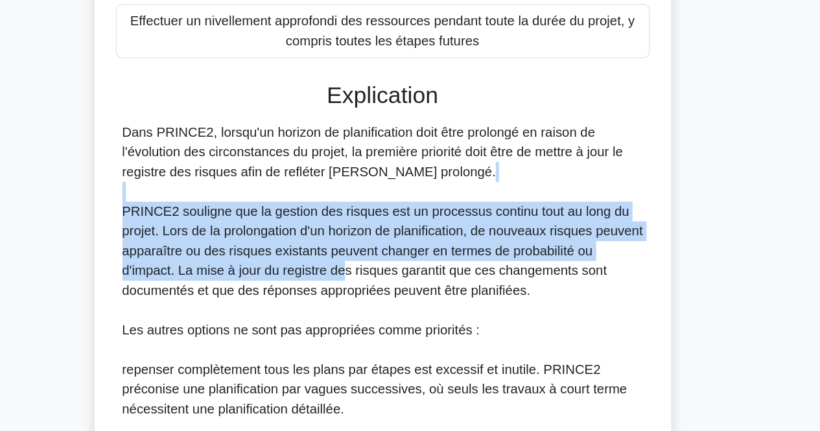
drag, startPoint x: 386, startPoint y: 243, endPoint x: 379, endPoint y: 302, distance: 59.4
click at [379, 302] on div "Dans PRINCE2, lorsqu'un horizon de planification doit être prolongé en raison d…" at bounding box center [411, 374] width 410 height 373
click at [379, 302] on font "PRINCE2 souligne que la gestion des risques est un processus continu tout au lo…" at bounding box center [411, 288] width 410 height 73
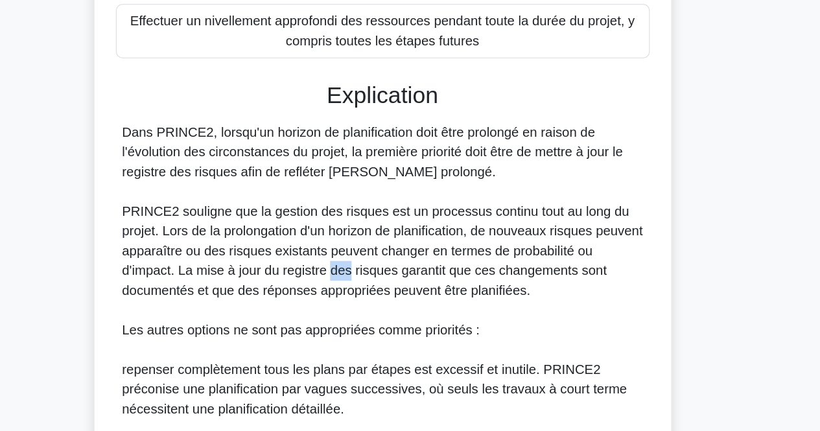
click at [379, 302] on font "PRINCE2 souligne que la gestion des risques est un processus continu tout au lo…" at bounding box center [411, 288] width 410 height 73
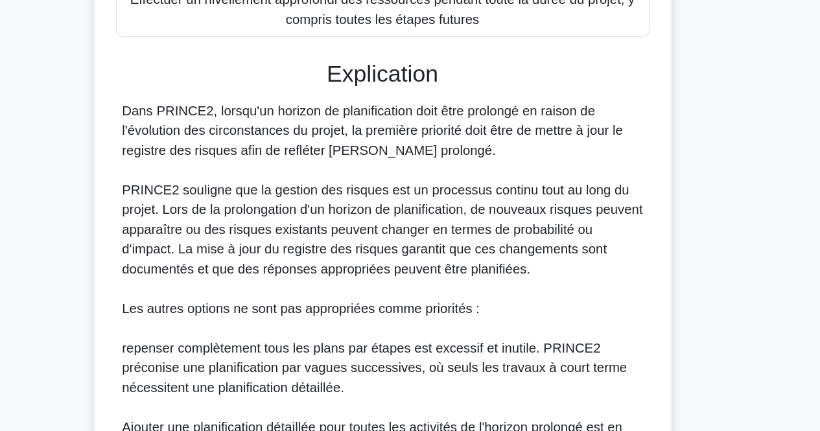
scroll to position [263, 0]
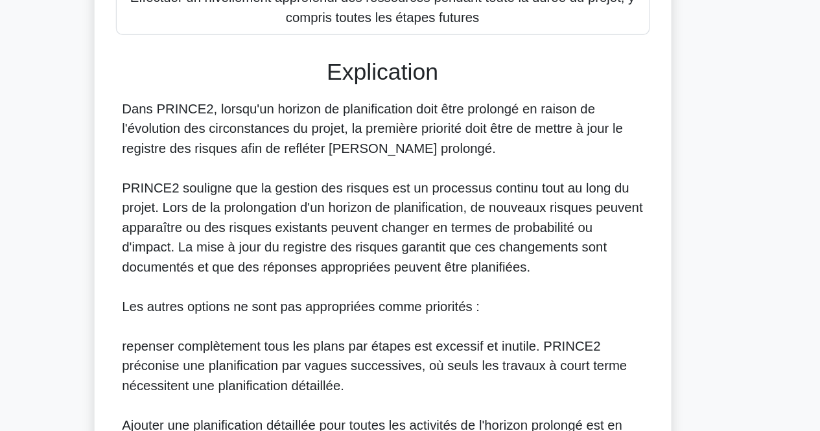
click at [379, 302] on font "PRINCE2 souligne que la gestion des risques est un processus continu tout au lo…" at bounding box center [411, 270] width 410 height 73
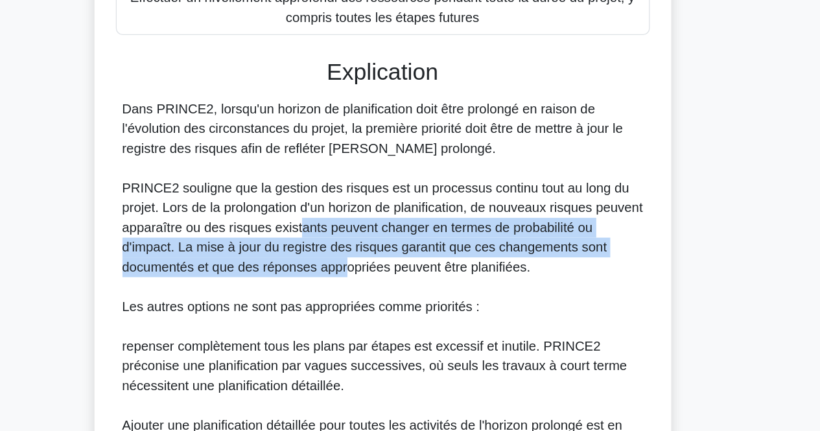
drag, startPoint x: 379, startPoint y: 302, endPoint x: 383, endPoint y: 266, distance: 35.9
click at [383, 266] on font "PRINCE2 souligne que la gestion des risques est un processus continu tout au lo…" at bounding box center [411, 270] width 410 height 73
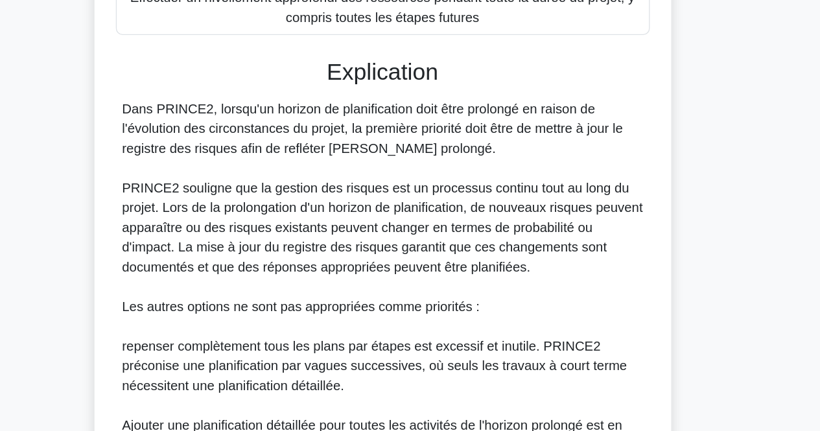
click at [383, 266] on font "PRINCE2 souligne que la gestion des risques est un processus continu tout au lo…" at bounding box center [411, 270] width 410 height 73
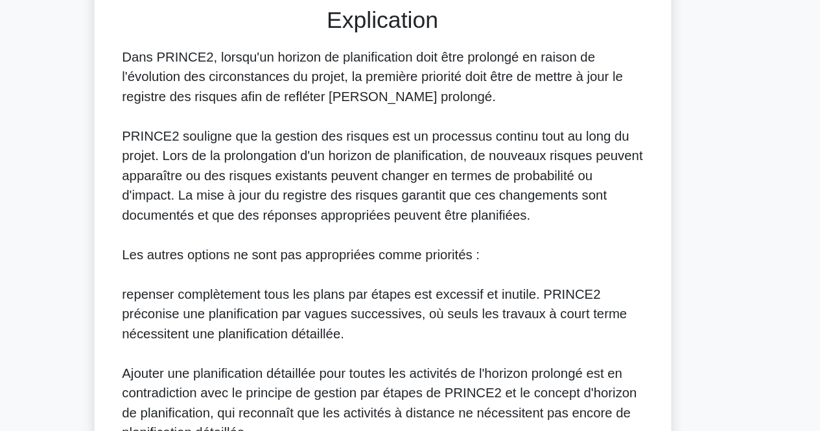
scroll to position [492, 0]
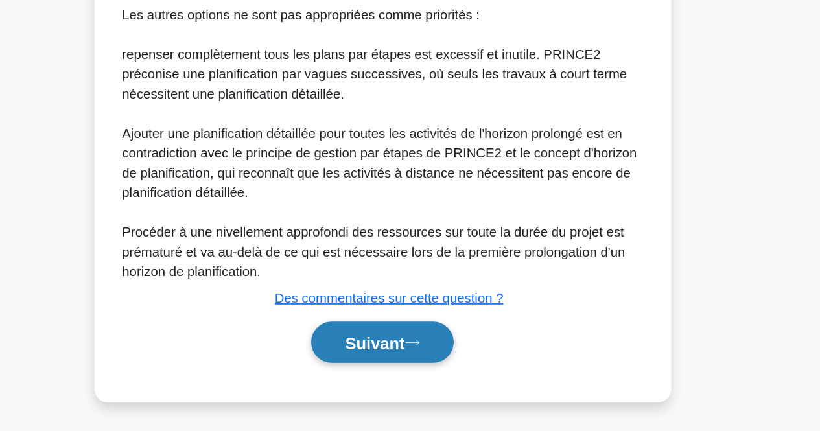
click at [395, 361] on font "Suivant" at bounding box center [404, 362] width 47 height 14
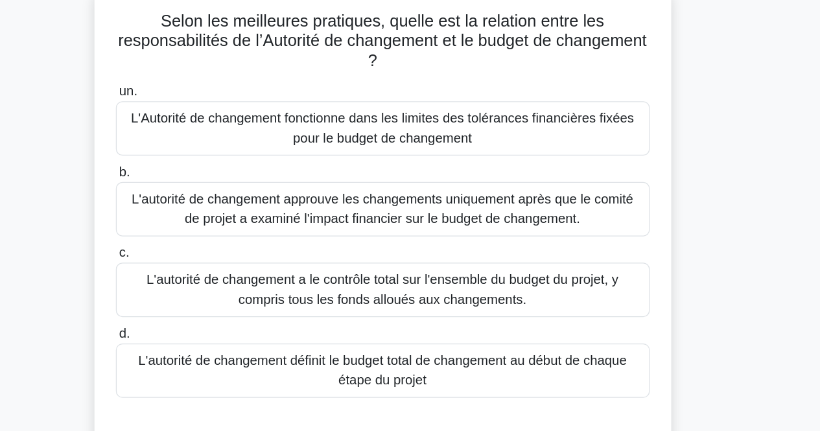
scroll to position [6, 0]
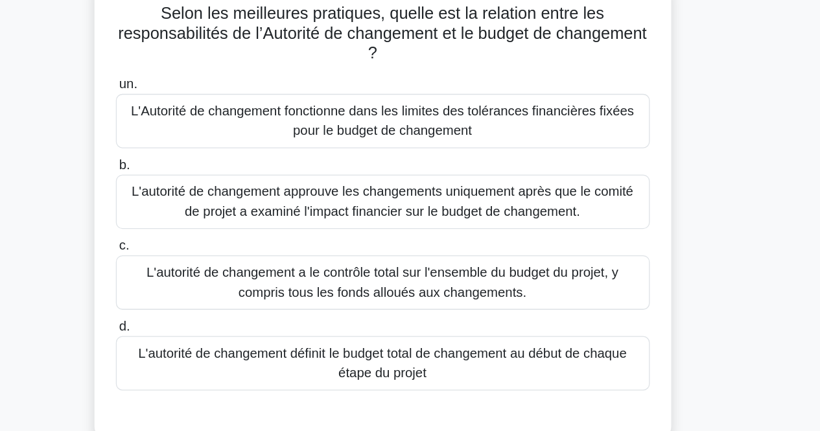
click at [561, 187] on font "L'Autorité de changement fonctionne dans les limites des tolérances financières…" at bounding box center [410, 180] width 408 height 31
click at [200, 156] on input "un. L'Autorité de changement fonctionne dans les limites des tolérances financi…" at bounding box center [200, 151] width 0 height 8
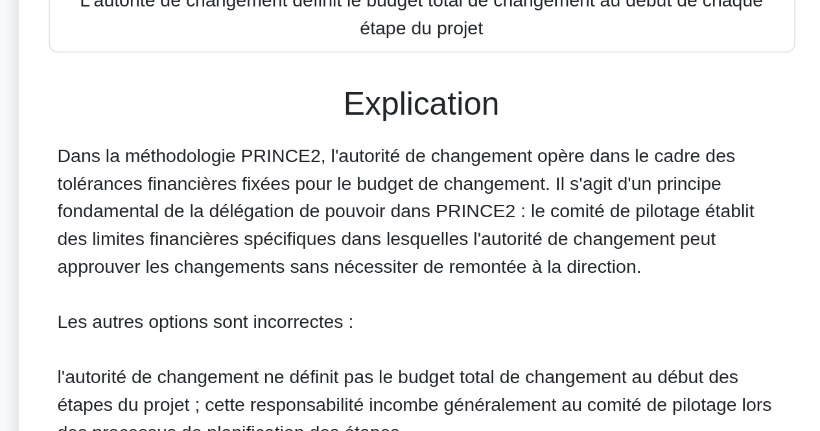
scroll to position [253, 0]
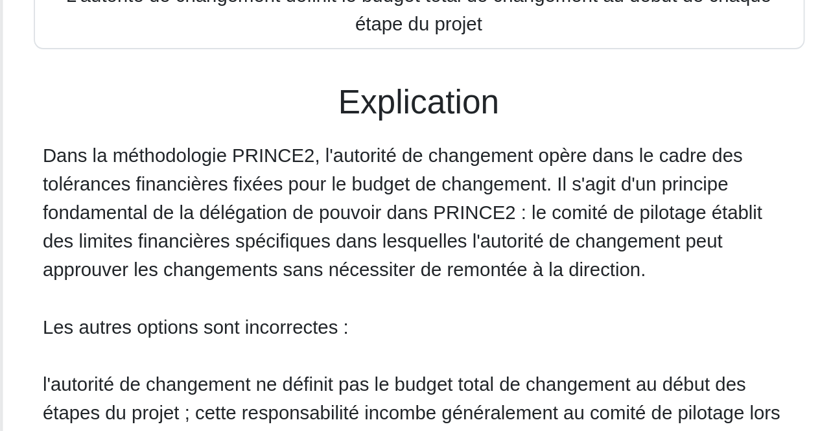
click at [314, 217] on font "Dans la méthodologie PRINCE2, l'autorité de changement opère dans le cadre des …" at bounding box center [402, 234] width 392 height 73
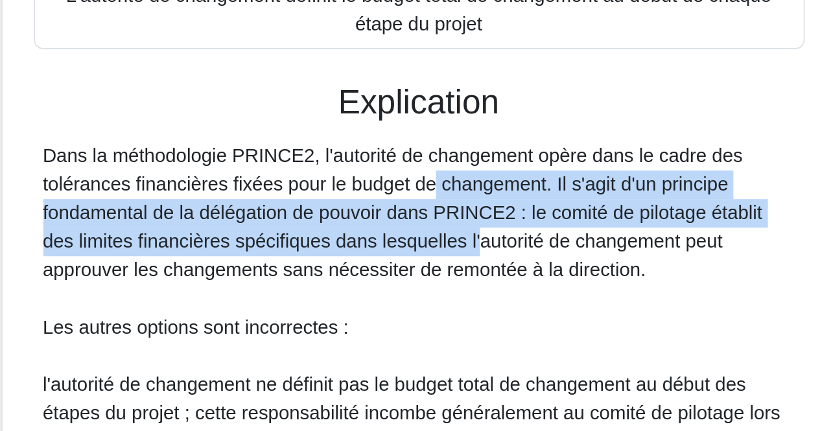
drag, startPoint x: 334, startPoint y: 214, endPoint x: 351, endPoint y: 251, distance: 40.9
click at [351, 251] on font "Dans la méthodologie PRINCE2, l'autorité de changement opère dans le cadre des …" at bounding box center [402, 234] width 392 height 73
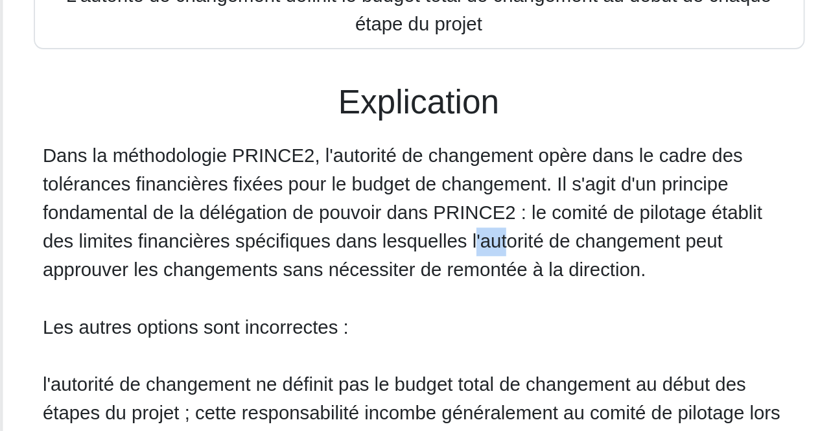
click at [351, 251] on font "Dans la méthodologie PRINCE2, l'autorité de changement opère dans le cadre des …" at bounding box center [402, 234] width 392 height 73
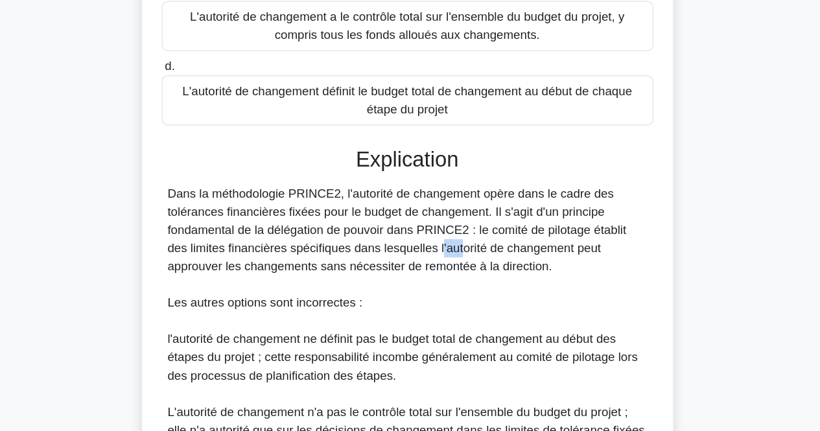
scroll to position [248, 0]
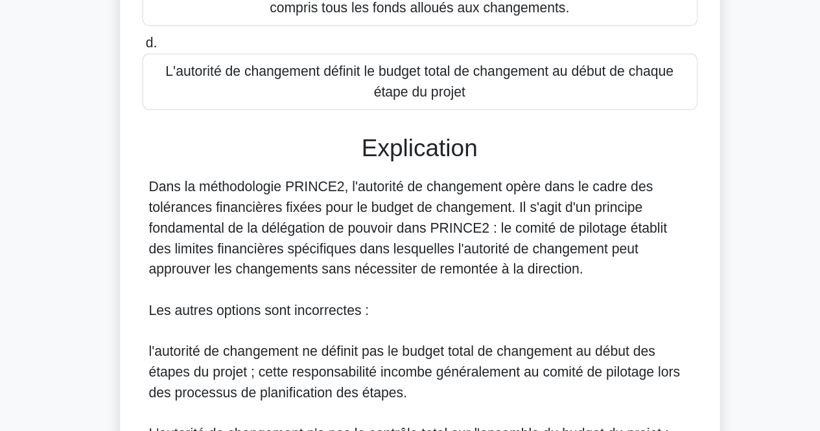
click at [328, 250] on font "Dans la méthodologie PRINCE2, l'autorité de changement opère dans le cadre des …" at bounding box center [402, 238] width 392 height 73
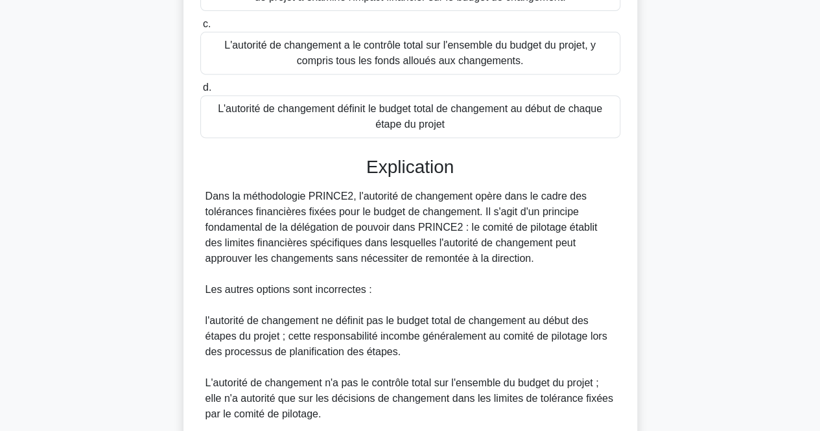
scroll to position [446, 0]
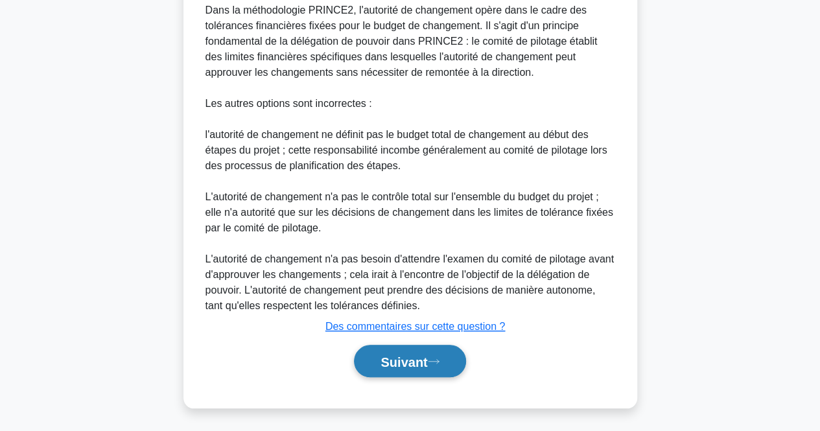
click at [388, 349] on button "Suivant" at bounding box center [410, 361] width 112 height 33
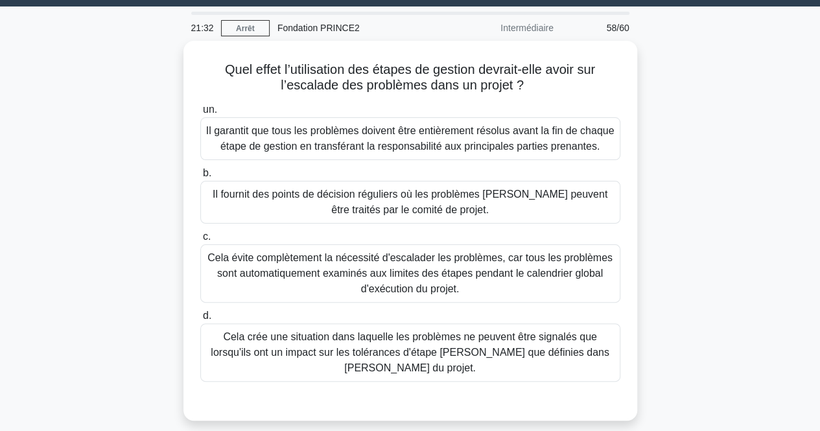
scroll to position [36, 0]
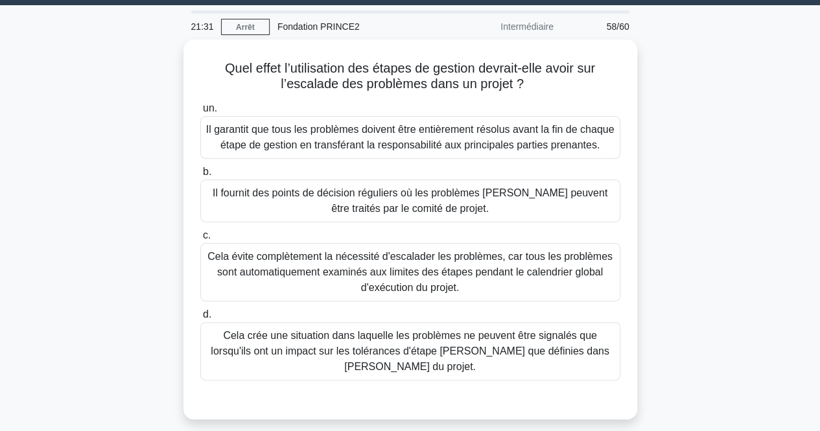
click at [719, 91] on div "Quel effet l’utilisation des étapes de gestion devrait-elle avoir sur l’escalad…" at bounding box center [410, 238] width 739 height 396
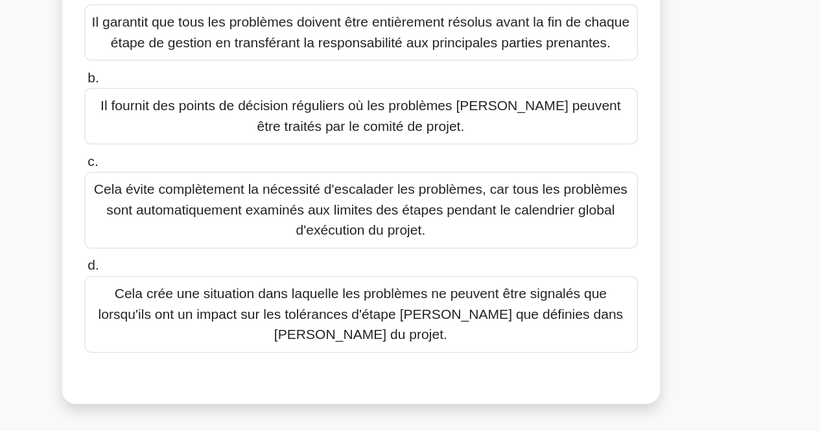
scroll to position [46, 0]
click at [696, 258] on div "Quel effet l’utilisation des étapes de gestion devrait-elle avoir sur l’escalad…" at bounding box center [410, 228] width 739 height 396
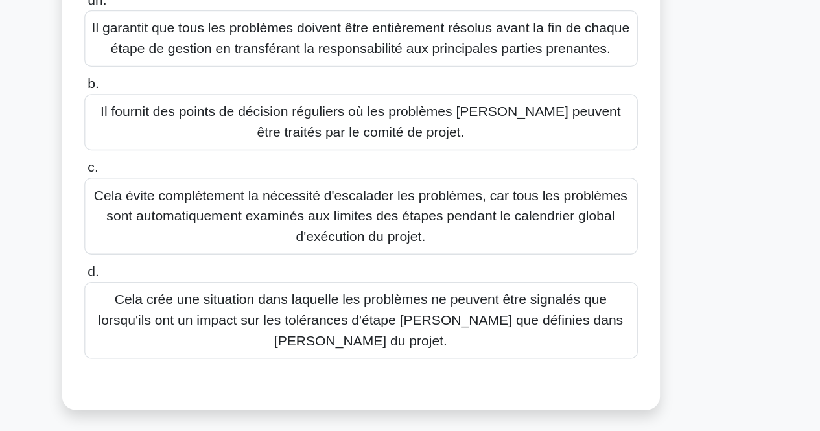
scroll to position [39, 0]
click at [311, 395] on div "un. Il garantit que tous les problèmes doivent être entièrement résolus avant l…" at bounding box center [410, 245] width 423 height 306
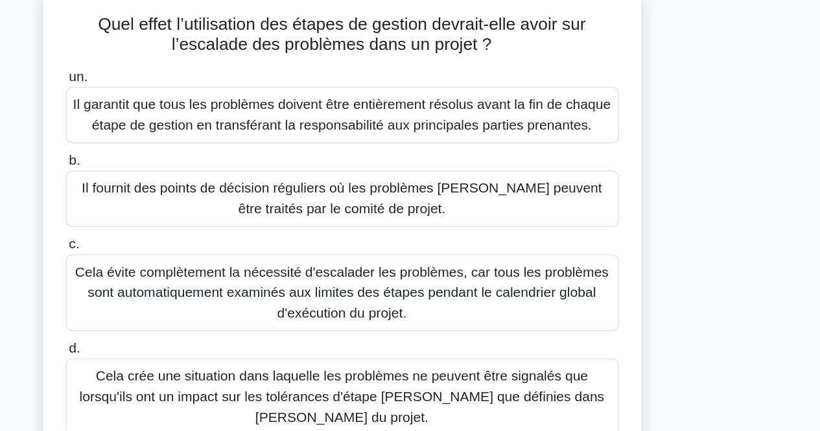
click at [372, 193] on font "Il fournit des points de décision réguliers où les problèmes [PERSON_NAME] peuv…" at bounding box center [410, 195] width 395 height 27
click at [200, 171] on input "b. Il fournit des points de décision réguliers où les problèmes [PERSON_NAME] p…" at bounding box center [200, 166] width 0 height 8
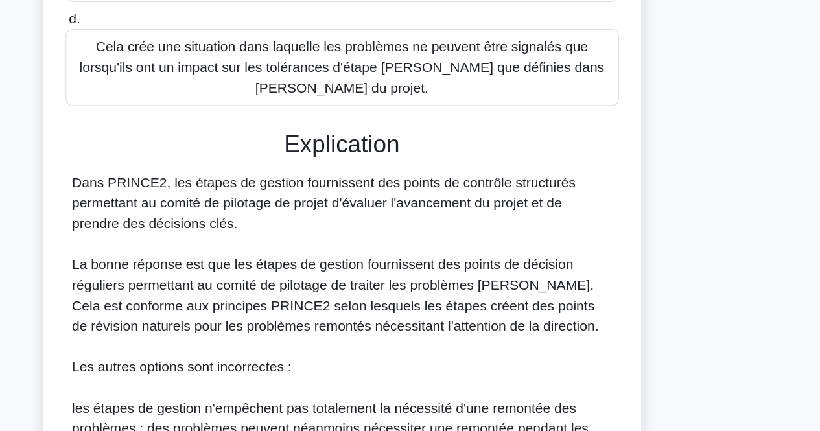
scroll to position [258, 0]
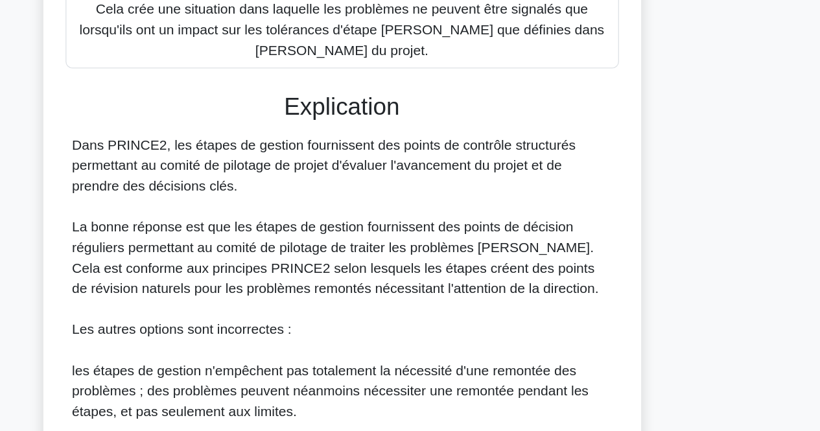
click at [350, 215] on font "Dans PRINCE2, les étapes de gestion fournissent des points de contrôle structur…" at bounding box center [397, 229] width 383 height 42
drag, startPoint x: 318, startPoint y: 213, endPoint x: 346, endPoint y: 242, distance: 39.9
click at [346, 242] on div "Dans PRINCE2, les étapes de gestion fournissent des points de contrôle structur…" at bounding box center [411, 385] width 410 height 358
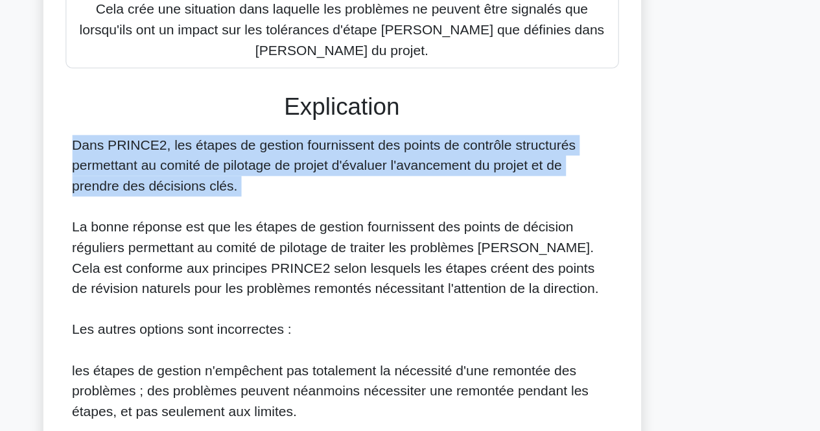
click at [346, 242] on div "Dans PRINCE2, les étapes de gestion fournissent des points de contrôle structur…" at bounding box center [411, 385] width 410 height 358
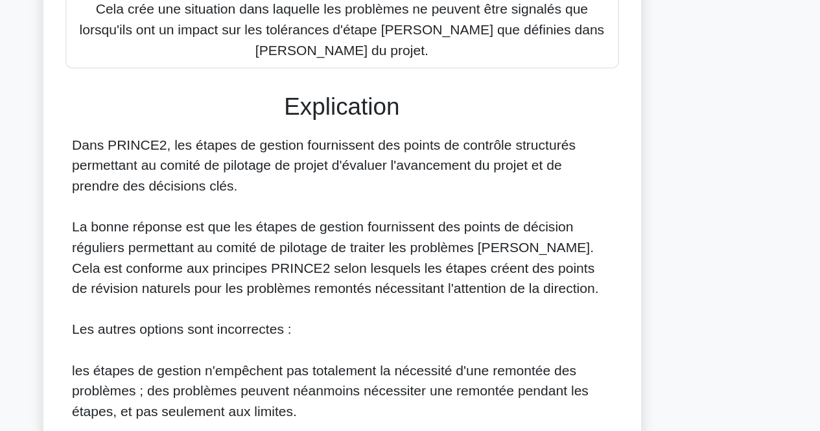
click at [387, 278] on font "La bonne réponse est que les étapes de gestion fournissent des points de décisi…" at bounding box center [406, 299] width 400 height 58
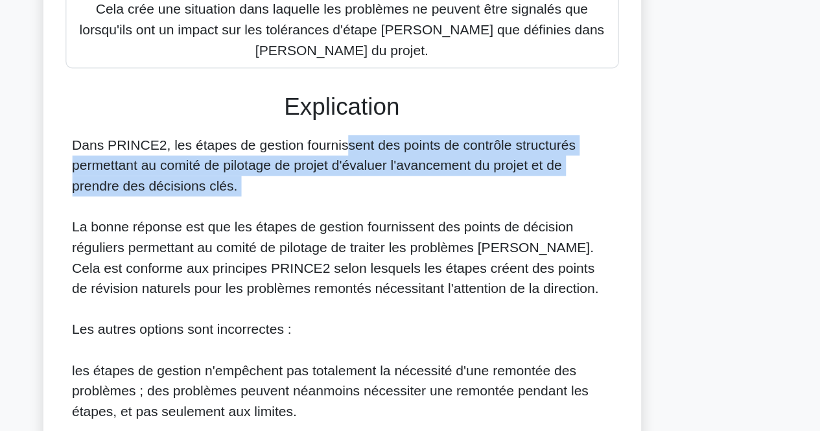
drag, startPoint x: 317, startPoint y: 257, endPoint x: 328, endPoint y: 207, distance: 50.5
click at [328, 207] on div "Dans PRINCE2, les étapes de gestion fournissent des points de contrôle structur…" at bounding box center [411, 385] width 410 height 358
click at [328, 208] on font "Dans PRINCE2, les étapes de gestion fournissent des points de contrôle structur…" at bounding box center [397, 229] width 383 height 42
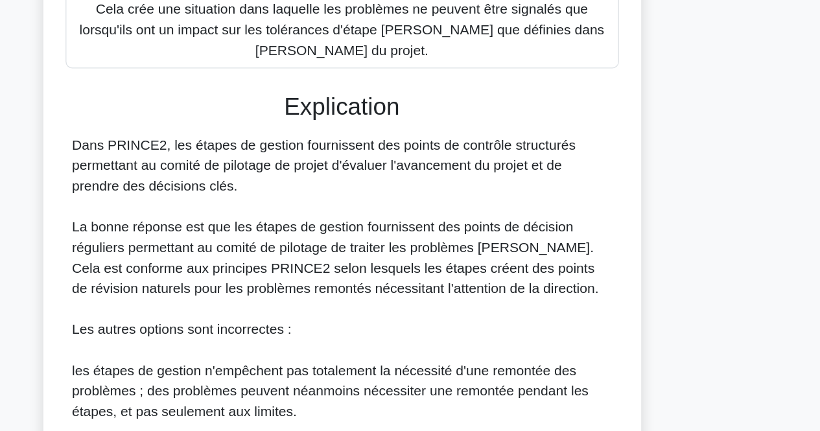
click at [328, 208] on font "Dans PRINCE2, les étapes de gestion fournissent des points de contrôle structur…" at bounding box center [397, 229] width 383 height 42
drag, startPoint x: 328, startPoint y: 207, endPoint x: 328, endPoint y: 239, distance: 31.8
click at [328, 239] on div "Dans PRINCE2, les étapes de gestion fournissent des points de contrôle structur…" at bounding box center [411, 385] width 410 height 358
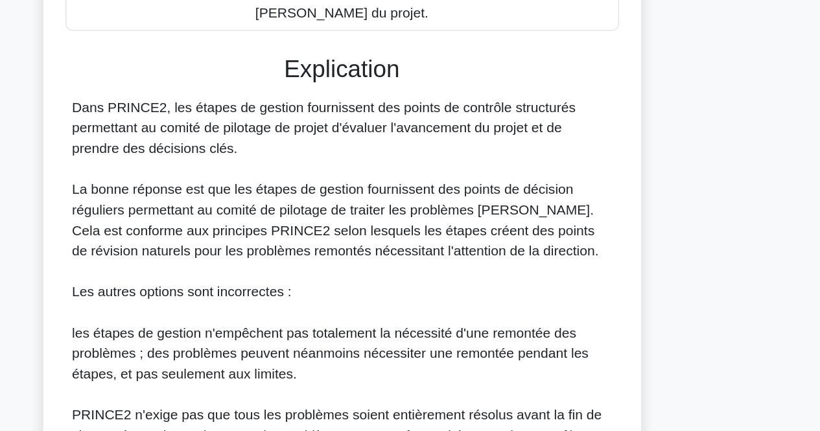
scroll to position [287, 0]
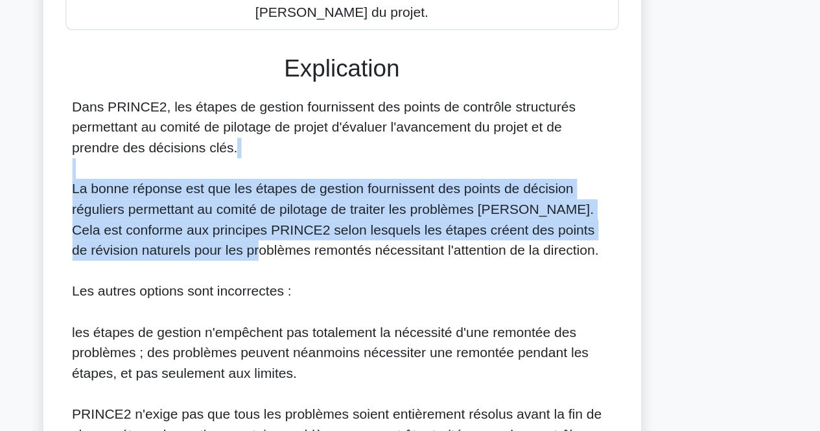
drag, startPoint x: 329, startPoint y: 229, endPoint x: 332, endPoint y: 294, distance: 65.5
click at [332, 294] on div "Dans PRINCE2, les étapes de gestion fournissent des points de contrôle structur…" at bounding box center [411, 356] width 410 height 358
click at [332, 294] on font "La bonne réponse est que les étapes de gestion fournissent des points de décisi…" at bounding box center [406, 270] width 400 height 58
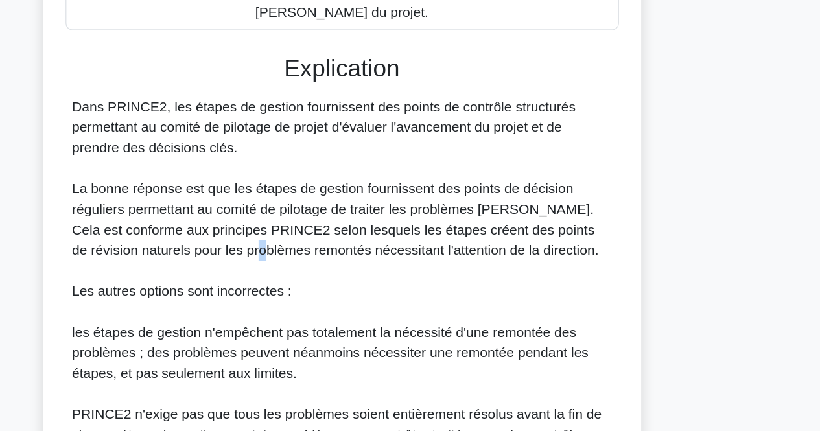
click at [332, 294] on font "La bonne réponse est que les étapes de gestion fournissent des points de décisi…" at bounding box center [406, 270] width 400 height 58
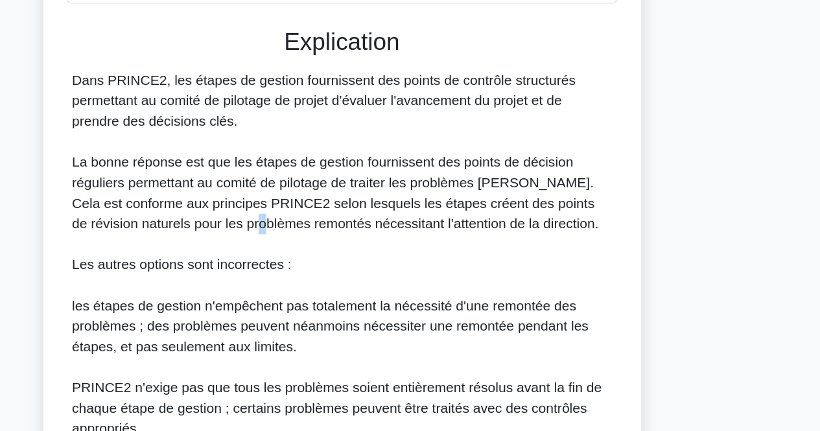
scroll to position [308, 0]
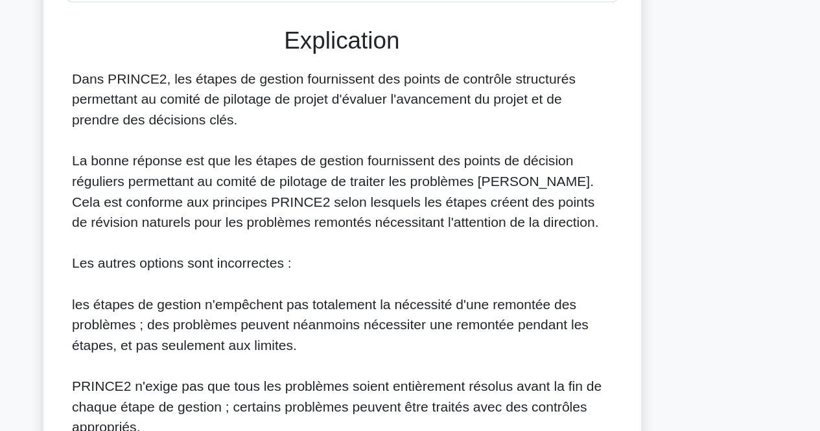
click at [332, 294] on div "Dans PRINCE2, les étapes de gestion fournissent des points de contrôle structur…" at bounding box center [411, 335] width 410 height 358
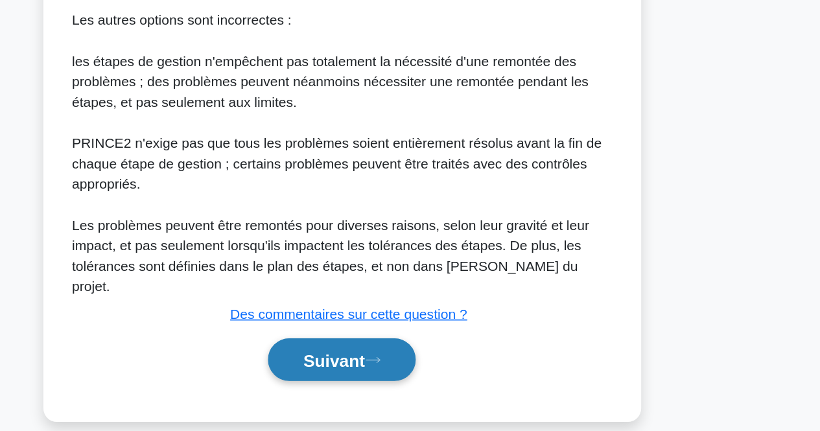
click at [427, 370] on font "Suivant" at bounding box center [404, 377] width 47 height 14
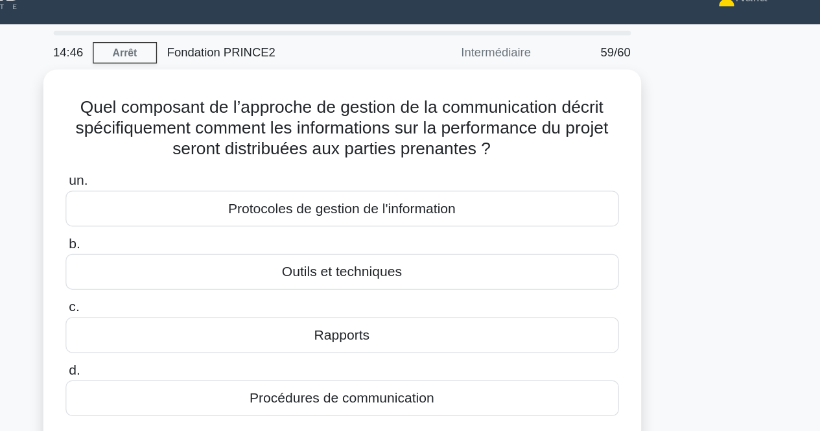
scroll to position [0, 0]
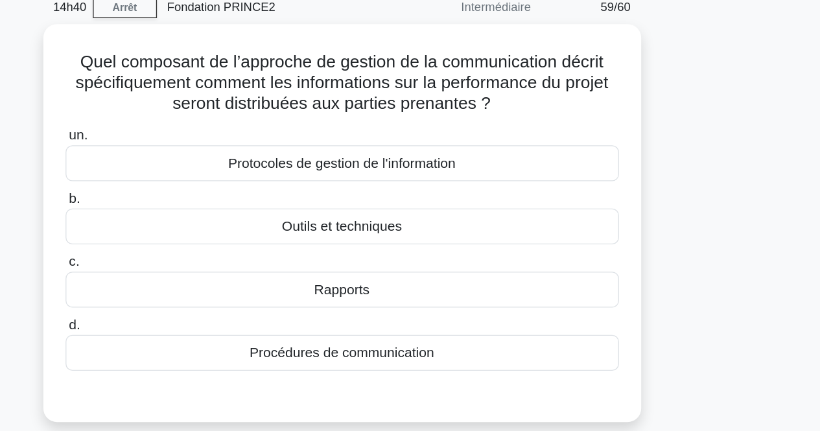
click at [735, 119] on div "Quel composant de l’approche de gestion de la communication décrit spécifiqueme…" at bounding box center [410, 235] width 739 height 318
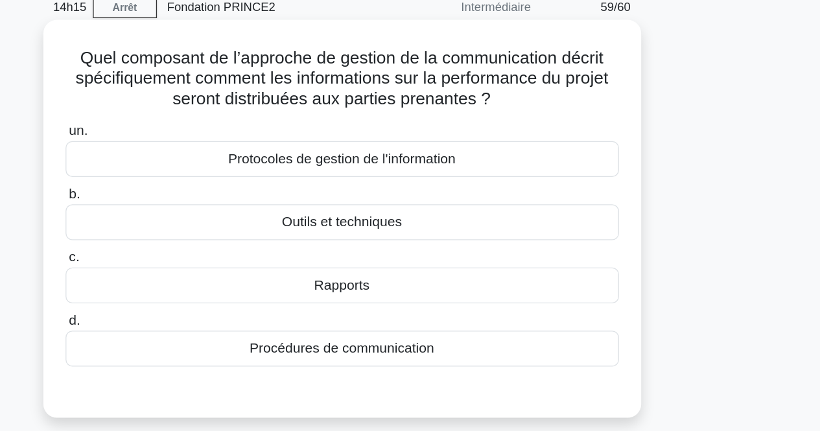
click at [508, 276] on div "Rapports" at bounding box center [410, 274] width 420 height 27
click at [200, 257] on input "c. Rapports" at bounding box center [200, 253] width 0 height 8
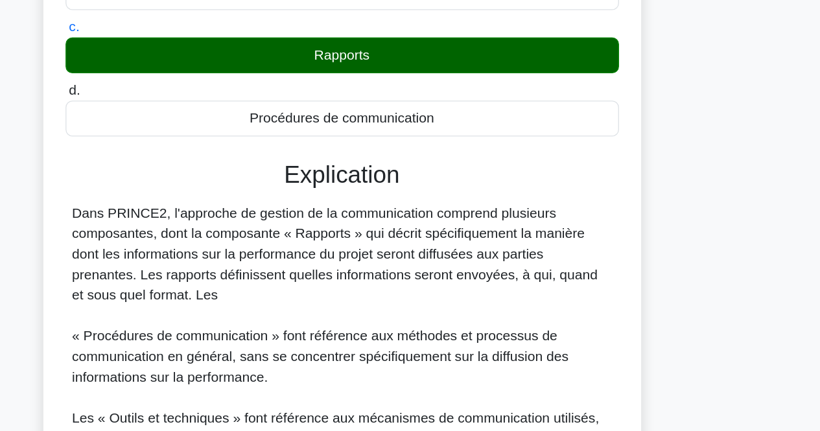
scroll to position [129, 0]
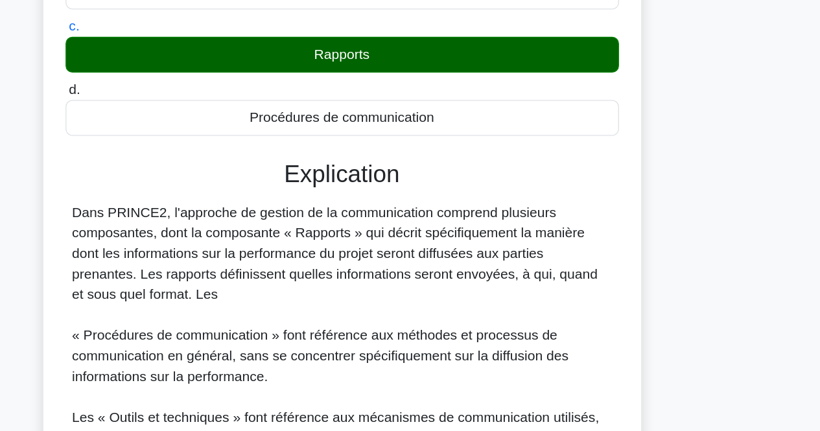
drag, startPoint x: 495, startPoint y: 289, endPoint x: 491, endPoint y: 329, distance: 40.5
click at [491, 329] on div "Dans PRINCE2, l'approche de gestion de la communication comprend plusieurs comp…" at bounding box center [411, 389] width 410 height 265
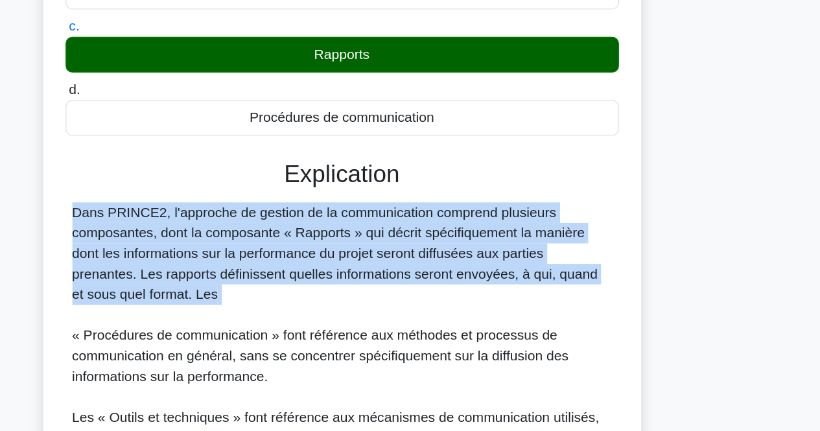
click at [491, 329] on div "Dans PRINCE2, l'approche de gestion de la communication comprend plusieurs comp…" at bounding box center [411, 389] width 410 height 265
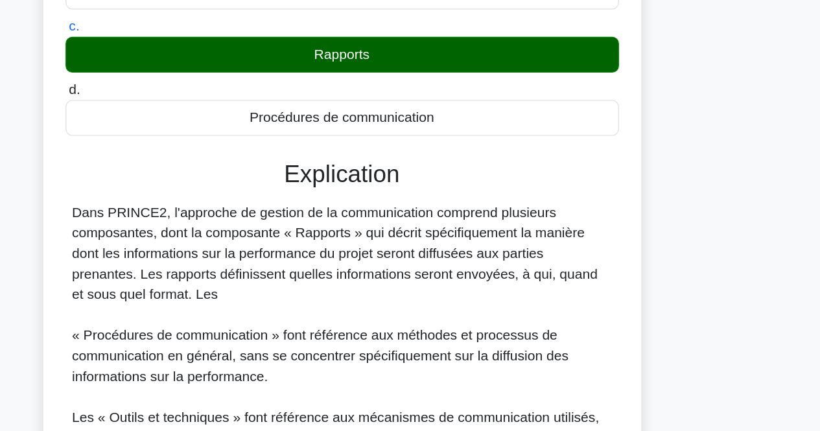
click at [491, 329] on div "Dans PRINCE2, l'approche de gestion de la communication comprend plusieurs comp…" at bounding box center [411, 389] width 410 height 265
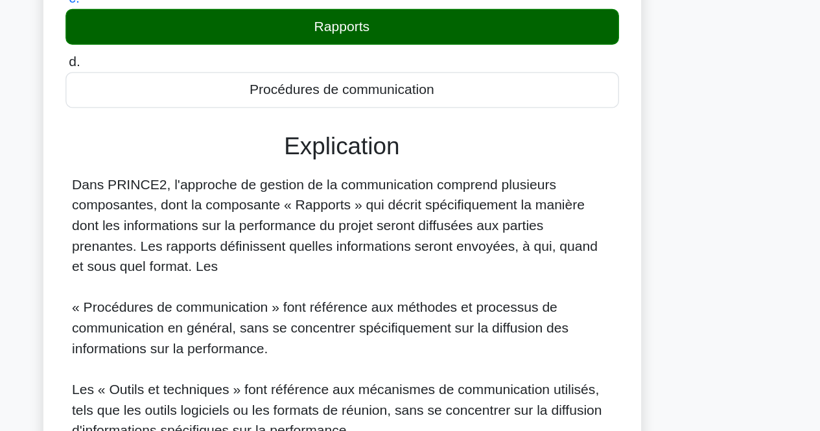
scroll to position [337, 0]
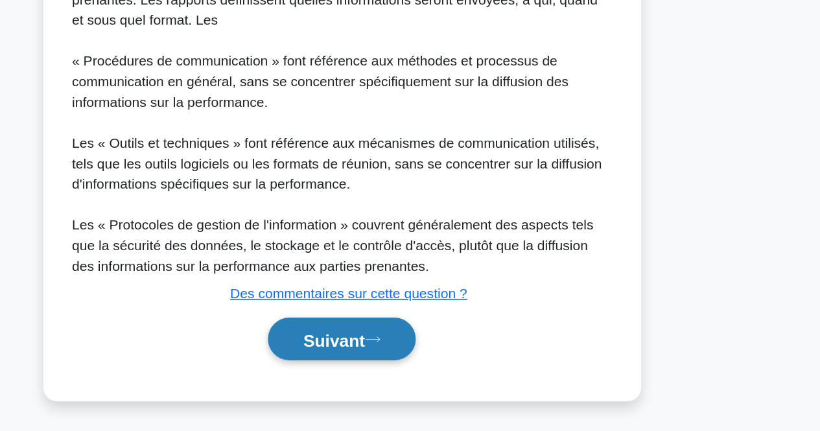
click at [427, 363] on font "Suivant" at bounding box center [404, 362] width 47 height 14
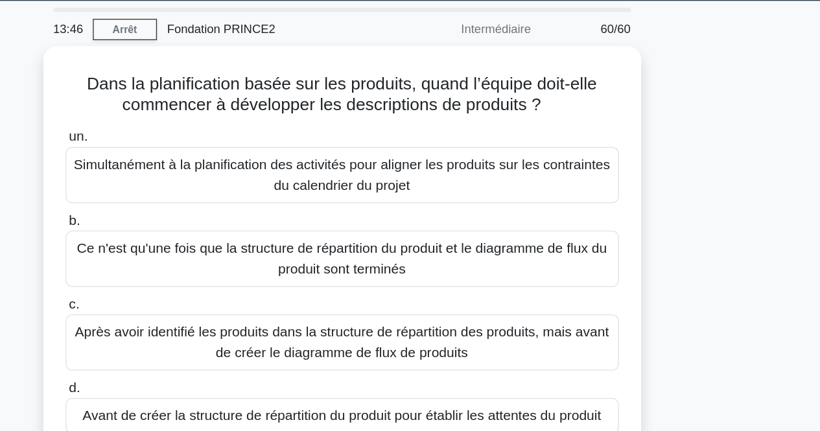
scroll to position [40, 0]
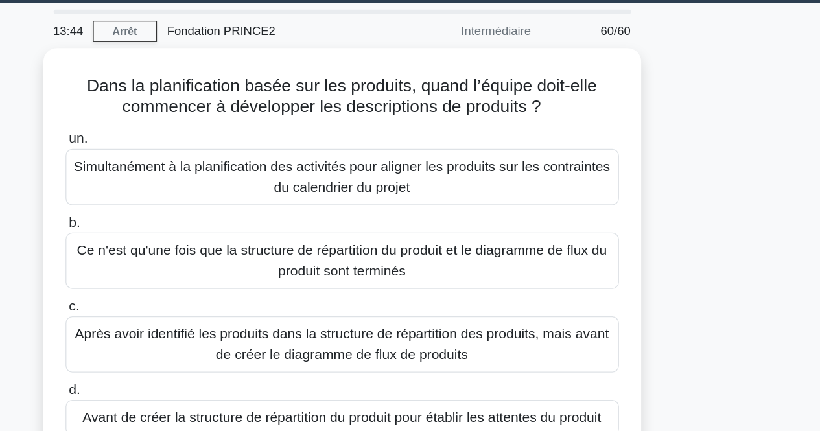
click at [717, 124] on div "Dans la planification basée sur les produits, quand l’équipe doit-elle commence…" at bounding box center [410, 210] width 739 height 349
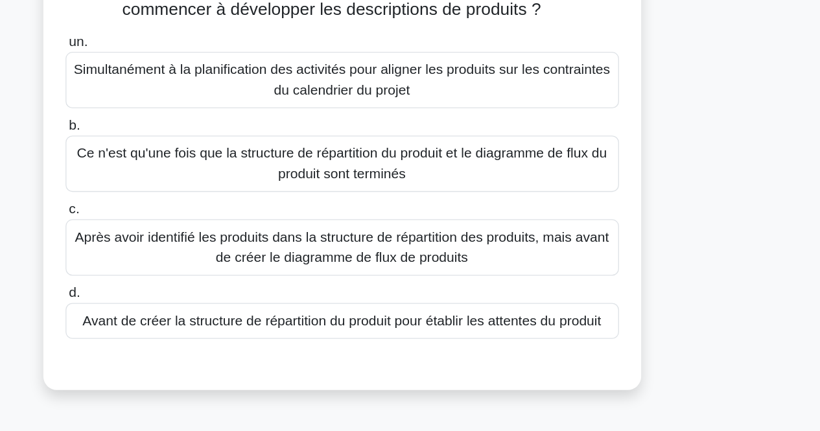
click at [600, 263] on font "Après avoir identifié les produits dans la structure de répartition des produit…" at bounding box center [410, 257] width 408 height 31
click at [200, 233] on input "c. Après avoir identifié les produits dans la structure de répartition des prod…" at bounding box center [200, 229] width 0 height 8
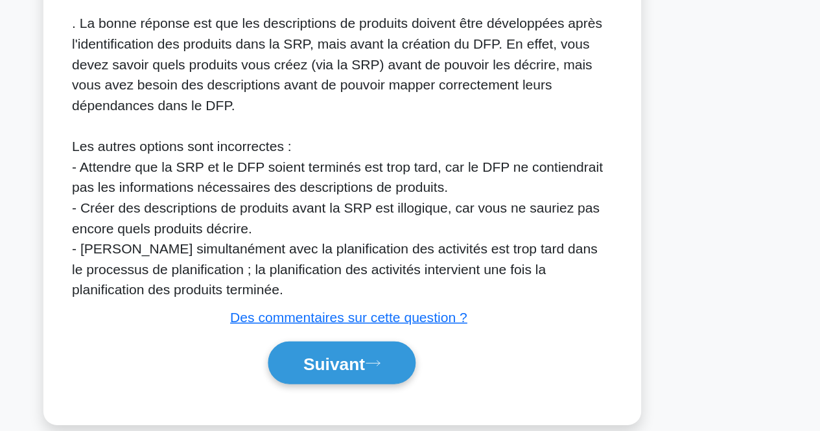
scroll to position [431, 0]
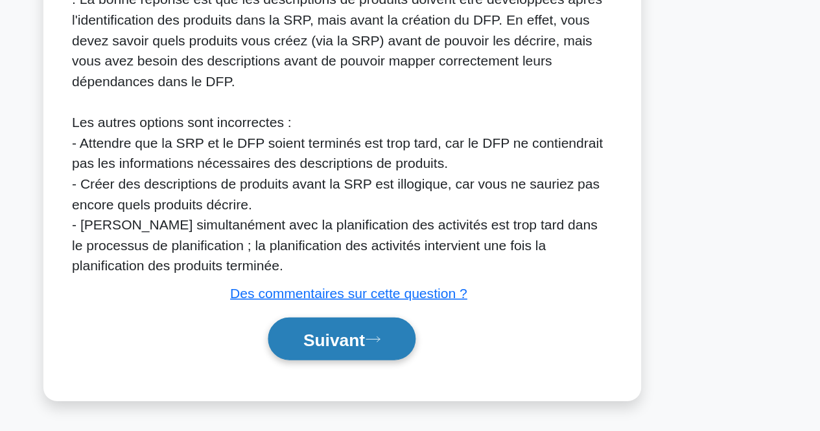
click at [413, 368] on button "Suivant" at bounding box center [410, 361] width 112 height 33
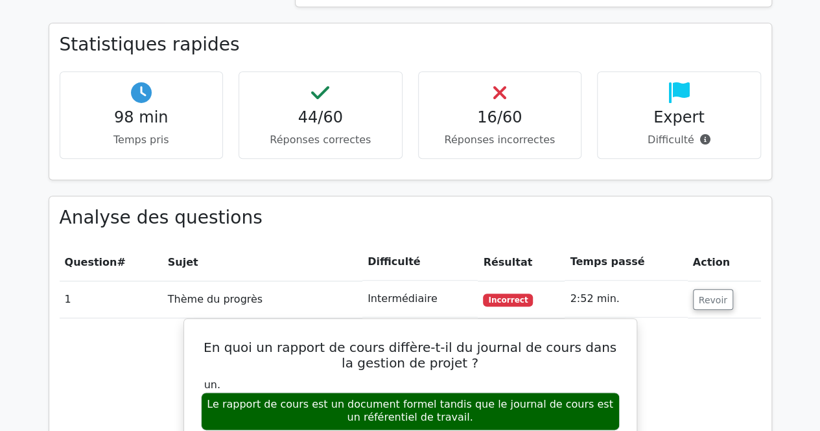
scroll to position [589, 0]
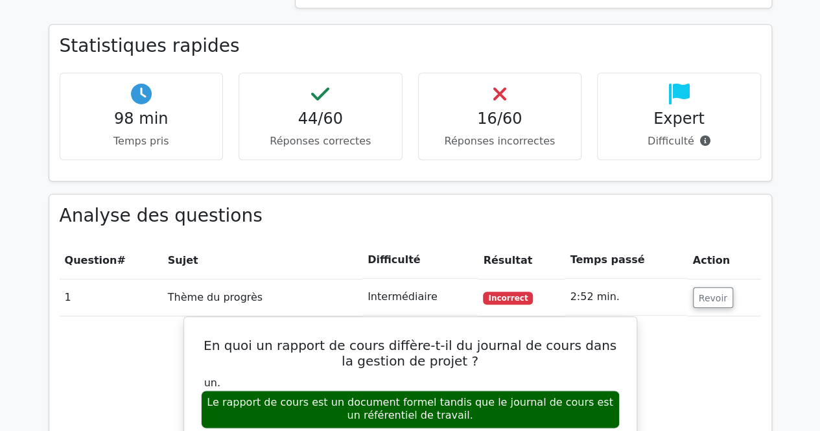
click at [329, 223] on h3 "Analyse des questions" at bounding box center [411, 216] width 702 height 22
click at [747, 254] on th "Action" at bounding box center [724, 260] width 73 height 37
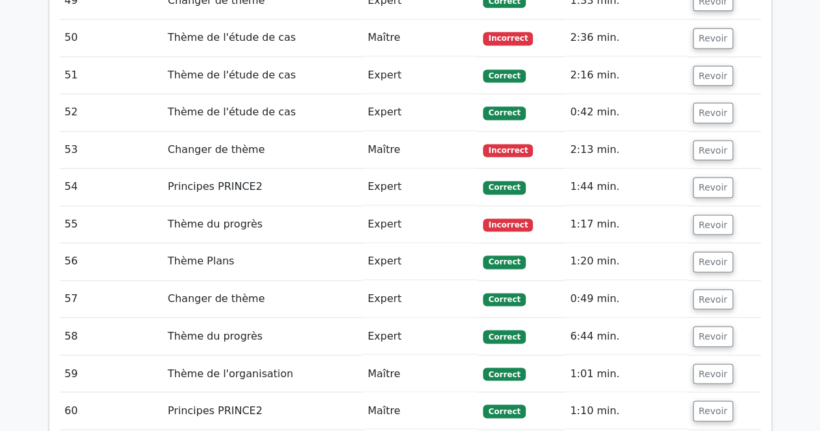
scroll to position [3362, 0]
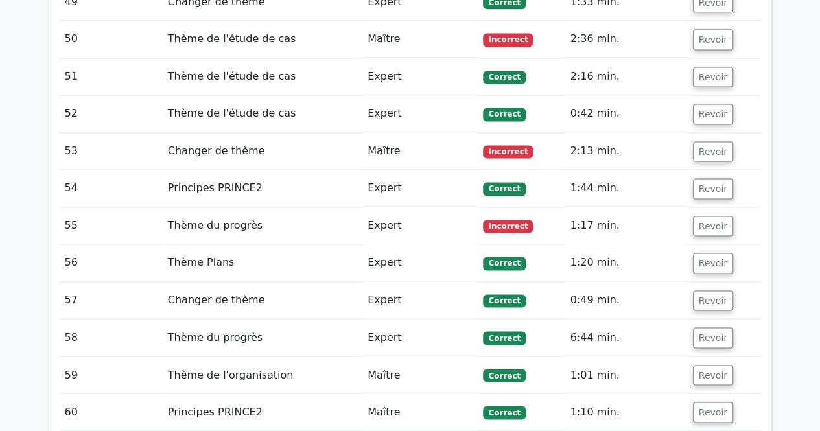
click at [507, 213] on td "Incorrect" at bounding box center [521, 225] width 87 height 37
click at [705, 220] on font "Revoir" at bounding box center [713, 225] width 29 height 10
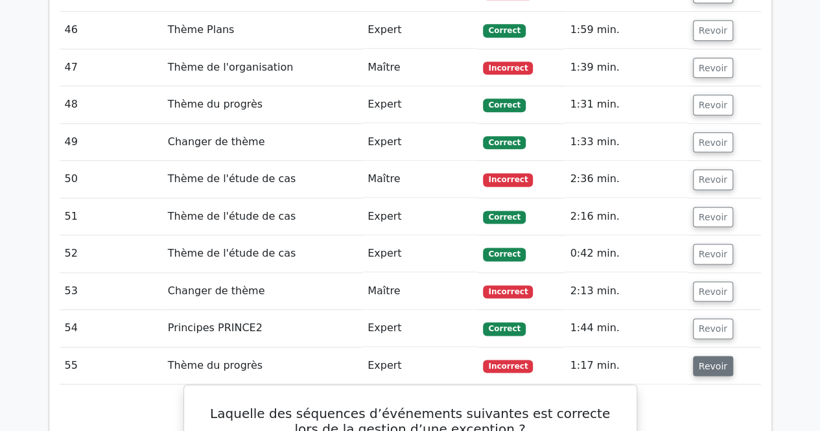
scroll to position [3222, 0]
click at [711, 286] on font "Revoir" at bounding box center [713, 291] width 29 height 10
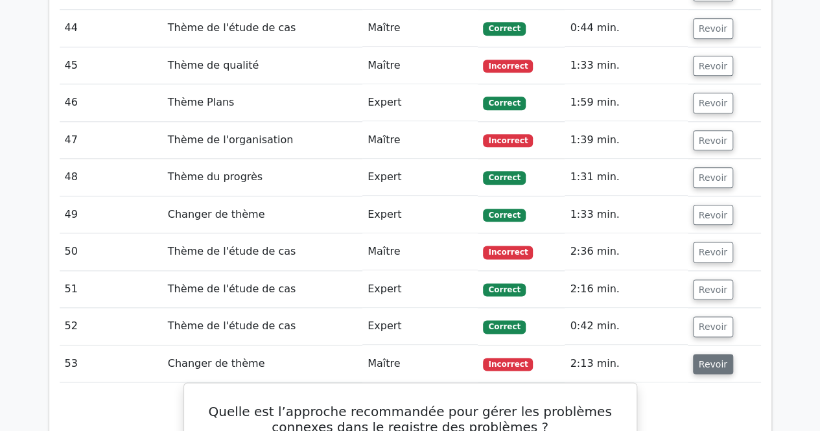
scroll to position [3142, 0]
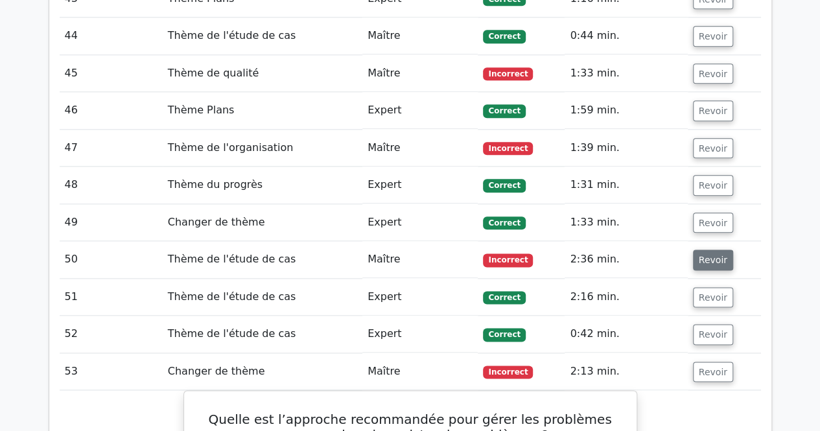
click at [715, 254] on font "Revoir" at bounding box center [713, 259] width 29 height 10
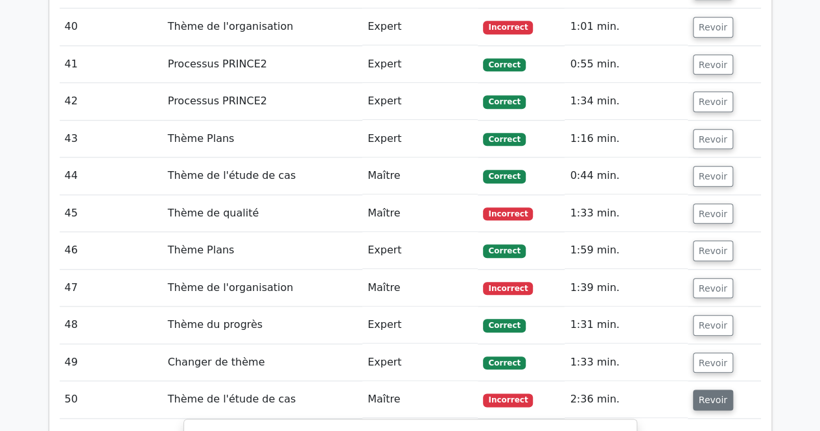
scroll to position [2999, 0]
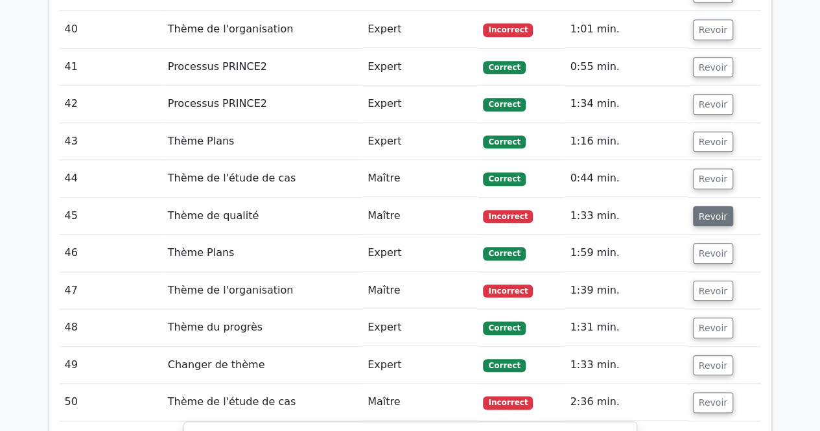
click at [717, 211] on font "Revoir" at bounding box center [713, 216] width 29 height 10
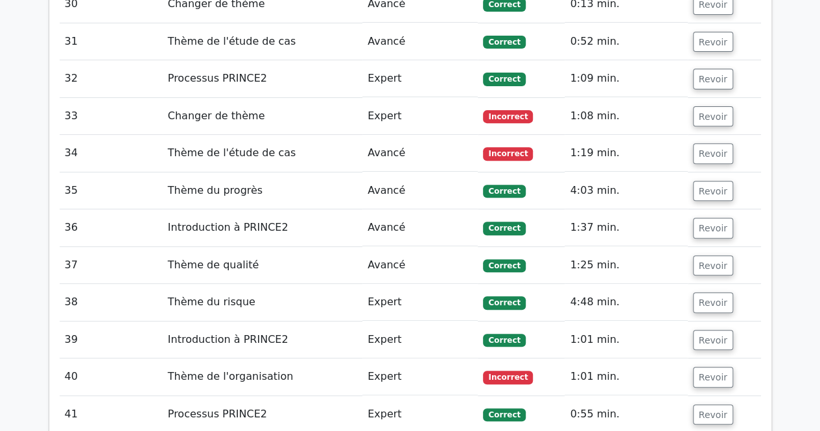
scroll to position [2651, 0]
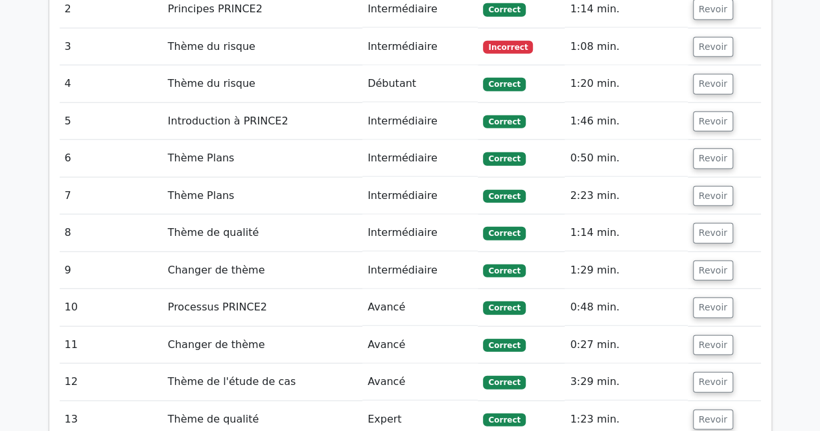
scroll to position [1546, 0]
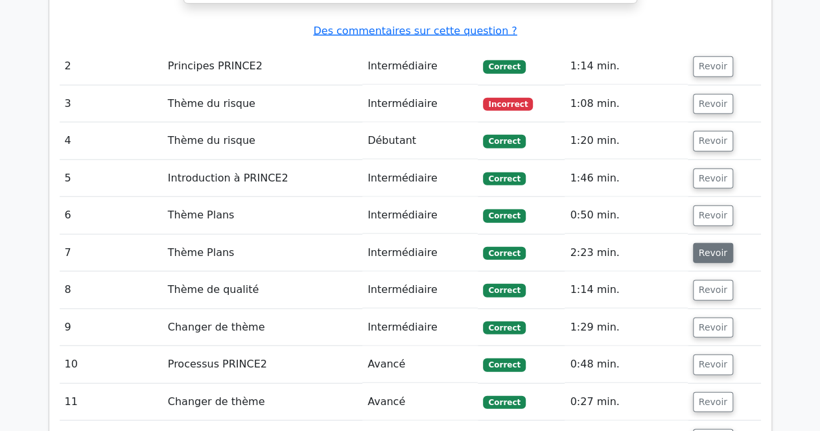
click at [713, 259] on button "Revoir" at bounding box center [713, 253] width 40 height 21
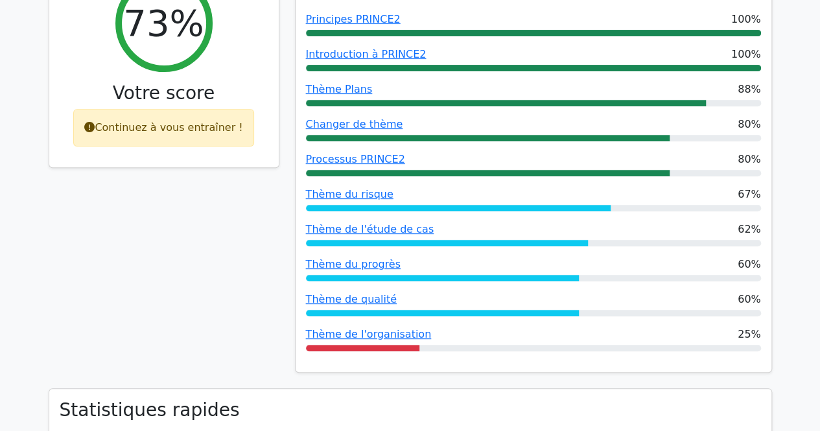
scroll to position [0, 0]
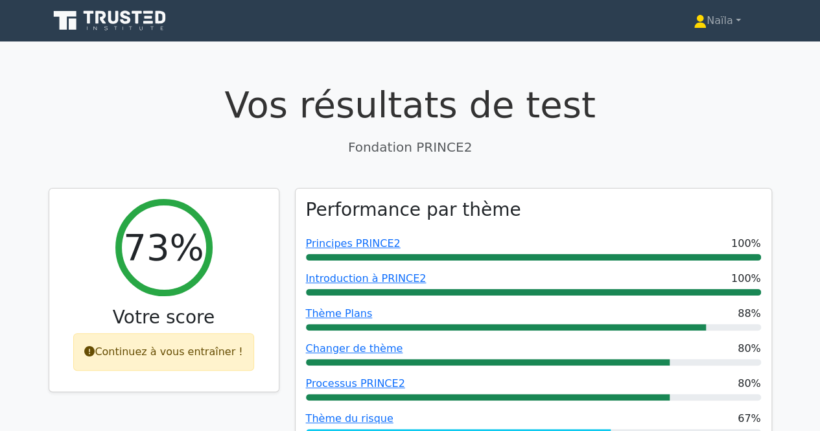
click at [711, 28] on link "Naïla" at bounding box center [718, 21] width 110 height 26
click at [700, 45] on link "Profil" at bounding box center [714, 51] width 102 height 21
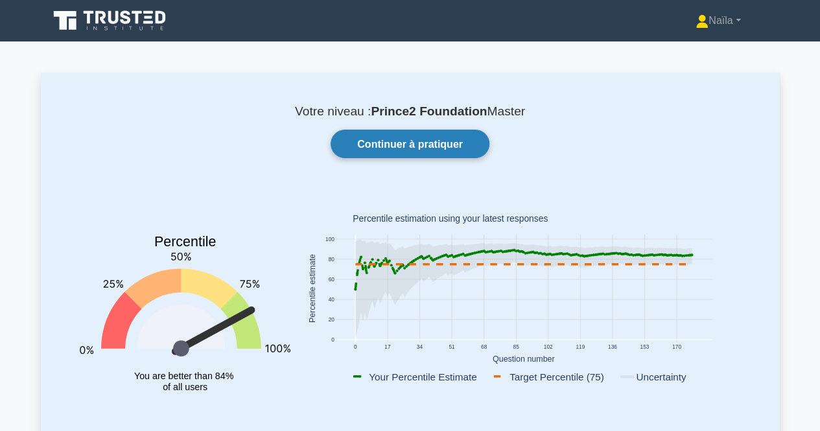
click at [454, 154] on link "Continuer à pratiquer" at bounding box center [410, 144] width 159 height 28
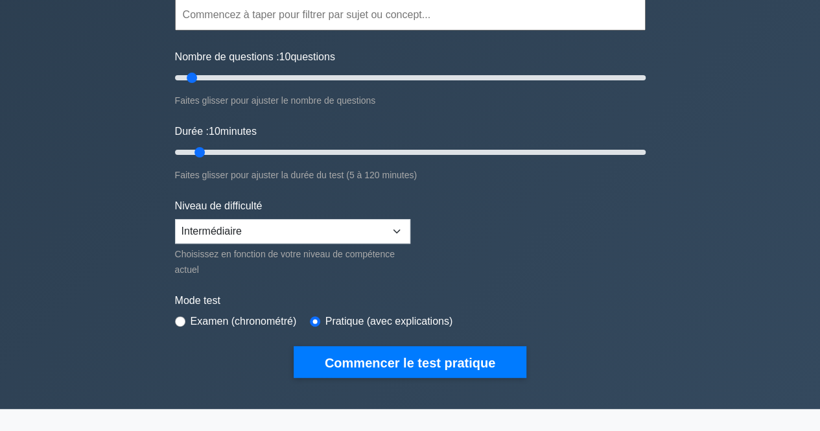
scroll to position [88, 0]
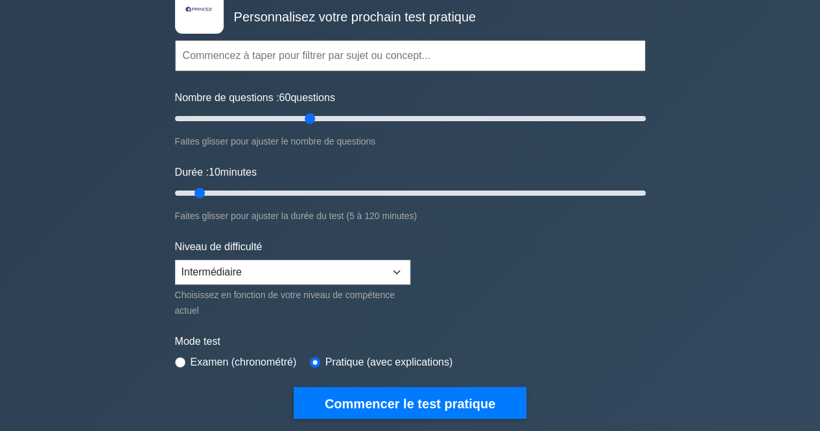
drag, startPoint x: 197, startPoint y: 113, endPoint x: 308, endPoint y: 113, distance: 110.9
type input "60"
click at [308, 113] on input "Nombre de questions : 60 questions" at bounding box center [410, 119] width 471 height 16
drag, startPoint x: 198, startPoint y: 193, endPoint x: 687, endPoint y: 206, distance: 489.0
type input "120"
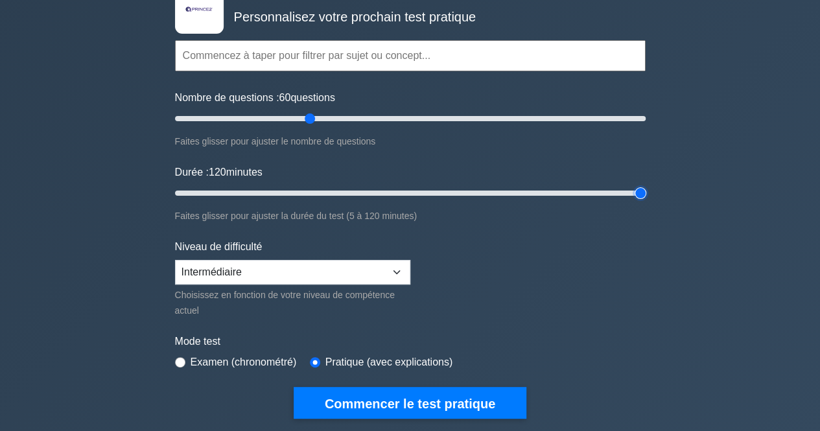
click at [646, 201] on input "Durée : 120 minutes" at bounding box center [410, 193] width 471 height 16
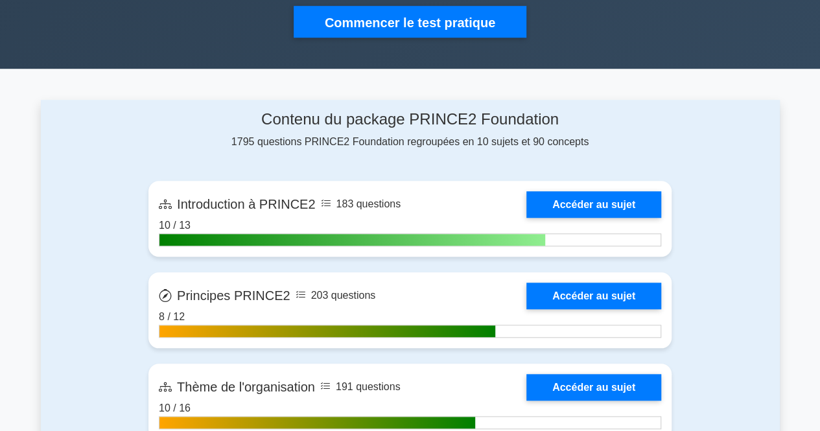
scroll to position [469, 0]
